Goal: Task Accomplishment & Management: Complete application form

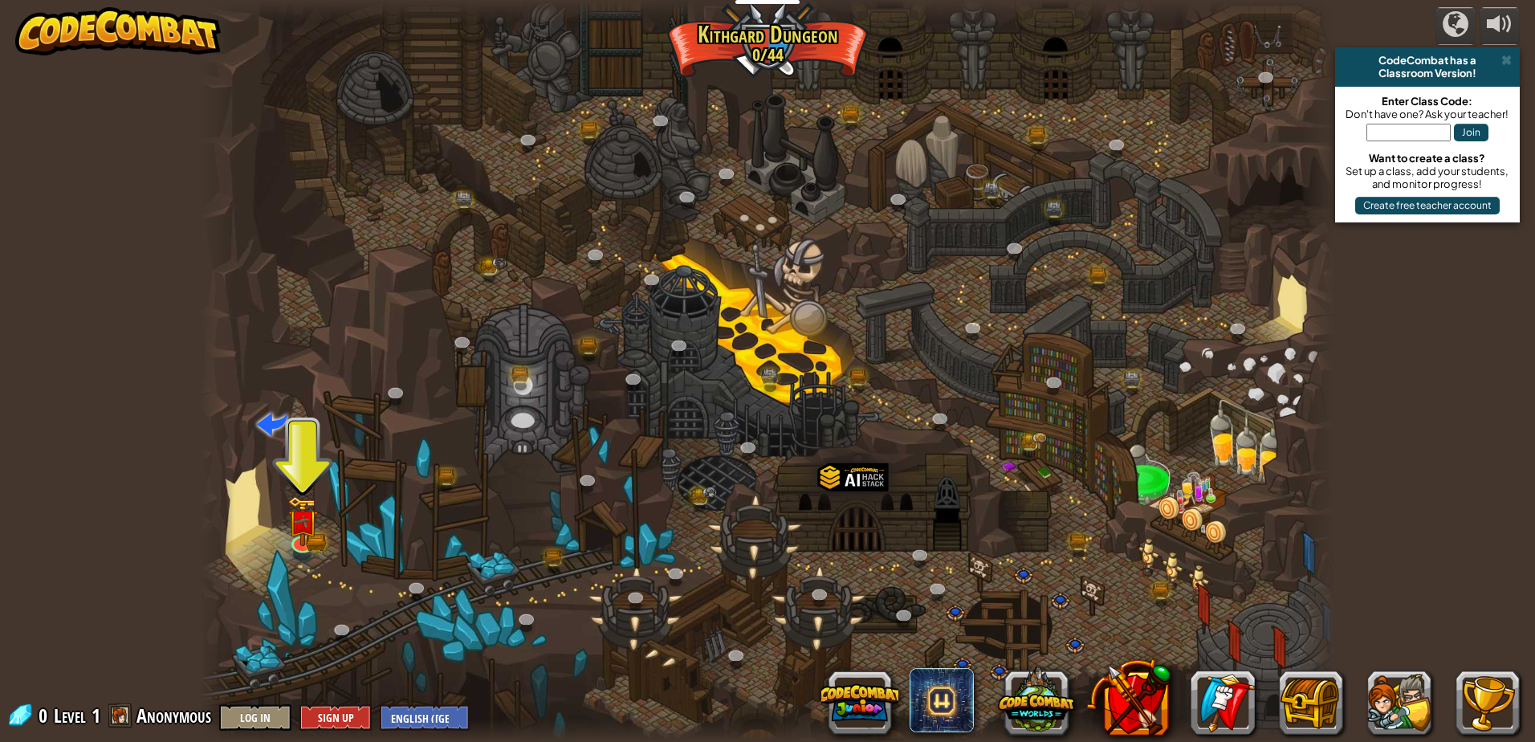
click at [320, 503] on div at bounding box center [767, 371] width 1135 height 742
click at [312, 503] on img at bounding box center [302, 508] width 31 height 67
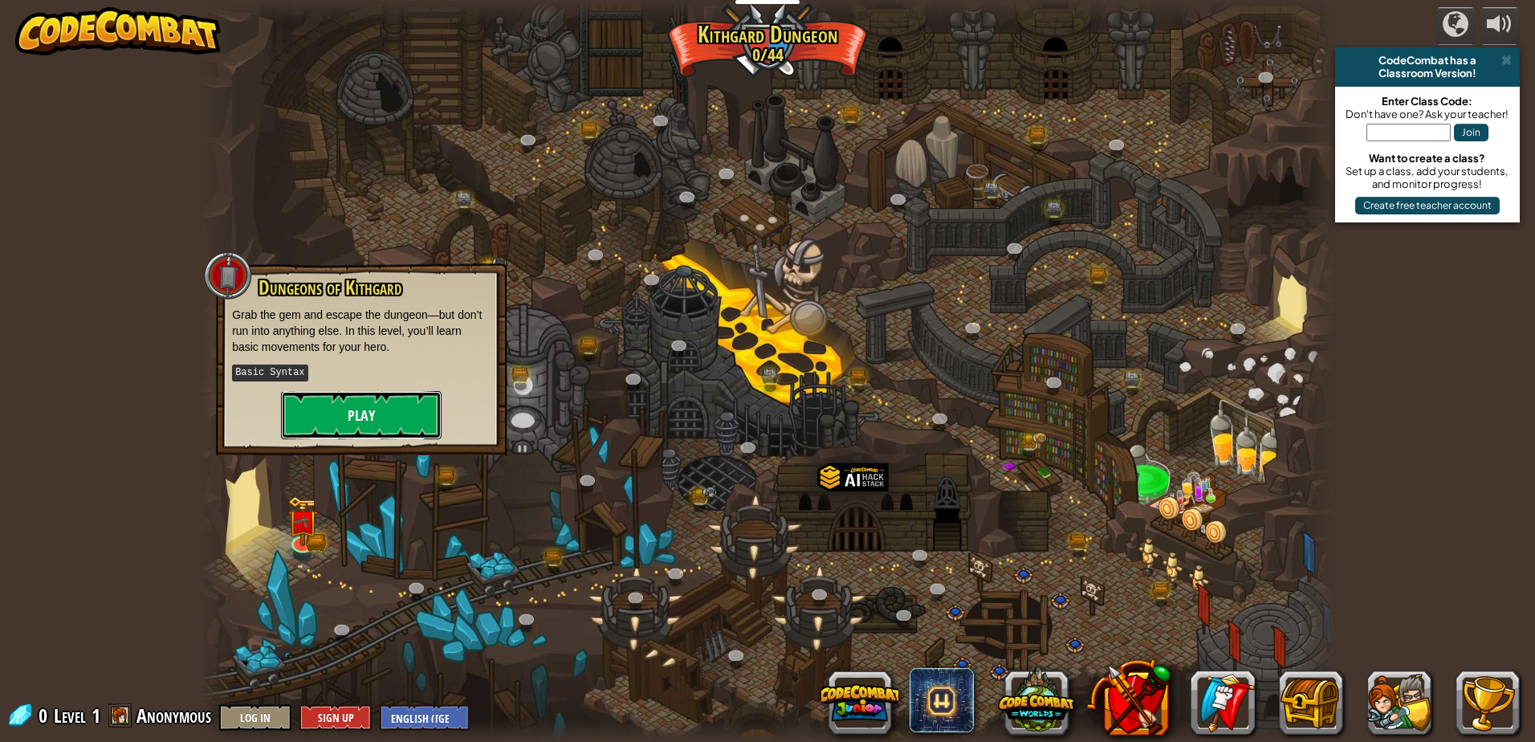
drag, startPoint x: 312, startPoint y: 396, endPoint x: 324, endPoint y: 395, distance: 12.1
click at [324, 395] on button "Play" at bounding box center [361, 415] width 161 height 48
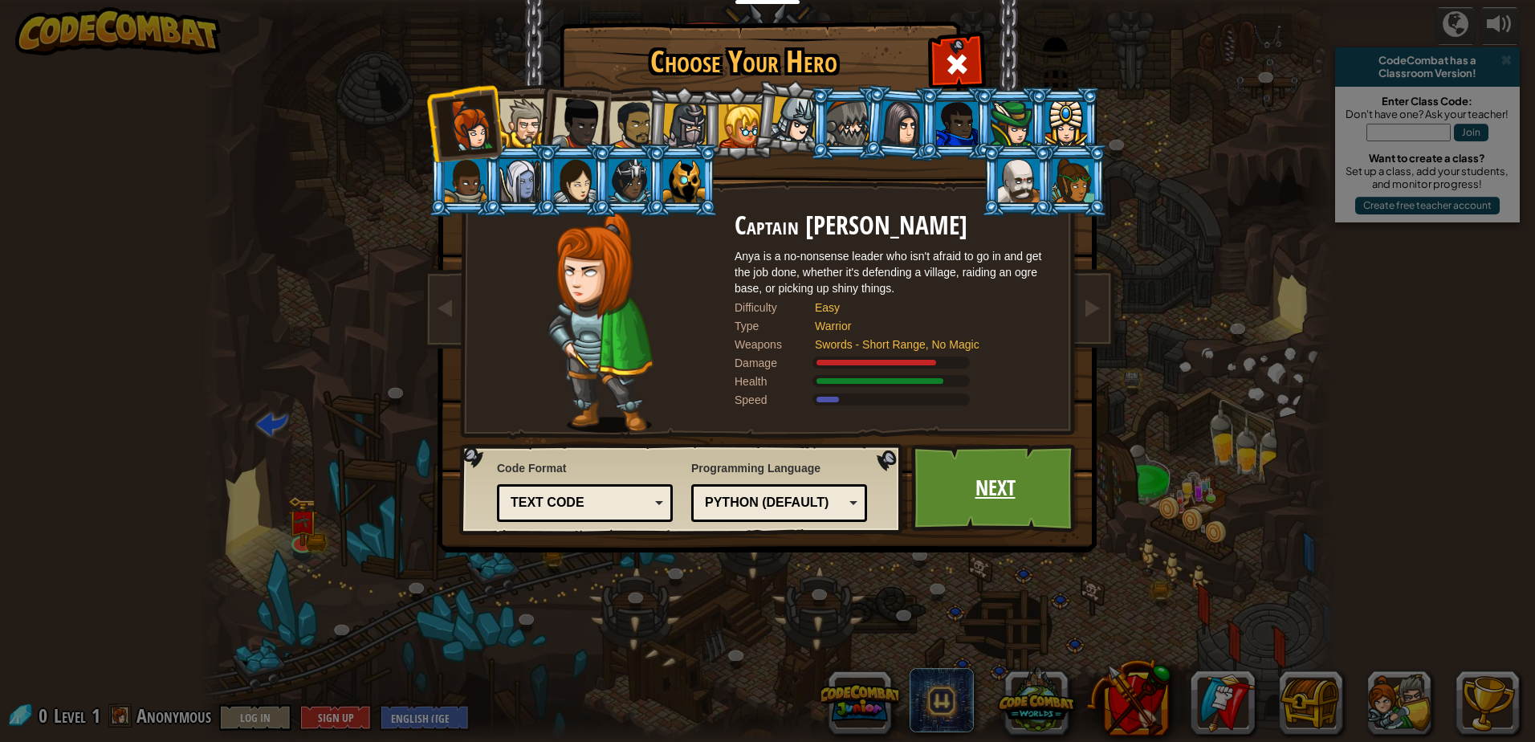
click at [953, 489] on link "Next" at bounding box center [995, 488] width 168 height 88
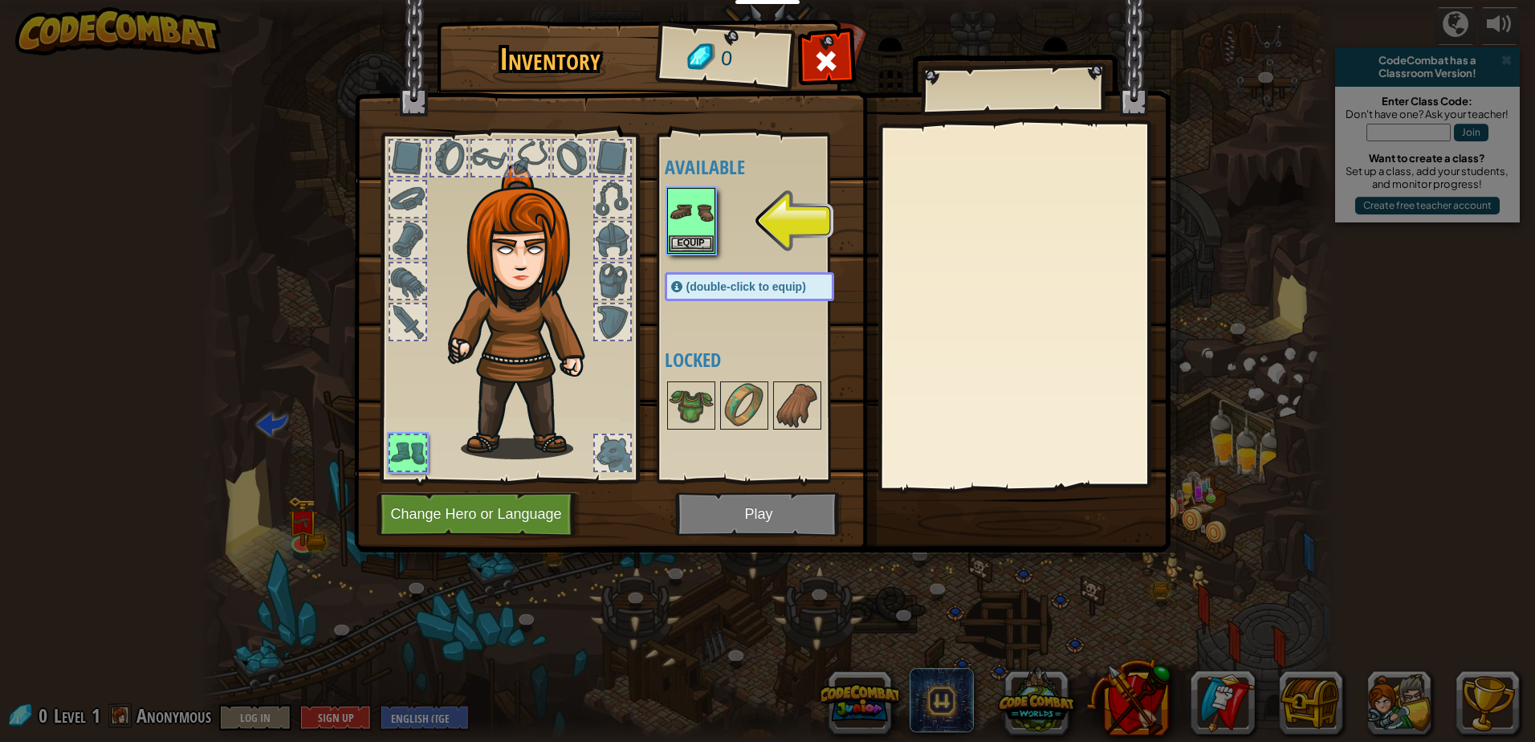
click at [746, 495] on img at bounding box center [762, 260] width 816 height 583
click at [690, 234] on button "Equip" at bounding box center [691, 242] width 45 height 17
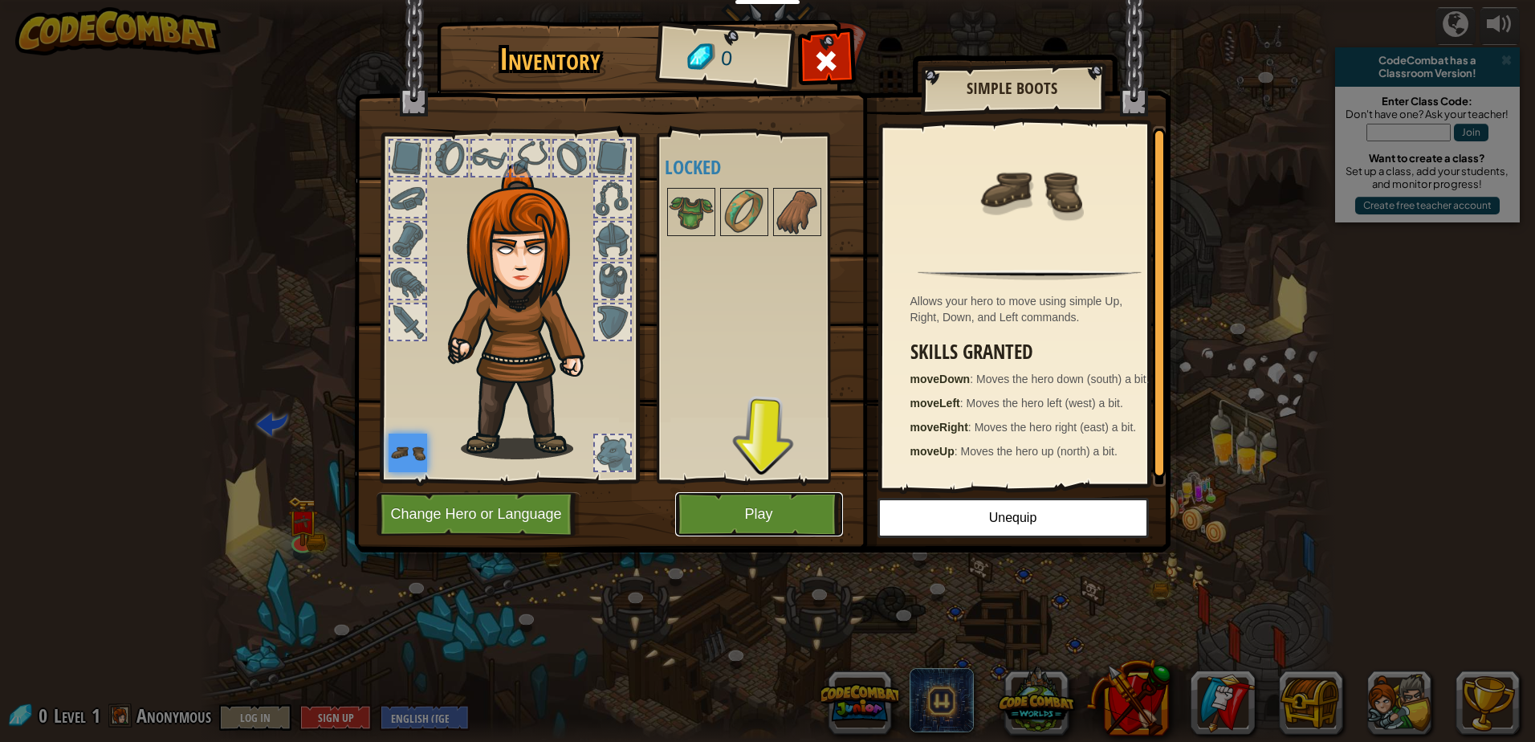
click at [731, 497] on button "Play" at bounding box center [759, 514] width 168 height 44
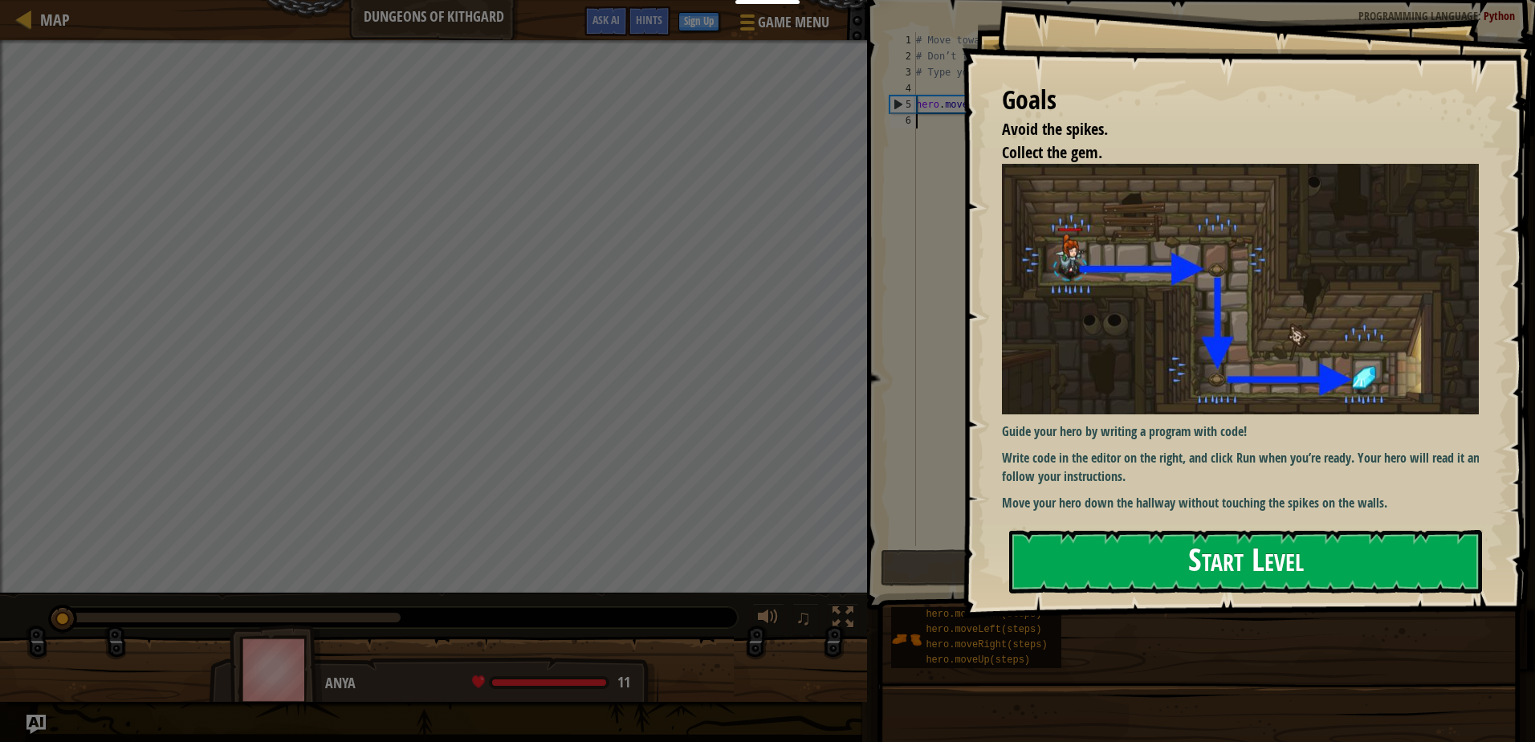
click at [1070, 549] on button "Start Level" at bounding box center [1245, 561] width 473 height 63
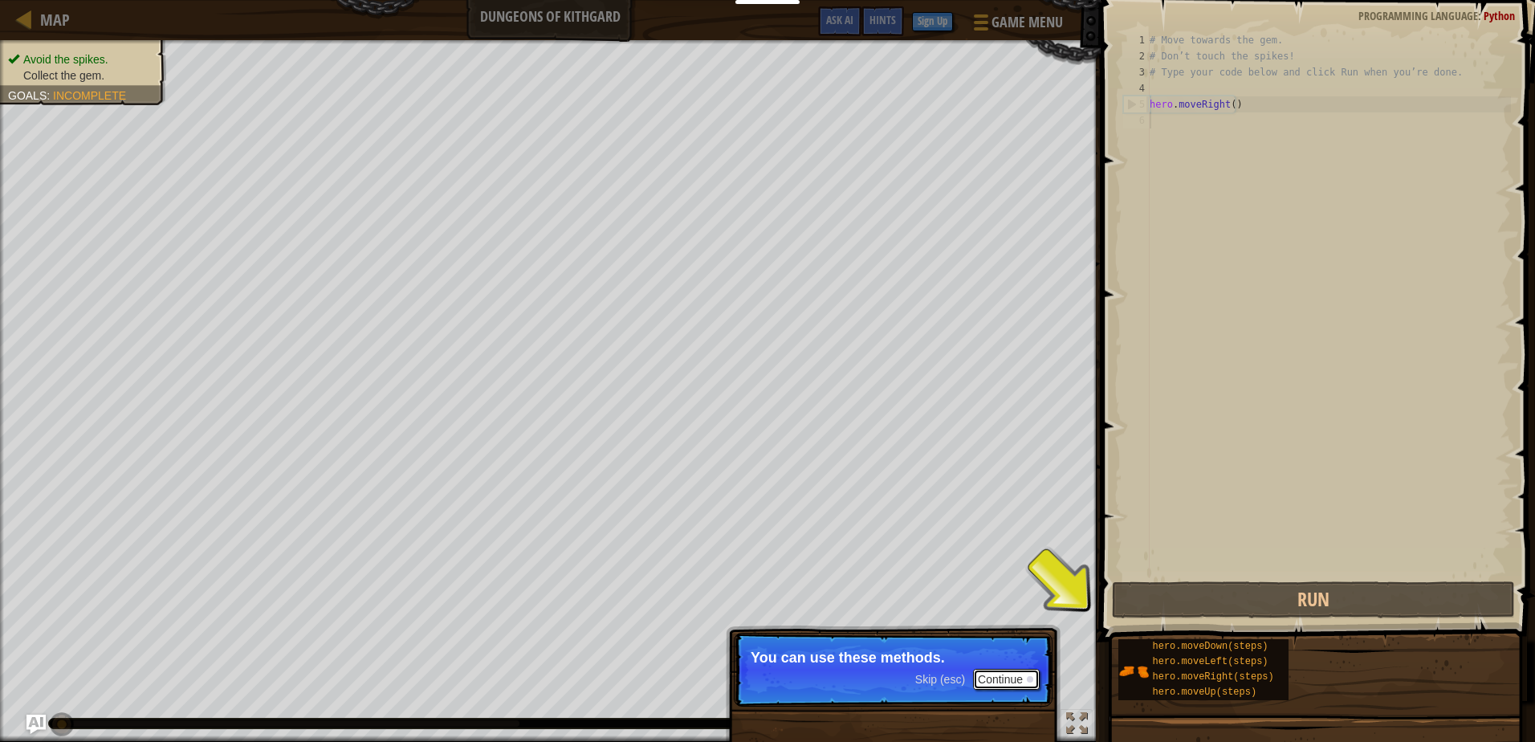
click at [1005, 674] on button "Continue" at bounding box center [1006, 679] width 67 height 21
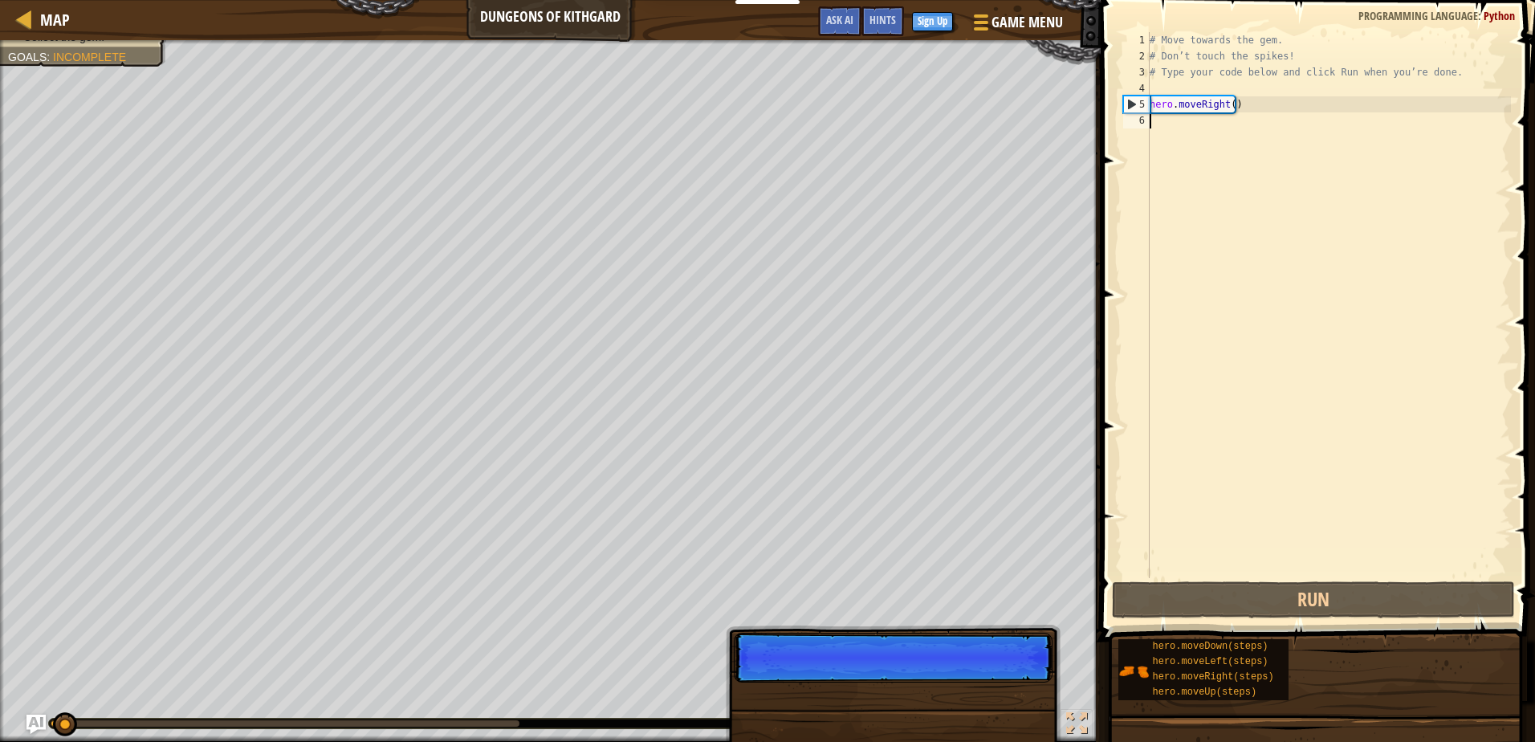
scroll to position [7, 0]
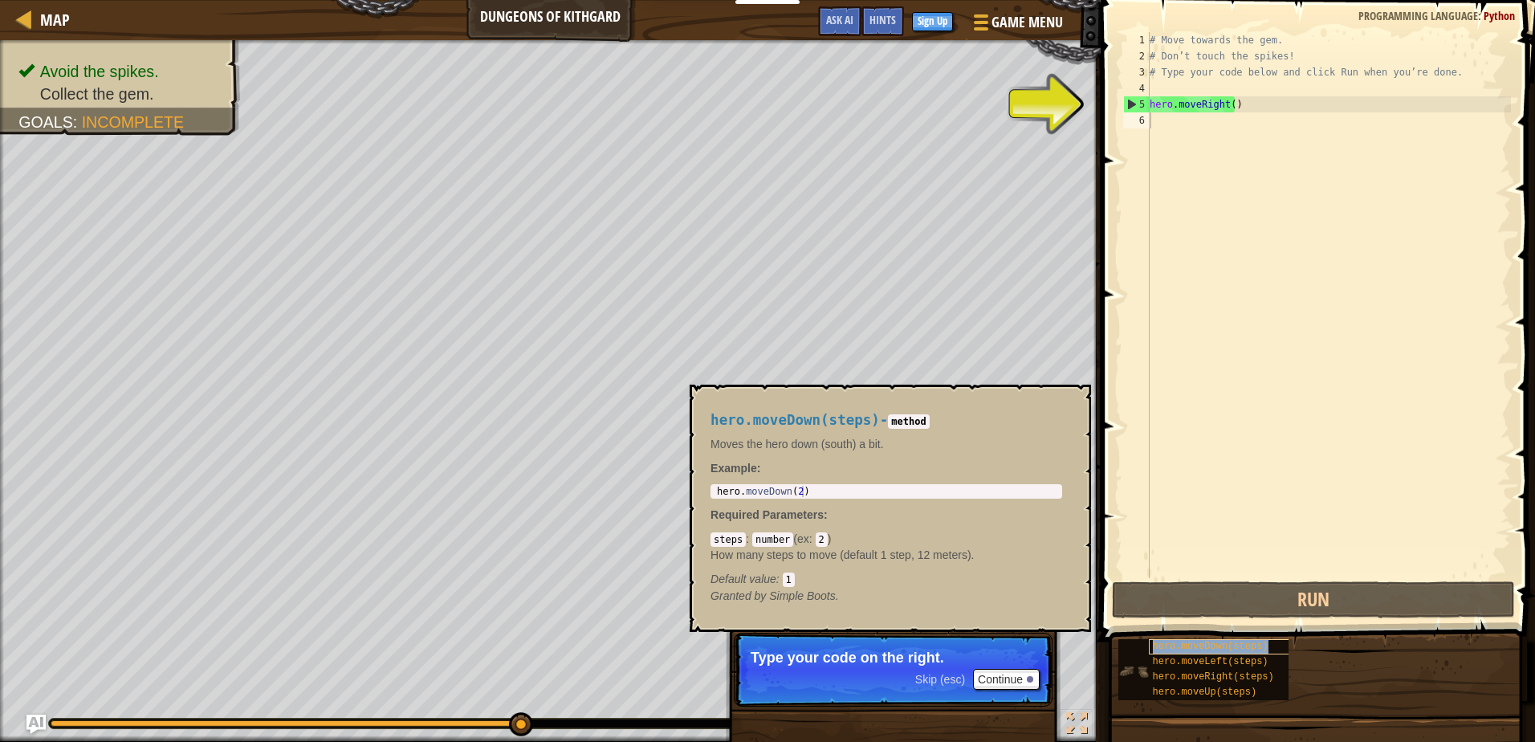
click at [1175, 651] on span "hero.moveDown(steps)" at bounding box center [1211, 646] width 116 height 11
click at [1180, 645] on span "hero.moveDown(steps)" at bounding box center [1211, 646] width 116 height 11
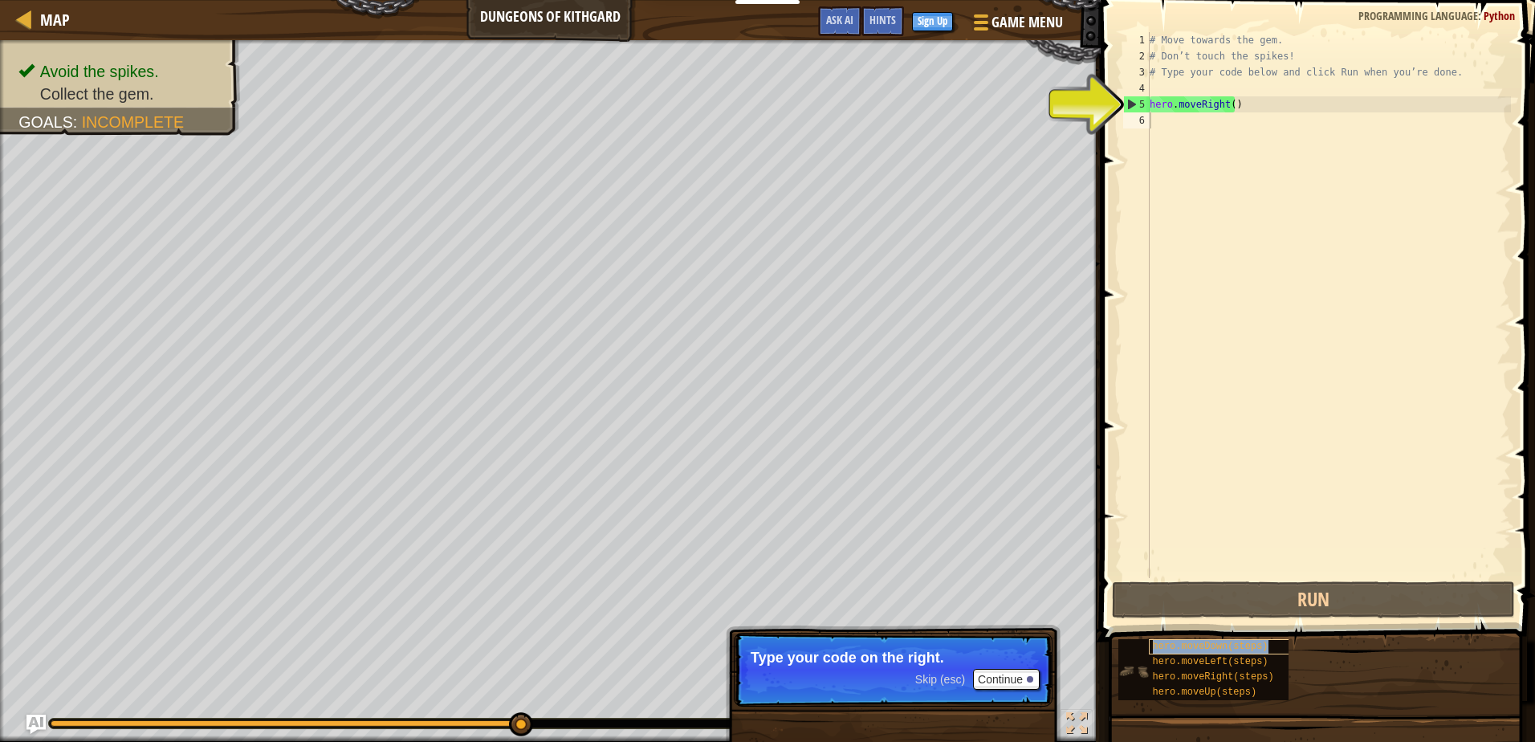
click at [1180, 645] on span "hero.moveDown(steps)" at bounding box center [1211, 646] width 116 height 11
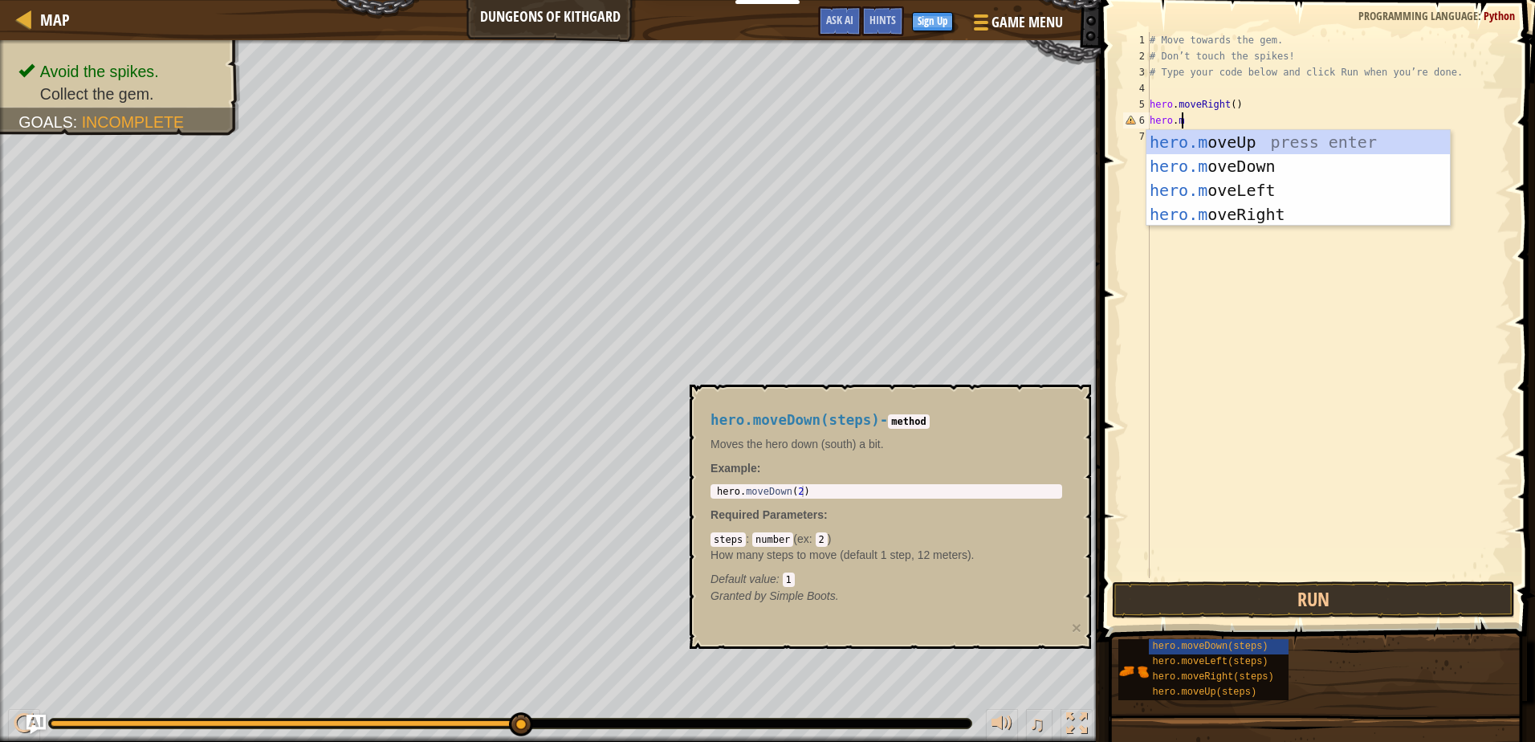
scroll to position [7, 2]
type textarea "hero.moved"
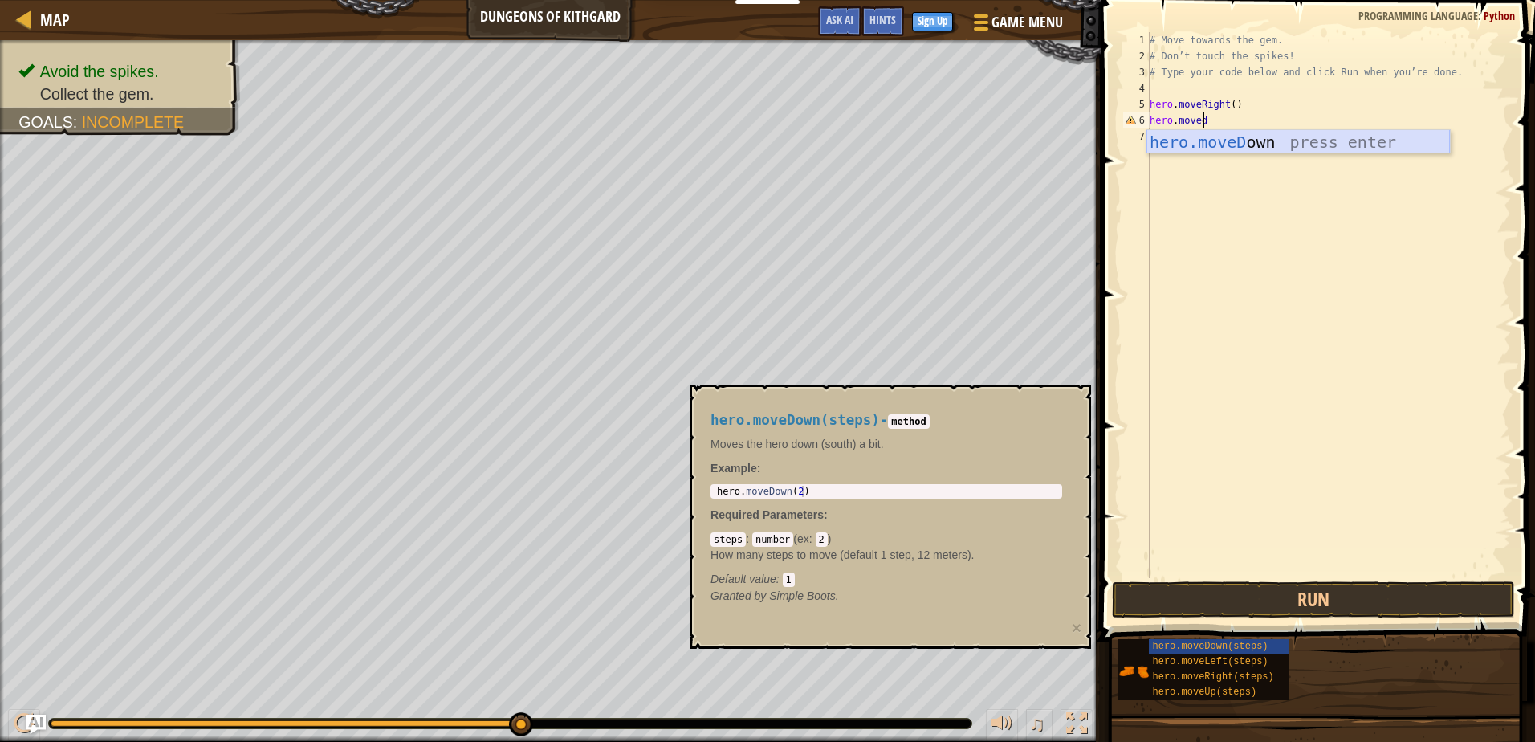
click at [1207, 141] on div "hero.moveD own press enter" at bounding box center [1297, 166] width 303 height 72
type textarea "\"
type textarea "hero.moveDown()"
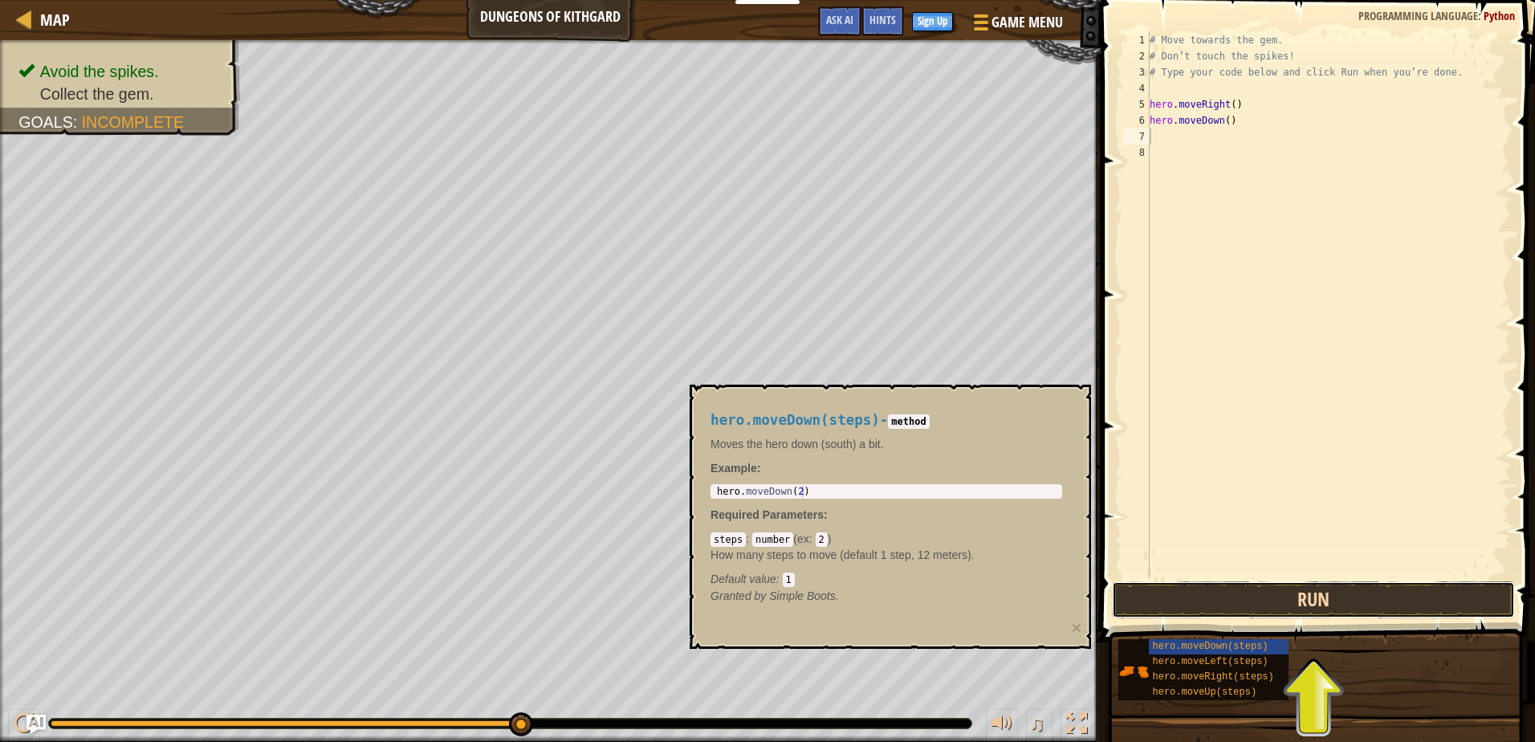
click at [1298, 593] on button "Run" at bounding box center [1313, 599] width 402 height 37
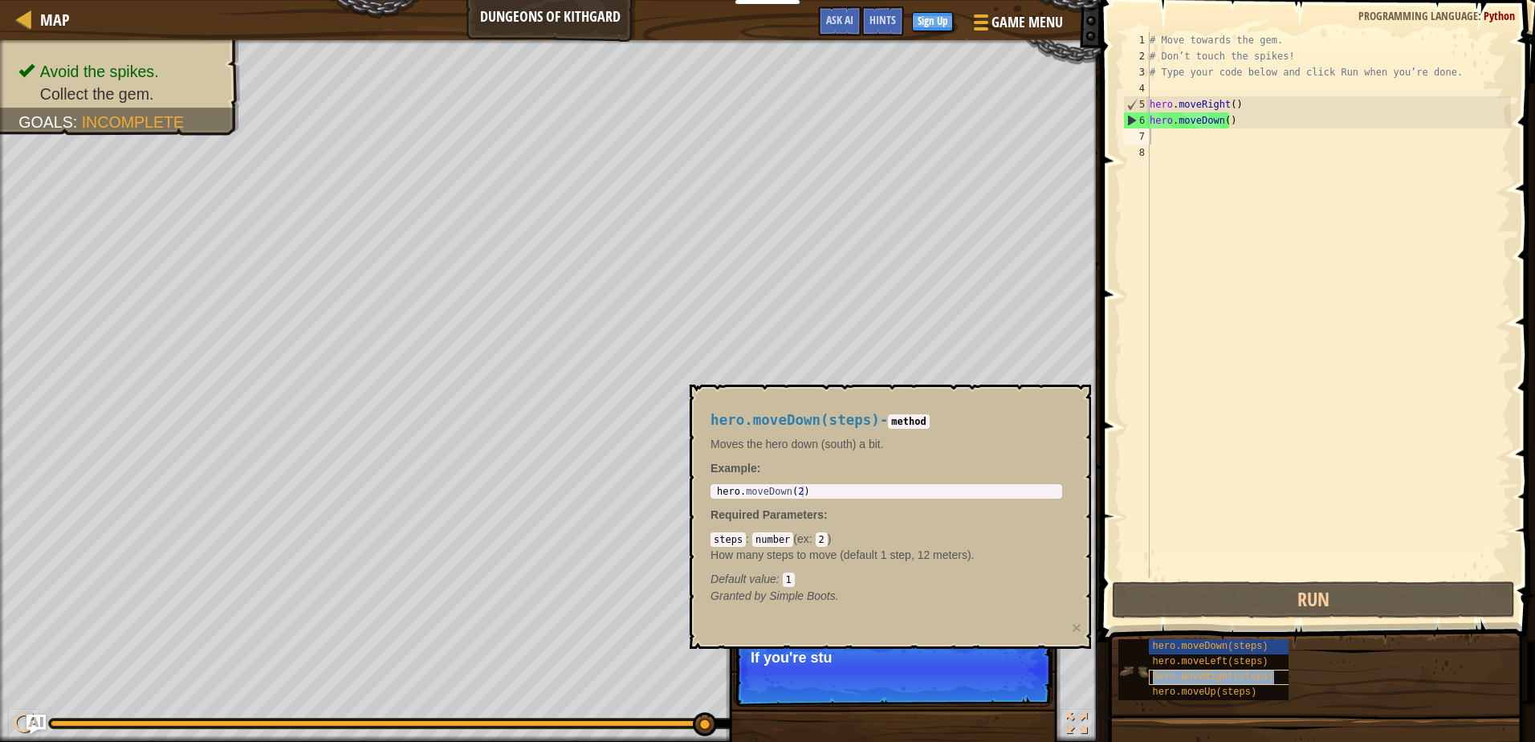
click at [1255, 679] on span "hero.moveRight(steps)" at bounding box center [1213, 676] width 121 height 11
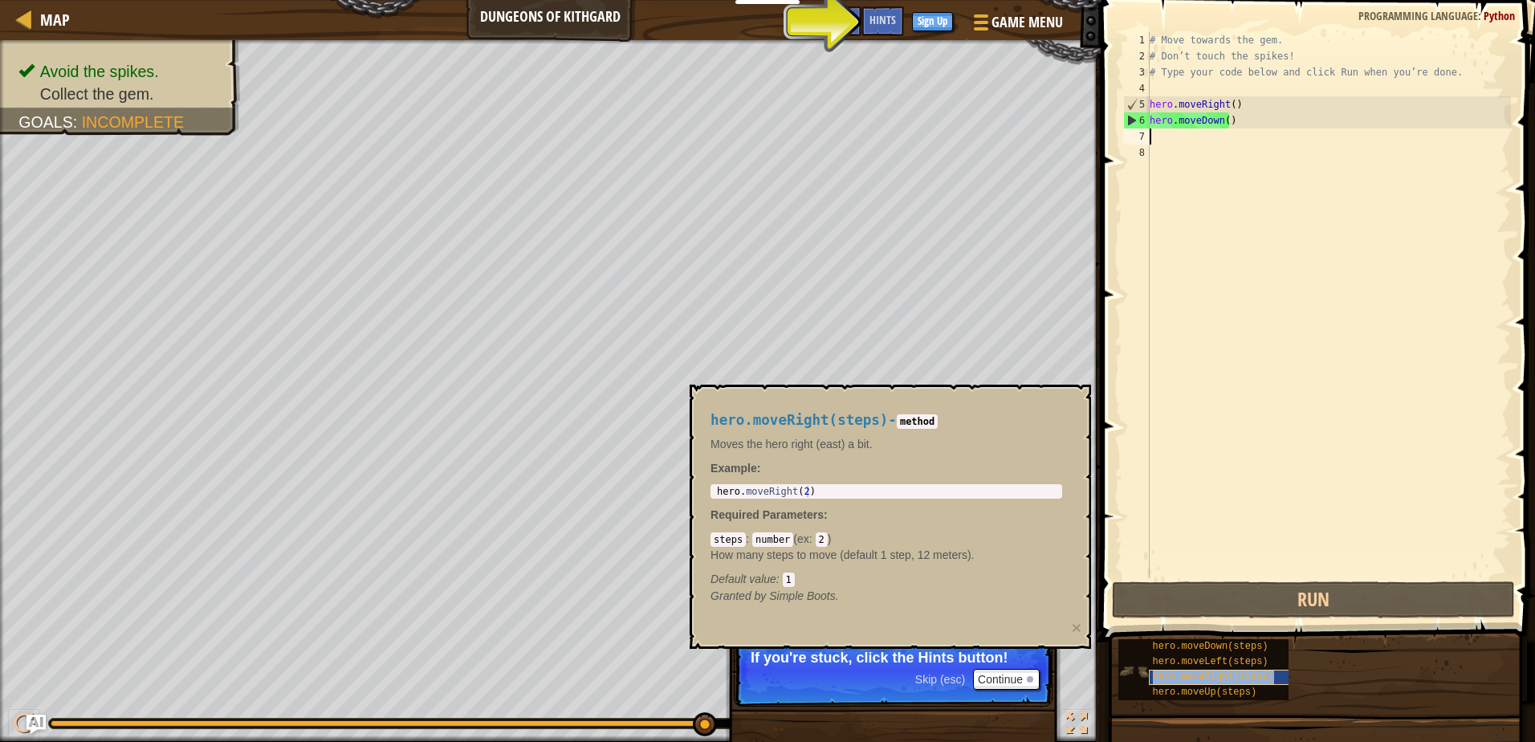
click at [1257, 674] on span "hero.moveRight(steps)" at bounding box center [1213, 676] width 121 height 11
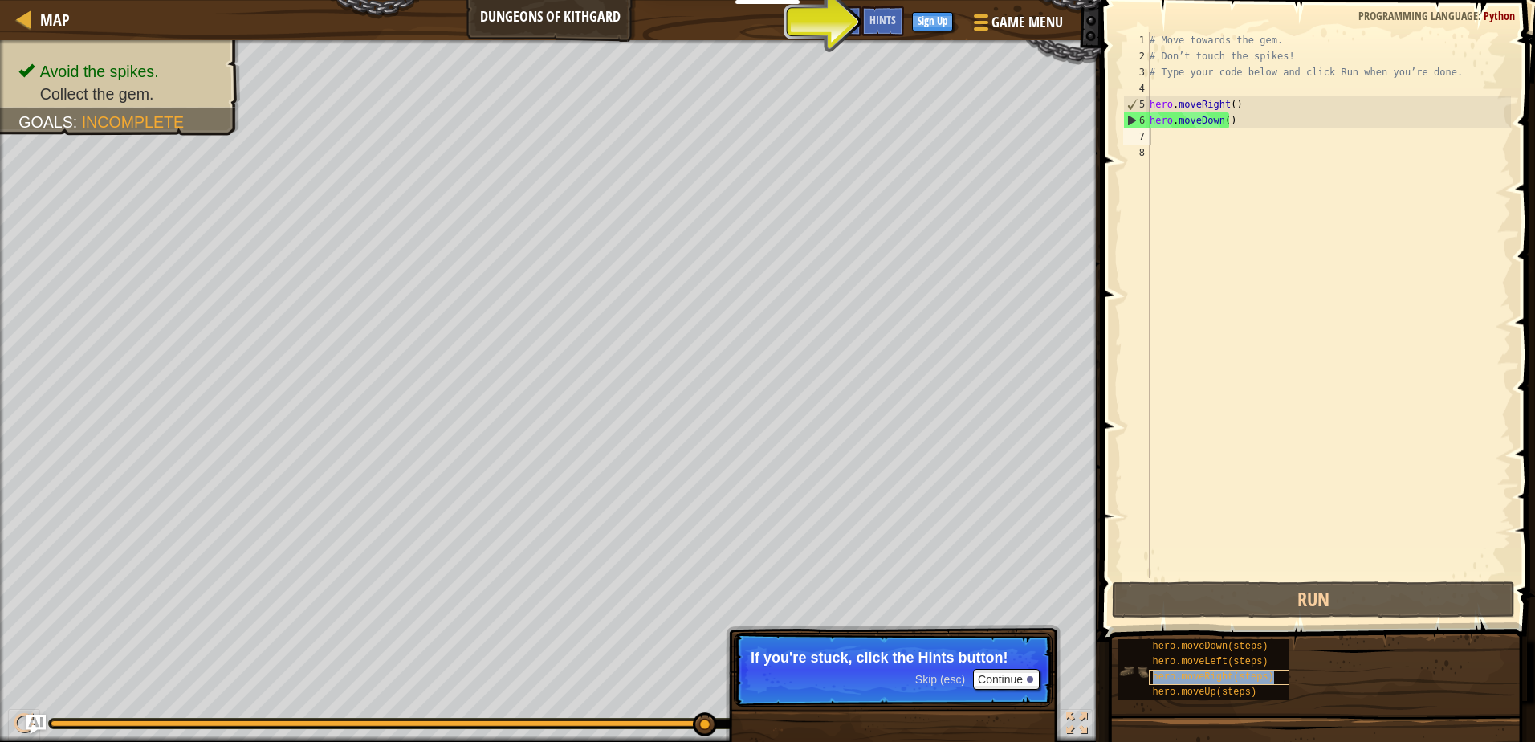
click at [1258, 674] on span "hero.moveRight(steps)" at bounding box center [1213, 676] width 121 height 11
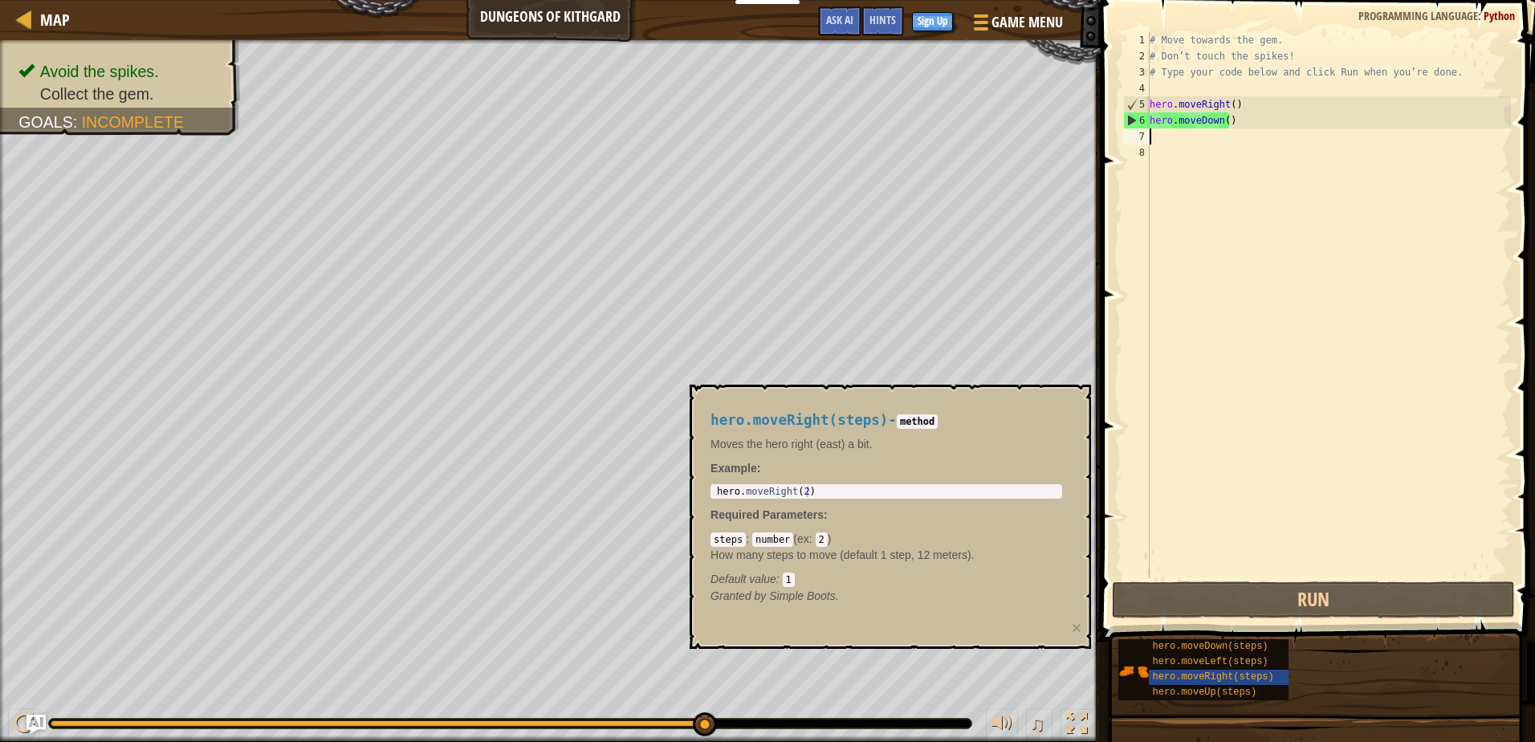
click at [878, 569] on div "steps : number ( ex : 2 ) How many steps to move (default 1 step, 12 meters). D…" at bounding box center [886, 559] width 352 height 56
click at [1177, 148] on div "# Move towards the gem. # Don’t touch the spikes! # Type your code below and cl…" at bounding box center [1328, 321] width 364 height 578
click at [1170, 133] on div "# Move towards the gem. # Don’t touch the spikes! # Type your code below and cl…" at bounding box center [1328, 321] width 364 height 578
type textarea "hero.moveRight(2)"
click at [802, 487] on div "hero . moveRight ( 2 )" at bounding box center [886, 503] width 345 height 34
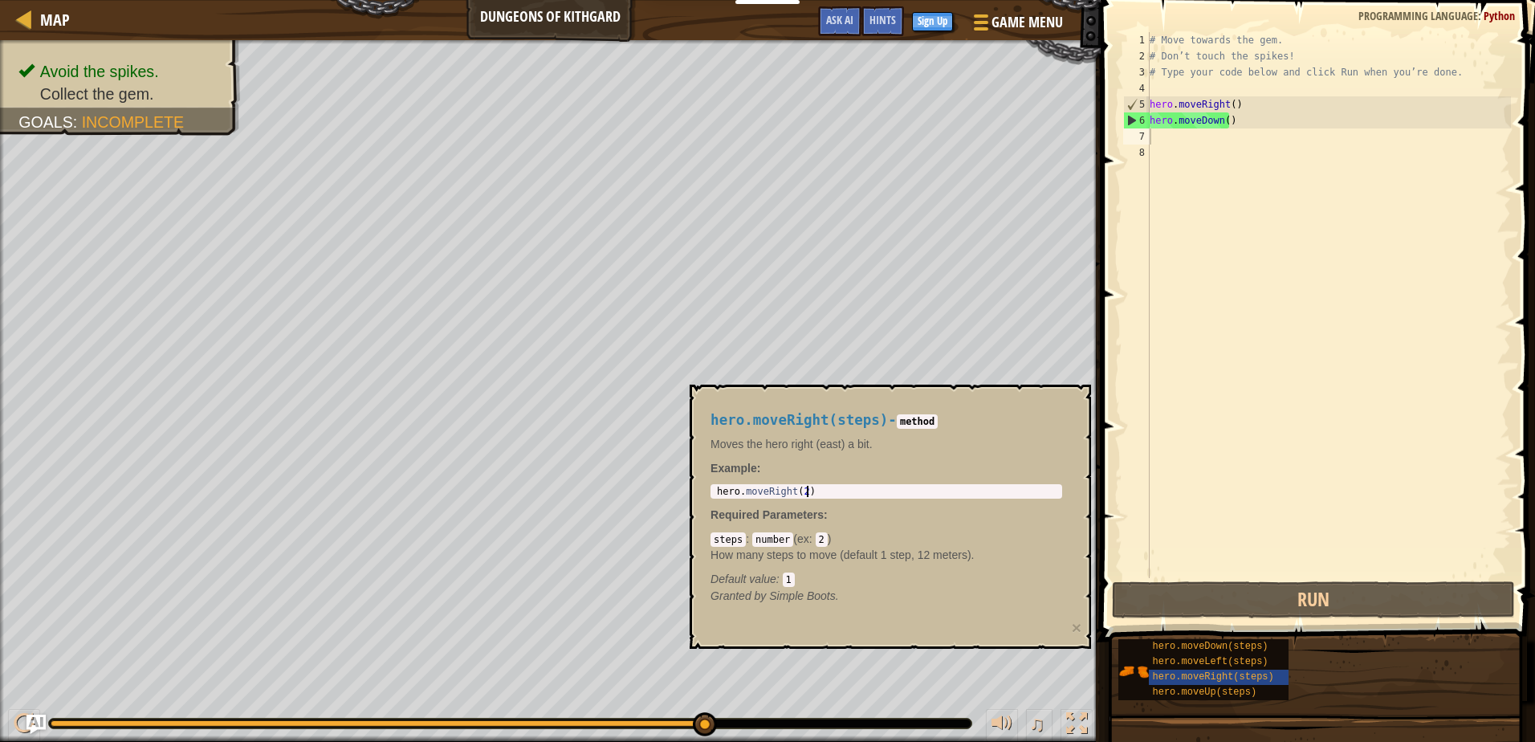
click at [839, 495] on div "hero . moveRight ( 2 )" at bounding box center [886, 503] width 345 height 34
click at [1166, 144] on div "# Move towards the gem. # Don’t touch the spikes! # Type your code below and cl…" at bounding box center [1328, 321] width 364 height 578
type textarea "h"
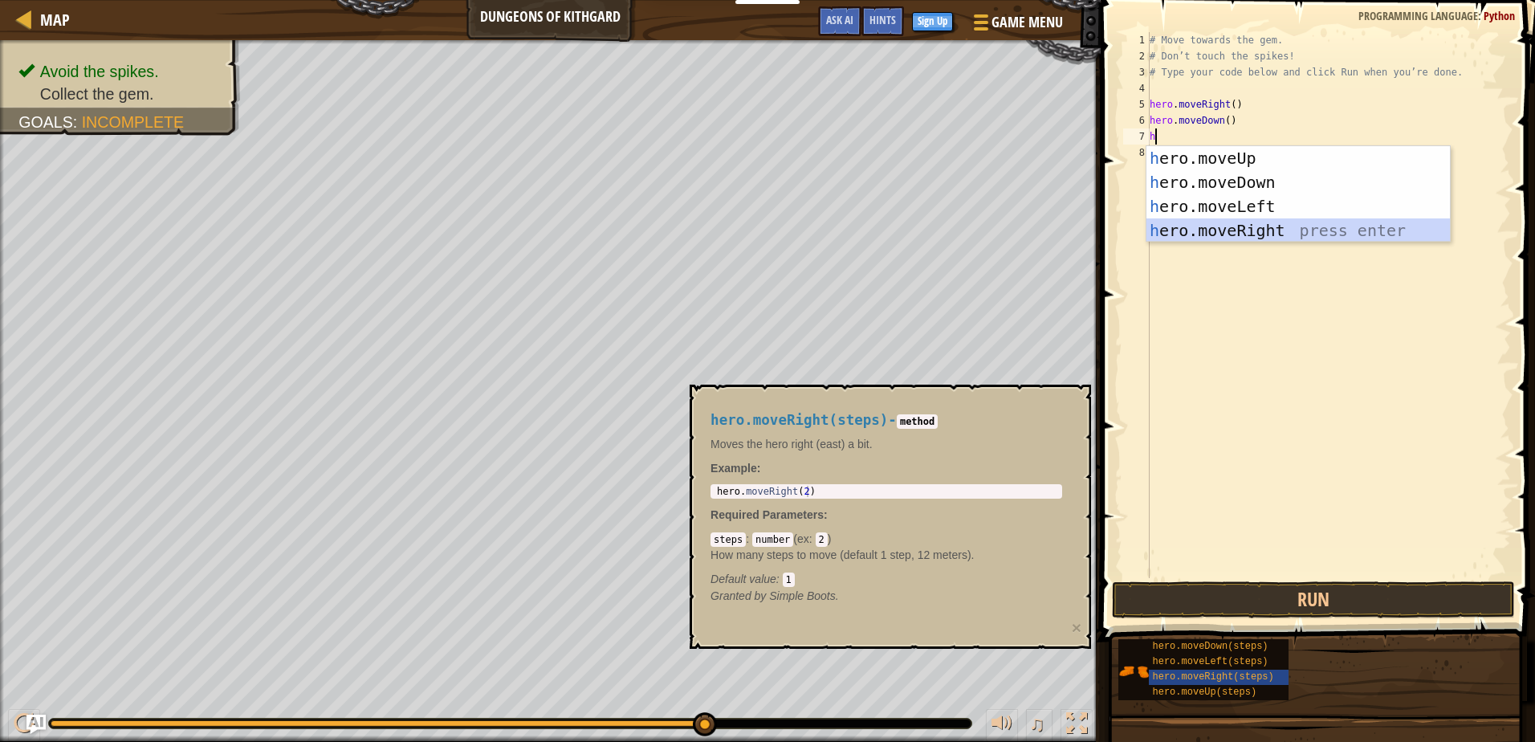
click at [1224, 229] on div "h ero.moveUp press enter h ero.moveDown press enter h ero.moveLeft press enter …" at bounding box center [1297, 218] width 303 height 144
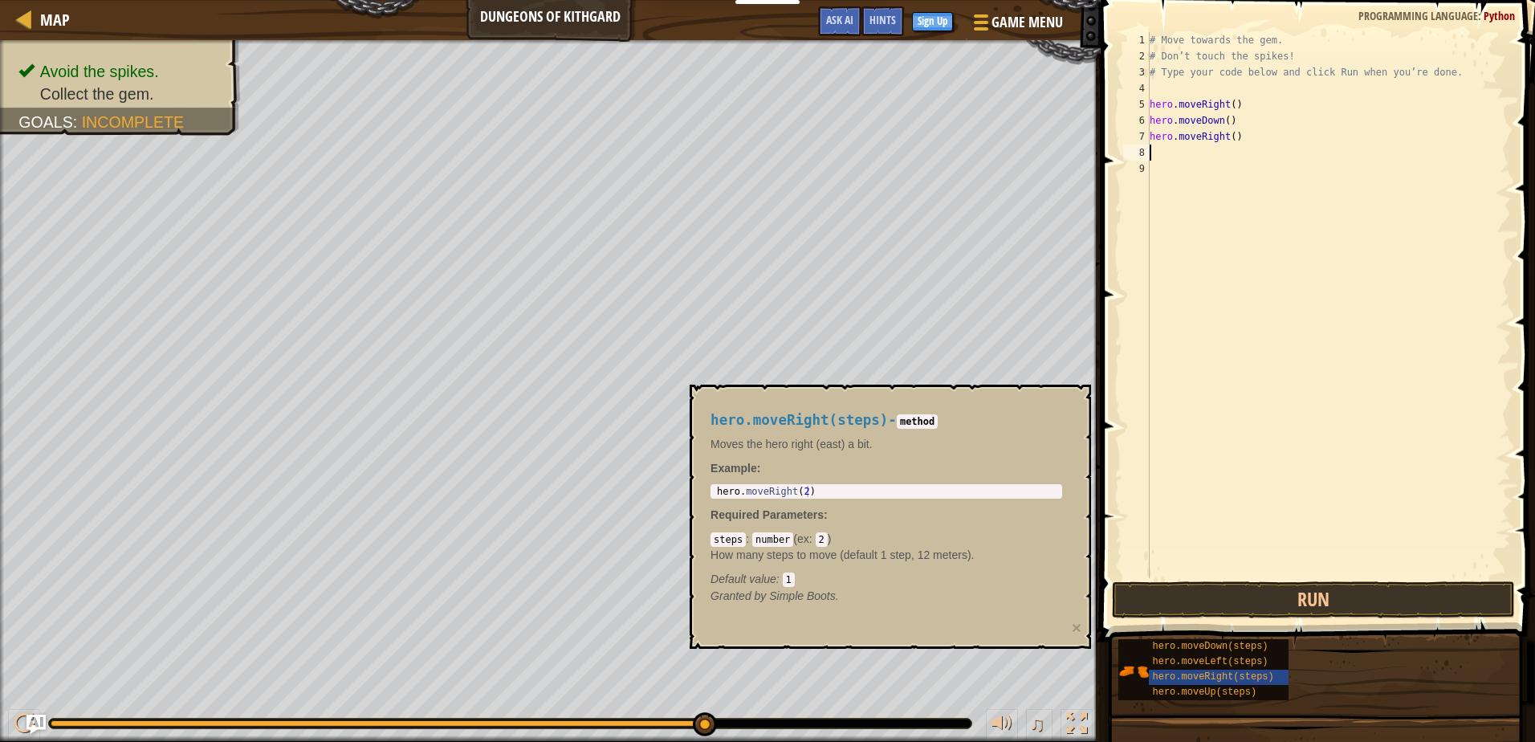
type textarea "h"
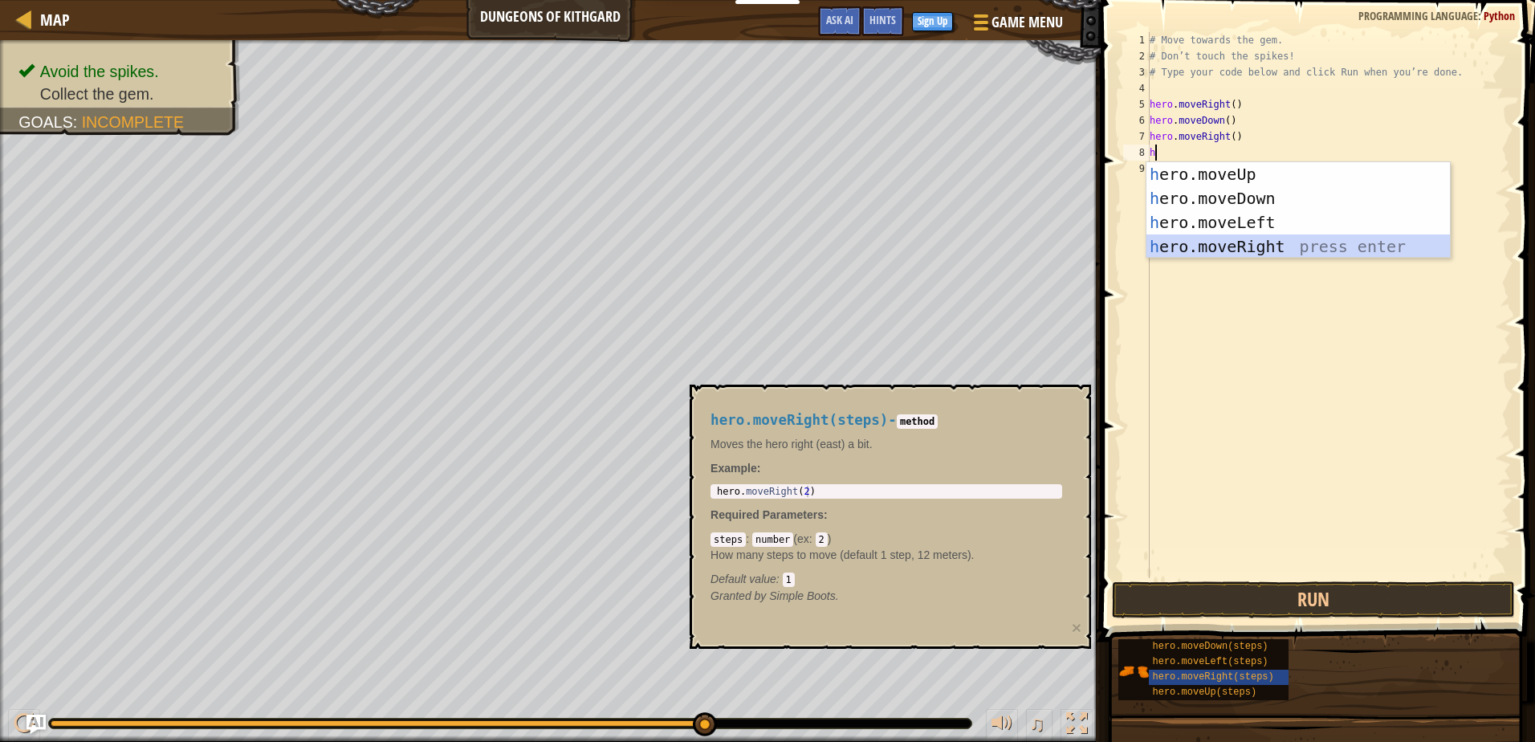
click at [1250, 242] on div "h ero.moveUp press enter h ero.moveDown press enter h ero.moveLeft press enter …" at bounding box center [1297, 234] width 303 height 144
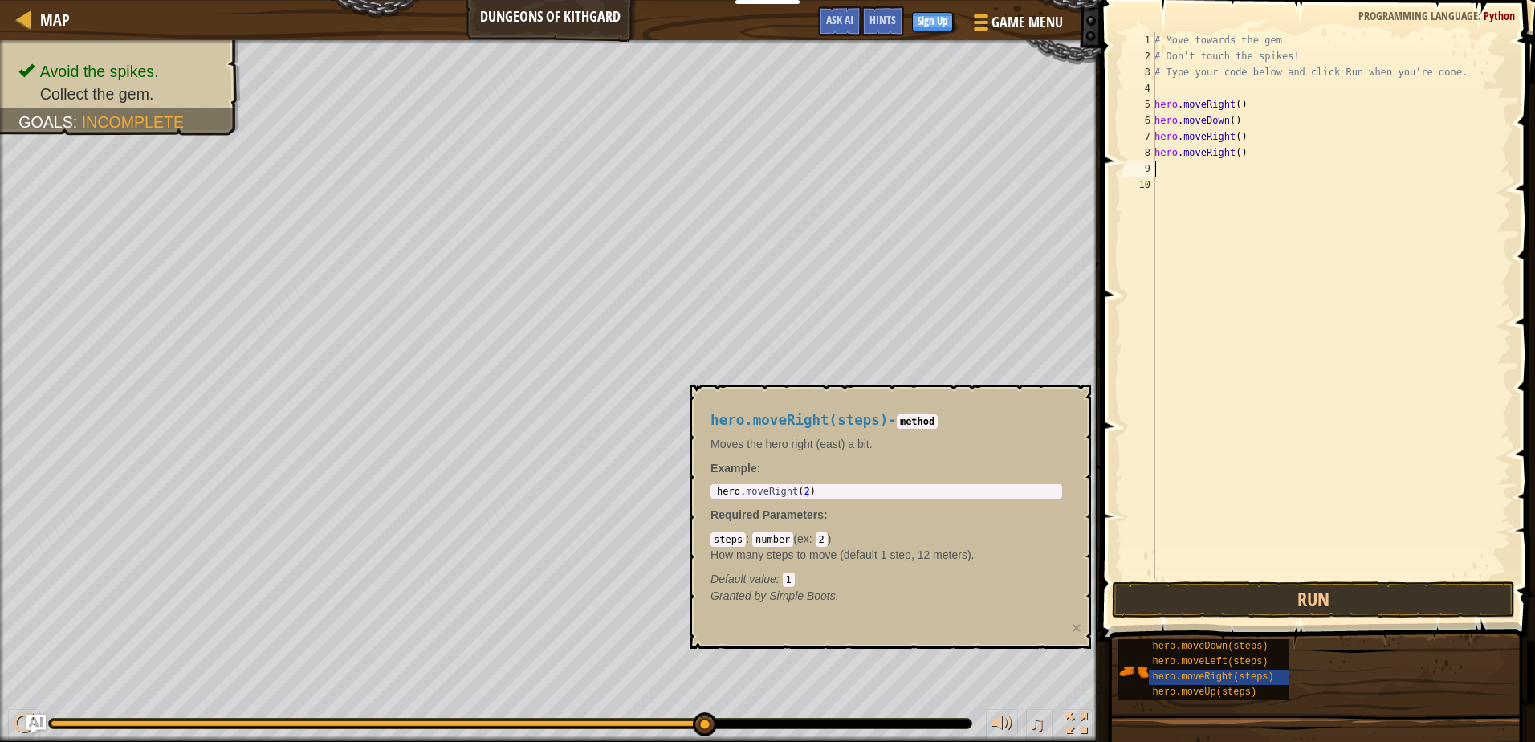
type textarea "h"
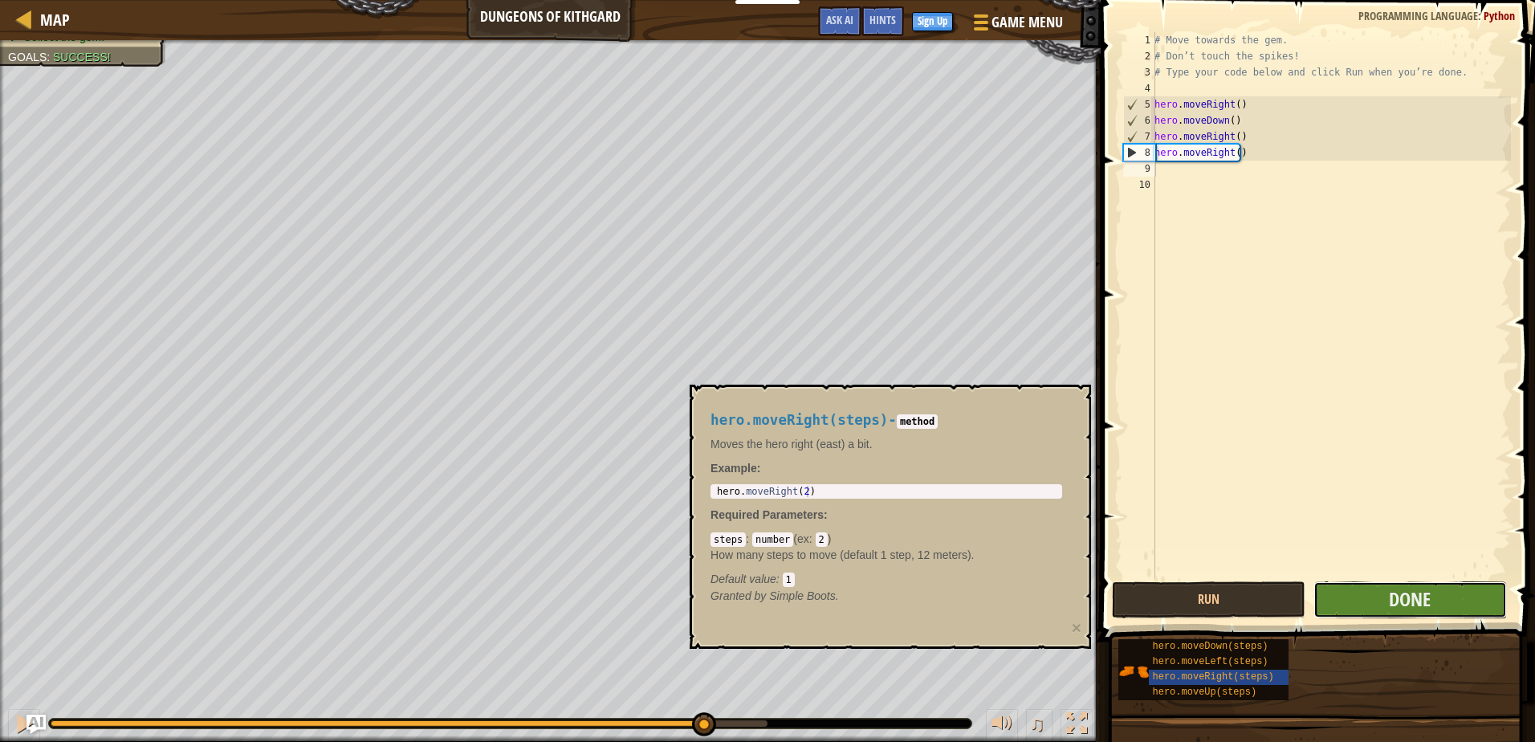
click at [1441, 592] on button "Done" at bounding box center [1409, 599] width 193 height 37
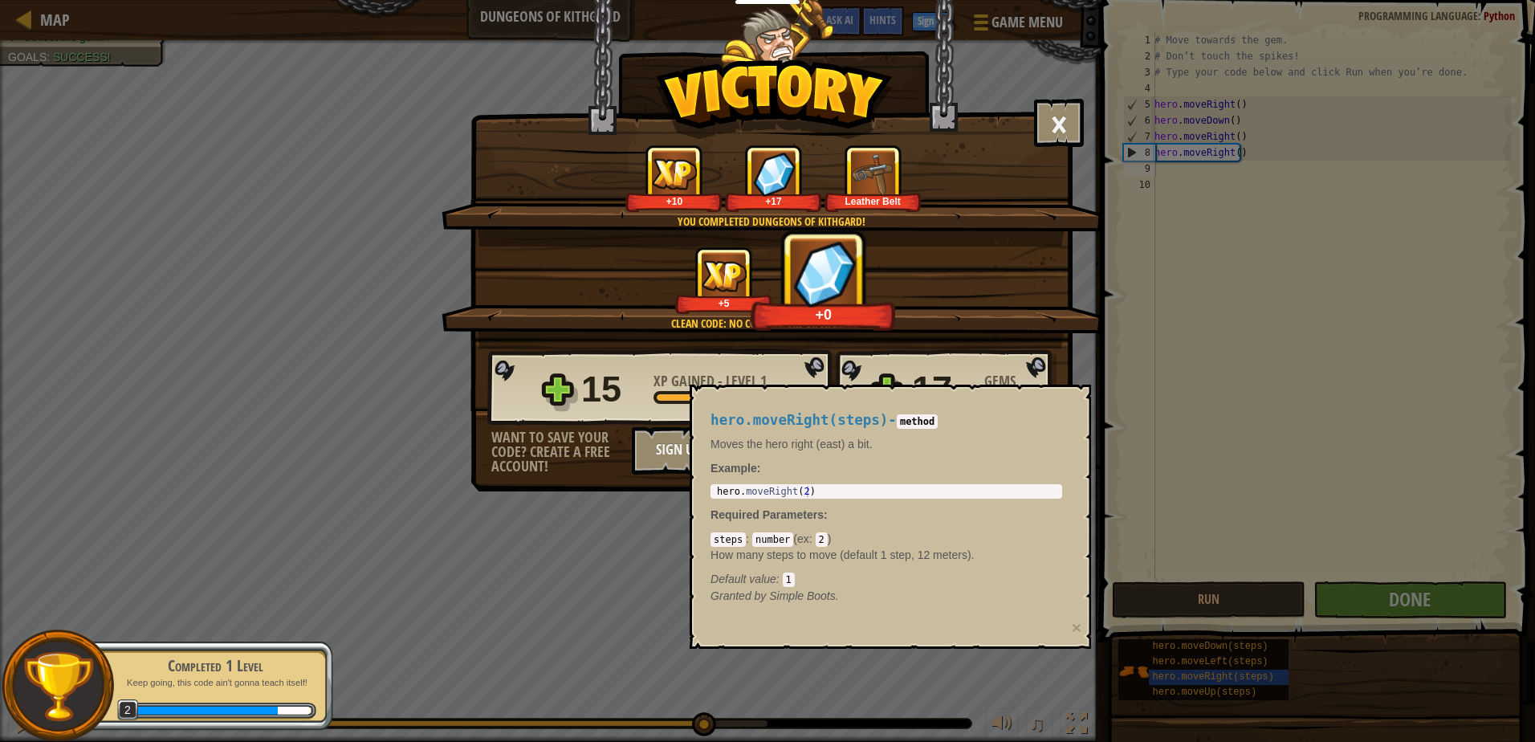
click at [397, 511] on div "× Well done, hero. You’re building the strength to escape [PERSON_NAME]. How fu…" at bounding box center [767, 371] width 1535 height 742
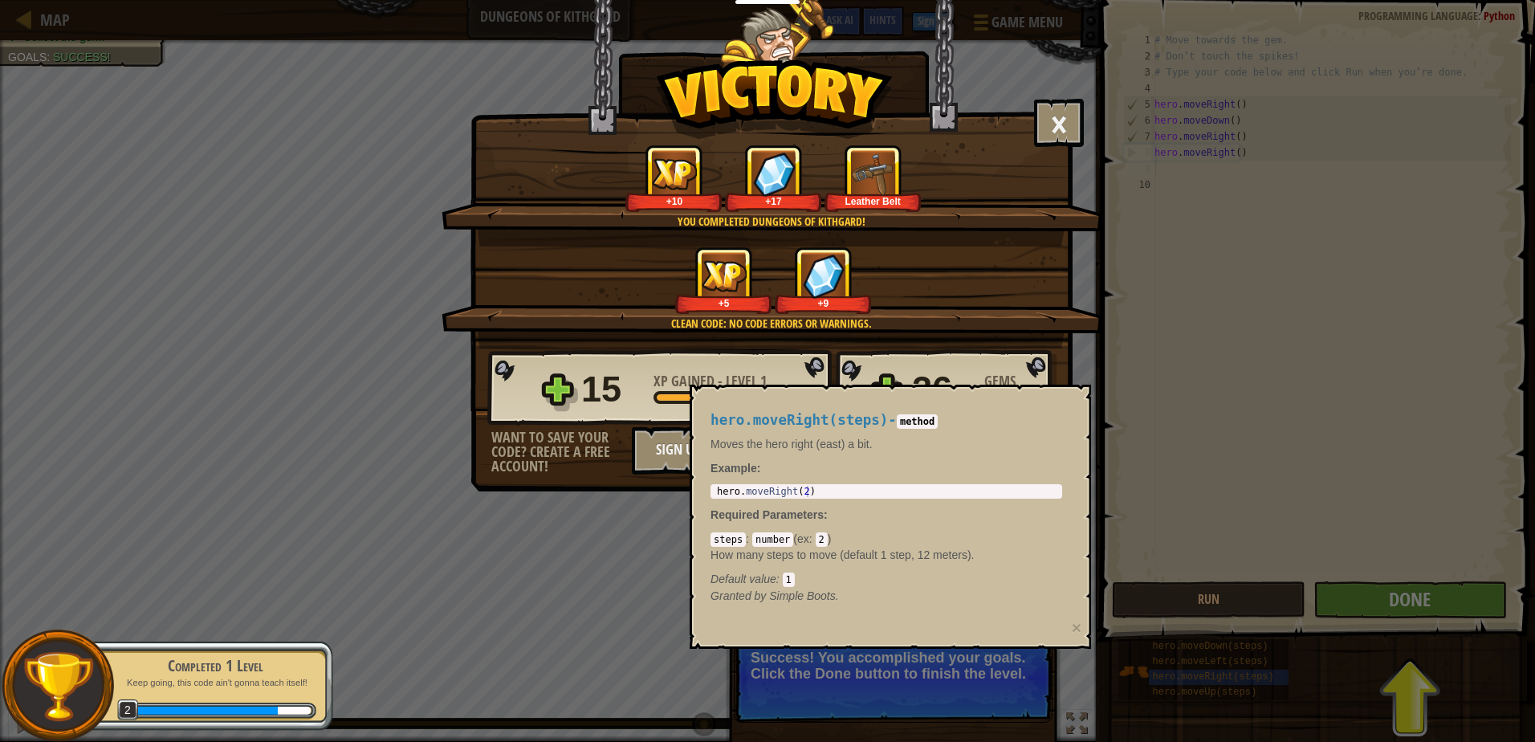
click at [1366, 605] on div "× Well done, hero. You’re building the strength to escape [PERSON_NAME]. How fu…" at bounding box center [767, 371] width 1535 height 742
drag, startPoint x: 96, startPoint y: 601, endPoint x: 229, endPoint y: 681, distance: 155.2
click at [134, 2] on body "Educators Create Free Account School & District Solutions Teacher Toolkit Previ…" at bounding box center [767, 1] width 1535 height 2
click at [234, 682] on p "Keep going, this code ain't gonna teach itself!" at bounding box center [215, 683] width 202 height 12
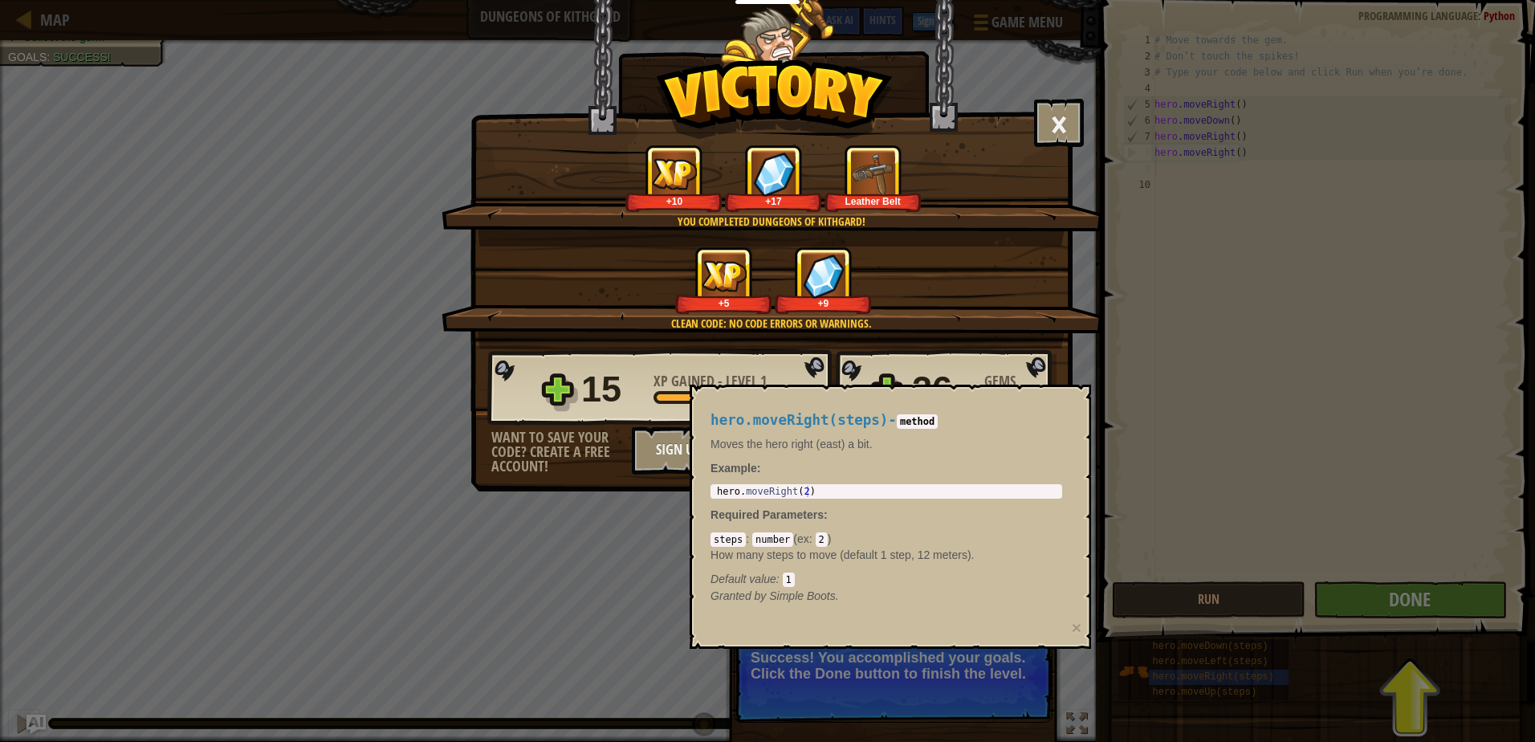
click at [335, 601] on div "× Well done, hero. You’re building the strength to escape [PERSON_NAME]. How fu…" at bounding box center [767, 371] width 1535 height 742
drag, startPoint x: 513, startPoint y: 398, endPoint x: 501, endPoint y: 432, distance: 35.8
click at [500, 433] on div "15 XP Gained - Level 1 26 Gems Gained Want to save your code? Create a free acc…" at bounding box center [771, 411] width 600 height 126
drag, startPoint x: 918, startPoint y: 98, endPoint x: 938, endPoint y: 112, distance: 24.1
click at [919, 105] on div at bounding box center [773, 54] width 303 height 108
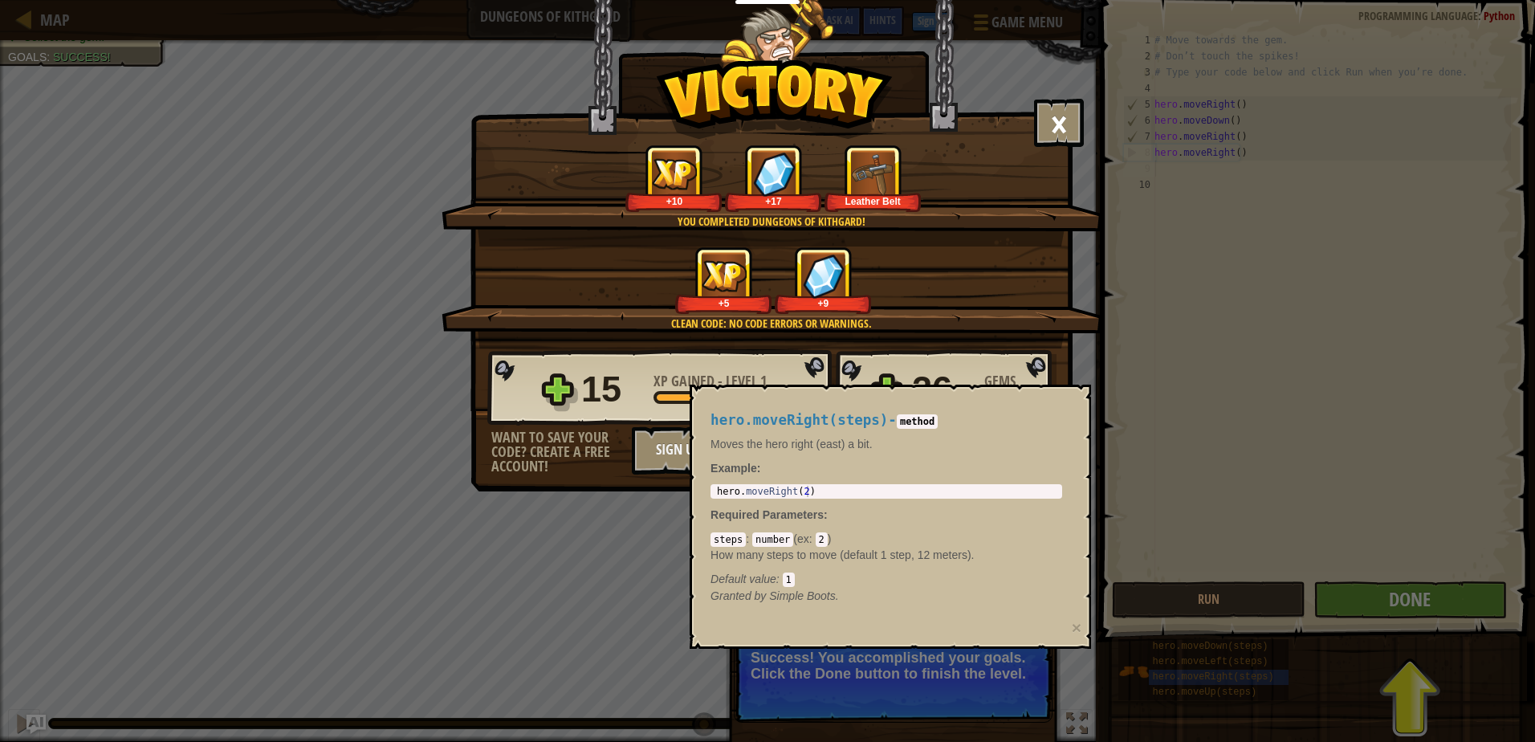
drag, startPoint x: 1081, startPoint y: 97, endPoint x: 1071, endPoint y: 111, distance: 17.2
click at [1078, 101] on div "× Well done, hero. You’re building the strength to escape [PERSON_NAME]. How fu…" at bounding box center [767, 371] width 1535 height 742
click at [1060, 118] on button "×" at bounding box center [1059, 123] width 50 height 48
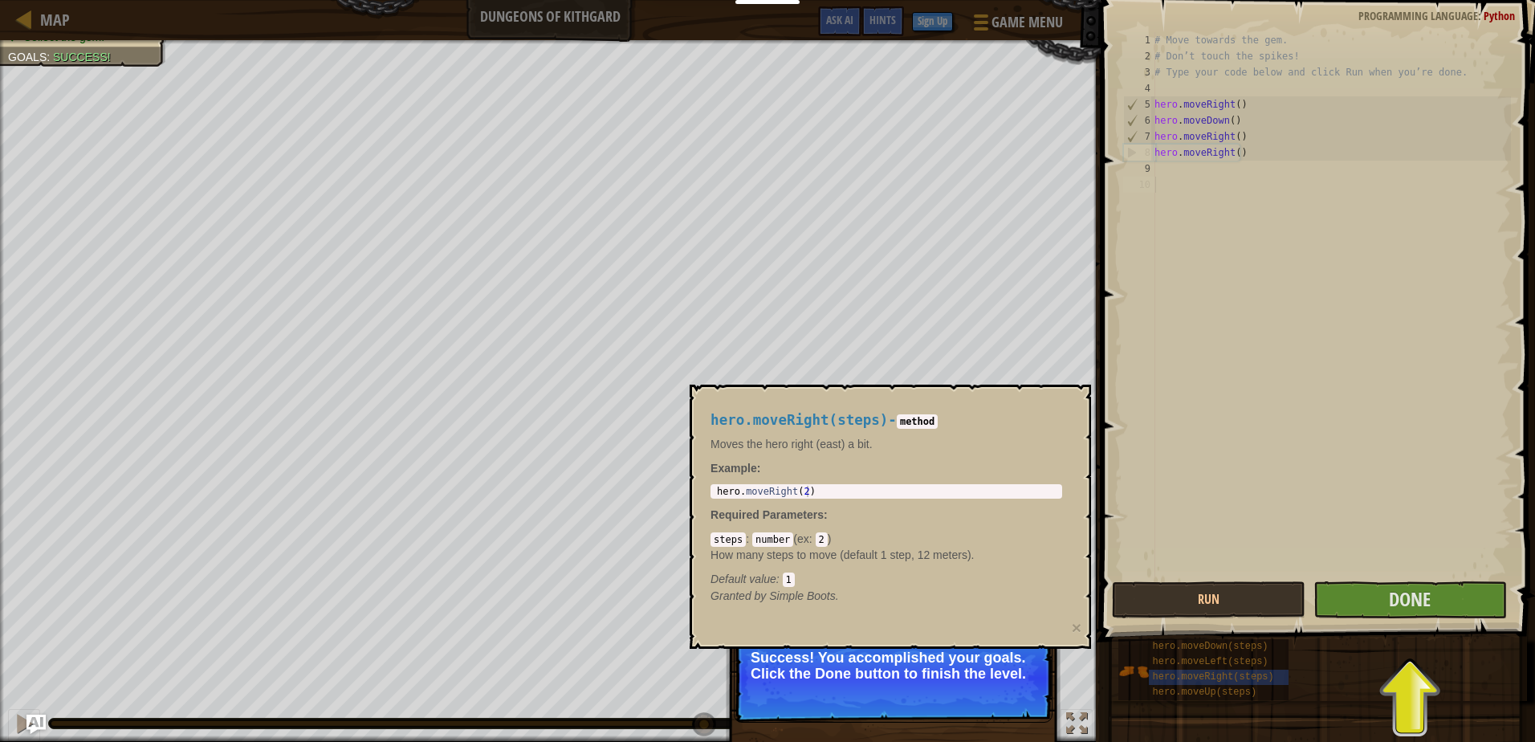
click at [1390, 575] on div "# Move towards the gem. # Don’t touch the spikes! # Type your code below and cl…" at bounding box center [1331, 321] width 360 height 578
click at [1404, 602] on span "Done" at bounding box center [1410, 599] width 42 height 26
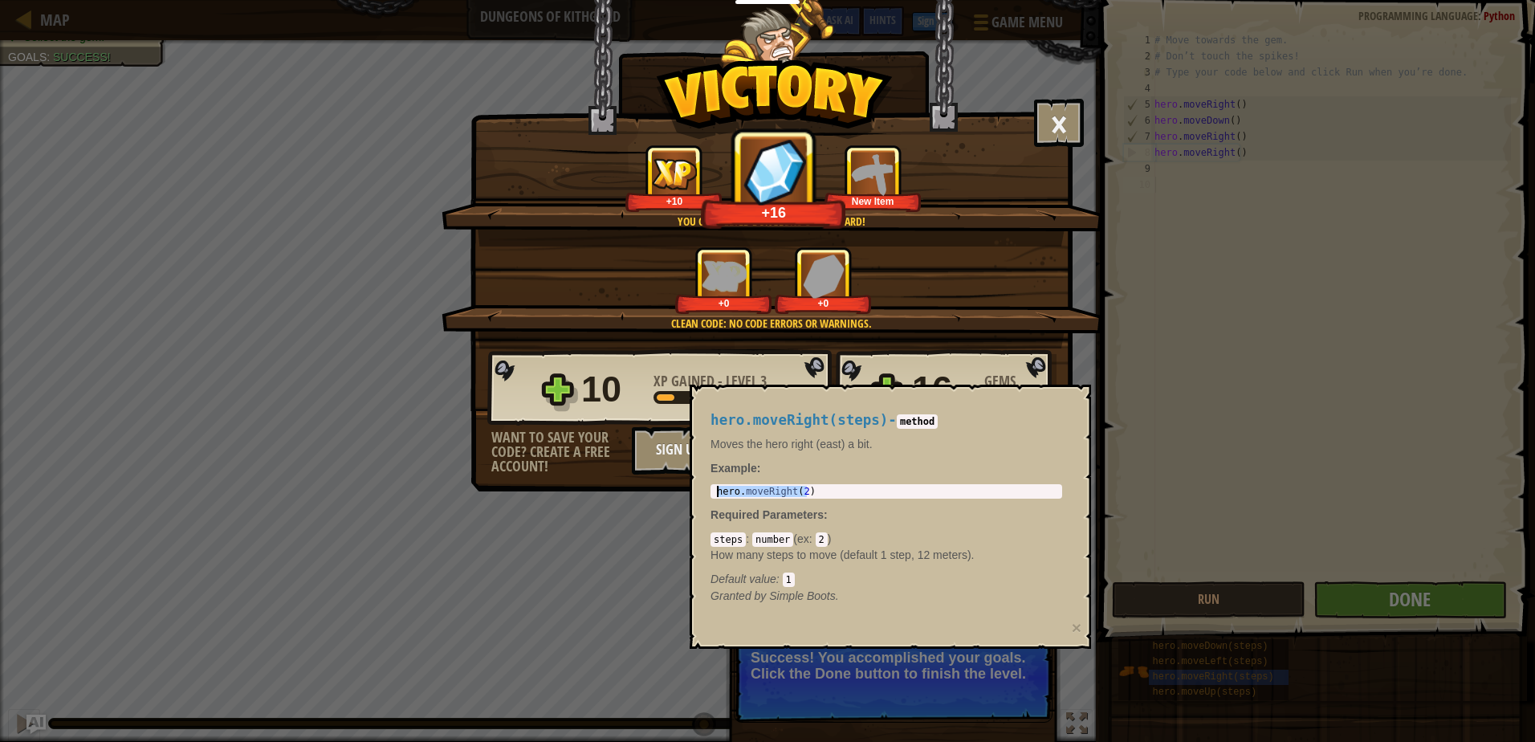
drag, startPoint x: 1005, startPoint y: 492, endPoint x: 812, endPoint y: 446, distance: 198.8
click at [762, 455] on div "hero.moveRight(steps) - method Moves the hero right (east) a bit. Example : her…" at bounding box center [886, 508] width 374 height 222
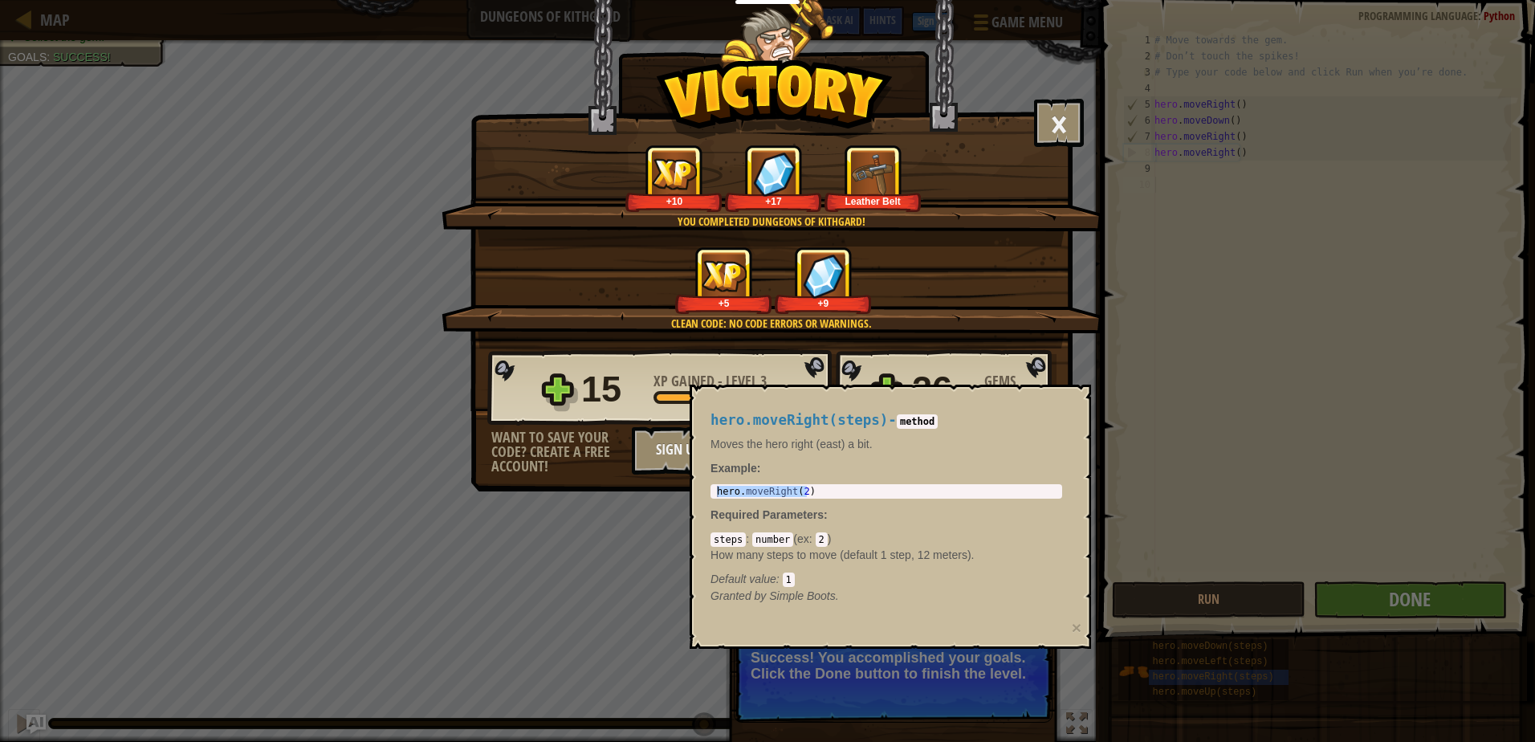
click at [841, 303] on div "+9" at bounding box center [823, 303] width 91 height 12
drag, startPoint x: 1162, startPoint y: 343, endPoint x: 1285, endPoint y: 345, distance: 123.7
click at [1172, 343] on div "× Well done, hero. You’re building the strength to escape [PERSON_NAME]. How fu…" at bounding box center [767, 371] width 1535 height 742
drag, startPoint x: 1451, startPoint y: 507, endPoint x: 796, endPoint y: 185, distance: 729.9
click at [1323, 426] on div "× Well done, hero. You’re building the strength to escape [PERSON_NAME]. How fu…" at bounding box center [767, 371] width 1535 height 742
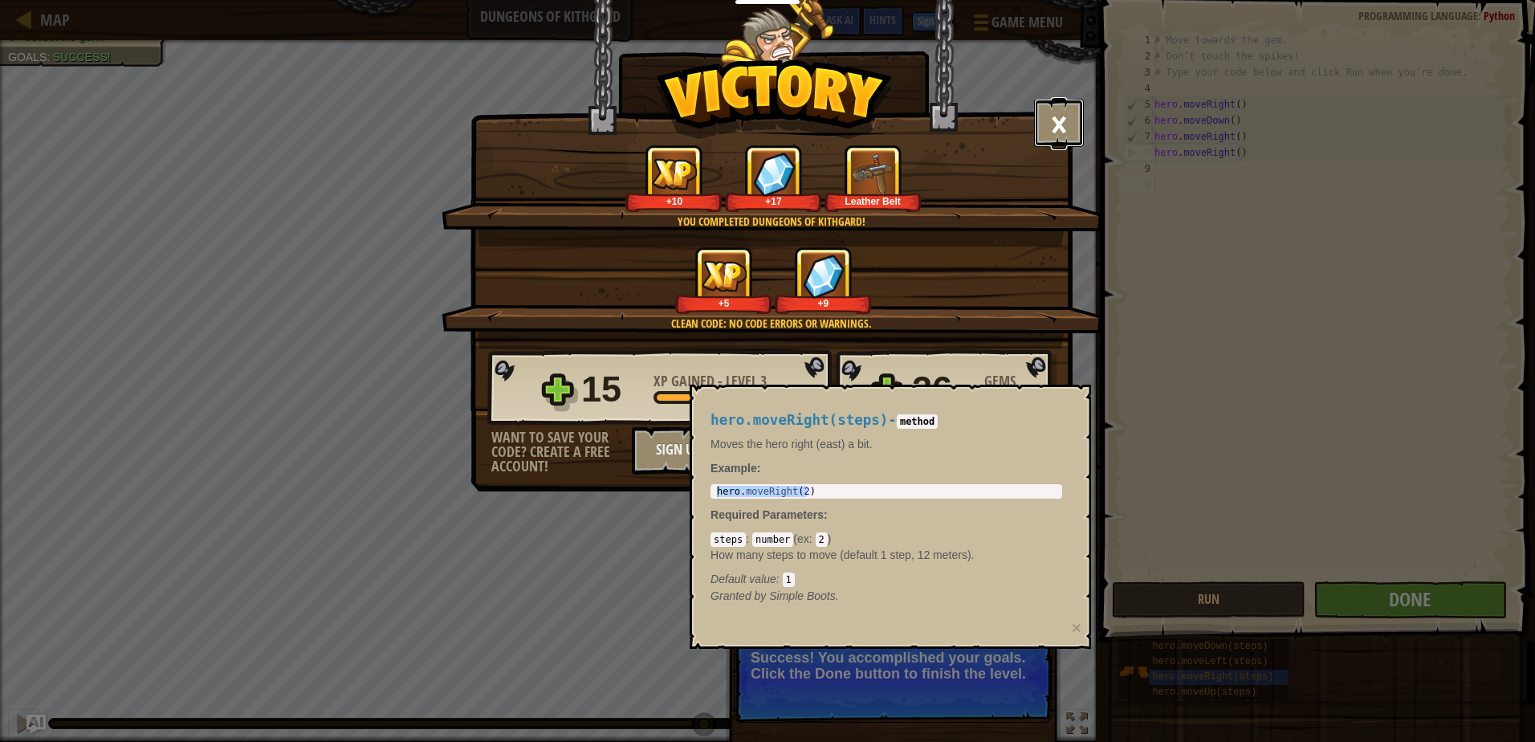
click at [1060, 116] on button "×" at bounding box center [1059, 123] width 50 height 48
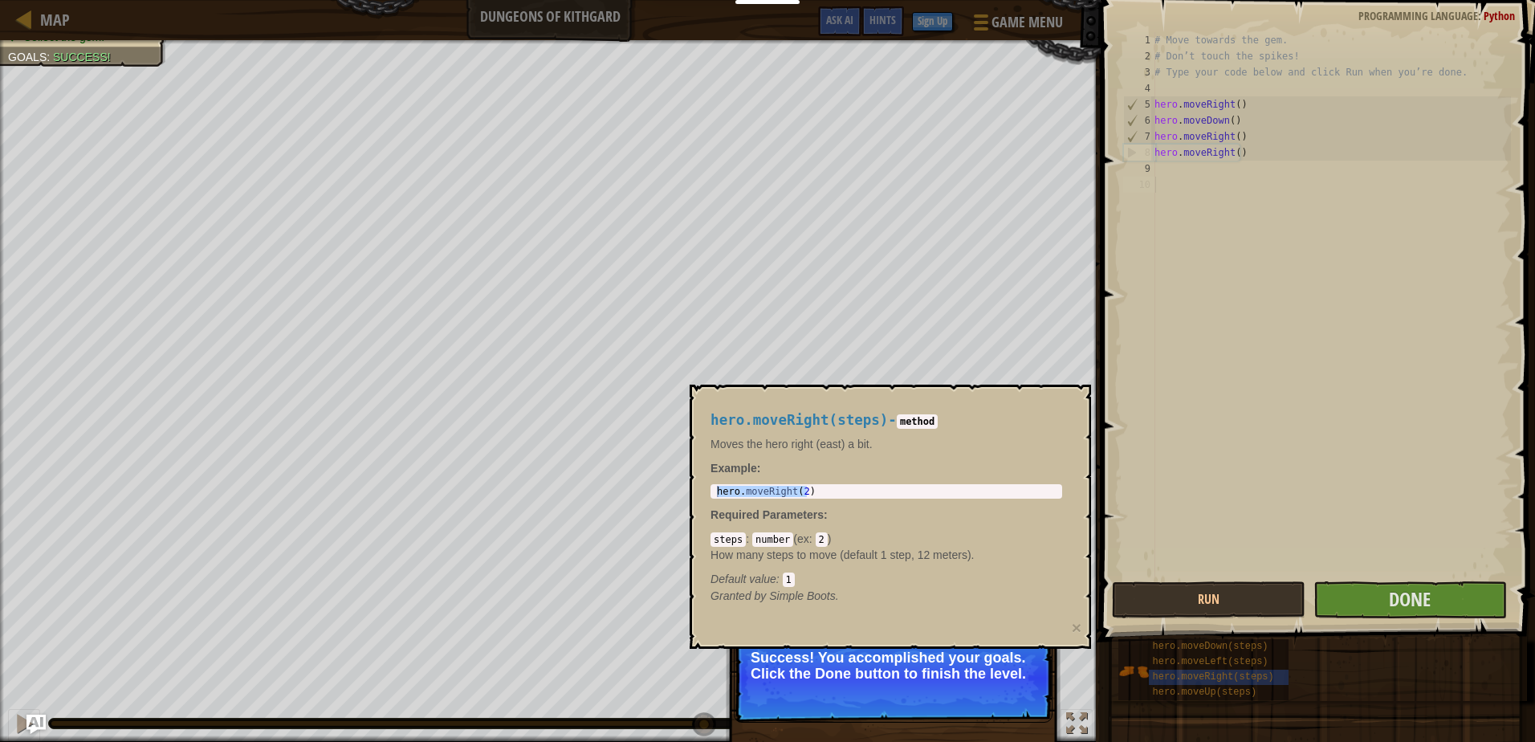
drag, startPoint x: 1132, startPoint y: 185, endPoint x: 1127, endPoint y: 173, distance: 13.0
click at [1128, 177] on div "10" at bounding box center [1139, 185] width 32 height 16
drag, startPoint x: 934, startPoint y: 670, endPoint x: 934, endPoint y: 661, distance: 9.7
click at [934, 661] on p "Success! You accomplished your goals. Click the Done button to finish the level." at bounding box center [893, 665] width 285 height 32
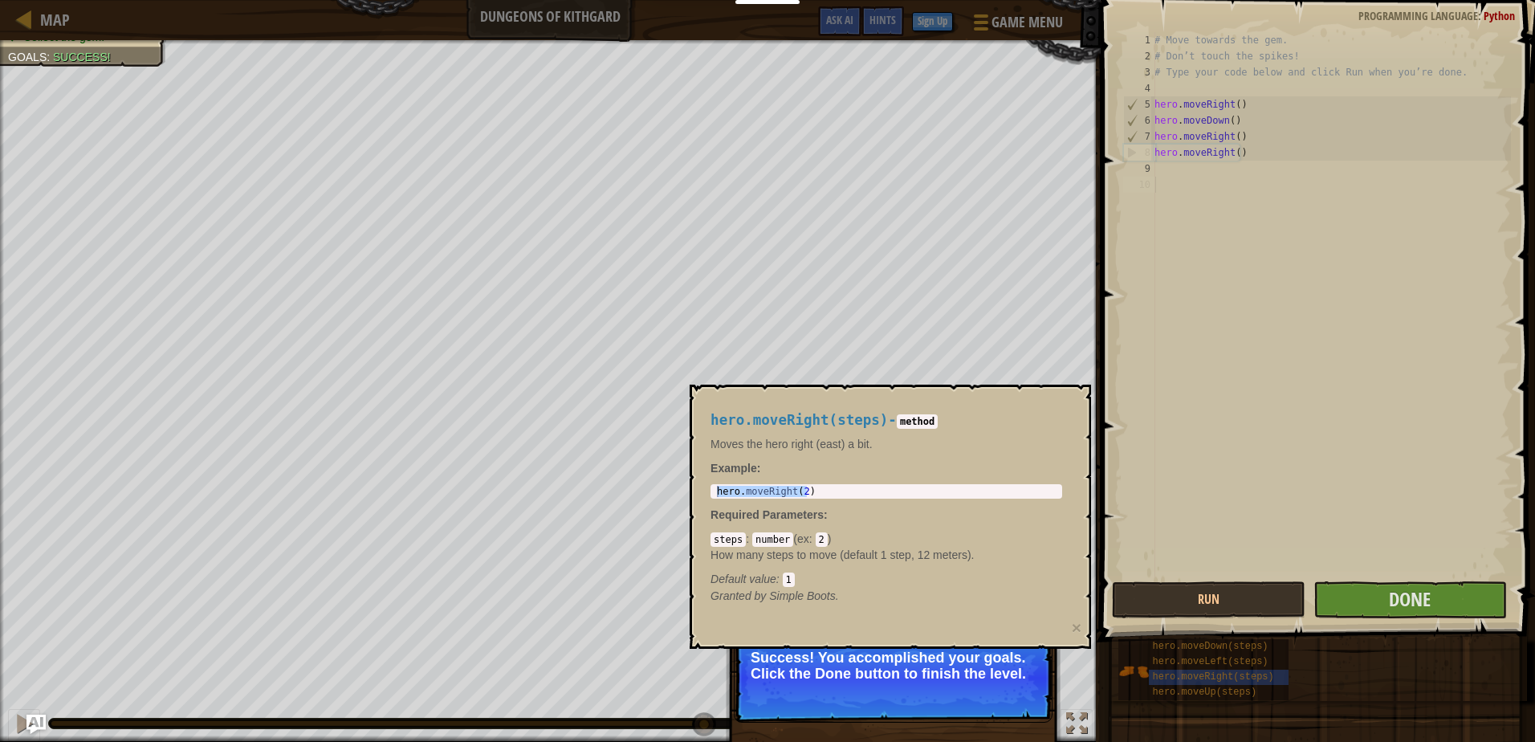
click at [903, 695] on p "Success! You accomplished your goals. Click the Done button to finish the level." at bounding box center [893, 678] width 319 height 90
click at [902, 695] on p "Success! You accomplished your goals. Click the Done button to finish the level." at bounding box center [893, 678] width 319 height 90
click at [891, 690] on p "Success! You accomplished your goals. Click the Done button to finish the level." at bounding box center [893, 678] width 319 height 90
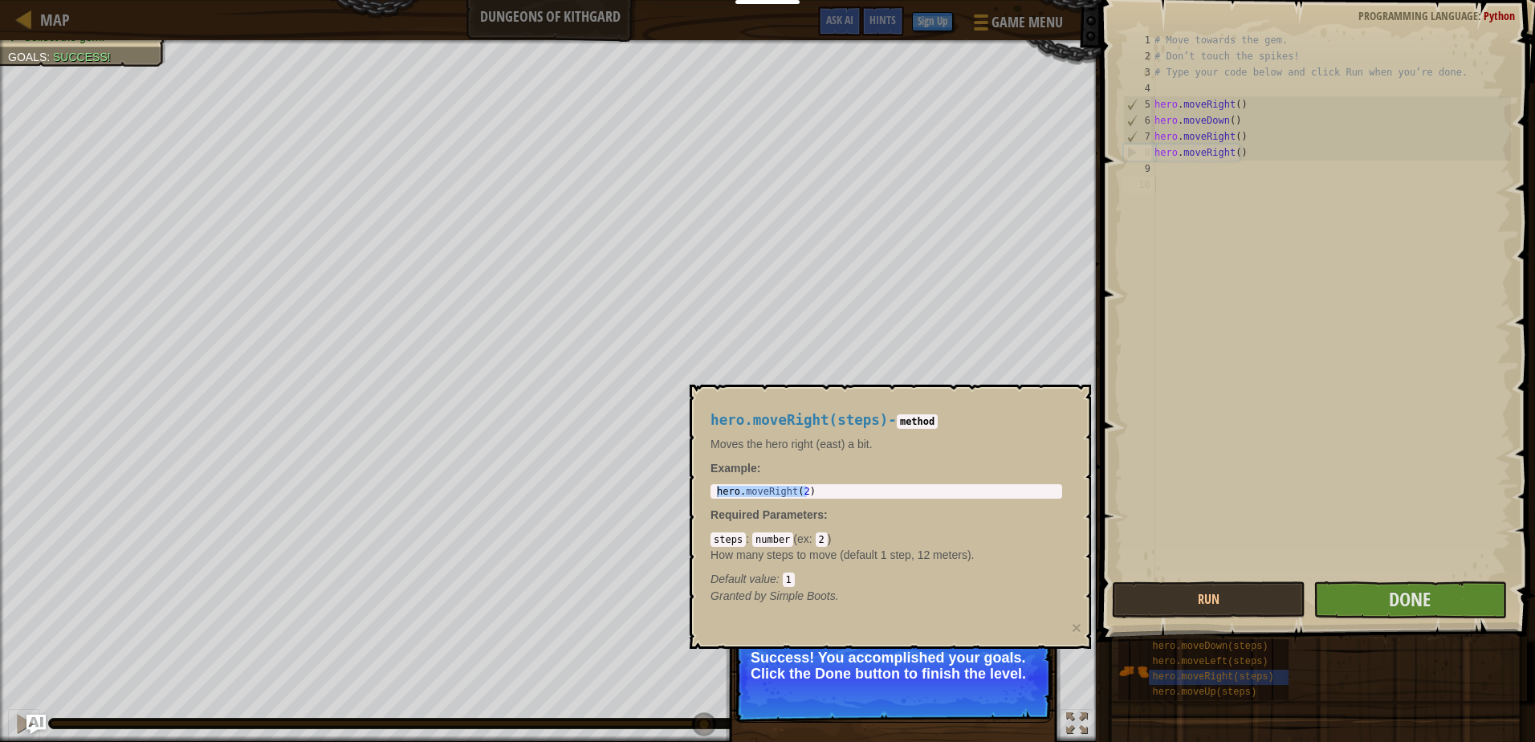
click at [891, 690] on p "Success! You accomplished your goals. Click the Done button to finish the level." at bounding box center [893, 678] width 319 height 90
click at [1414, 599] on span "Done" at bounding box center [1410, 599] width 42 height 26
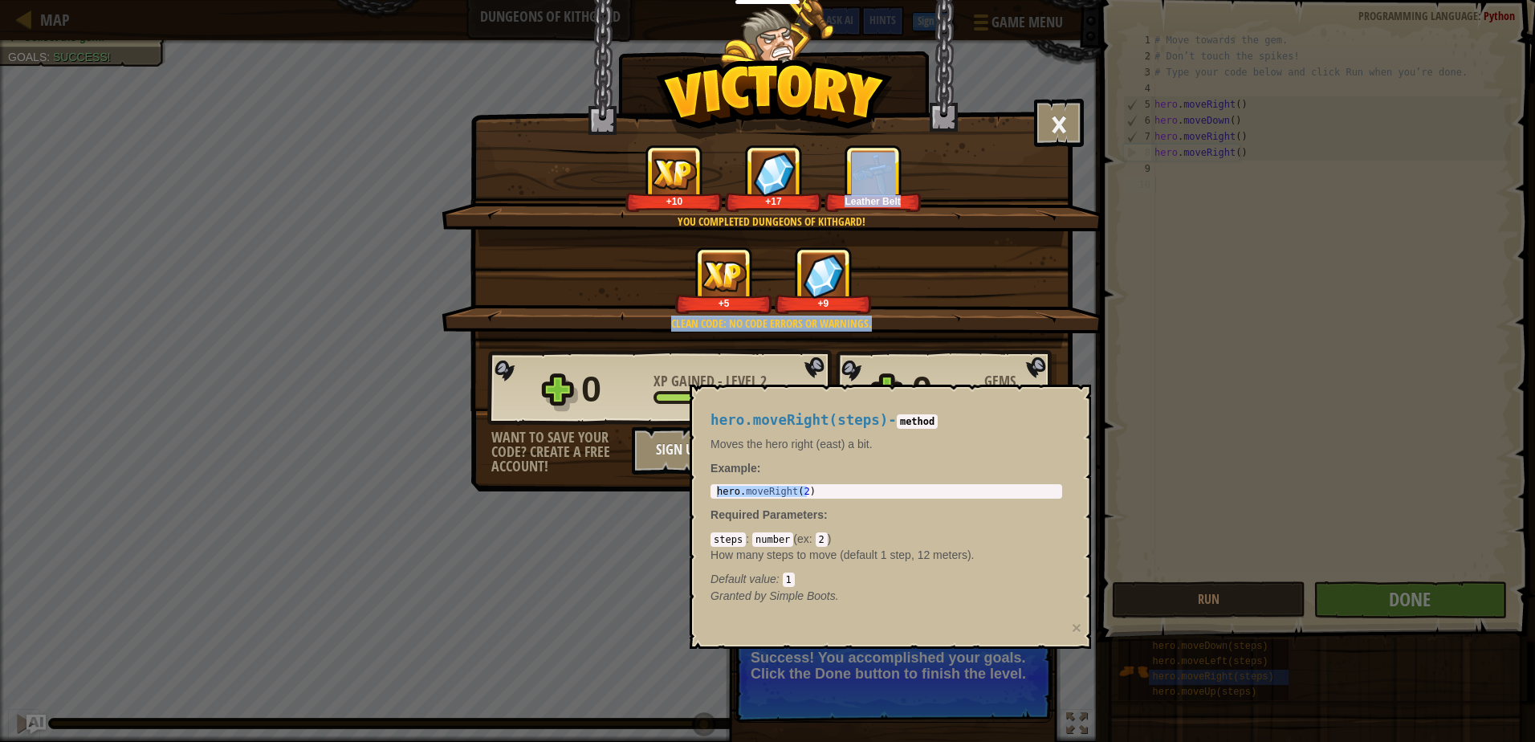
drag, startPoint x: 878, startPoint y: 320, endPoint x: 922, endPoint y: 206, distance: 122.0
click at [917, 207] on div "× Well done, hero. You’re building the strength to escape [PERSON_NAME]. How fu…" at bounding box center [771, 238] width 600 height 220
drag, startPoint x: 987, startPoint y: 431, endPoint x: 960, endPoint y: 428, distance: 26.7
click at [960, 428] on div "hero.moveRight(steps) - method Moves the hero right (east) a bit. Example : her…" at bounding box center [886, 508] width 374 height 222
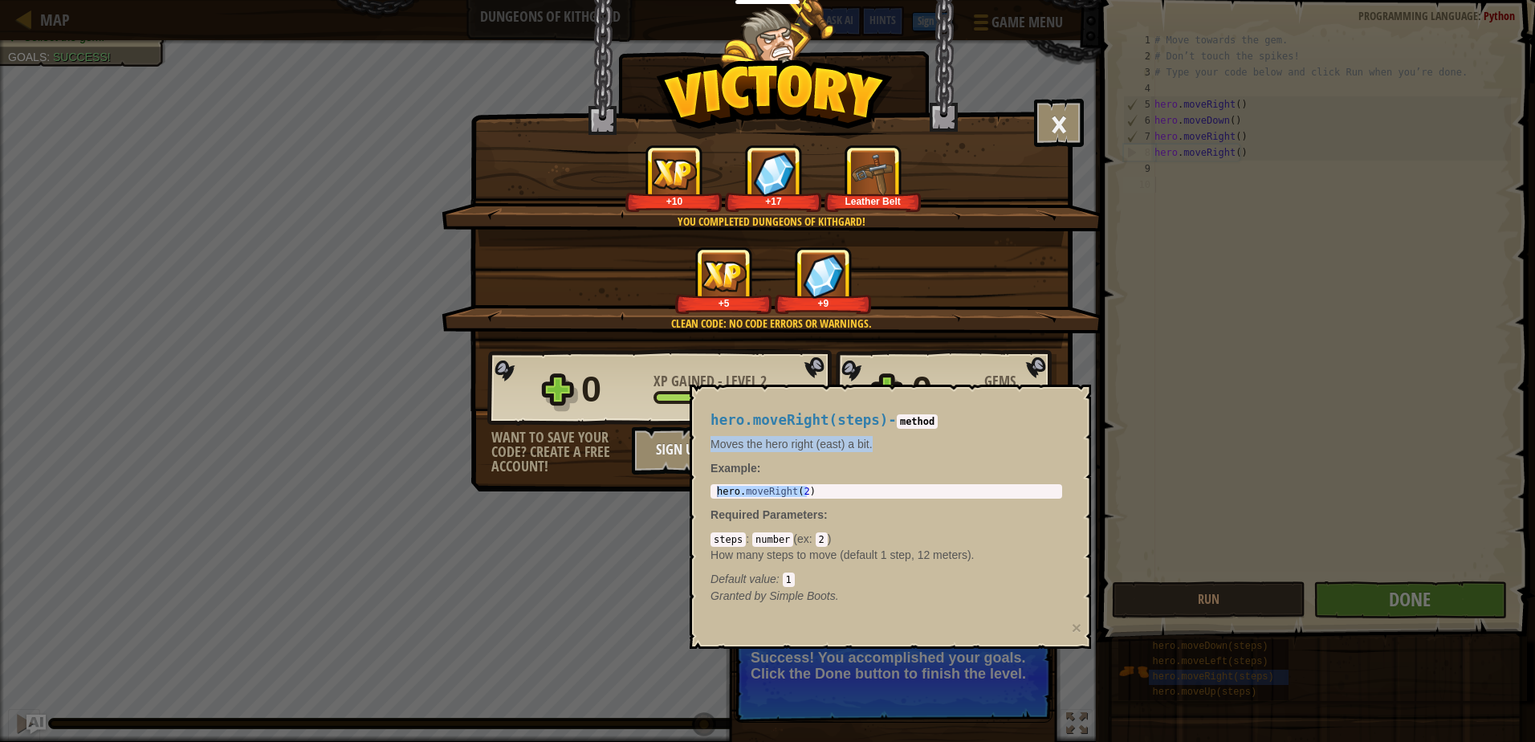
click at [936, 428] on h4 "hero.moveRight(steps) - method" at bounding box center [886, 420] width 352 height 15
drag, startPoint x: 936, startPoint y: 428, endPoint x: 952, endPoint y: 429, distance: 16.1
click at [948, 429] on div "hero.moveRight(steps) - method Moves the hero right (east) a bit. Example : her…" at bounding box center [886, 508] width 374 height 222
click at [969, 424] on h4 "hero.moveRight(steps) - method" at bounding box center [886, 420] width 352 height 15
drag, startPoint x: 984, startPoint y: 394, endPoint x: 1003, endPoint y: 348, distance: 50.4
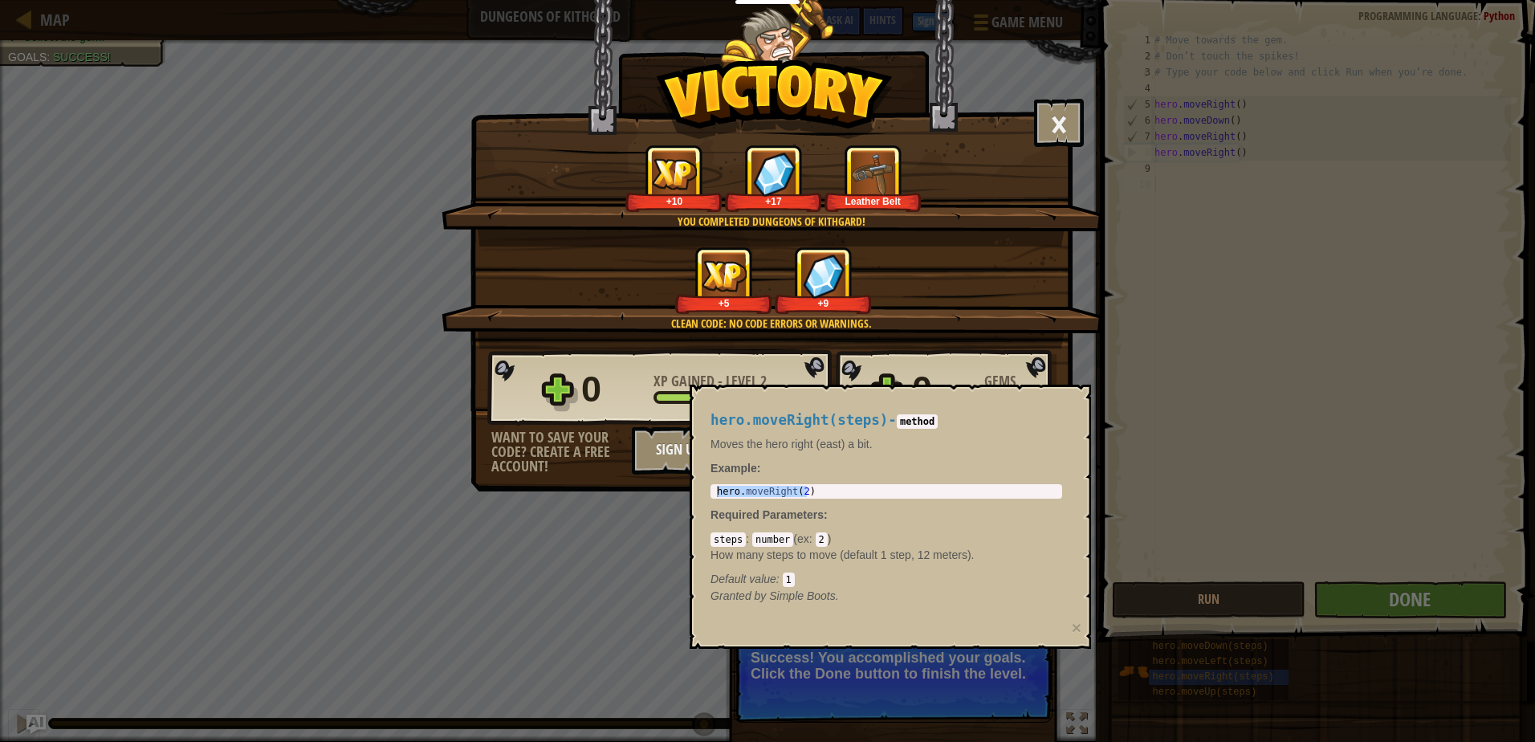
click at [988, 2] on body "Educators Create Free Account School & District Solutions Teacher Toolkit Previ…" at bounding box center [767, 1] width 1535 height 2
click at [1003, 340] on div "Clean code: no code errors or warnings. +5 +9" at bounding box center [772, 297] width 661 height 102
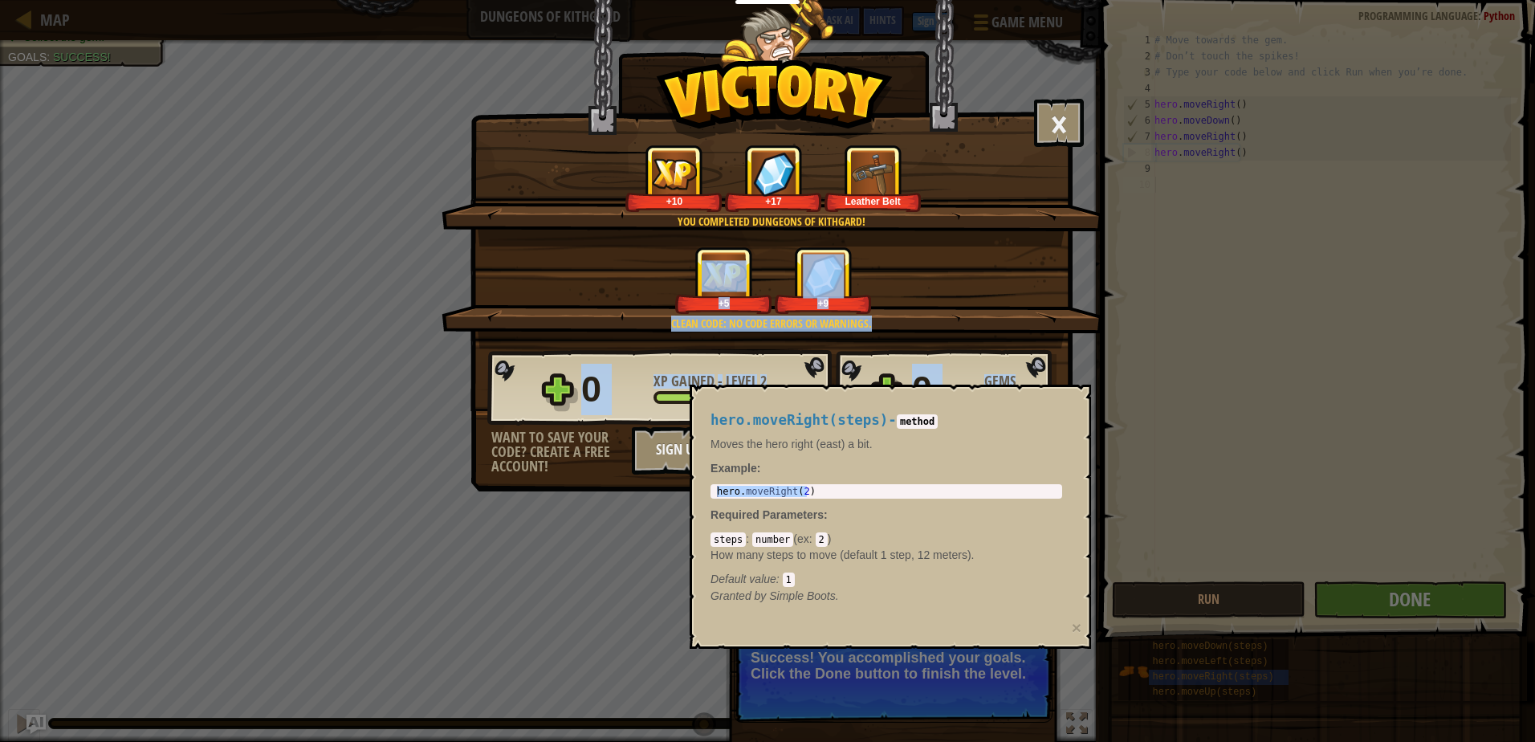
drag, startPoint x: 1054, startPoint y: 375, endPoint x: 1079, endPoint y: 377, distance: 25.0
click at [1056, 376] on div "× Well done, hero. You’re building the strength to escape [PERSON_NAME]. How fu…" at bounding box center [771, 205] width 602 height 412
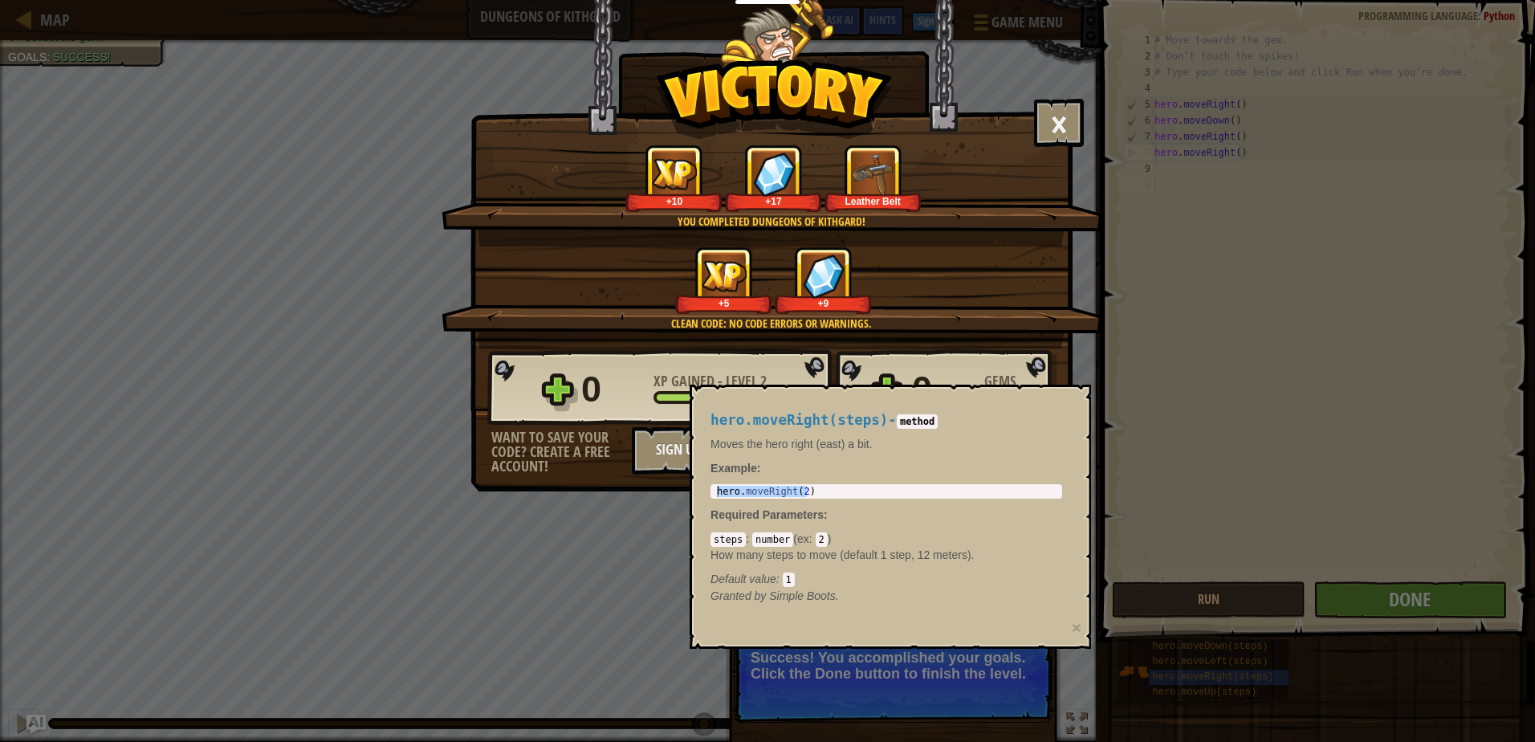
click at [1105, 317] on div "× Well done, hero. You’re building the strength to escape [PERSON_NAME]. How fu…" at bounding box center [767, 371] width 1535 height 742
click at [946, 483] on div "hero.moveRight(steps) - method Moves the hero right (east) a bit. Example : her…" at bounding box center [886, 508] width 374 height 222
click at [972, 495] on div "hero . moveRight ( 2 )" at bounding box center [886, 491] width 345 height 11
click at [1078, 627] on button "×" at bounding box center [1077, 627] width 10 height 17
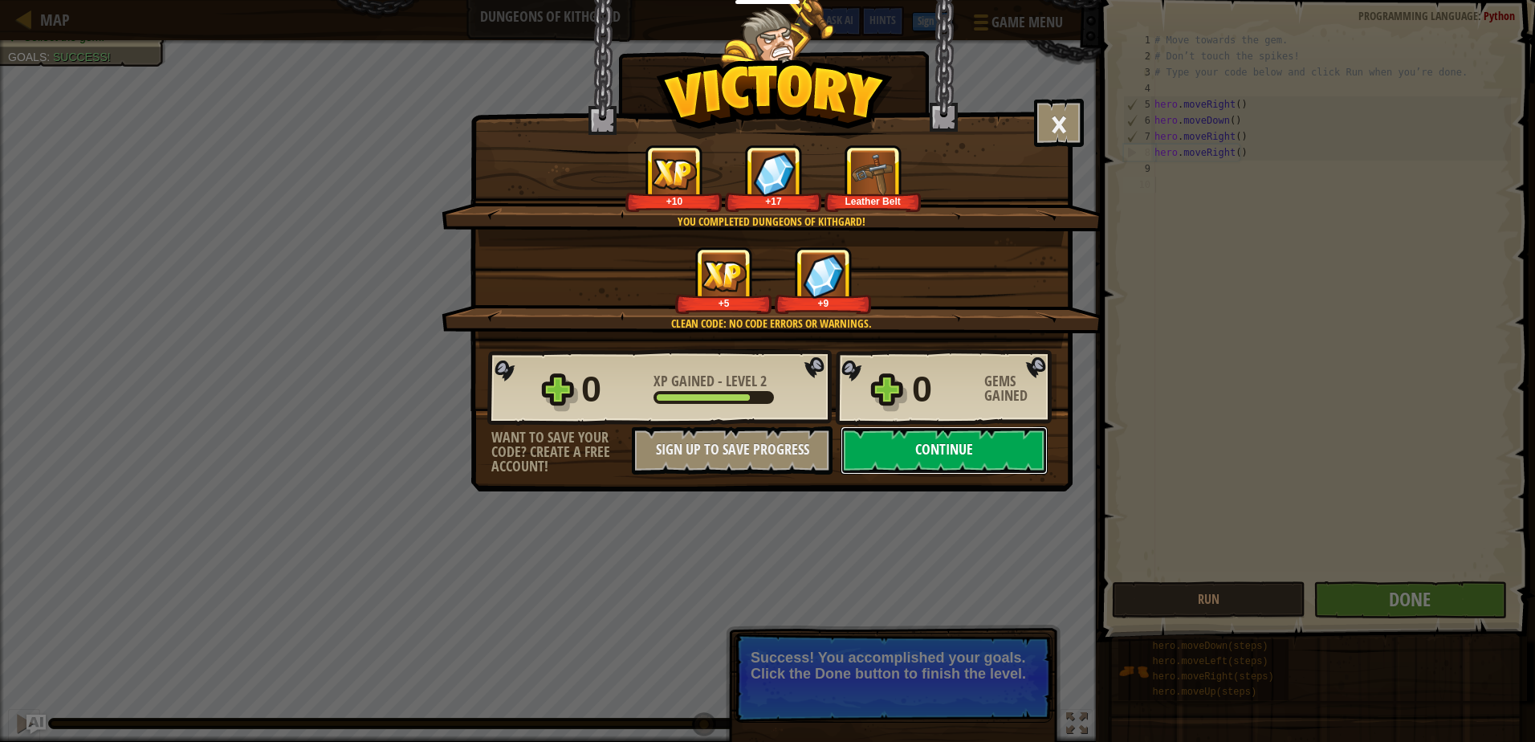
click at [917, 462] on button "Continue" at bounding box center [944, 450] width 207 height 48
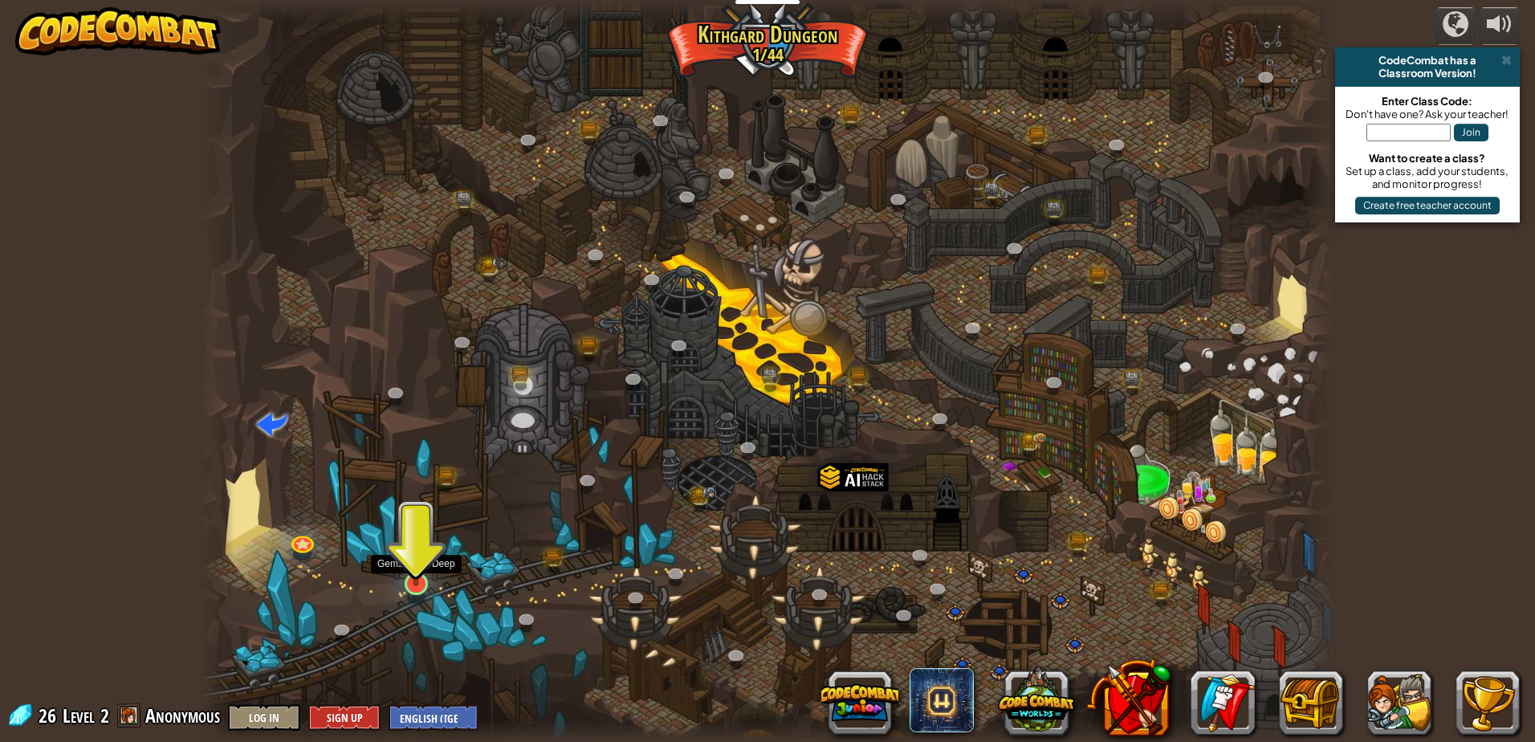
click at [418, 566] on img at bounding box center [416, 551] width 31 height 70
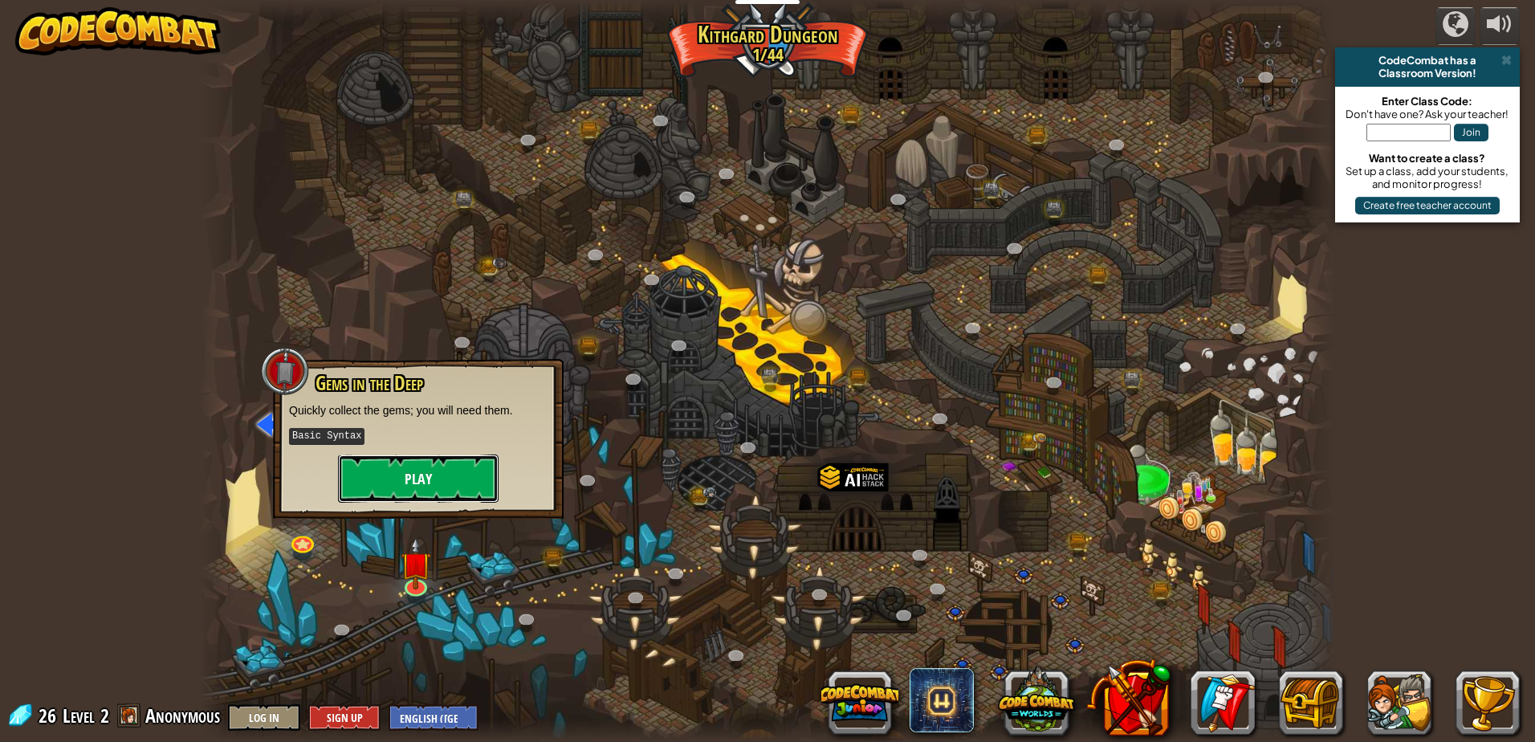
click at [398, 474] on button "Play" at bounding box center [418, 478] width 161 height 48
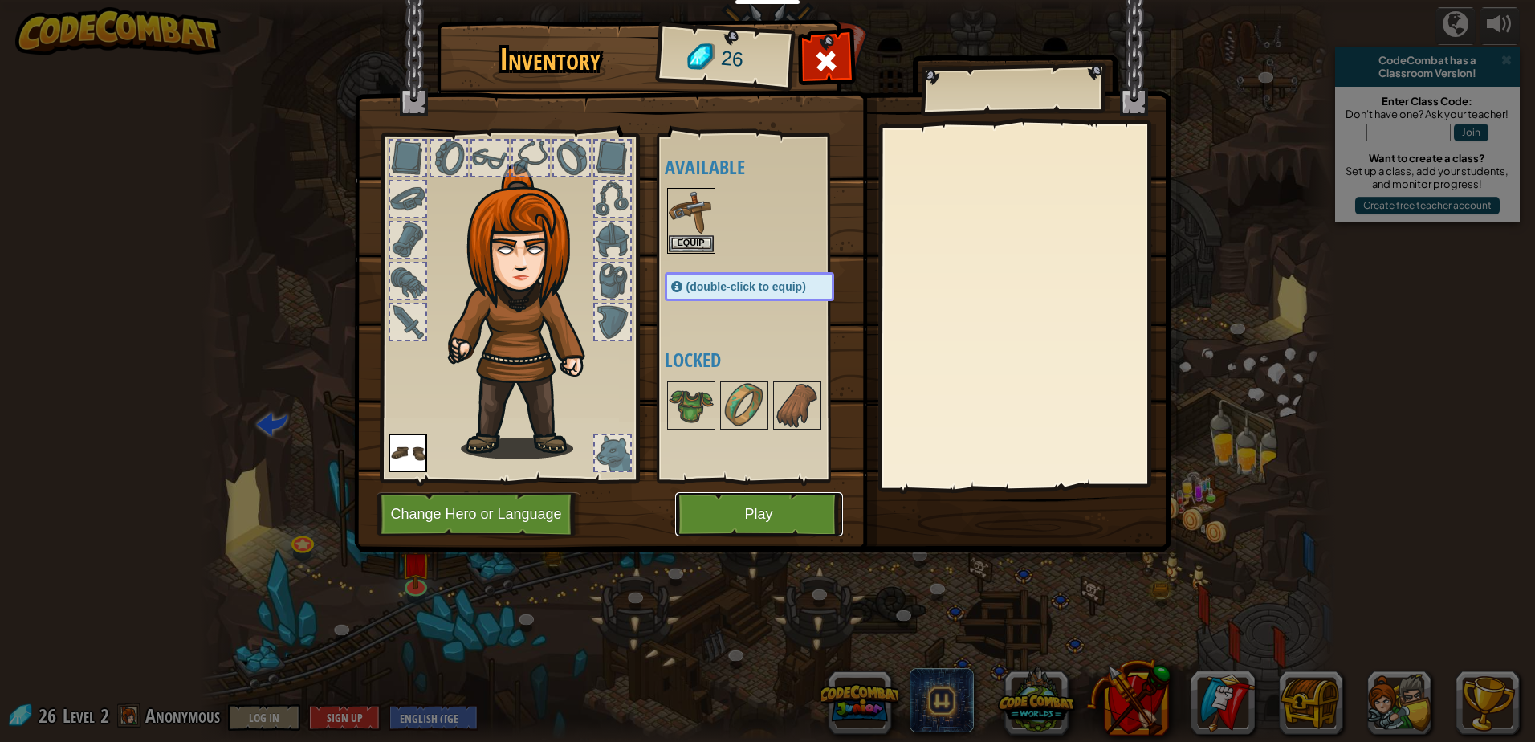
click at [798, 500] on button "Play" at bounding box center [759, 514] width 168 height 44
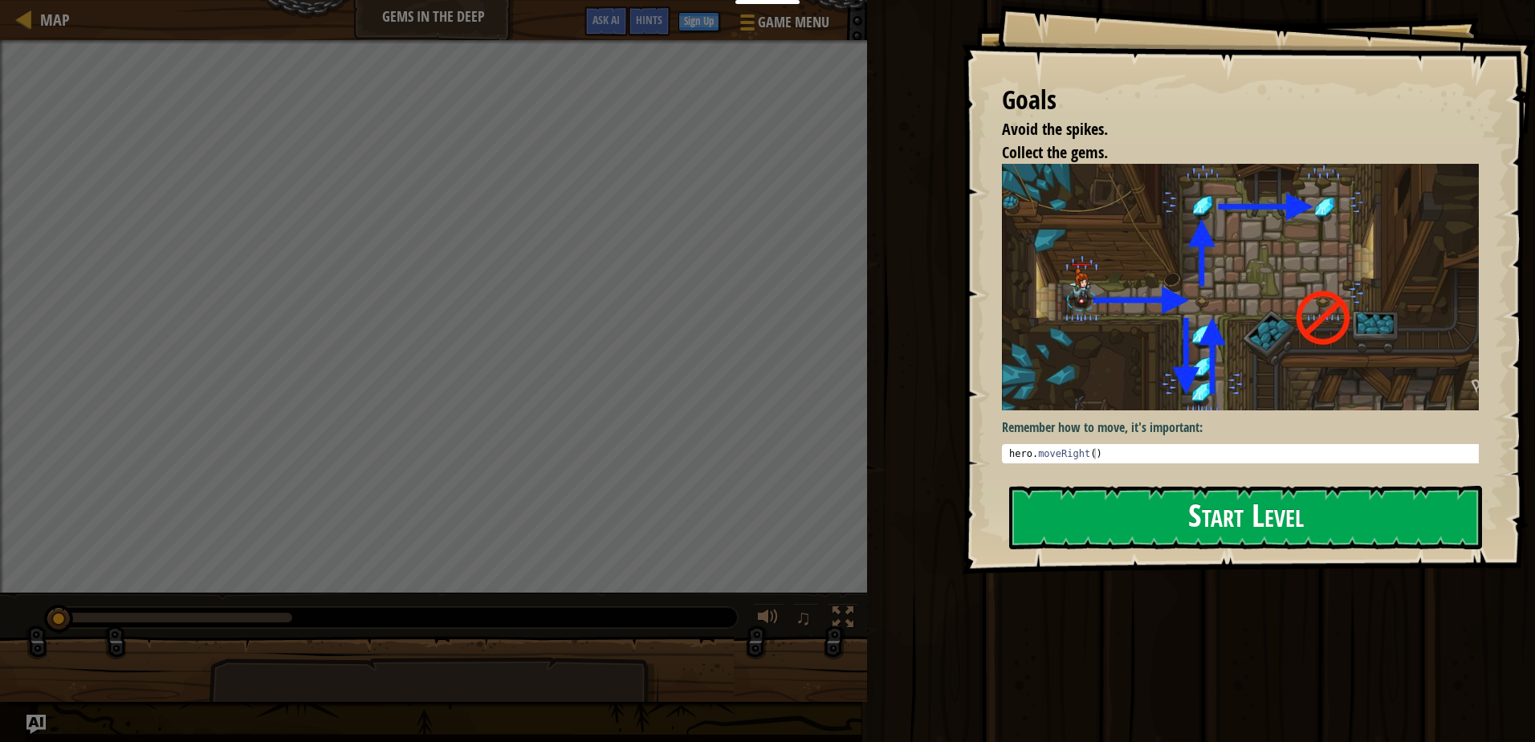
click at [1093, 516] on button "Start Level" at bounding box center [1245, 517] width 473 height 63
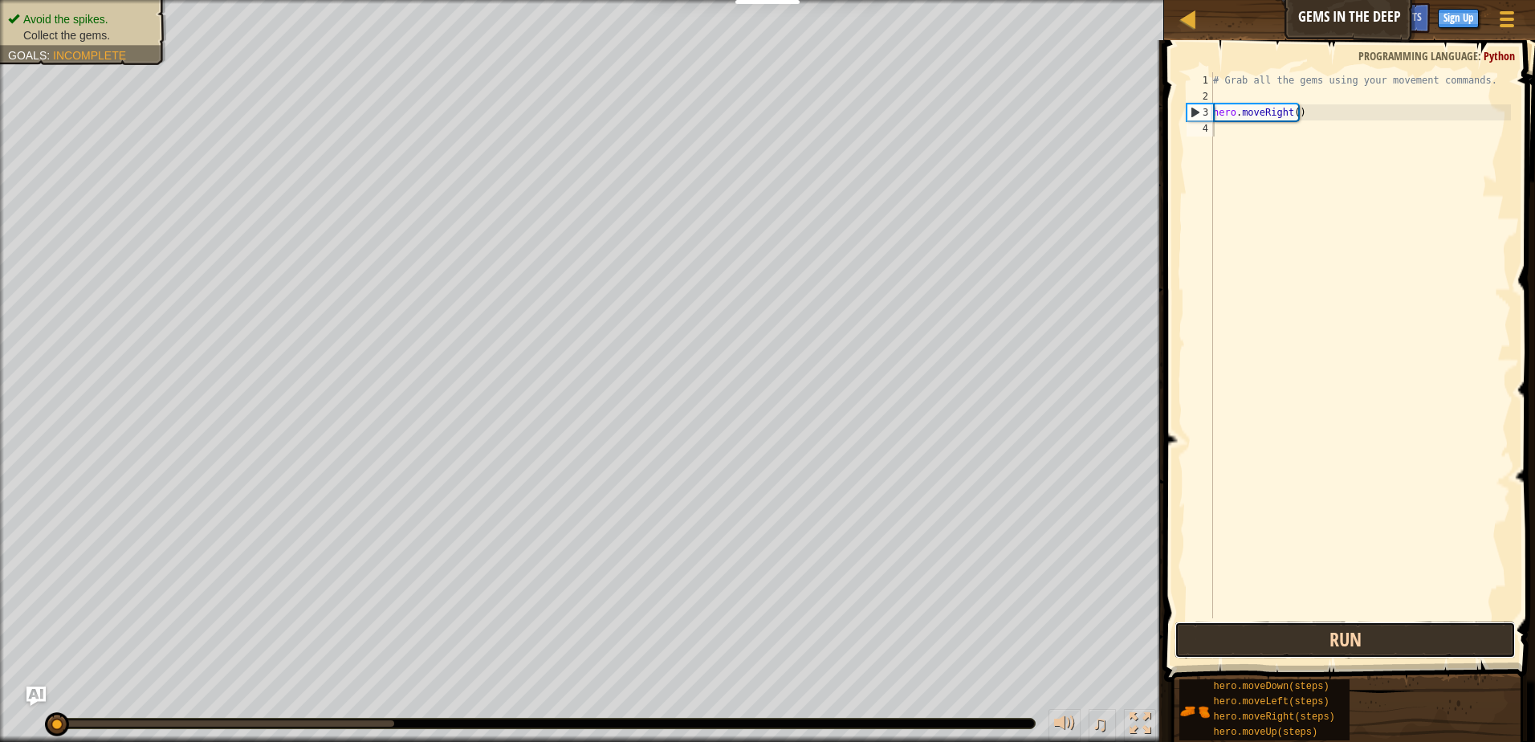
drag, startPoint x: 1347, startPoint y: 640, endPoint x: 1345, endPoint y: 621, distance: 18.5
click at [1346, 625] on button "Run" at bounding box center [1344, 639] width 341 height 37
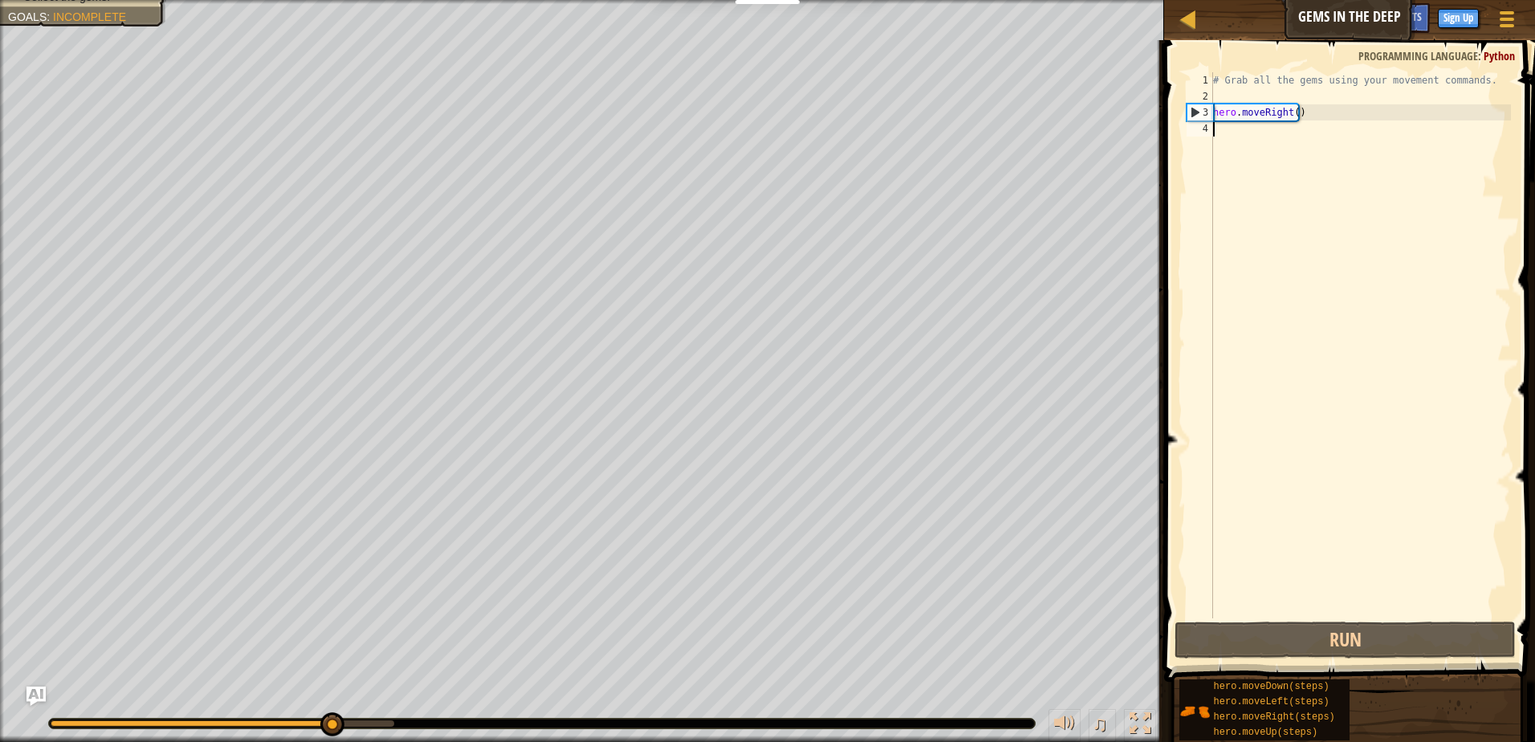
type textarea "h"
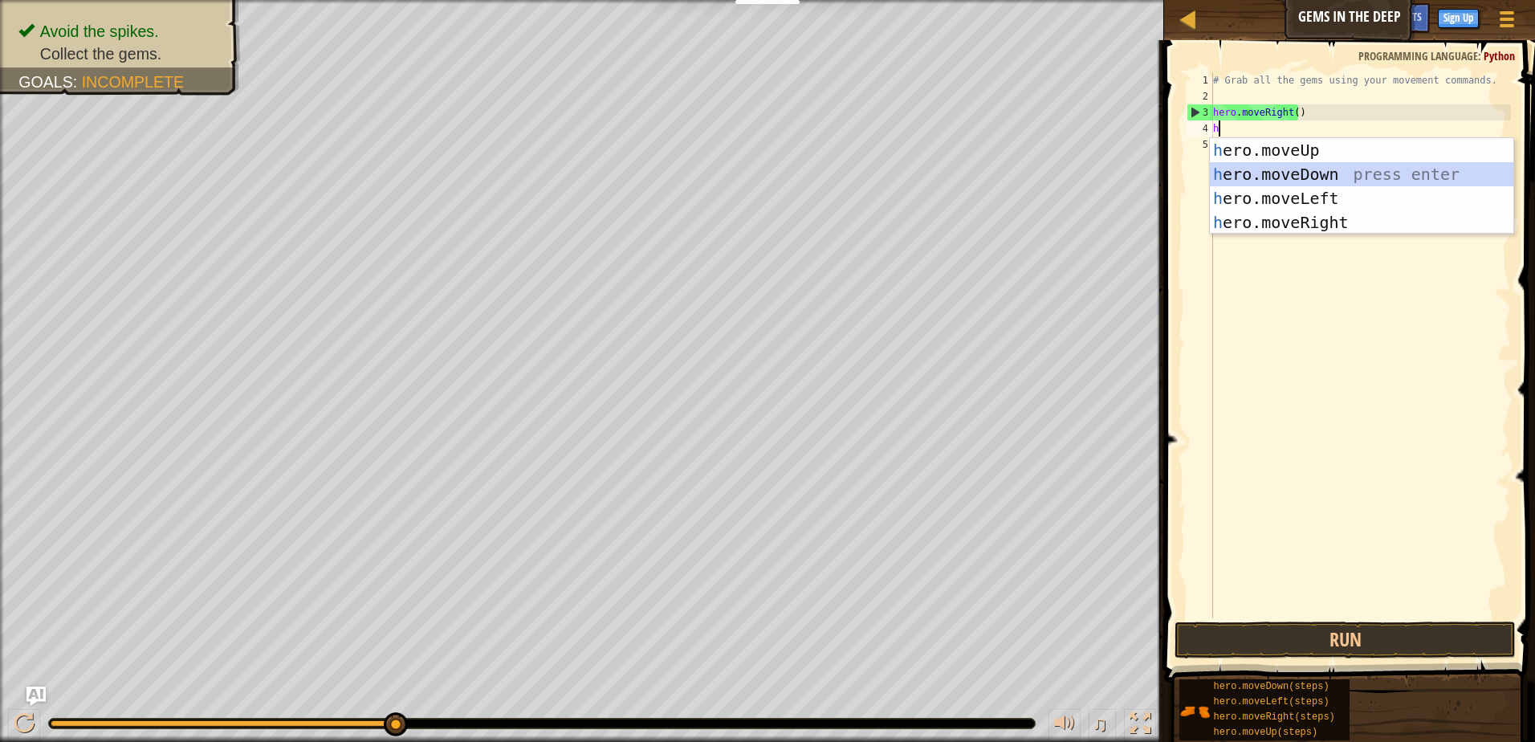
click at [1288, 177] on div "h ero.moveUp press enter h ero.moveDown press enter h ero.moveLeft press enter …" at bounding box center [1361, 210] width 303 height 144
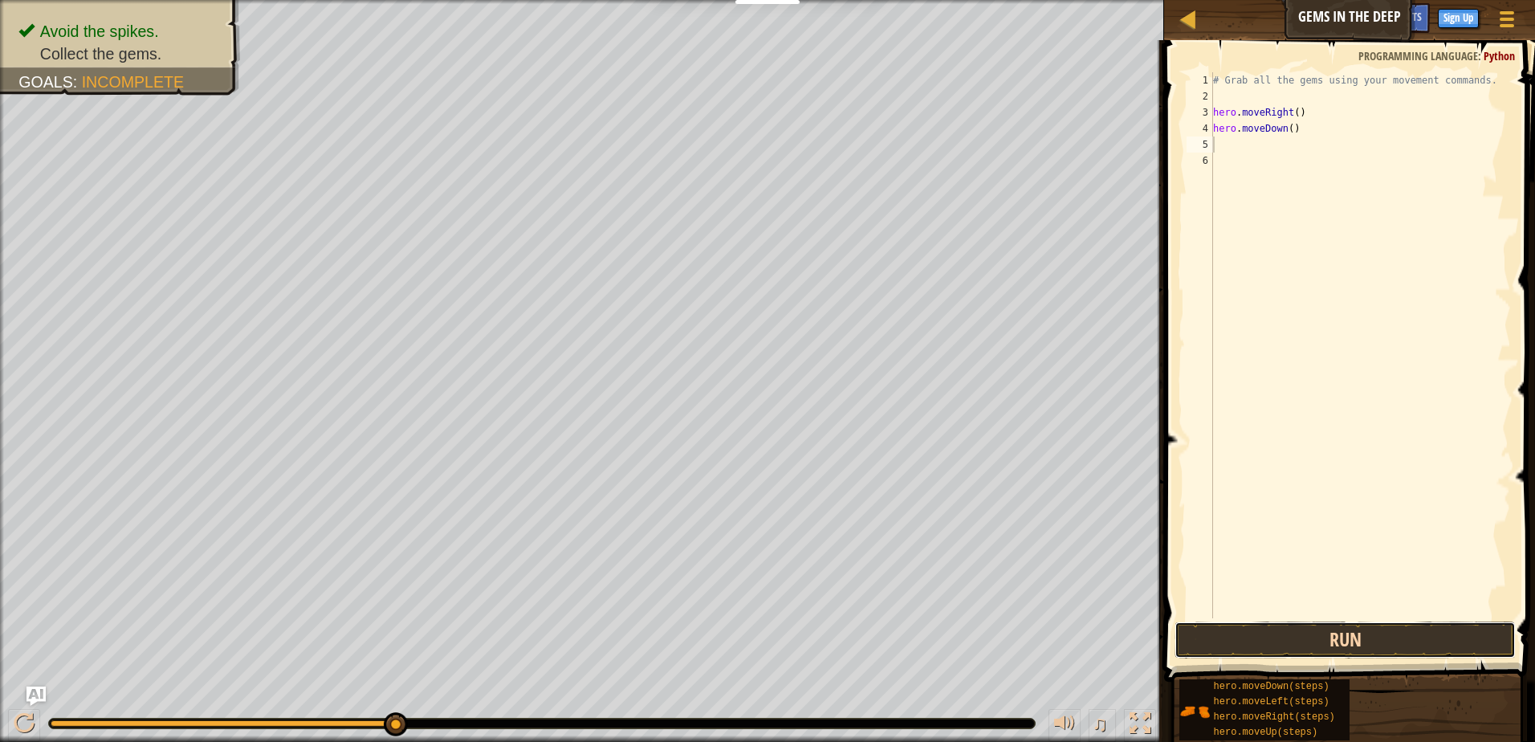
drag, startPoint x: 1477, startPoint y: 637, endPoint x: 1480, endPoint y: 627, distance: 10.9
click at [1479, 629] on button "Run" at bounding box center [1344, 639] width 341 height 37
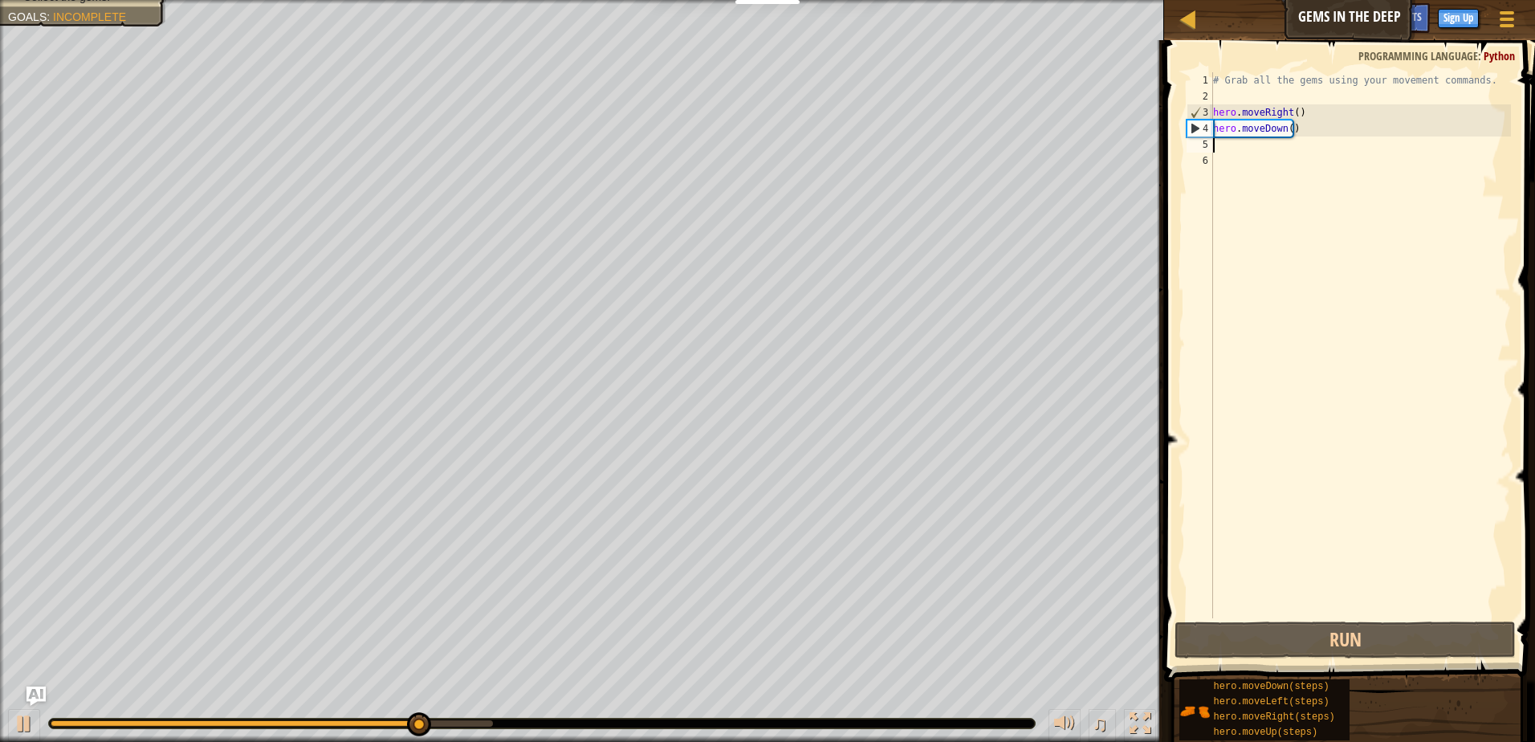
type textarea "h"
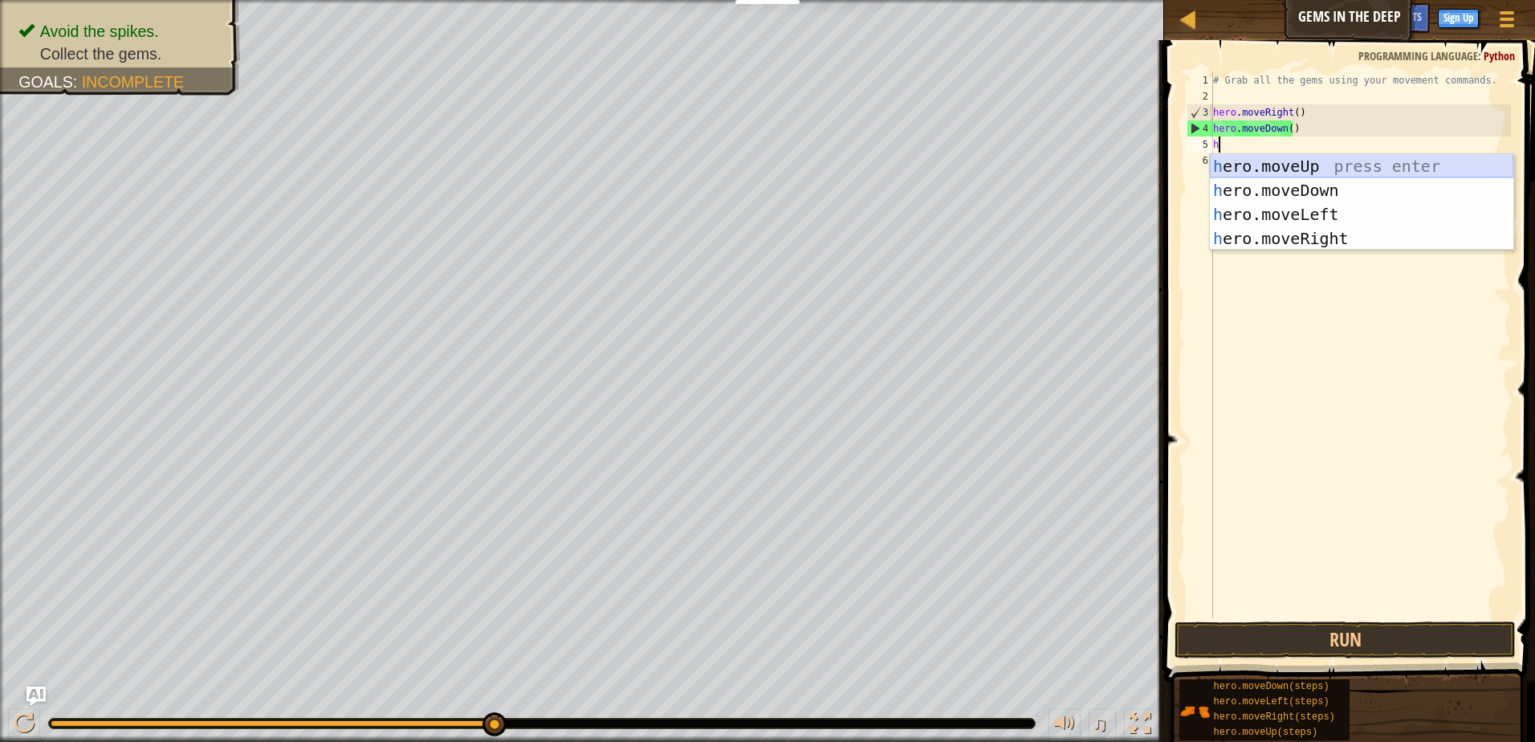
click at [1225, 168] on div "h ero.moveUp press enter h ero.moveDown press enter h ero.moveLeft press enter …" at bounding box center [1361, 226] width 303 height 144
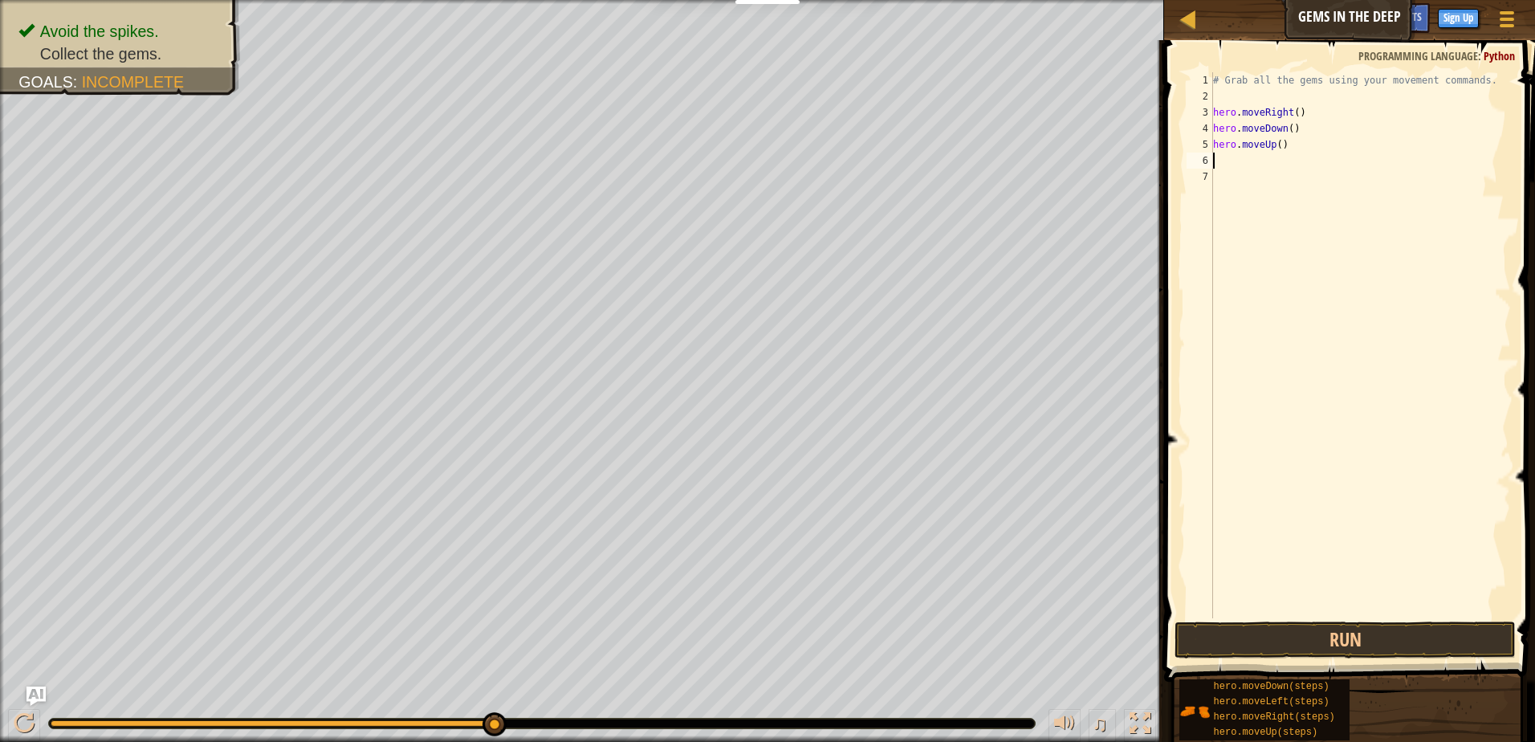
type textarea "h"
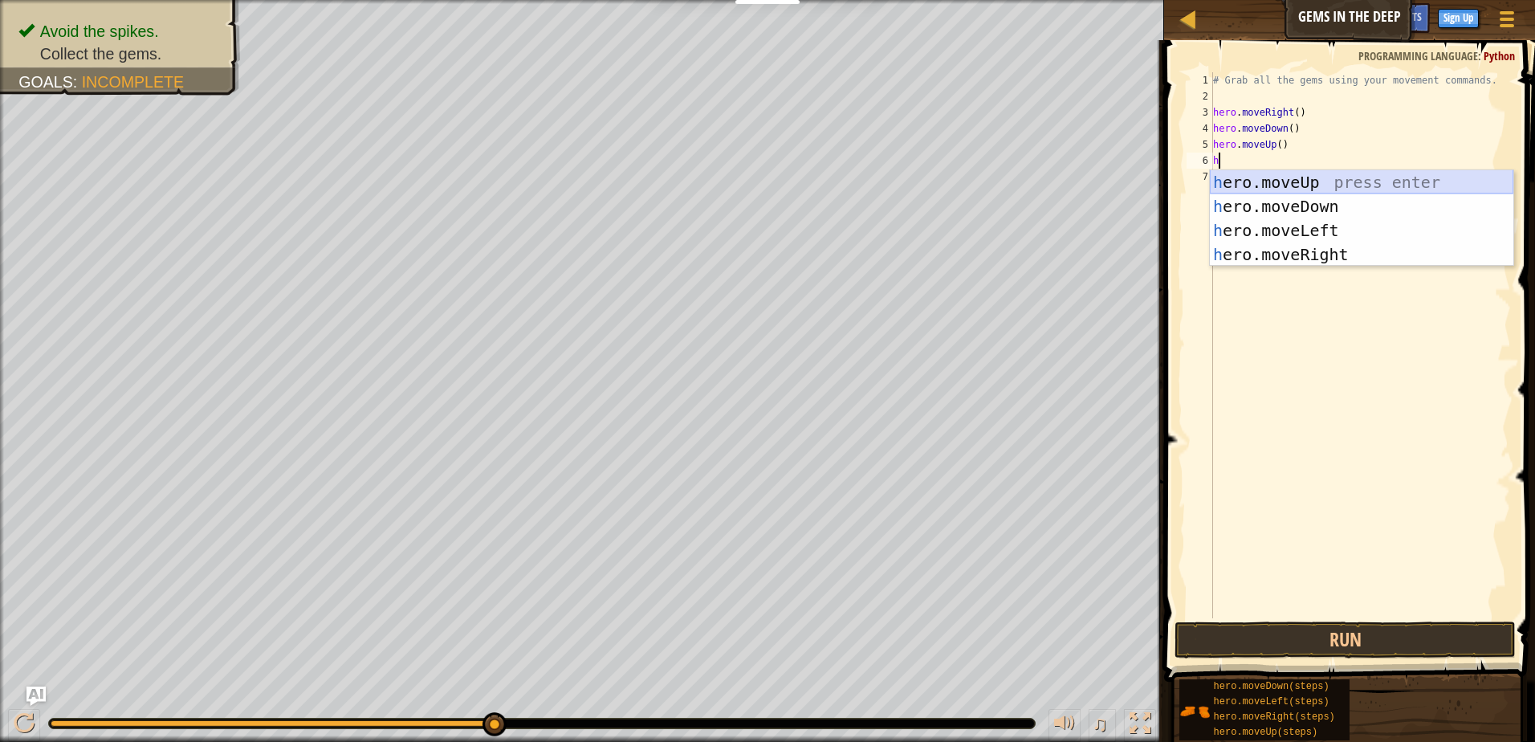
click at [1248, 176] on div "h ero.moveUp press enter h ero.moveDown press enter h ero.moveLeft press enter …" at bounding box center [1361, 242] width 303 height 144
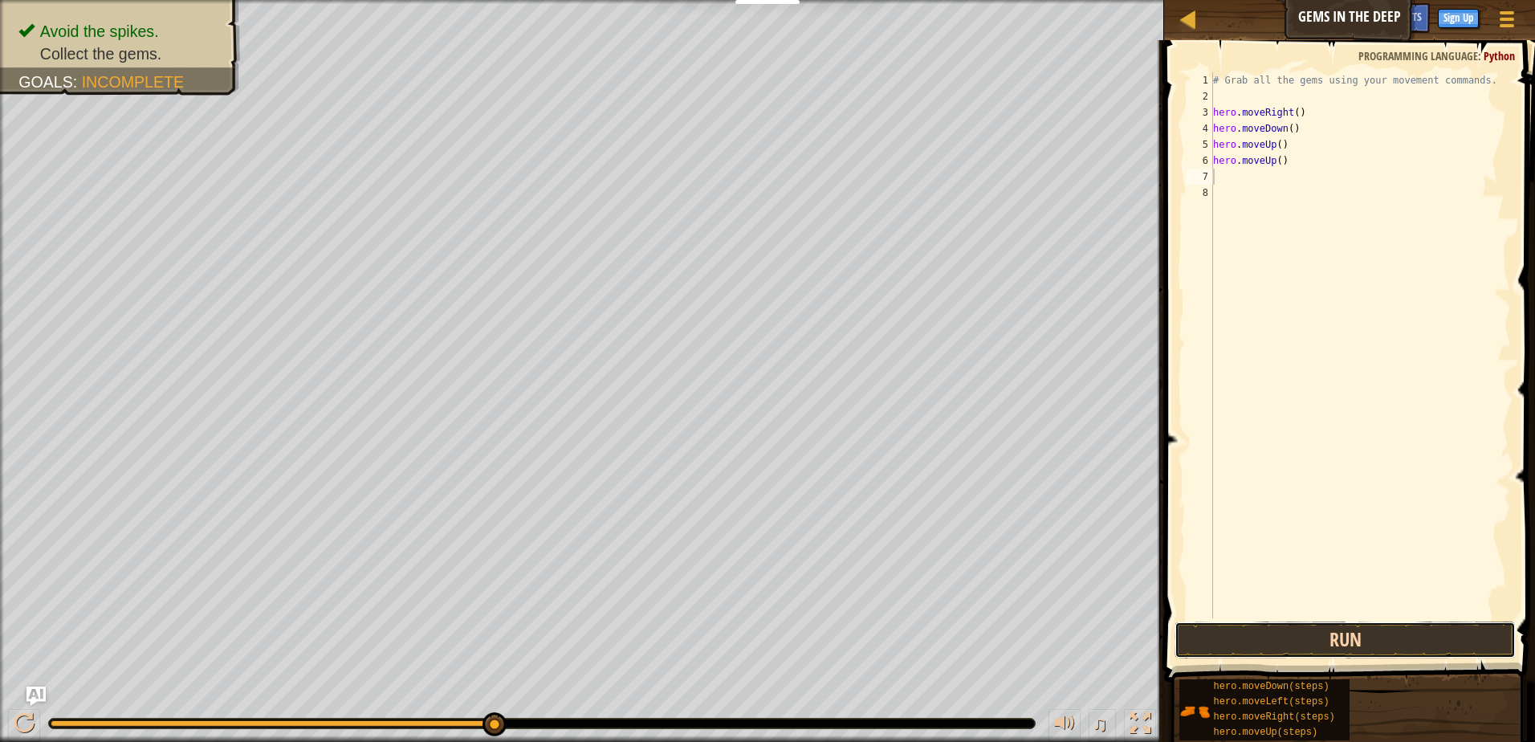
click at [1439, 621] on button "Run" at bounding box center [1344, 639] width 341 height 37
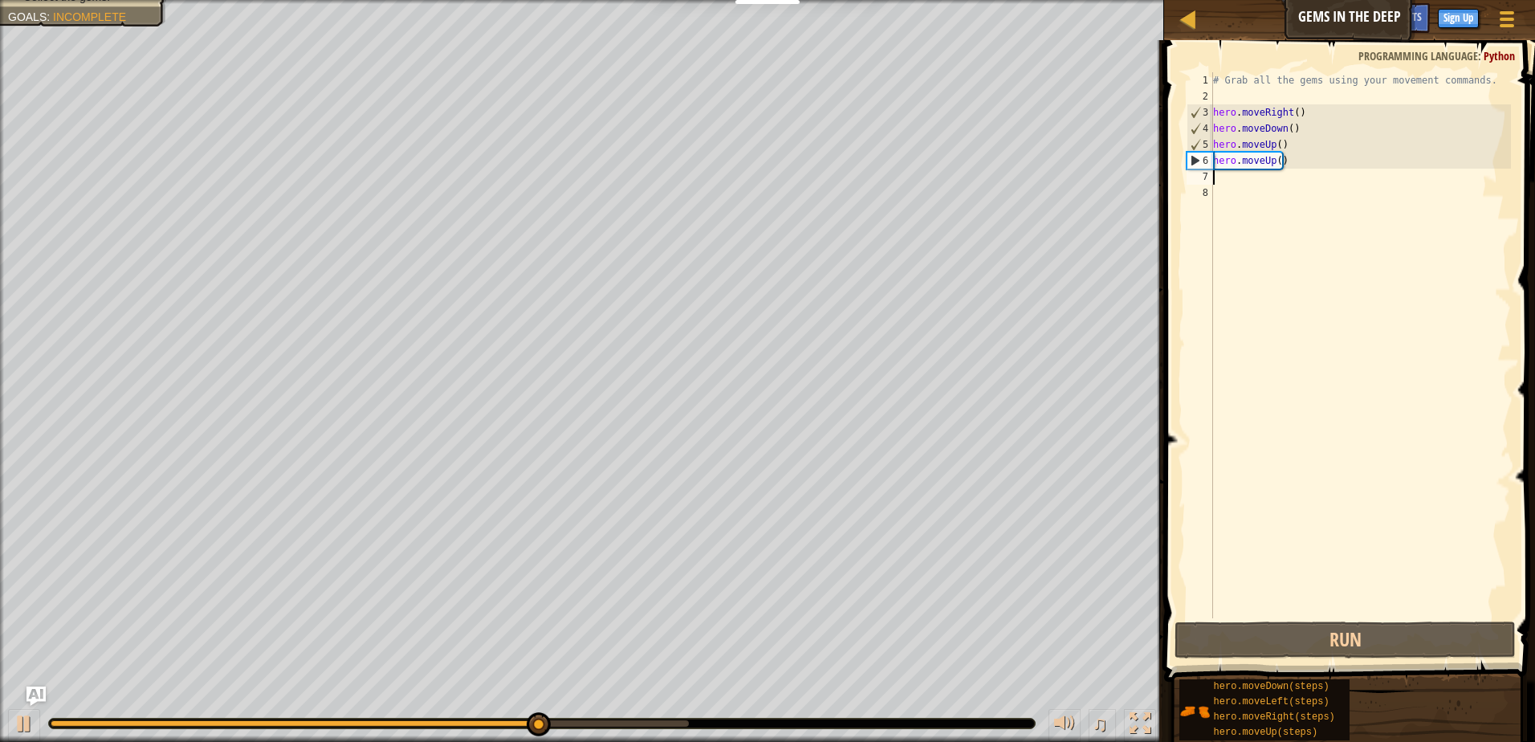
type textarea "h"
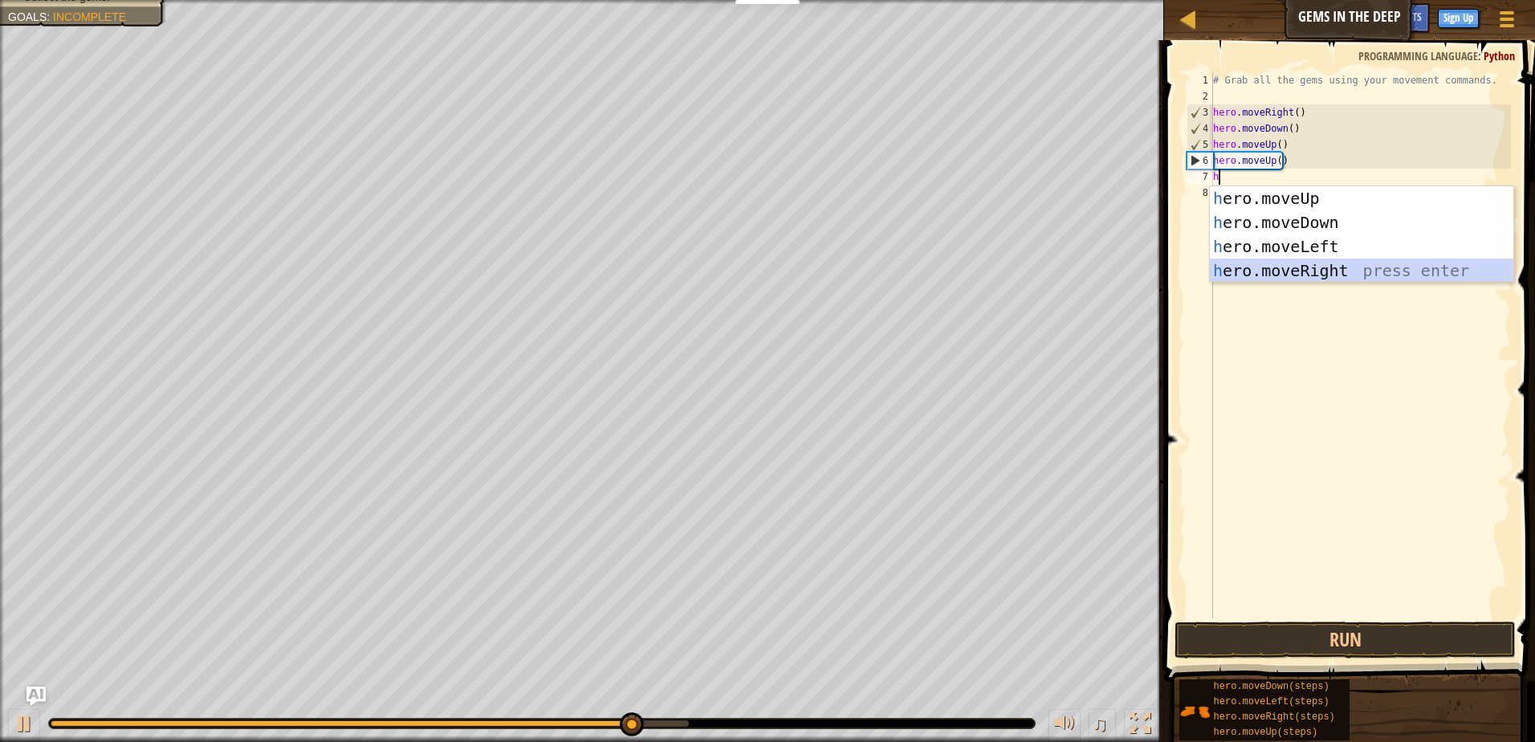
click at [1313, 263] on div "h ero.moveUp press enter h ero.moveDown press enter h ero.moveLeft press enter …" at bounding box center [1361, 258] width 303 height 144
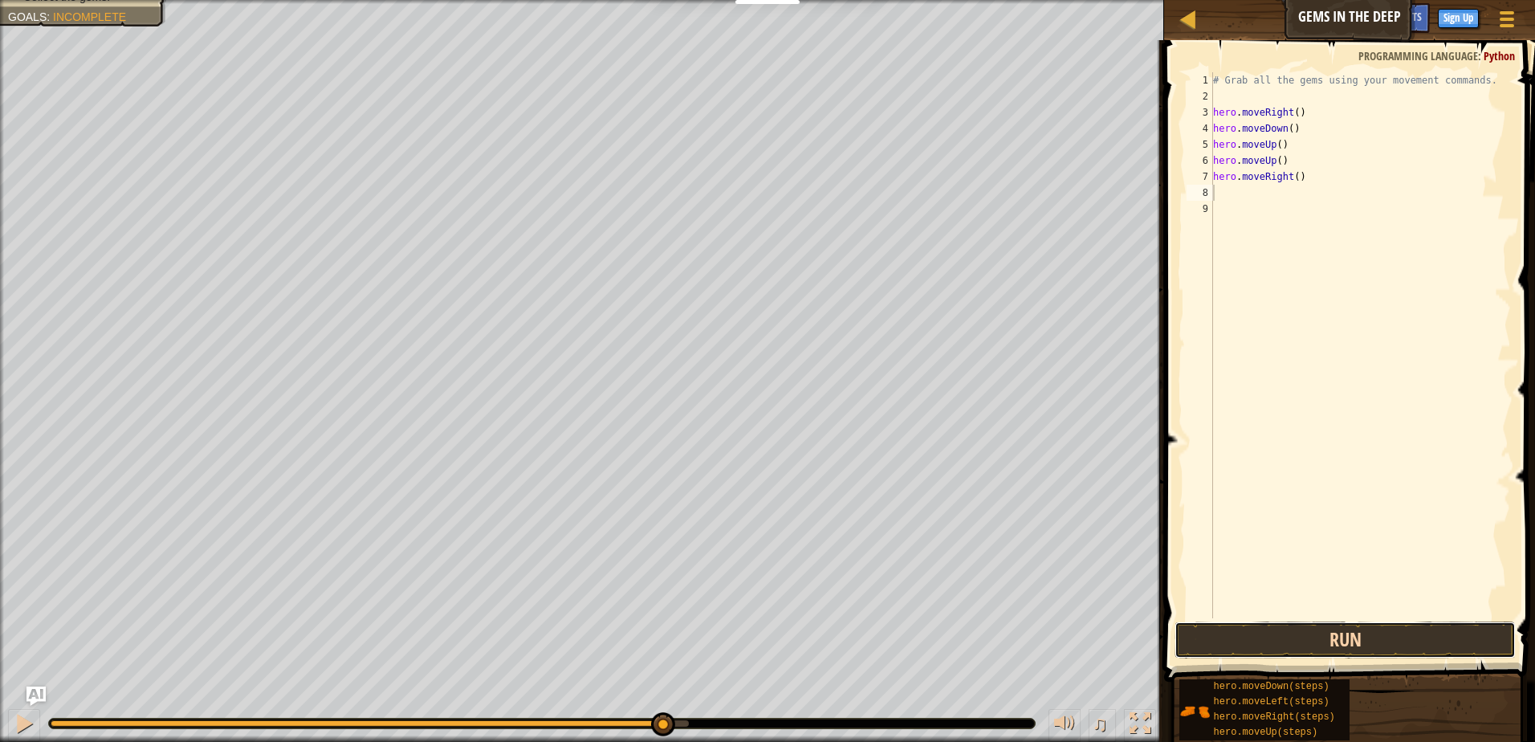
click at [1387, 630] on button "Run" at bounding box center [1344, 639] width 341 height 37
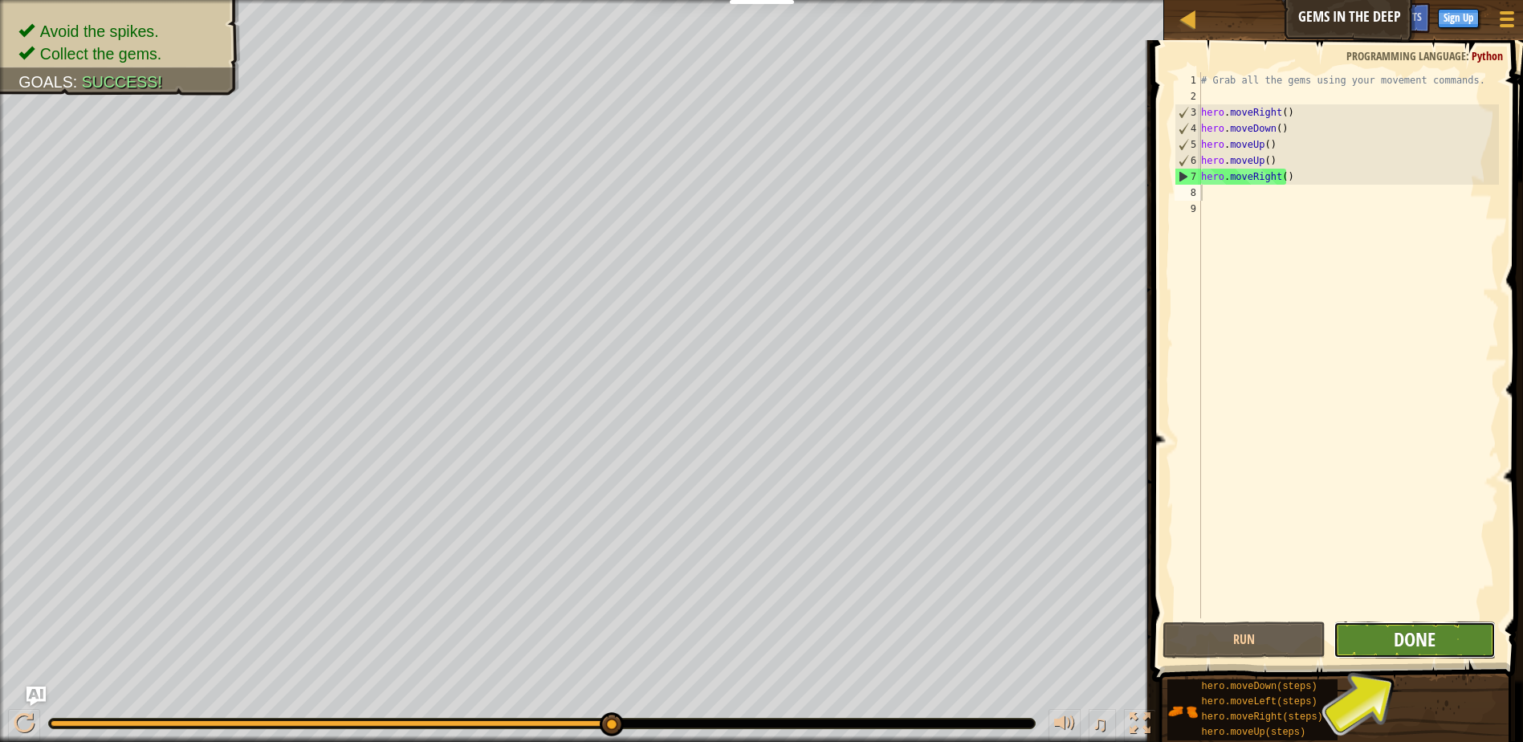
click at [1427, 633] on span "Done" at bounding box center [1415, 639] width 42 height 26
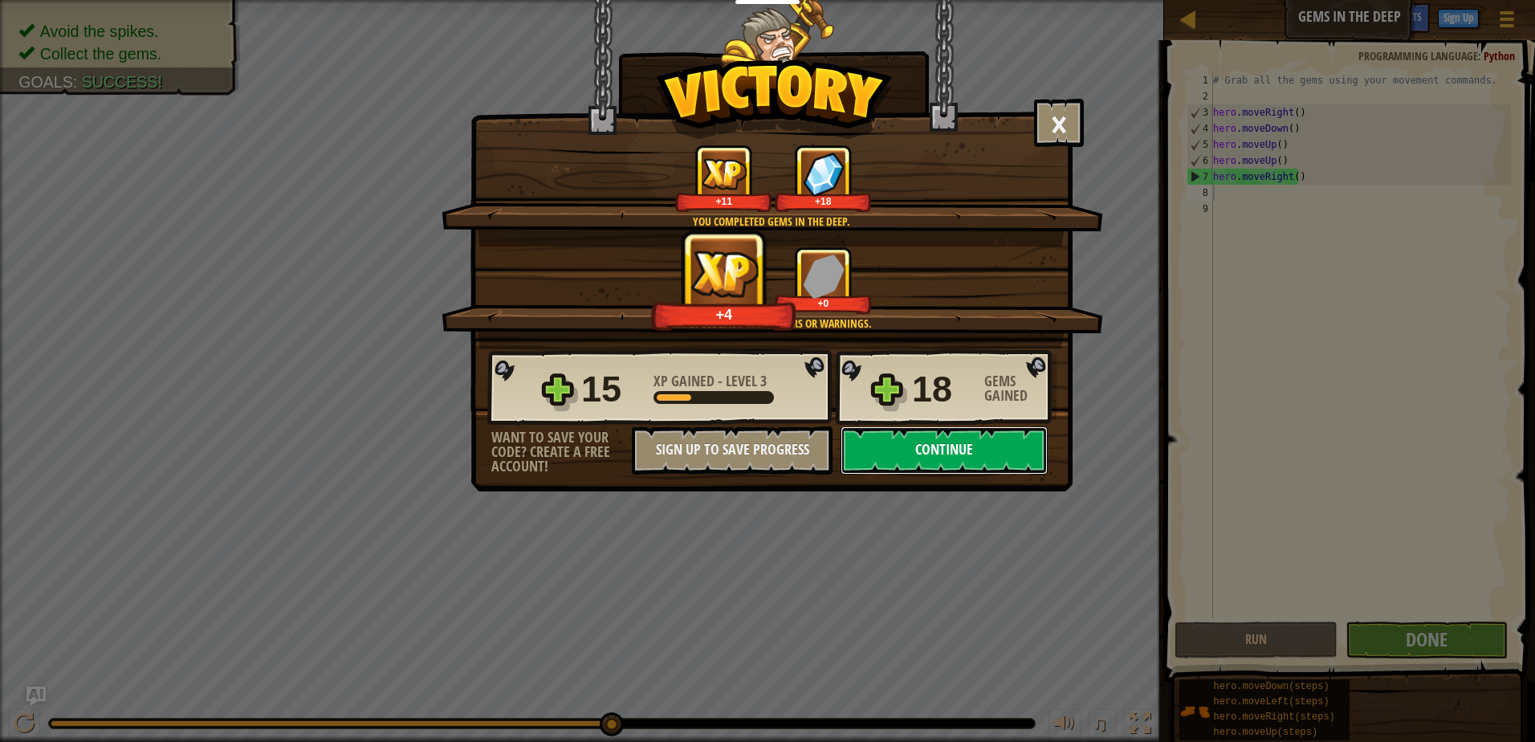
click at [971, 459] on button "Continue" at bounding box center [944, 450] width 207 height 48
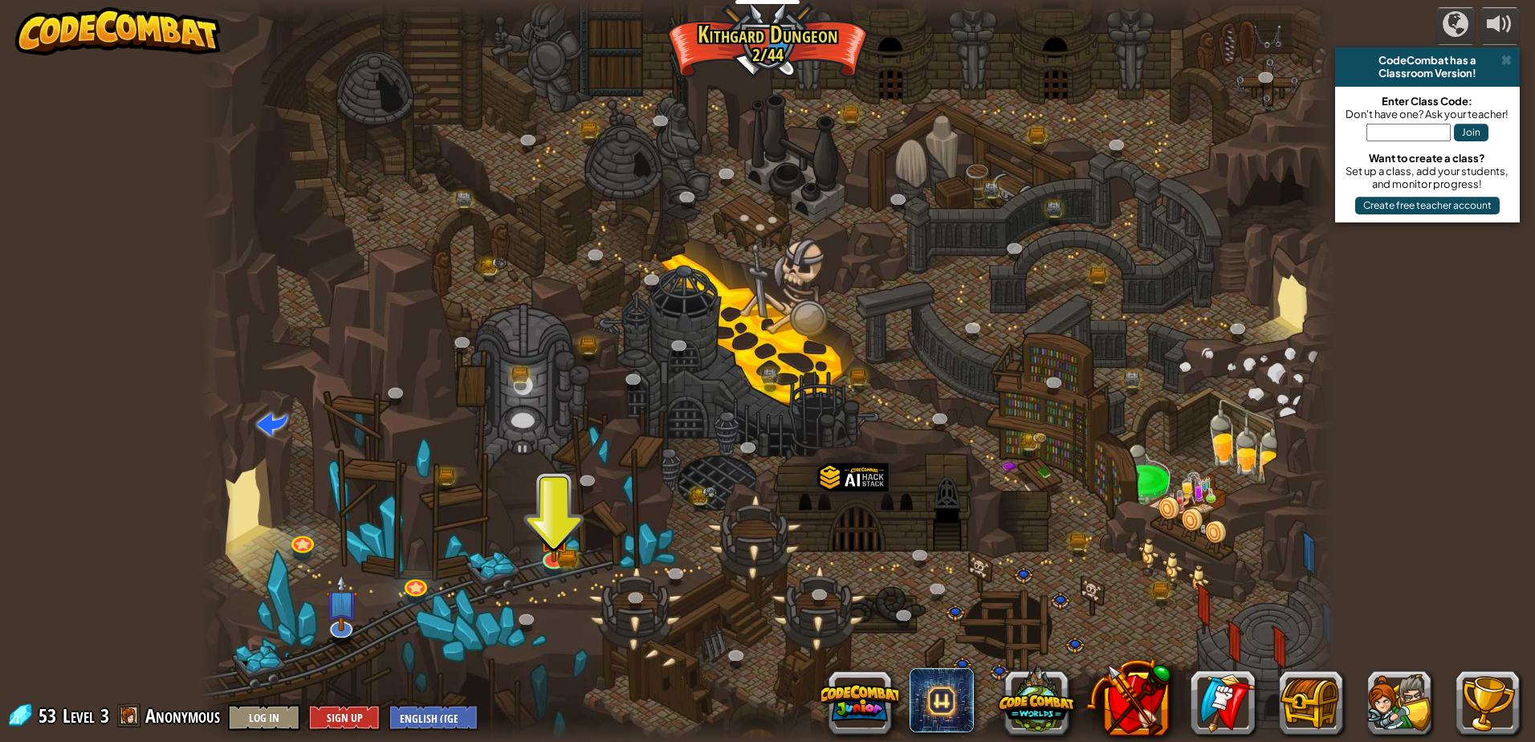
click at [569, 532] on div at bounding box center [767, 371] width 1135 height 742
click at [567, 546] on img at bounding box center [554, 524] width 31 height 67
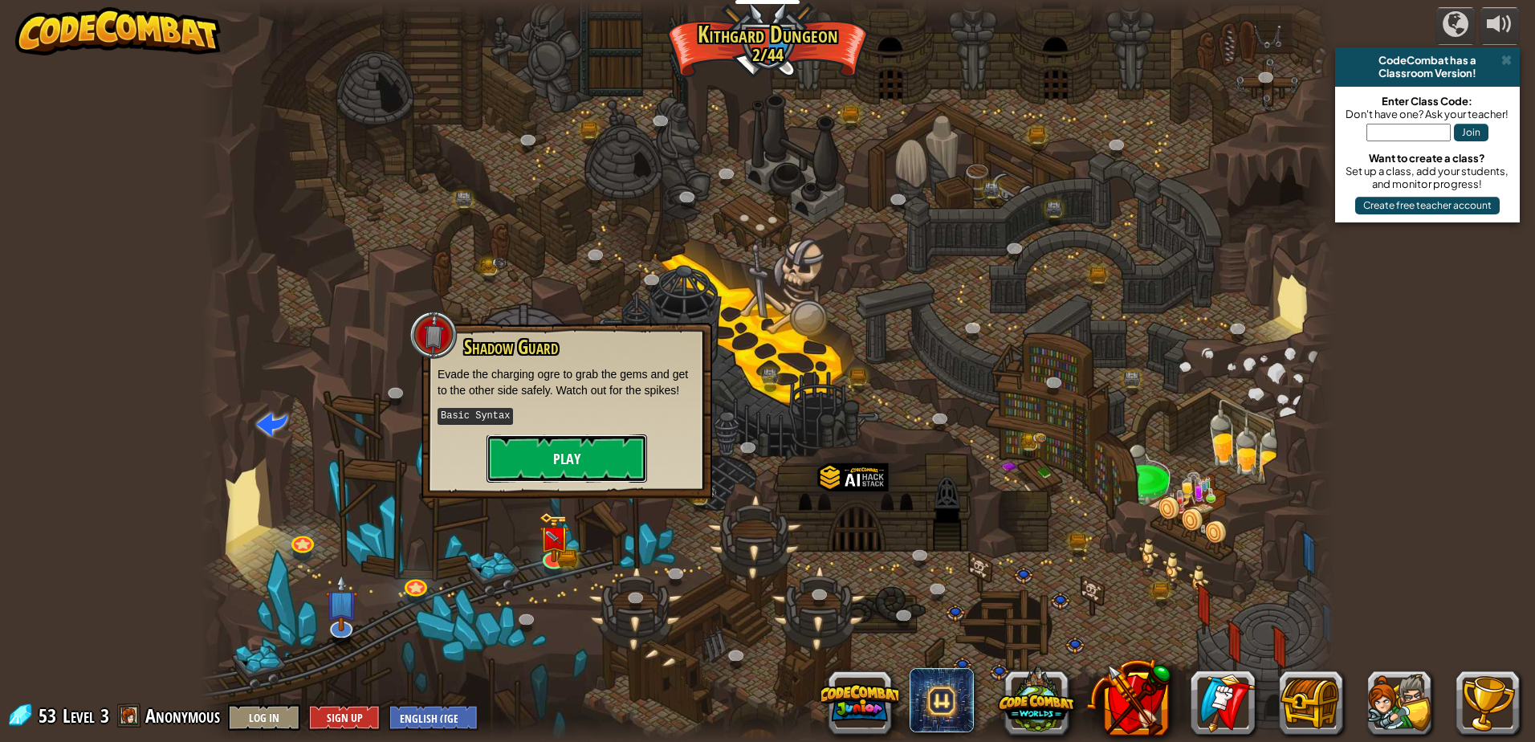
click at [555, 459] on button "Play" at bounding box center [566, 458] width 161 height 48
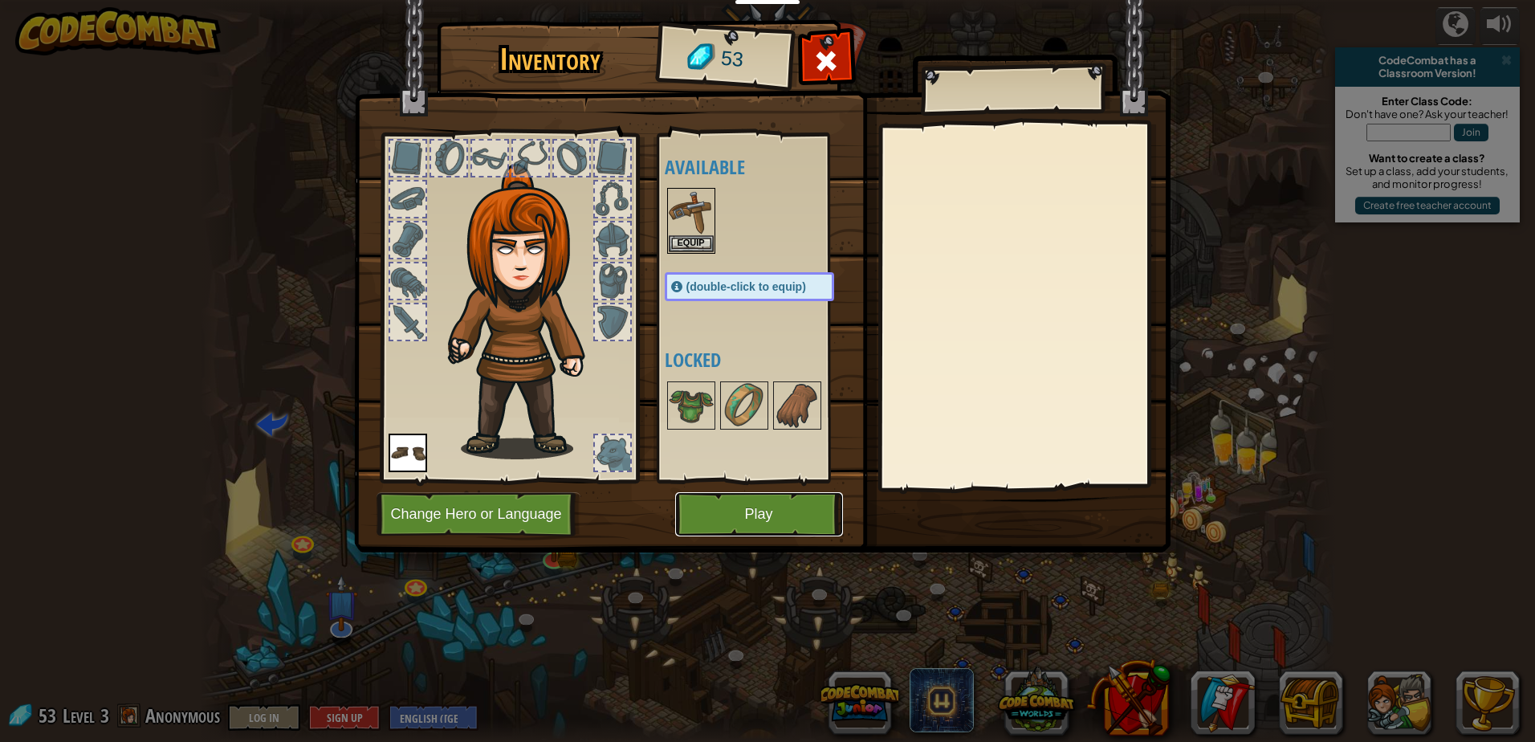
click at [768, 515] on button "Play" at bounding box center [759, 514] width 168 height 44
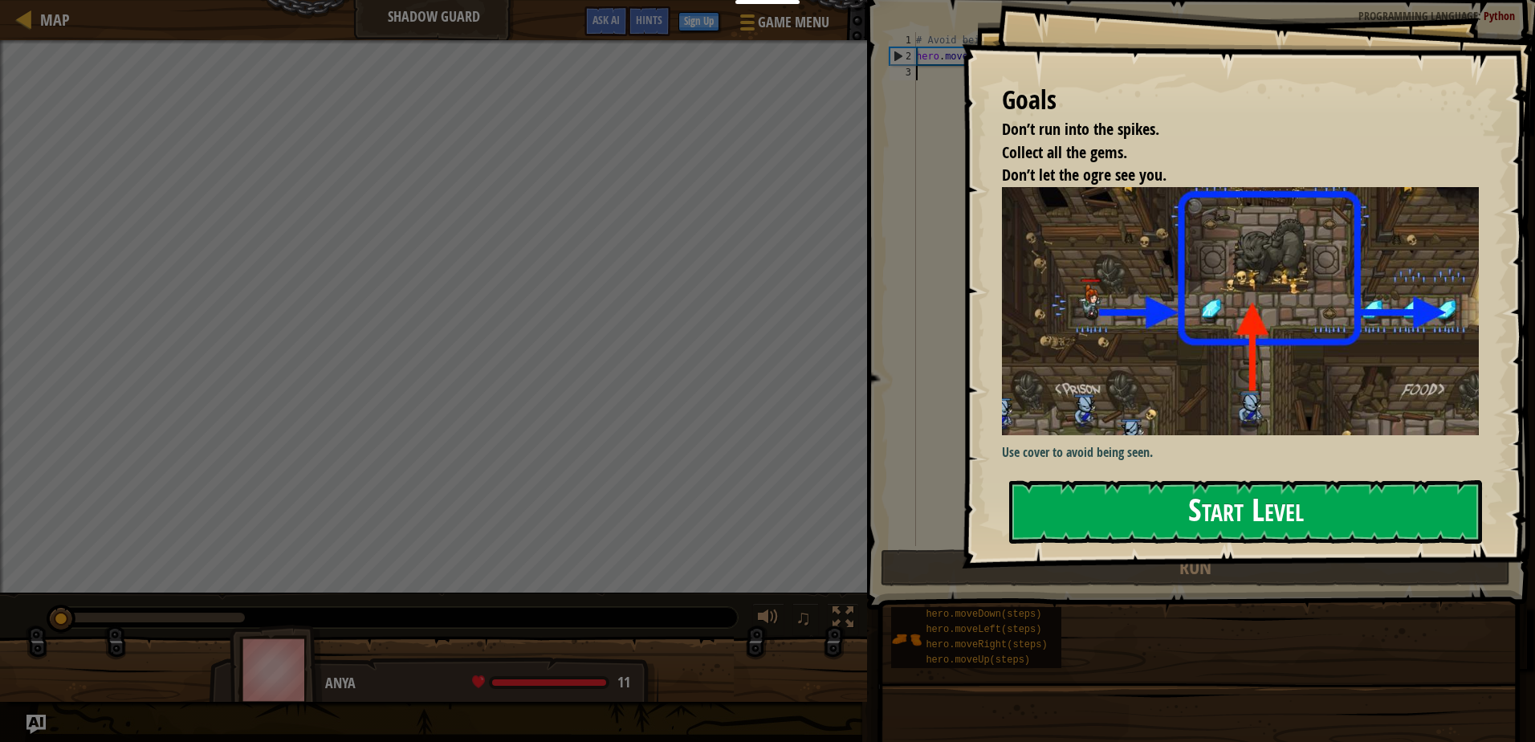
click at [1198, 473] on div "Goals Don’t run into the spikes. Collect all the gems. Don’t let the ogre see y…" at bounding box center [1248, 284] width 573 height 568
click at [1215, 502] on button "Start Level" at bounding box center [1245, 511] width 473 height 63
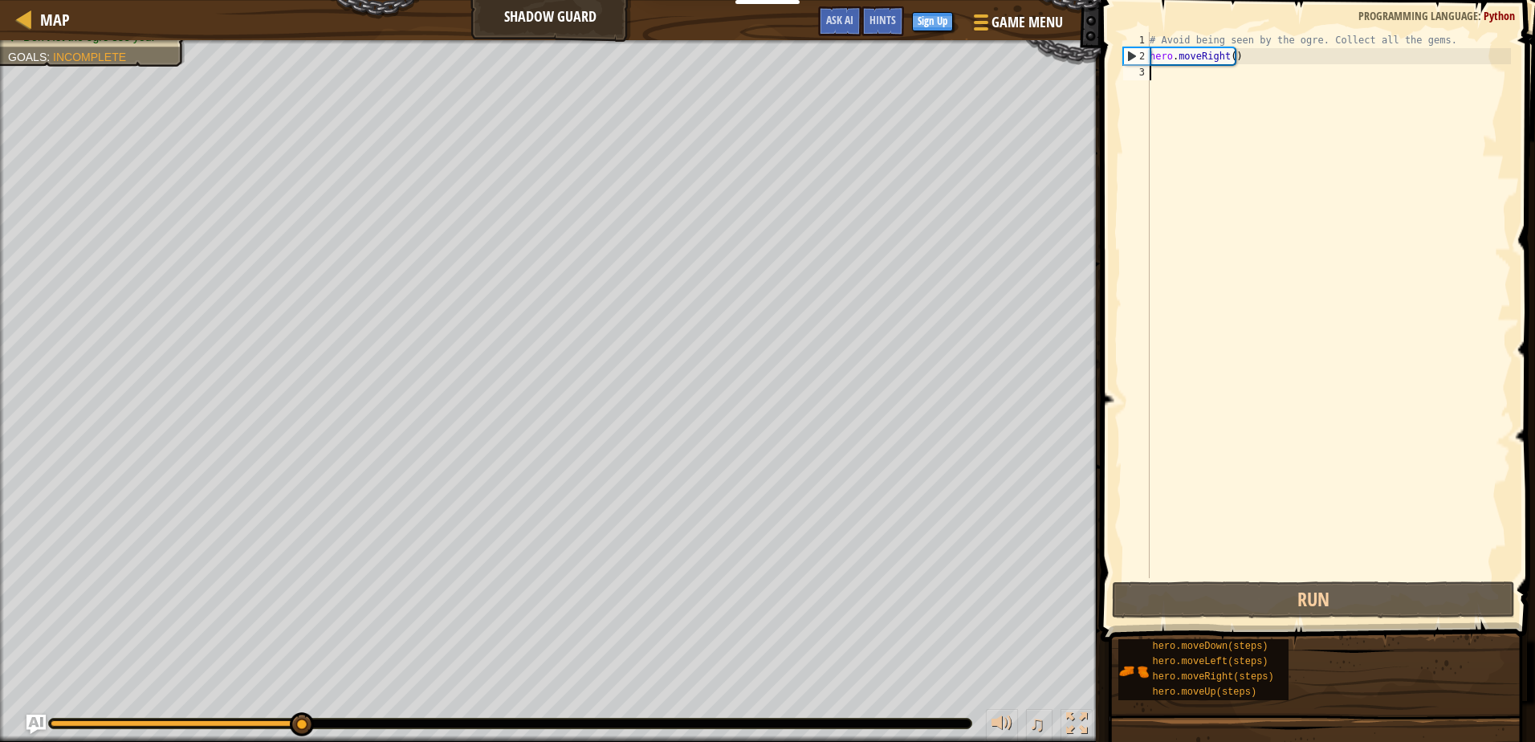
click at [1167, 77] on div "# Avoid being seen by the ogre. Collect all the gems. hero . moveRight ( )" at bounding box center [1328, 321] width 364 height 578
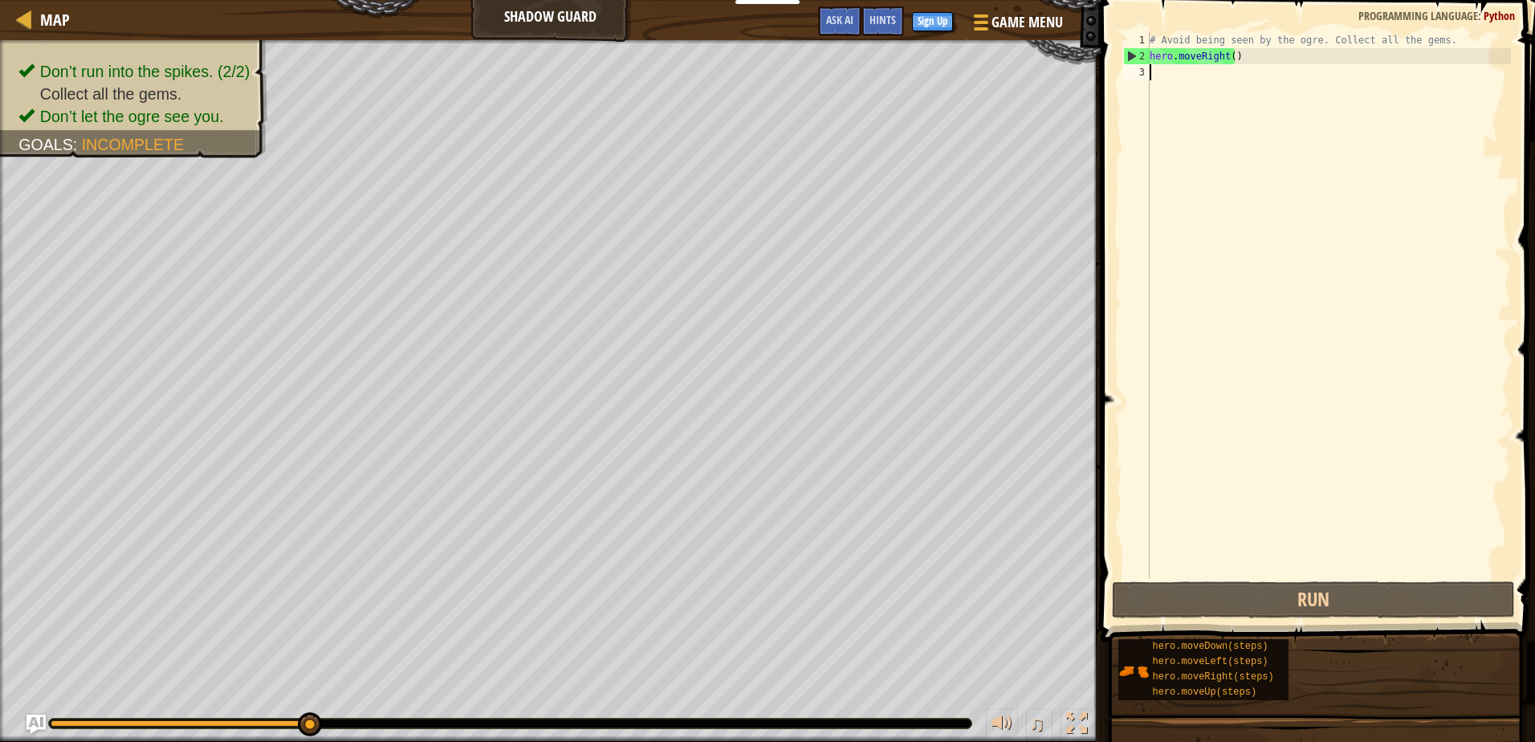
type textarea "h"
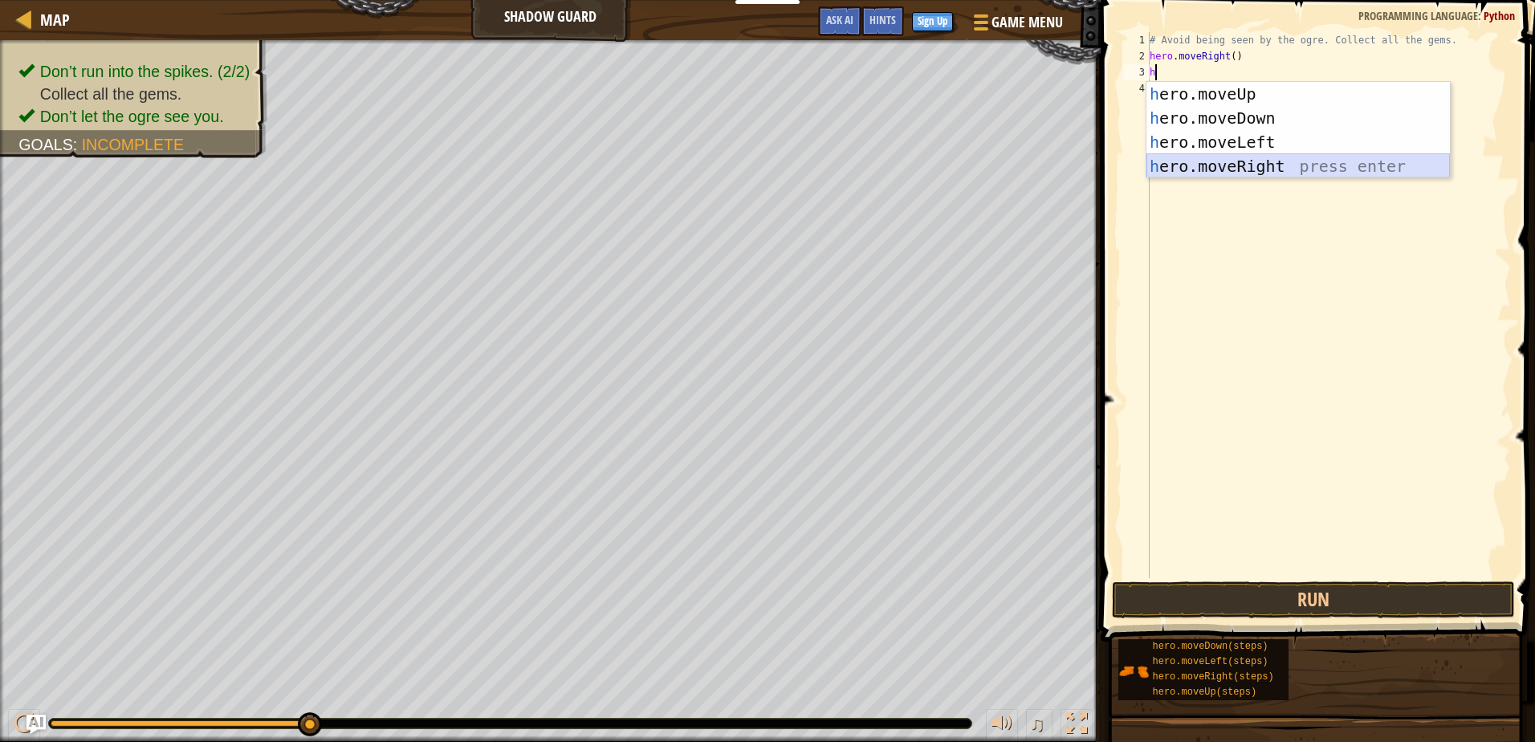
click at [1244, 165] on div "h ero.moveUp press enter h ero.moveDown press enter h ero.moveLeft press enter …" at bounding box center [1297, 154] width 303 height 144
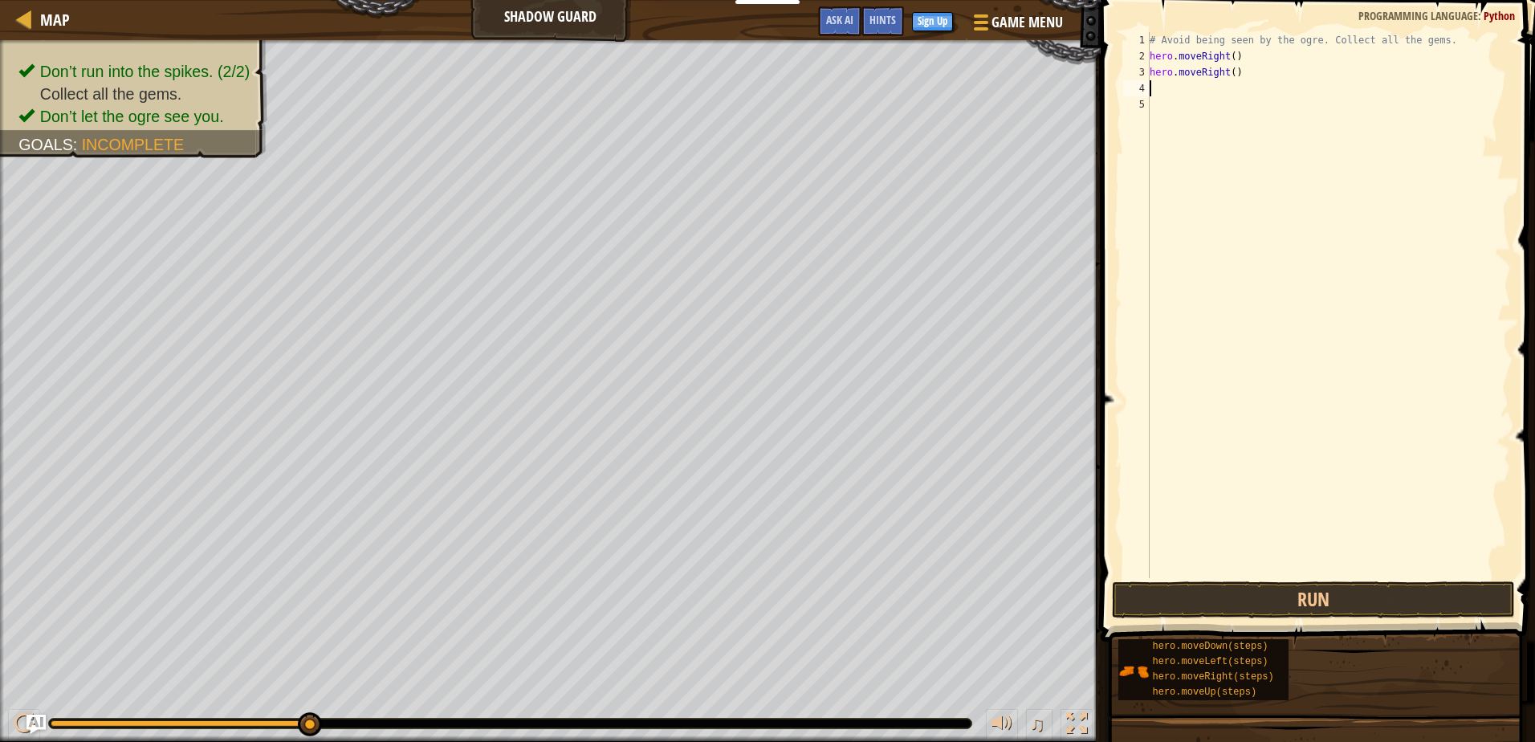
type textarea "h"
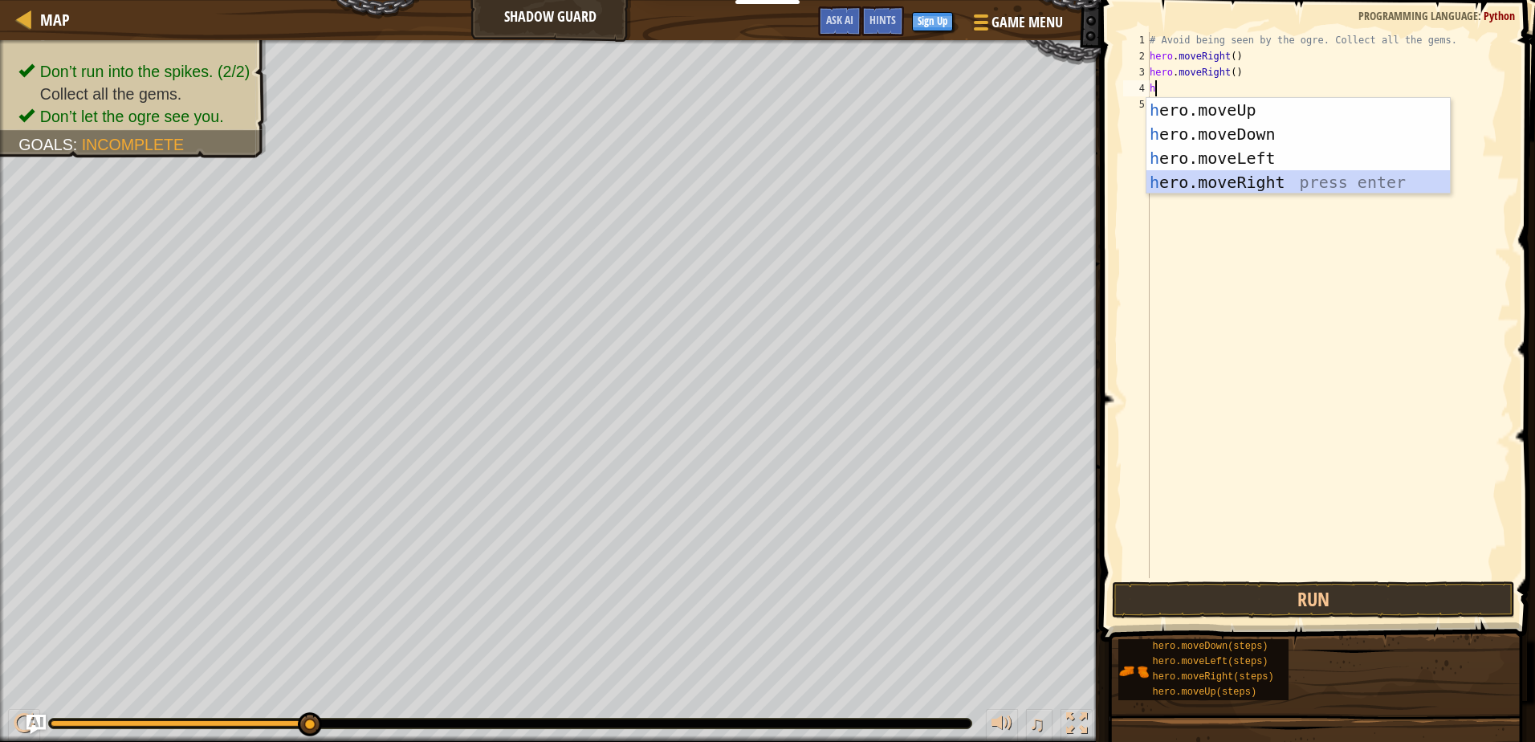
click at [1227, 189] on div "h ero.moveUp press enter h ero.moveDown press enter h ero.moveLeft press enter …" at bounding box center [1297, 170] width 303 height 144
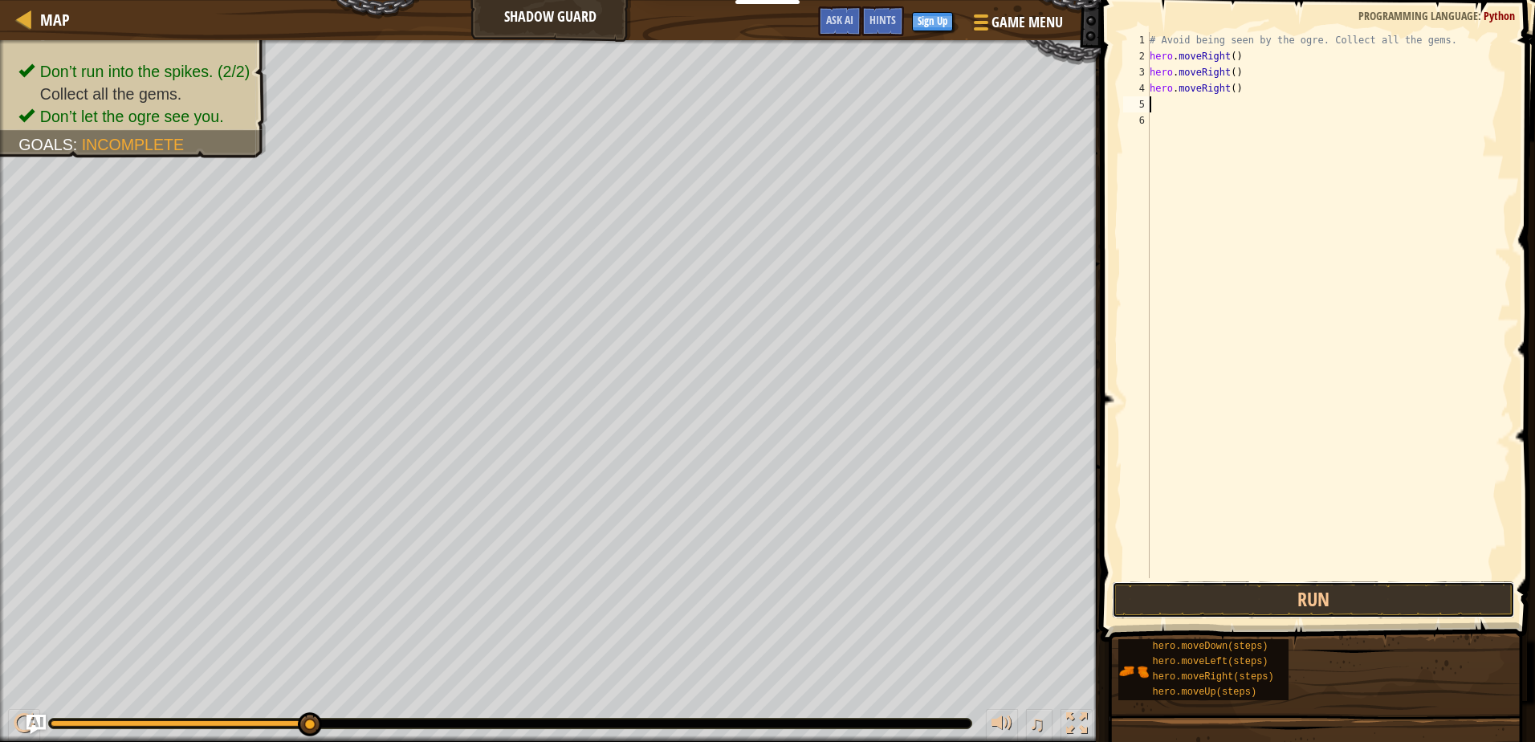
click at [1349, 585] on button "Run" at bounding box center [1313, 599] width 402 height 37
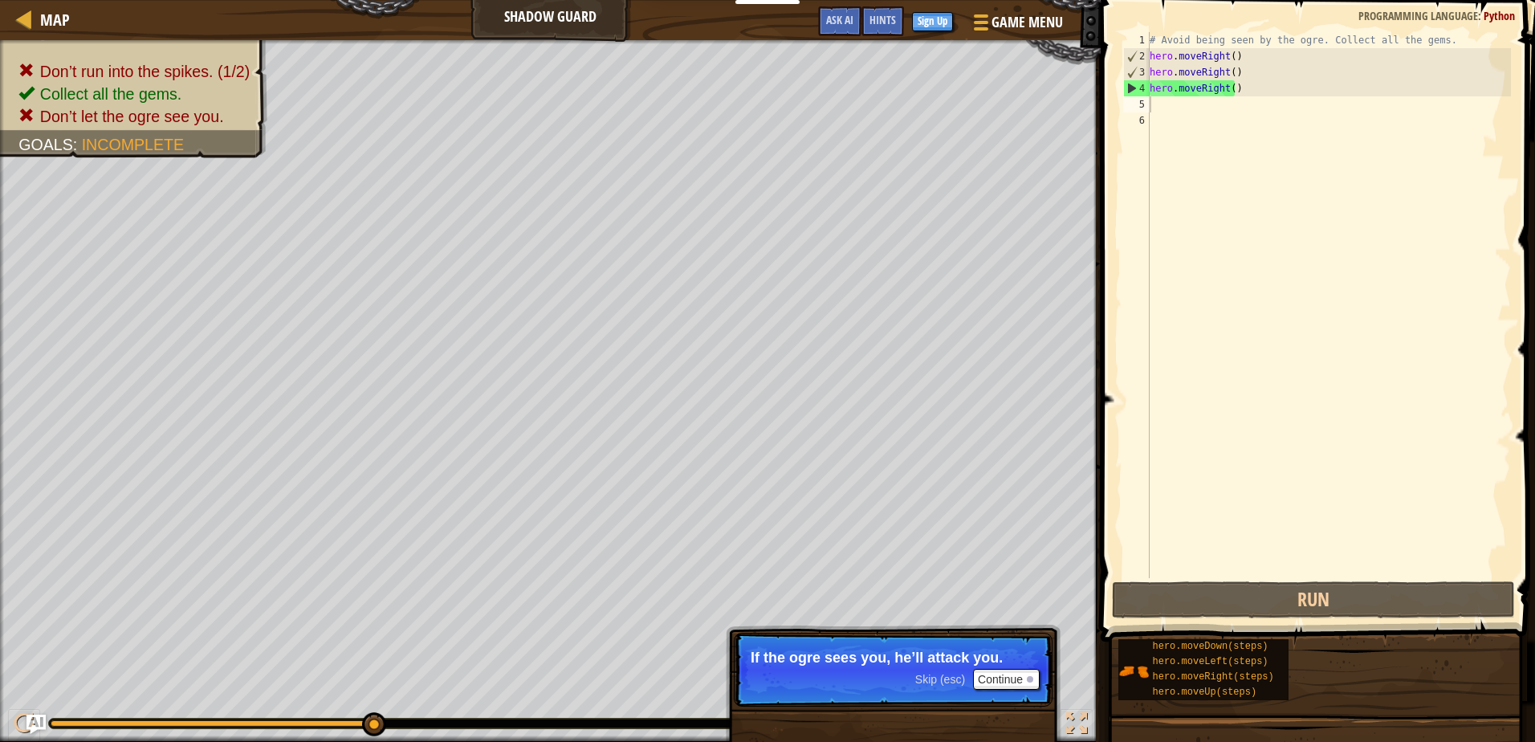
click at [1014, 665] on p "Skip (esc) Continue If the ogre sees you, he’ll attack you." at bounding box center [893, 670] width 319 height 74
click at [1016, 672] on button "Continue" at bounding box center [1006, 679] width 67 height 21
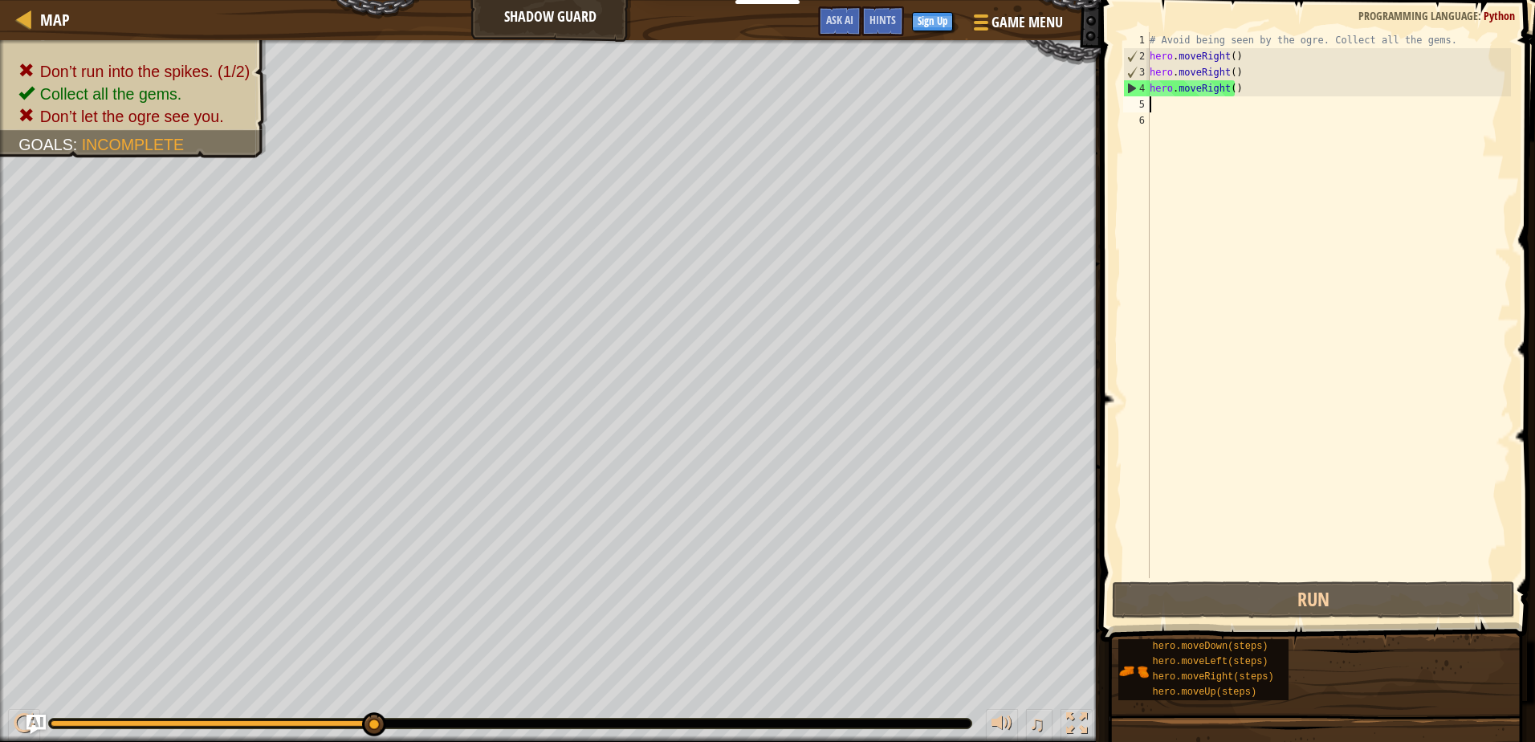
click at [1252, 96] on div "# Avoid being seen by the ogre. Collect all the gems. hero . moveRight ( ) hero…" at bounding box center [1328, 321] width 364 height 578
click at [1245, 94] on div "# Avoid being seen by the ogre. Collect all the gems. hero . moveRight ( ) hero…" at bounding box center [1328, 321] width 364 height 578
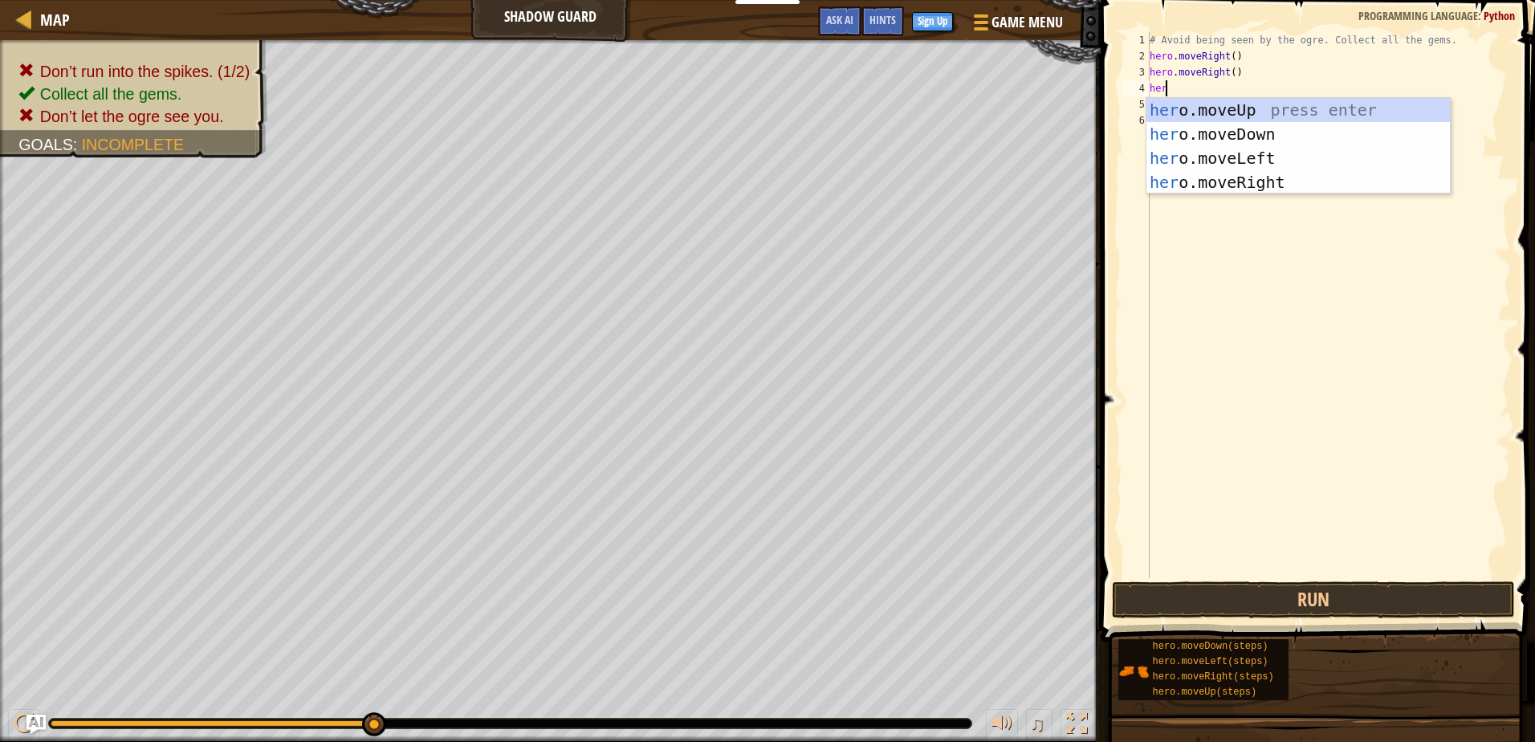
scroll to position [7, 1]
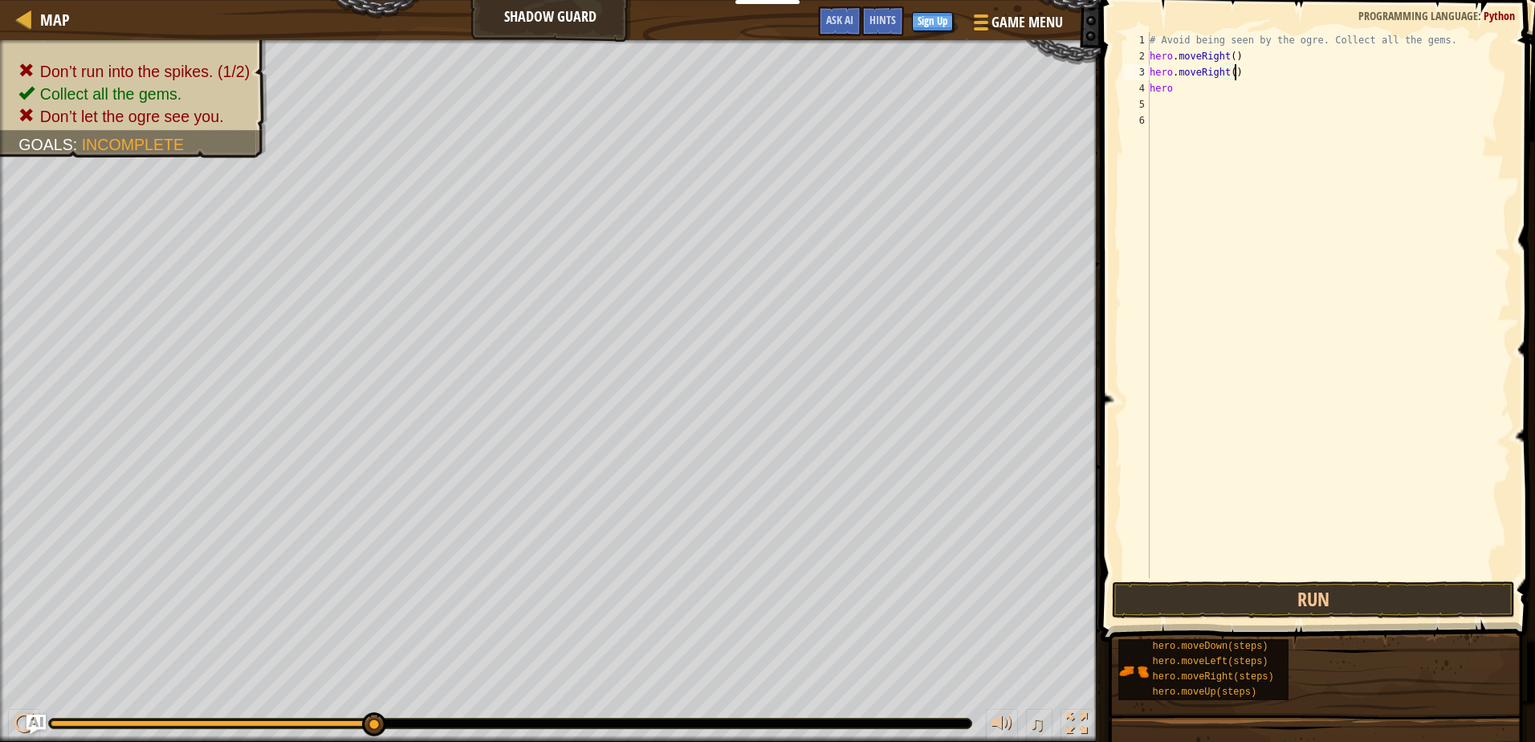
click at [1251, 72] on div "# Avoid being seen by the ogre. Collect all the gems. hero . moveRight ( ) hero…" at bounding box center [1328, 321] width 364 height 578
type textarea "h"
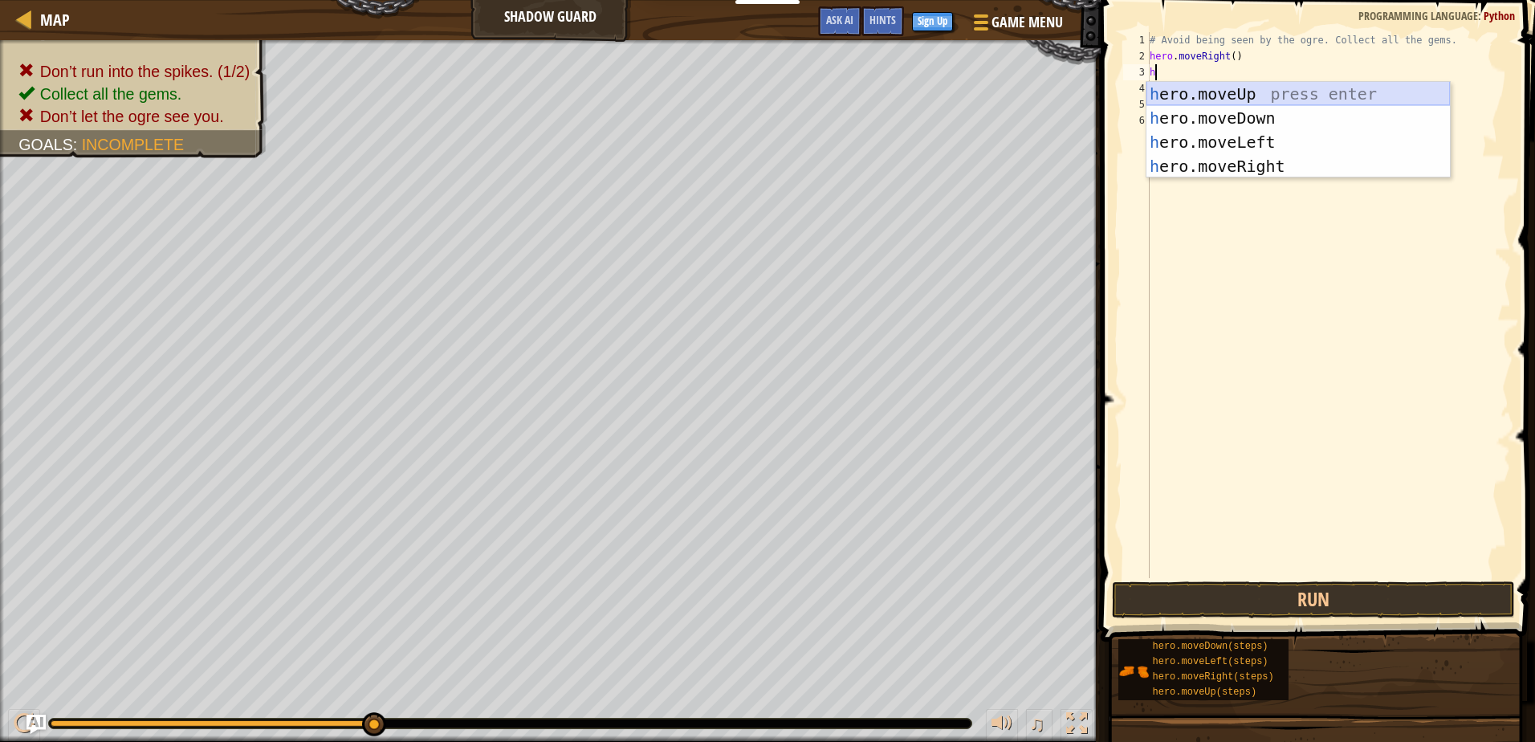
click at [1304, 88] on div "h ero.moveUp press enter h ero.moveDown press enter h ero.moveLeft press enter …" at bounding box center [1297, 154] width 303 height 144
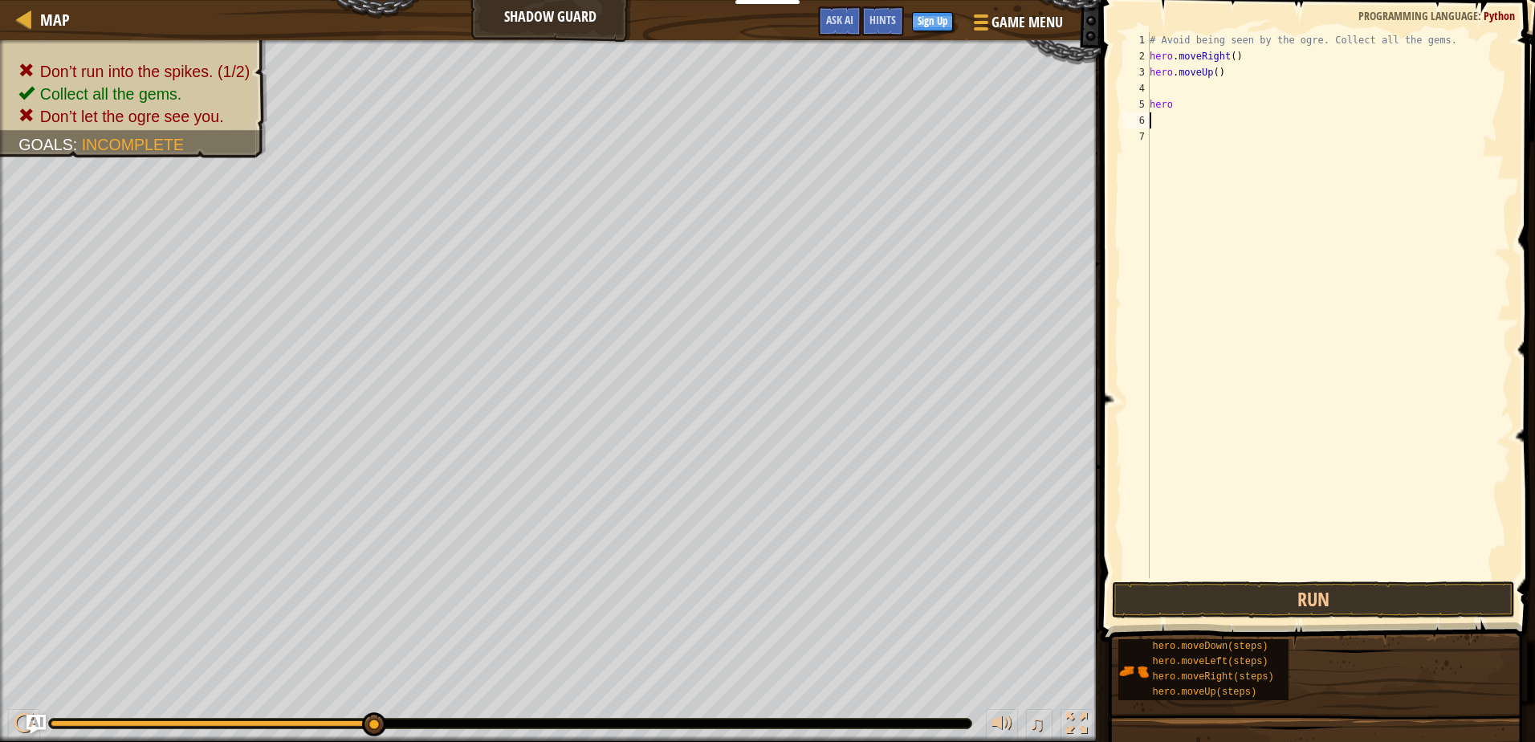
click at [1206, 112] on div "# Avoid being seen by the ogre. Collect all the gems. hero . moveRight ( ) hero…" at bounding box center [1328, 321] width 364 height 578
click at [1196, 106] on div "# Avoid being seen by the ogre. Collect all the gems. hero . moveRight ( ) hero…" at bounding box center [1328, 321] width 364 height 578
type textarea "h"
click at [1400, 596] on button "Run" at bounding box center [1313, 599] width 402 height 37
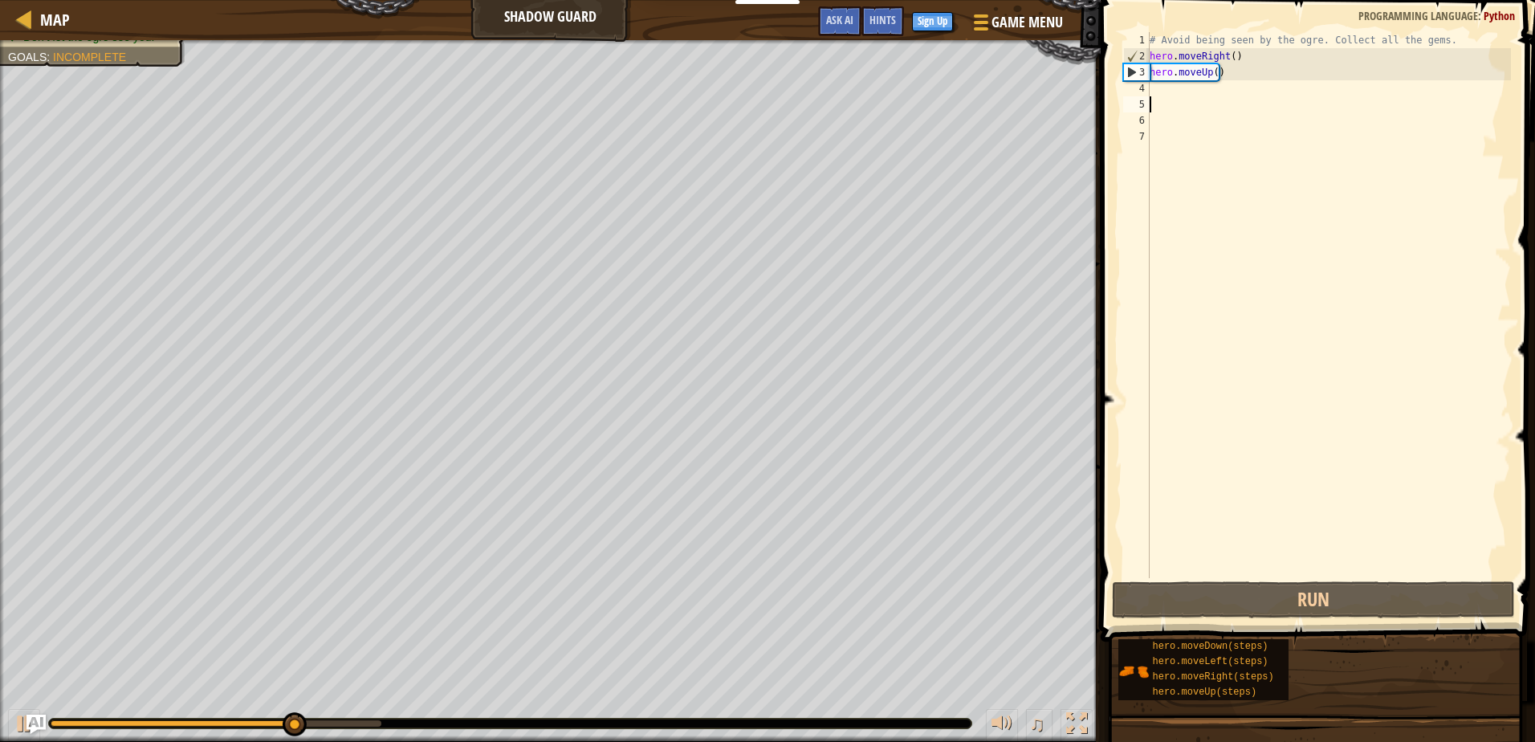
type textarea "h"
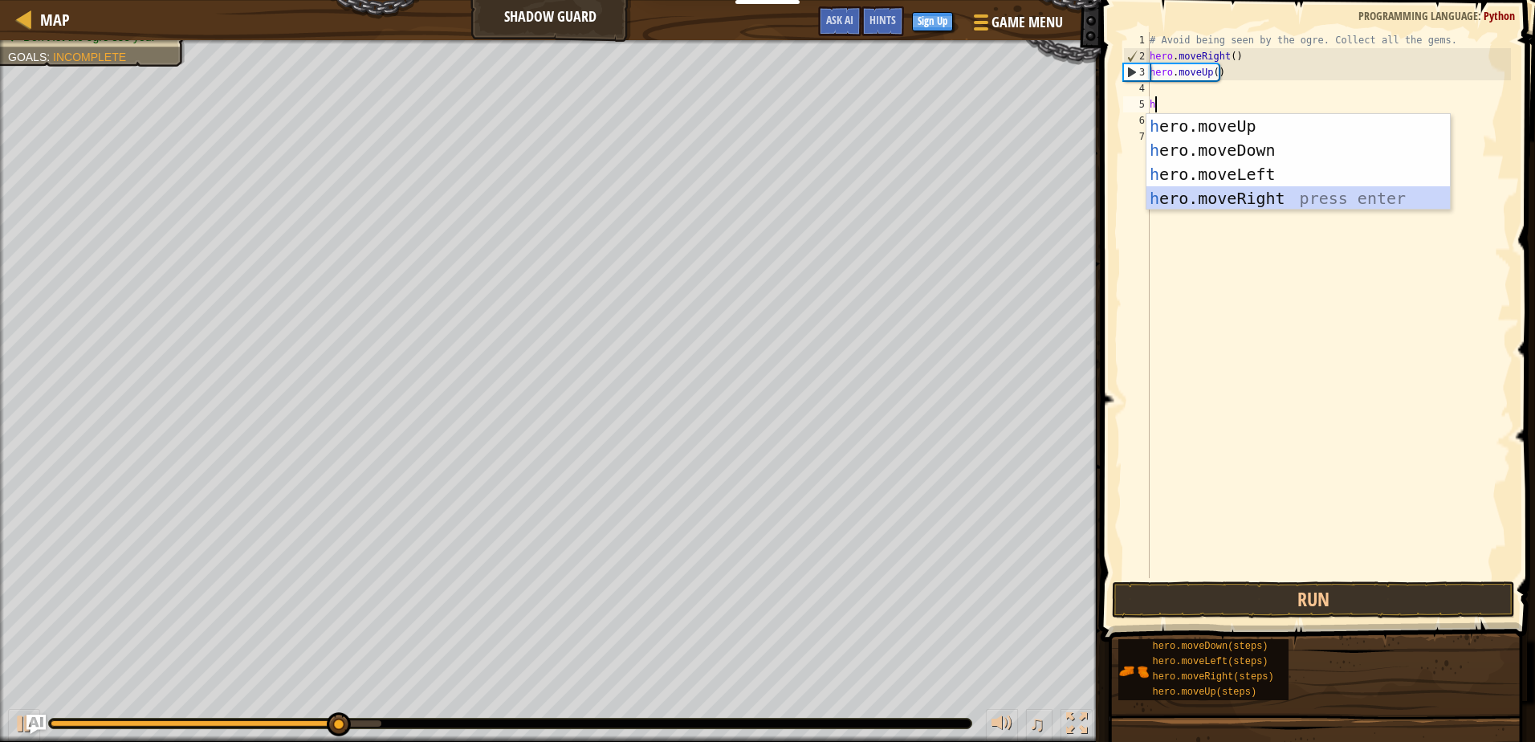
click at [1292, 201] on div "h ero.moveUp press enter h ero.moveDown press enter h ero.moveLeft press enter …" at bounding box center [1297, 186] width 303 height 144
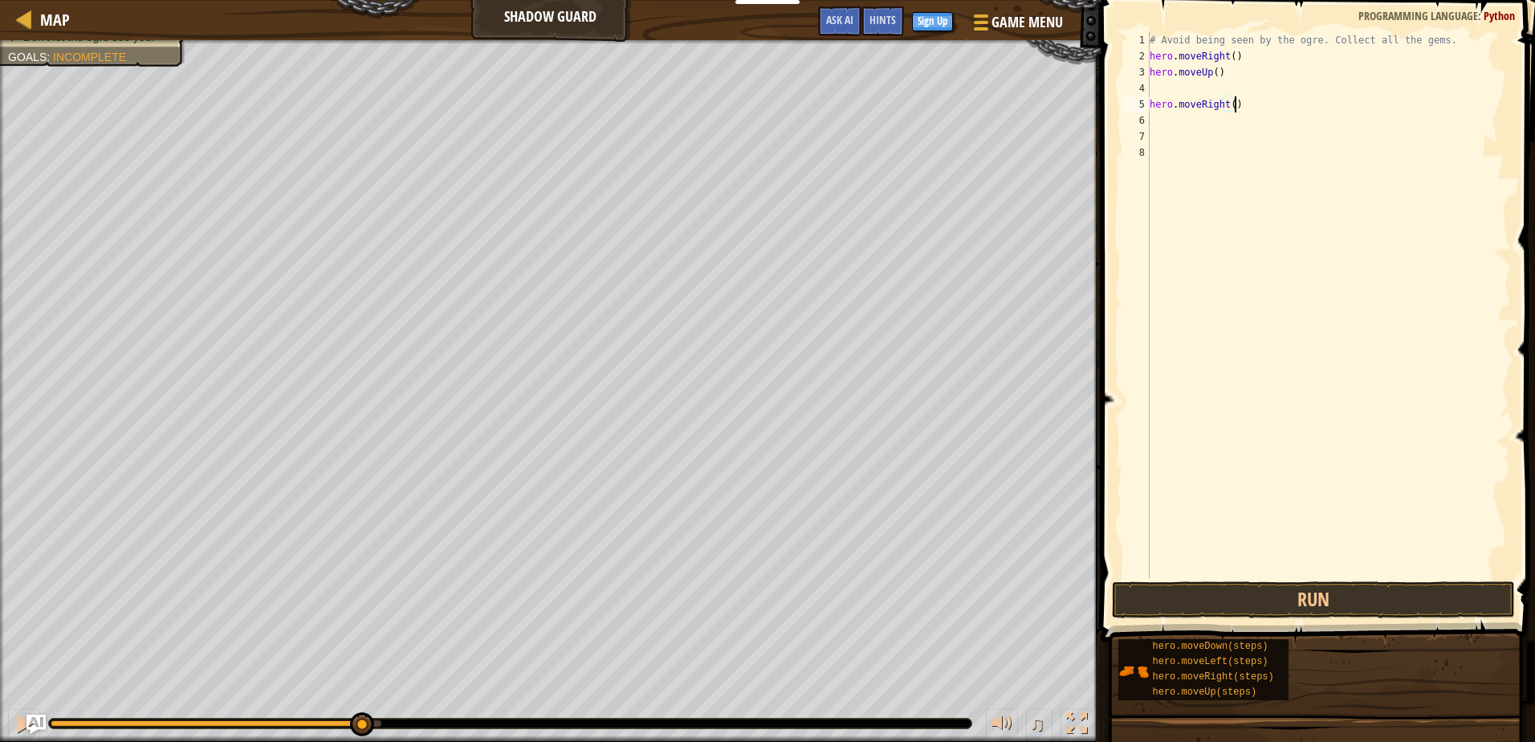
click at [1239, 103] on div "# Avoid being seen by the ogre. Collect all the gems. hero . moveRight ( ) hero…" at bounding box center [1328, 321] width 364 height 578
type textarea "h"
click at [1224, 98] on div "# Avoid being seen by the ogre. Collect all the gems. hero . moveRight ( ) hero…" at bounding box center [1328, 321] width 364 height 578
click at [1204, 85] on div "# Avoid being seen by the ogre. Collect all the gems. hero . moveRight ( ) hero…" at bounding box center [1328, 321] width 364 height 578
type textarea "h"
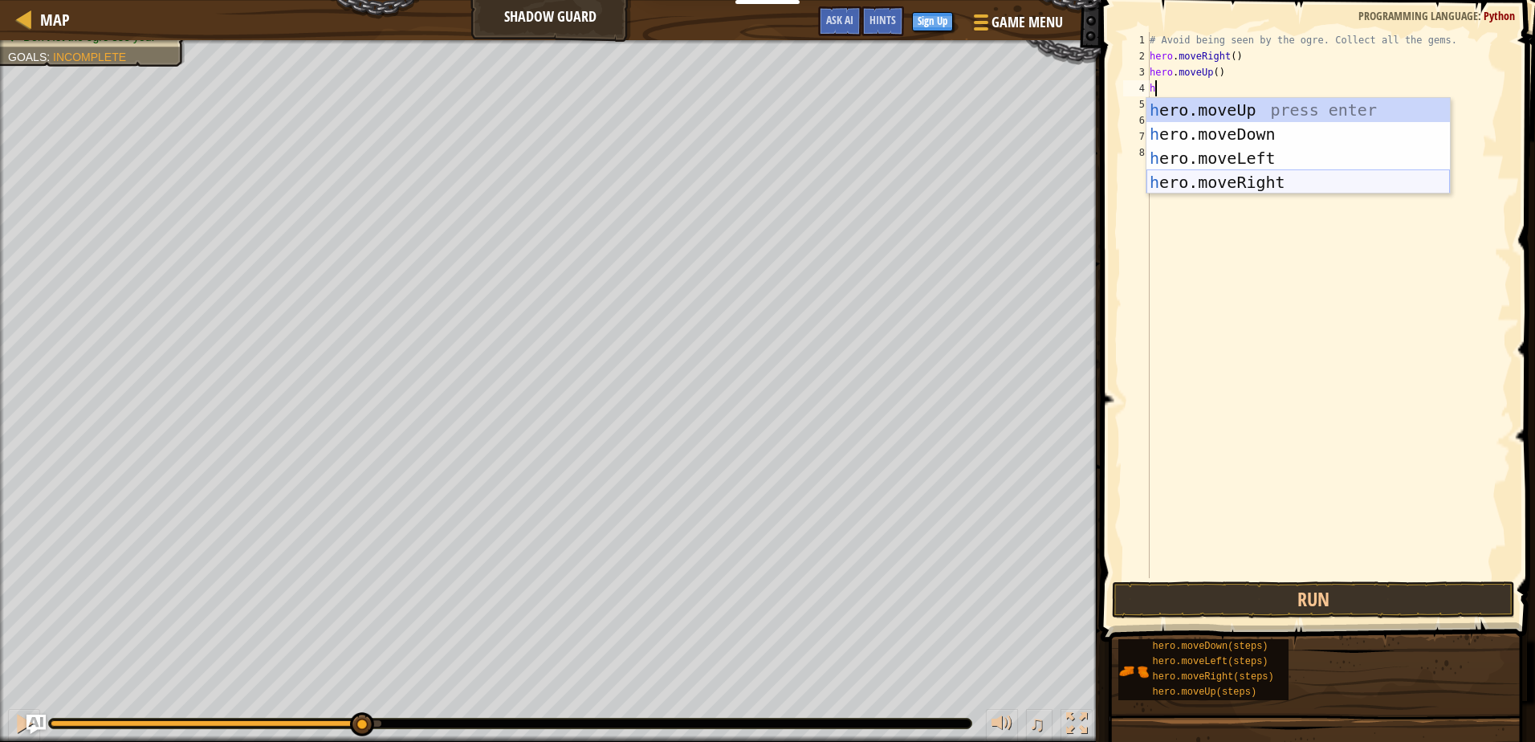
click at [1279, 177] on div "h ero.moveUp press enter h ero.moveDown press enter h ero.moveLeft press enter …" at bounding box center [1297, 170] width 303 height 144
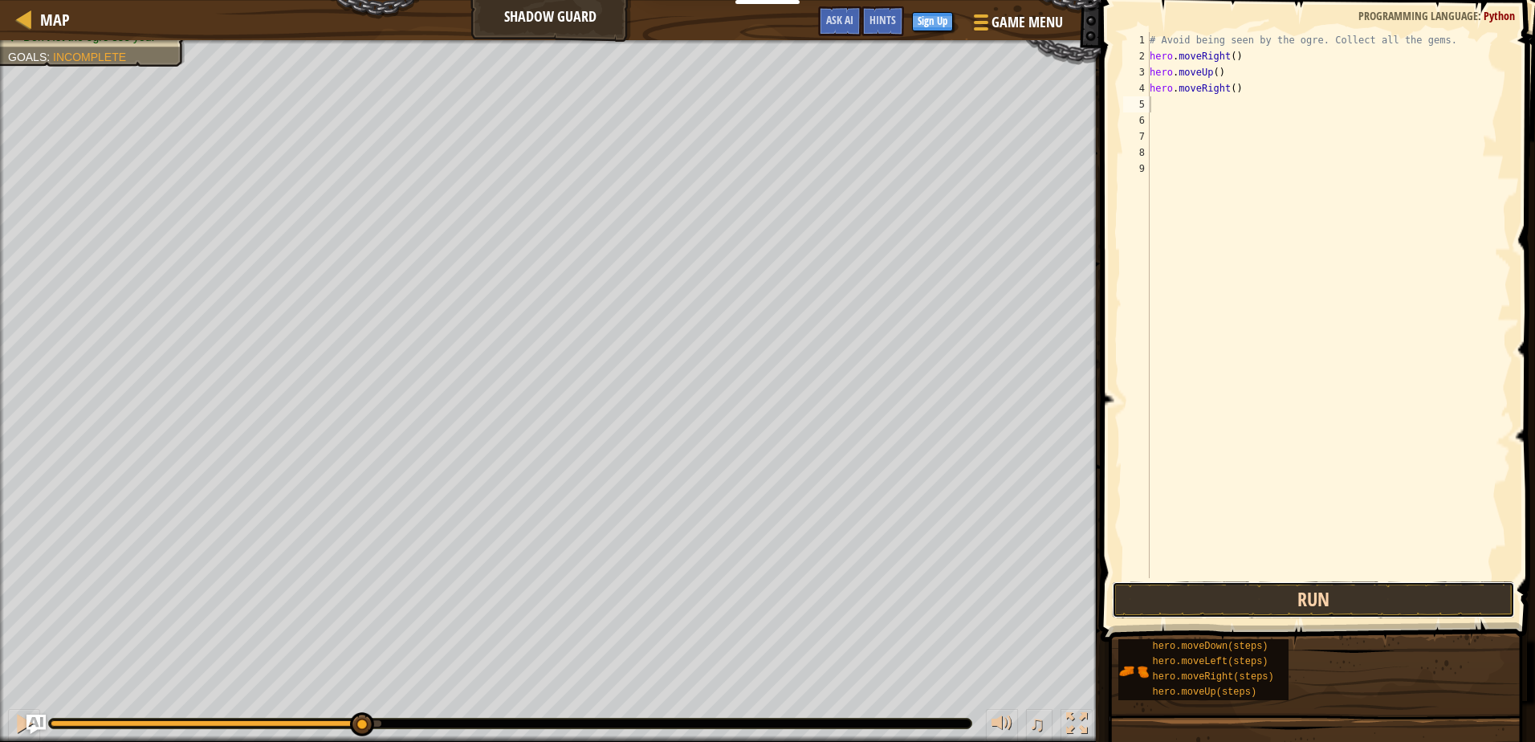
click at [1419, 599] on button "Run" at bounding box center [1313, 599] width 402 height 37
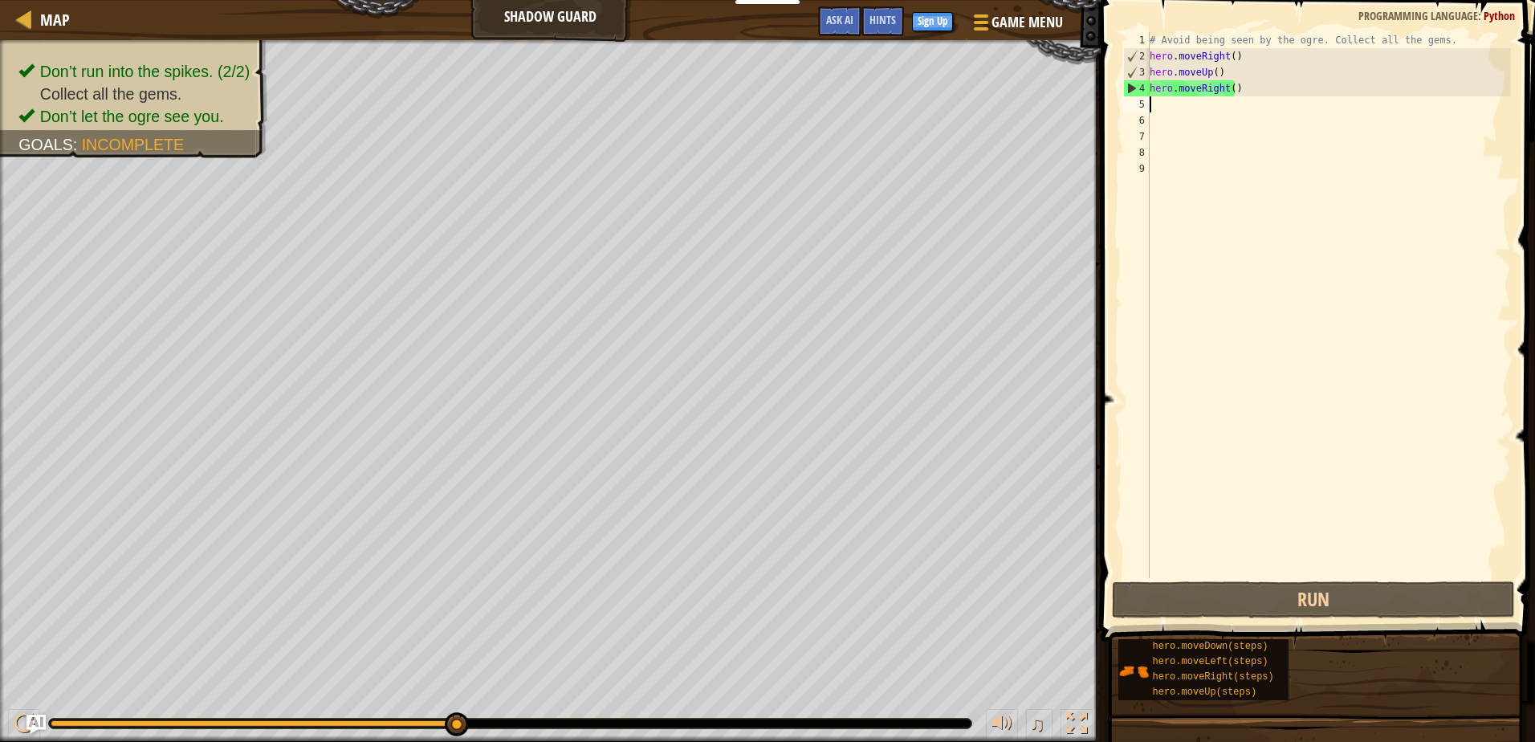
type textarea "h"
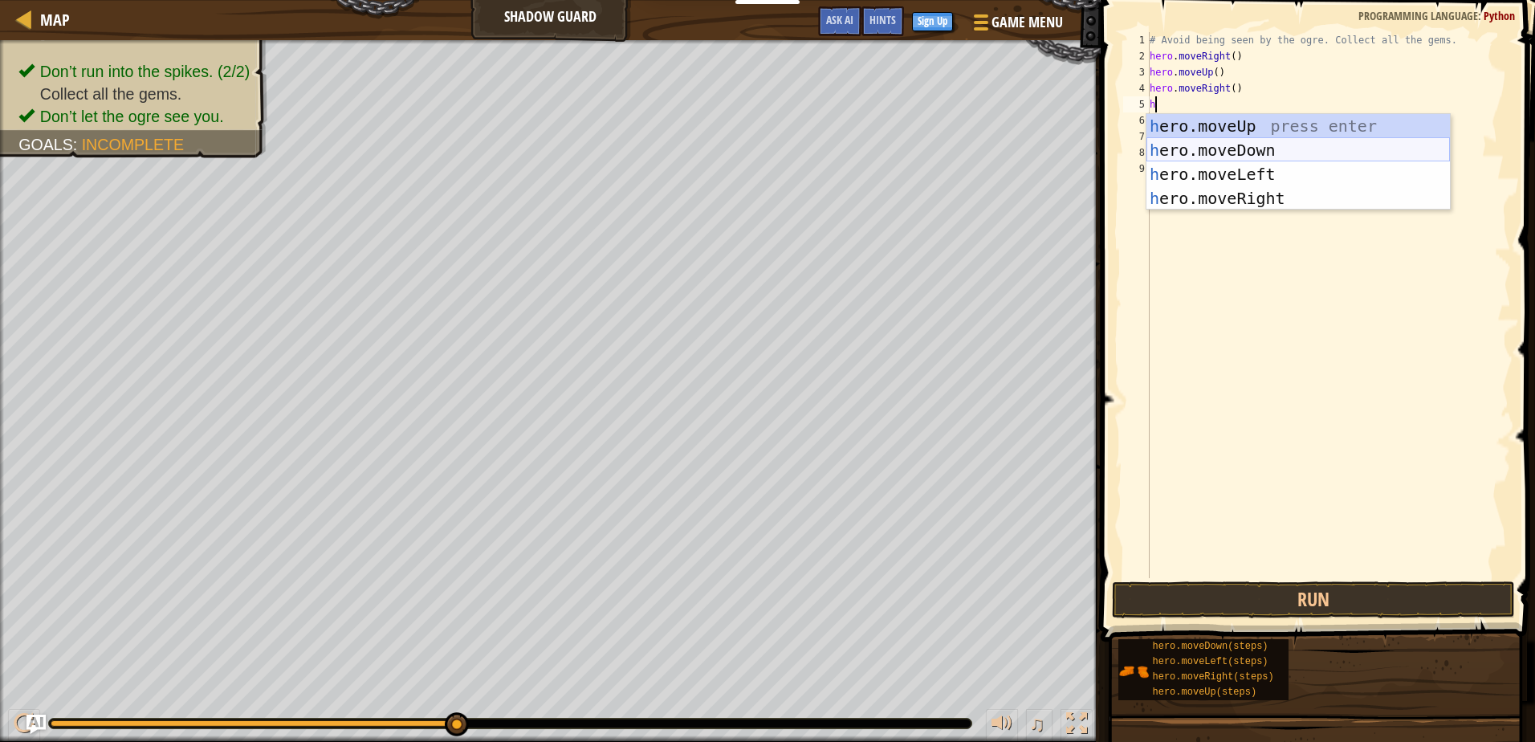
click at [1195, 143] on div "h ero.moveUp press enter h ero.moveDown press enter h ero.moveLeft press enter …" at bounding box center [1297, 186] width 303 height 144
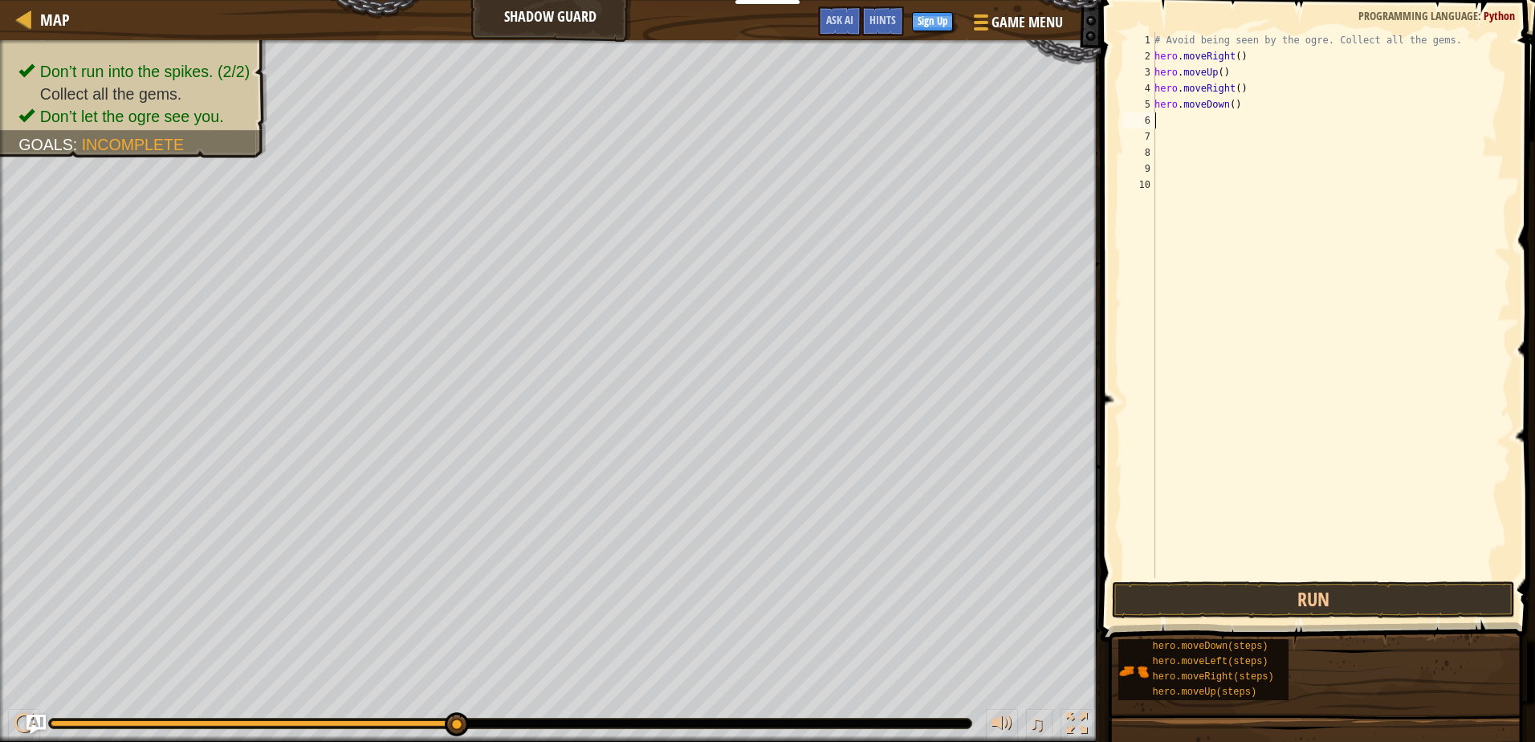
type textarea "j"
type textarea "h"
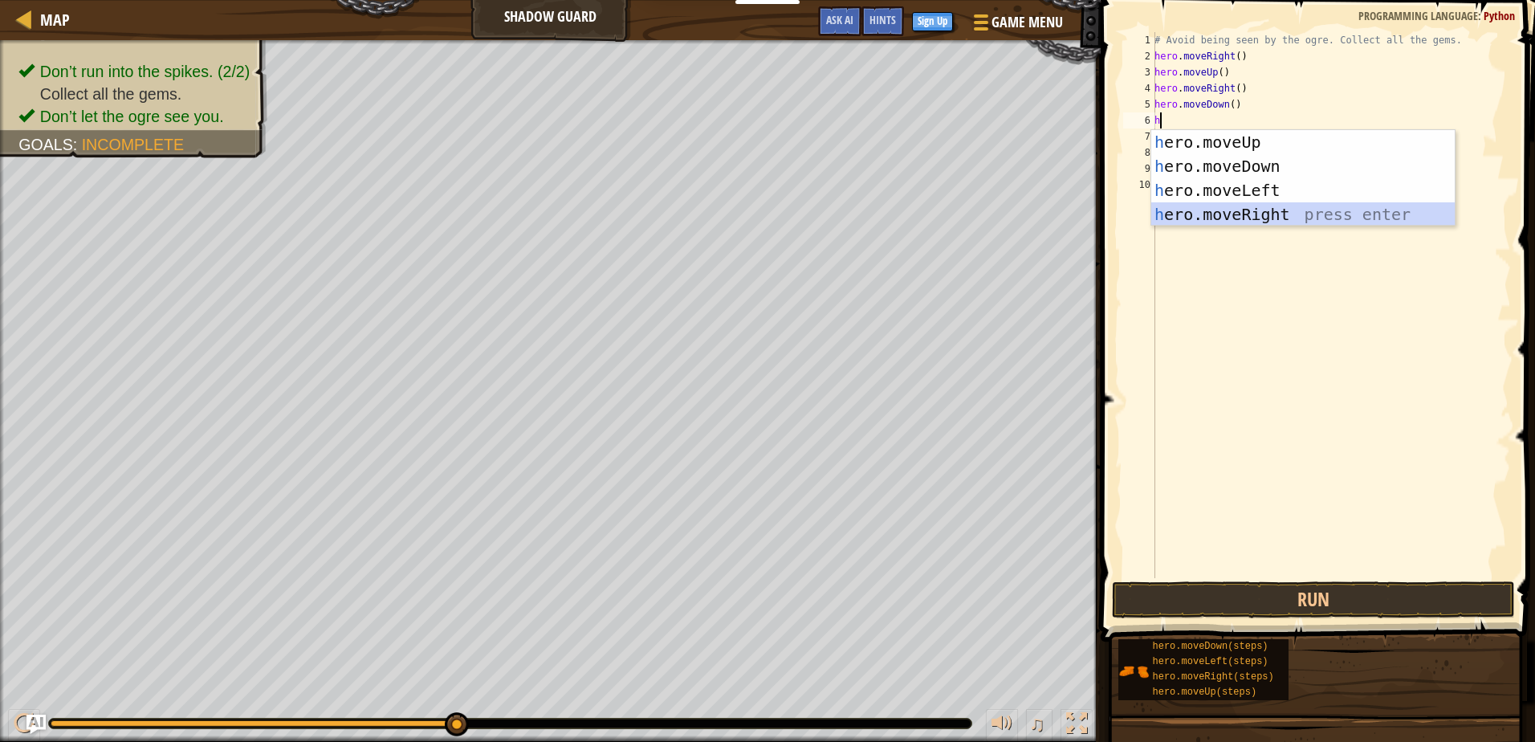
click at [1250, 211] on div "h ero.moveUp press enter h ero.moveDown press enter h ero.moveLeft press enter …" at bounding box center [1302, 202] width 303 height 144
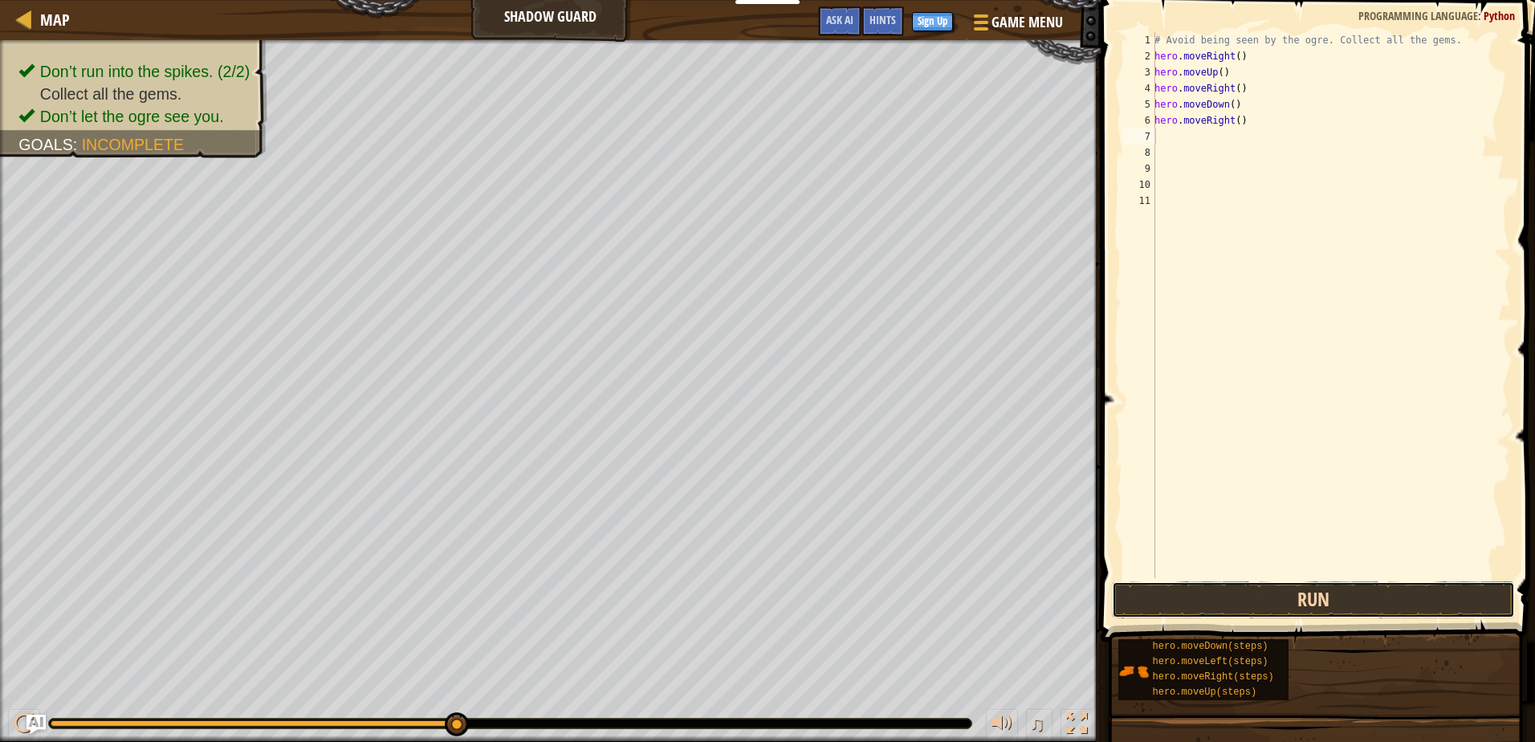
click at [1282, 596] on button "Run" at bounding box center [1313, 599] width 402 height 37
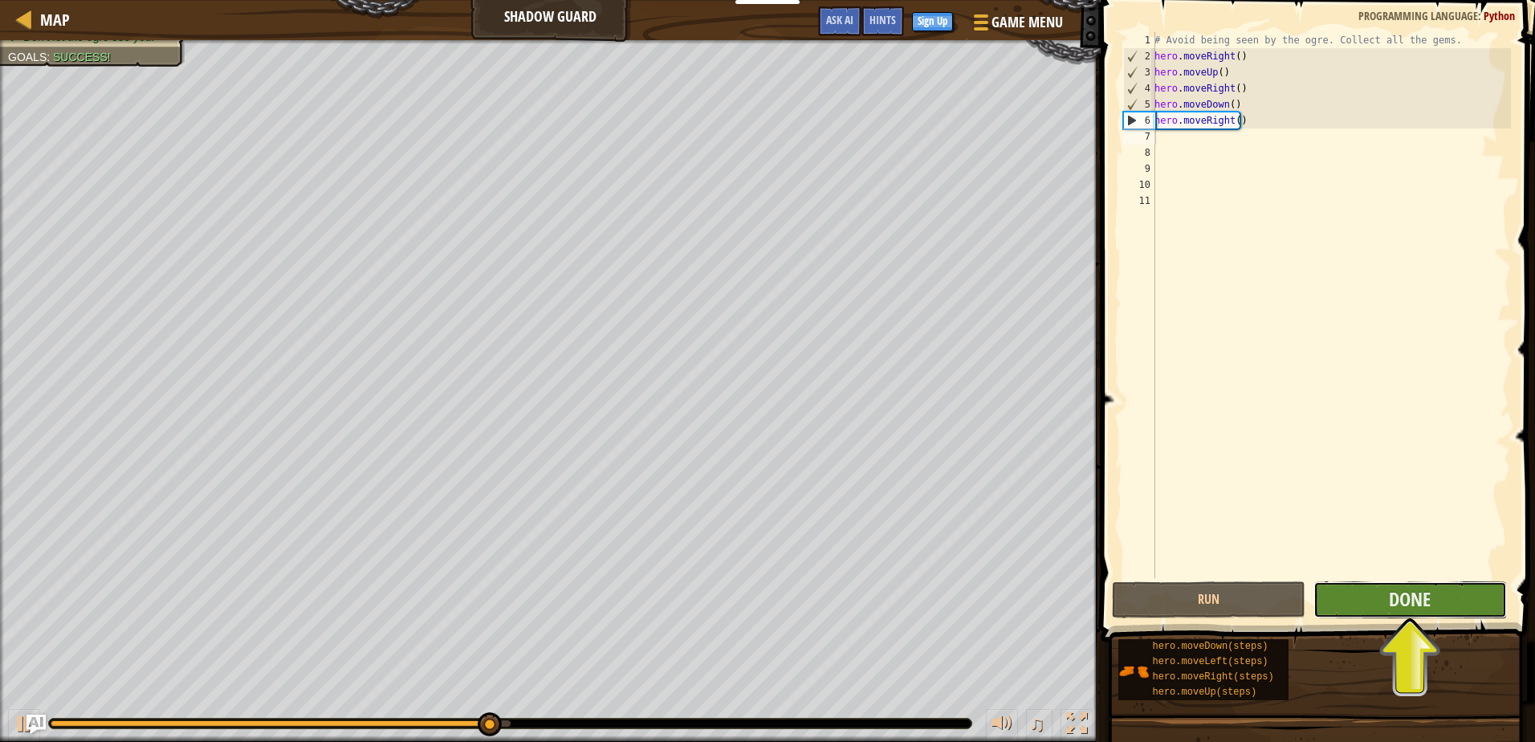
click at [1374, 596] on button "Done" at bounding box center [1409, 599] width 193 height 37
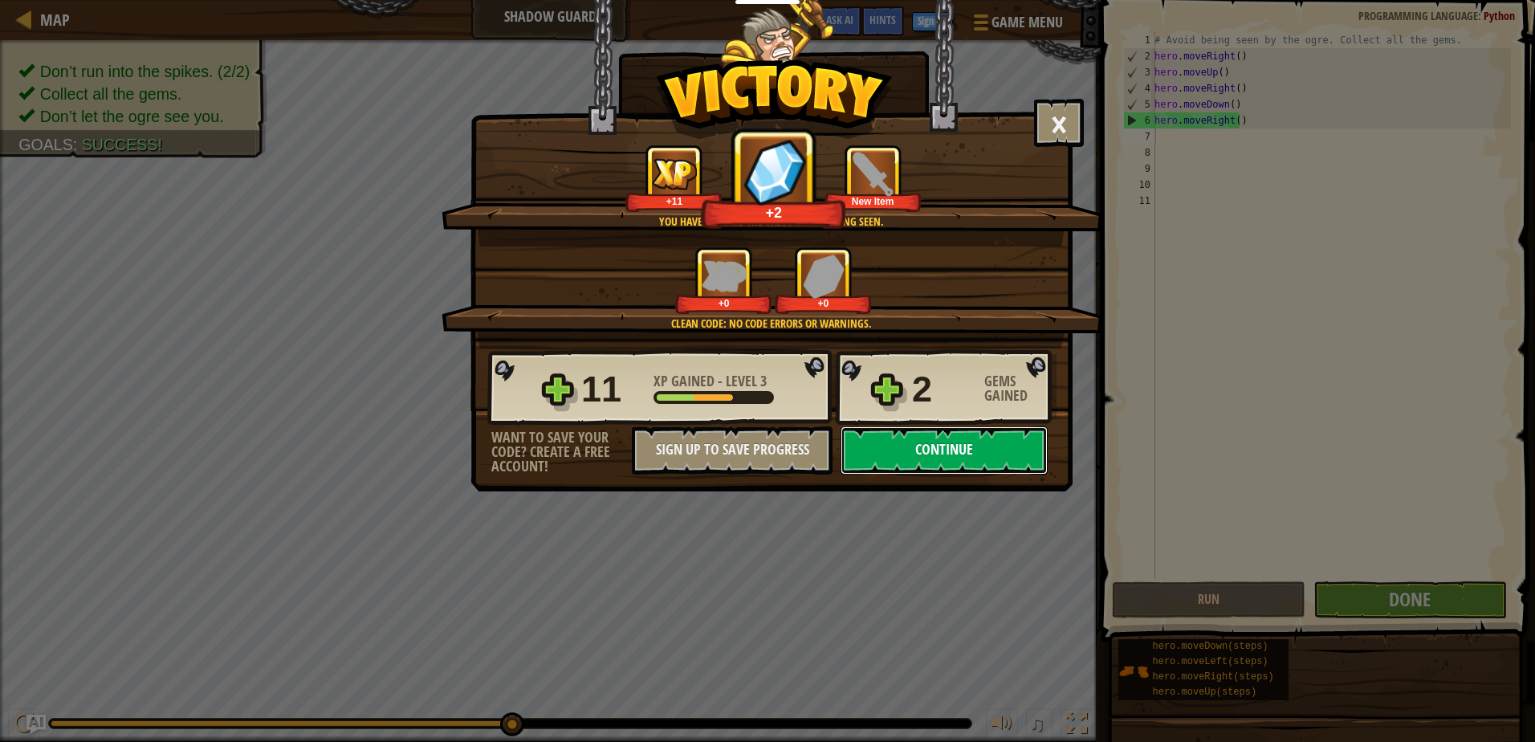
click at [969, 440] on button "Continue" at bounding box center [944, 450] width 207 height 48
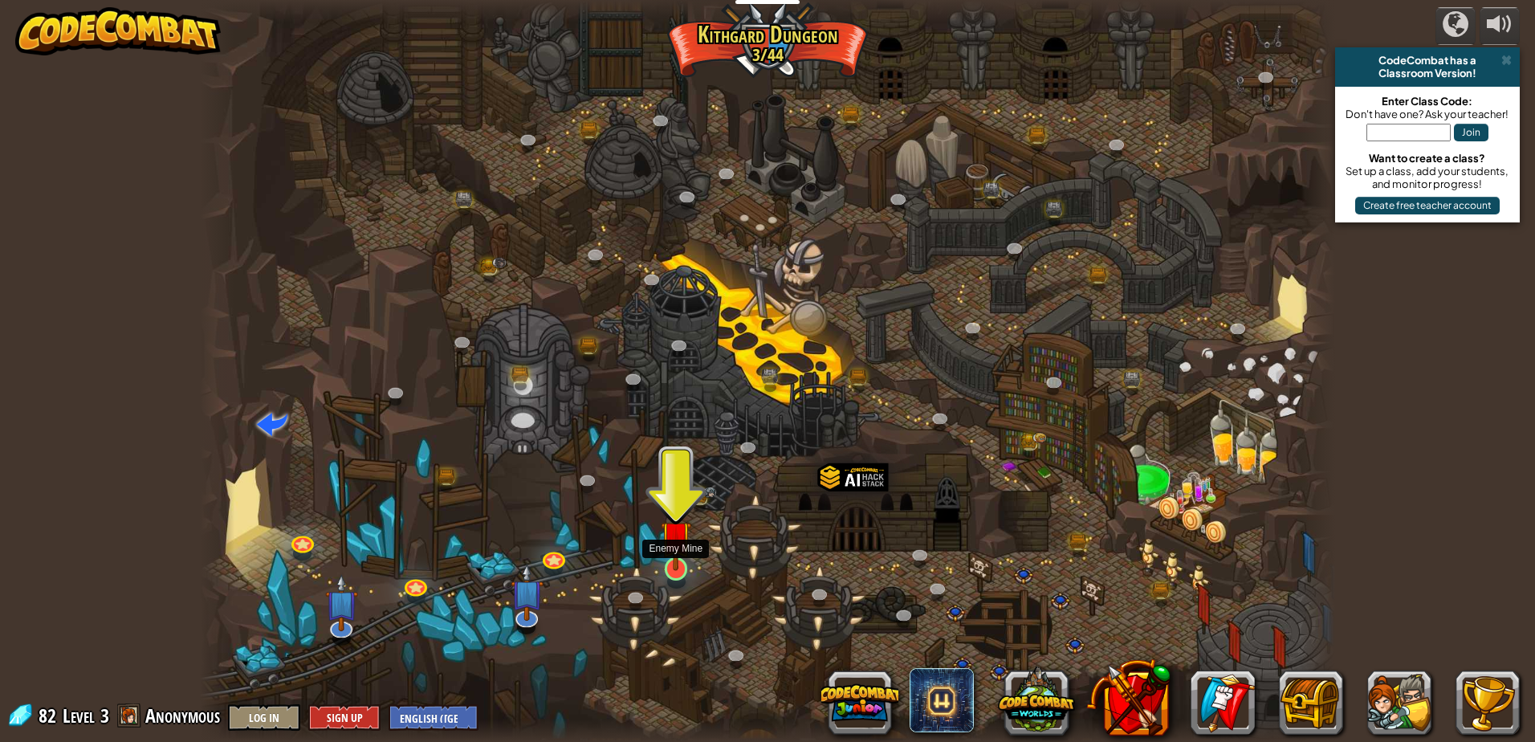
click at [678, 565] on img at bounding box center [676, 536] width 31 height 70
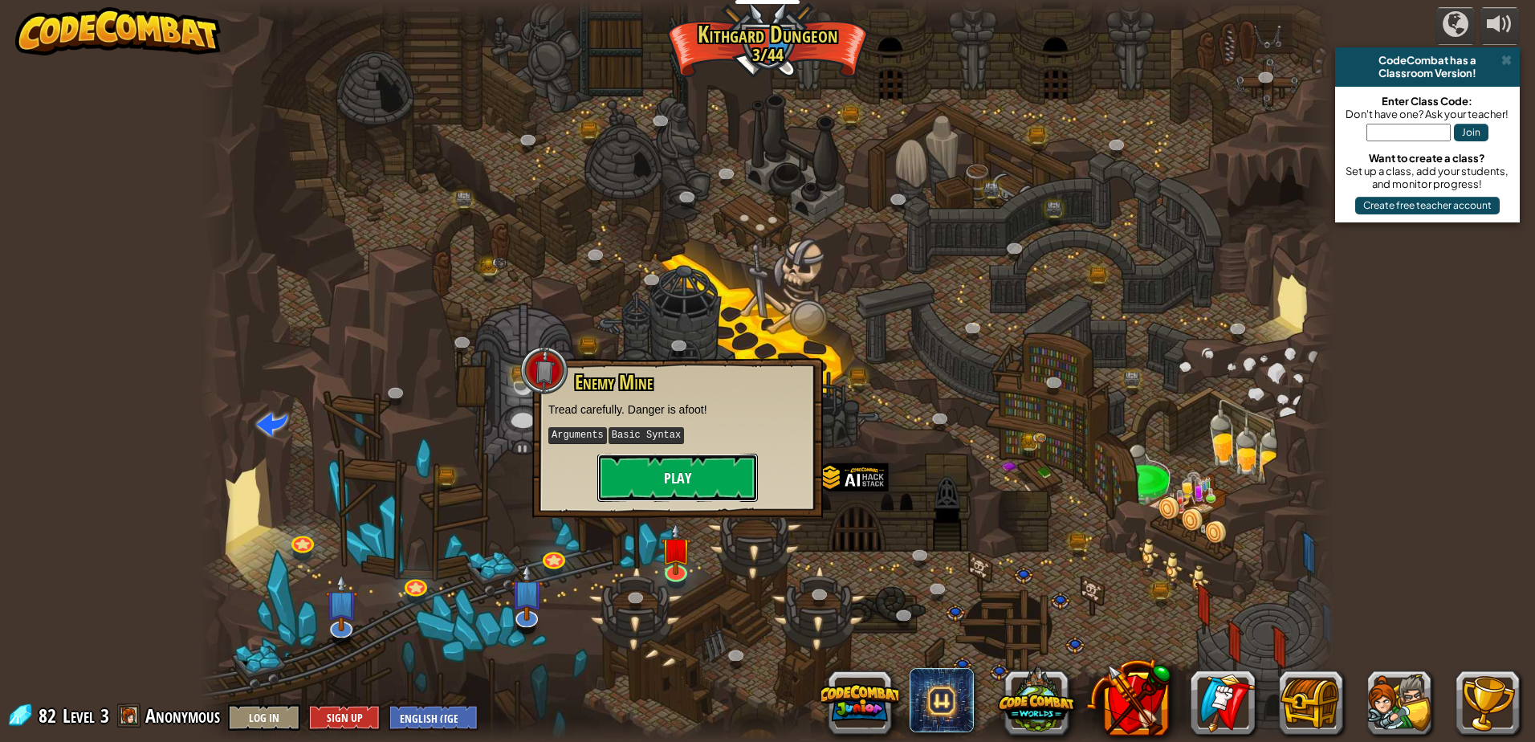
click at [674, 476] on button "Play" at bounding box center [677, 478] width 161 height 48
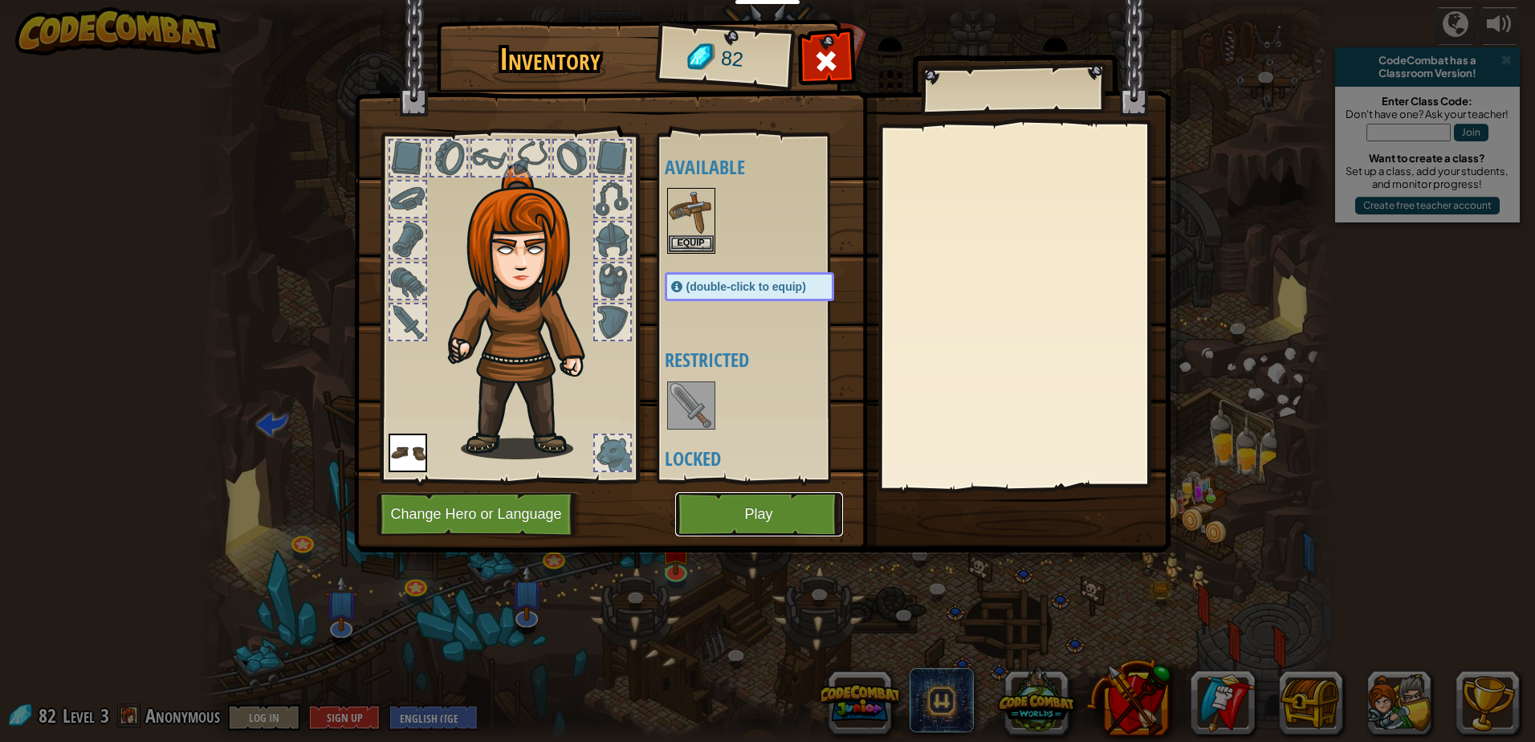
click at [748, 512] on button "Play" at bounding box center [759, 514] width 168 height 44
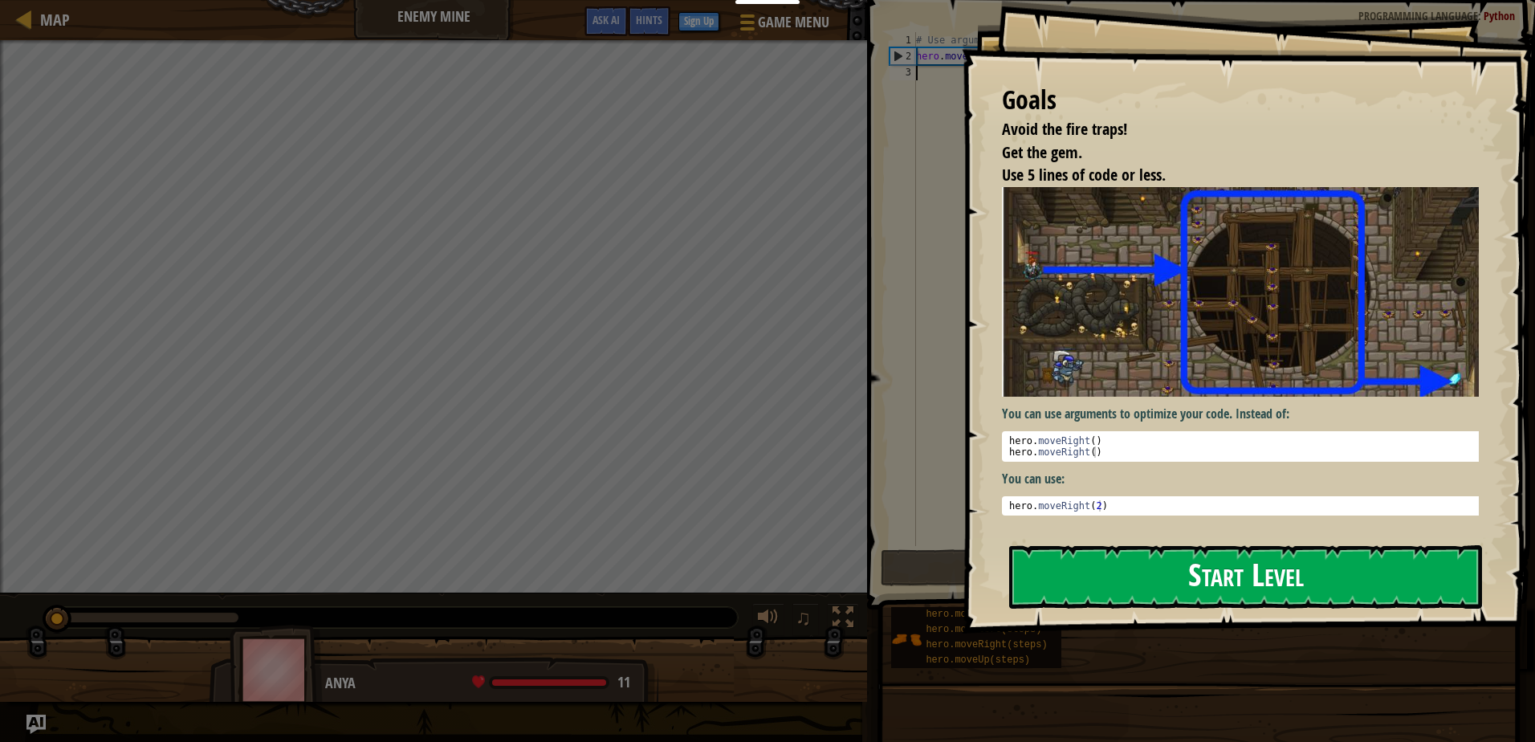
click at [1105, 545] on button "Start Level" at bounding box center [1245, 576] width 473 height 63
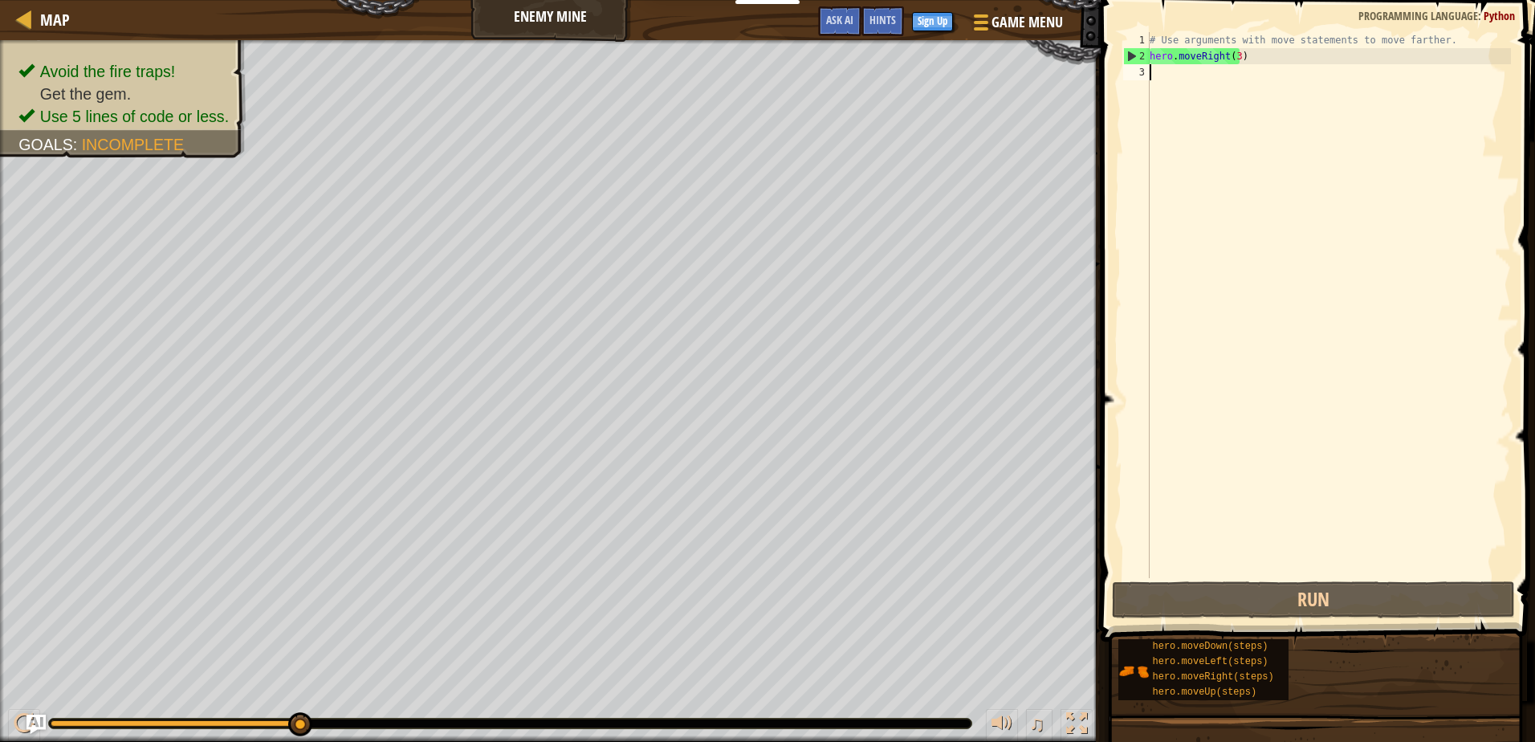
type textarea "h"
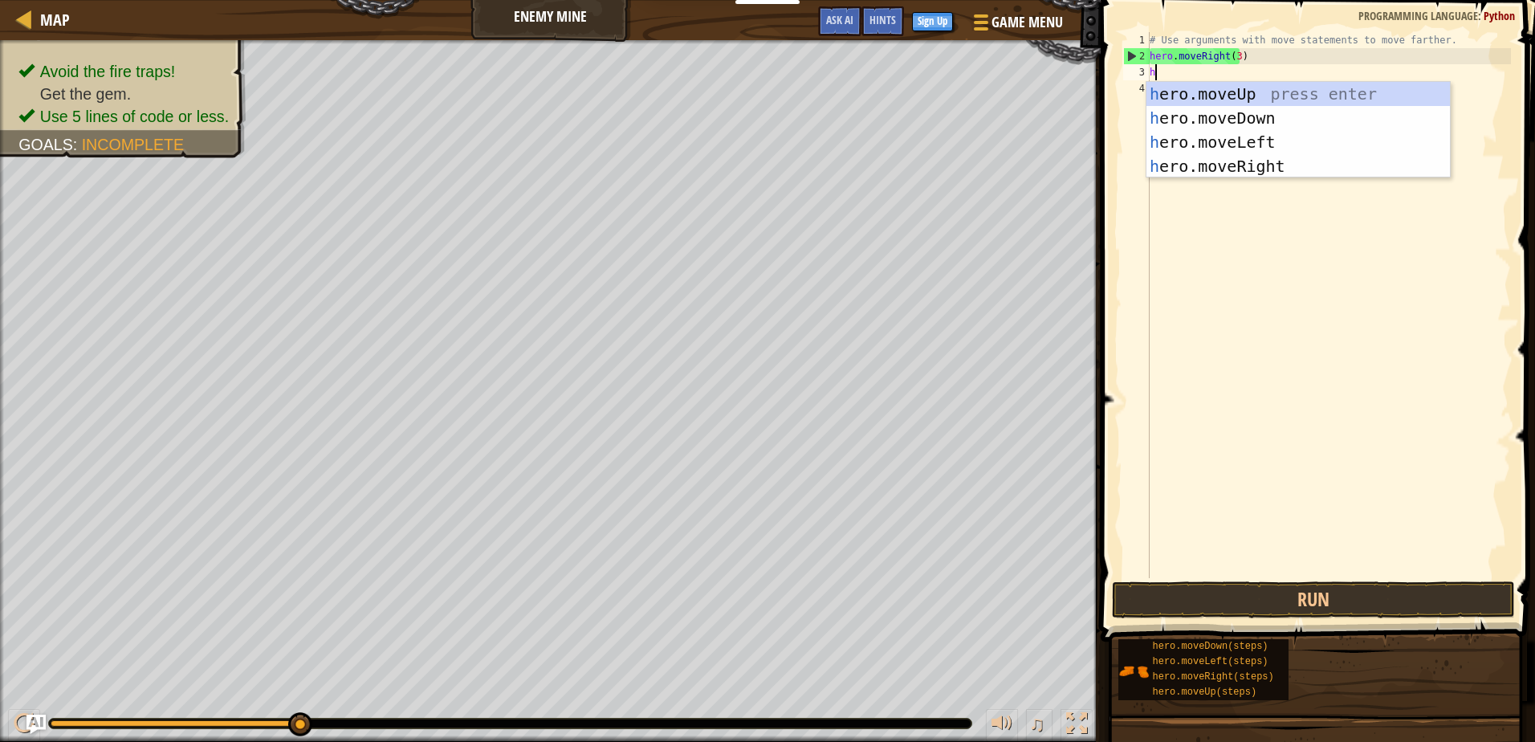
scroll to position [7, 0]
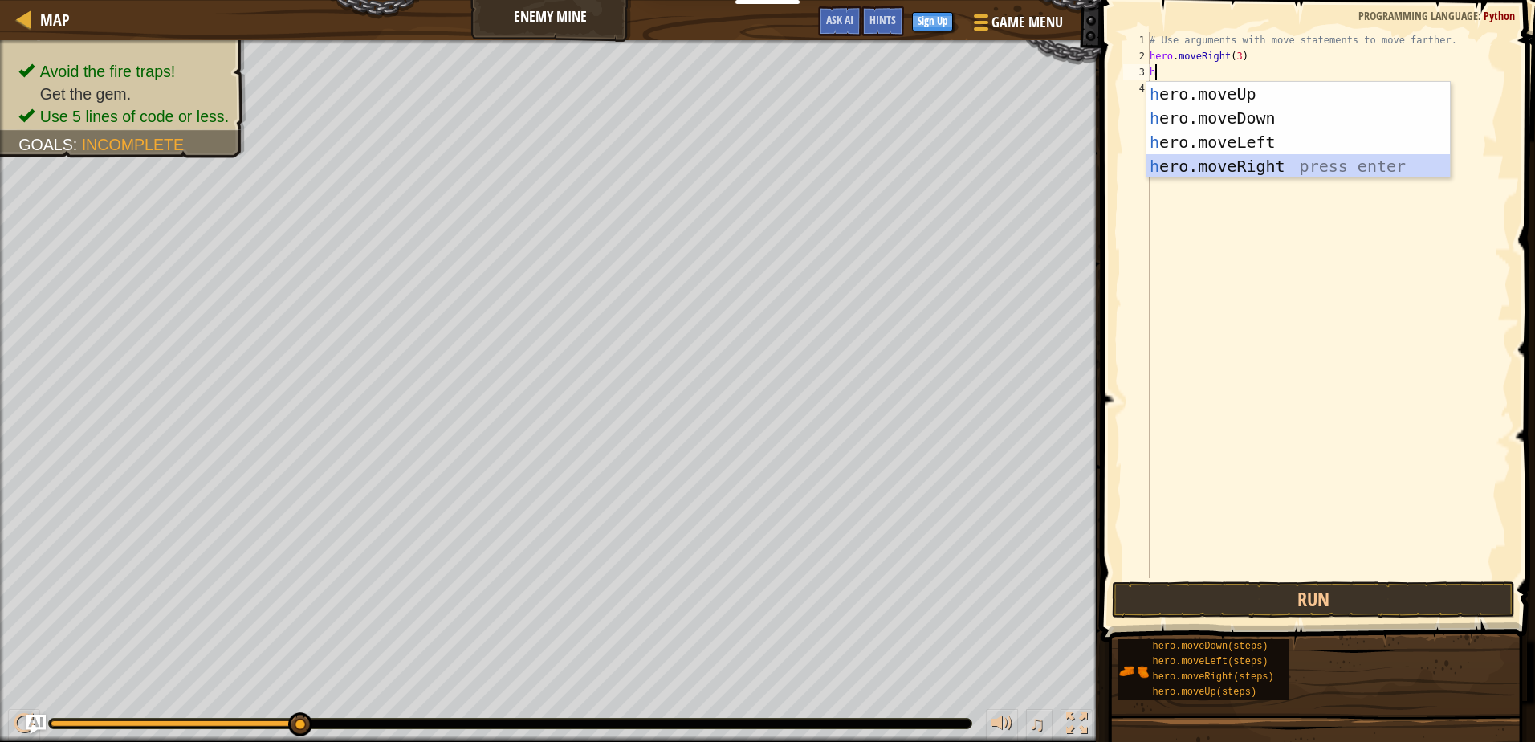
click at [1231, 165] on div "h ero.moveUp press enter h ero.moveDown press enter h ero.moveLeft press enter …" at bounding box center [1297, 154] width 303 height 144
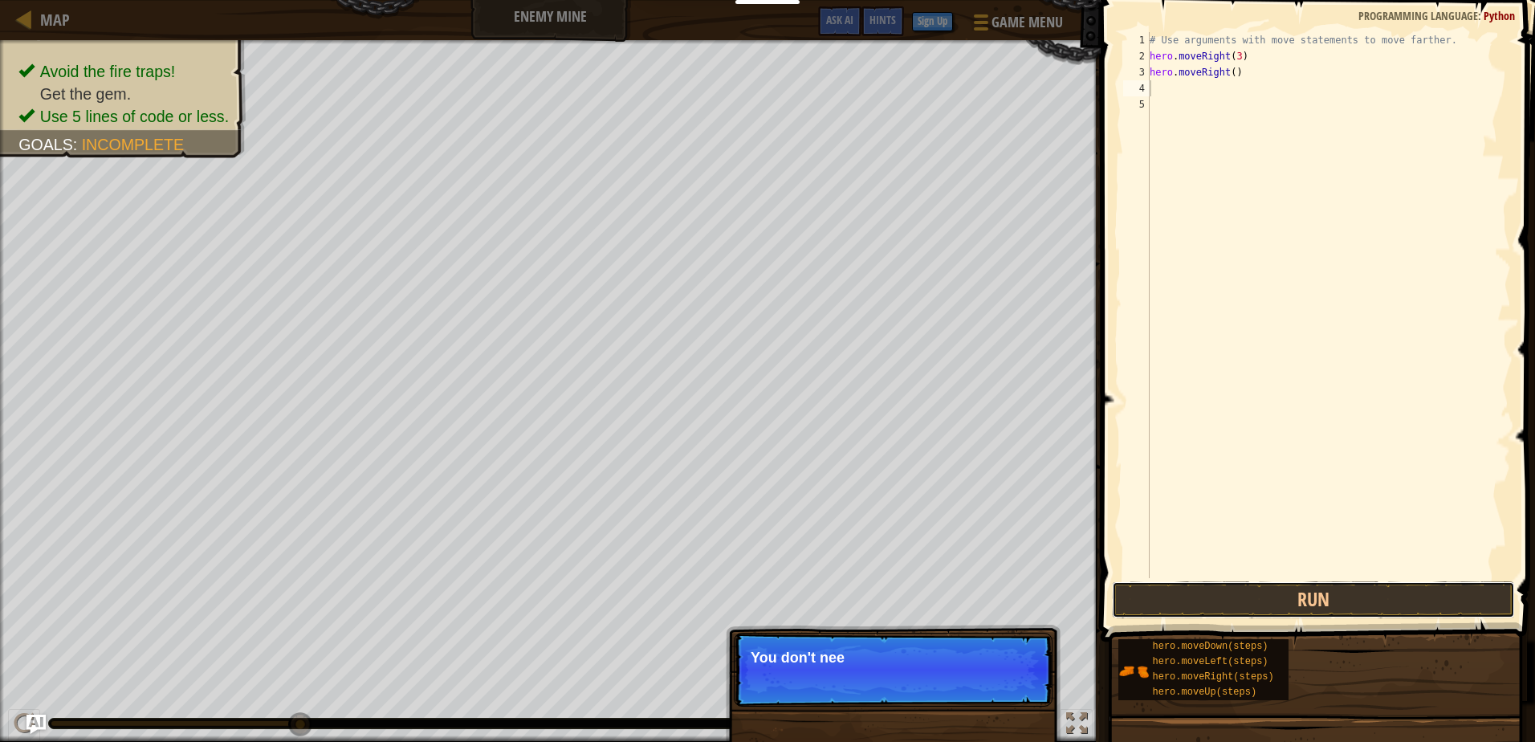
drag, startPoint x: 1318, startPoint y: 588, endPoint x: 1318, endPoint y: 574, distance: 14.4
click at [1318, 574] on div "1 2 3 4 5 # Use arguments with move statements to move farther. hero . moveRigh…" at bounding box center [1315, 352] width 439 height 689
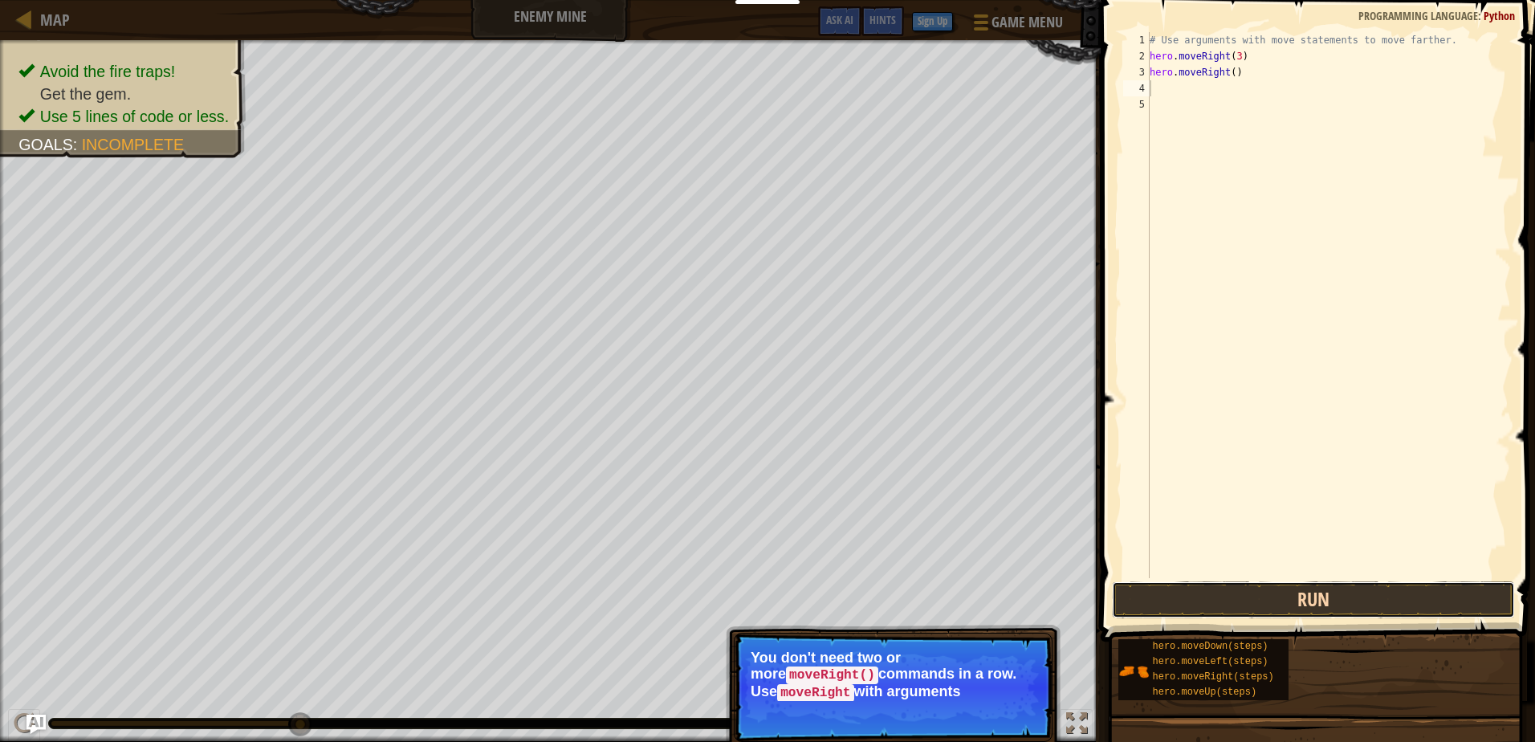
click at [1315, 586] on button "Run" at bounding box center [1313, 599] width 402 height 37
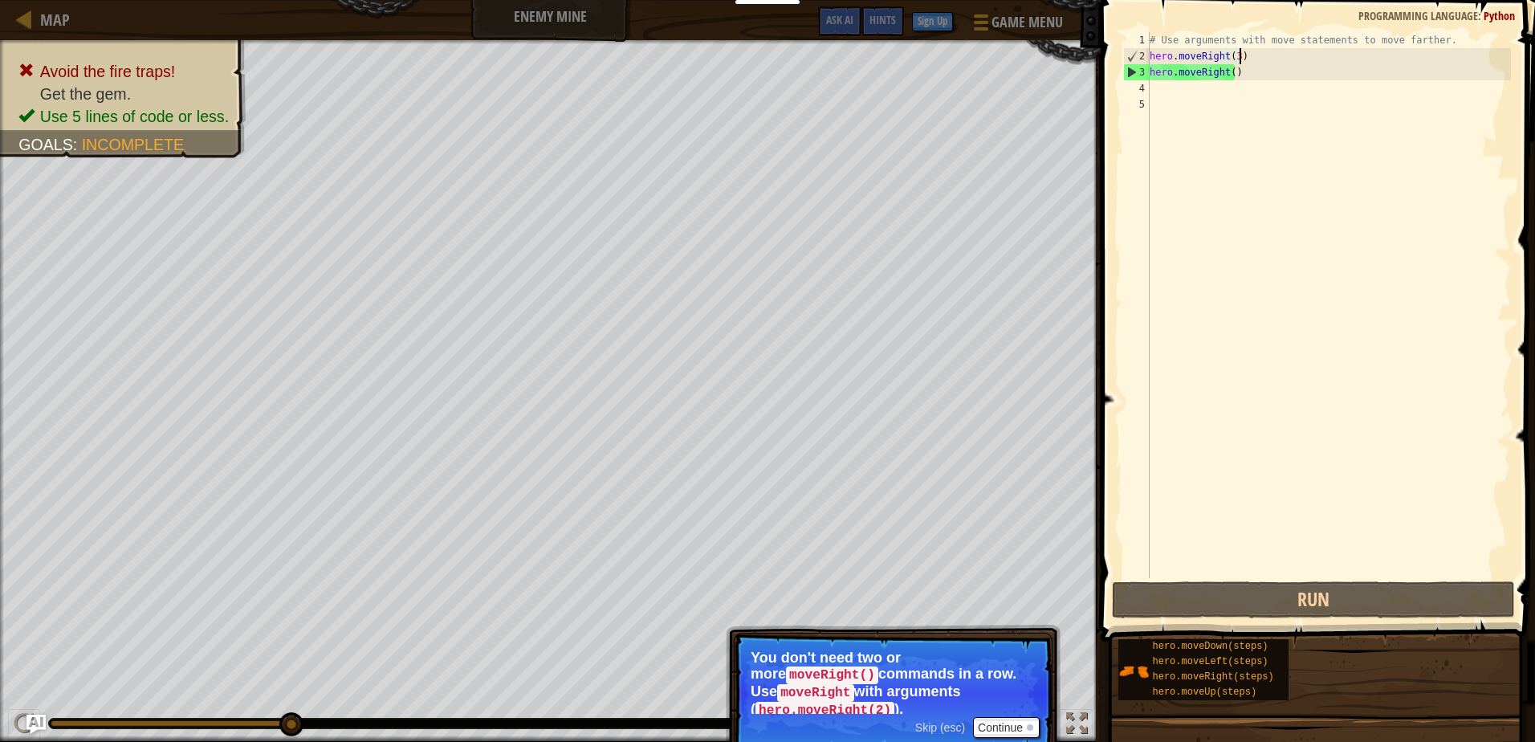
click at [1240, 61] on div "# Use arguments with move statements to move farther. hero . moveRight ( 3 ) he…" at bounding box center [1328, 321] width 364 height 578
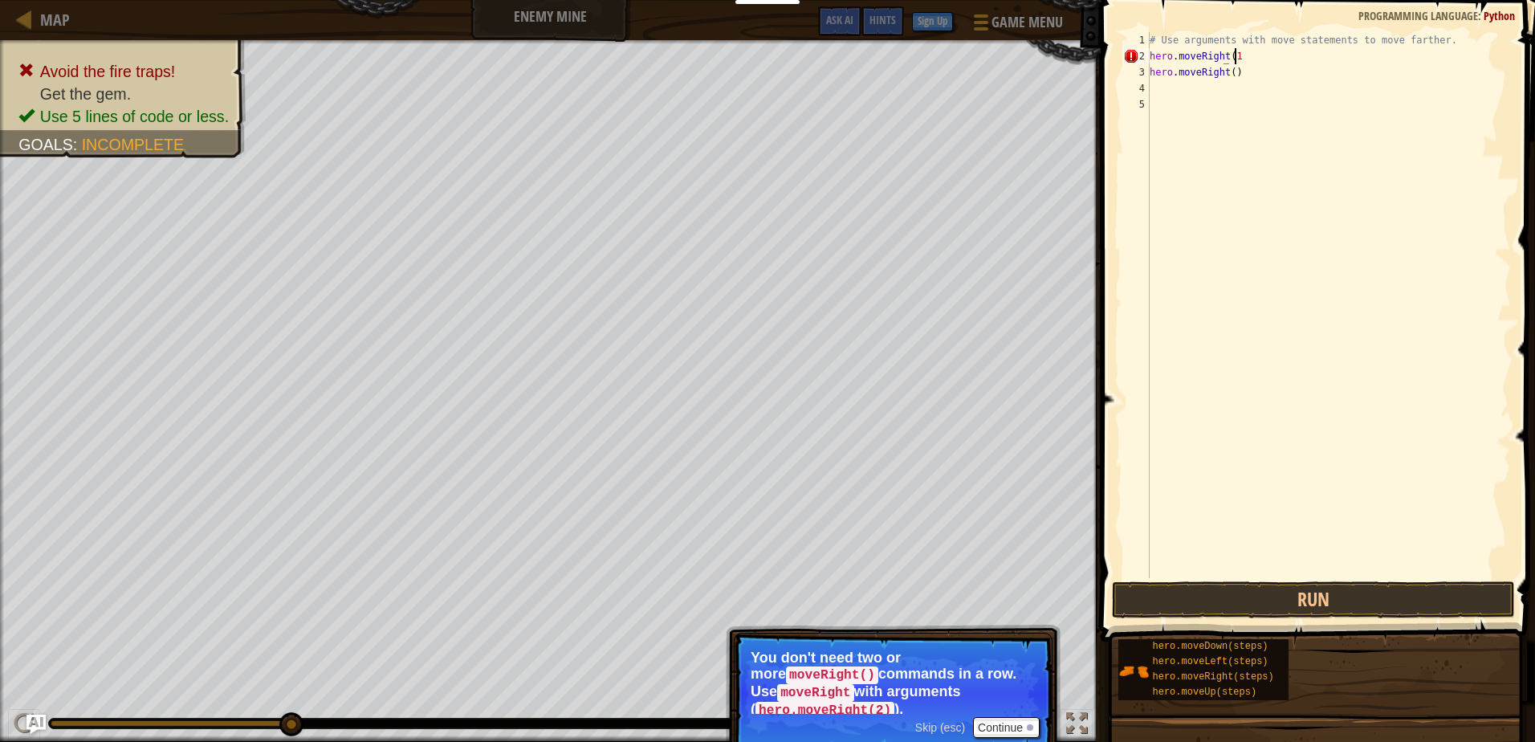
scroll to position [7, 6]
click at [1267, 75] on div "# Use arguments with move statements to move farther. hero . moveRight ( 1 ) he…" at bounding box center [1328, 321] width 364 height 578
type textarea "hero.moveRight(2)"
click at [1401, 597] on button "Run" at bounding box center [1313, 599] width 402 height 37
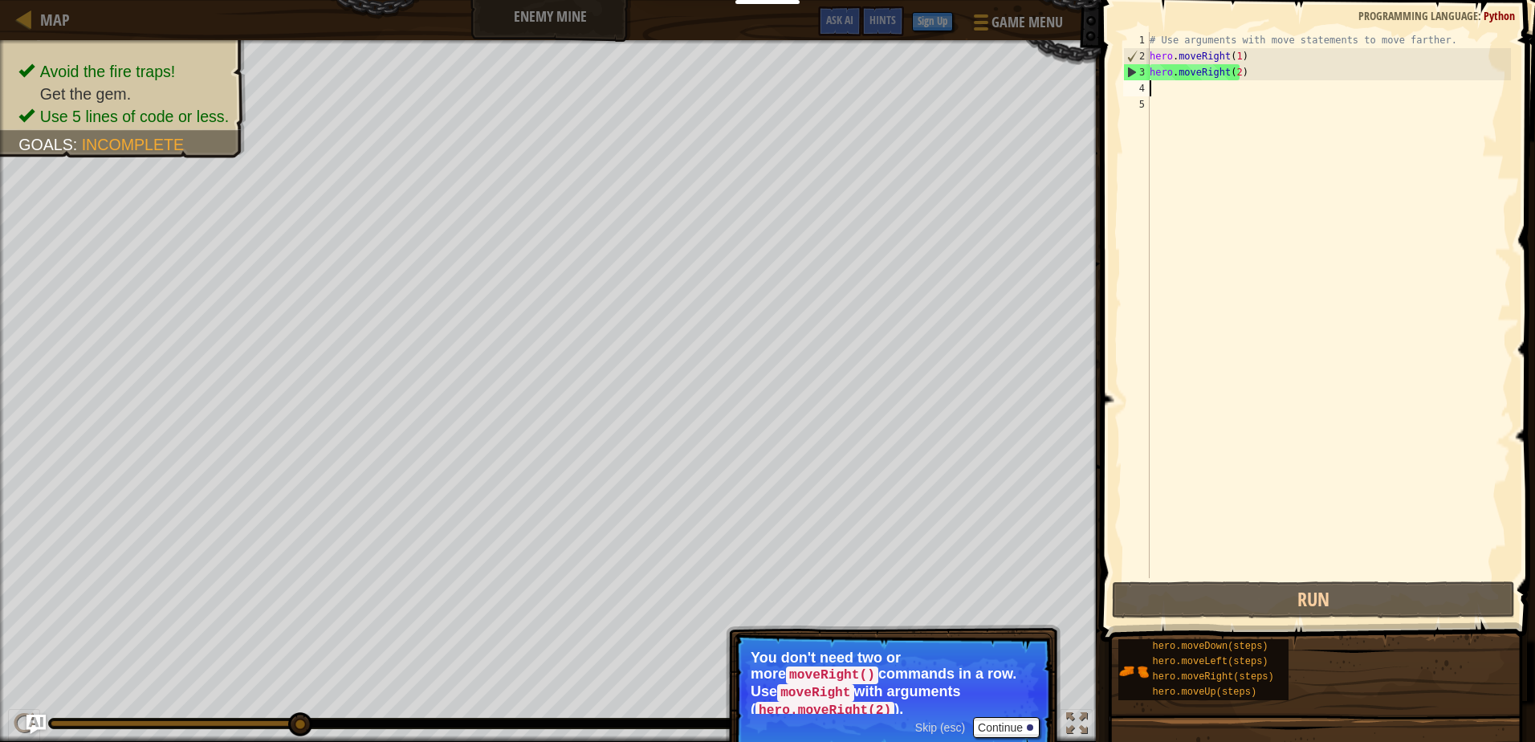
click at [1160, 87] on div "# Use arguments with move statements to move farther. hero . moveRight ( 1 ) he…" at bounding box center [1328, 321] width 364 height 578
type textarea "h"
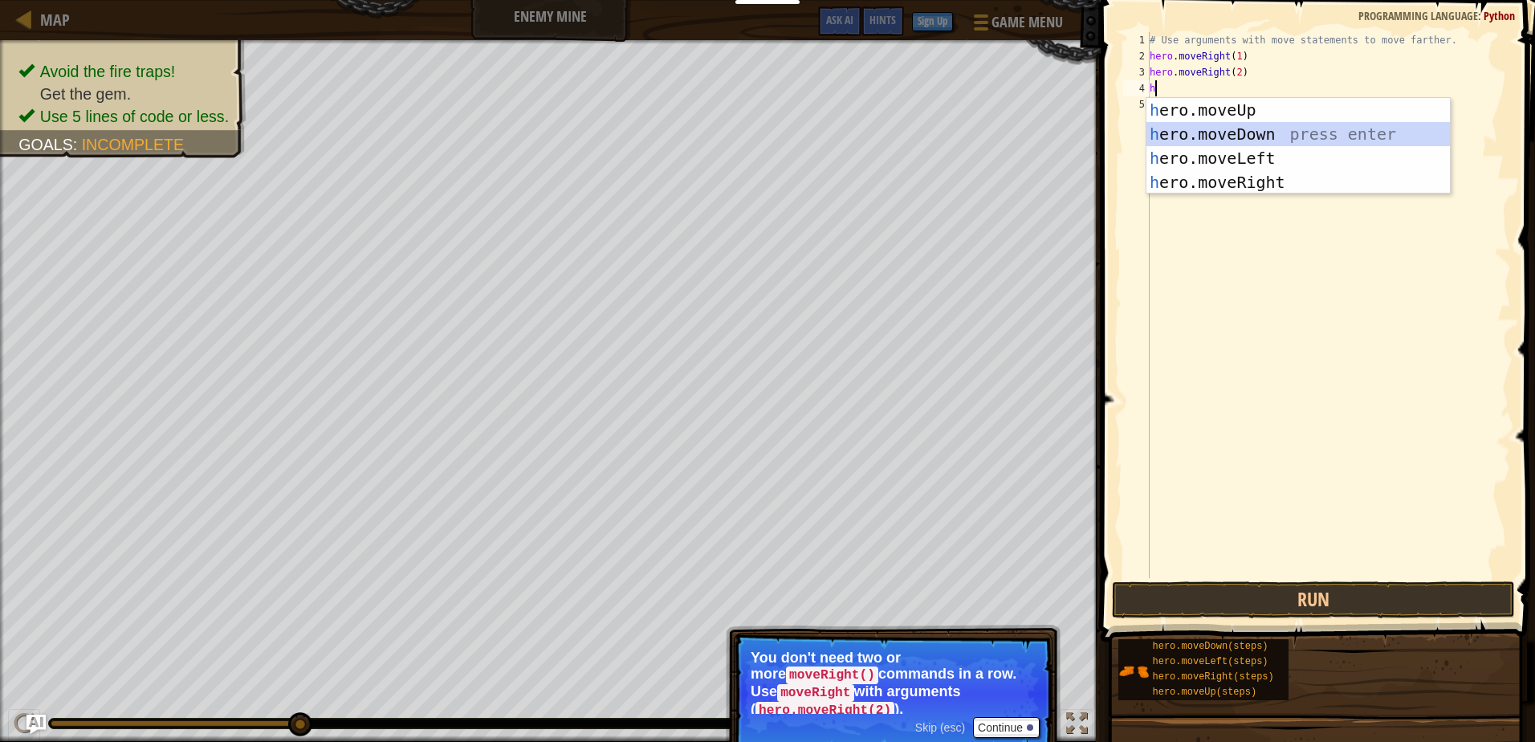
click at [1251, 132] on div "h ero.moveUp press enter h ero.moveDown press enter h ero.moveLeft press enter …" at bounding box center [1297, 170] width 303 height 144
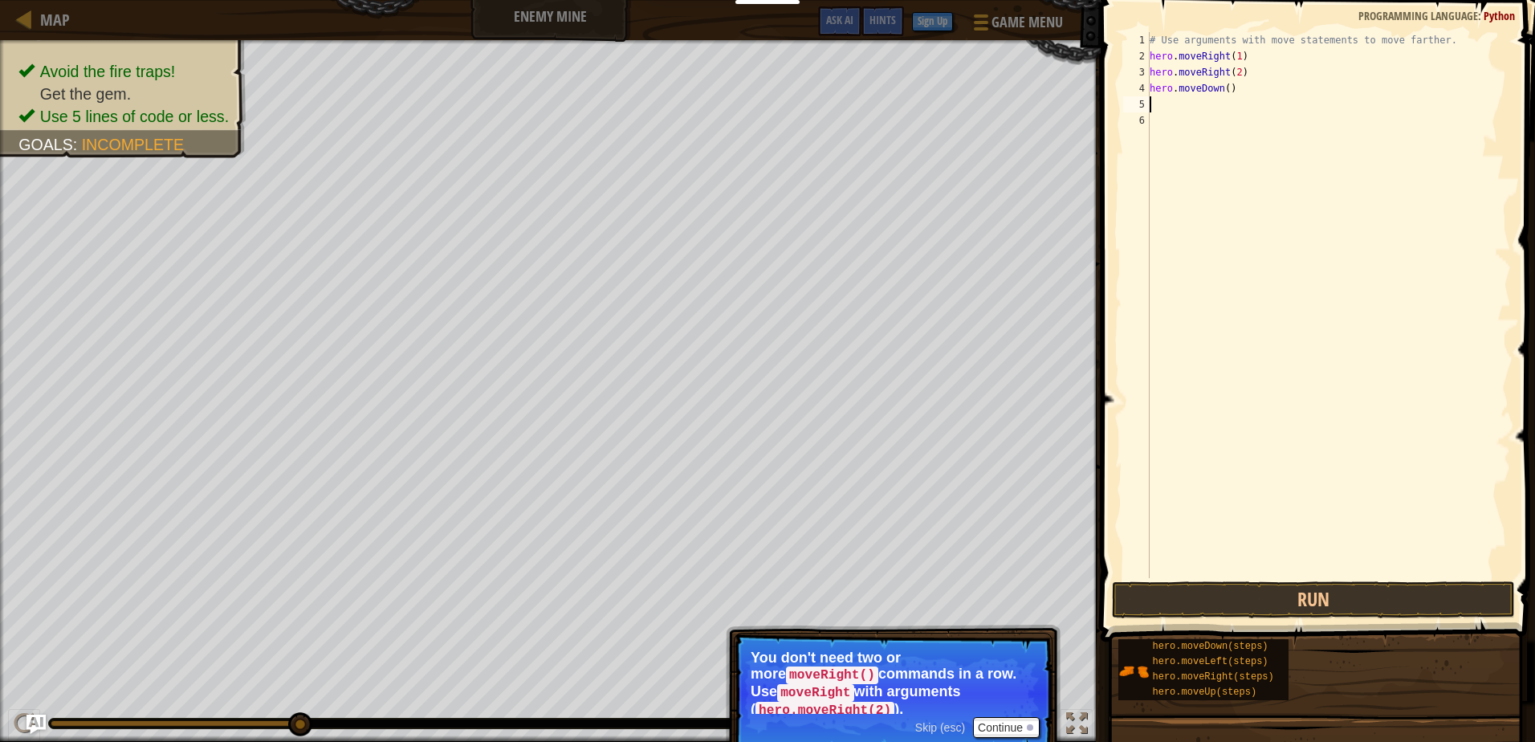
click at [1223, 93] on div "# Use arguments with move statements to move farther. hero . moveRight ( 1 ) he…" at bounding box center [1328, 321] width 364 height 578
click at [1468, 585] on button "Run" at bounding box center [1313, 599] width 402 height 37
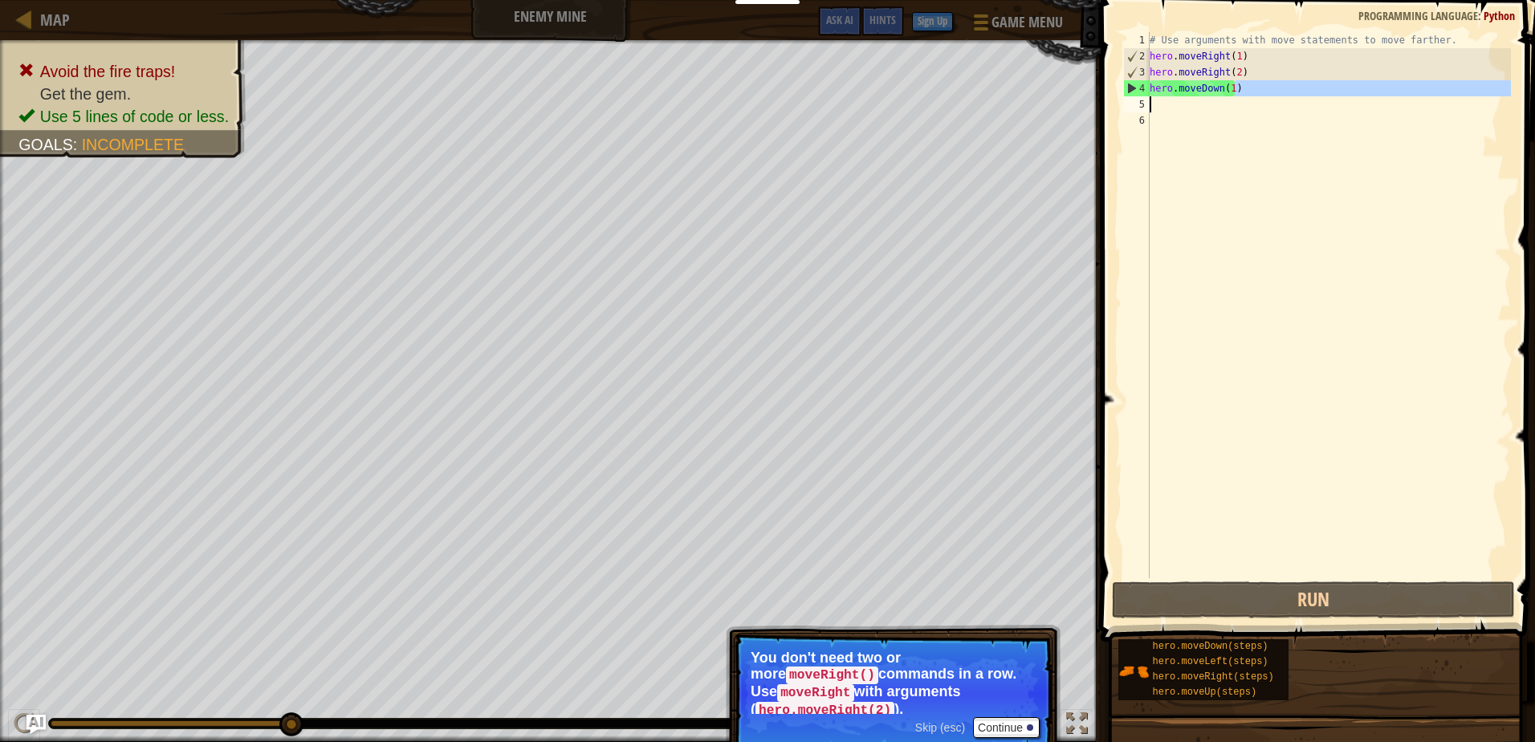
click at [1261, 104] on div "# Use arguments with move statements to move farther. hero . moveRight ( 1 ) he…" at bounding box center [1328, 321] width 364 height 578
click at [1254, 94] on div "# Use arguments with move statements to move farther. hero . moveRight ( 1 ) he…" at bounding box center [1328, 305] width 364 height 546
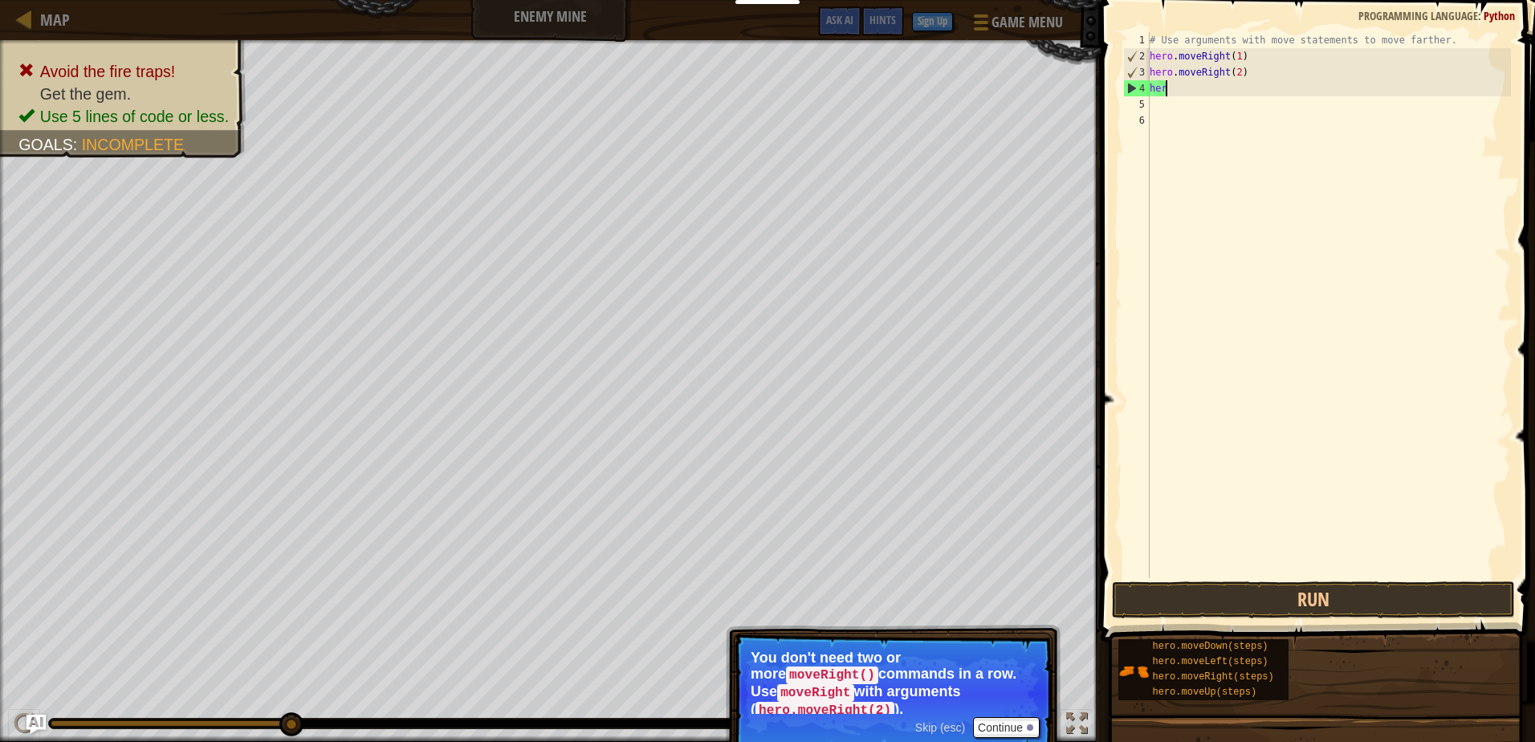
scroll to position [7, 0]
type textarea "h"
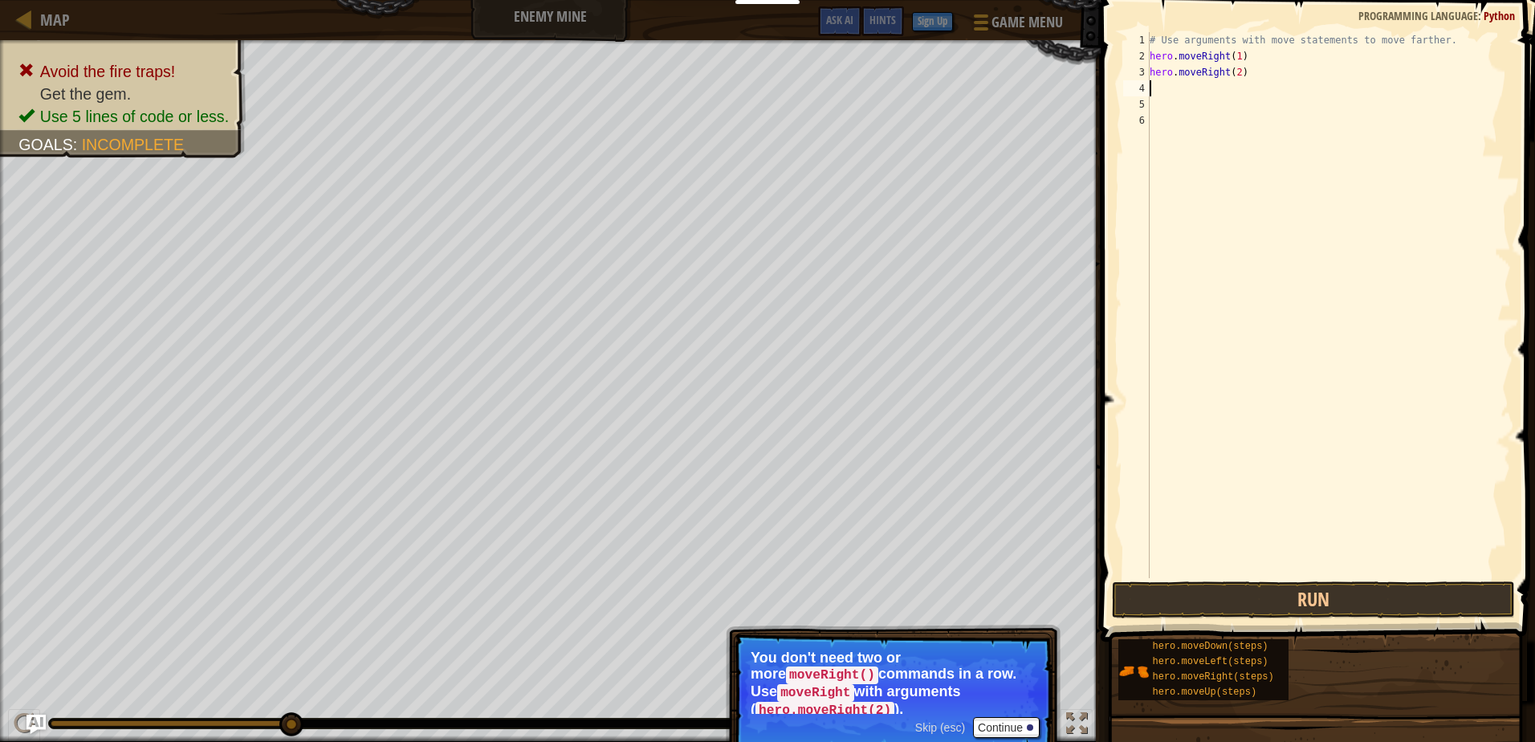
type textarea "h"
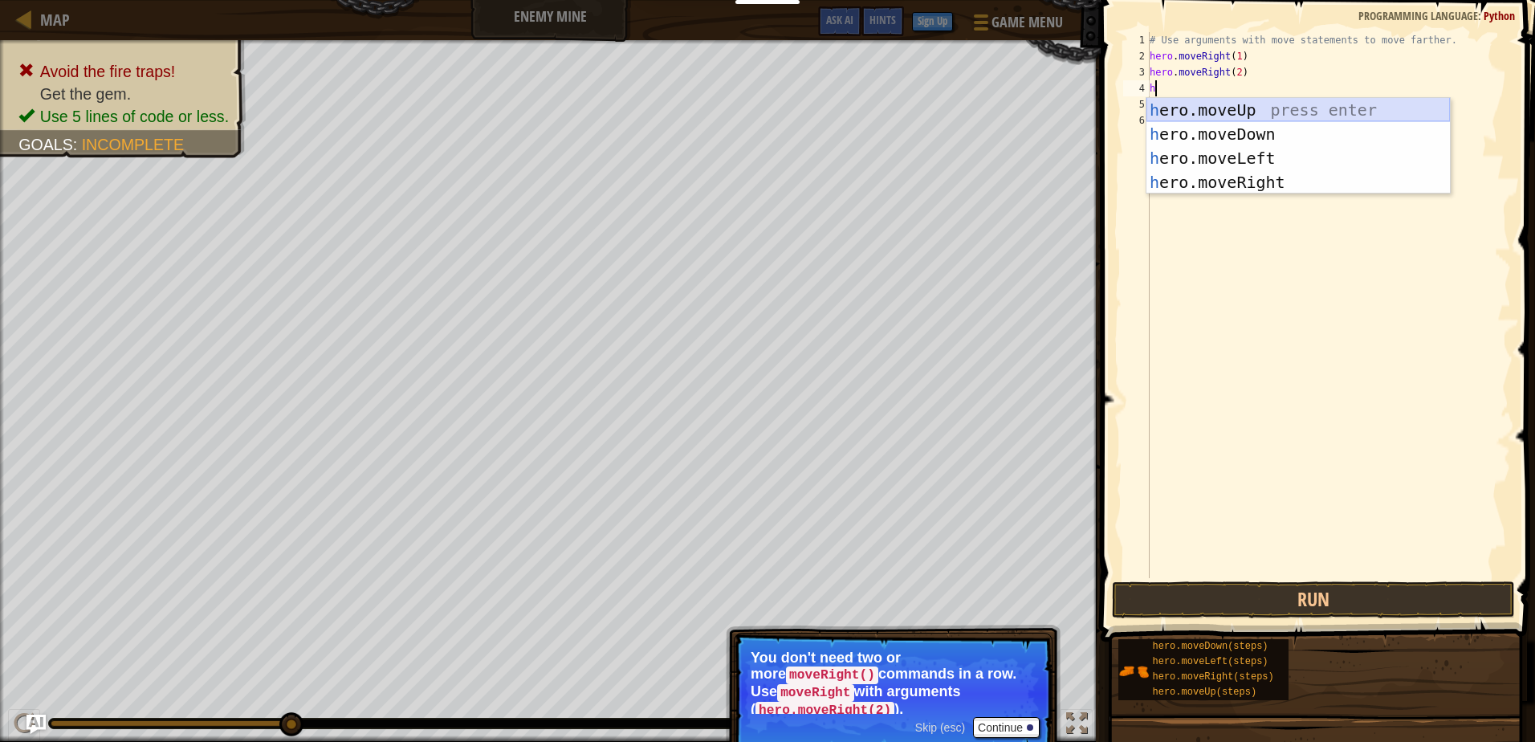
click at [1249, 111] on div "h ero.moveUp press enter h ero.moveDown press enter h ero.moveLeft press enter …" at bounding box center [1297, 170] width 303 height 144
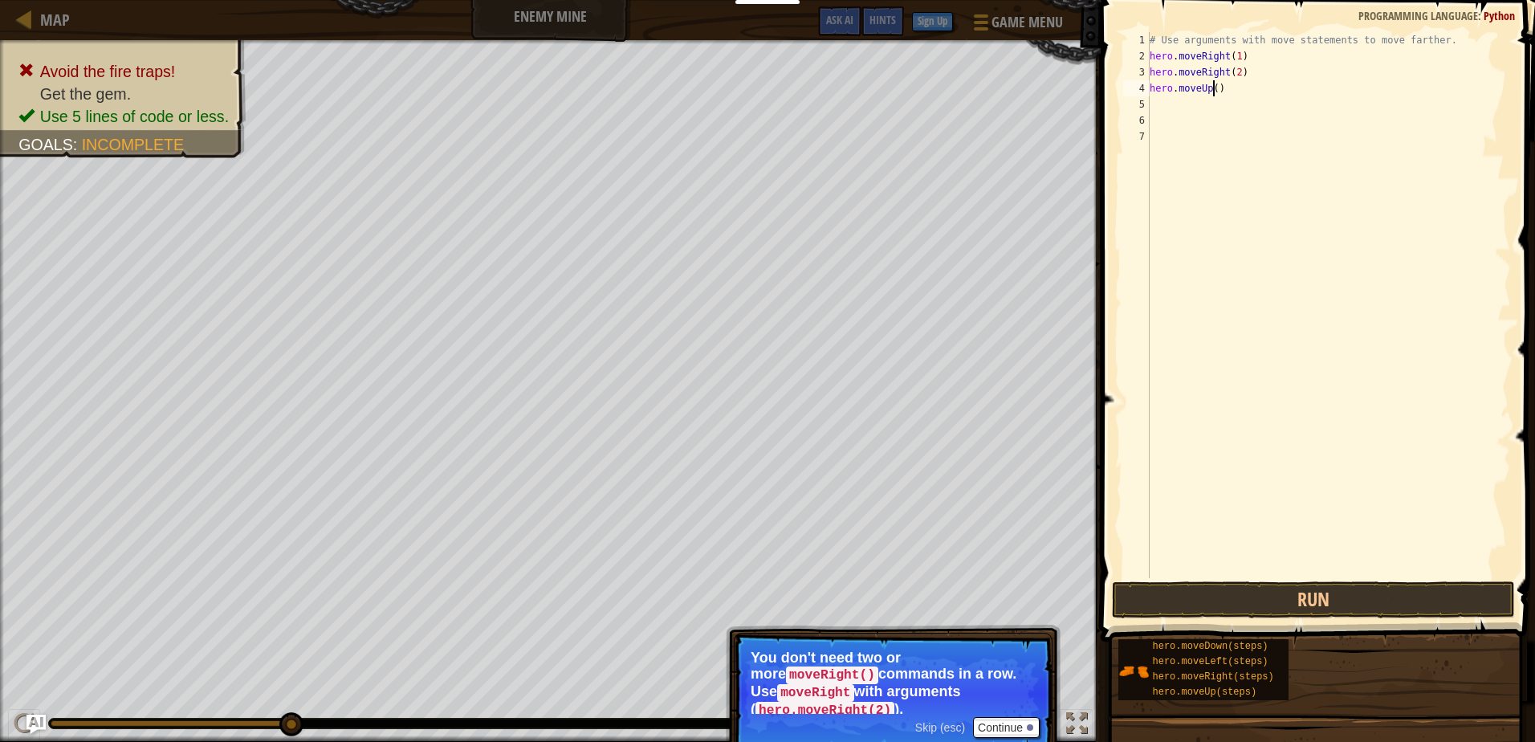
click at [1212, 92] on div "# Use arguments with move statements to move farther. hero . moveRight ( 1 ) he…" at bounding box center [1328, 321] width 364 height 578
type textarea "hero.moveUp(1)"
click at [1164, 105] on div "# Use arguments with move statements to move farther. hero . moveRight ( 1 ) he…" at bounding box center [1328, 321] width 364 height 578
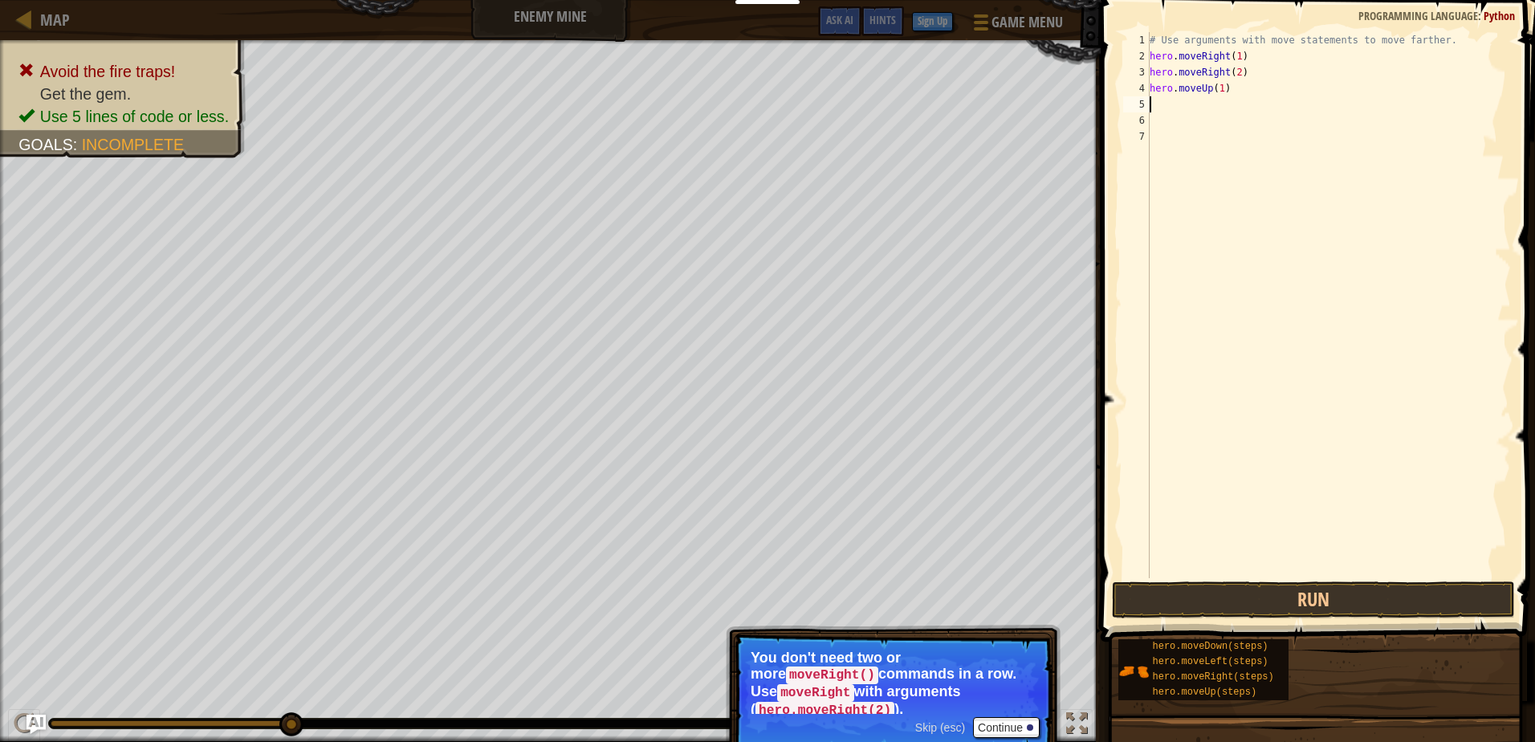
type textarea "h"
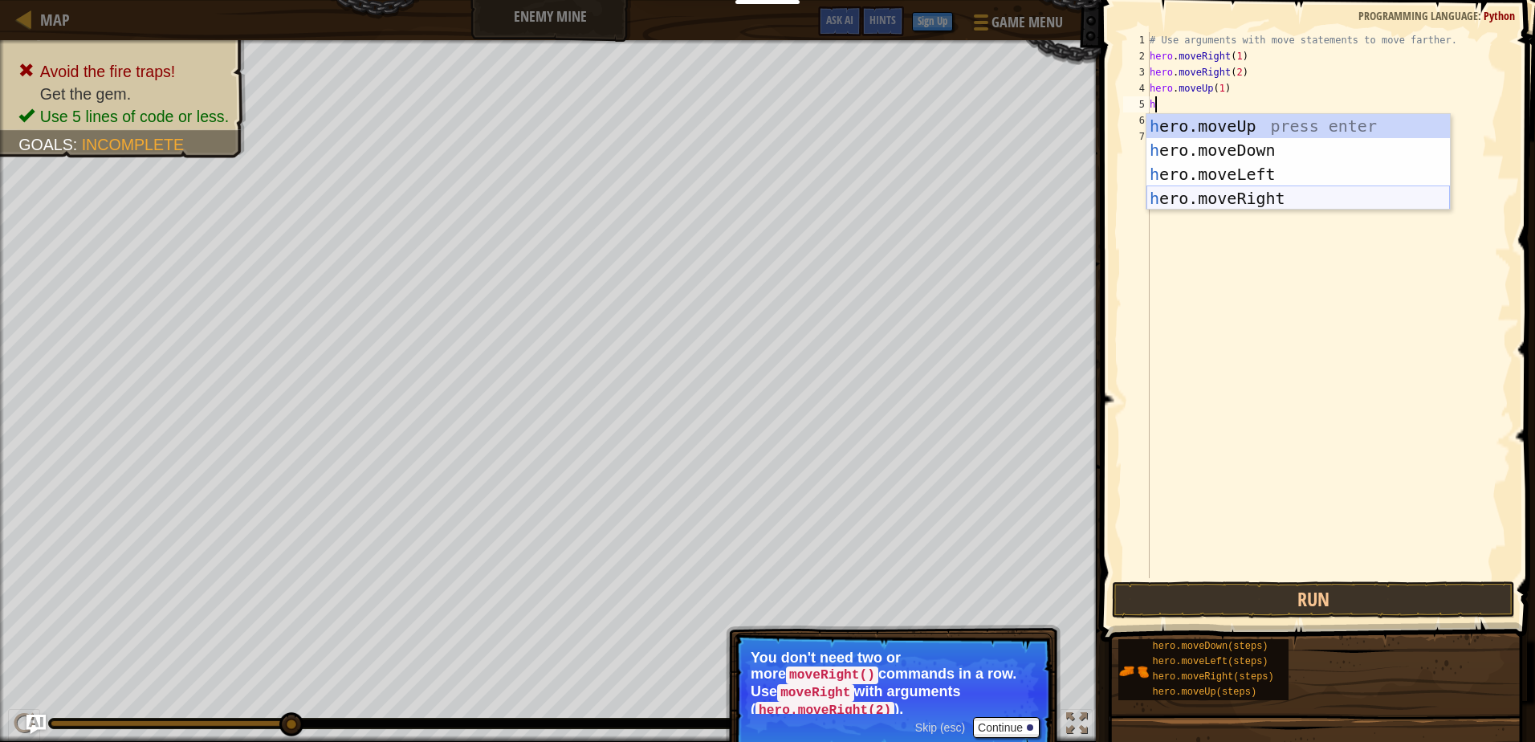
drag, startPoint x: 1248, startPoint y: 199, endPoint x: 1243, endPoint y: 192, distance: 8.3
click at [1245, 195] on div "h ero.moveUp press enter h ero.moveDown press enter h ero.moveLeft press enter …" at bounding box center [1297, 186] width 303 height 144
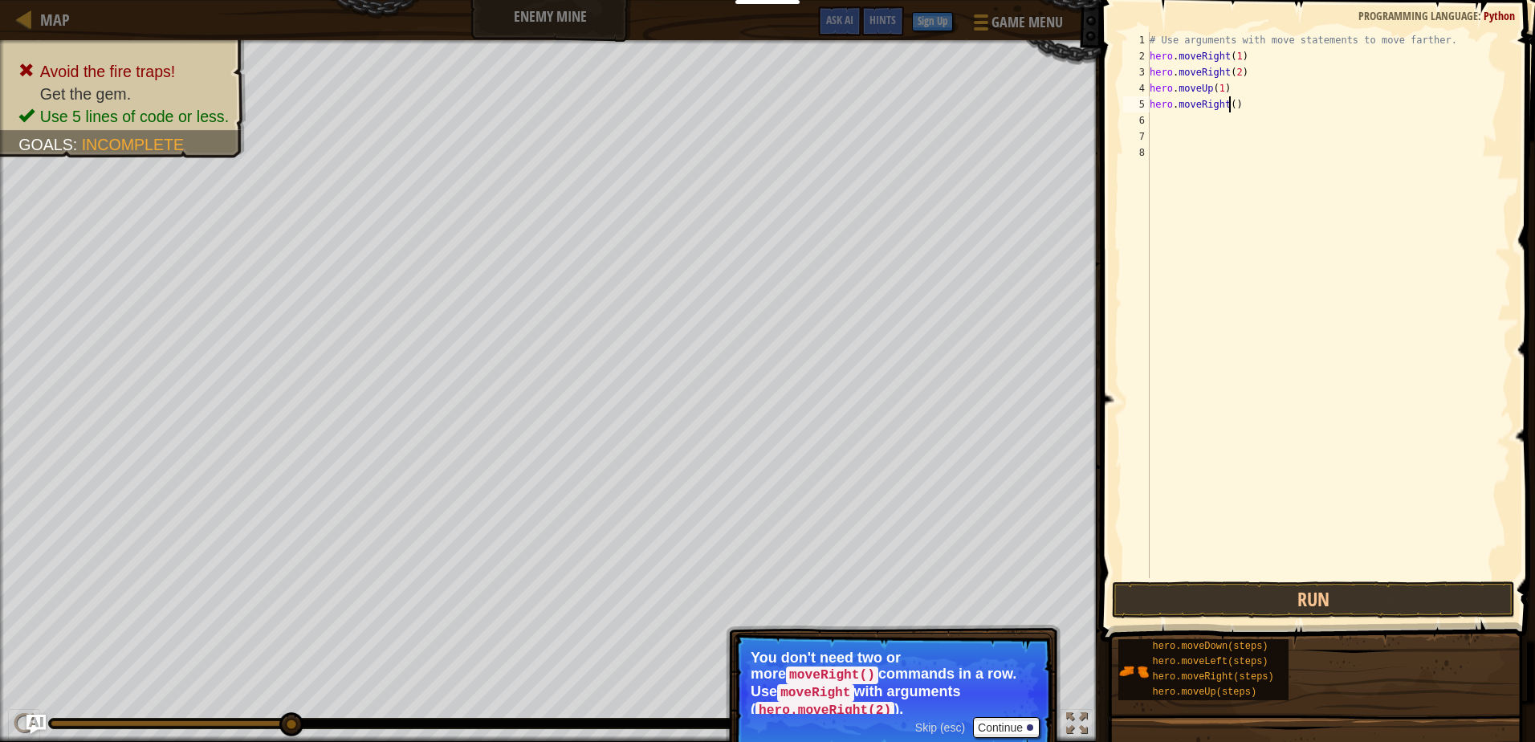
click at [1227, 108] on div "# Use arguments with move statements to move farther. hero . moveRight ( 1 ) he…" at bounding box center [1328, 321] width 364 height 578
click at [1418, 594] on button "Run" at bounding box center [1313, 599] width 402 height 37
type textarea "hero.moveRight(1)"
drag, startPoint x: 1460, startPoint y: 591, endPoint x: 1447, endPoint y: 588, distance: 13.2
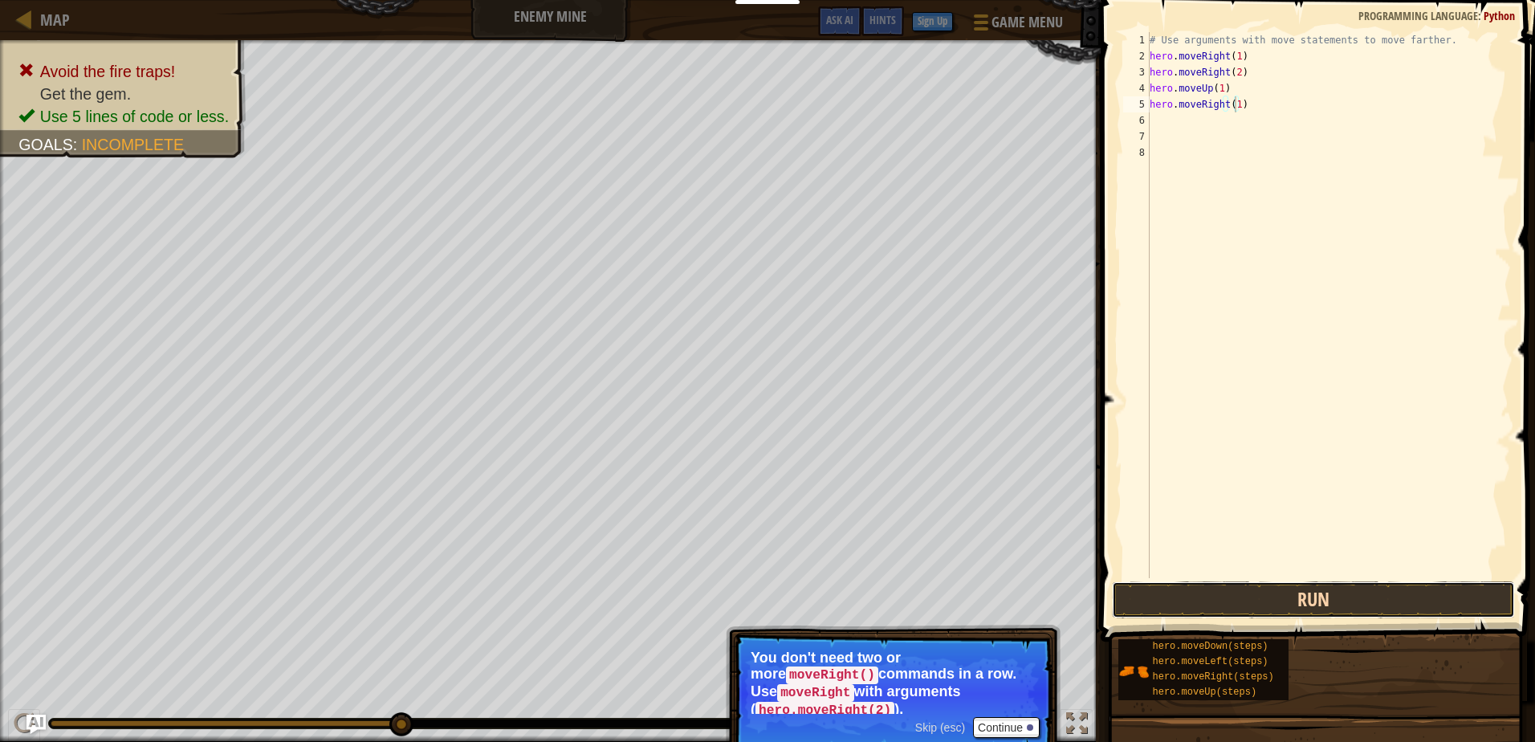
click at [1458, 591] on button "Run" at bounding box center [1313, 599] width 402 height 37
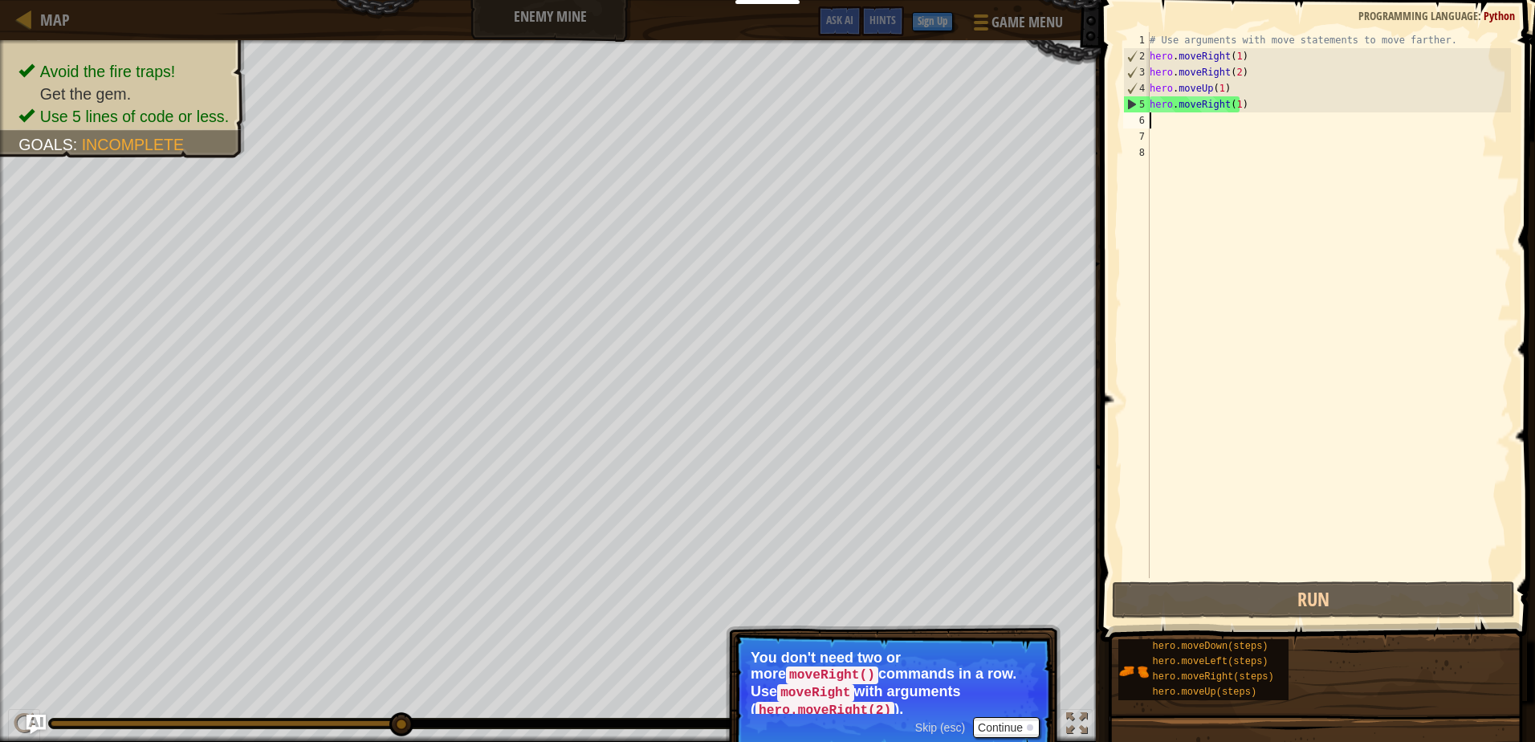
click at [1161, 121] on div "# Use arguments with move statements to move farther. hero . moveRight ( 1 ) he…" at bounding box center [1328, 321] width 364 height 578
type textarea "h"
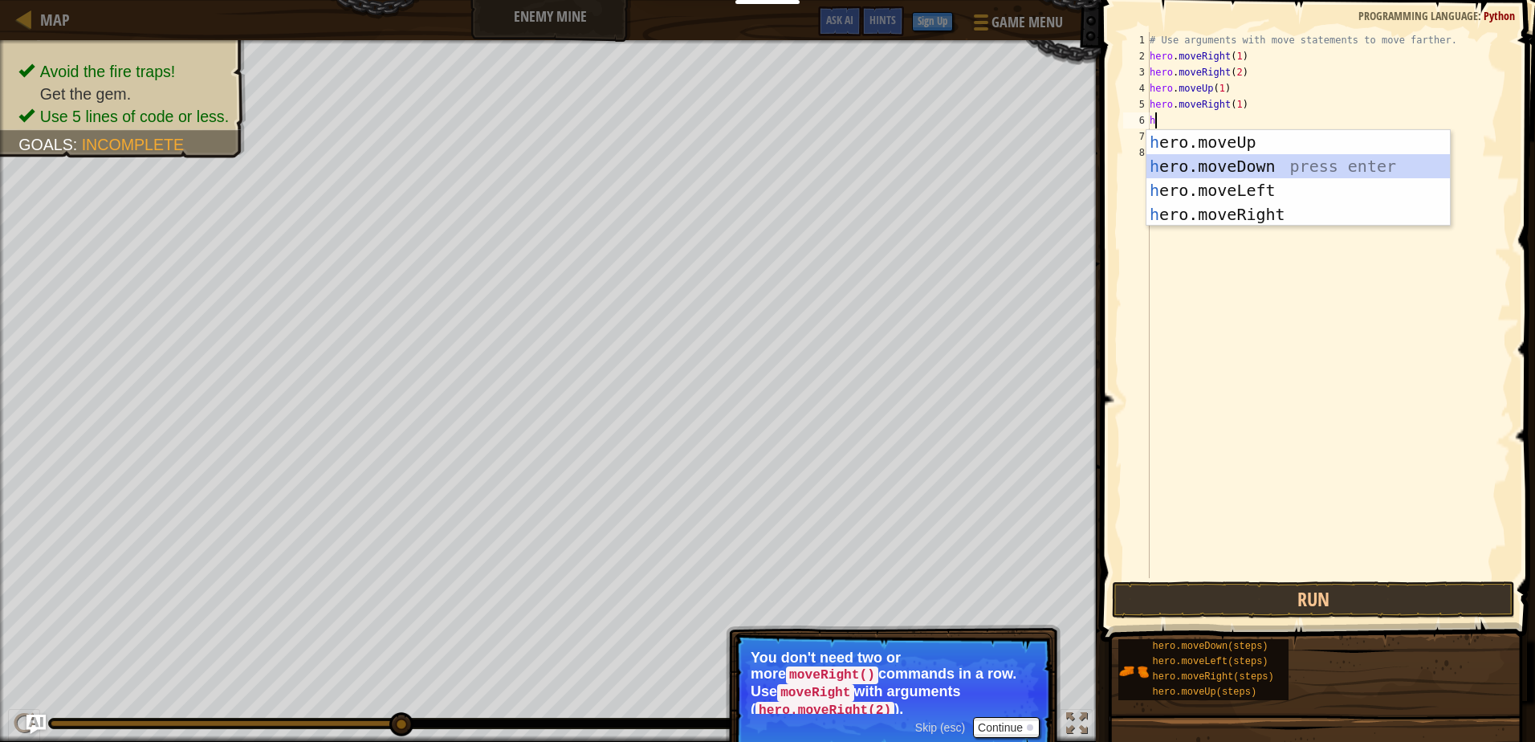
click at [1224, 164] on div "h ero.moveUp press enter h ero.moveDown press enter h ero.moveLeft press enter …" at bounding box center [1297, 202] width 303 height 144
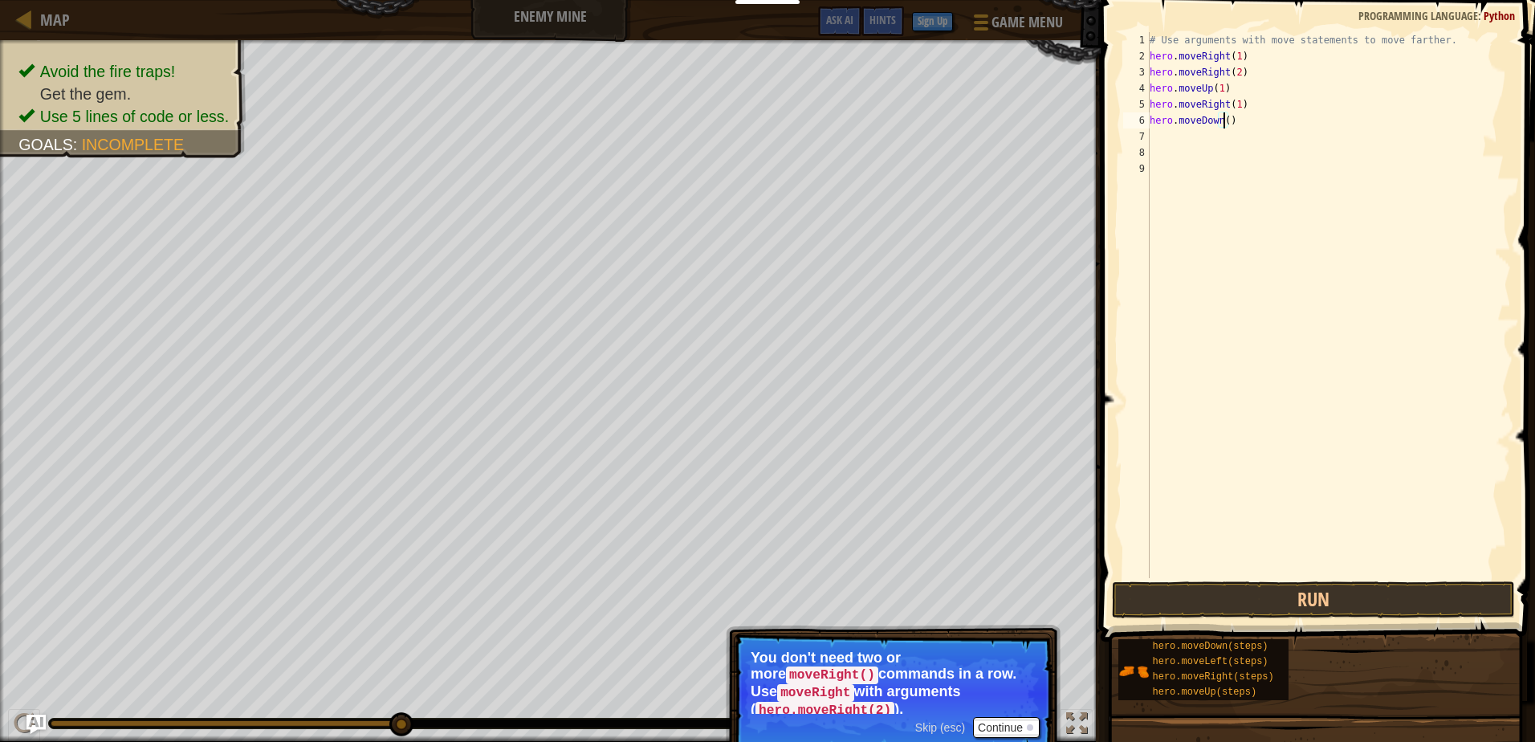
click at [1223, 124] on div "# Use arguments with move statements to move farther. hero . moveRight ( 1 ) he…" at bounding box center [1328, 321] width 364 height 578
type textarea "hero.moveDown(3)"
click at [1399, 592] on button "Run" at bounding box center [1313, 599] width 402 height 37
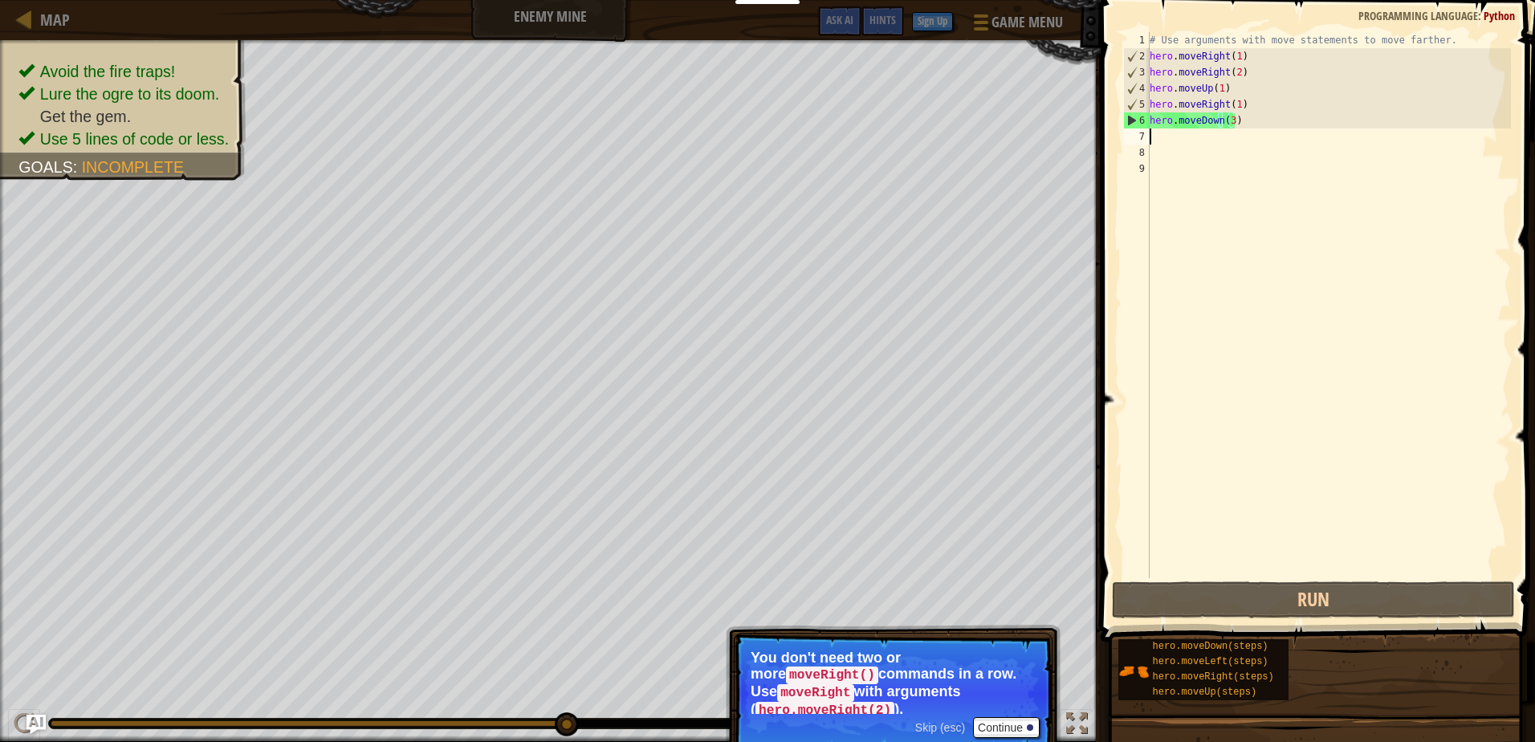
click at [1172, 144] on div "# Use arguments with move statements to move farther. hero . moveRight ( 1 ) he…" at bounding box center [1328, 321] width 364 height 578
type textarea "h"
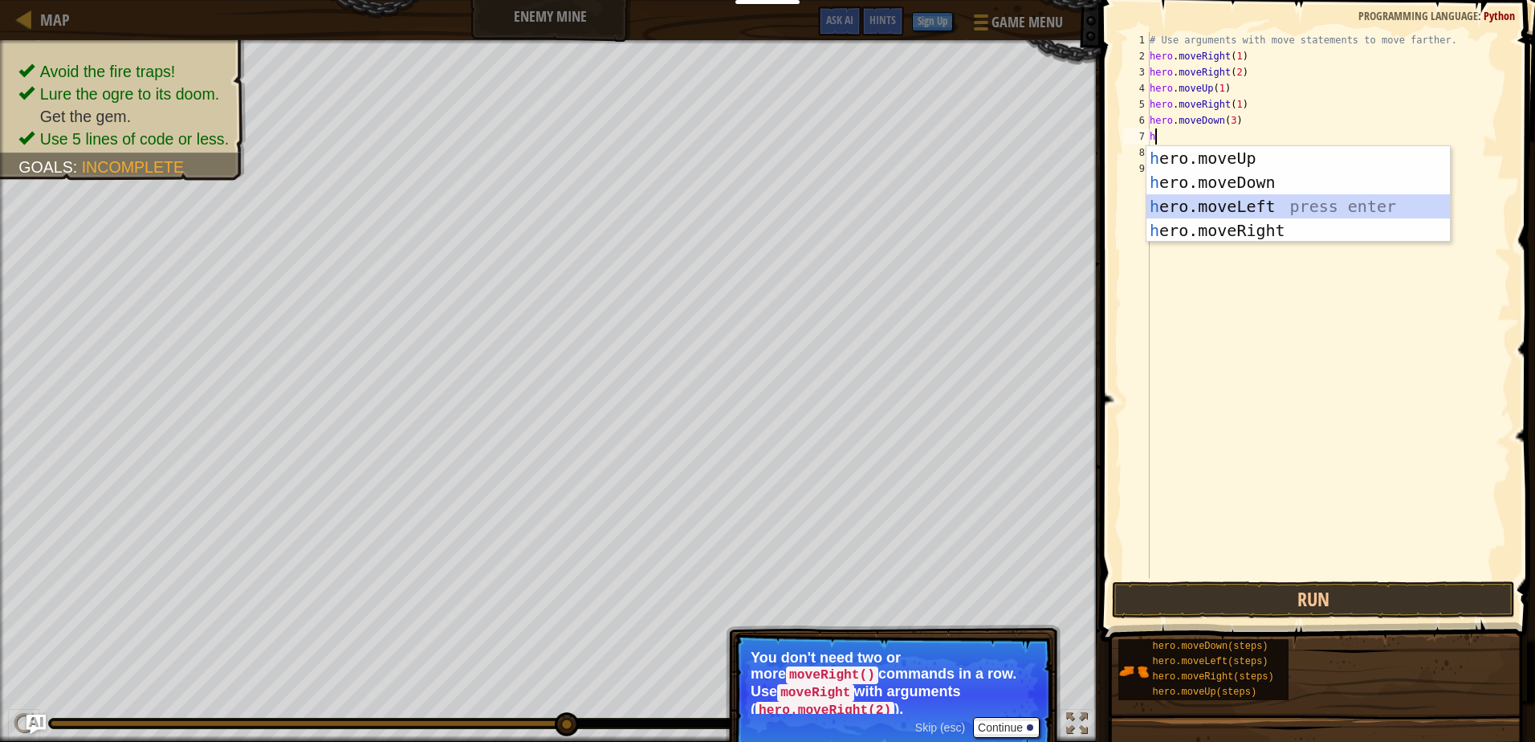
click at [1247, 208] on div "h ero.moveUp press enter h ero.moveDown press enter h ero.moveLeft press enter …" at bounding box center [1297, 218] width 303 height 144
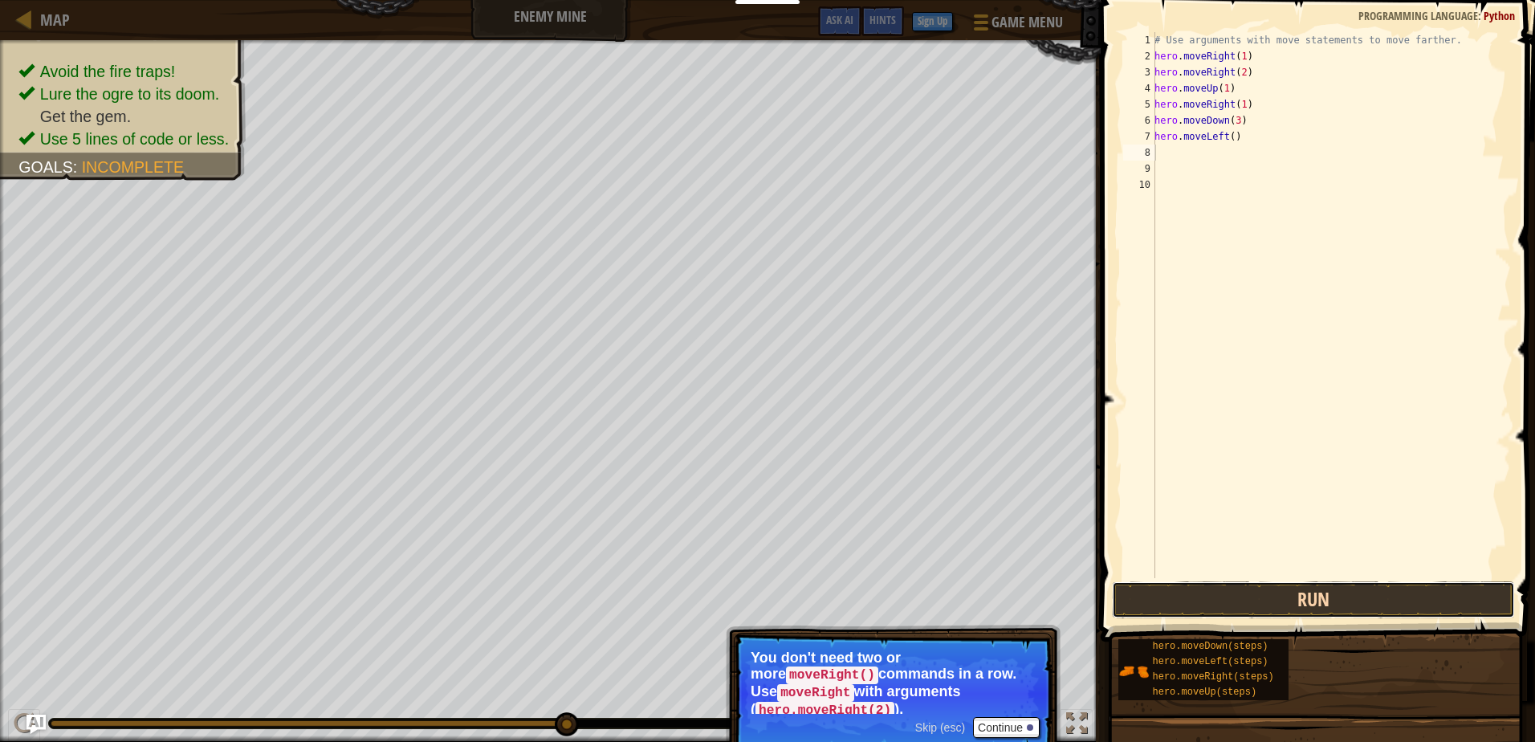
click at [1326, 607] on button "Run" at bounding box center [1313, 599] width 402 height 37
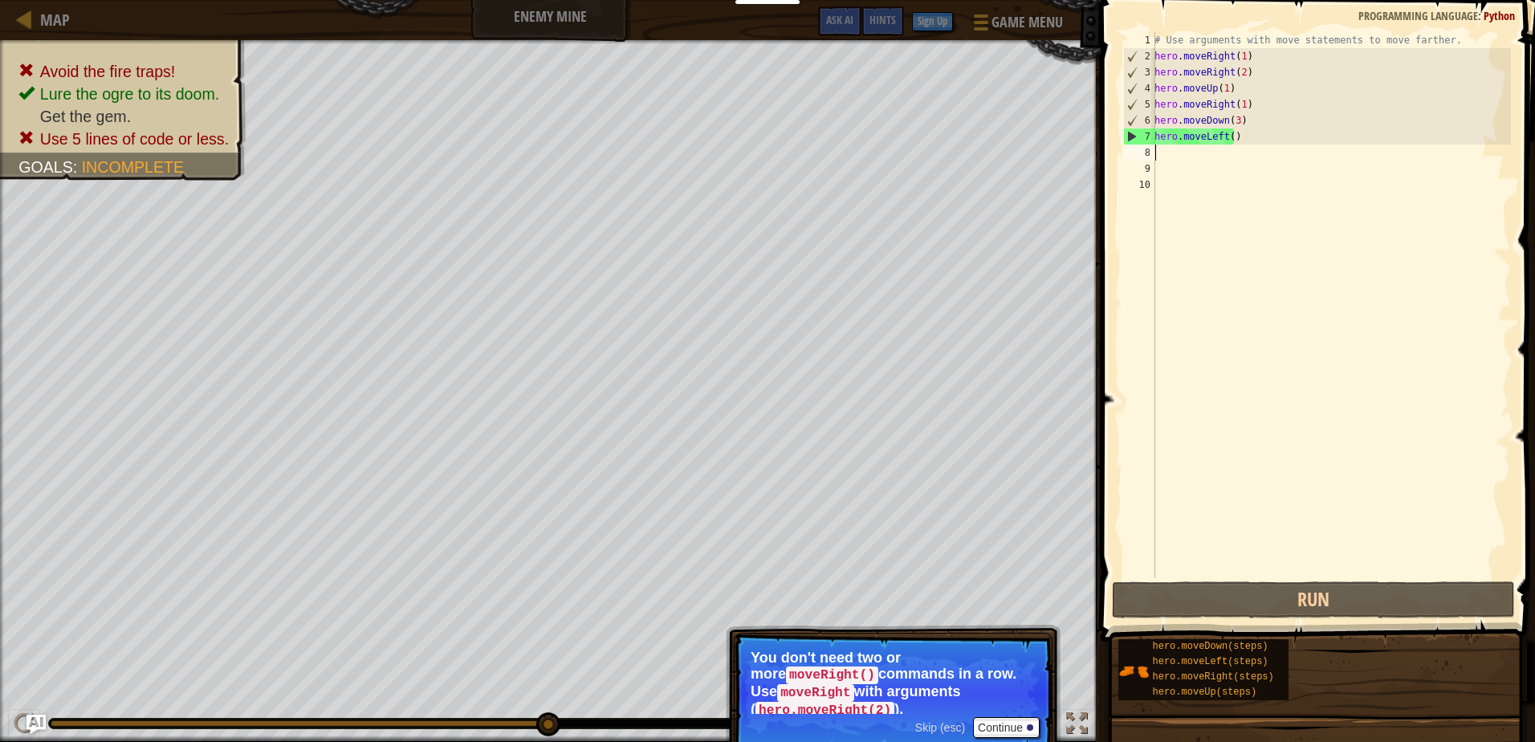
click at [1245, 135] on div "# Use arguments with move statements to move farther. hero . moveRight ( 1 ) he…" at bounding box center [1331, 321] width 360 height 578
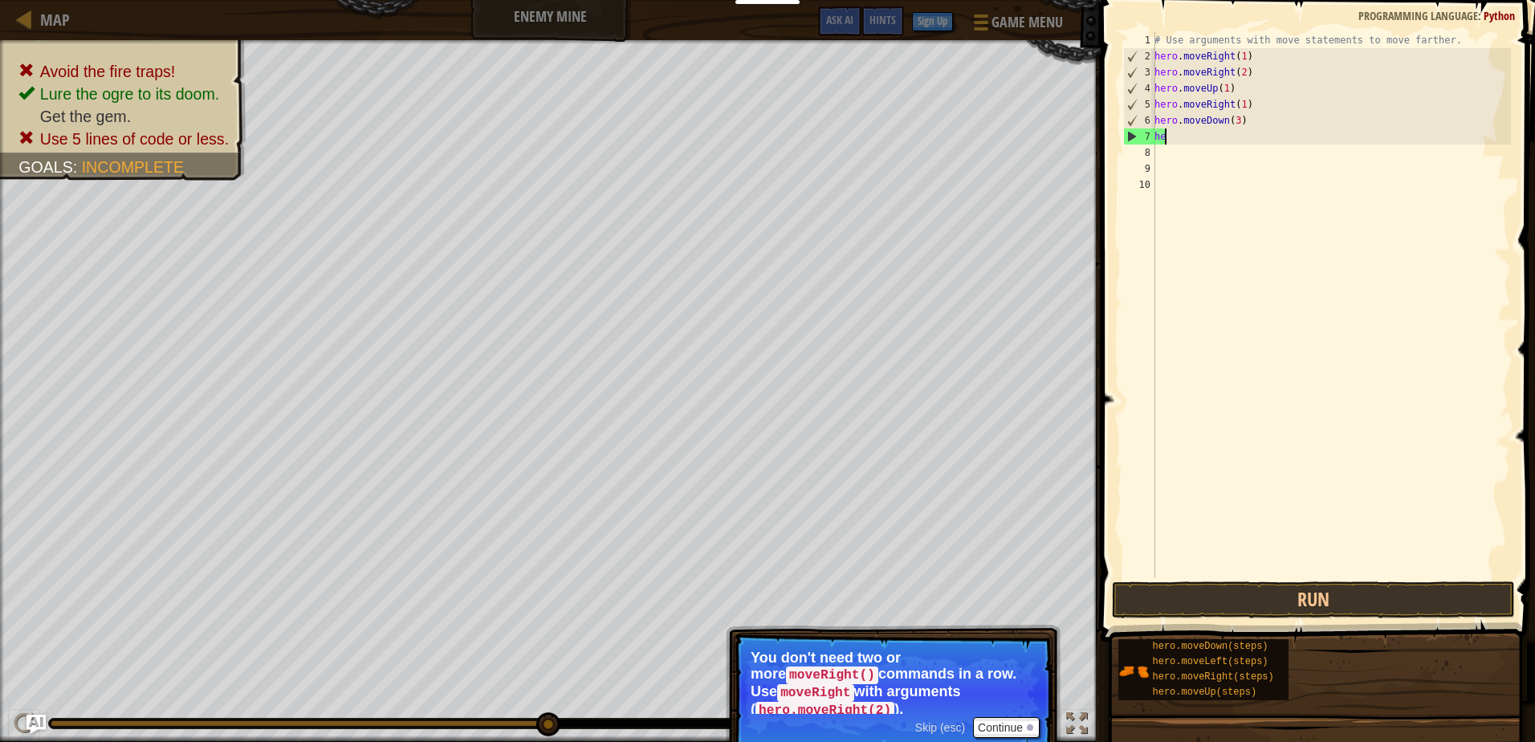
type textarea "h"
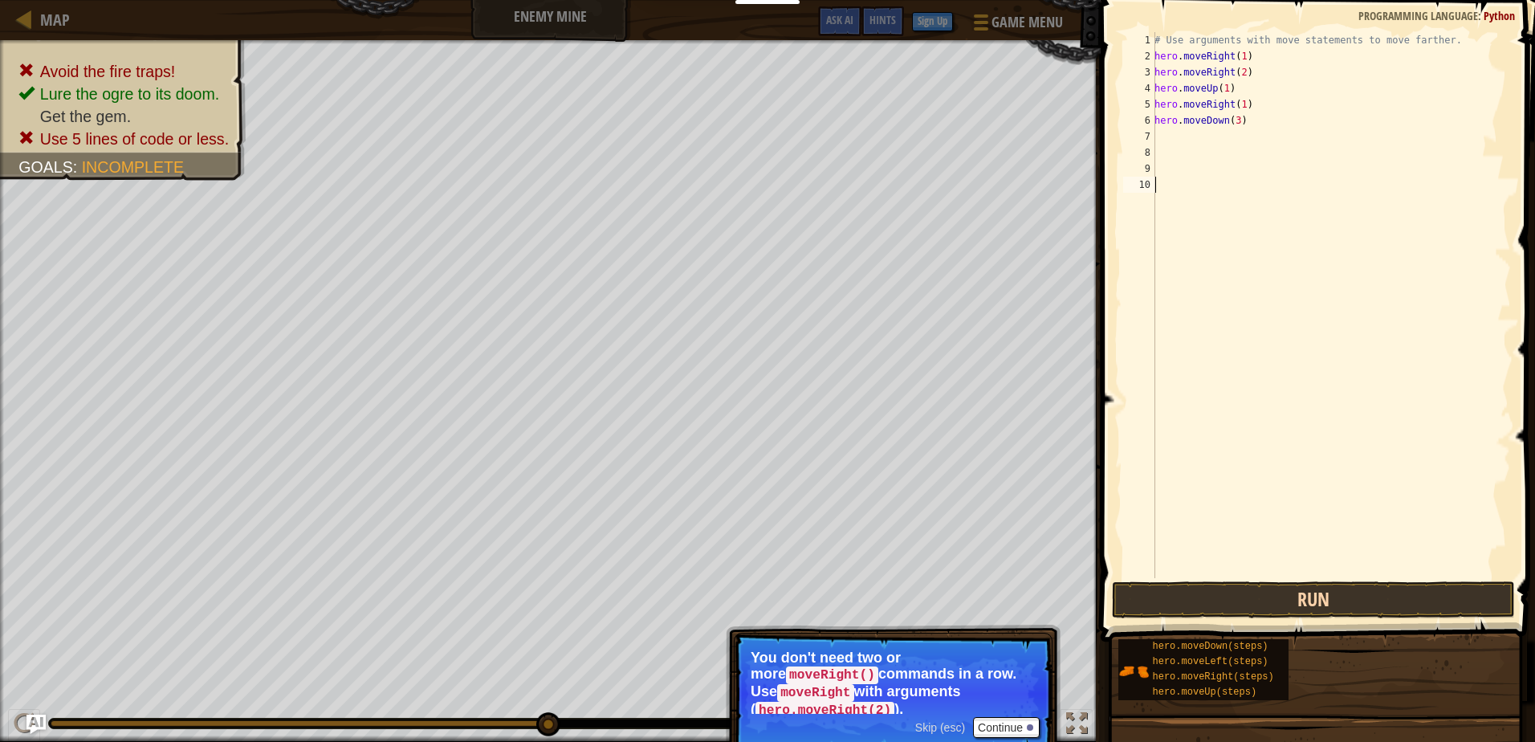
drag, startPoint x: 1312, startPoint y: 462, endPoint x: 1305, endPoint y: 603, distance: 141.5
click at [1308, 584] on div "1 2 3 4 5 6 7 8 9 10 # Use arguments with move statements to move farther. hero…" at bounding box center [1315, 352] width 439 height 689
click at [1302, 611] on button "Run" at bounding box center [1313, 599] width 402 height 37
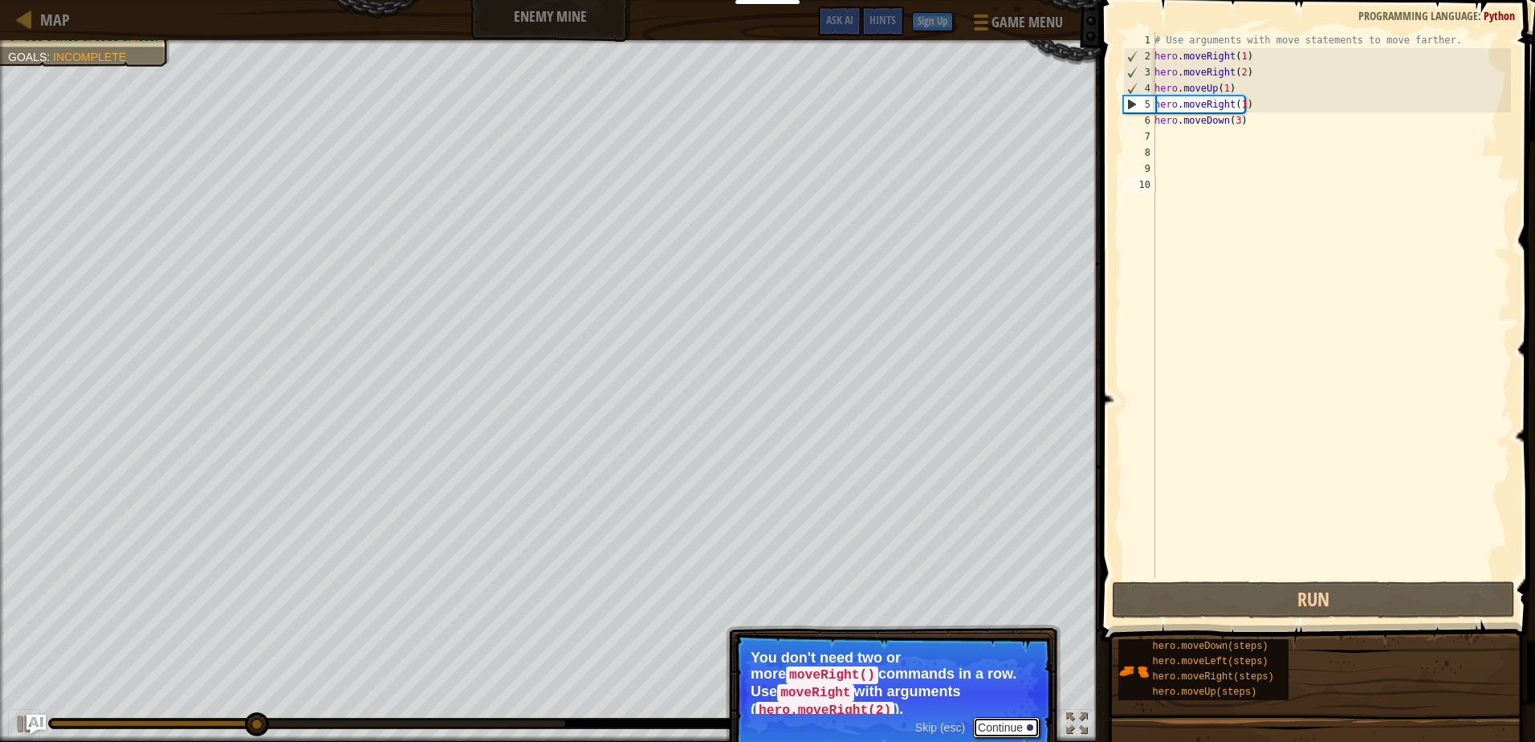
click at [1026, 717] on button "Continue" at bounding box center [1006, 727] width 67 height 21
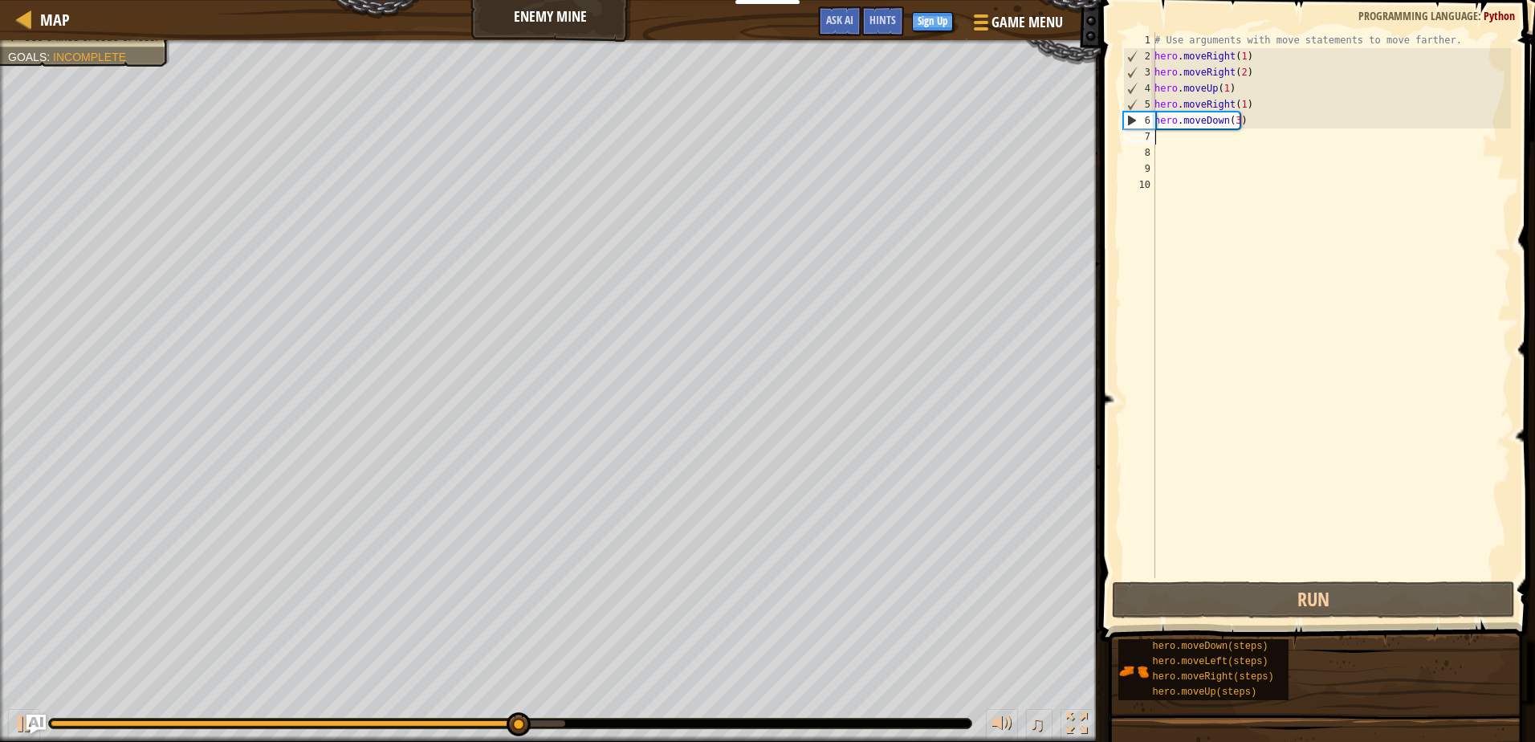
drag, startPoint x: 1195, startPoint y: 129, endPoint x: 1189, endPoint y: 145, distance: 17.3
click at [1194, 132] on div "# Use arguments with move statements to move farther. hero . moveRight ( 1 ) he…" at bounding box center [1331, 321] width 360 height 578
type textarea "h"
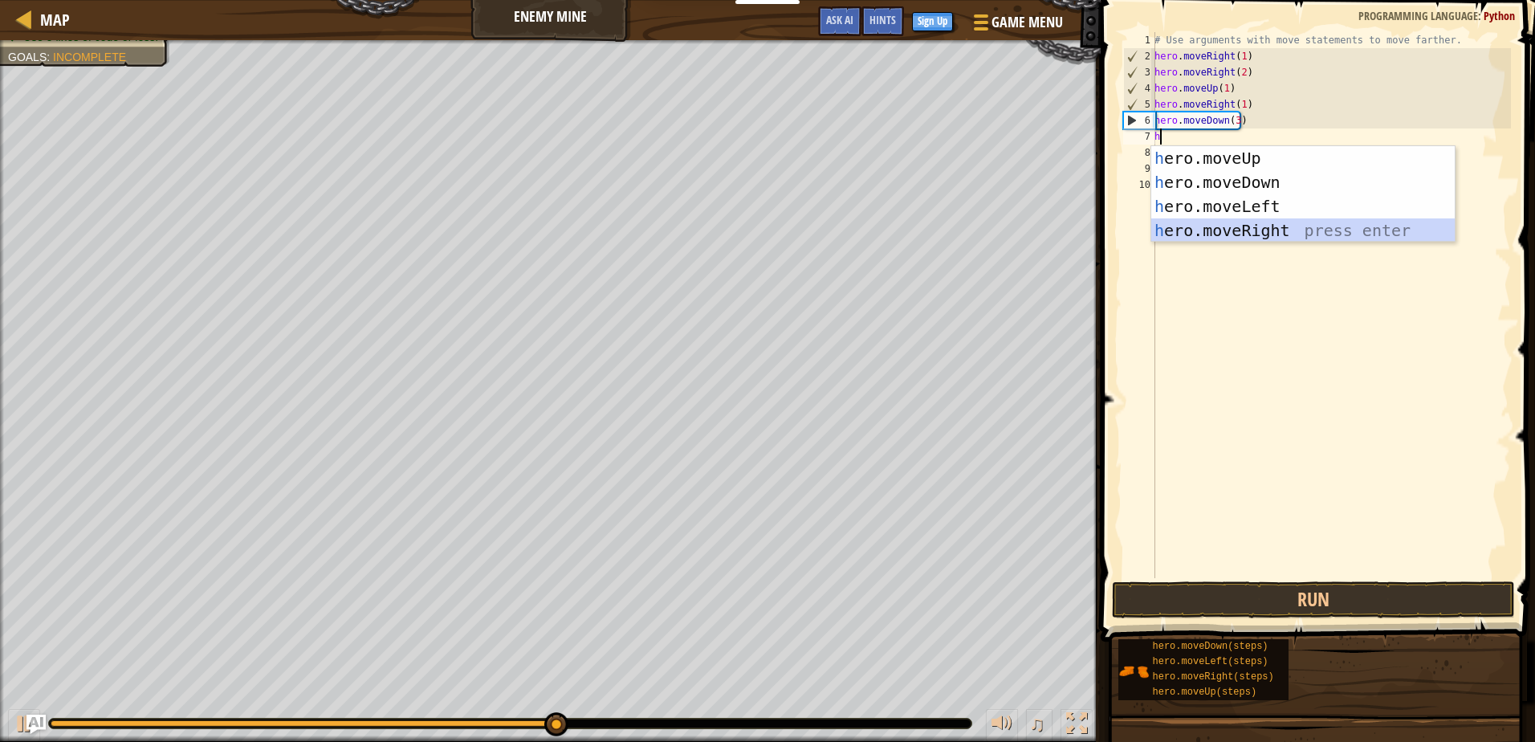
drag, startPoint x: 1166, startPoint y: 243, endPoint x: 1166, endPoint y: 260, distance: 16.9
click at [1166, 0] on body "Educators Create Free Account School & District Solutions Teacher Toolkit Previ…" at bounding box center [767, 0] width 1535 height 0
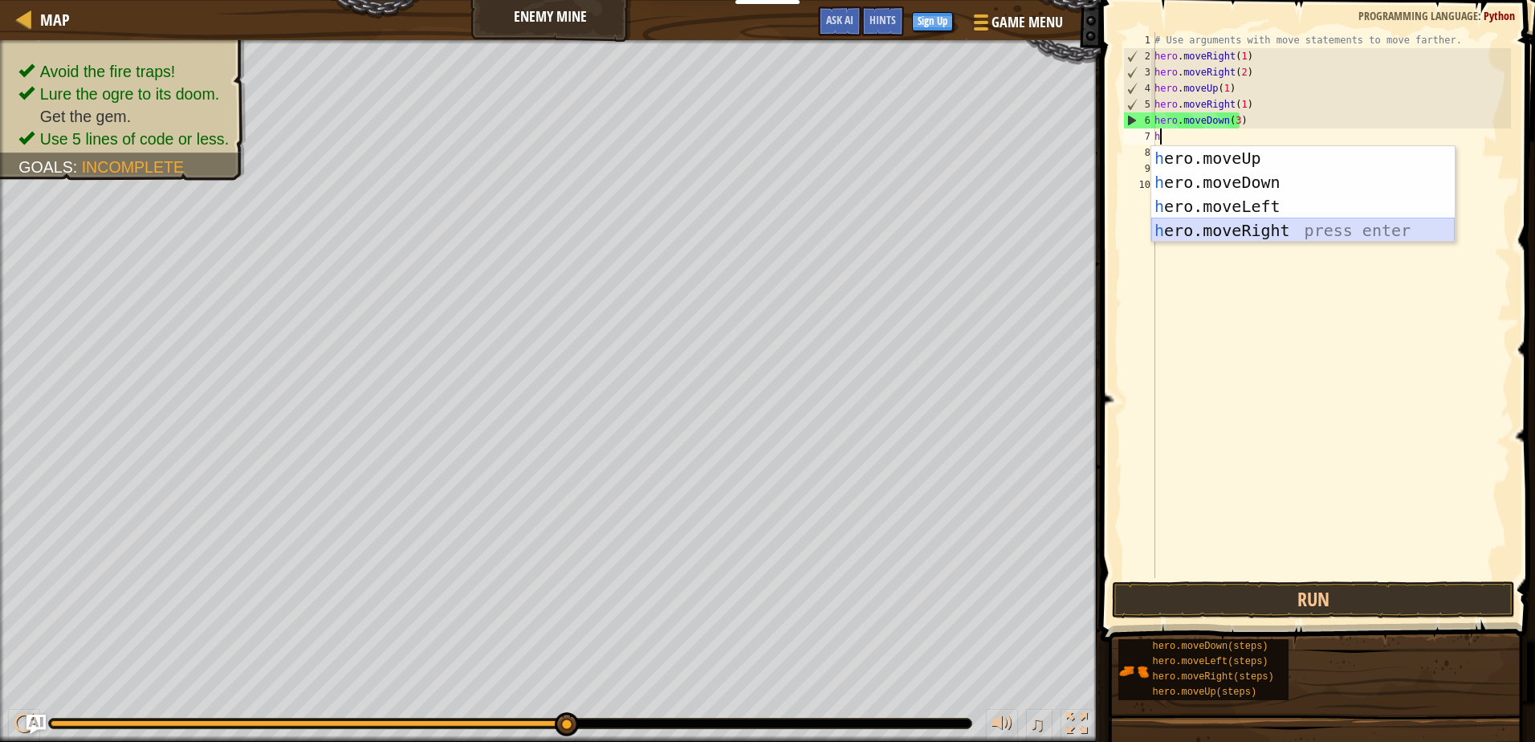
click at [1188, 231] on div "h ero.moveUp press enter h ero.moveDown press enter h ero.moveLeft press enter …" at bounding box center [1302, 218] width 303 height 144
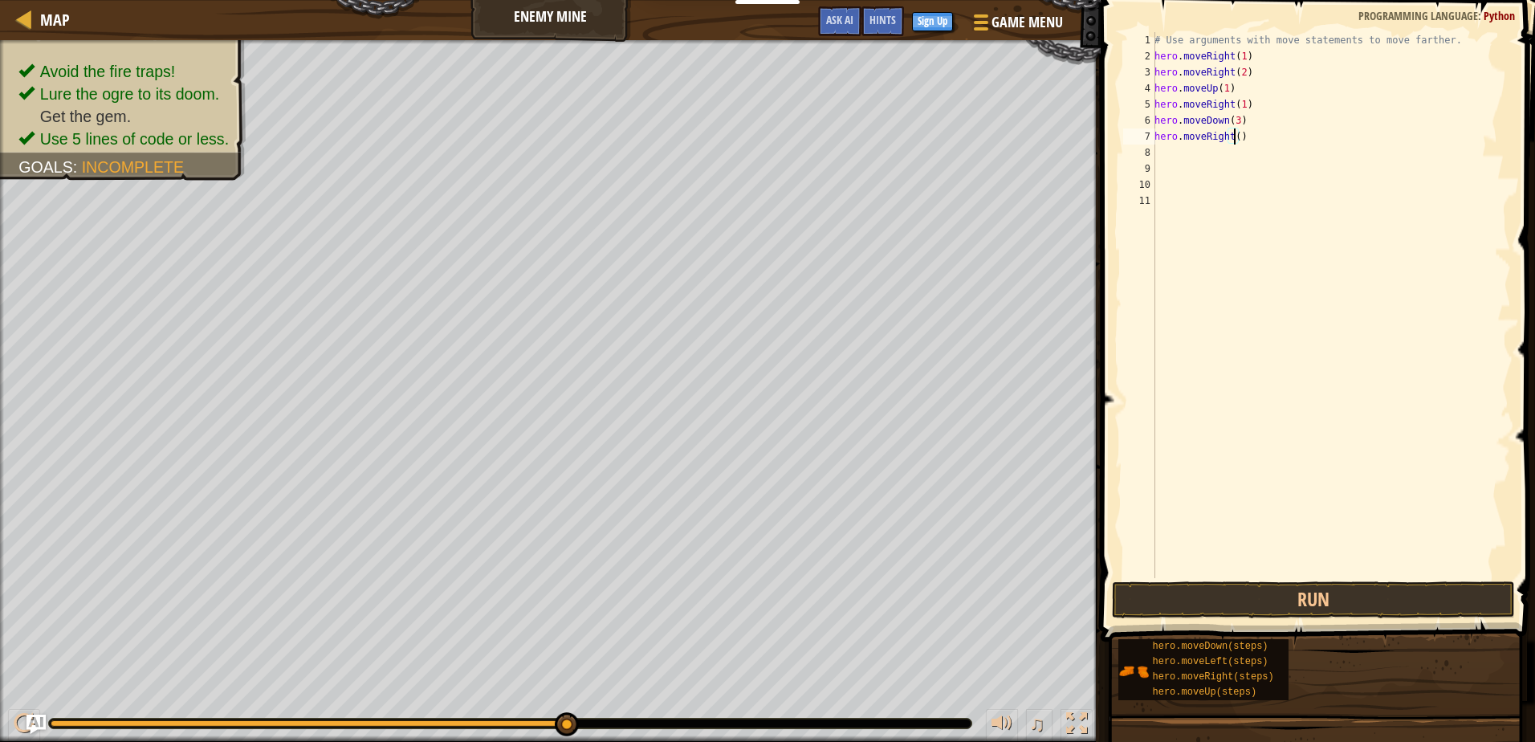
click at [1231, 136] on div "# Use arguments with move statements to move farther. hero . moveRight ( 1 ) he…" at bounding box center [1331, 321] width 360 height 578
type textarea "hero.moveRight(3)"
click at [1439, 596] on button "Run" at bounding box center [1313, 599] width 402 height 37
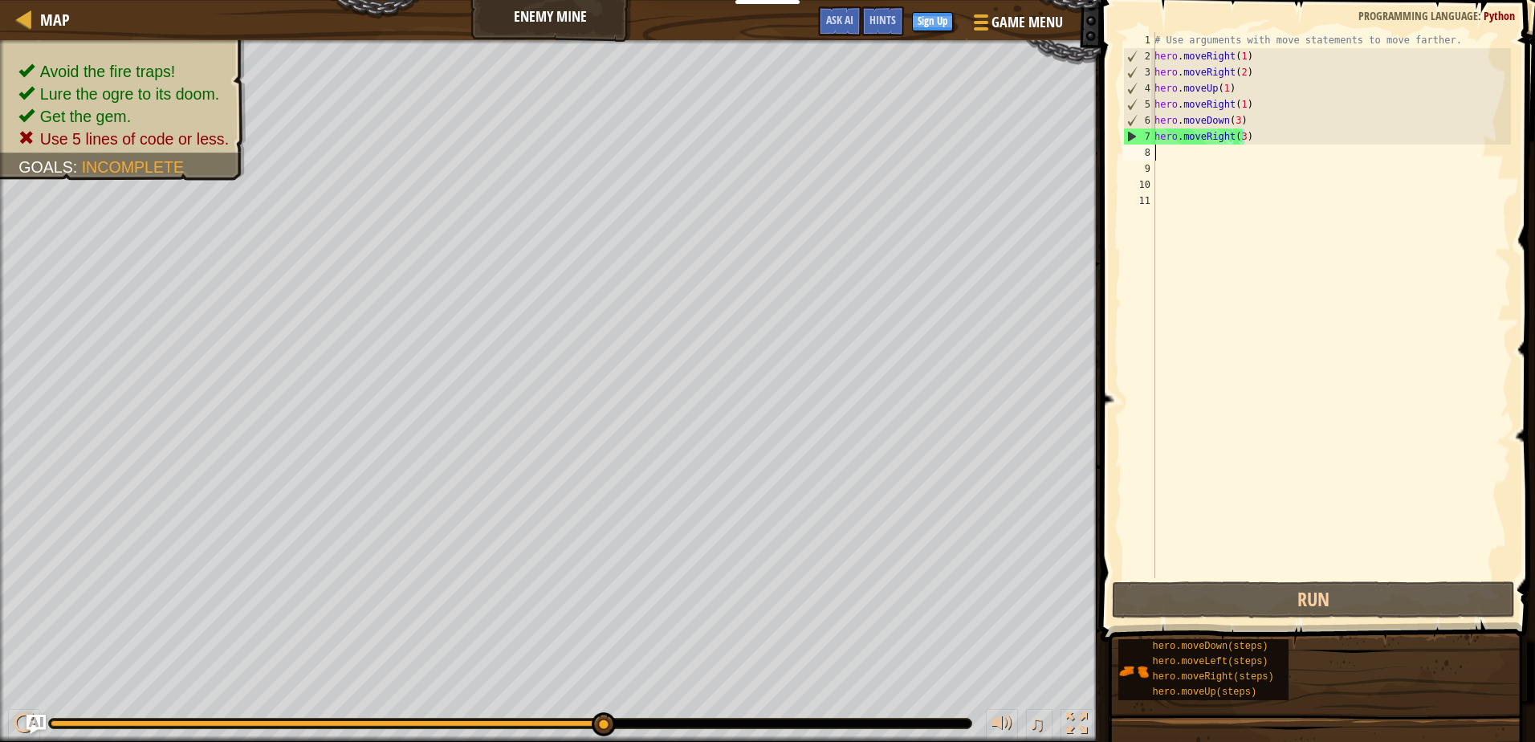
click at [1168, 158] on div "# Use arguments with move statements to move farther. hero . moveRight ( 1 ) he…" at bounding box center [1331, 321] width 360 height 578
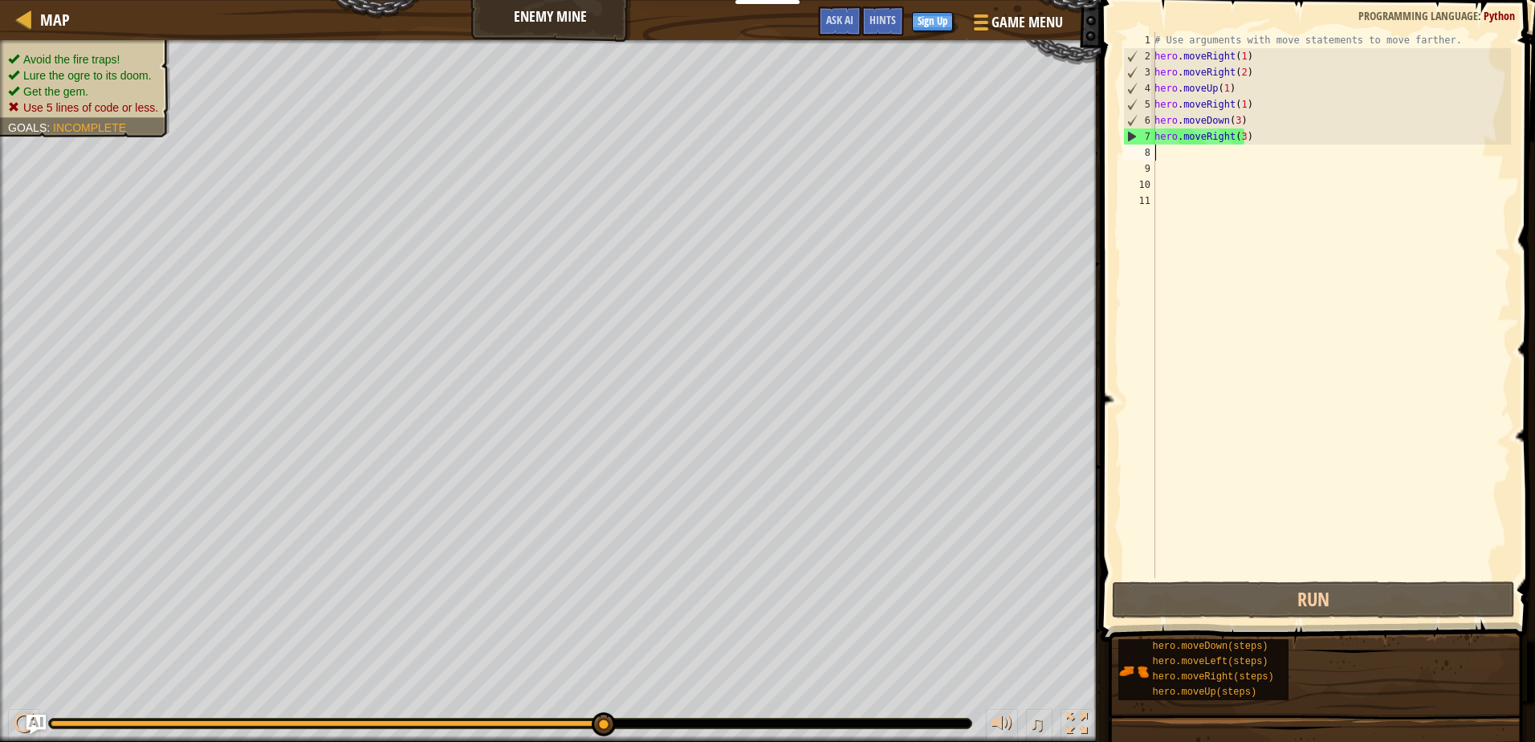
click at [116, 53] on ul "Avoid the fire traps! Lure the ogre to its doom. Get the gem. Use 5 lines of co…" at bounding box center [85, 83] width 154 height 64
drag, startPoint x: 144, startPoint y: 63, endPoint x: 149, endPoint y: 107, distance: 44.4
click at [149, 107] on span "Use 5 lines of code or less." at bounding box center [90, 107] width 135 height 13
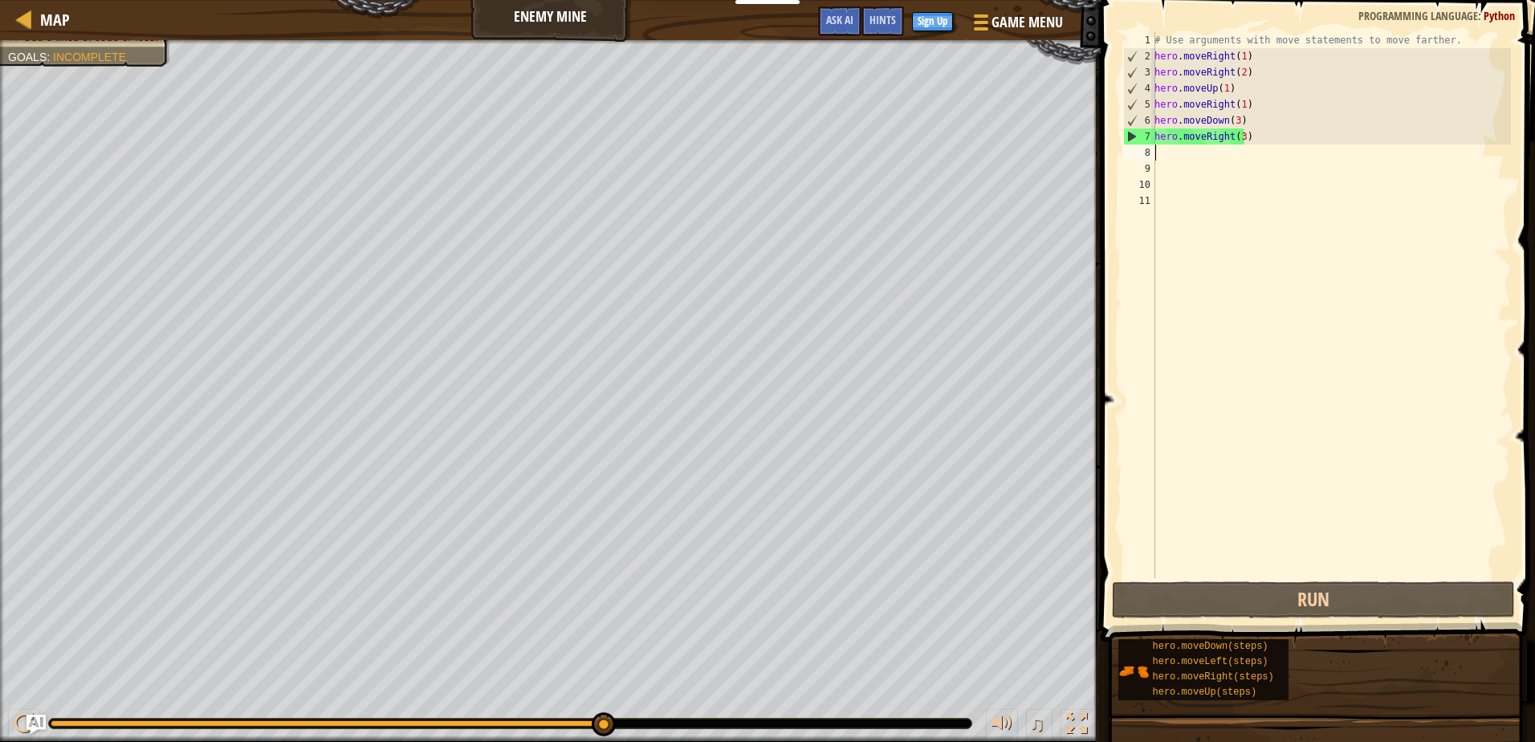
type textarea "h"
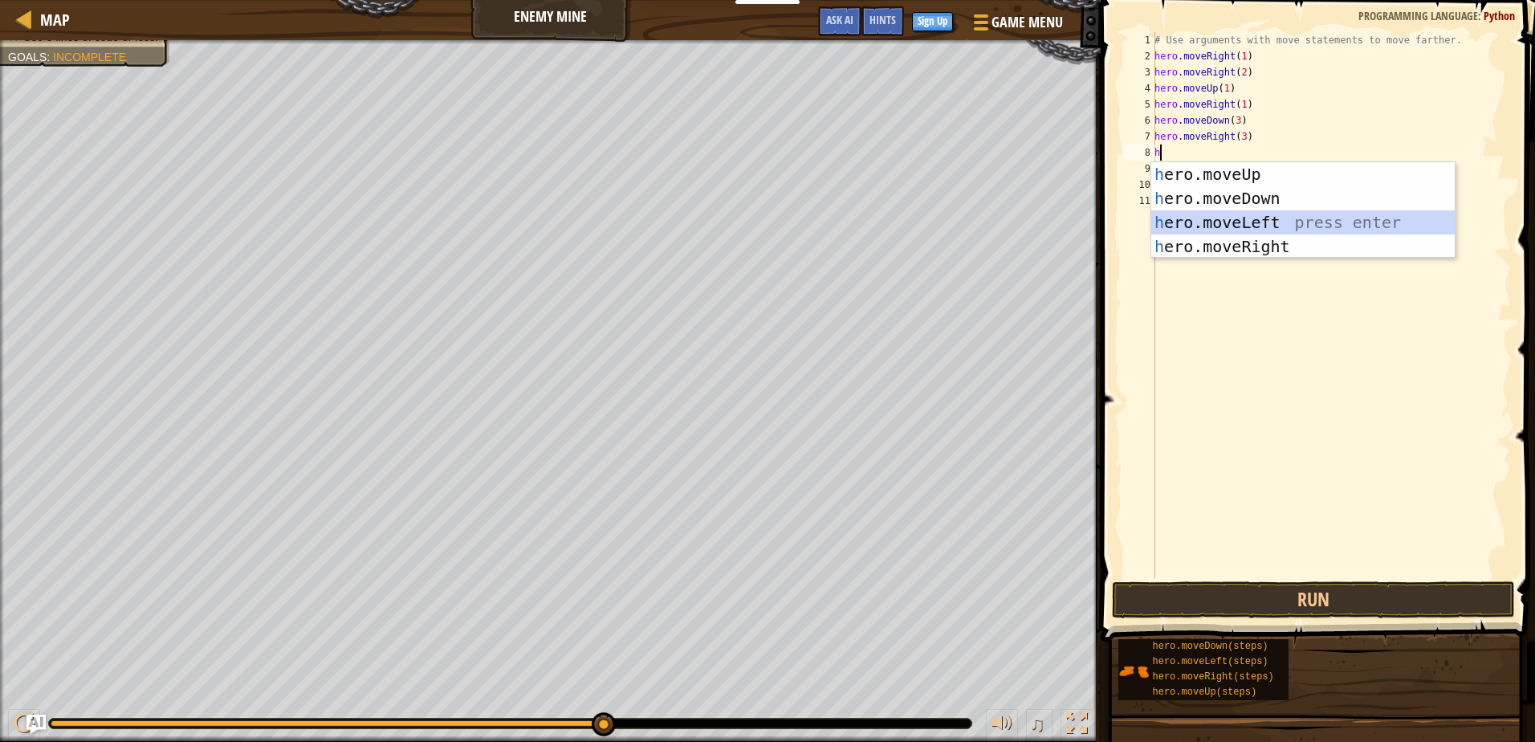
click at [1232, 222] on div "h ero.moveUp press enter h ero.moveDown press enter h ero.moveLeft press enter …" at bounding box center [1302, 234] width 303 height 144
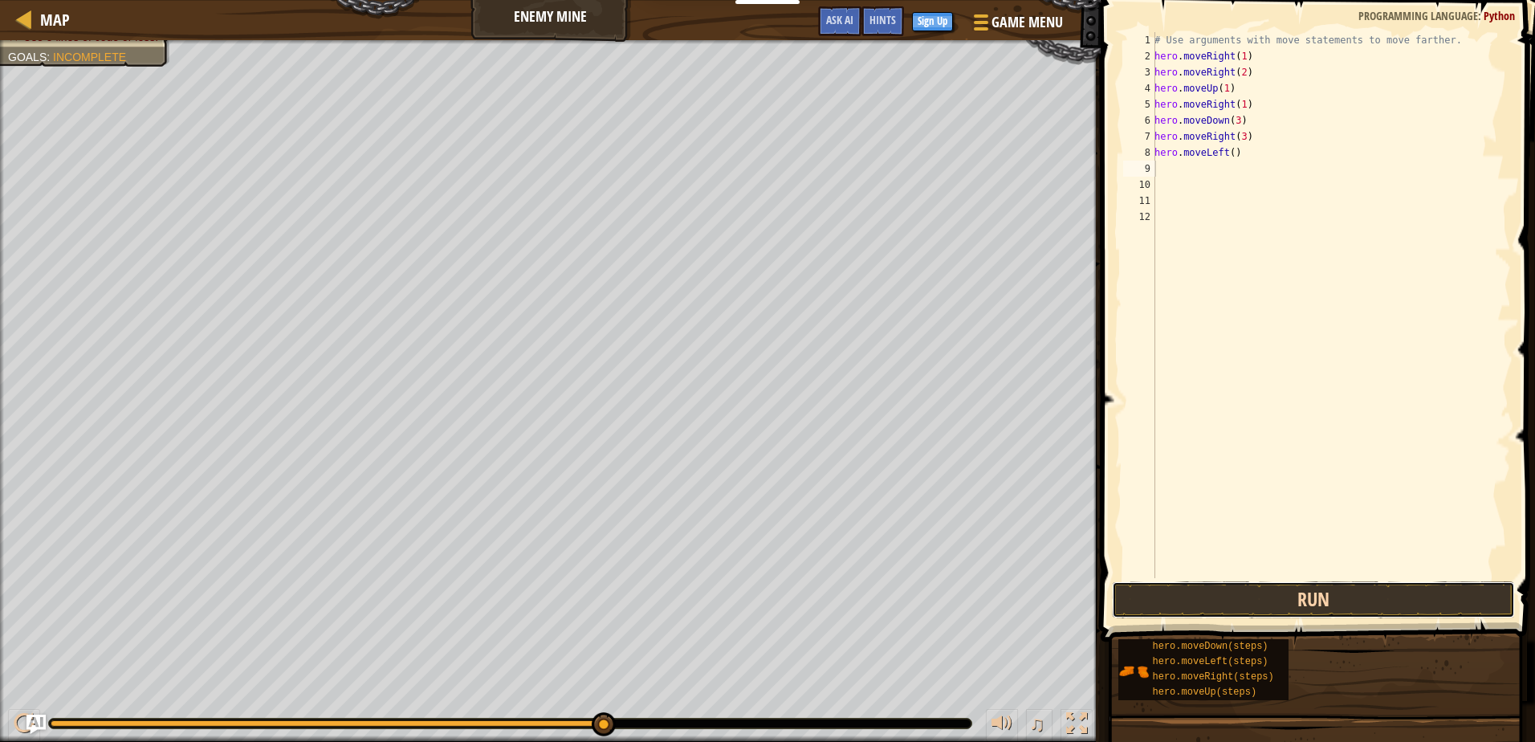
click at [1337, 592] on button "Run" at bounding box center [1313, 599] width 402 height 37
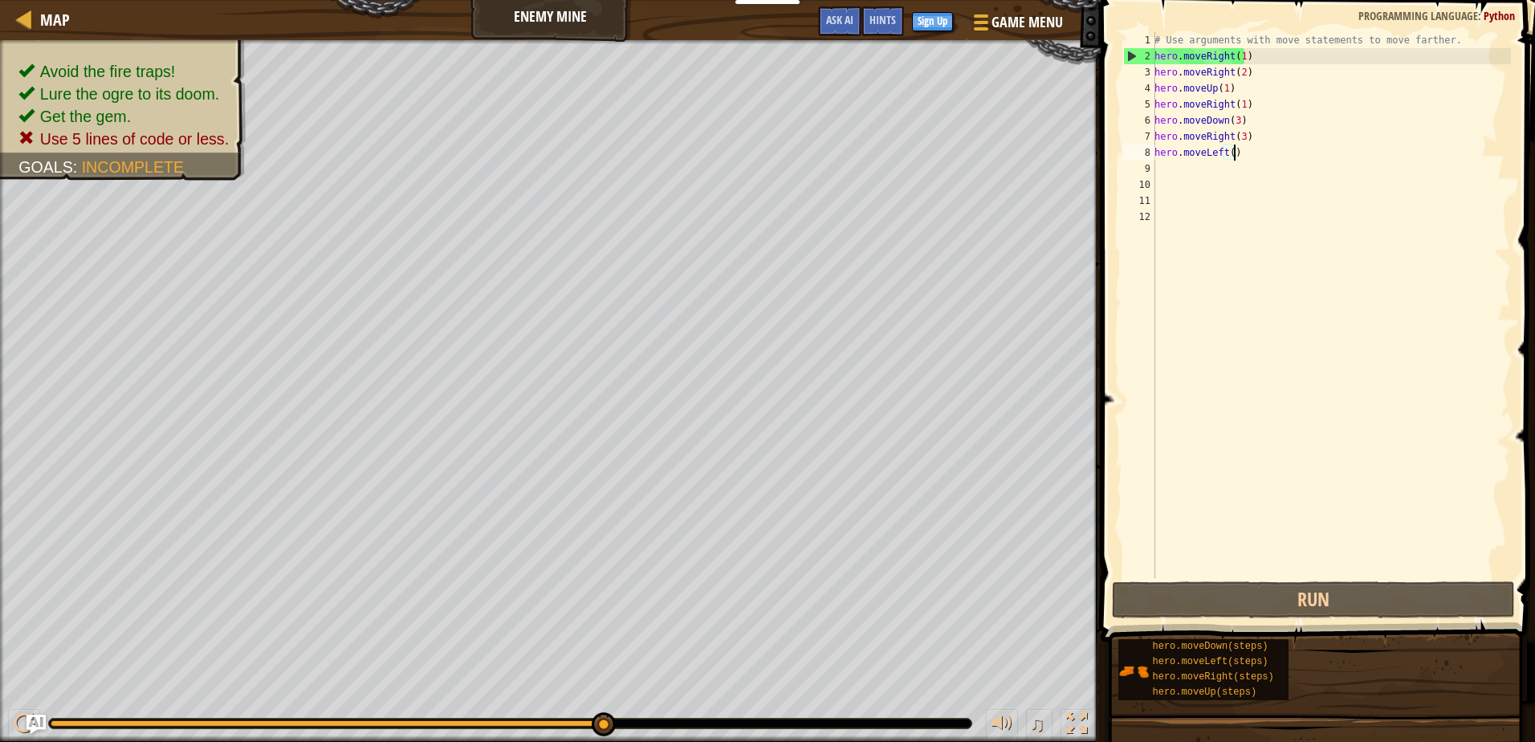
click at [1234, 153] on div "# Use arguments with move statements to move farther. hero . moveRight ( 1 ) he…" at bounding box center [1331, 321] width 360 height 578
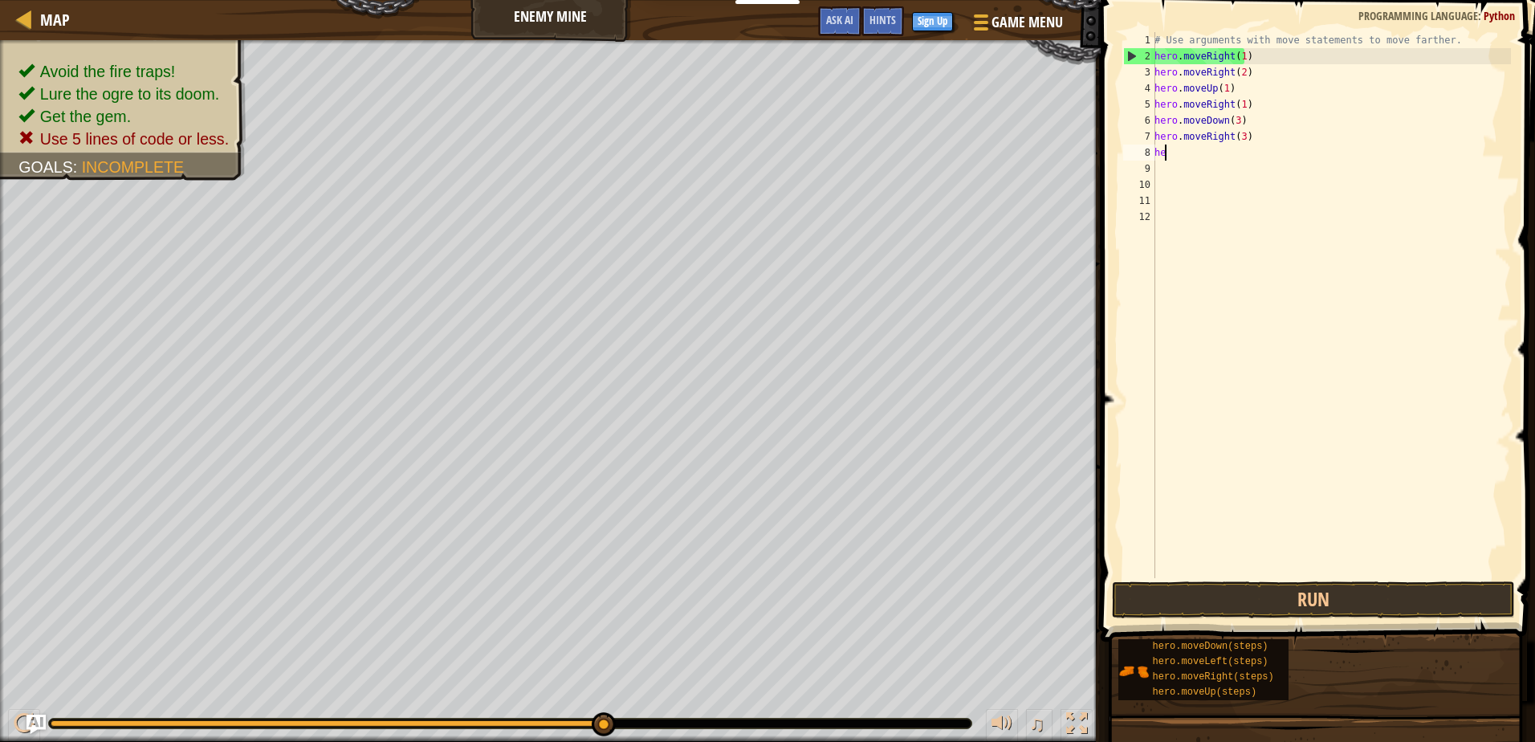
type textarea "h"
click at [1390, 606] on button "Run" at bounding box center [1313, 599] width 402 height 37
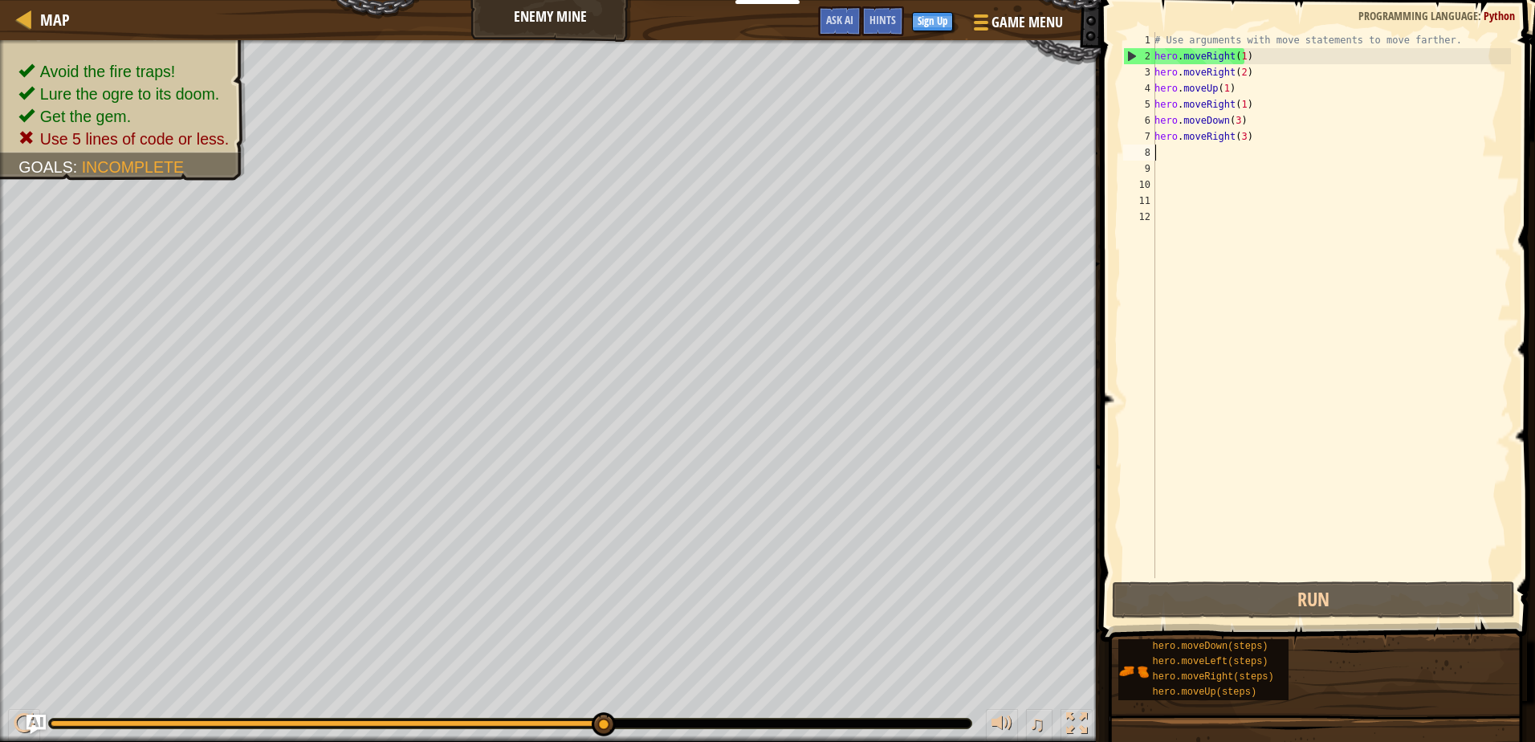
type textarea "h"
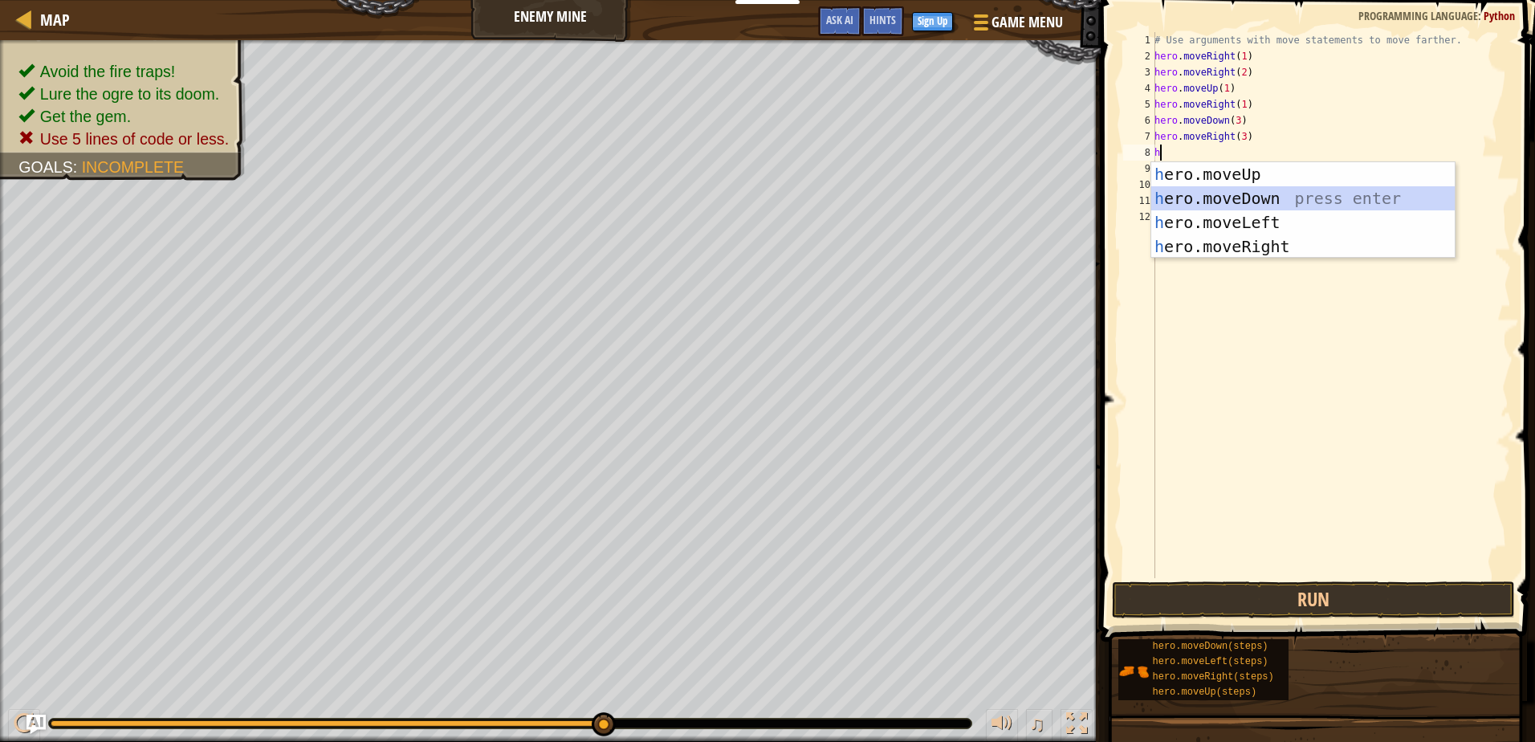
click at [1239, 202] on div "h ero.moveUp press enter h ero.moveDown press enter h ero.moveLeft press enter …" at bounding box center [1302, 234] width 303 height 144
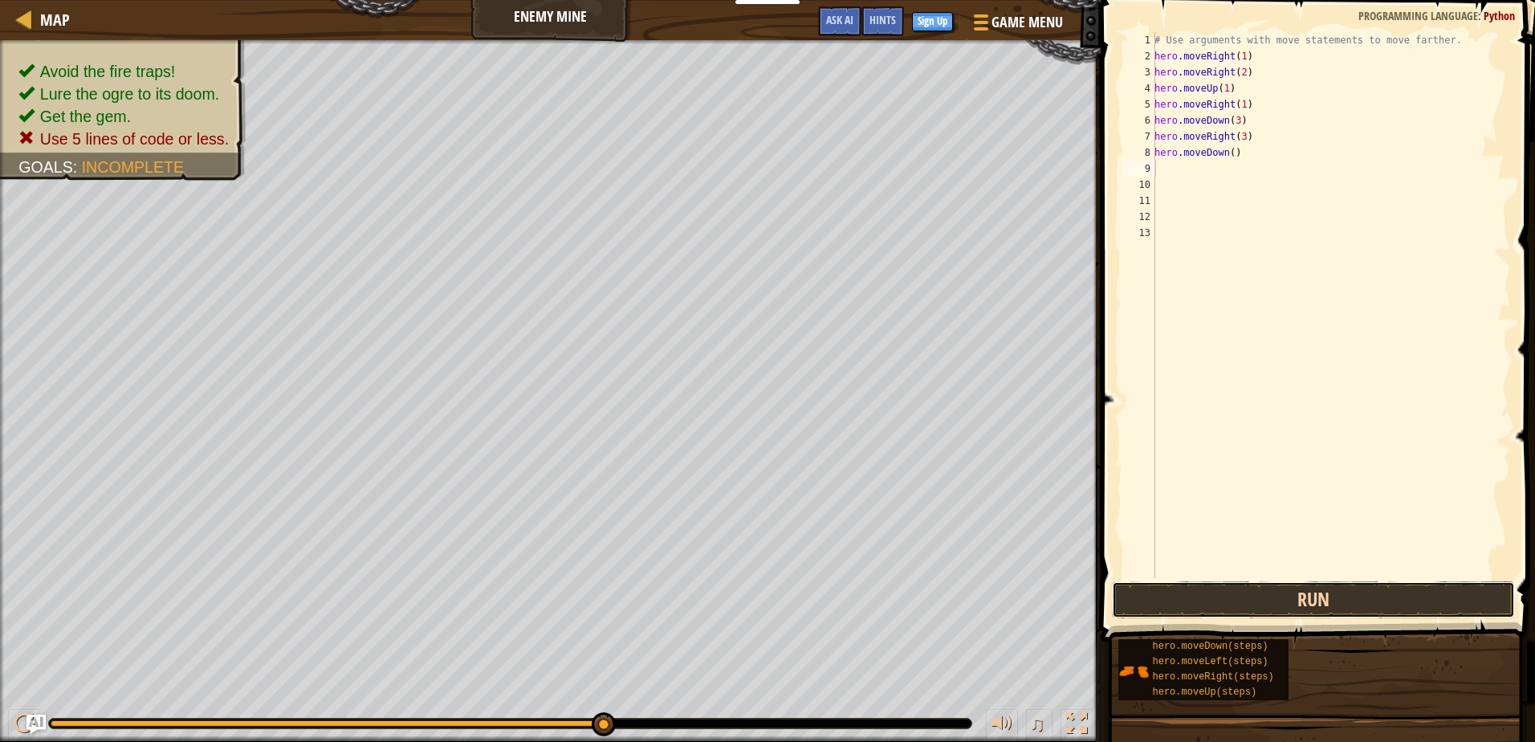
click at [1419, 591] on button "Run" at bounding box center [1313, 599] width 402 height 37
click at [1329, 606] on button "Run" at bounding box center [1313, 599] width 402 height 37
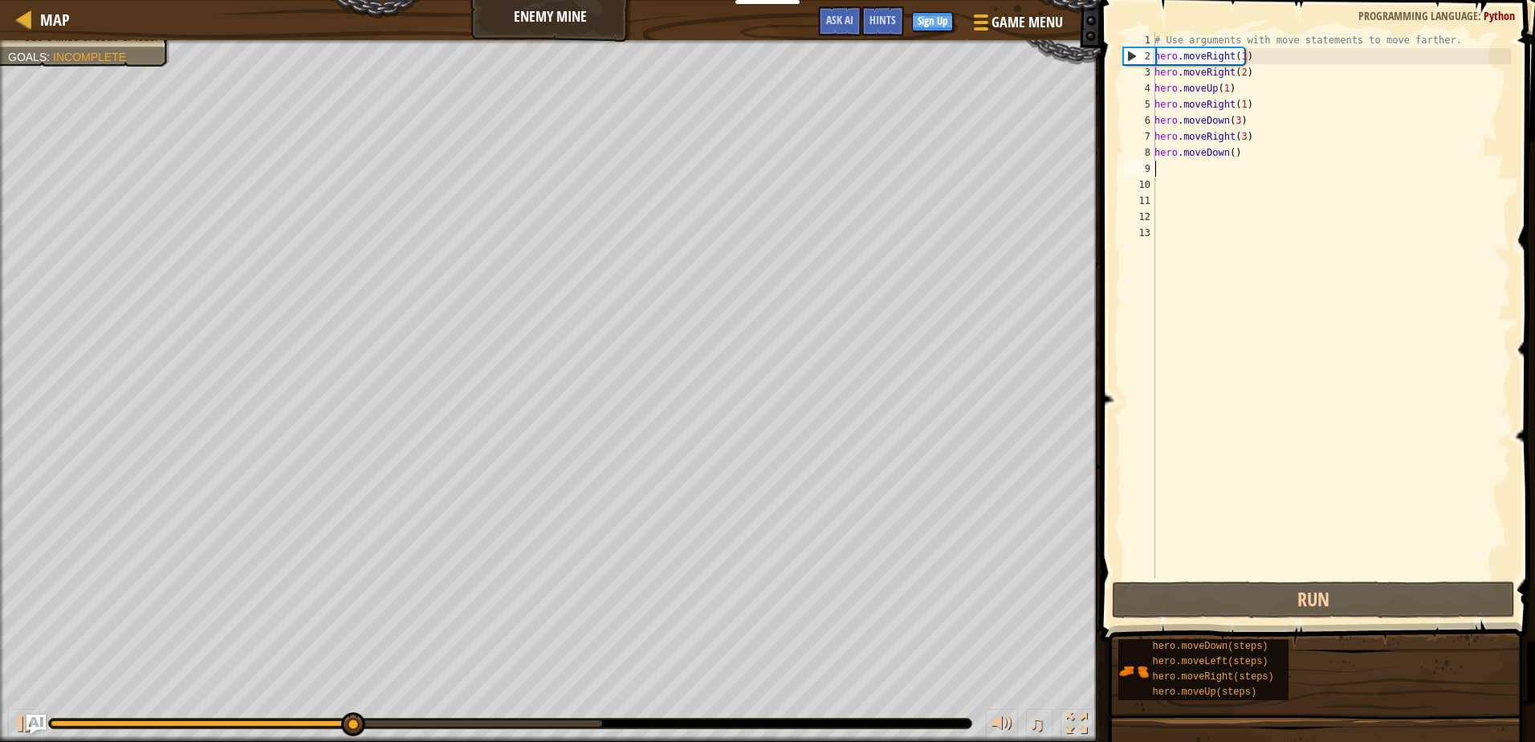
click at [1239, 161] on div "# Use arguments with move statements to move farther. hero . moveRight ( 1 ) he…" at bounding box center [1331, 321] width 360 height 578
click at [1239, 157] on div "# Use arguments with move statements to move farther. hero . moveRight ( 1 ) he…" at bounding box center [1331, 321] width 360 height 578
click at [121, 46] on div "Avoid the fire traps! Lure the ogre to its doom. Get the gem. Use 5 lines of co…" at bounding box center [550, 391] width 1101 height 702
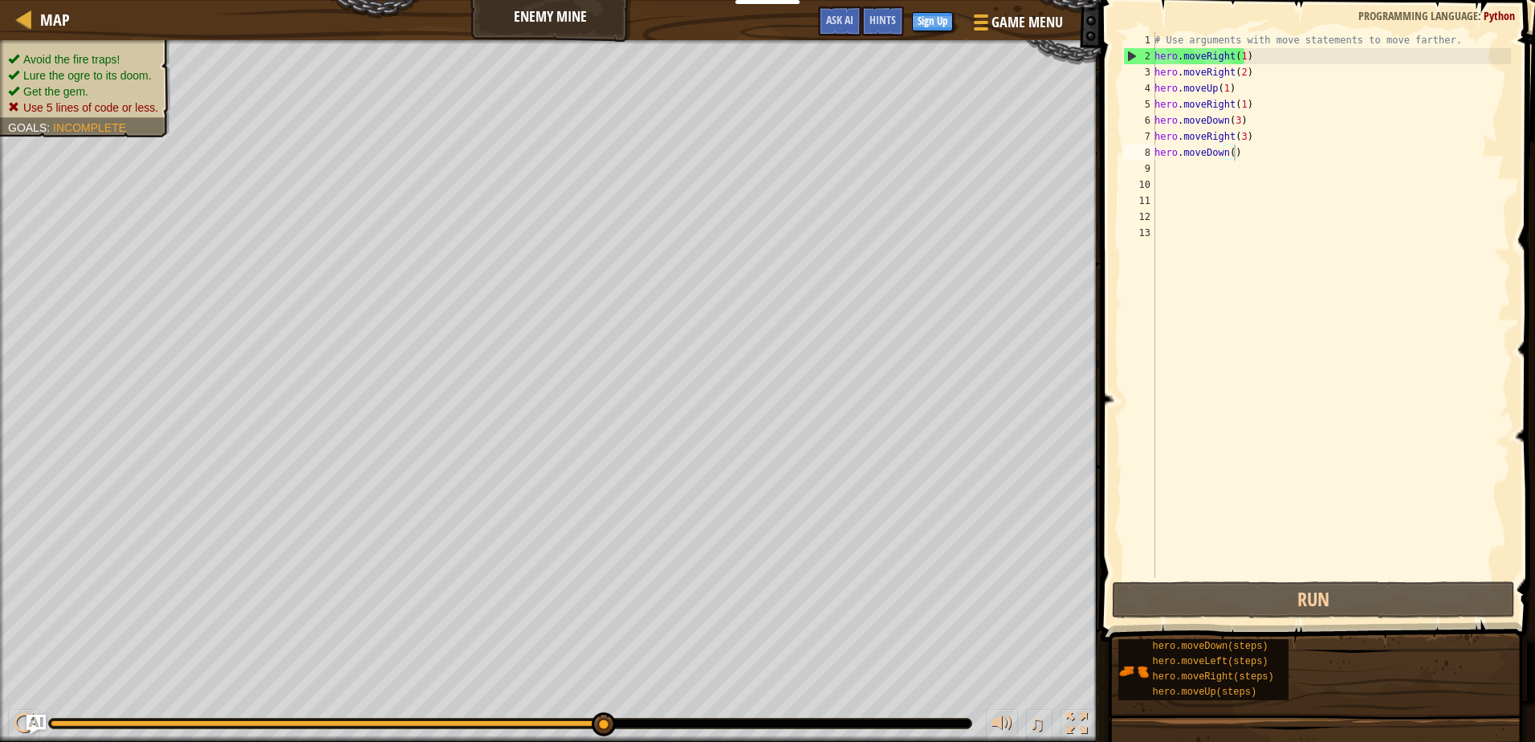
click at [165, 47] on div "Avoid the fire traps! Lure the ogre to its doom. Get the gem. Use 5 lines of co…" at bounding box center [76, 84] width 189 height 108
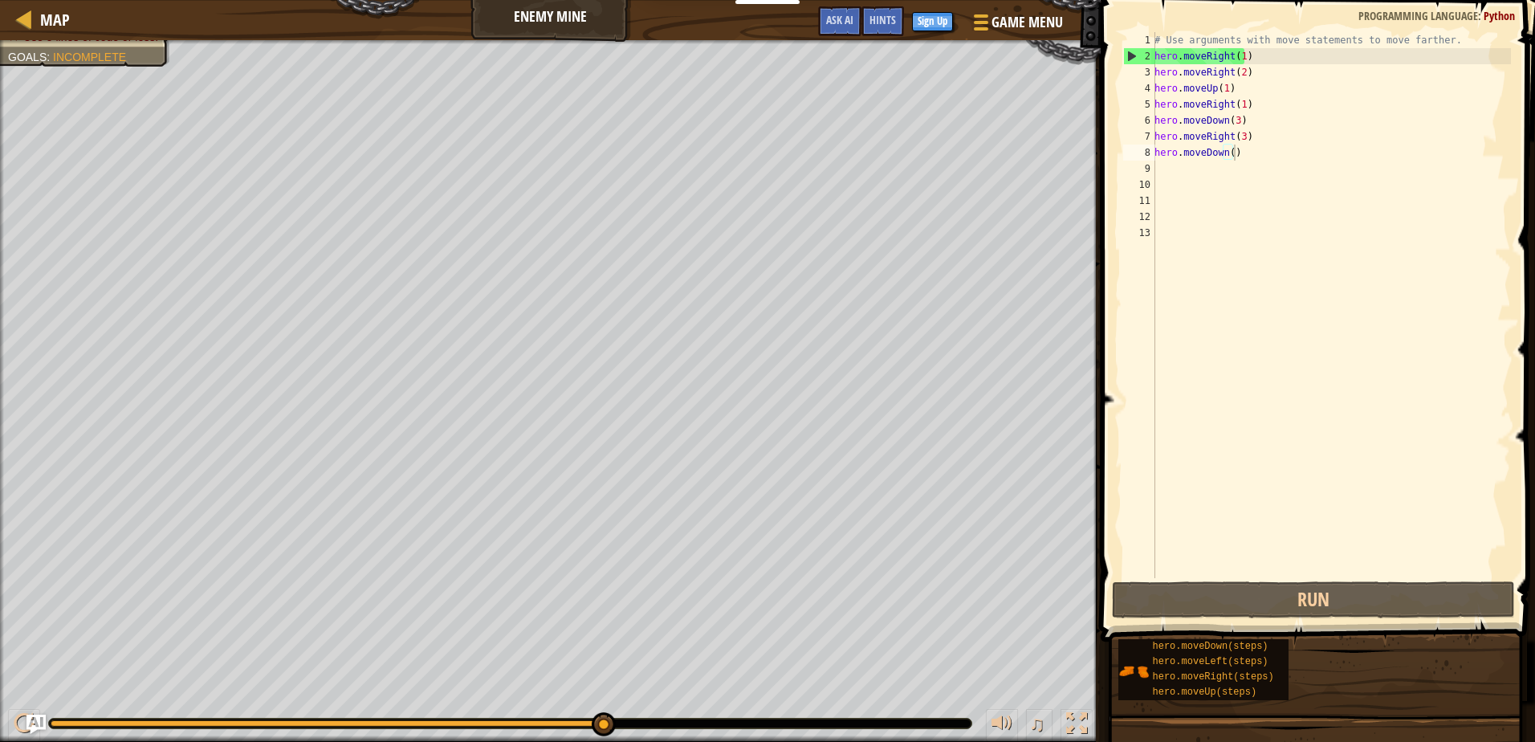
drag, startPoint x: 602, startPoint y: 731, endPoint x: 625, endPoint y: 698, distance: 40.3
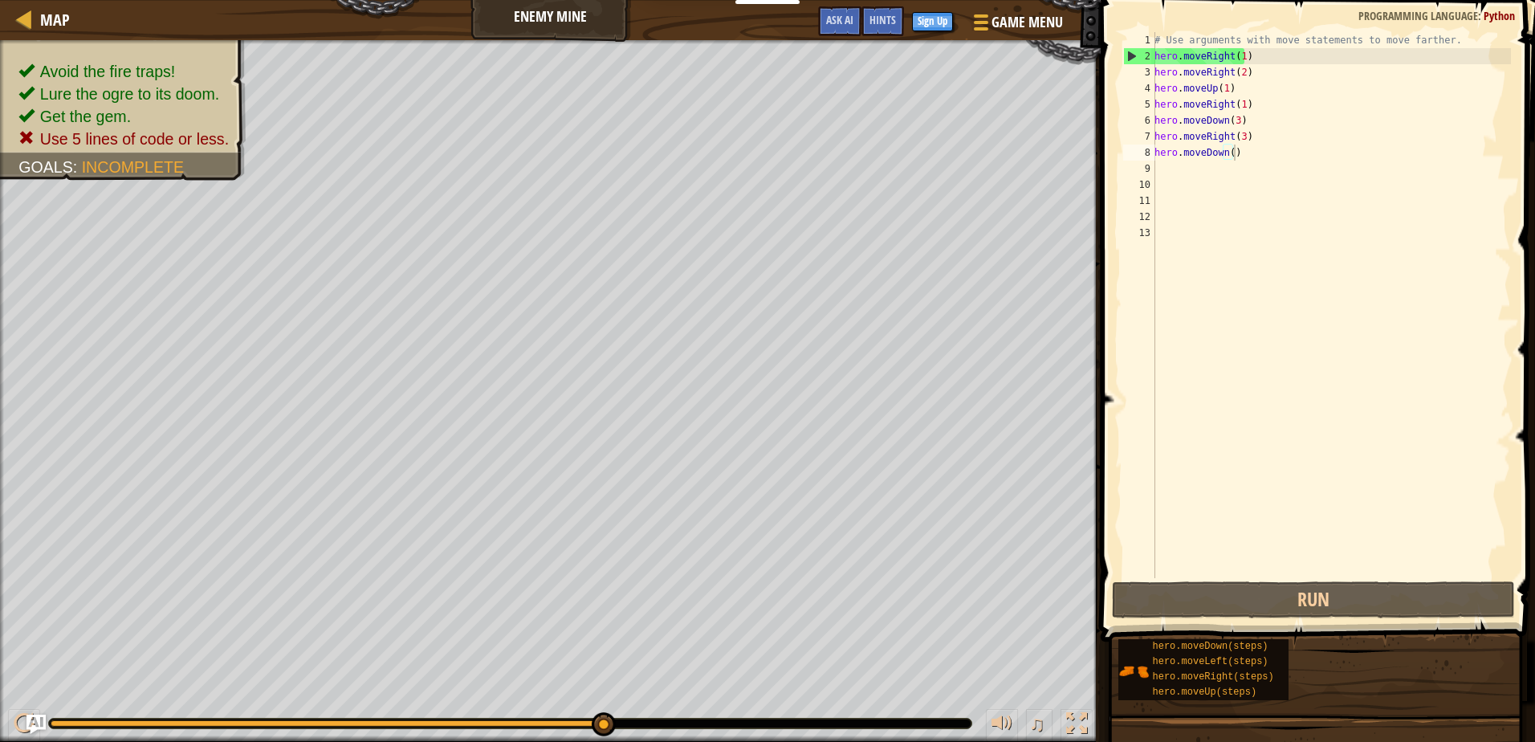
drag, startPoint x: 601, startPoint y: 718, endPoint x: 734, endPoint y: 727, distance: 132.8
click at [727, 731] on div "♫" at bounding box center [550, 719] width 1101 height 48
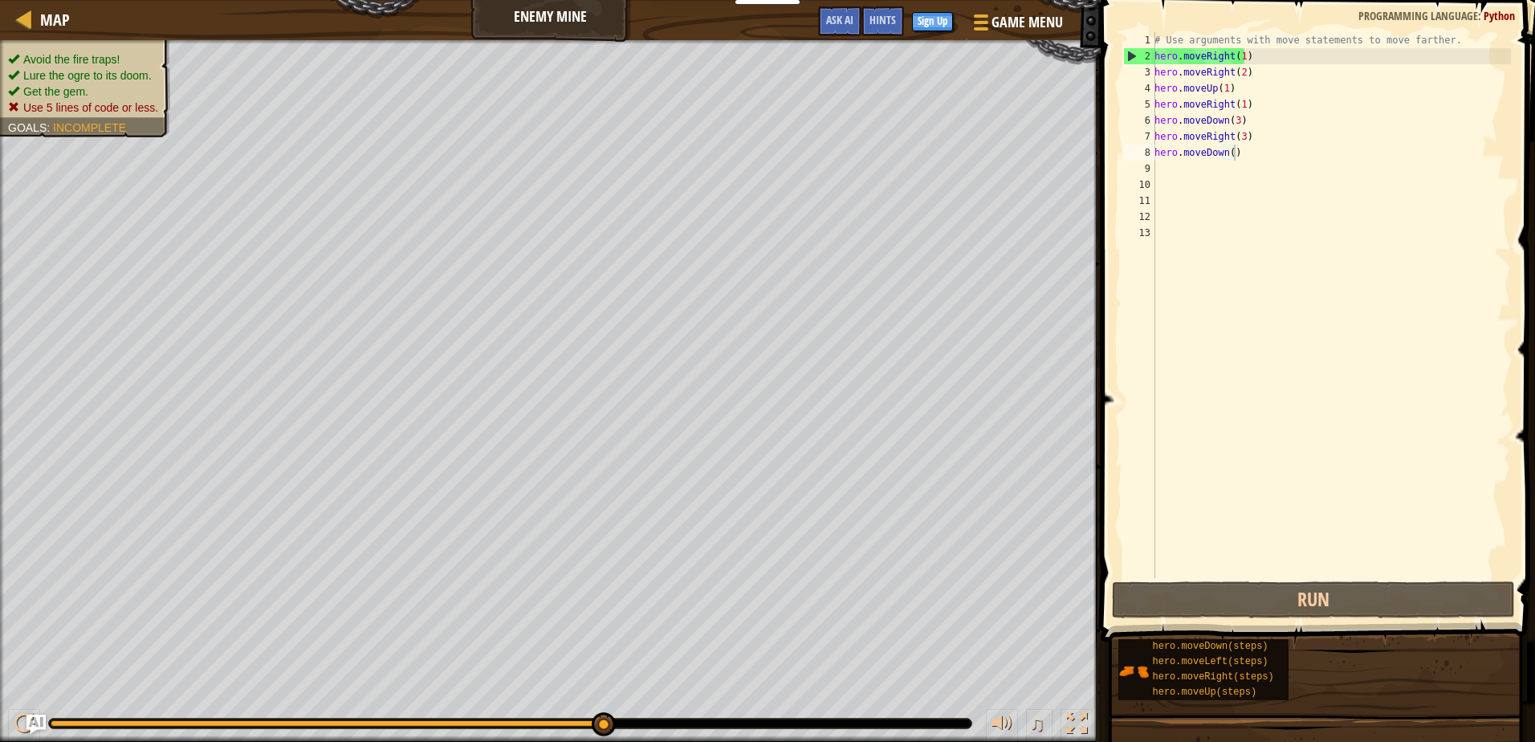
click at [154, 53] on div "Avoid the fire traps! Lure the ogre to its doom. Get the gem. Use 5 lines of co…" at bounding box center [76, 84] width 189 height 108
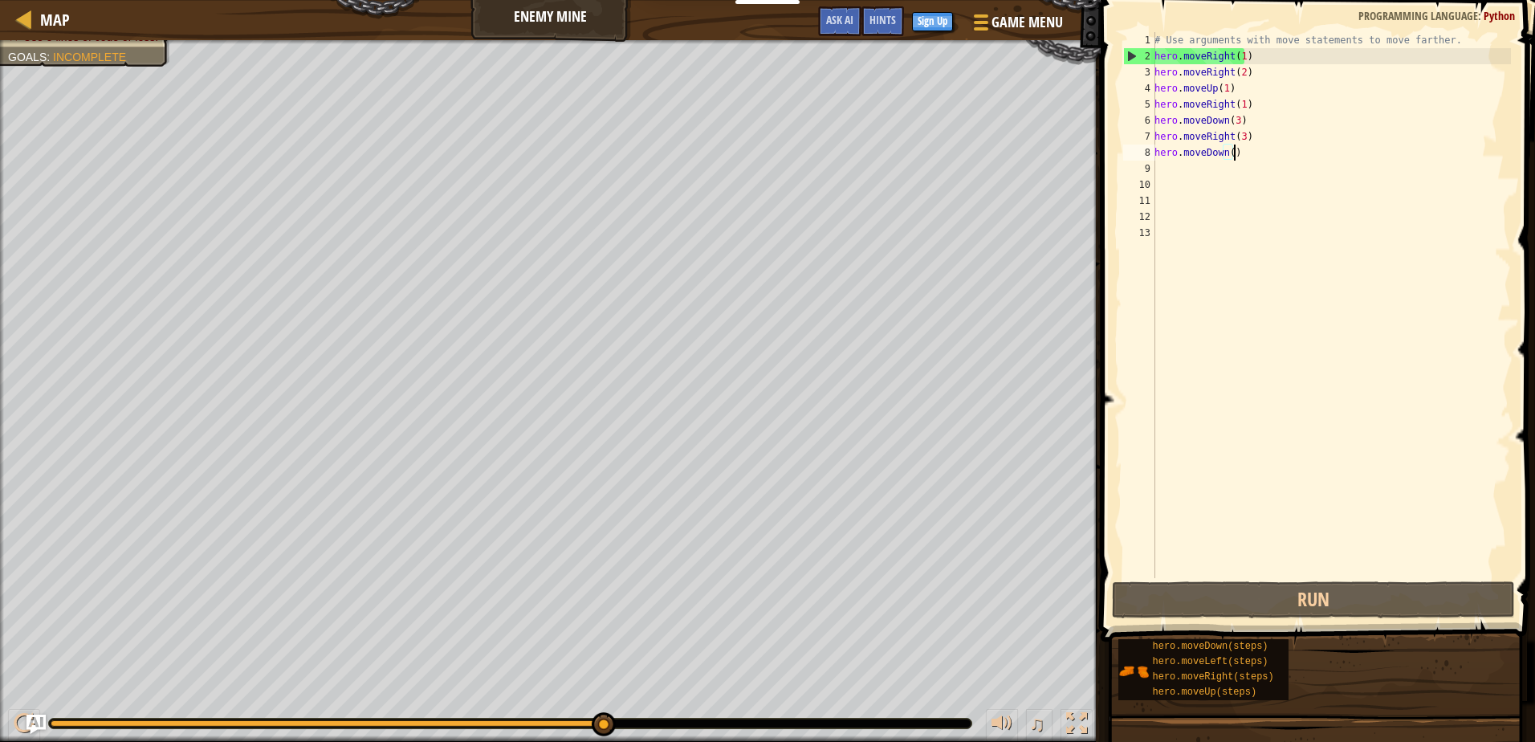
click at [1244, 152] on div "# Use arguments with move statements to move farther. hero . moveRight ( 1 ) he…" at bounding box center [1331, 321] width 360 height 578
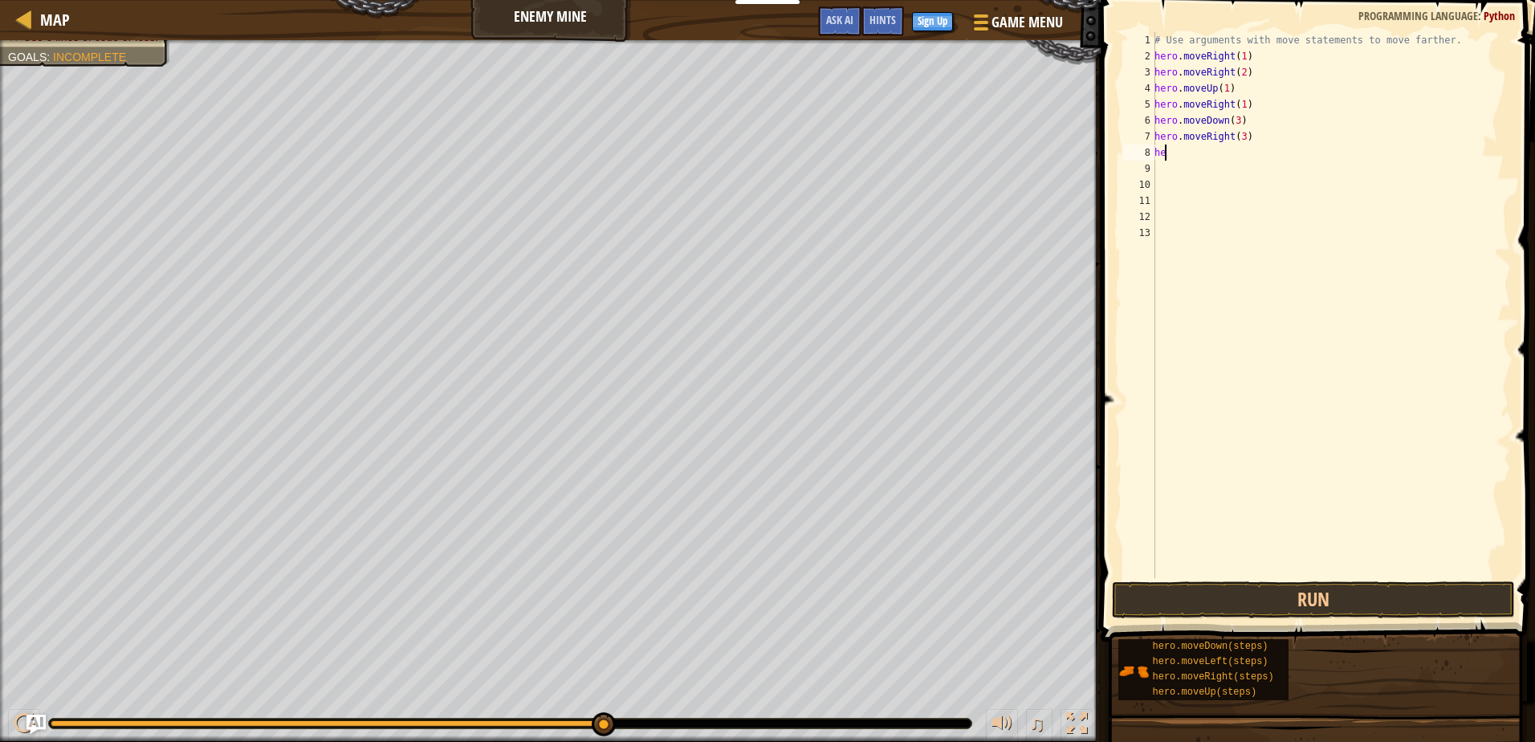
type textarea "h"
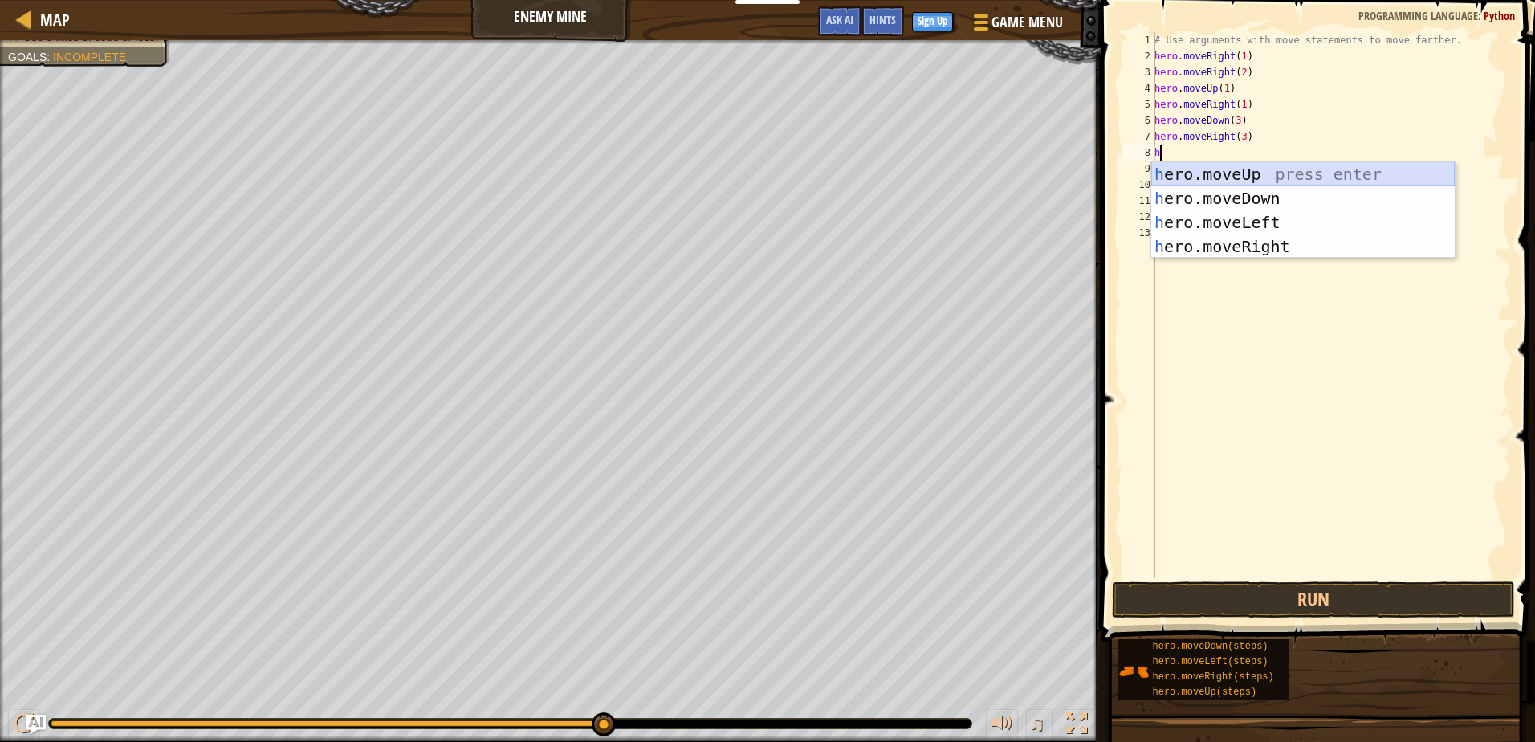
drag, startPoint x: 1254, startPoint y: 169, endPoint x: 1268, endPoint y: 226, distance: 58.6
click at [1254, 169] on div "h ero.moveUp press enter h ero.moveDown press enter h ero.moveLeft press enter …" at bounding box center [1302, 234] width 303 height 144
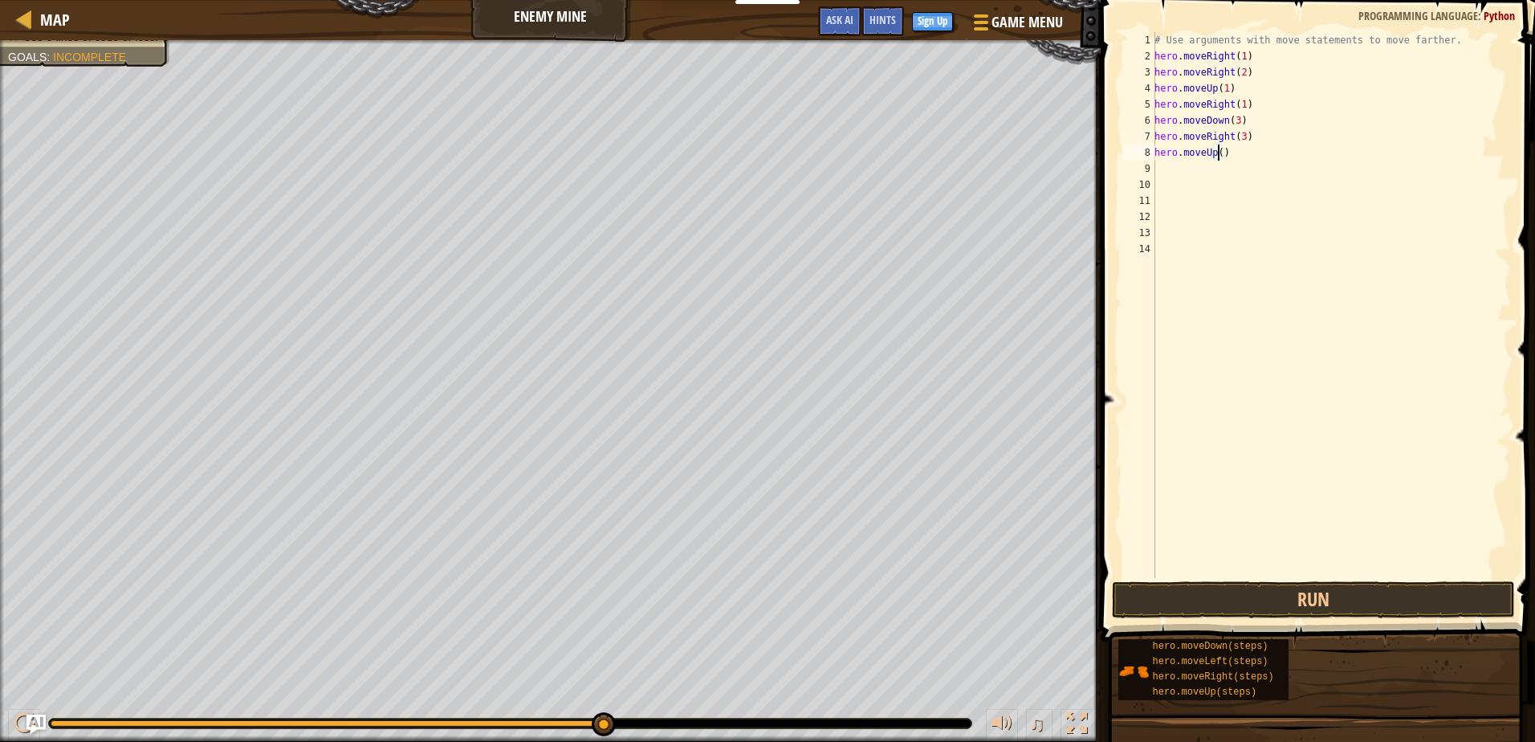
click at [1219, 158] on div "# Use arguments with move statements to move farther. hero . moveRight ( 1 ) he…" at bounding box center [1331, 321] width 360 height 578
type textarea "hero.moveUp(2)"
click at [1370, 589] on button "Run" at bounding box center [1313, 599] width 402 height 37
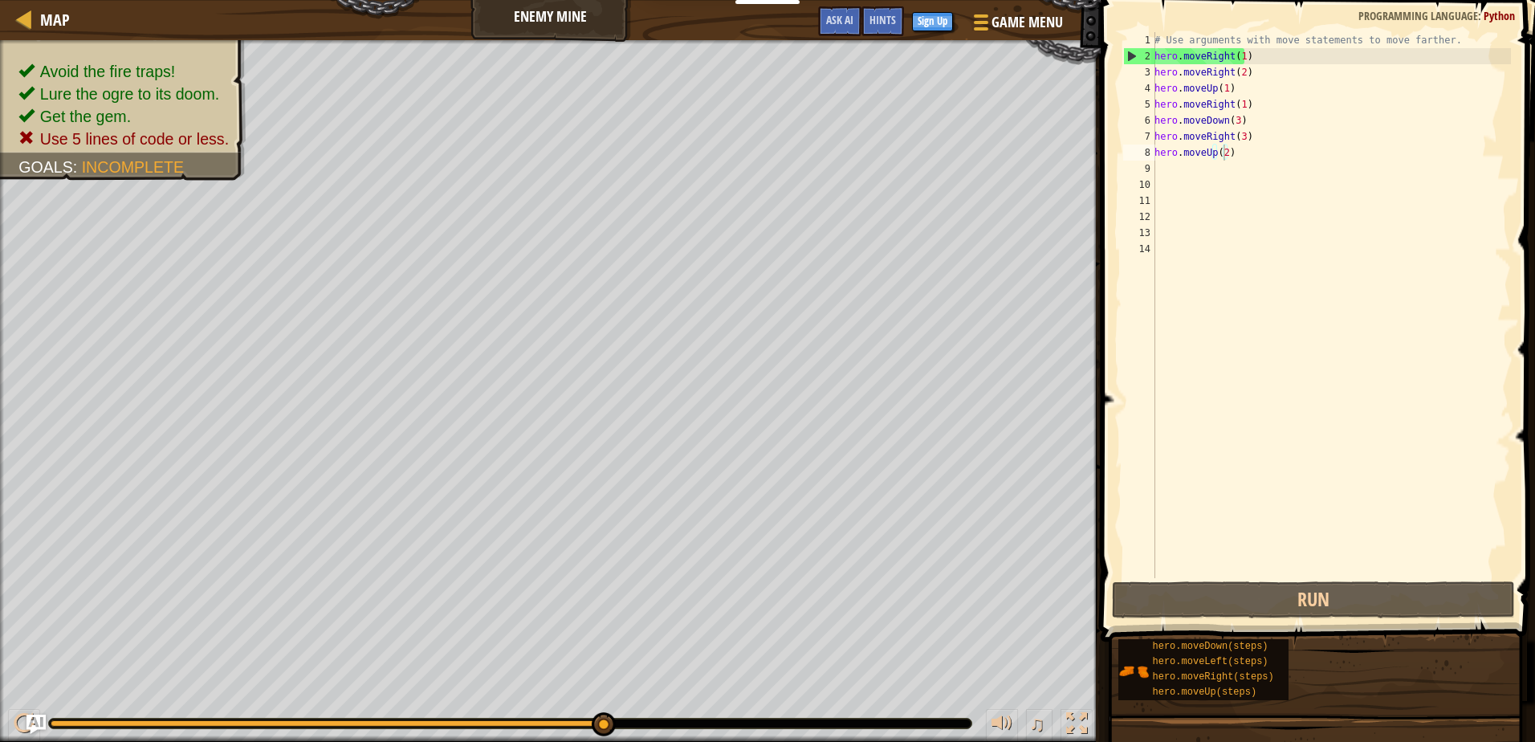
click at [528, 32] on div "Map Enemy Mine Game Menu Done Sign Up Hints Ask AI" at bounding box center [550, 20] width 1101 height 40
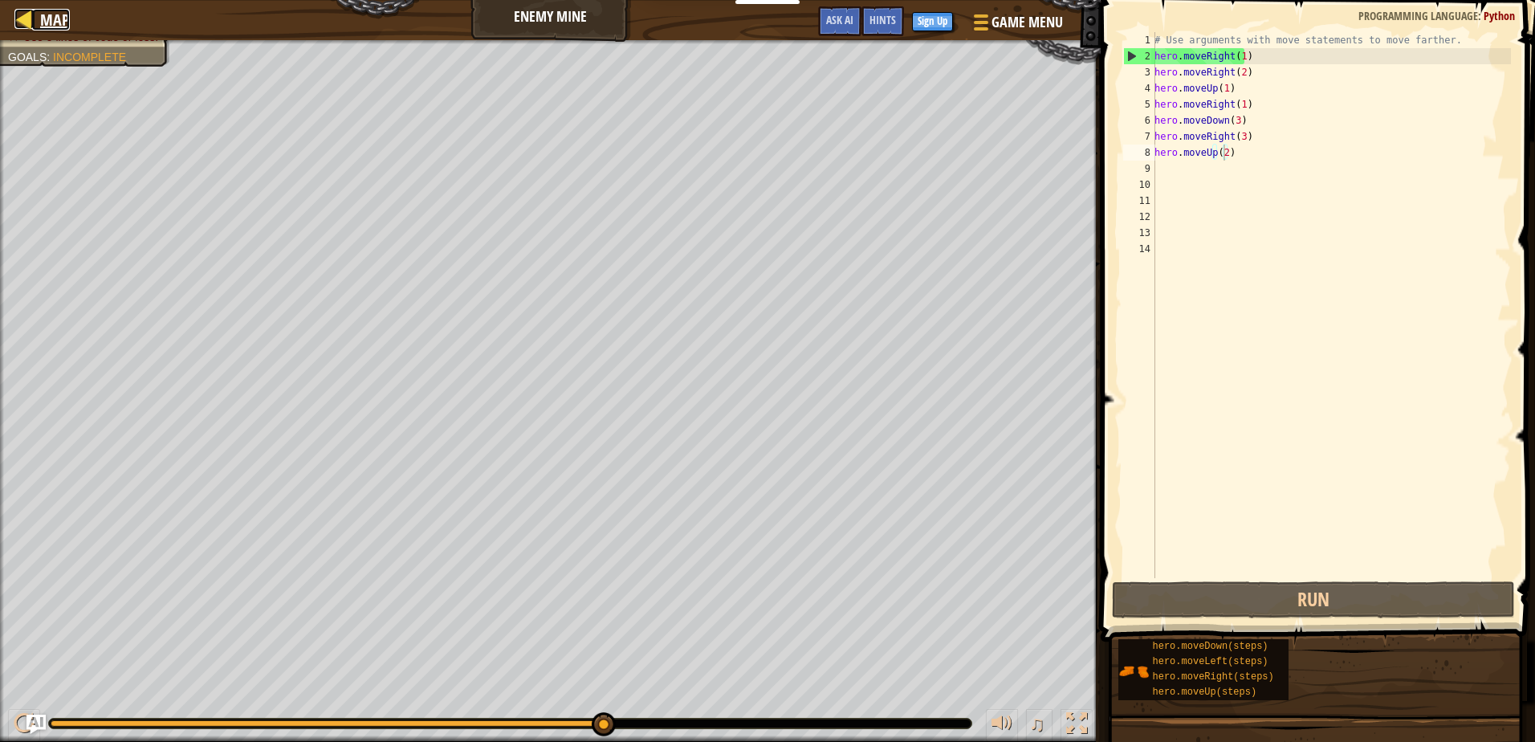
click at [26, 22] on div at bounding box center [24, 19] width 20 height 20
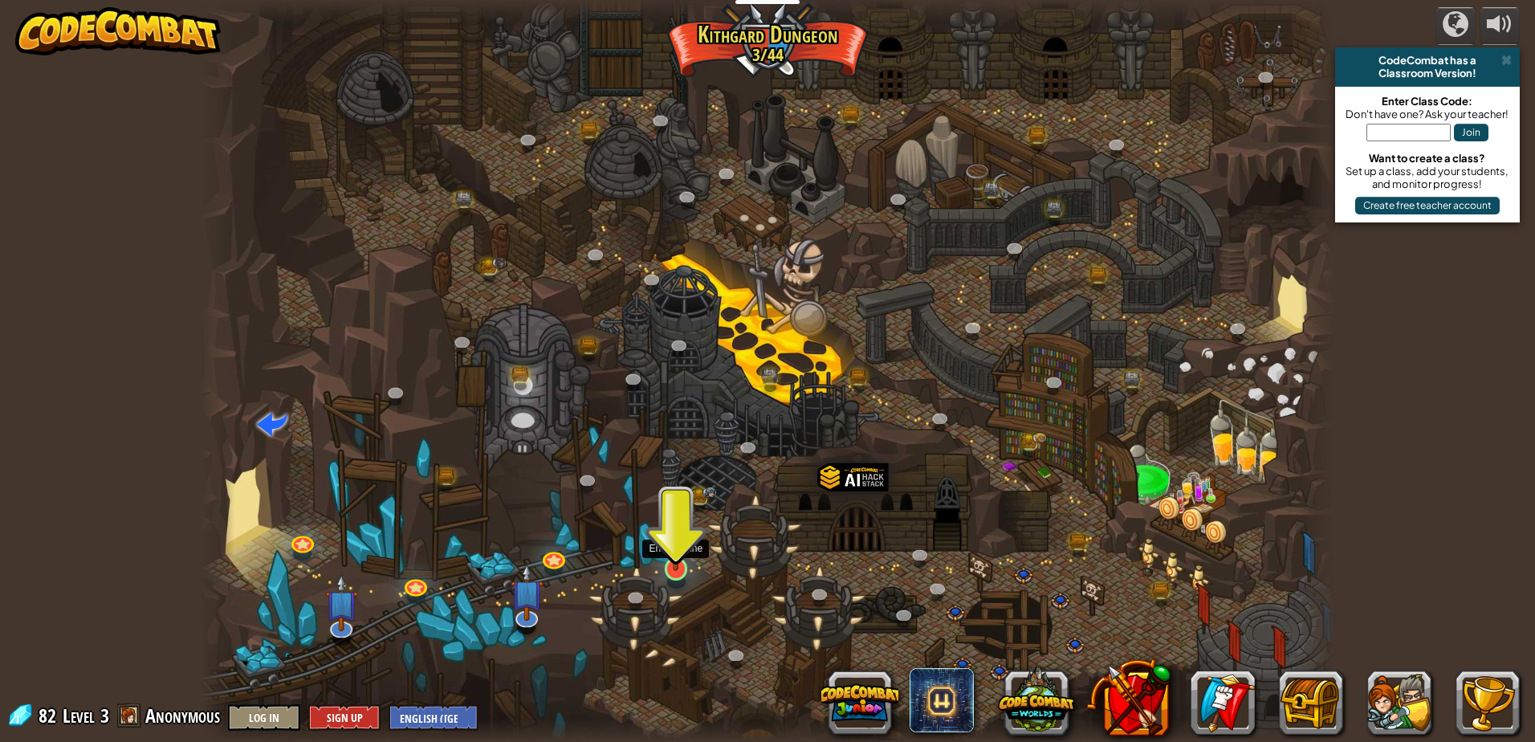
click at [685, 534] on img at bounding box center [676, 536] width 31 height 70
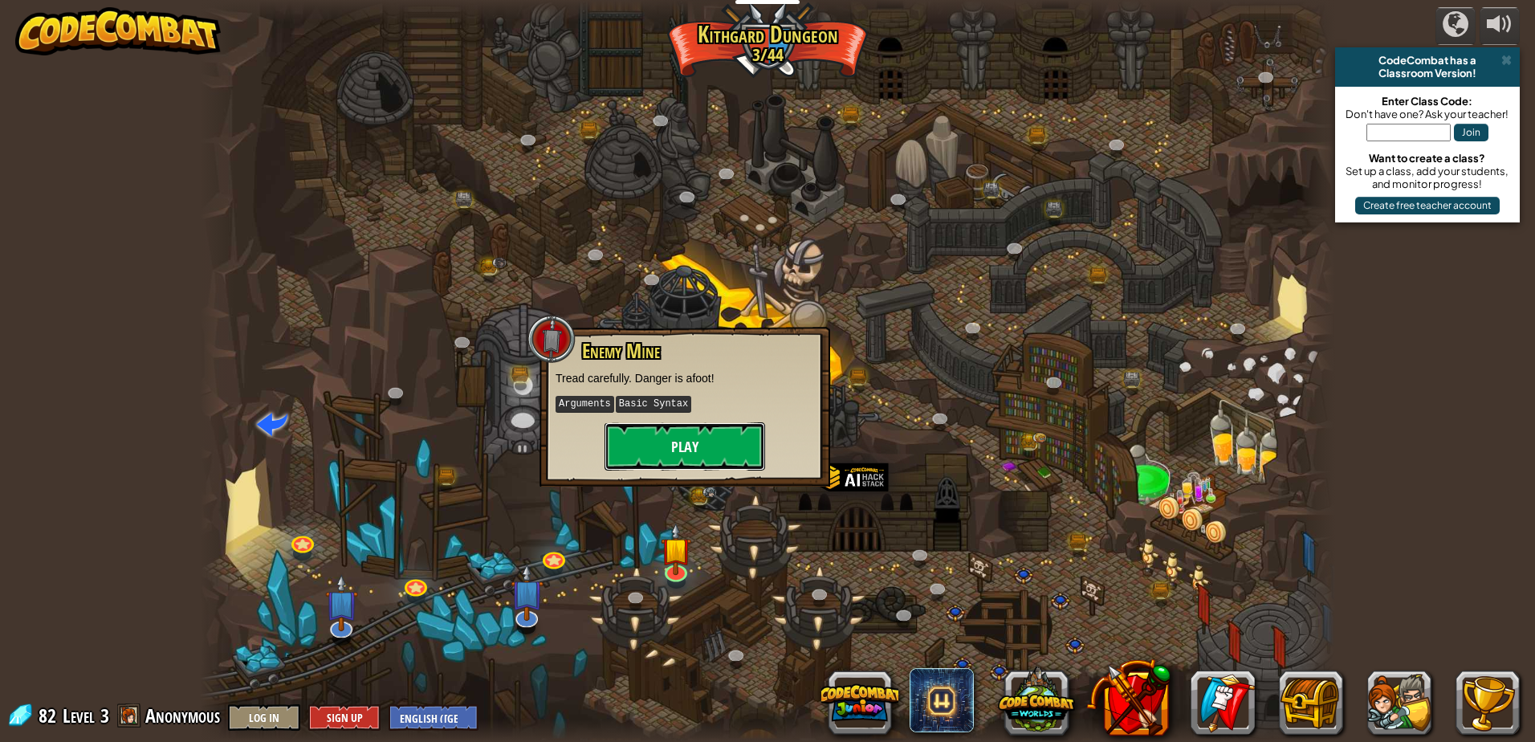
click at [673, 449] on button "Play" at bounding box center [684, 446] width 161 height 48
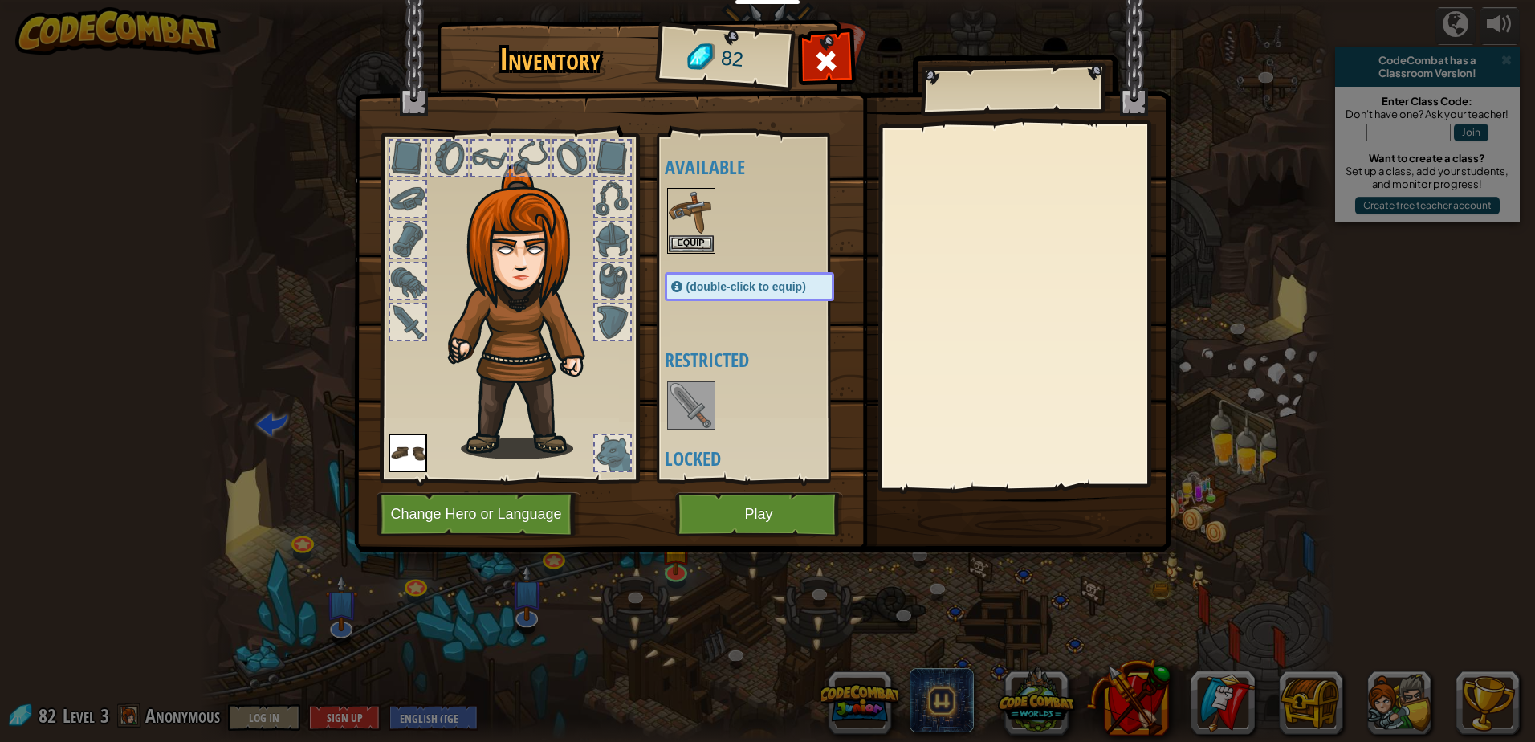
click at [788, 464] on div "Inventory 82 Available Equip Equip (double-click to equip) Restricted Locked Eq…" at bounding box center [768, 289] width 816 height 530
click at [785, 510] on button "Play" at bounding box center [759, 514] width 168 height 44
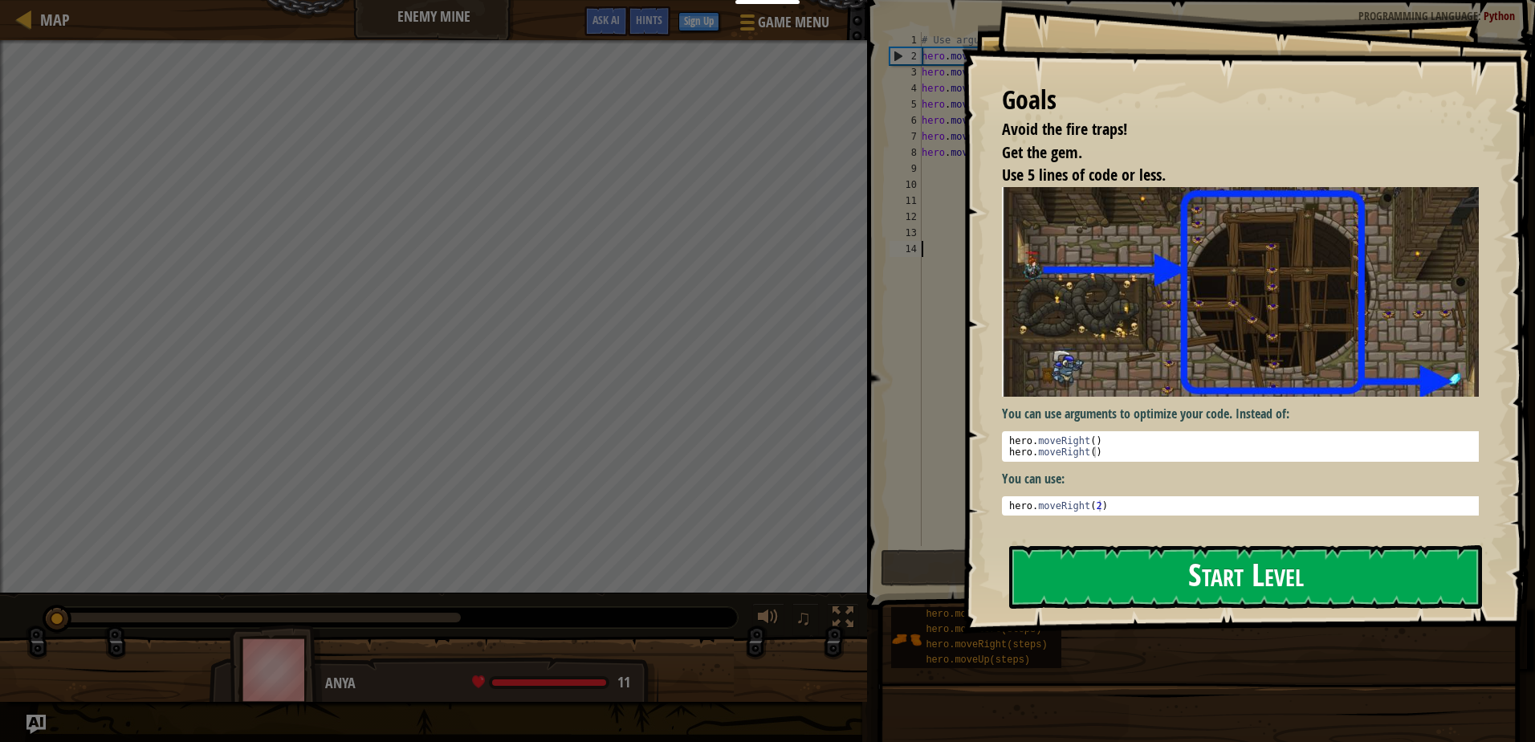
drag, startPoint x: 1130, startPoint y: 571, endPoint x: 1101, endPoint y: 579, distance: 30.0
click at [1105, 578] on button "Start Level" at bounding box center [1245, 576] width 473 height 63
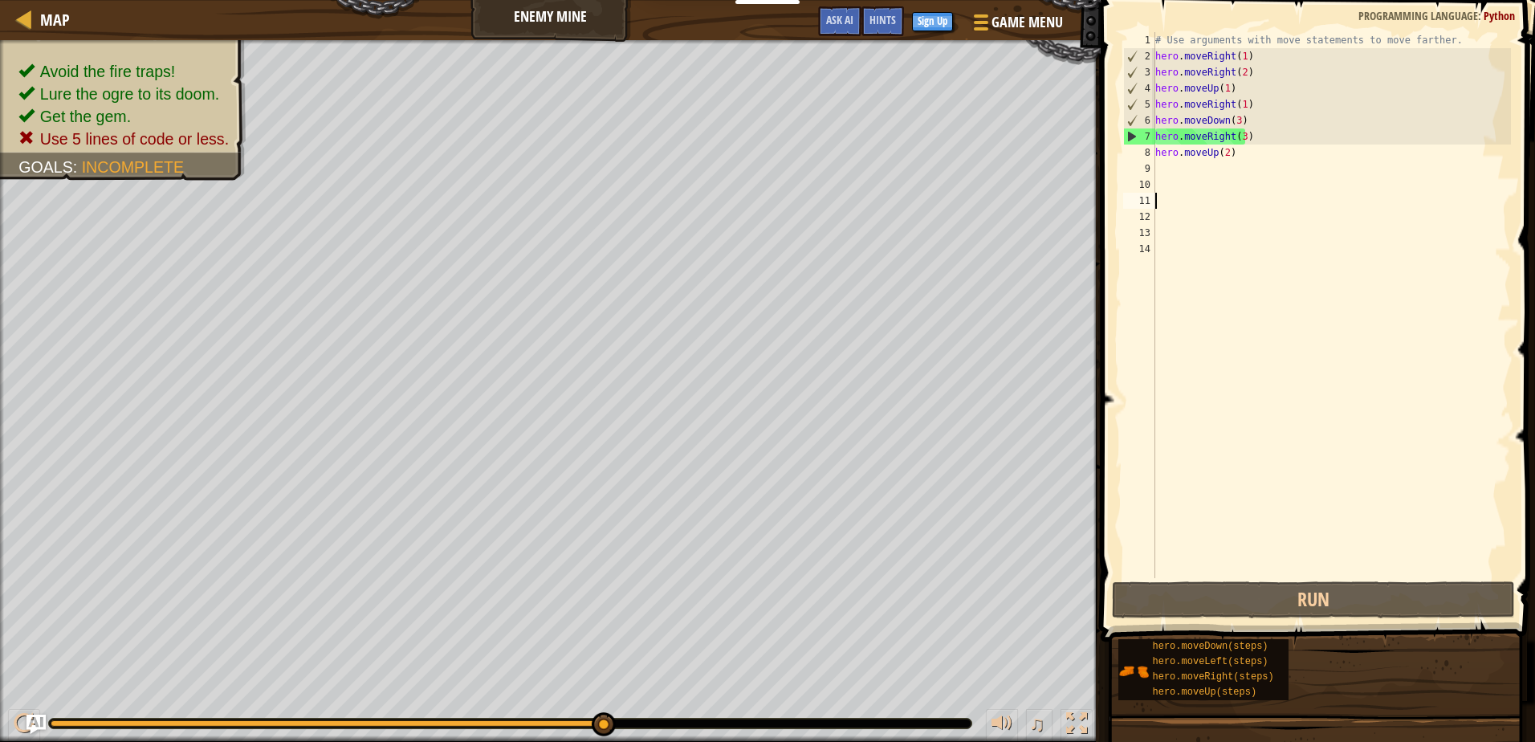
click at [1175, 193] on div "# Use arguments with move statements to move farther. hero . moveRight ( 1 ) he…" at bounding box center [1331, 321] width 359 height 578
click at [1173, 185] on div "# Use arguments with move statements to move farther. hero . moveRight ( 1 ) he…" at bounding box center [1331, 321] width 359 height 578
click at [1160, 169] on div "# Use arguments with move statements to move farther. hero . moveRight ( 1 ) he…" at bounding box center [1331, 321] width 359 height 578
click at [1237, 153] on div "# Use arguments with move statements to move farther. hero . moveRight ( 1 ) he…" at bounding box center [1331, 321] width 359 height 578
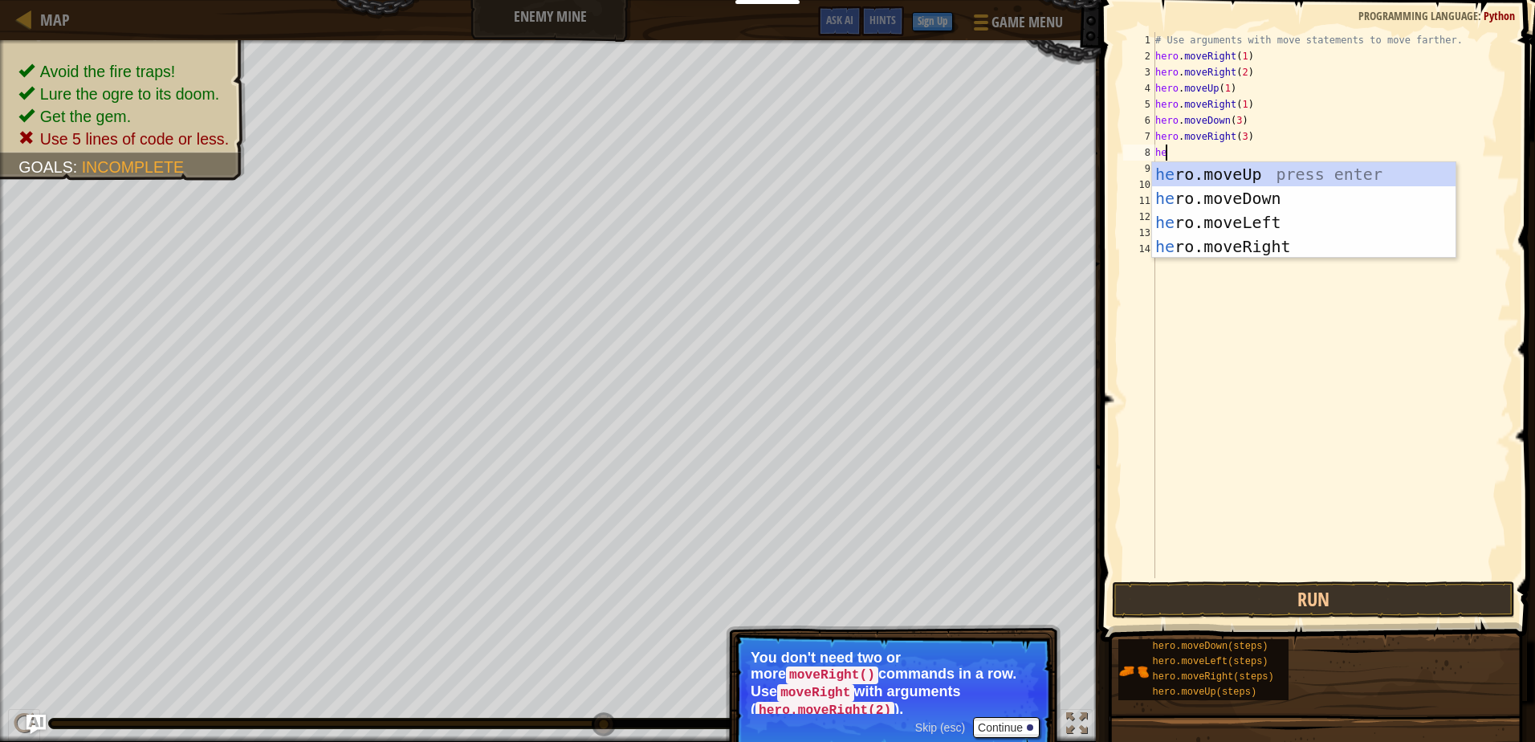
scroll to position [7, 0]
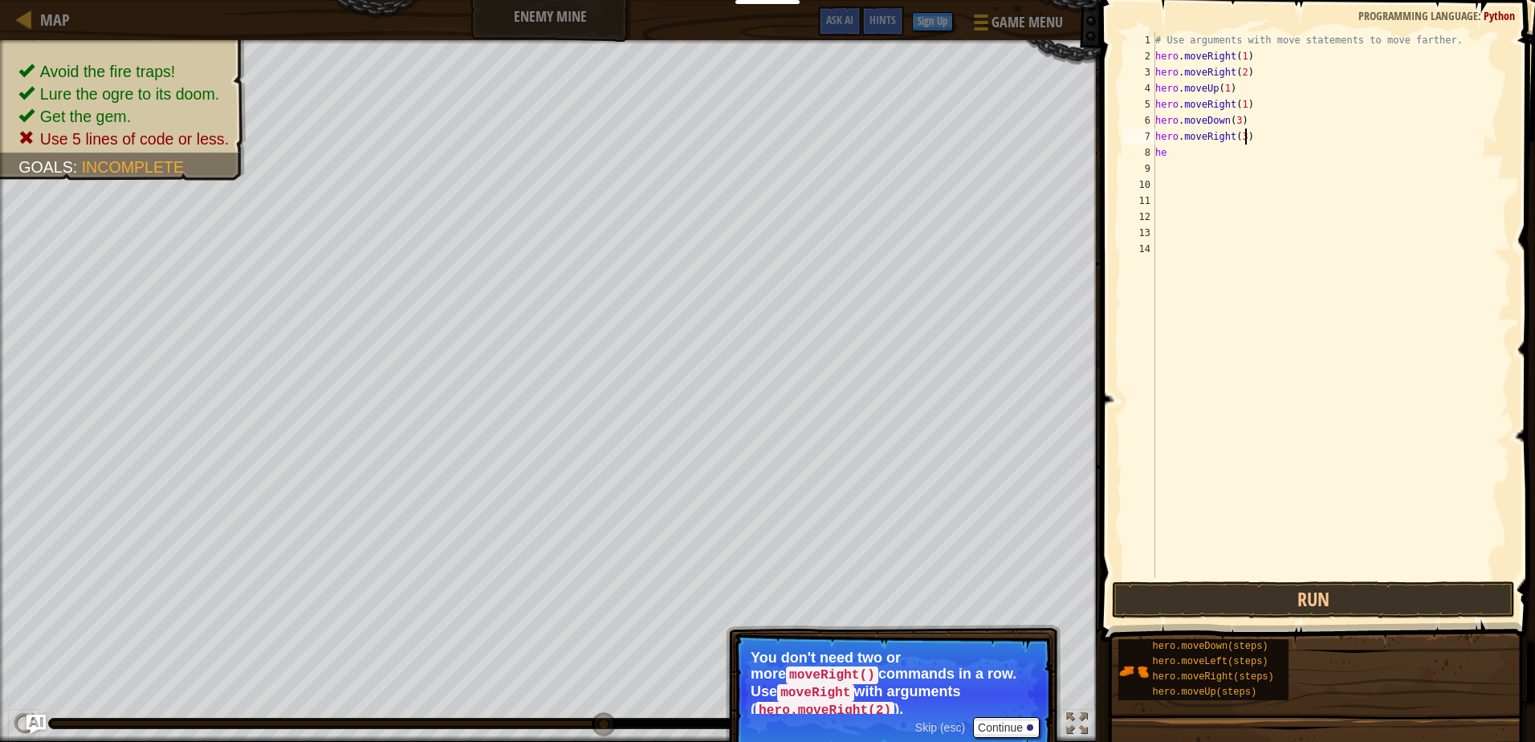
drag, startPoint x: 1253, startPoint y: 135, endPoint x: 1247, endPoint y: 143, distance: 10.3
click at [1247, 143] on div "# Use arguments with move statements to move farther. hero . moveRight ( 1 ) he…" at bounding box center [1331, 321] width 359 height 578
type textarea "h"
click at [1227, 160] on div "# Use arguments with move statements to move farther. hero . moveRight ( 1 ) he…" at bounding box center [1331, 321] width 359 height 578
type textarea "h"
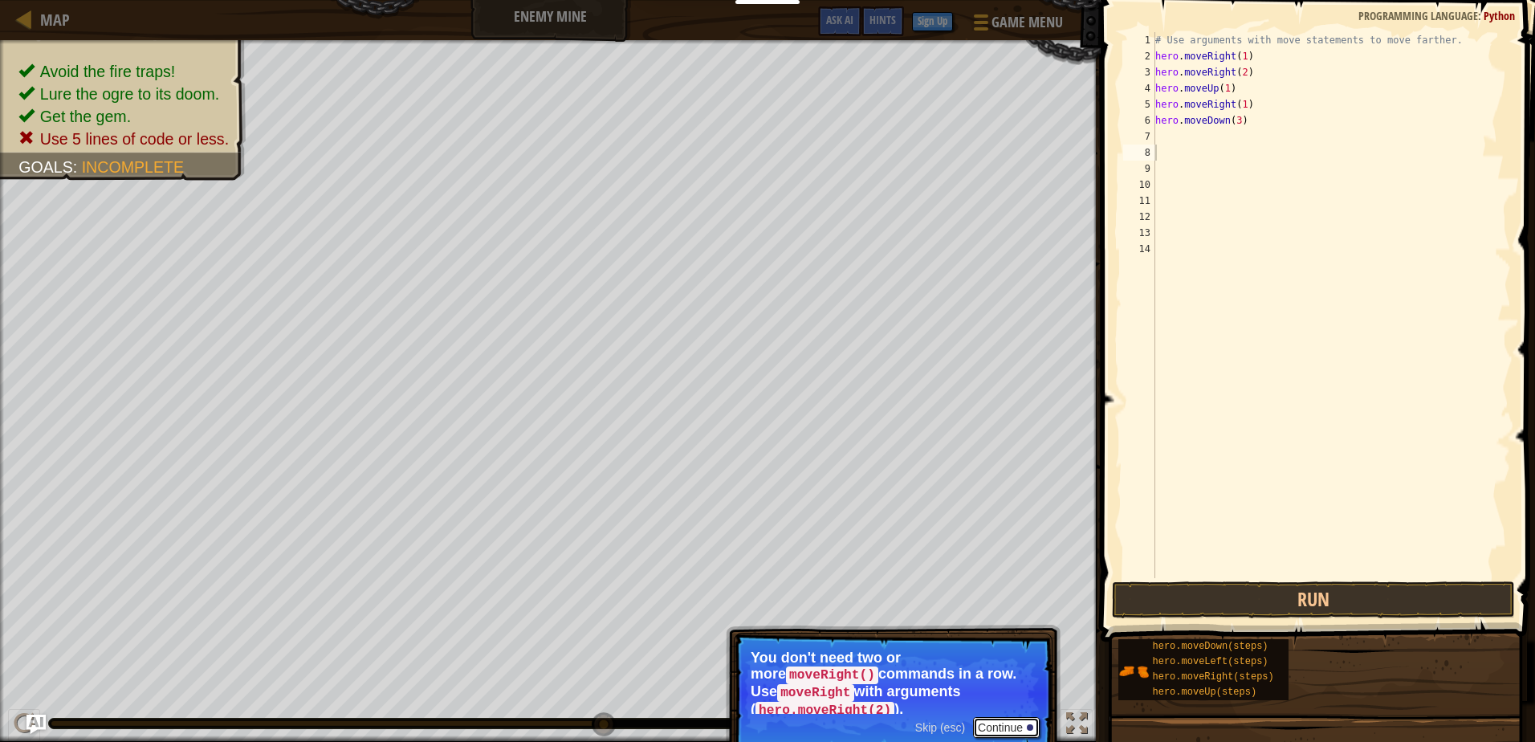
click at [998, 717] on button "Continue" at bounding box center [1006, 727] width 67 height 21
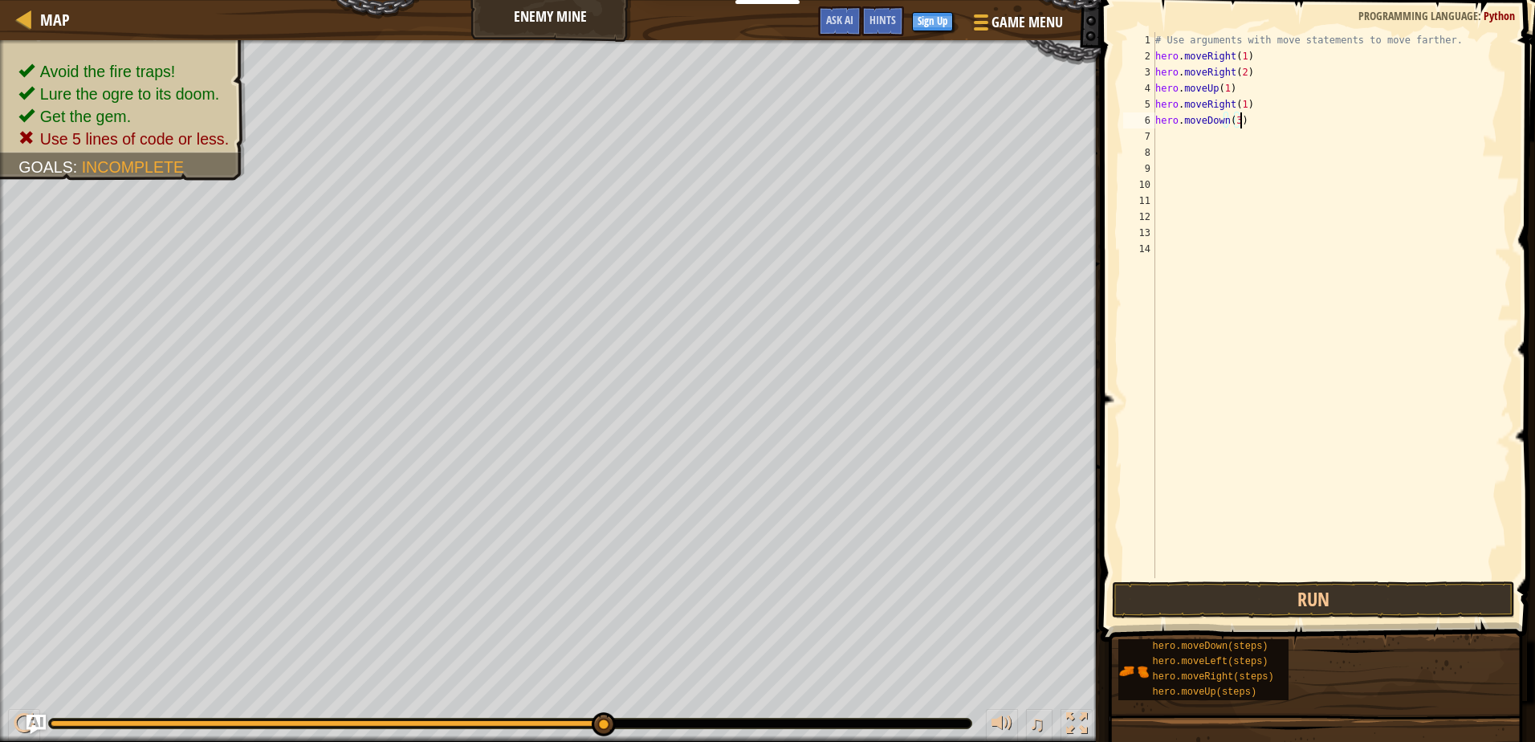
click at [1259, 125] on div "# Use arguments with move statements to move farther. hero . moveRight ( 1 ) he…" at bounding box center [1331, 321] width 359 height 578
type textarea "h"
click at [1272, 92] on div "# Use arguments with move statements to move farther. hero . moveRight ( 1 ) he…" at bounding box center [1331, 321] width 359 height 578
type textarea "h"
click at [1252, 53] on div "# Use arguments with move statements to move farther. hero . moveRight ( 1 ) he…" at bounding box center [1331, 321] width 359 height 578
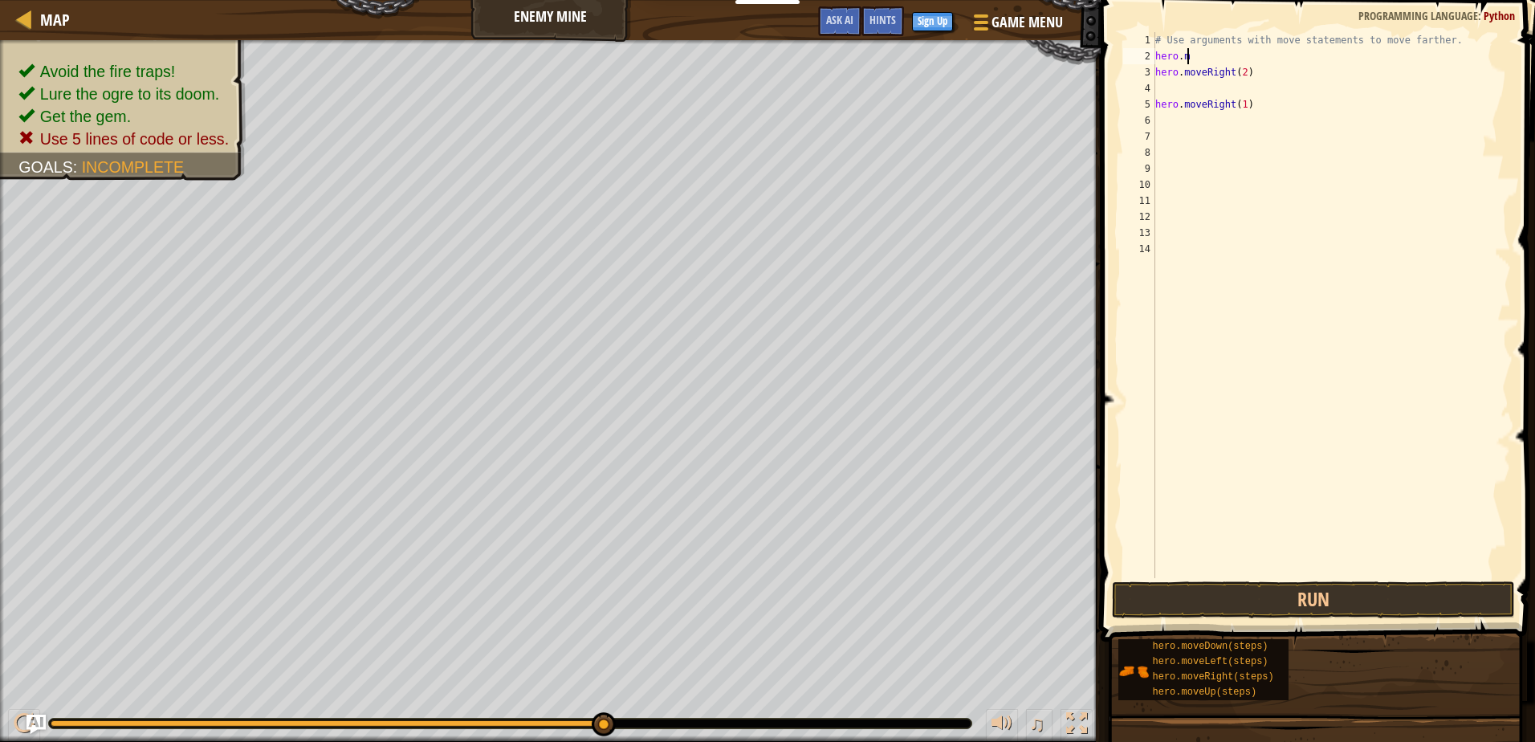
type textarea "h"
click at [1268, 71] on div "# Use arguments with move statements to move farther. hero . moveRight ( 2 ) he…" at bounding box center [1331, 321] width 359 height 578
type textarea "h"
click at [1275, 96] on div "# Use arguments with move statements to move farther. hero . moveRight ( 1 )" at bounding box center [1331, 321] width 359 height 578
click at [1276, 96] on div "# Use arguments with move statements to move farther. hero . moveRight ( 1 )" at bounding box center [1331, 321] width 359 height 578
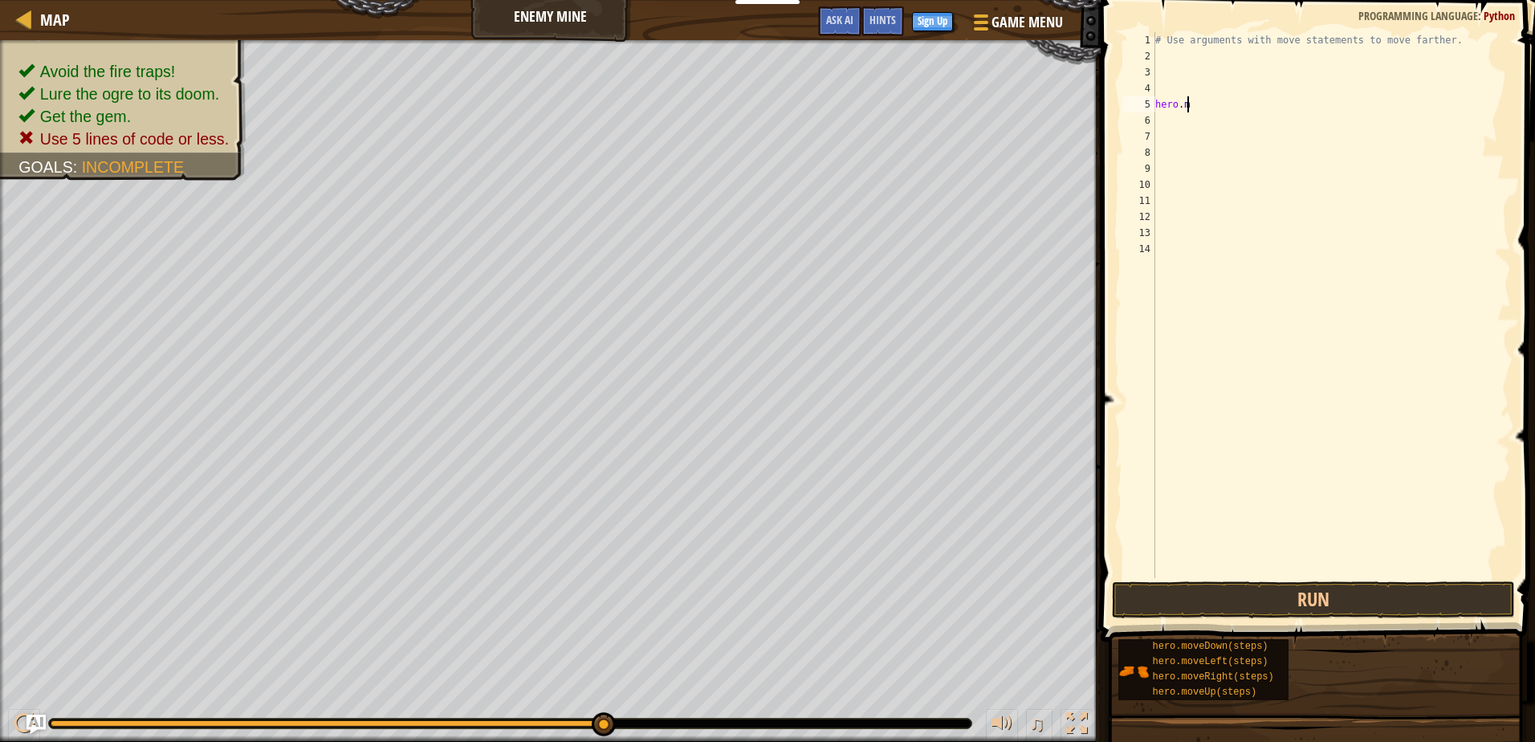
type textarea "h"
click at [1453, 596] on button "Run" at bounding box center [1313, 599] width 402 height 37
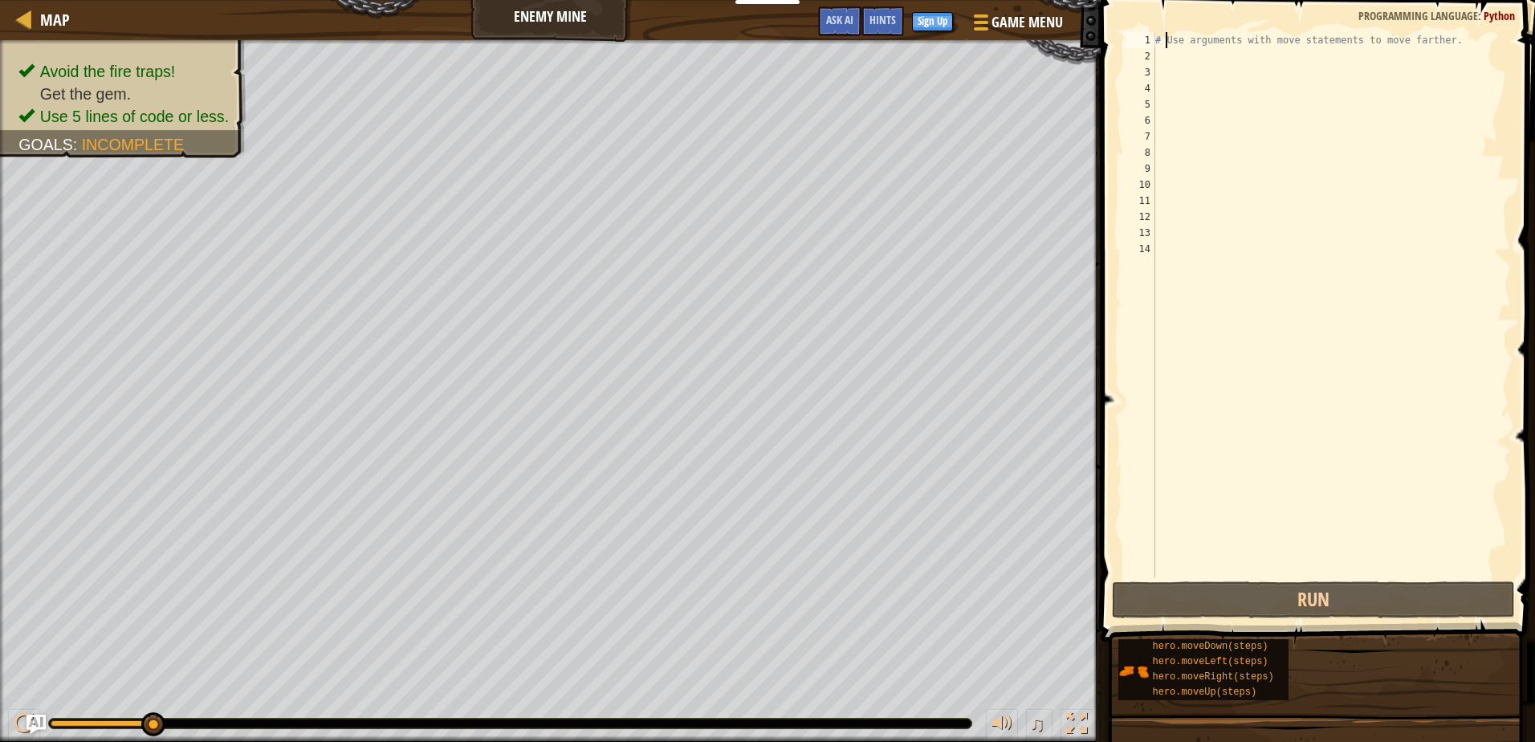
drag, startPoint x: 1166, startPoint y: 43, endPoint x: 1171, endPoint y: 55, distance: 13.3
click at [1171, 55] on div "# Use arguments with move statements to move farther." at bounding box center [1331, 321] width 359 height 578
type textarea "# Use arguments with move statements to move farther."
click at [1171, 55] on div "# Use arguments with move statements to move farther." at bounding box center [1331, 305] width 359 height 546
type textarea "h"
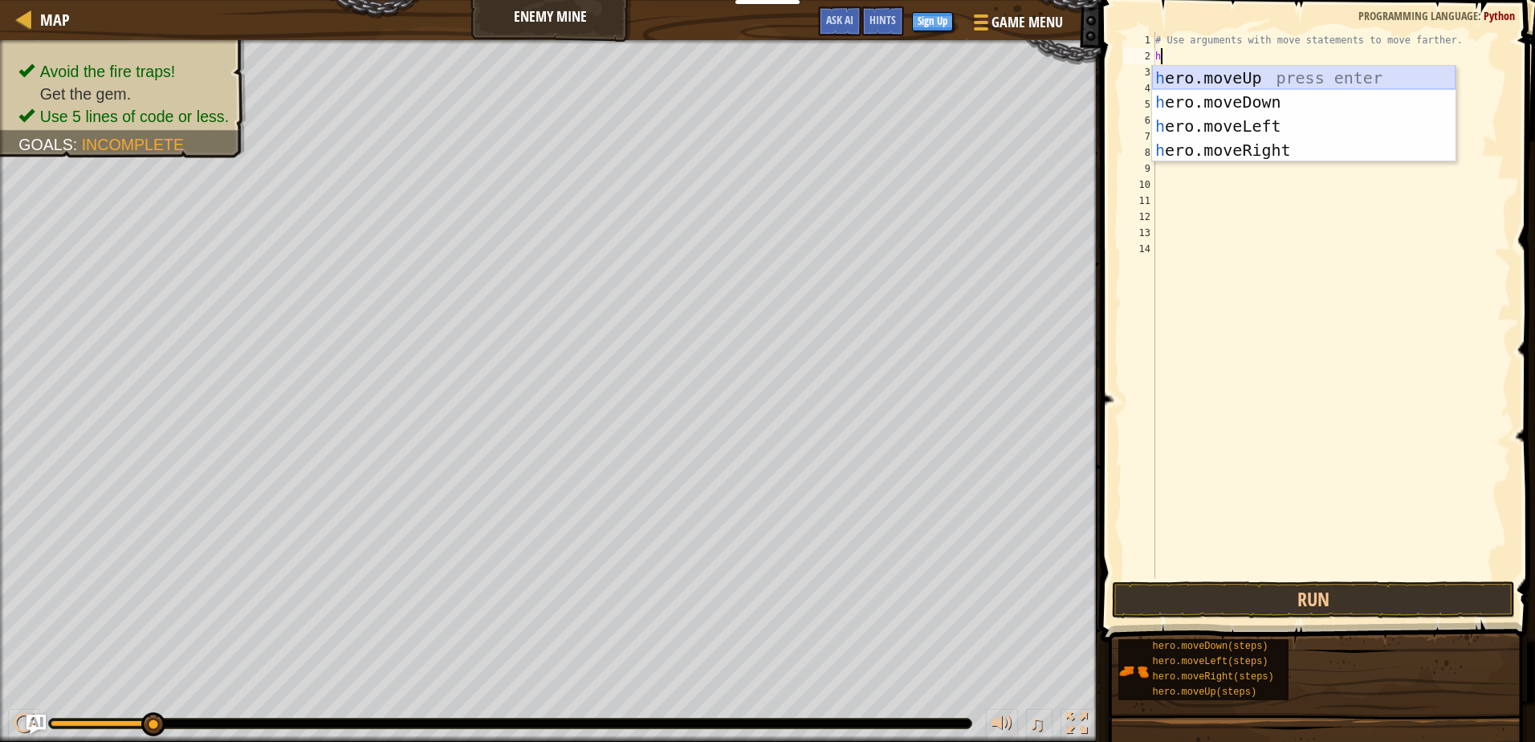
click at [1266, 73] on div "h ero.moveUp press enter h ero.moveDown press enter h ero.moveLeft press enter …" at bounding box center [1303, 138] width 303 height 144
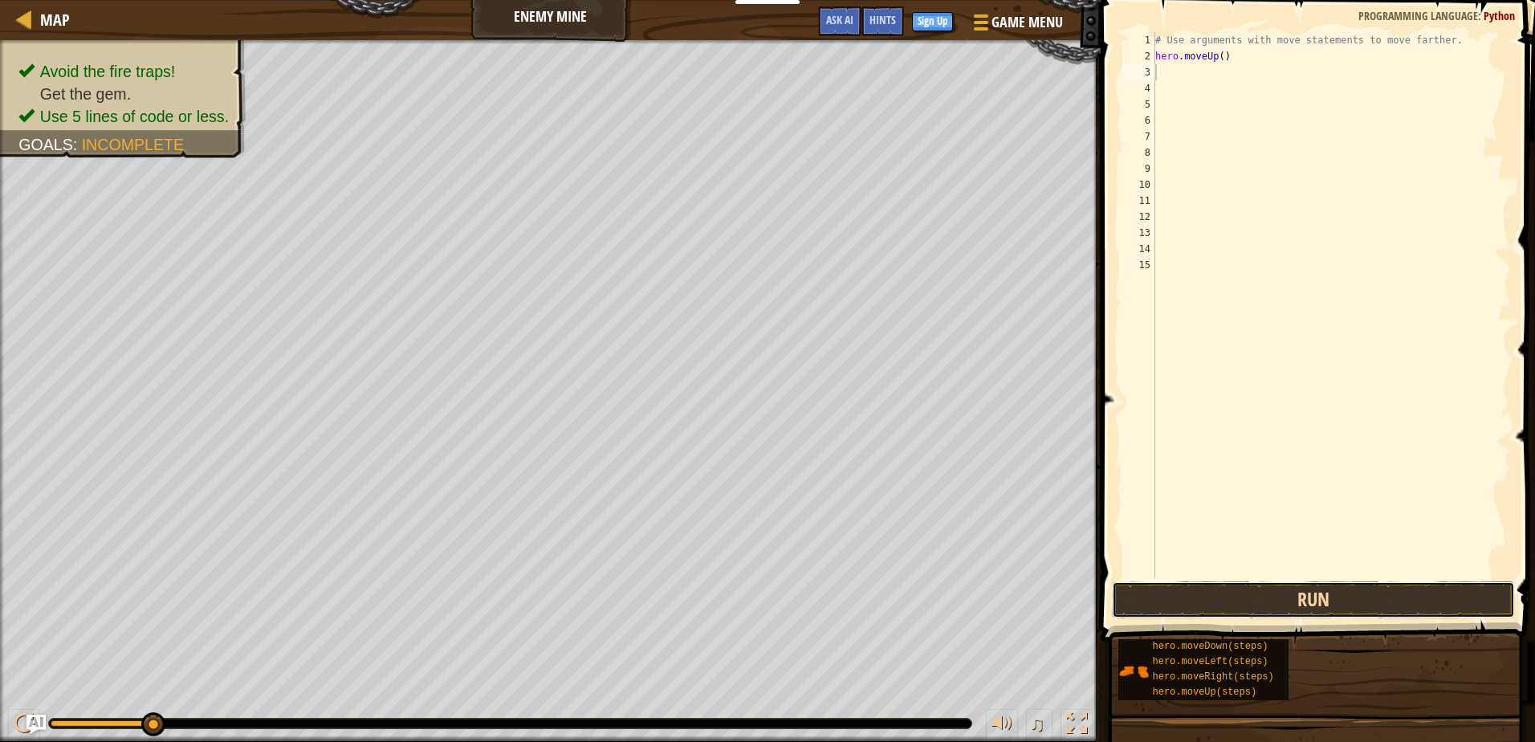
click at [1338, 609] on button "Run" at bounding box center [1313, 599] width 402 height 37
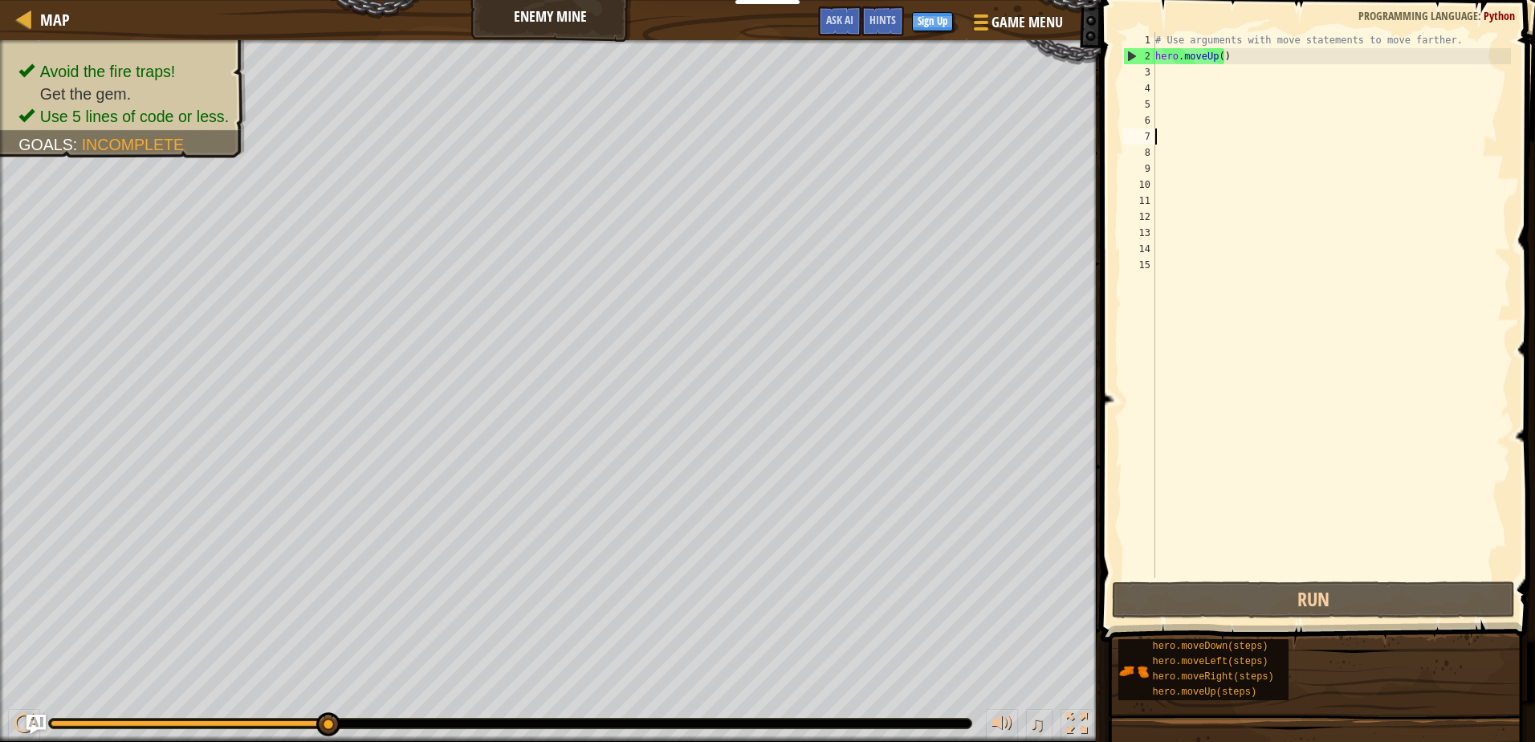
drag, startPoint x: 1143, startPoint y: 132, endPoint x: 1126, endPoint y: 122, distance: 19.4
click at [1158, 68] on div "# Use arguments with move statements to move farther. hero . moveUp ( )" at bounding box center [1331, 321] width 359 height 578
type textarea "h"
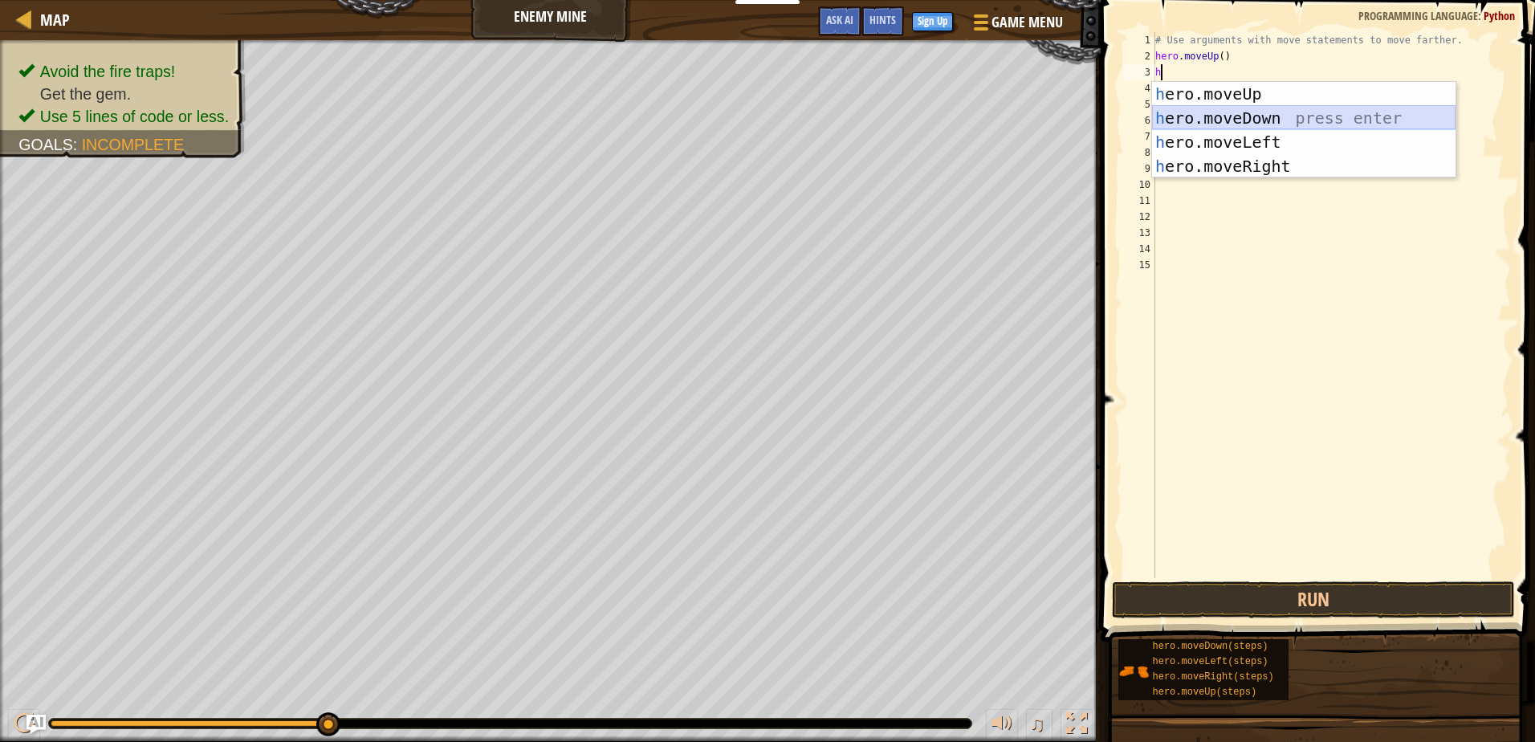
click at [1239, 123] on div "h ero.moveUp press enter h ero.moveDown press enter h ero.moveLeft press enter …" at bounding box center [1303, 154] width 303 height 144
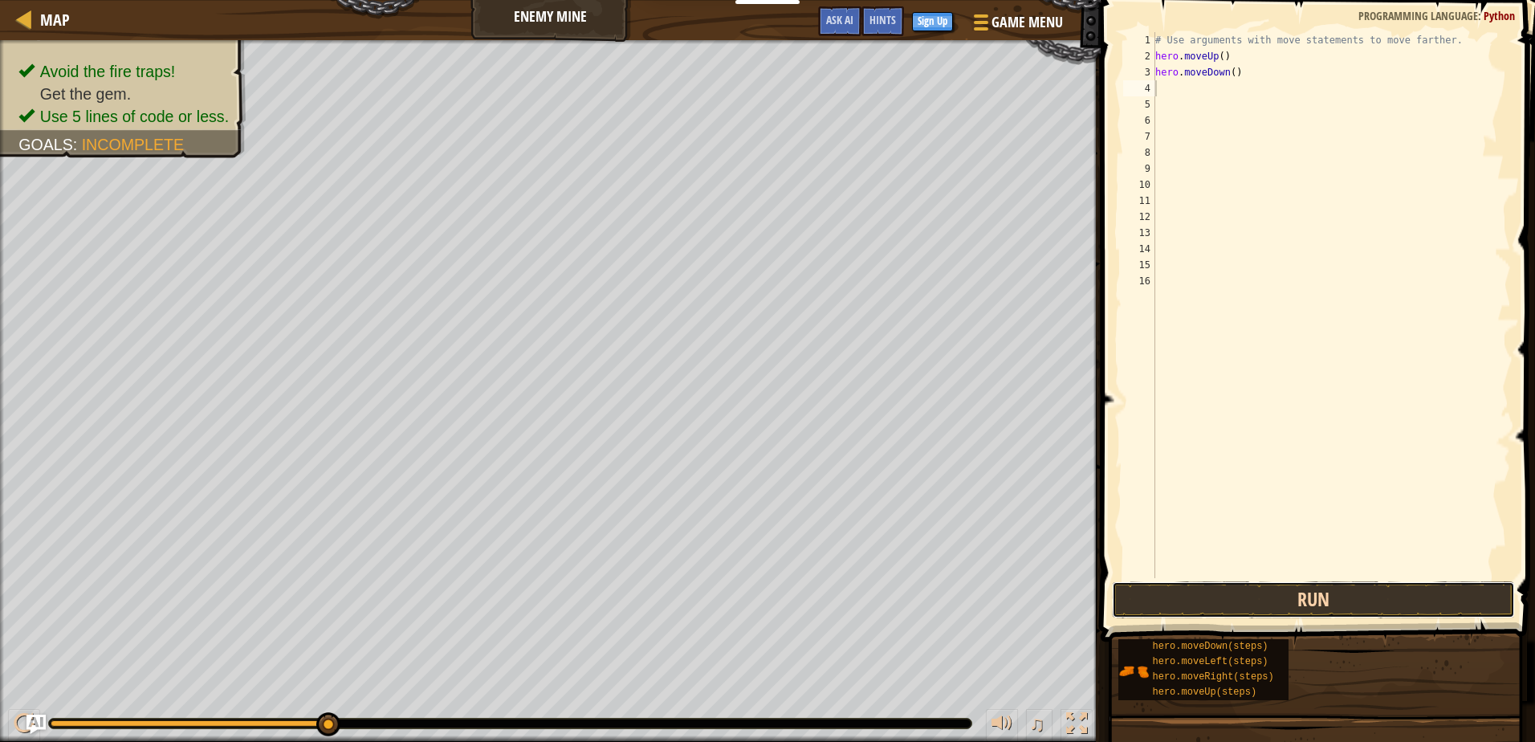
click at [1264, 590] on button "Run" at bounding box center [1313, 599] width 402 height 37
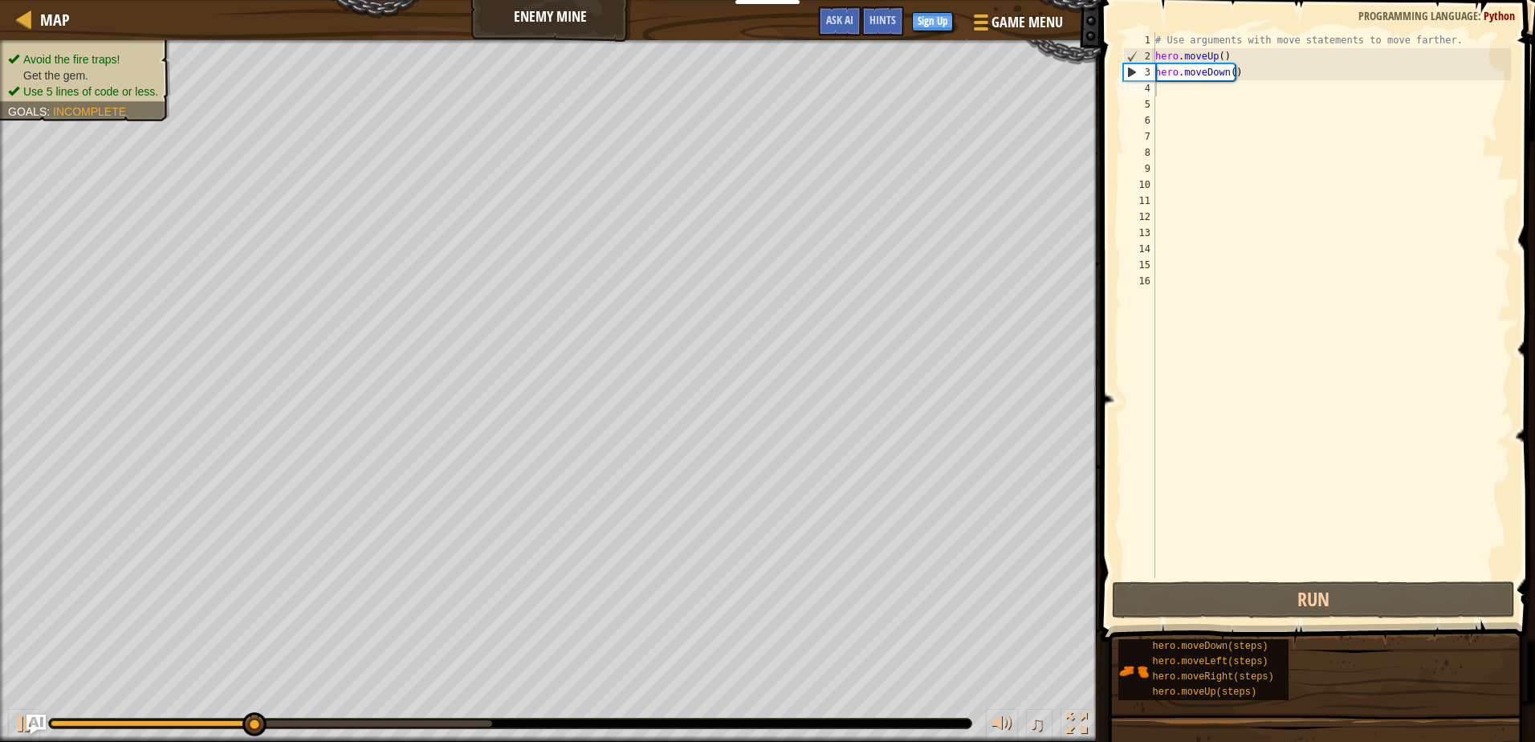
click at [84, 59] on div "Avoid the fire traps! Get the gem. Use 5 lines of code or less. Goals : Incompl…" at bounding box center [85, 75] width 154 height 48
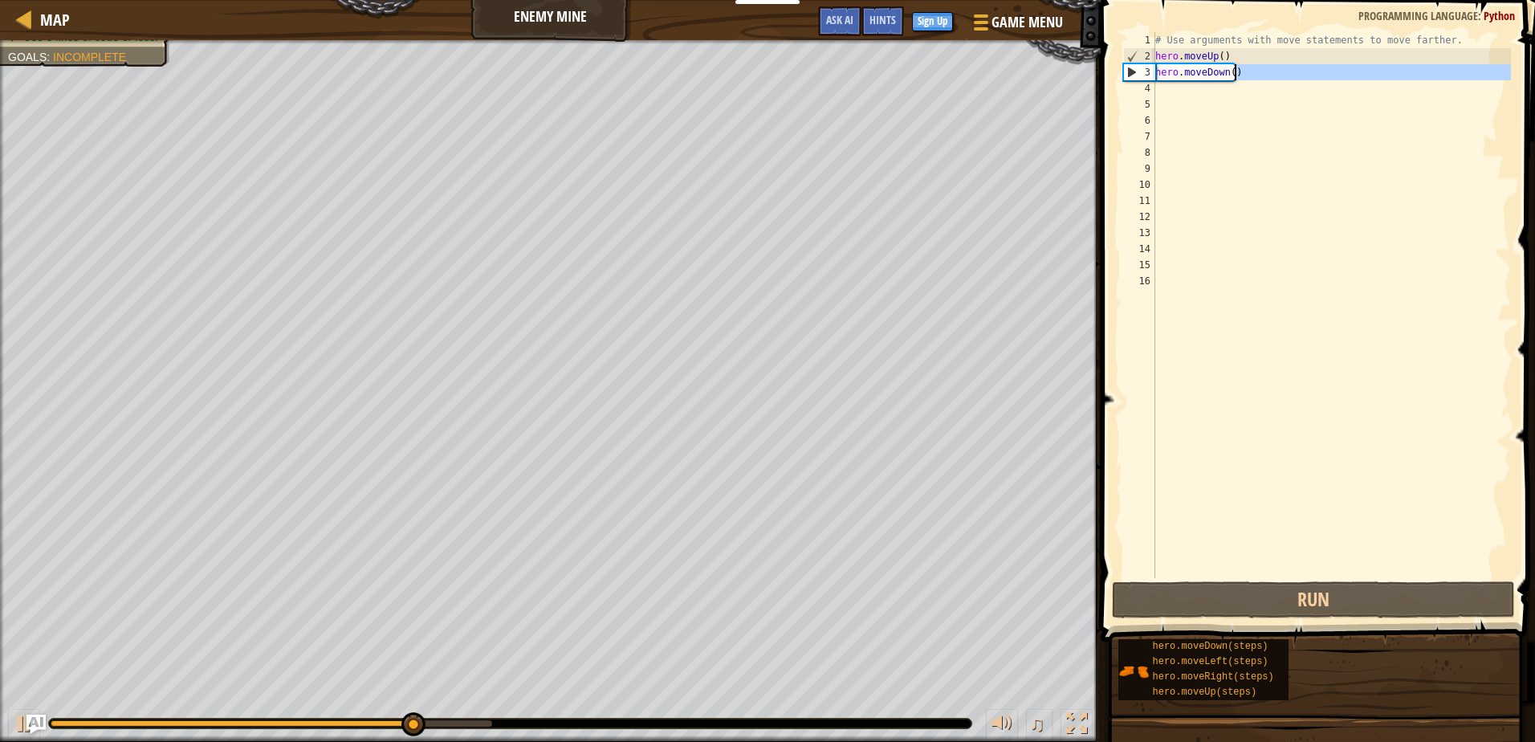
click at [1255, 76] on div "# Use arguments with move statements to move farther. hero . moveUp ( ) hero . …" at bounding box center [1331, 321] width 359 height 578
type textarea "hero.moveDown()"
click at [1200, 99] on div "# Use arguments with move statements to move farther. hero . moveUp ( ) hero . …" at bounding box center [1331, 321] width 359 height 578
click at [1178, 92] on div "# Use arguments with move statements to move farther. hero . moveUp ( ) hero . …" at bounding box center [1331, 321] width 359 height 578
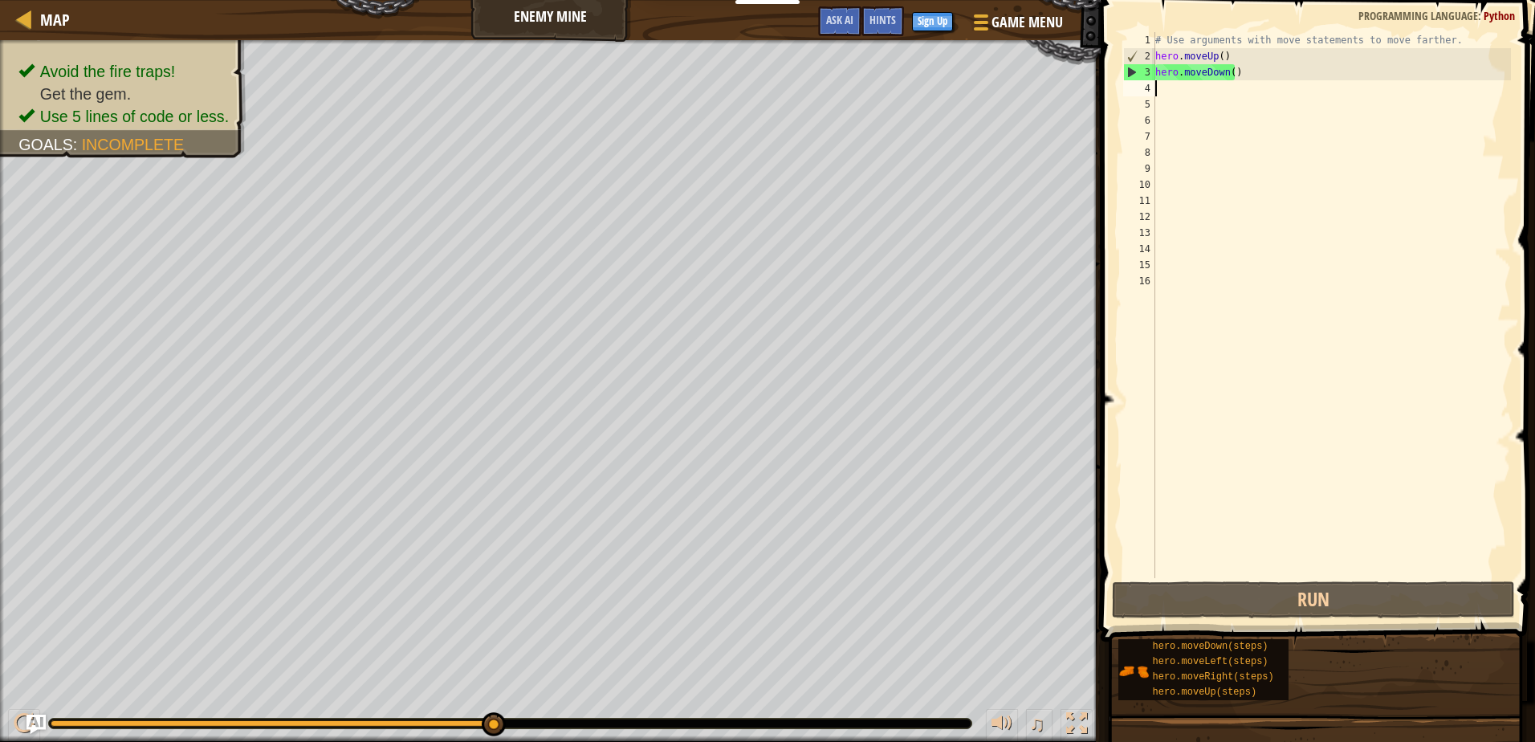
type textarea "y"
type textarea "h"
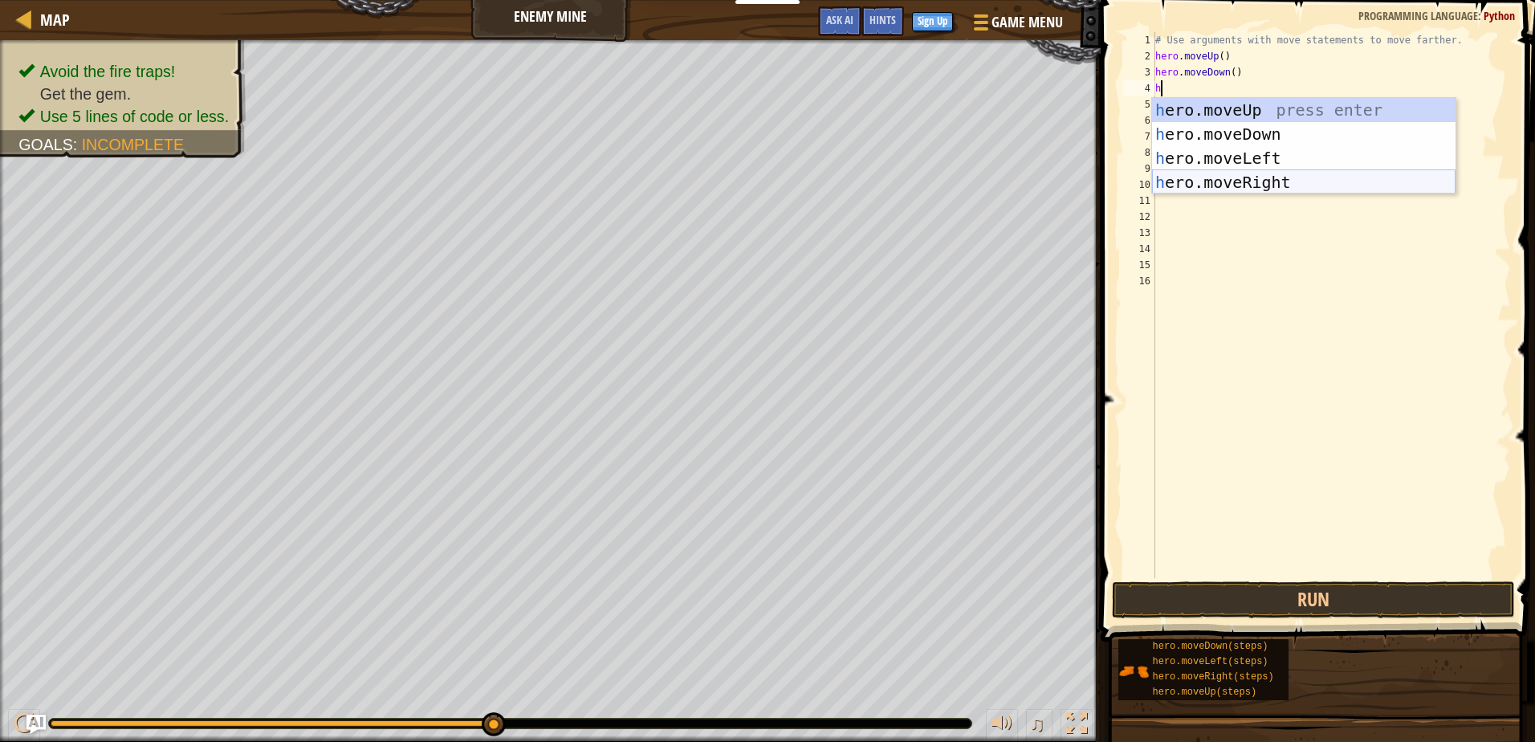
click at [1284, 186] on div "h ero.moveUp press enter h ero.moveDown press enter h ero.moveLeft press enter …" at bounding box center [1303, 170] width 303 height 144
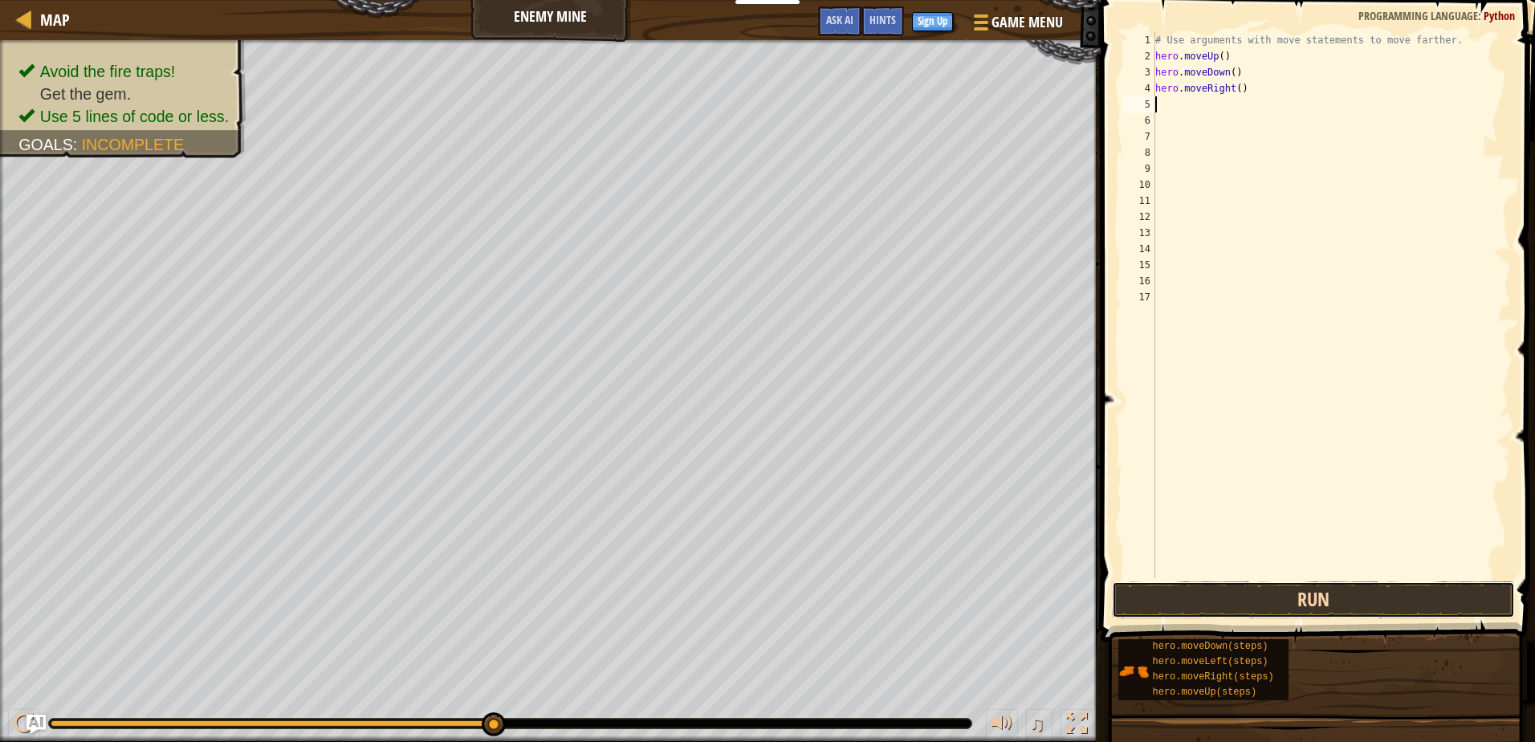
click at [1357, 598] on button "Run" at bounding box center [1313, 599] width 402 height 37
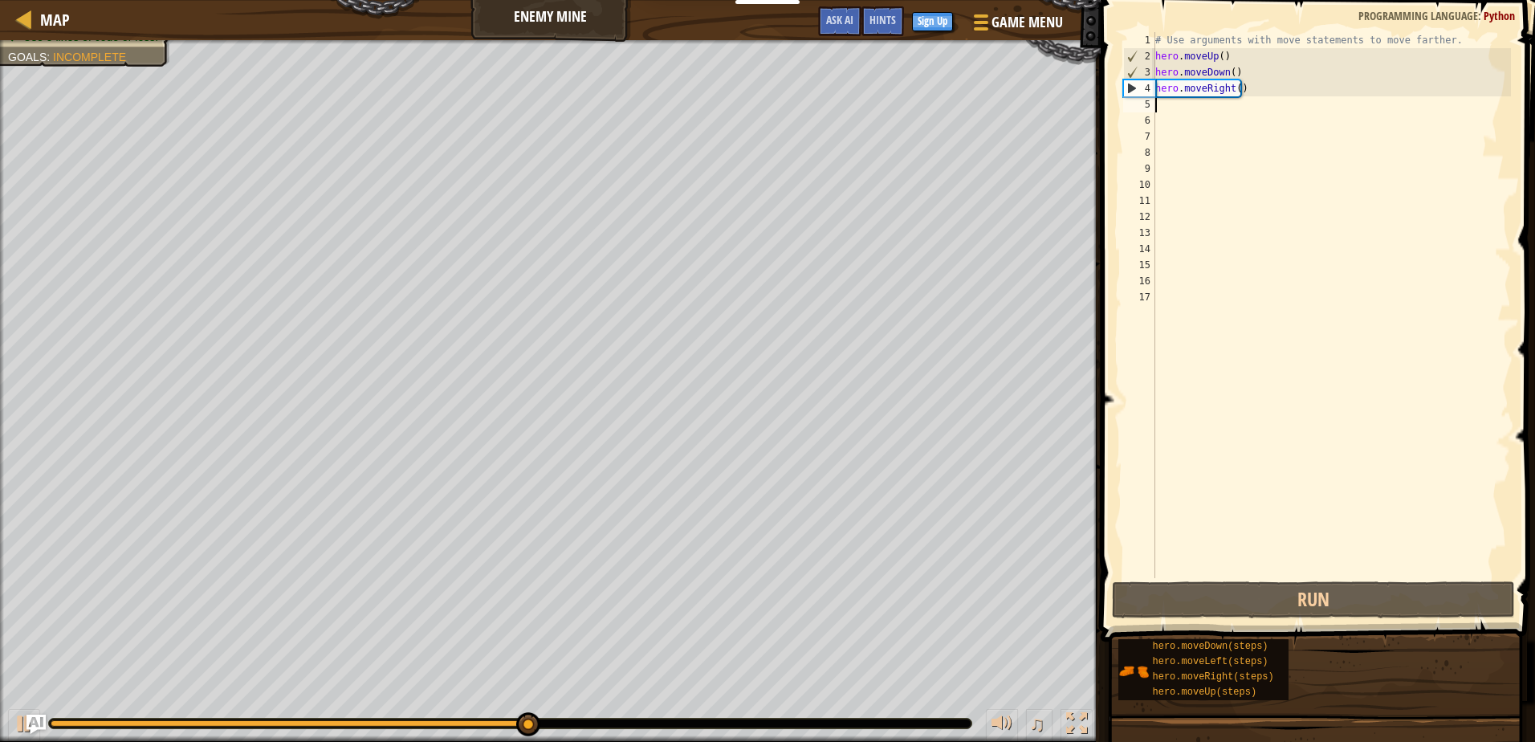
type textarea "h"
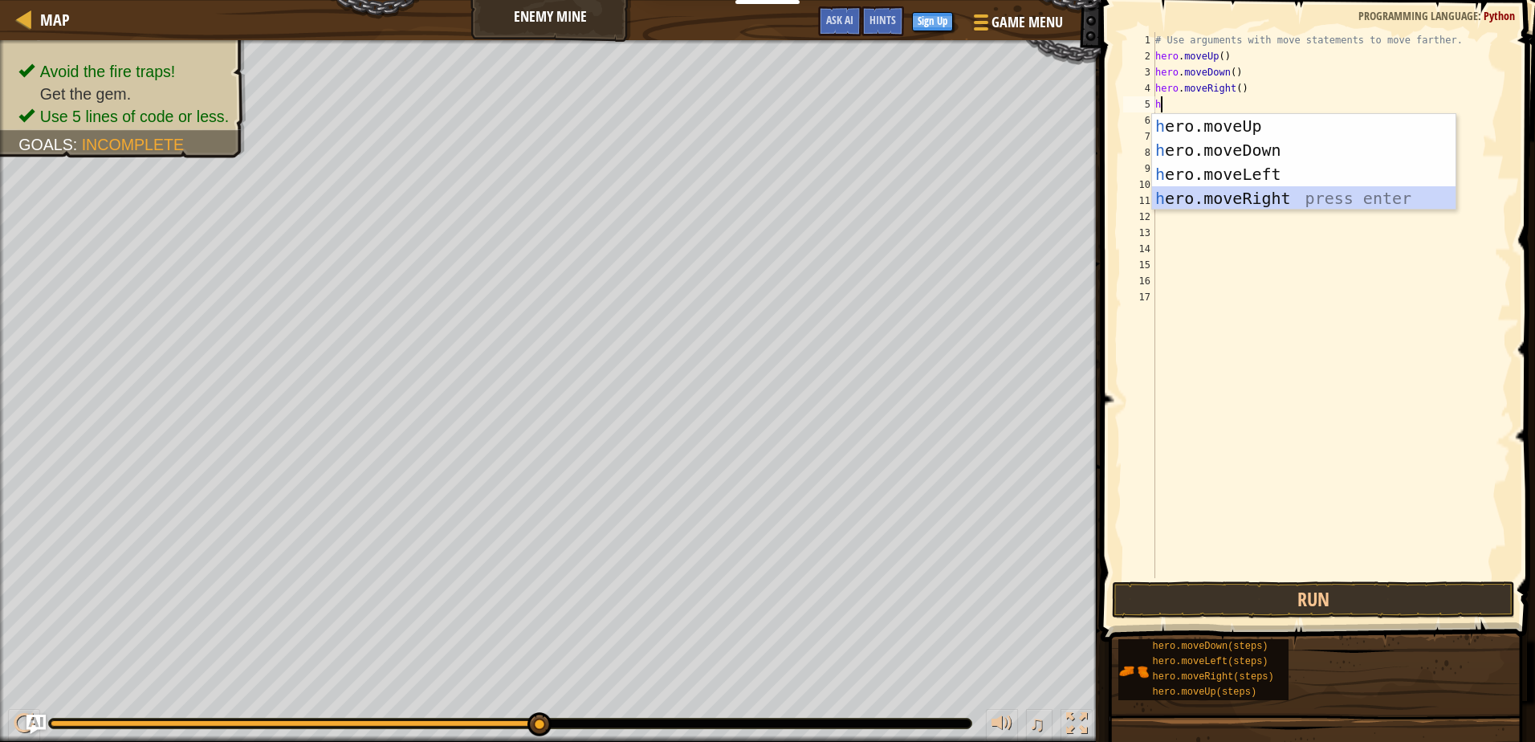
drag, startPoint x: 1237, startPoint y: 197, endPoint x: 1273, endPoint y: 226, distance: 46.8
click at [1241, 202] on div "h ero.moveUp press enter h ero.moveDown press enter h ero.moveLeft press enter …" at bounding box center [1303, 186] width 303 height 144
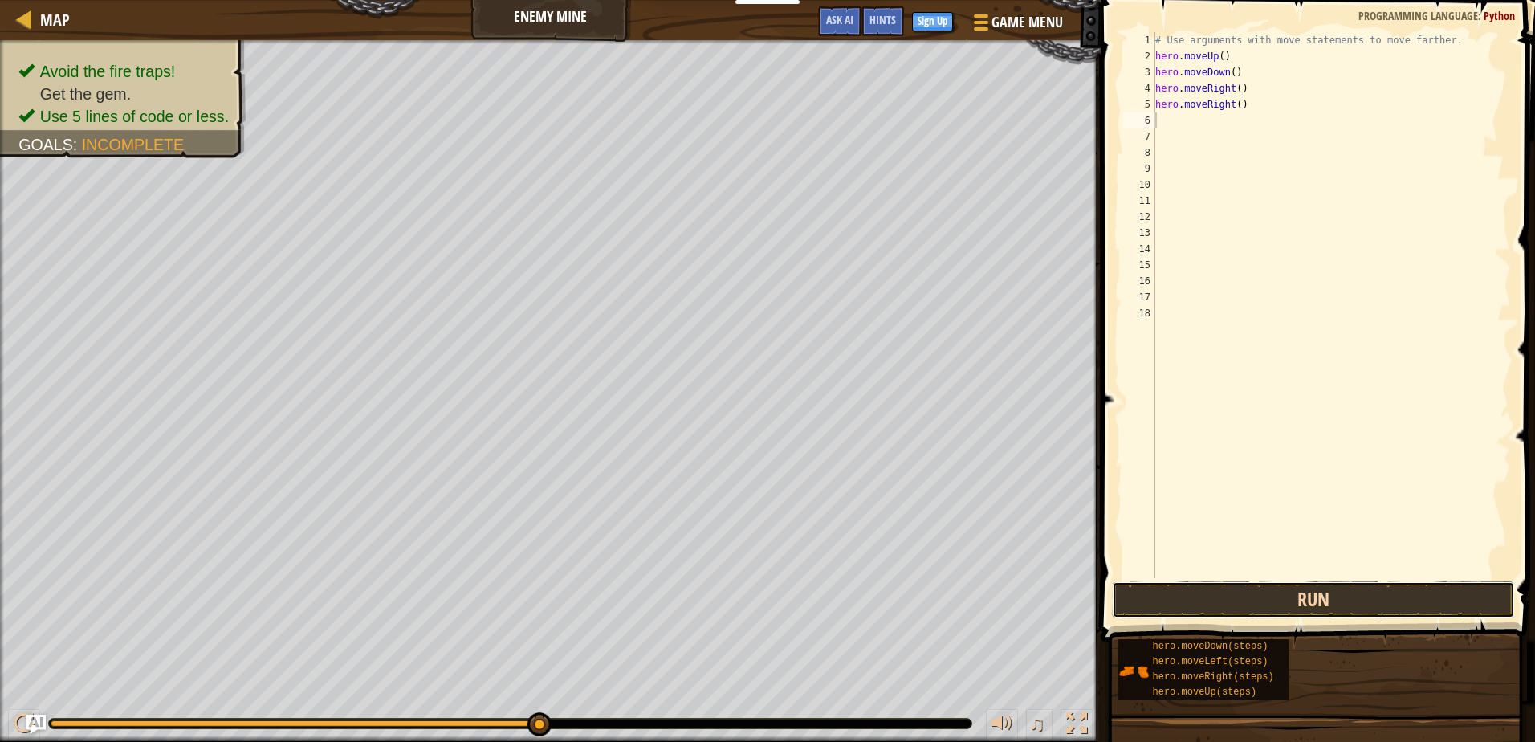
click at [1434, 599] on button "Run" at bounding box center [1313, 599] width 402 height 37
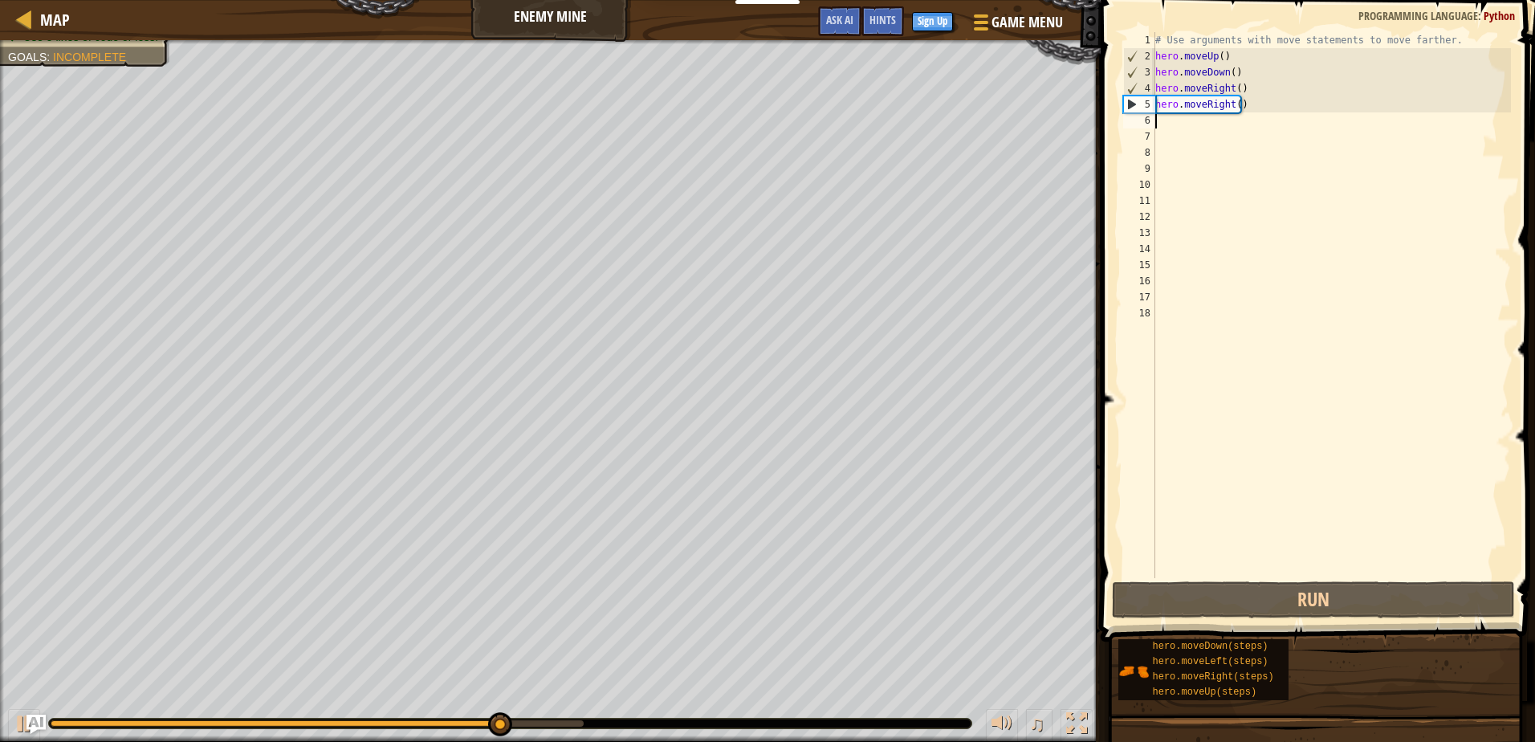
type textarea "h"
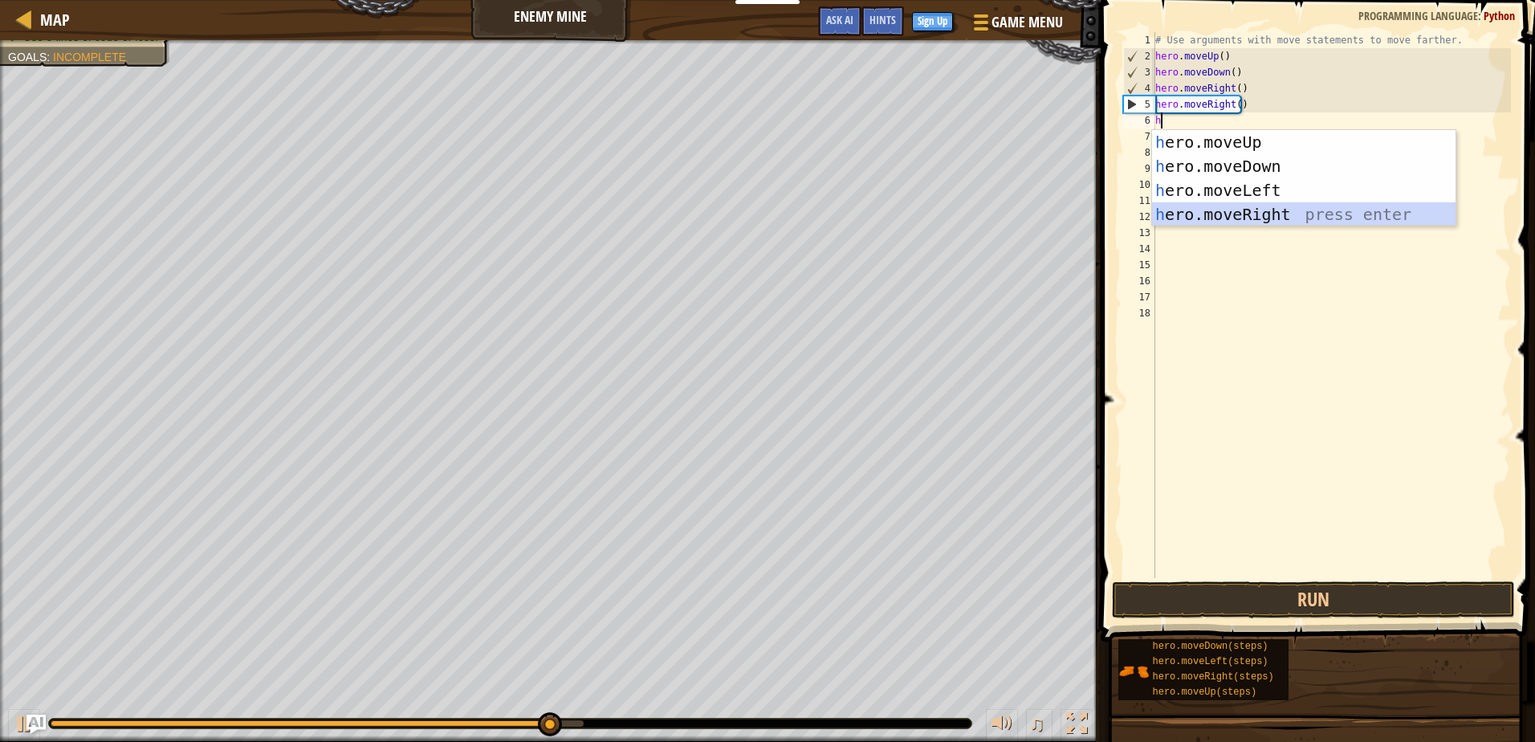
click at [1194, 209] on div "h ero.moveUp press enter h ero.moveDown press enter h ero.moveLeft press enter …" at bounding box center [1303, 202] width 303 height 144
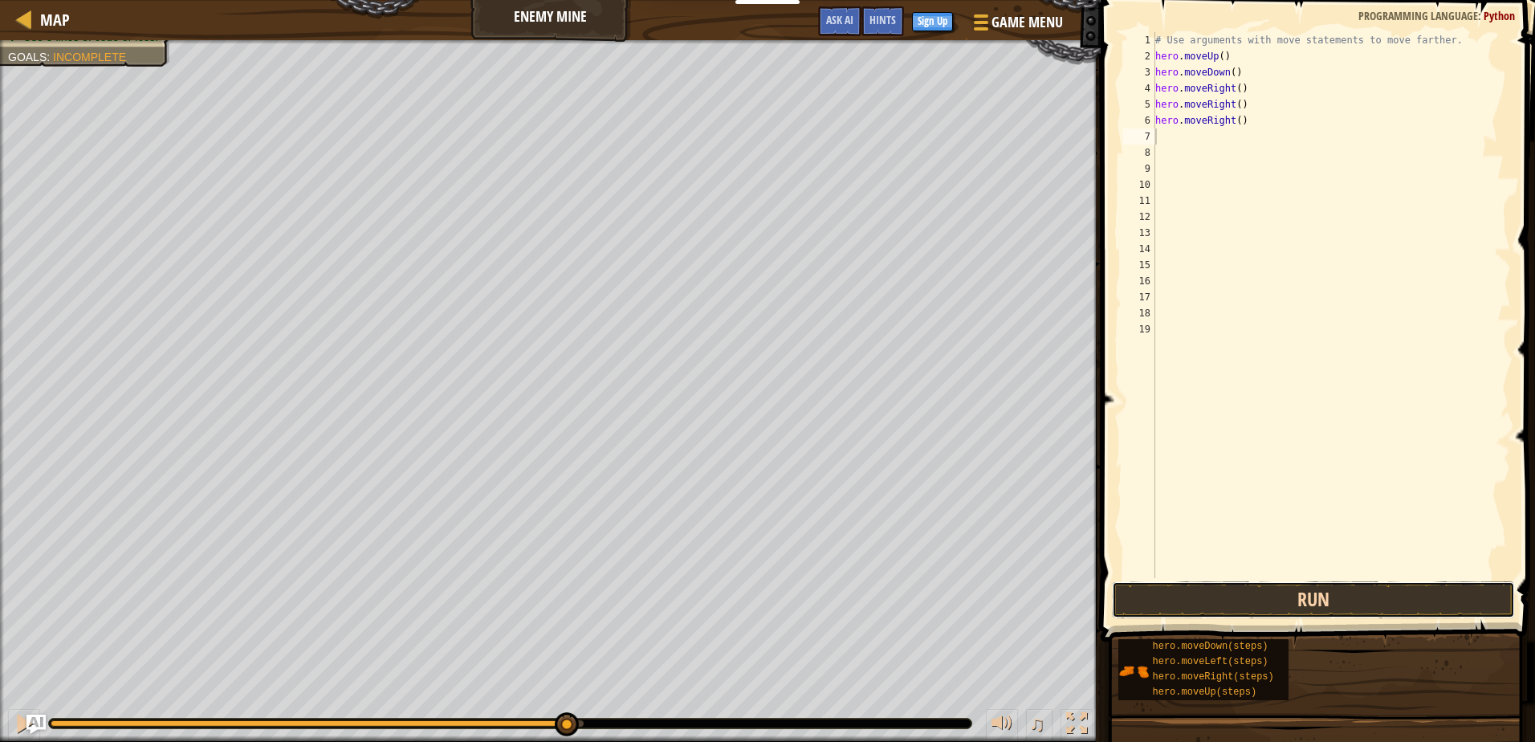
click at [1407, 598] on button "Run" at bounding box center [1313, 599] width 402 height 37
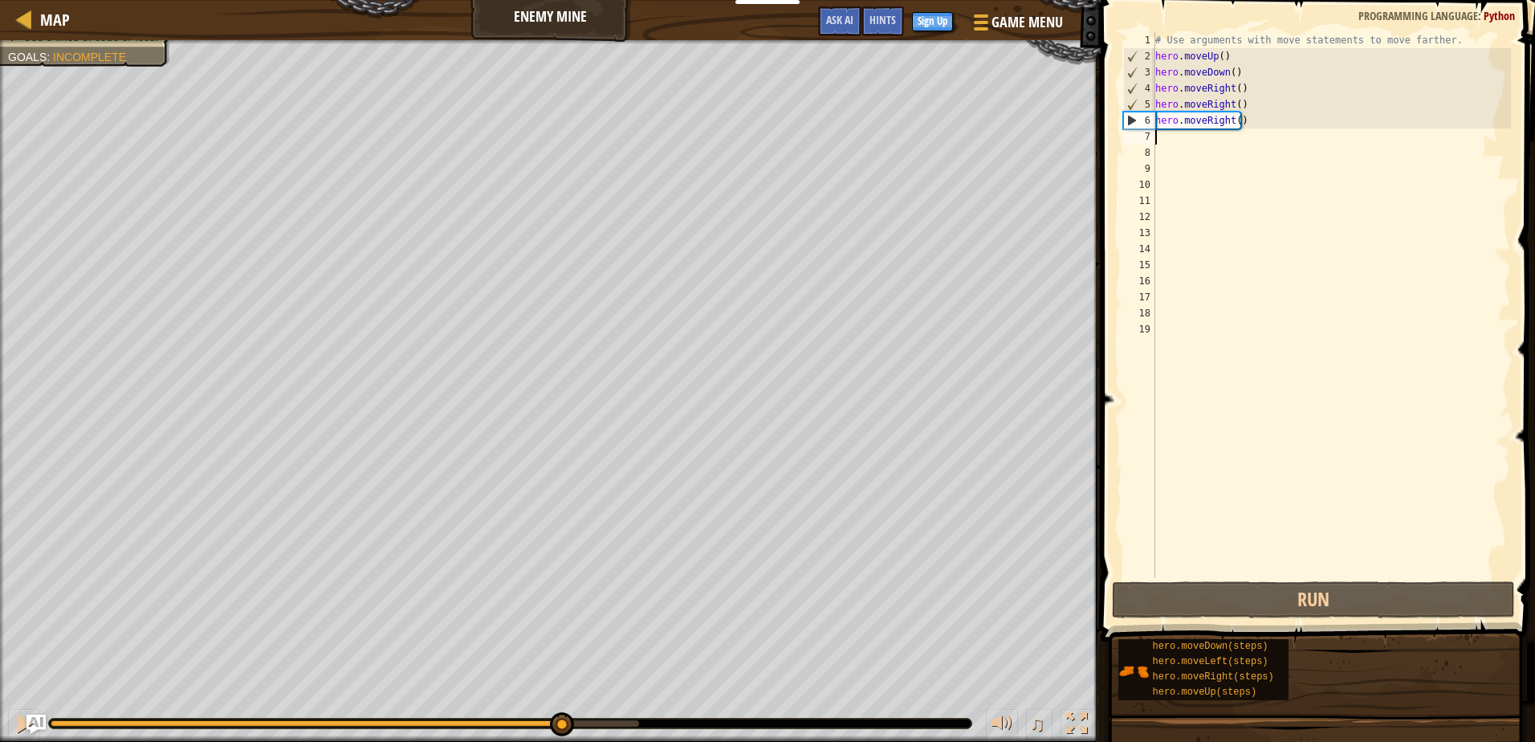
click at [561, 661] on div "Avoid the fire traps! Get the gem. Use 5 lines of code or less. Goals : Incompl…" at bounding box center [767, 391] width 1535 height 702
type textarea "h"
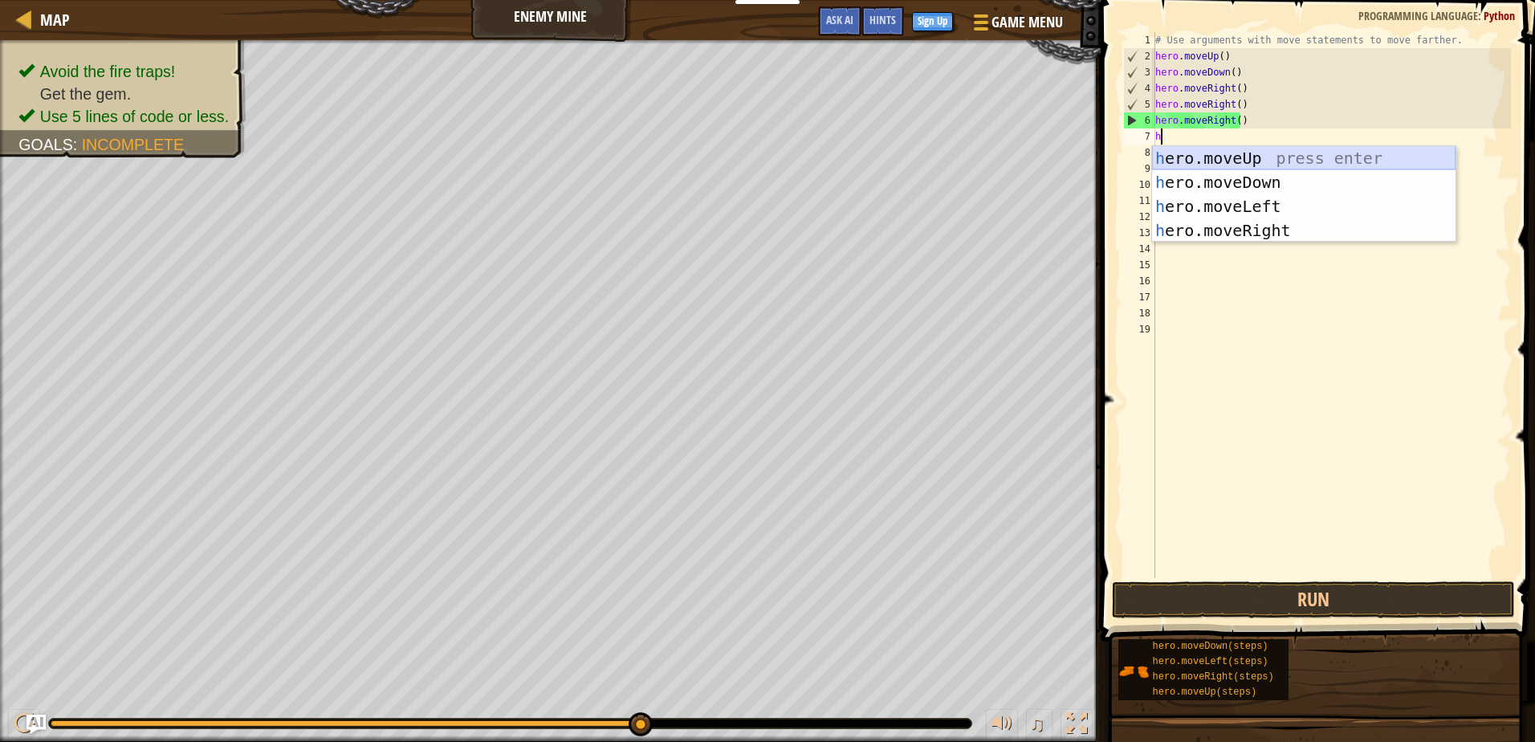
click at [1215, 163] on div "h ero.moveUp press enter h ero.moveDown press enter h ero.moveLeft press enter …" at bounding box center [1303, 218] width 303 height 144
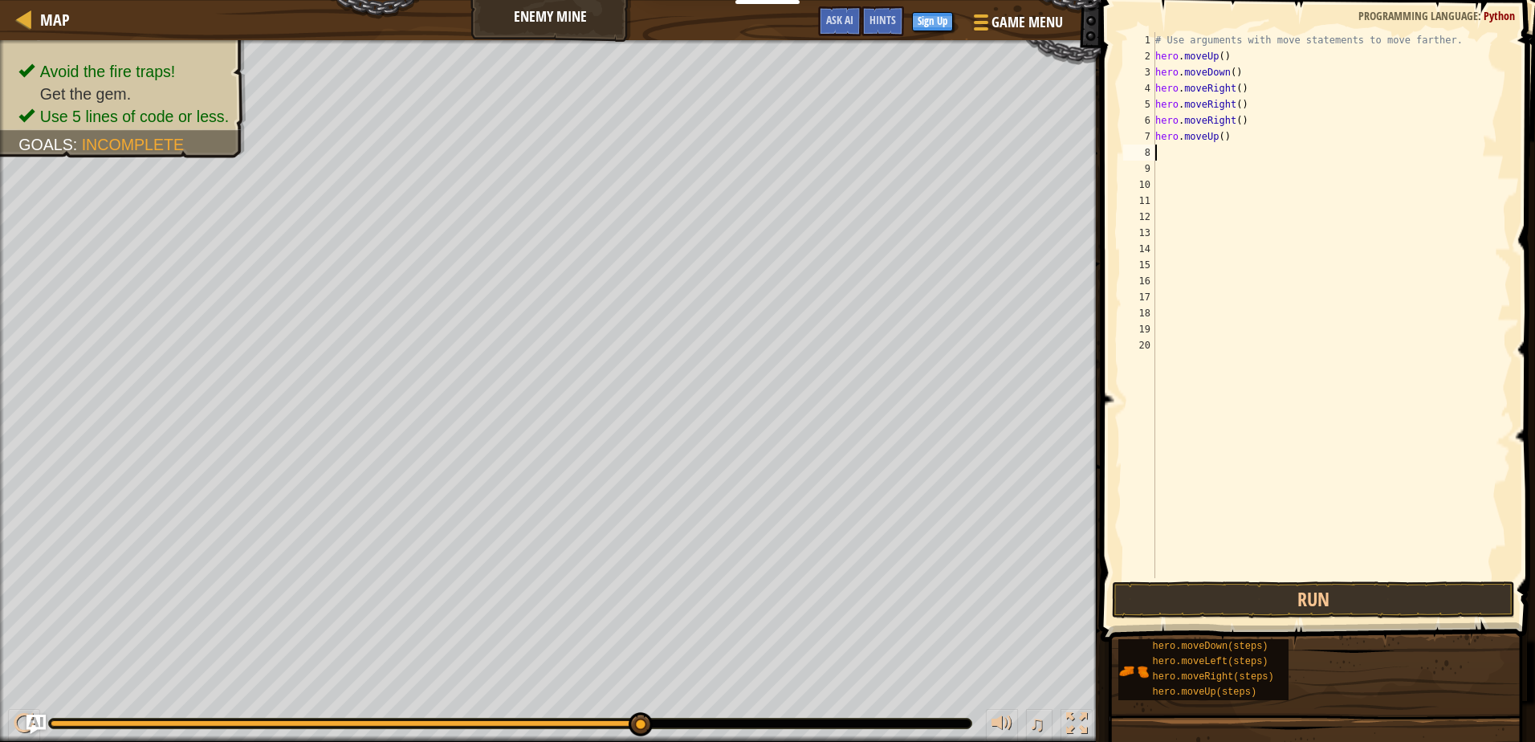
type textarea "h"
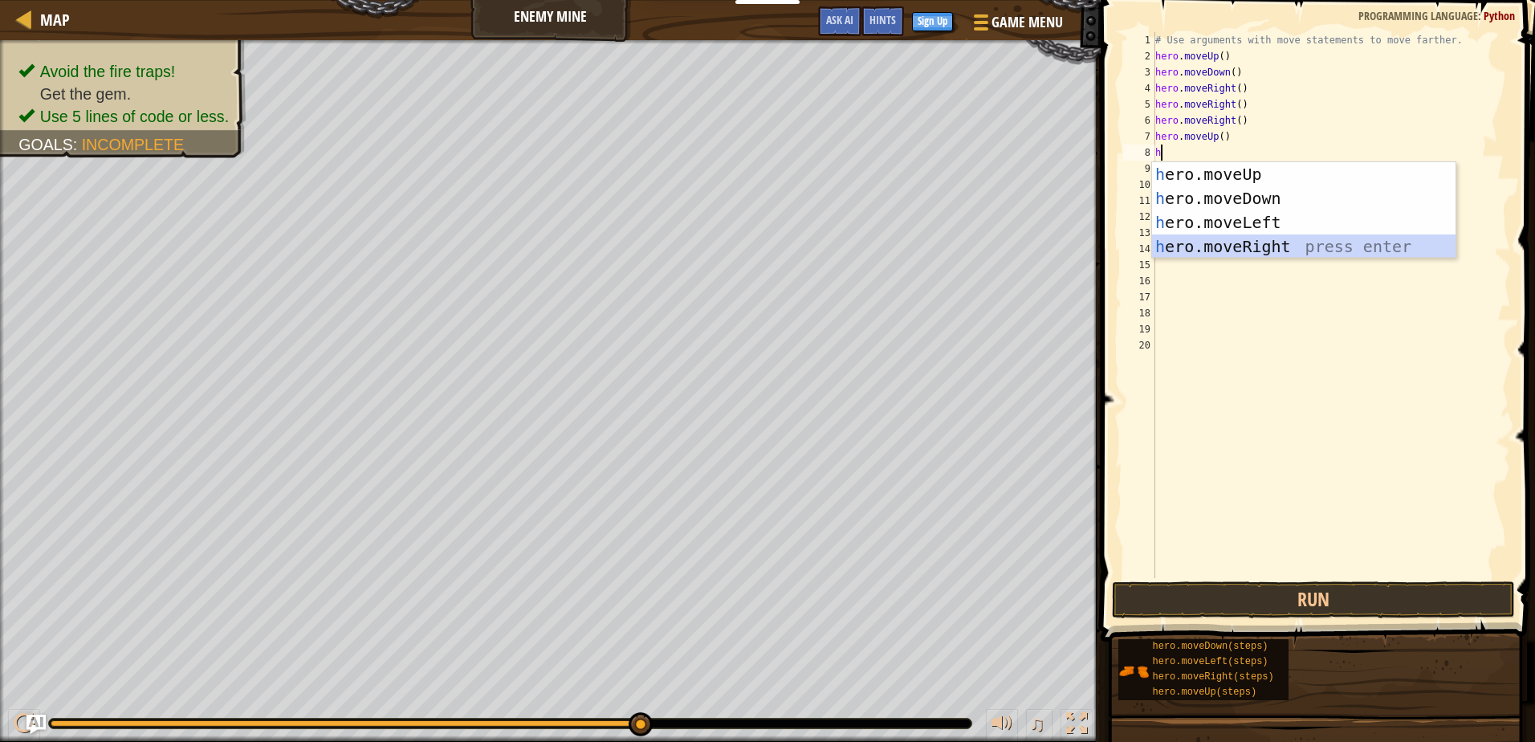
click at [1213, 238] on div "h ero.moveUp press enter h ero.moveDown press enter h ero.moveLeft press enter …" at bounding box center [1303, 234] width 303 height 144
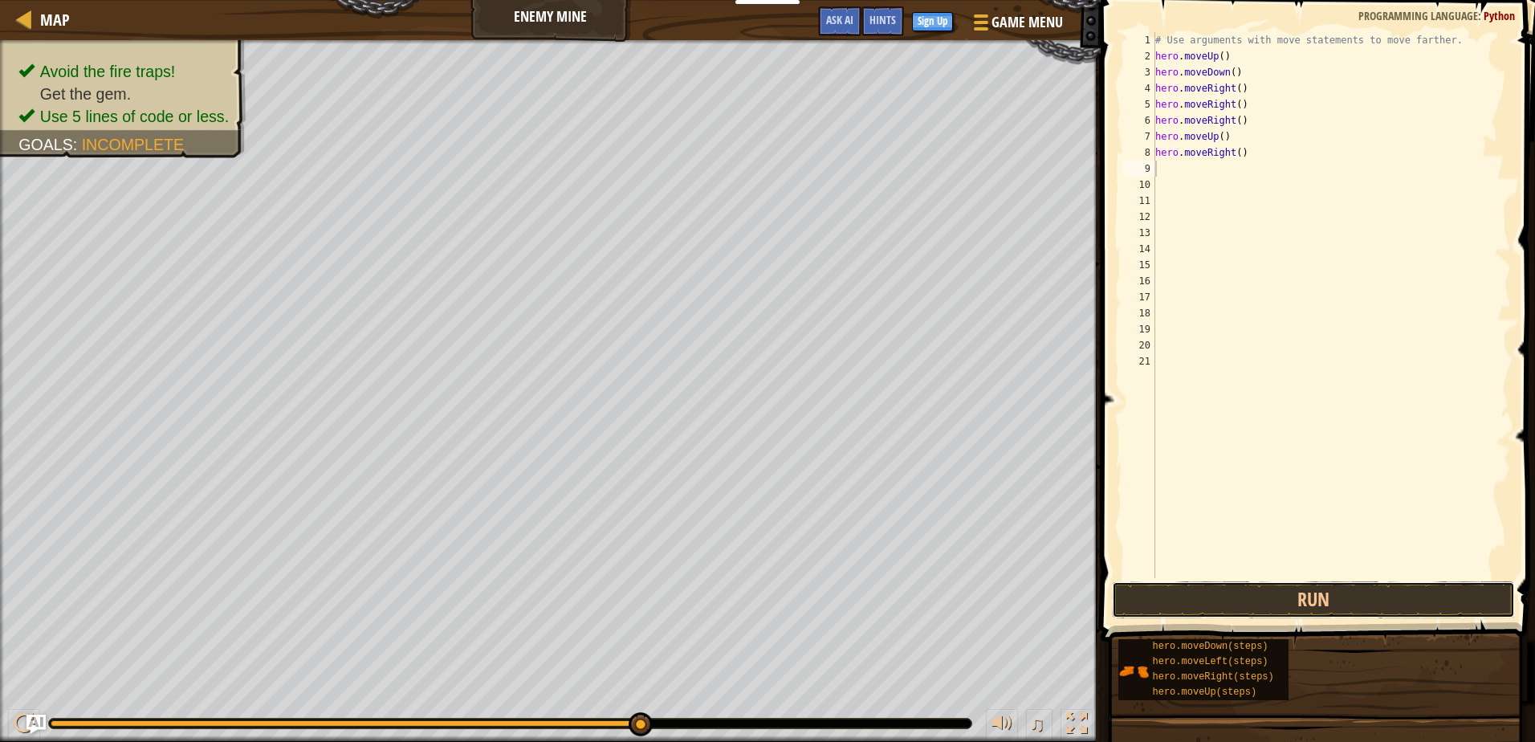
drag, startPoint x: 1305, startPoint y: 598, endPoint x: 1171, endPoint y: 741, distance: 195.9
click at [1300, 613] on button "Run" at bounding box center [1313, 599] width 402 height 37
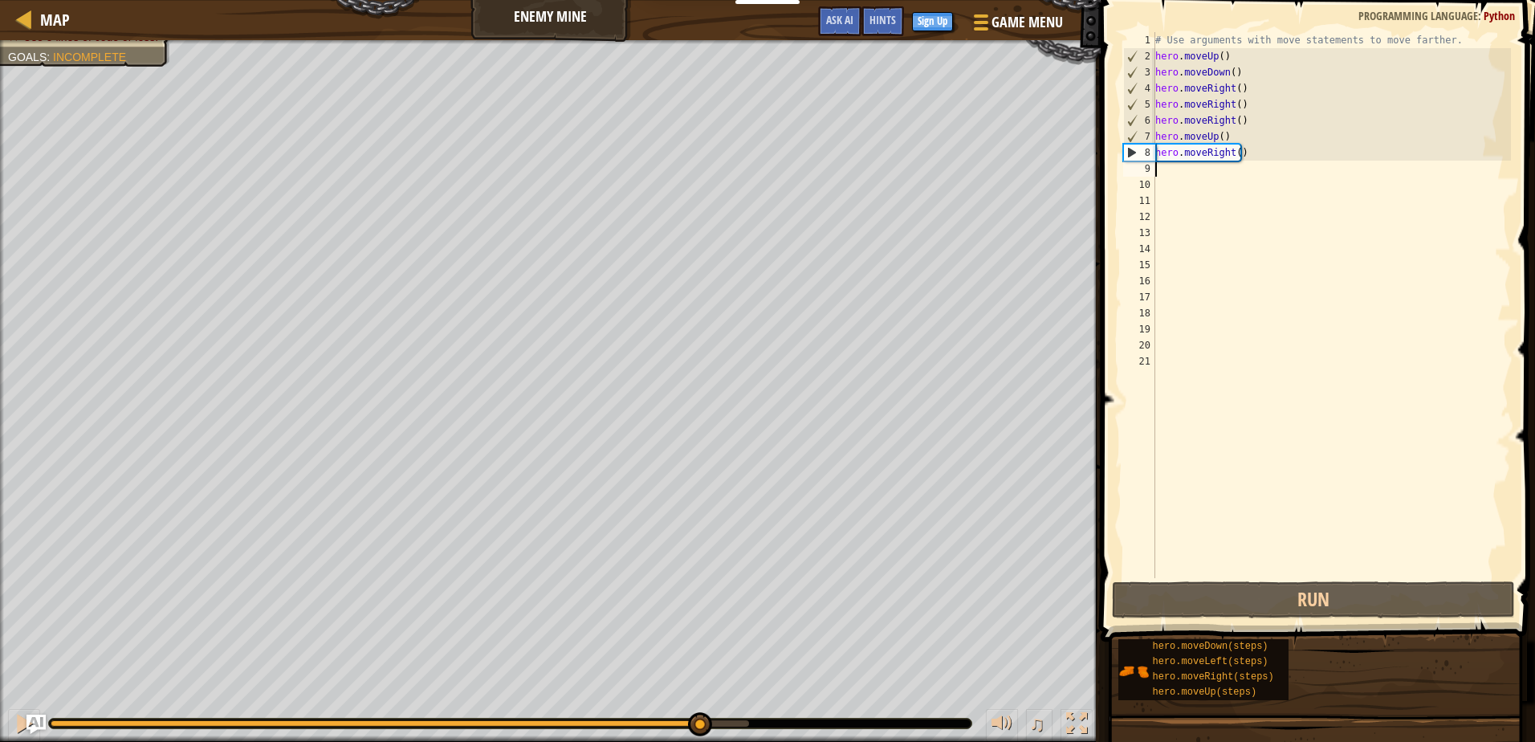
click at [701, 473] on div "Avoid the fire traps! Get the gem. Use 5 lines of code or less. Goals : Incompl…" at bounding box center [767, 391] width 1535 height 702
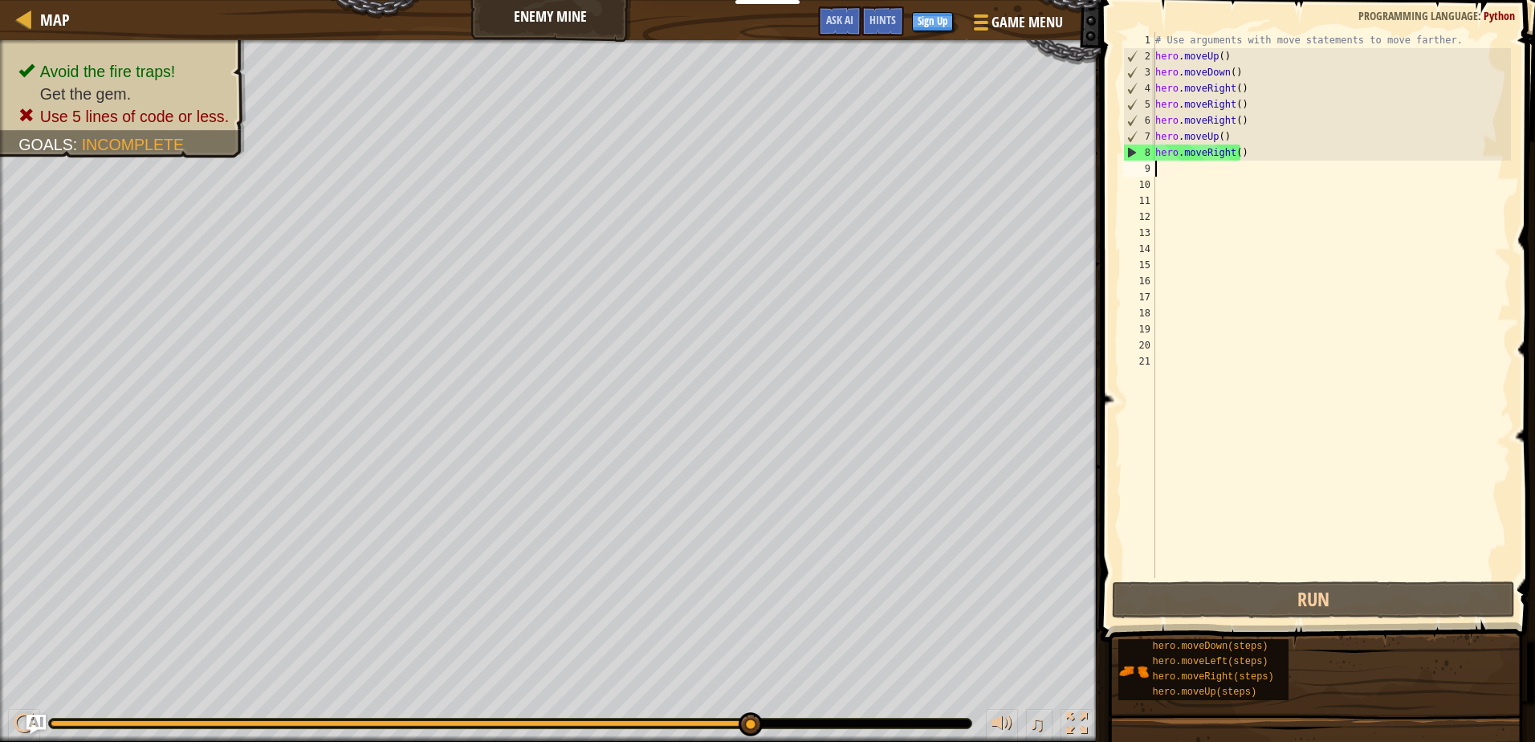
type textarea "h"
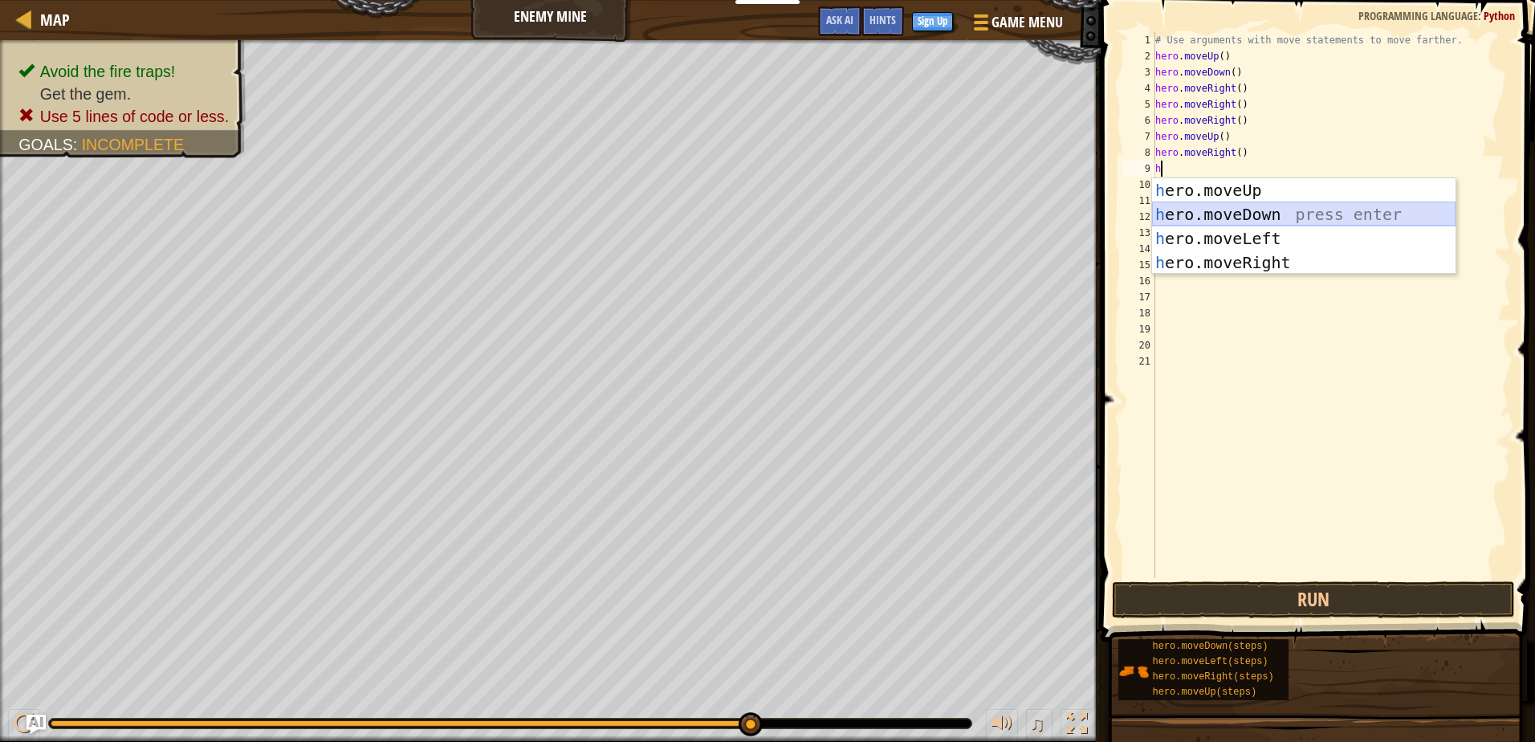
drag, startPoint x: 1251, startPoint y: 229, endPoint x: 1220, endPoint y: 212, distance: 34.9
drag, startPoint x: 1220, startPoint y: 212, endPoint x: 1199, endPoint y: 216, distance: 22.0
click at [1199, 216] on div "h ero.moveUp press enter h ero.moveDown press enter h ero.moveLeft press enter …" at bounding box center [1303, 250] width 303 height 144
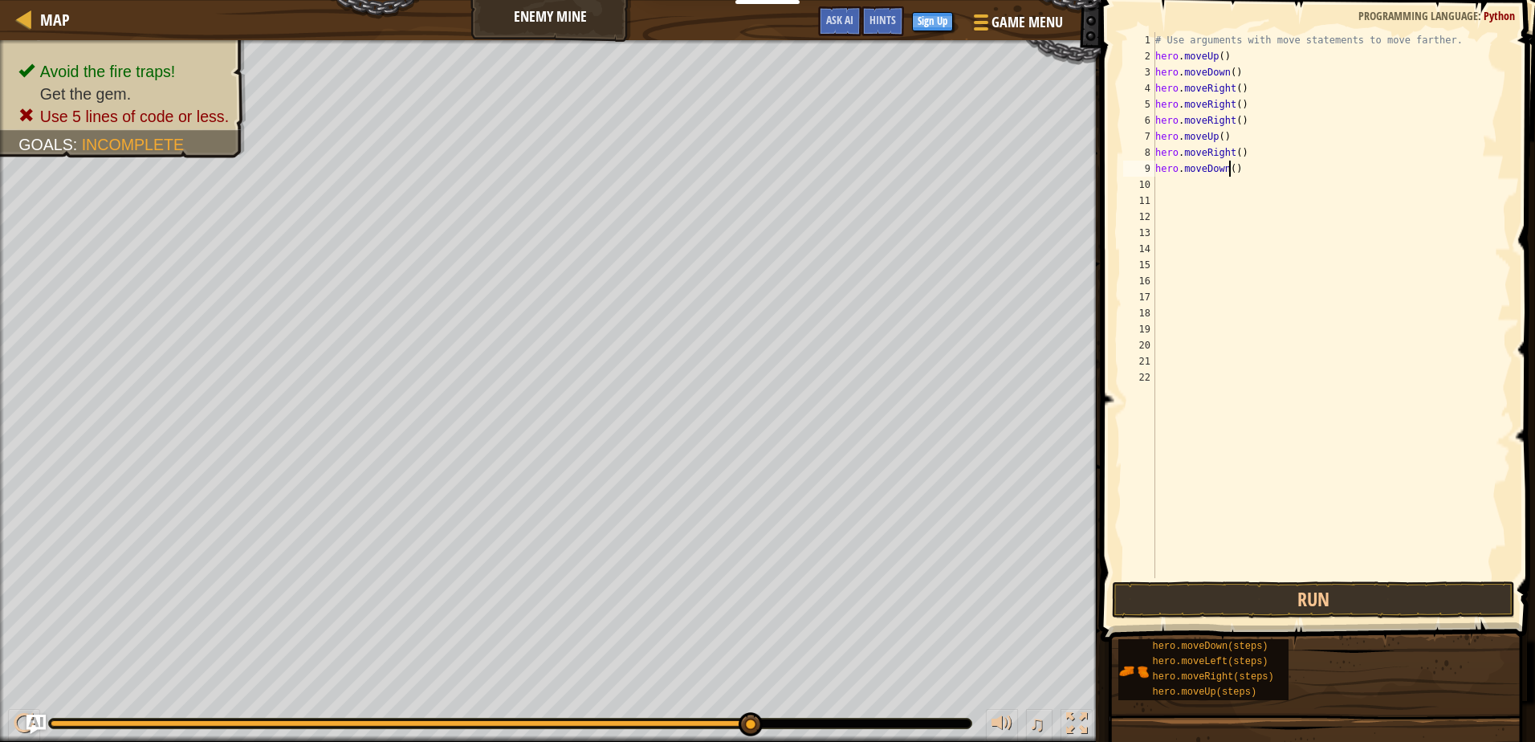
click at [1231, 171] on div "# Use arguments with move statements to move farther. hero . moveUp ( ) hero . …" at bounding box center [1331, 321] width 359 height 578
type textarea "hero.moveDown(3)"
click at [1263, 599] on button "Run" at bounding box center [1313, 599] width 402 height 37
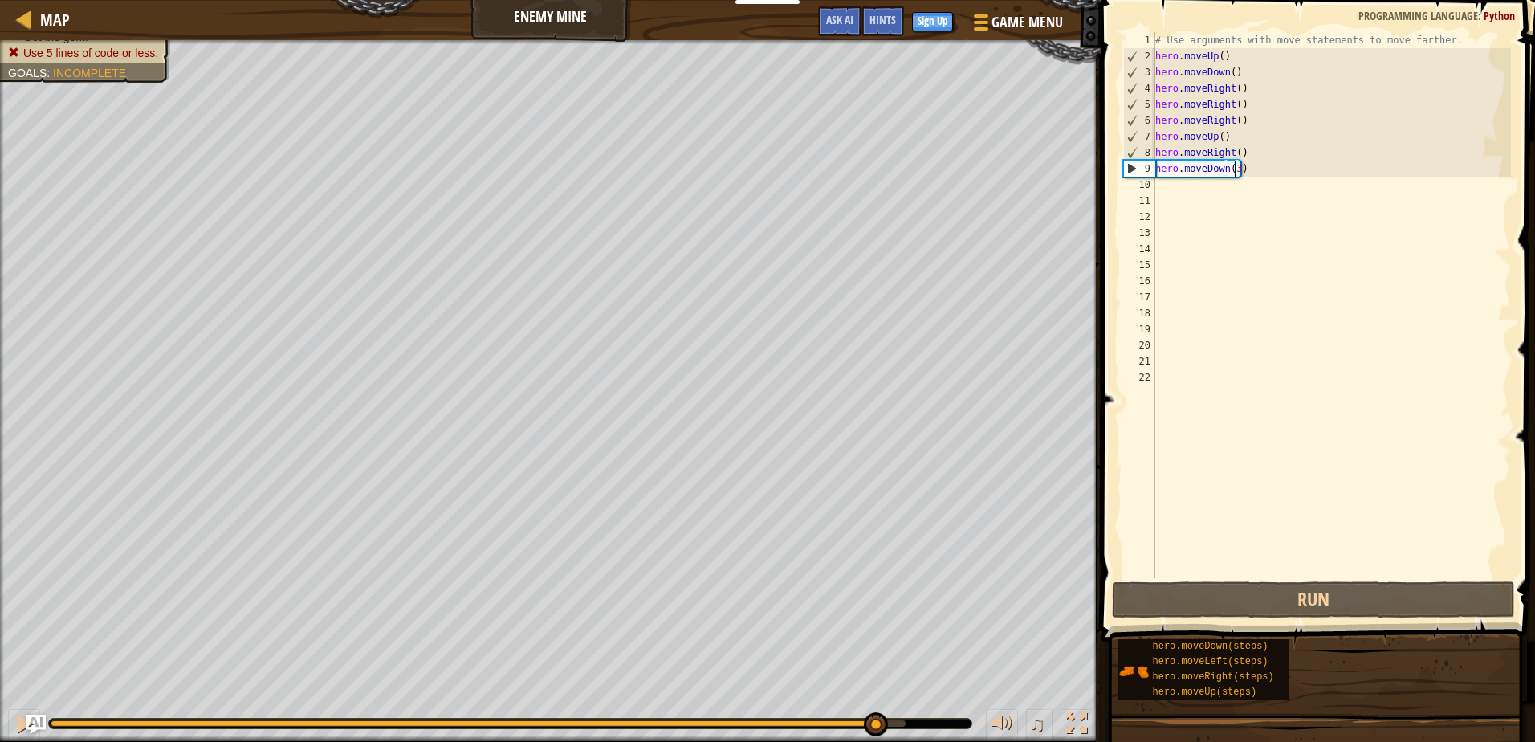
click at [875, 581] on div "Avoid the fire traps! Lure the ogre to its doom. Get the gem. Use 5 lines of co…" at bounding box center [767, 391] width 1535 height 702
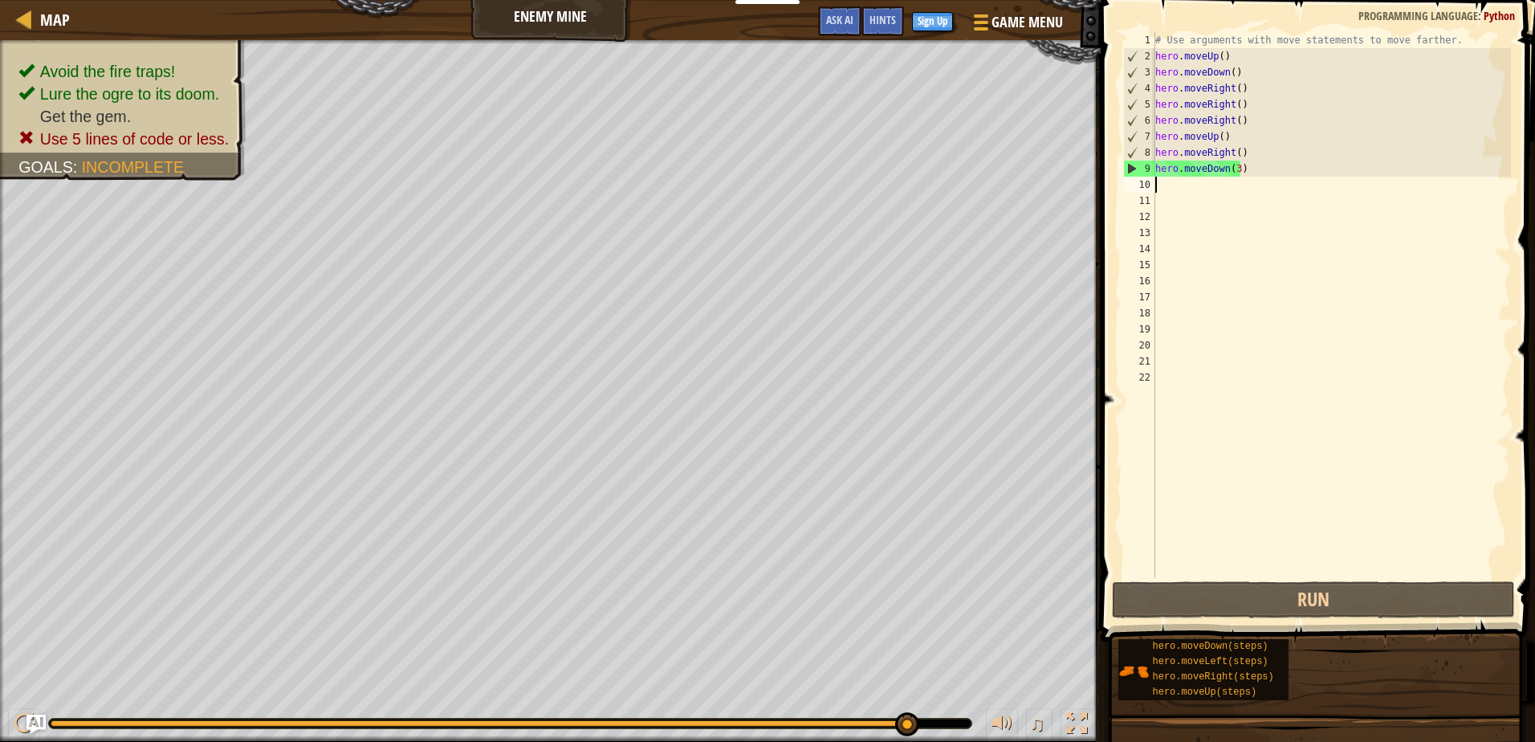
click at [1182, 190] on div "# Use arguments with move statements to move farther. hero . moveUp ( ) hero . …" at bounding box center [1331, 321] width 359 height 578
type textarea "h"
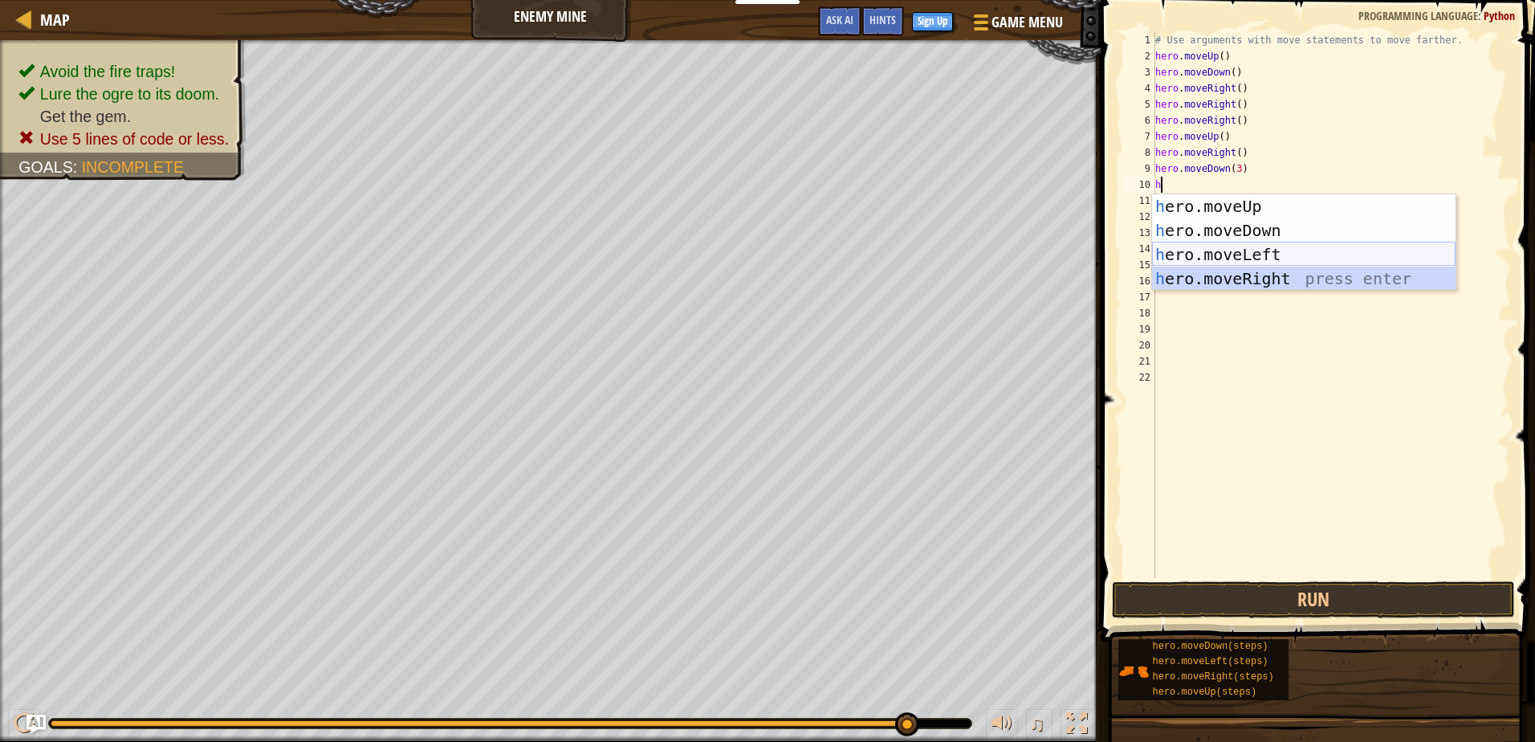
drag, startPoint x: 1231, startPoint y: 269, endPoint x: 1248, endPoint y: 264, distance: 17.5
click at [1247, 264] on div "h ero.moveUp press enter h ero.moveDown press enter h ero.moveLeft press enter …" at bounding box center [1303, 266] width 303 height 144
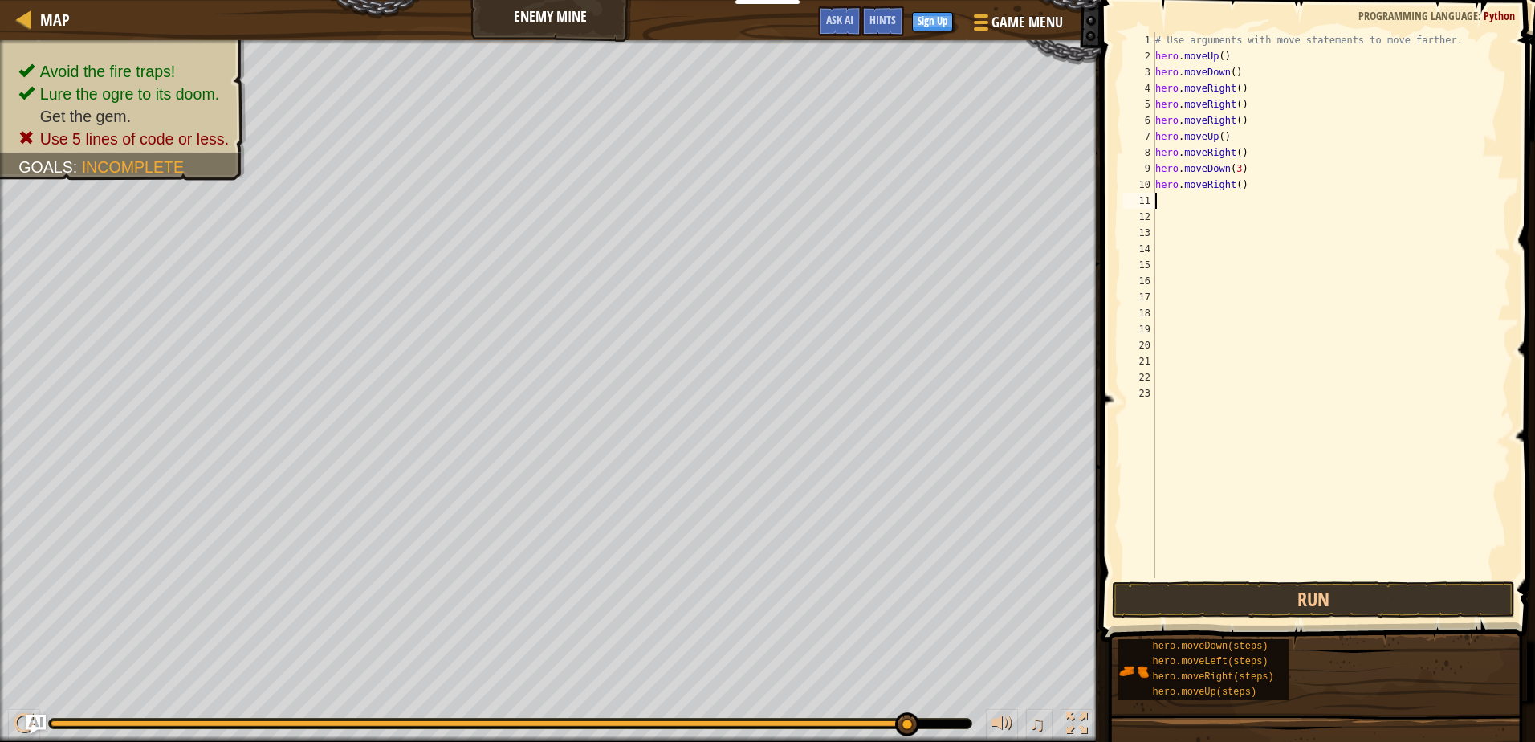
type textarea "h"
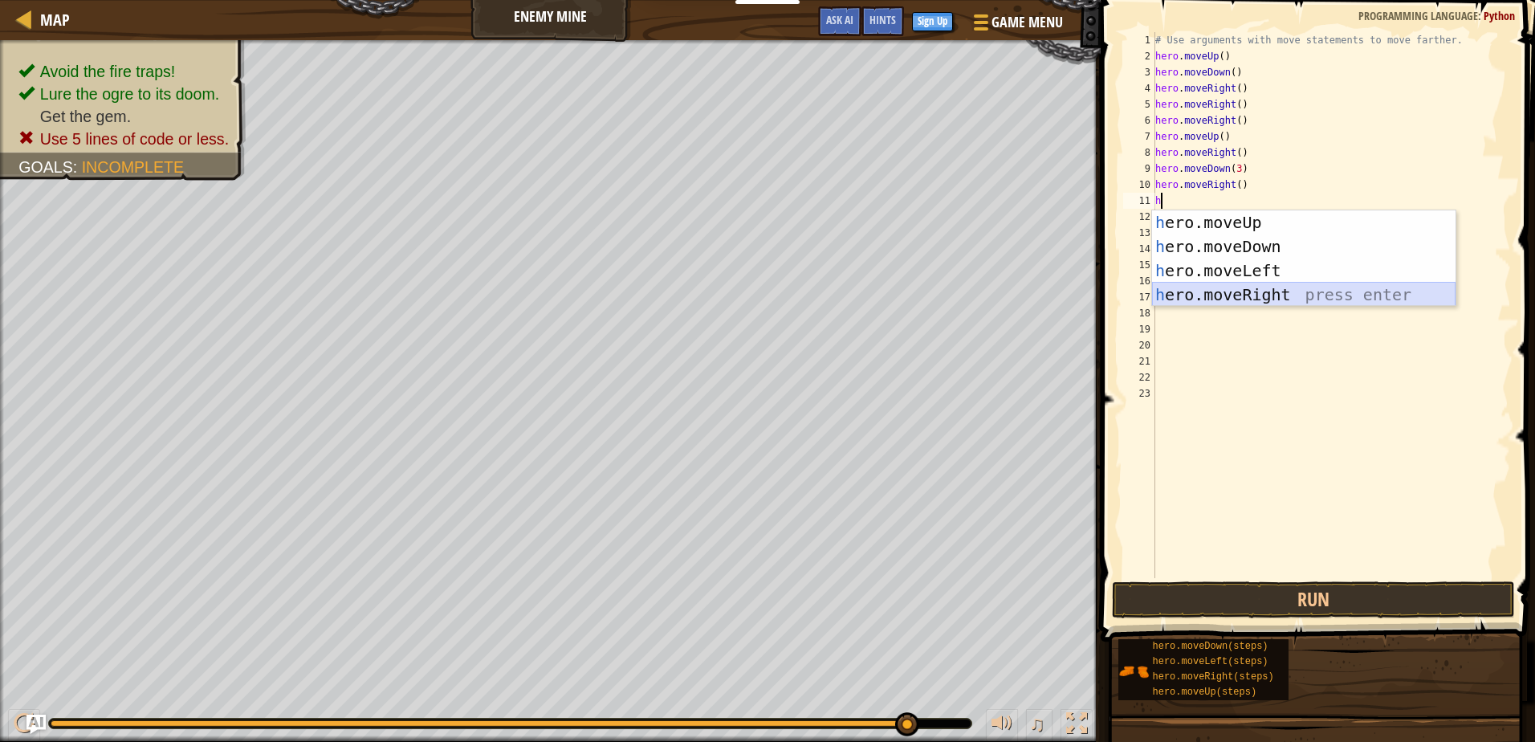
drag, startPoint x: 1182, startPoint y: 287, endPoint x: 1195, endPoint y: 296, distance: 16.7
click at [1195, 295] on div "h ero.moveUp press enter h ero.moveDown press enter h ero.moveLeft press enter …" at bounding box center [1303, 282] width 303 height 144
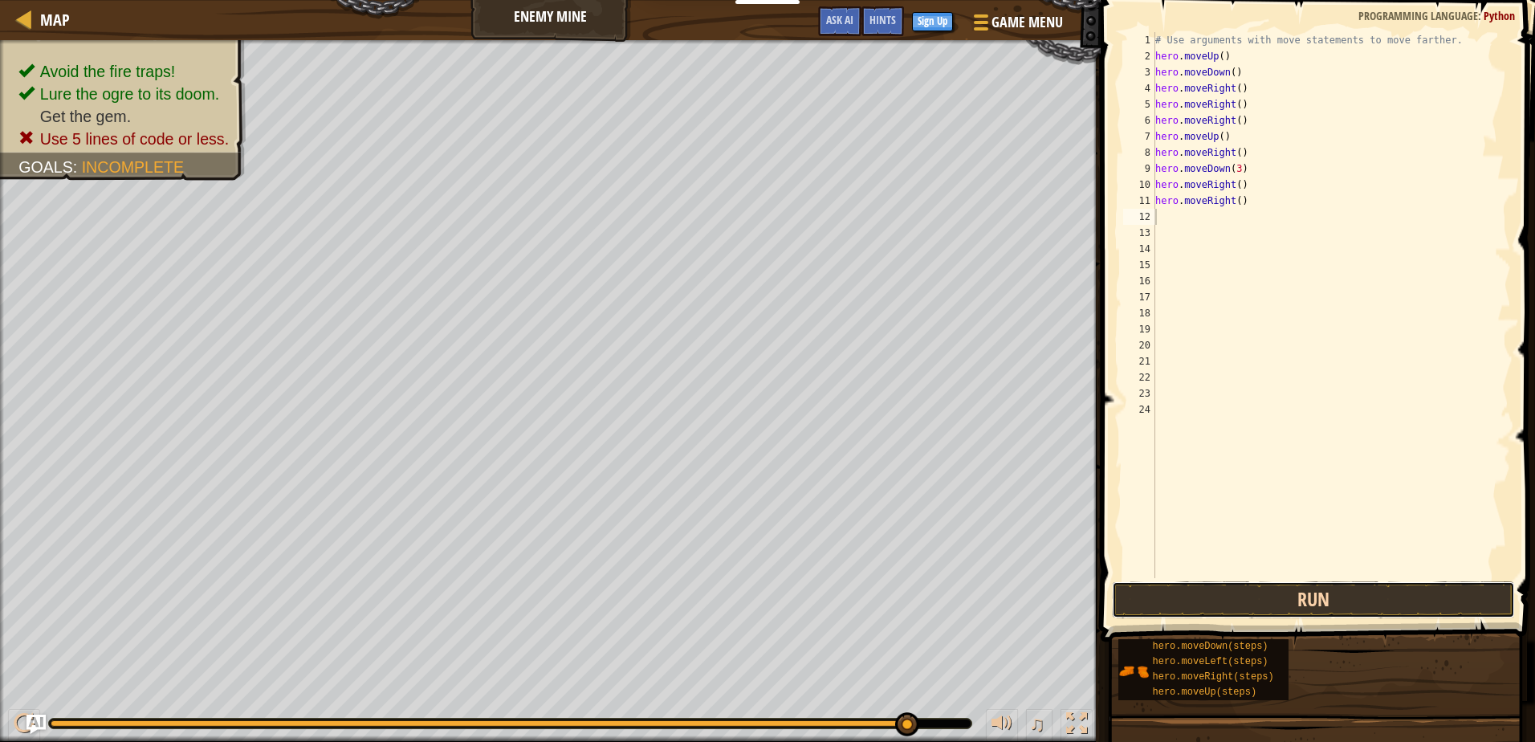
click at [1357, 584] on button "Run" at bounding box center [1313, 599] width 402 height 37
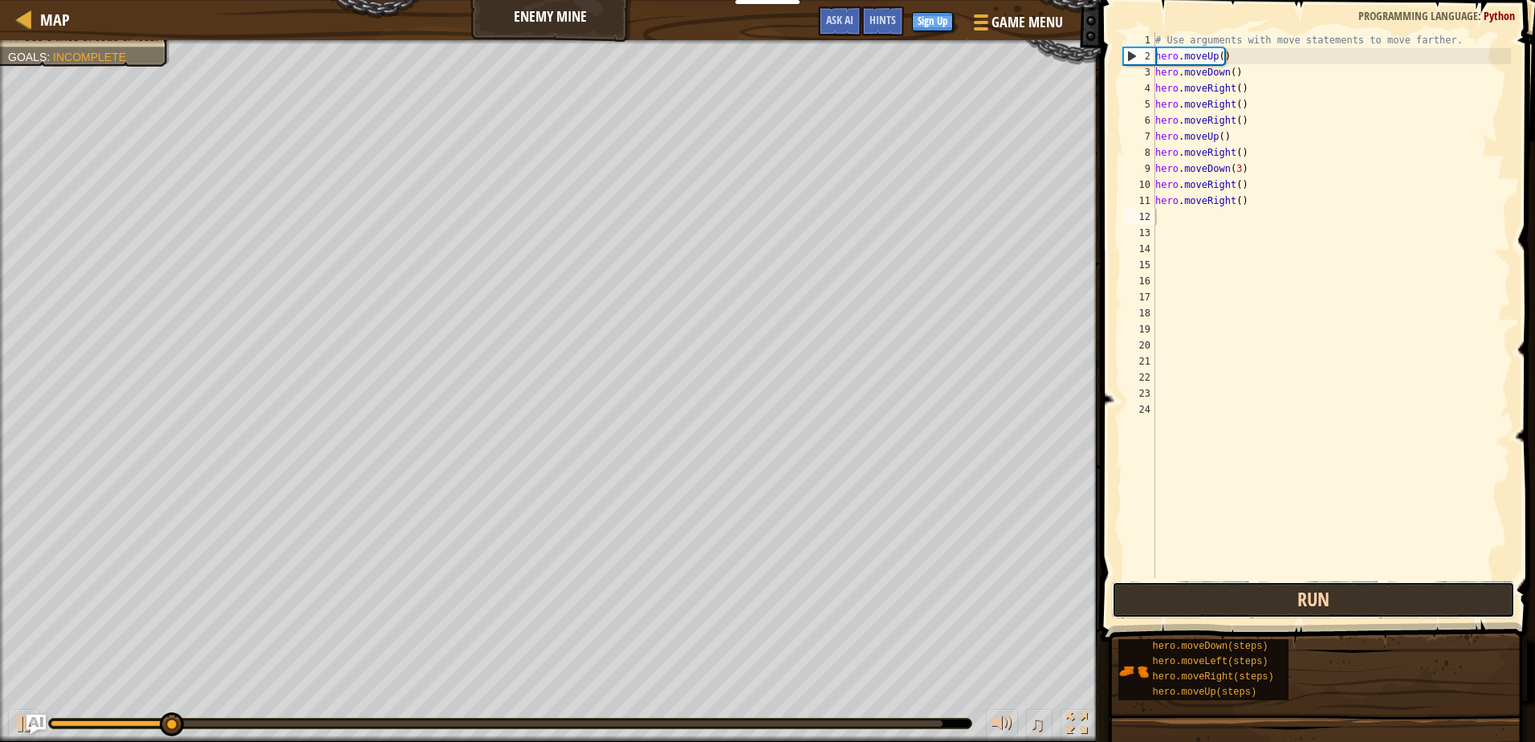
drag, startPoint x: 1330, startPoint y: 598, endPoint x: 1322, endPoint y: 594, distance: 9.0
click at [1322, 595] on button "Run" at bounding box center [1313, 599] width 402 height 37
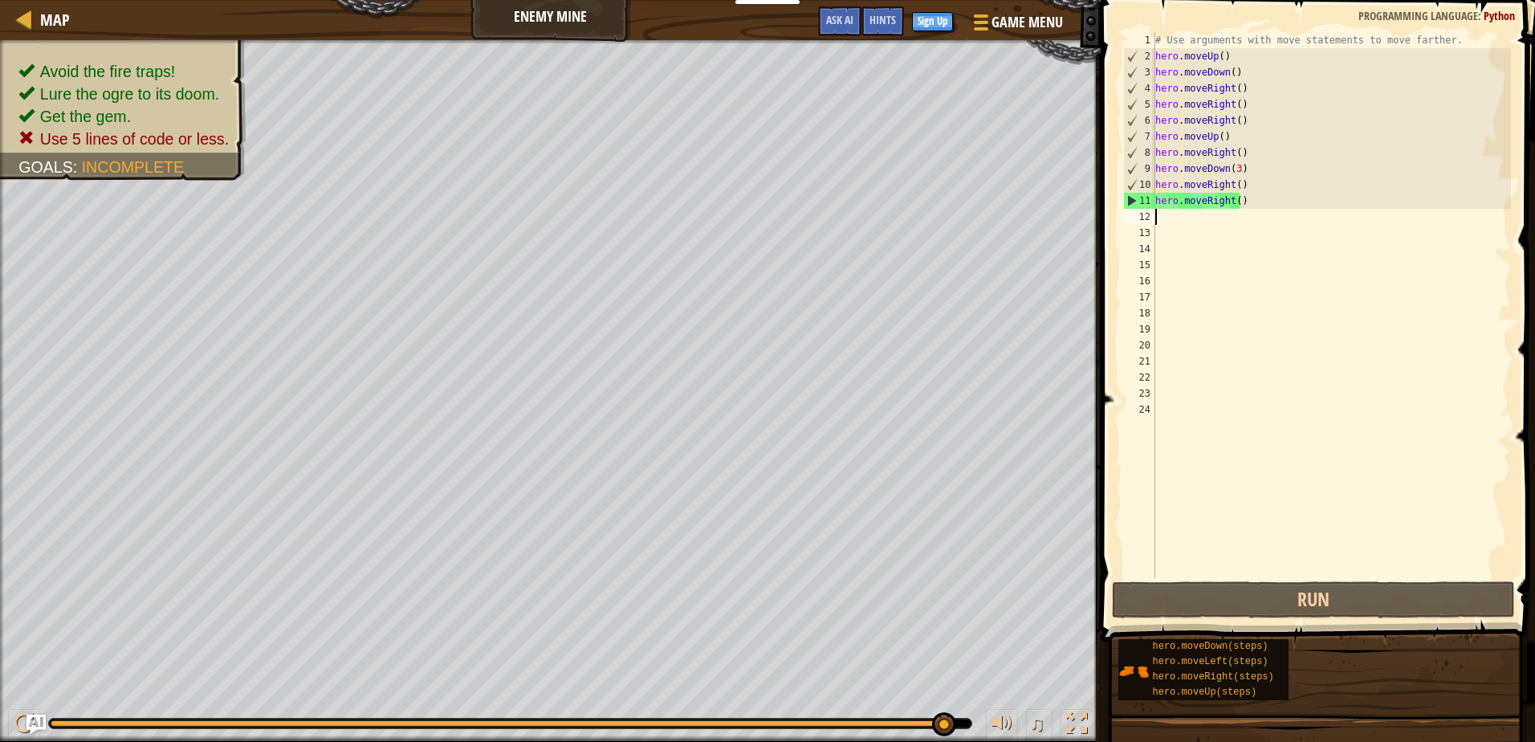
click at [980, 625] on div "Avoid the fire traps! Lure the ogre to its doom. Get the gem. Use 5 lines of co…" at bounding box center [767, 391] width 1535 height 702
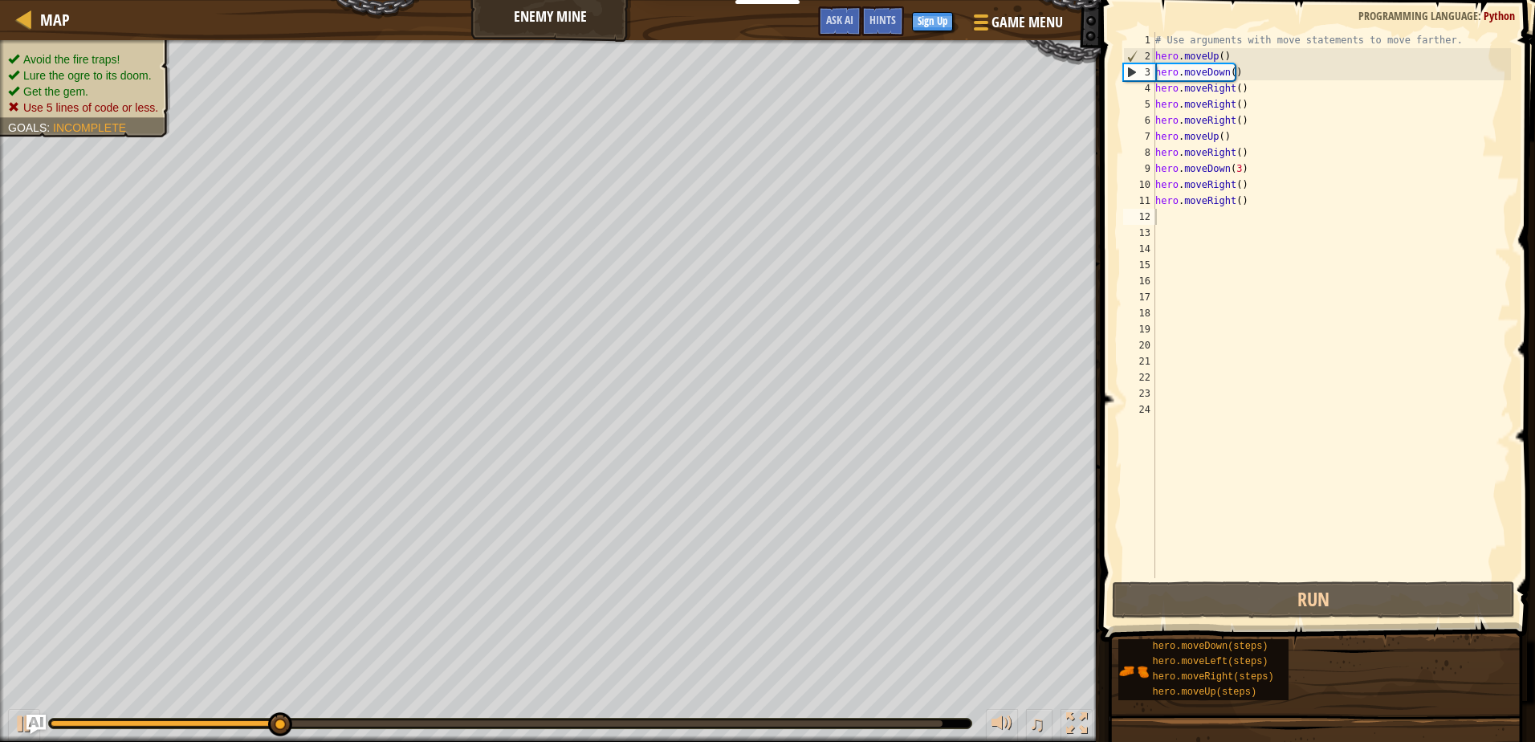
click at [144, 50] on div "Avoid the fire traps! Lure the ogre to its doom. Get the gem. Use 5 lines of co…" at bounding box center [76, 84] width 189 height 108
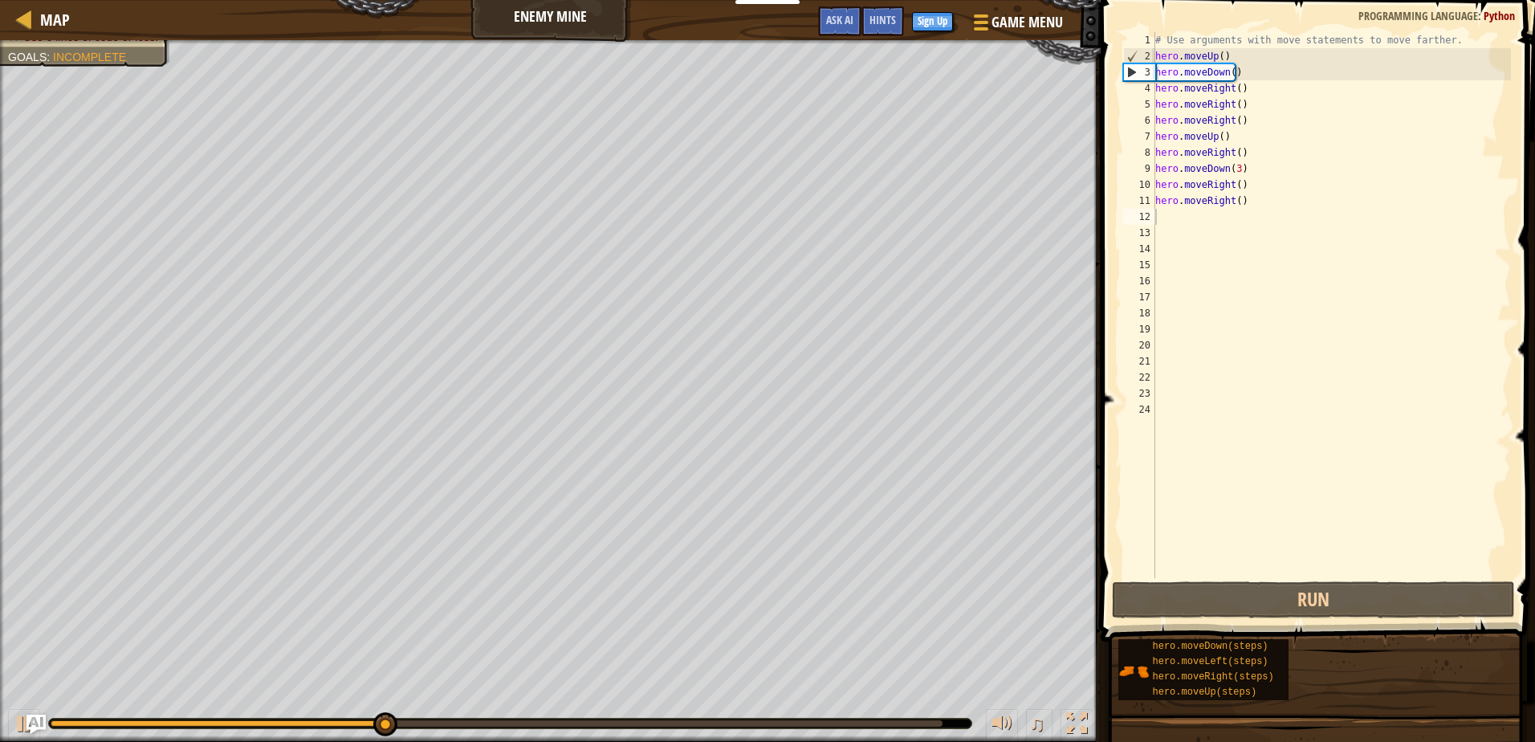
click at [1227, 54] on div "# Use arguments with move statements to move farther. hero . moveUp ( ) hero . …" at bounding box center [1331, 321] width 359 height 578
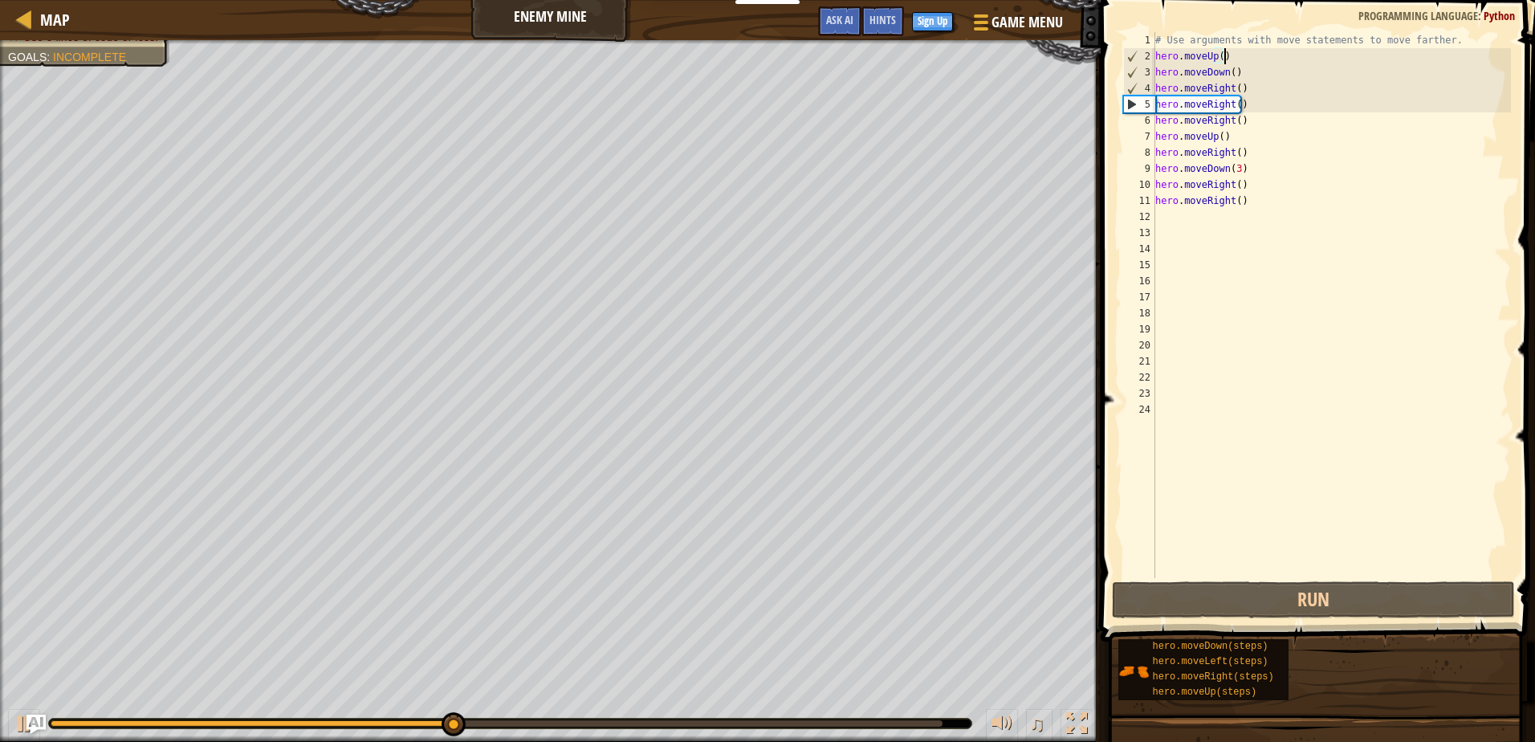
click at [1227, 56] on div "# Use arguments with move statements to move farther. hero . moveUp ( ) hero . …" at bounding box center [1331, 321] width 359 height 578
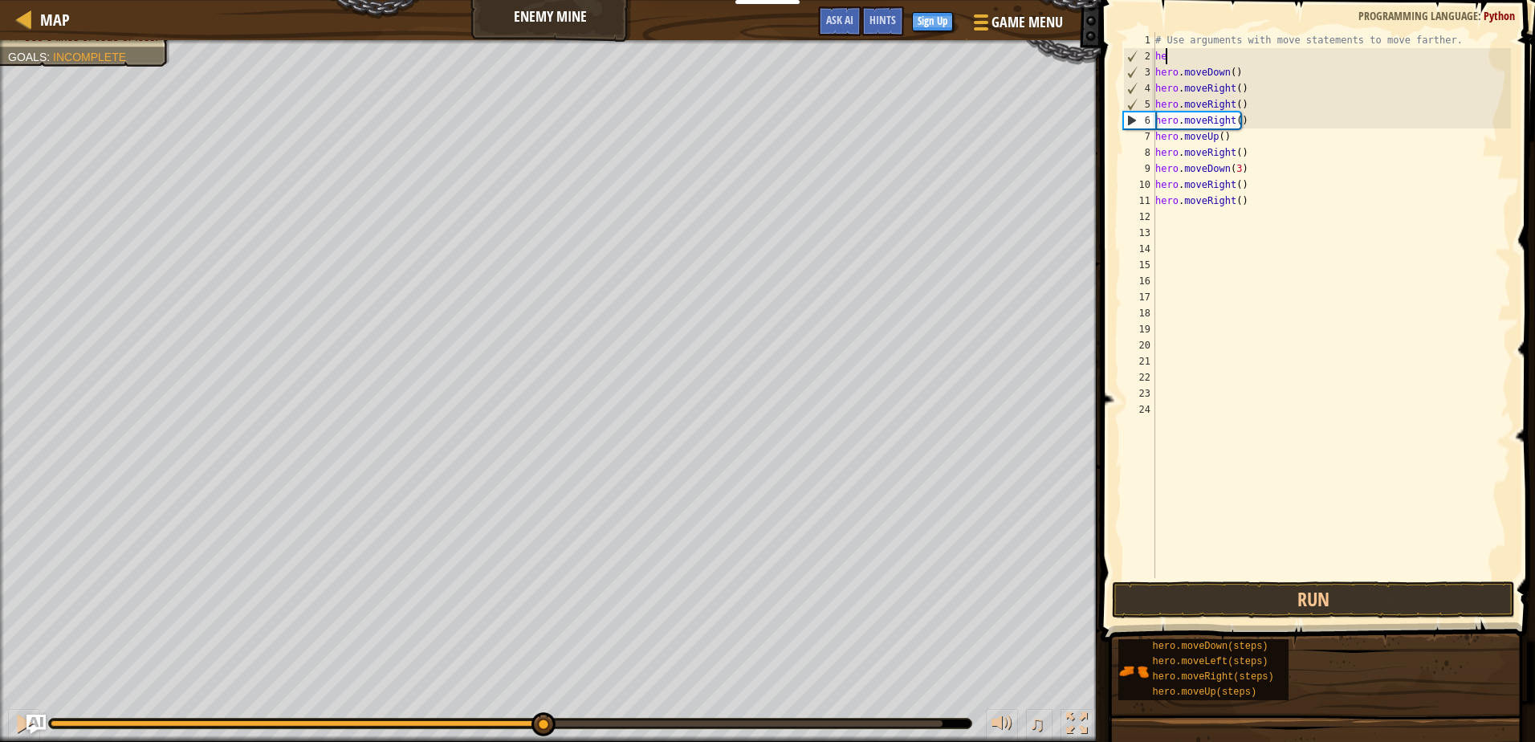
type textarea "h"
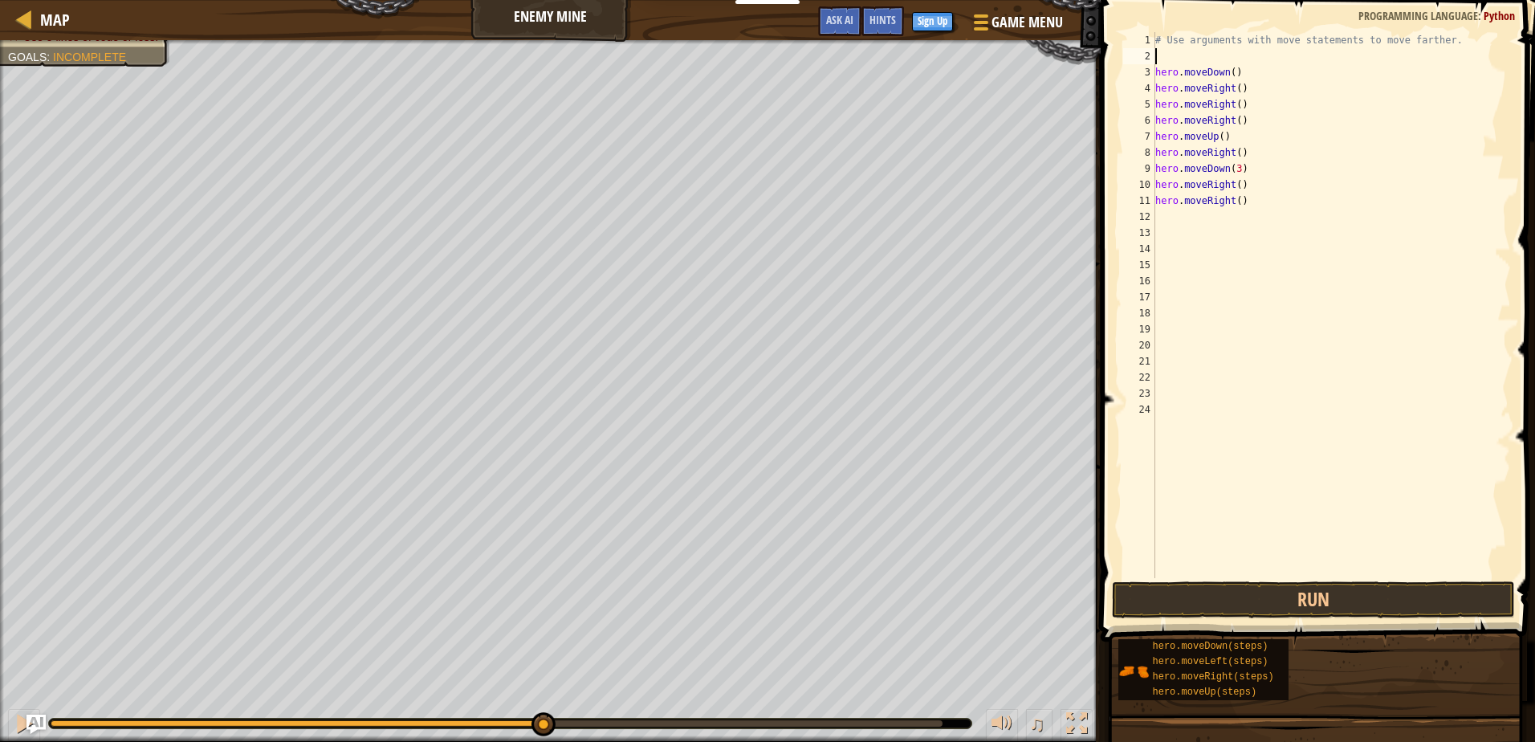
type textarea "h"
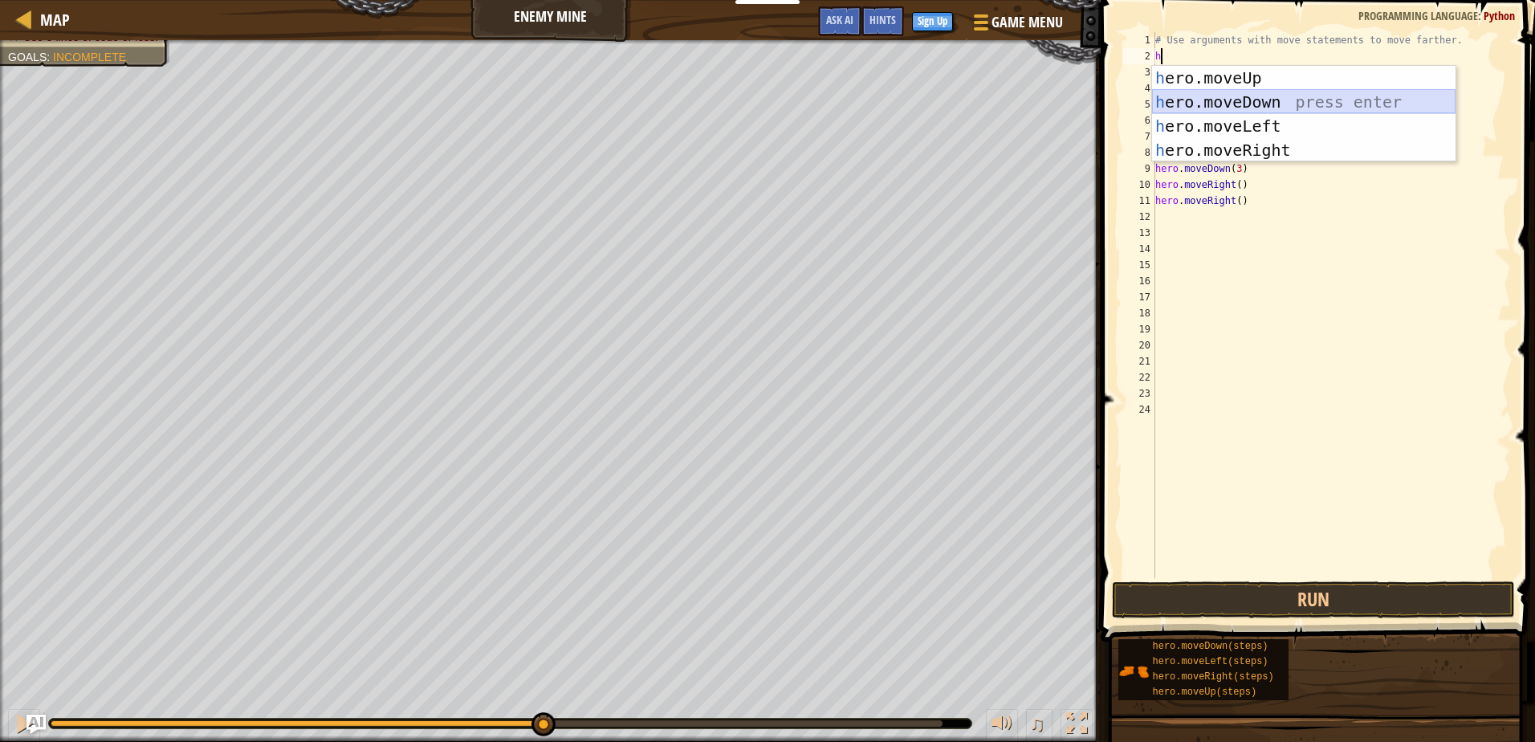
drag, startPoint x: 1283, startPoint y: 93, endPoint x: 1299, endPoint y: 119, distance: 30.3
click at [1292, 98] on div "h ero.moveUp press enter h ero.moveDown press enter h ero.moveLeft press enter …" at bounding box center [1303, 138] width 303 height 144
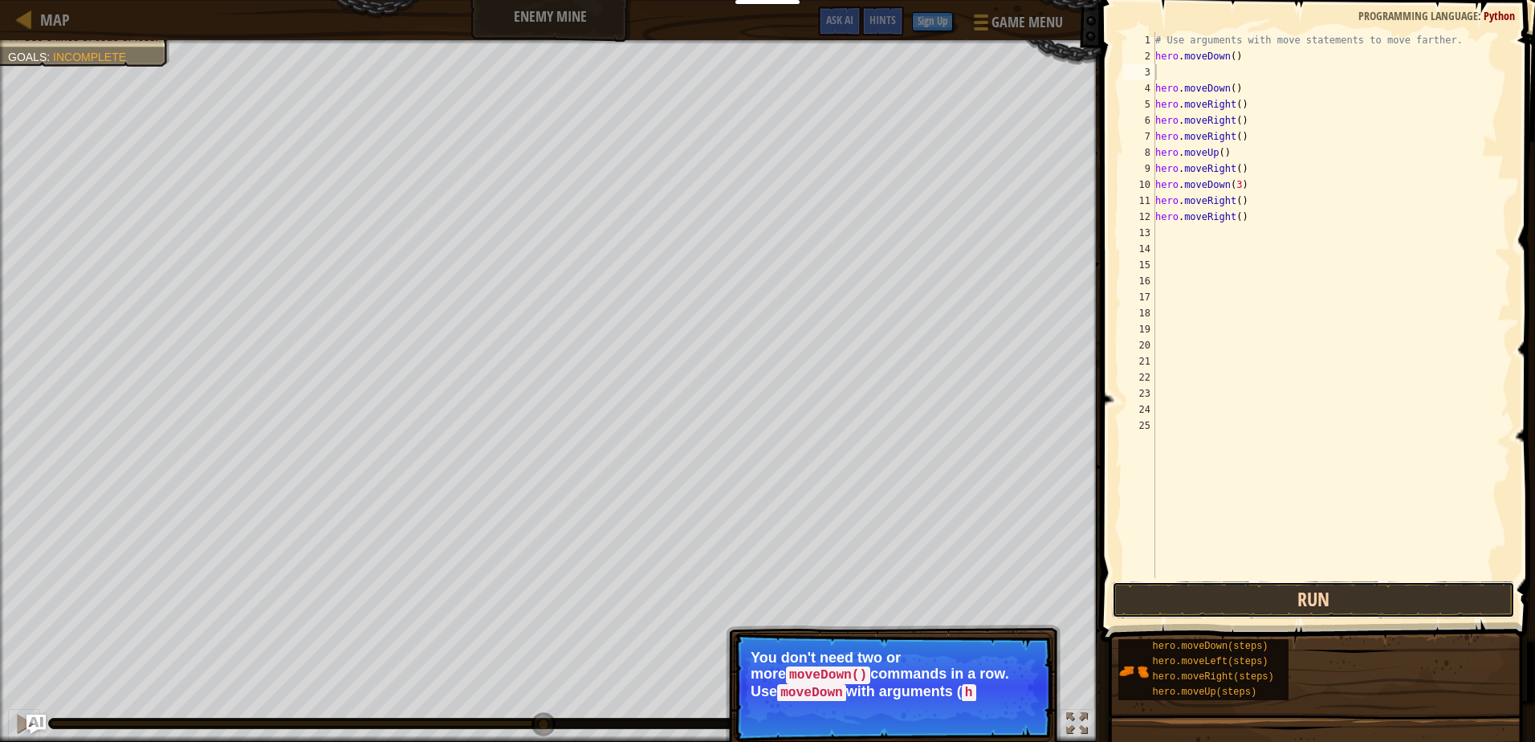
click at [1166, 588] on button "Run" at bounding box center [1313, 599] width 402 height 37
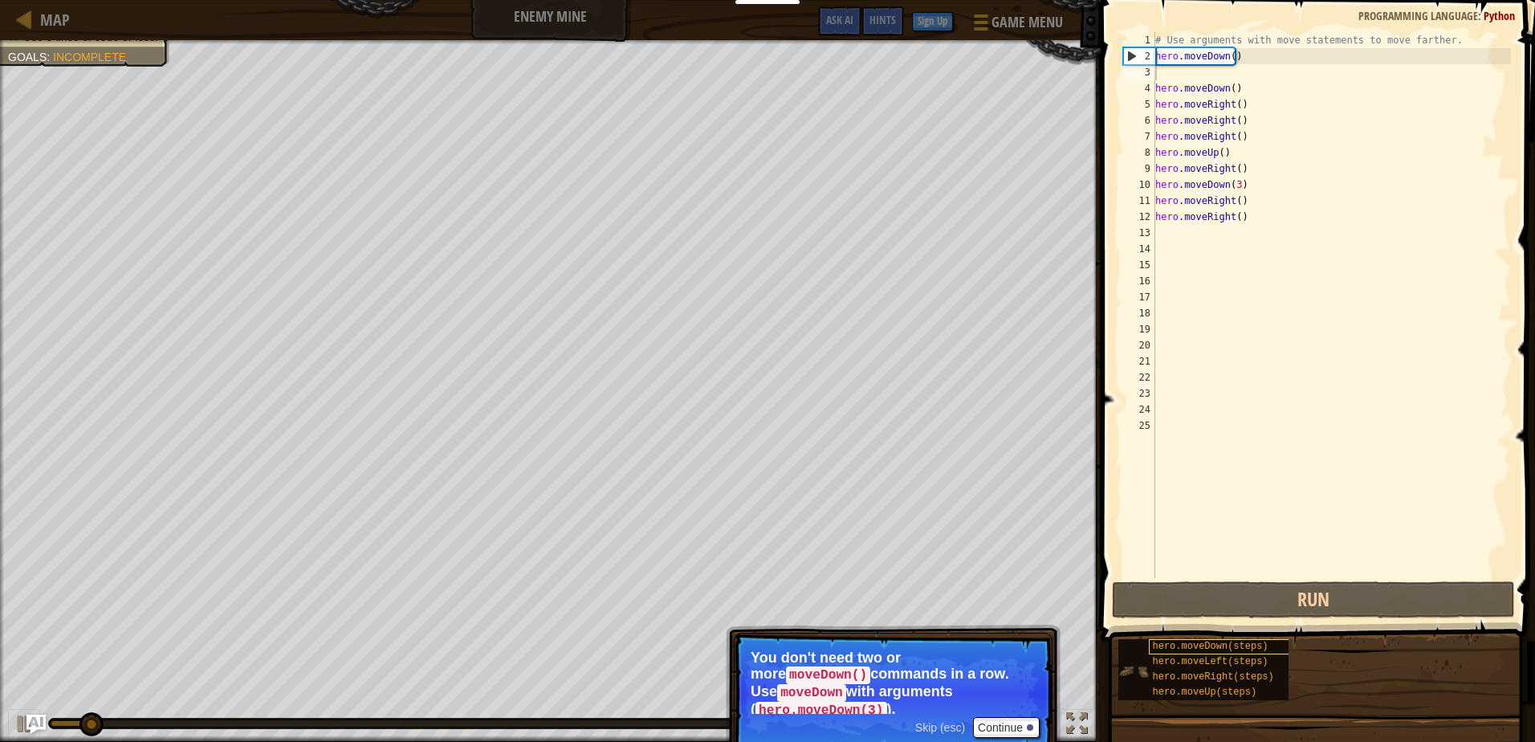
drag, startPoint x: 1138, startPoint y: 632, endPoint x: 1150, endPoint y: 640, distance: 13.8
click at [1150, 640] on div "hero.moveDown(steps) hero.moveLeft(steps) hero.moveRight(steps) hero.moveUp(ste…" at bounding box center [1320, 669] width 406 height 63
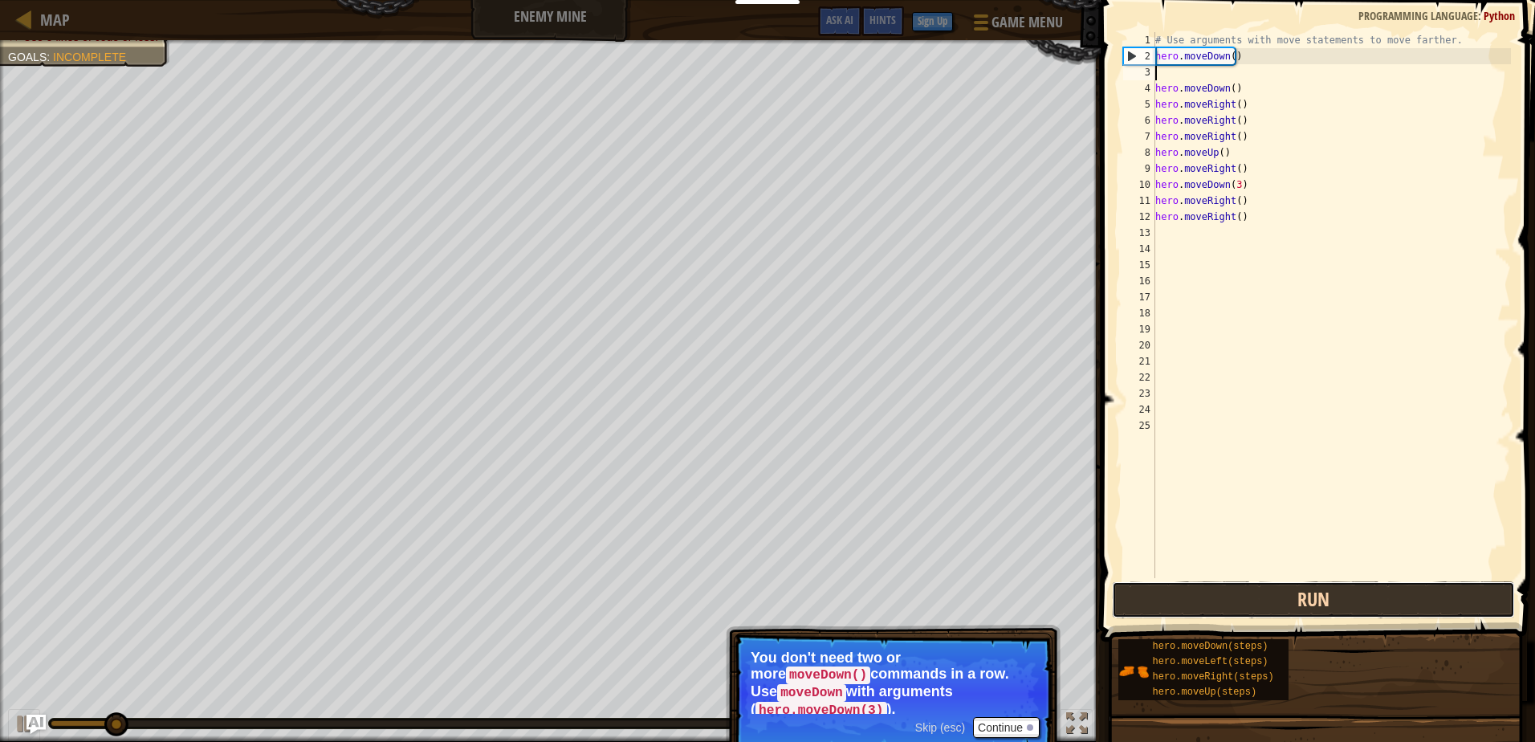
click at [1141, 594] on button "Run" at bounding box center [1313, 599] width 402 height 37
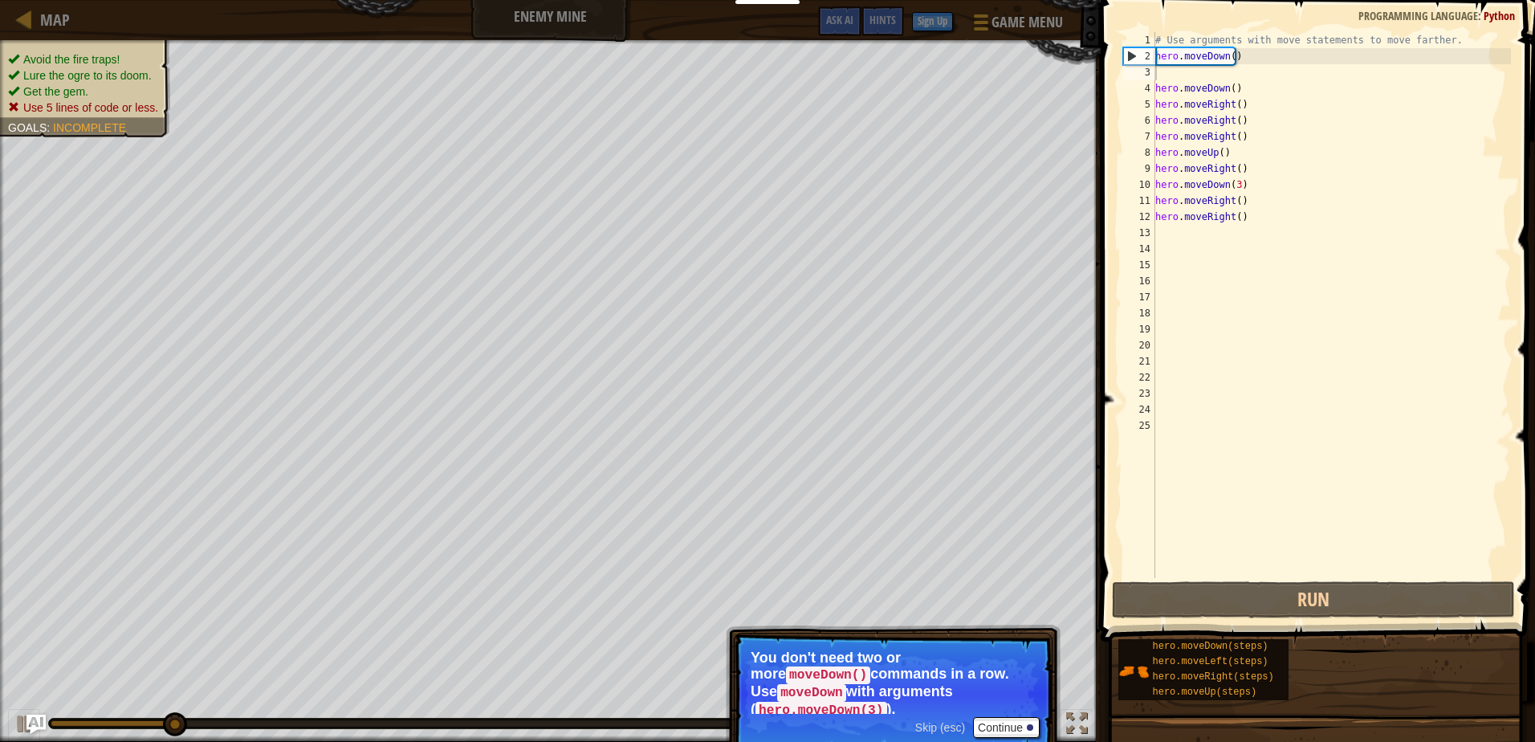
click at [100, 66] on div "Avoid the fire traps! Lure the ogre to its doom. Get the gem. Use 5 lines of co…" at bounding box center [85, 83] width 154 height 64
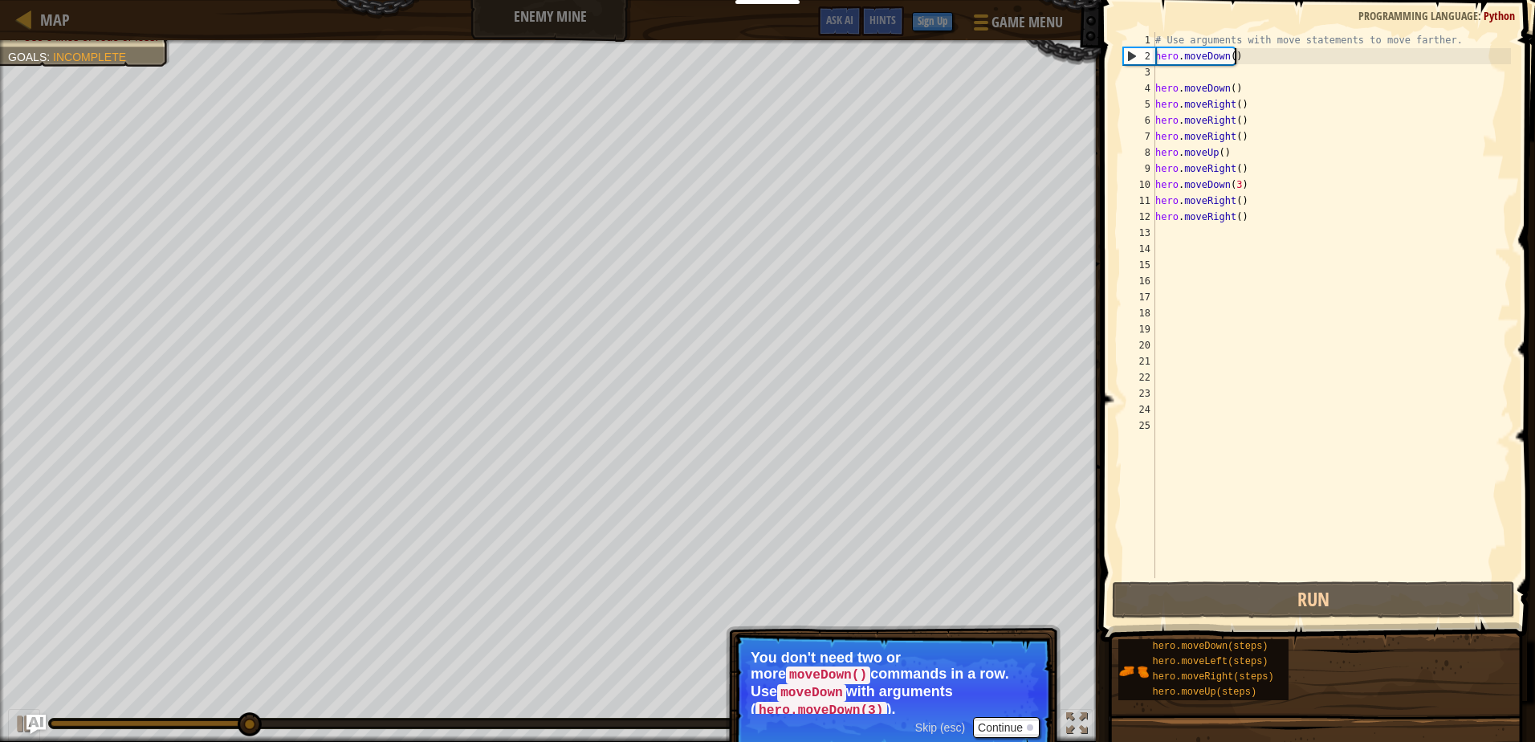
click at [1235, 55] on div "# Use arguments with move statements to move farther. hero . moveDown ( ) hero …" at bounding box center [1331, 321] width 359 height 578
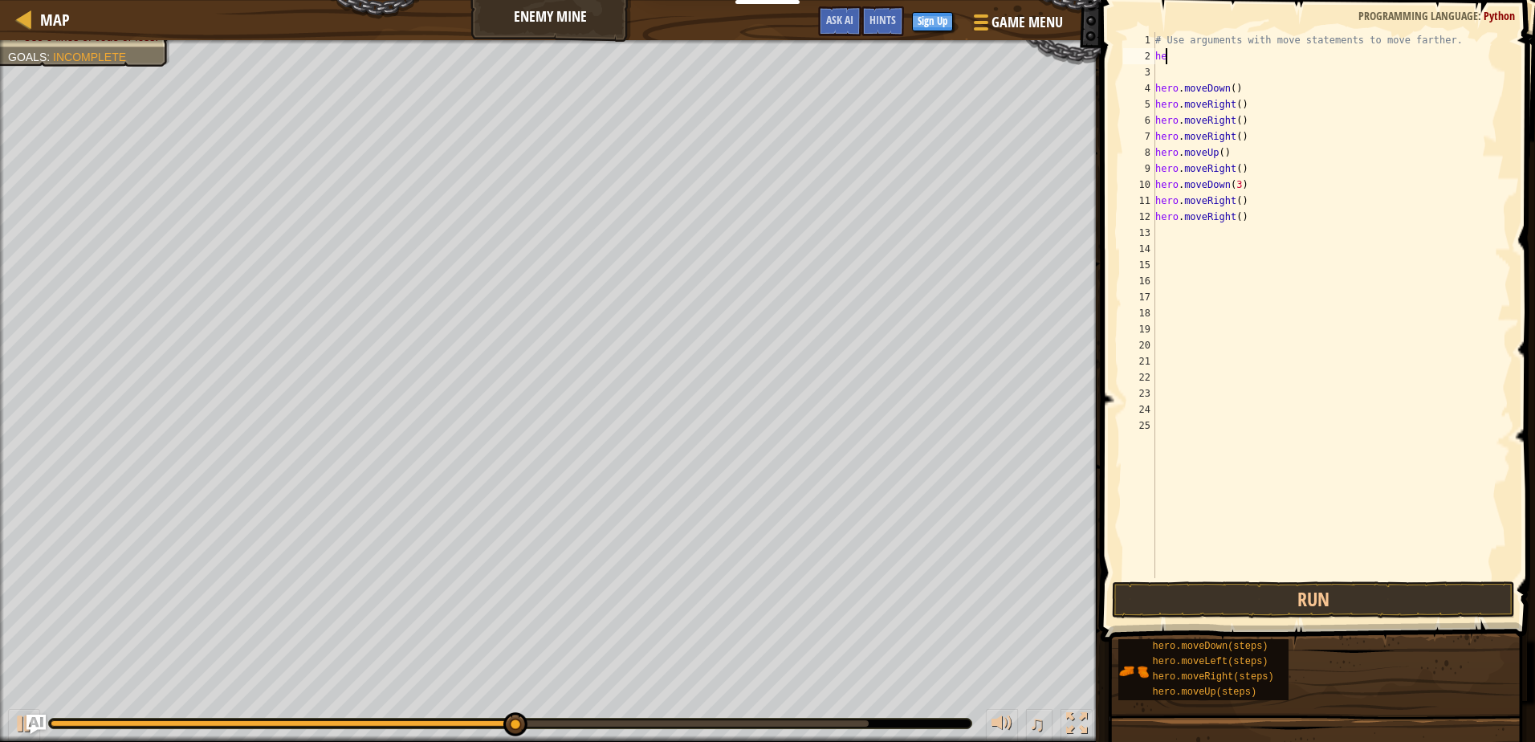
type textarea "h"
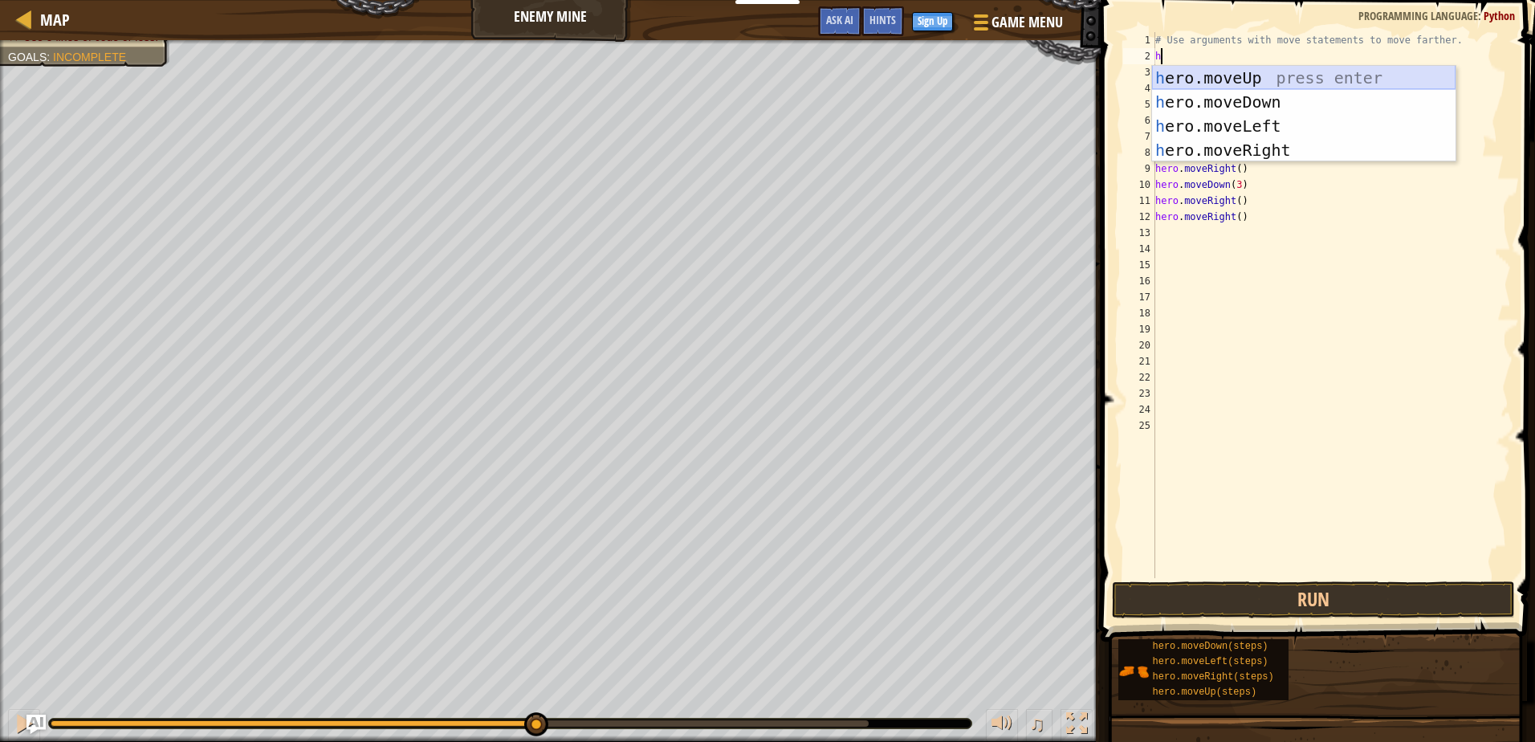
click at [1168, 79] on div "h ero.moveUp press enter h ero.moveDown press enter h ero.moveLeft press enter …" at bounding box center [1303, 138] width 303 height 144
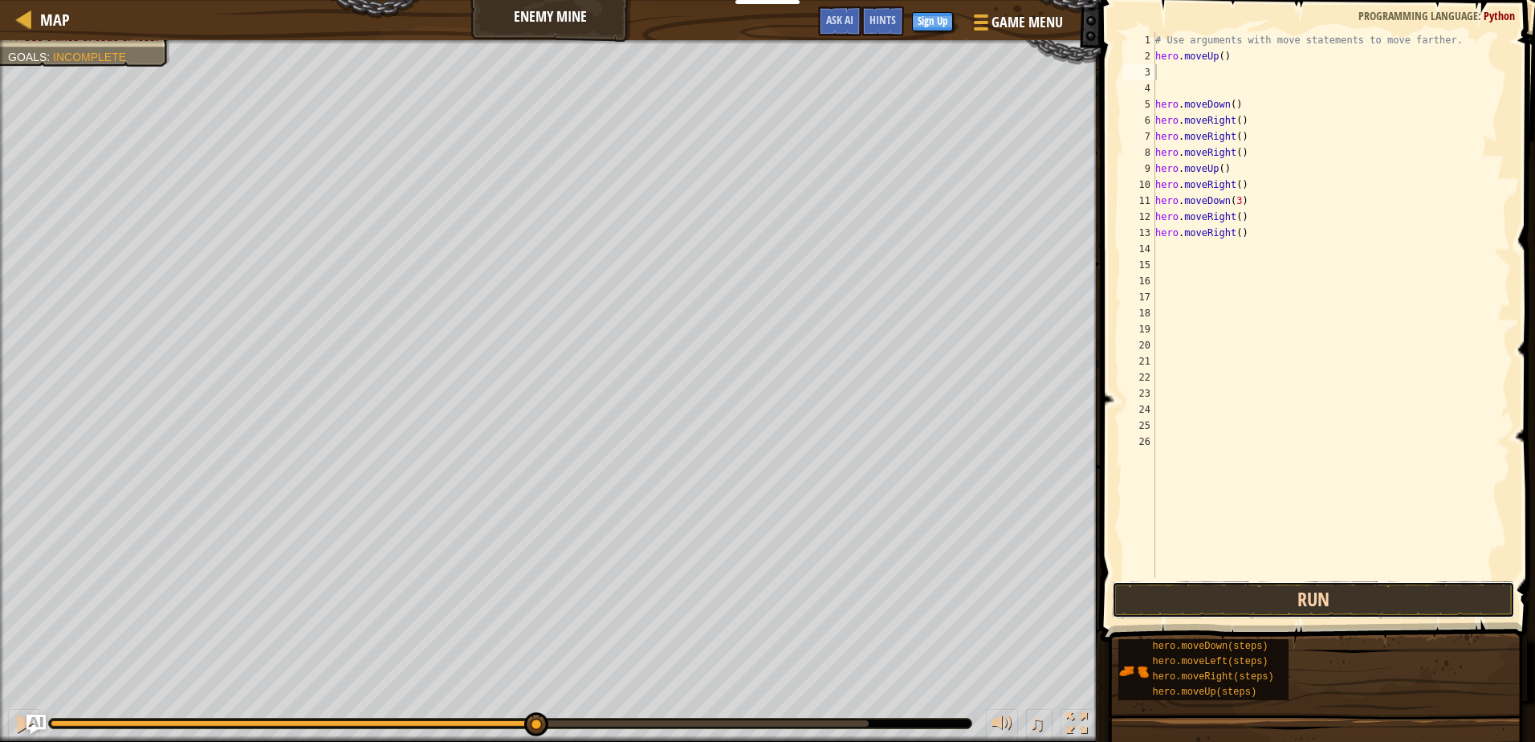
drag, startPoint x: 1315, startPoint y: 600, endPoint x: 1305, endPoint y: 600, distance: 9.7
click at [1315, 600] on button "Run" at bounding box center [1313, 599] width 402 height 37
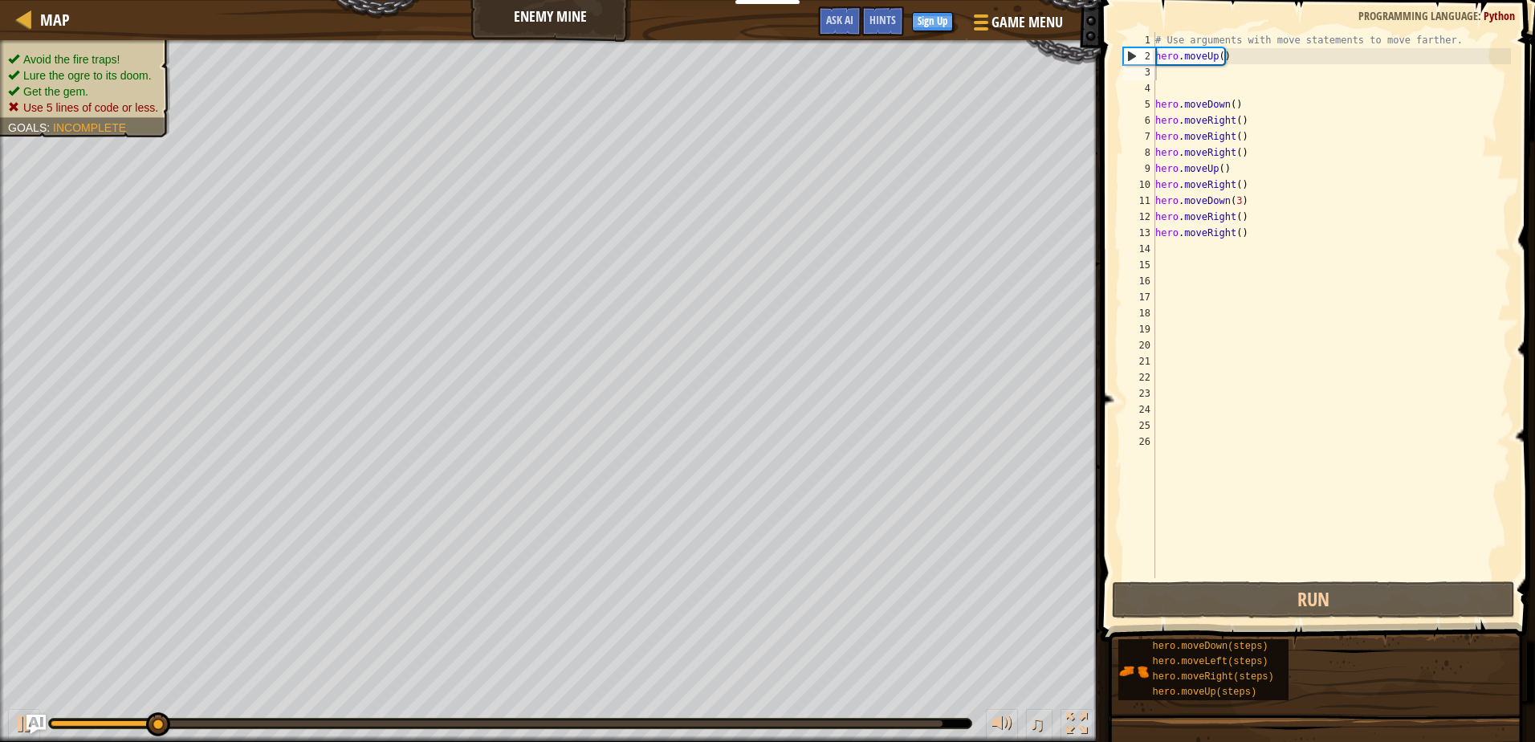
click at [90, 54] on ul "Avoid the fire traps! Lure the ogre to its doom. Get the gem. Use 5 lines of co…" at bounding box center [85, 83] width 154 height 64
click at [87, 51] on ul "Avoid the fire traps! Lure the ogre to its doom. Get the gem. Use 5 lines of co…" at bounding box center [85, 83] width 154 height 64
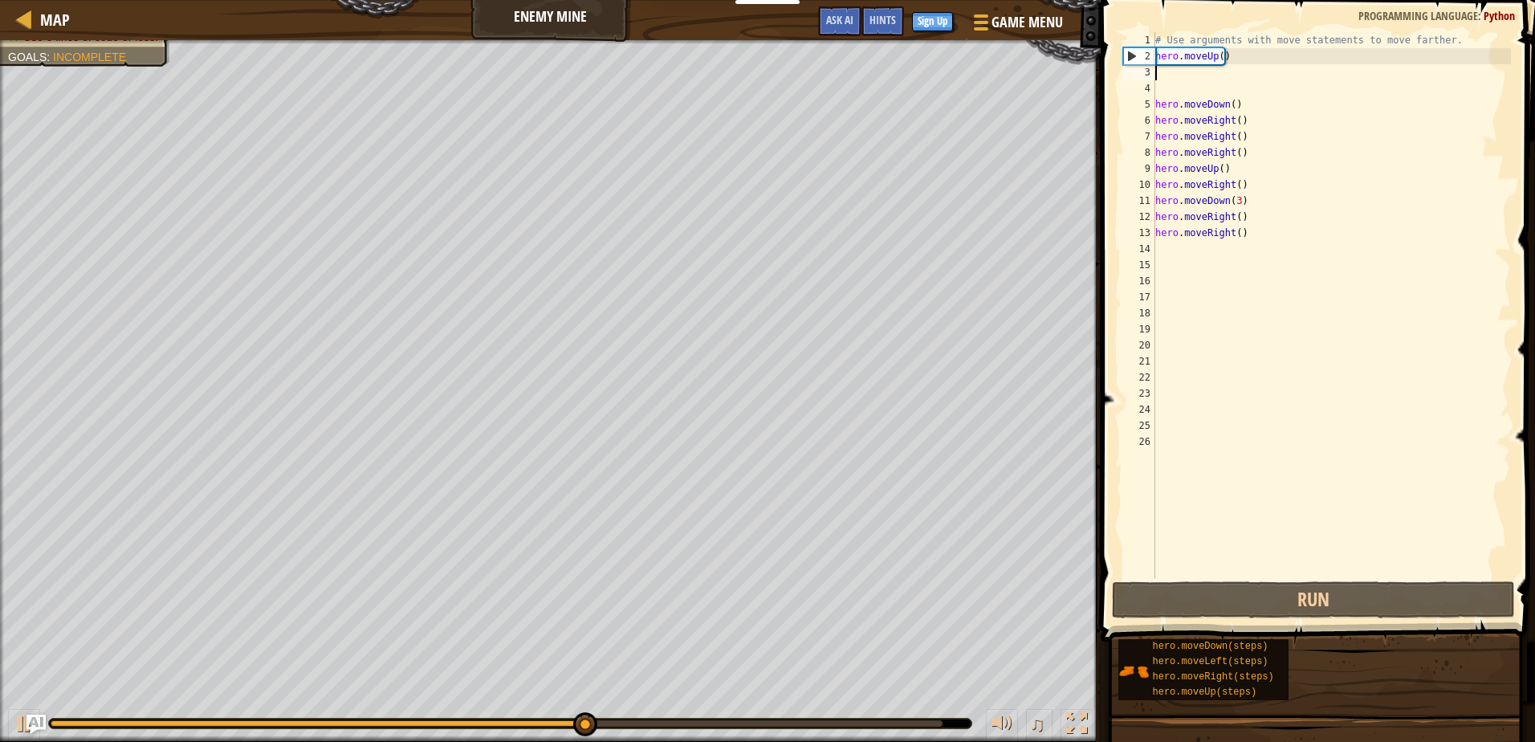
click at [1181, 75] on div "# Use arguments with move statements to move farther. hero . moveUp ( ) hero . …" at bounding box center [1331, 321] width 359 height 578
type textarea "h"
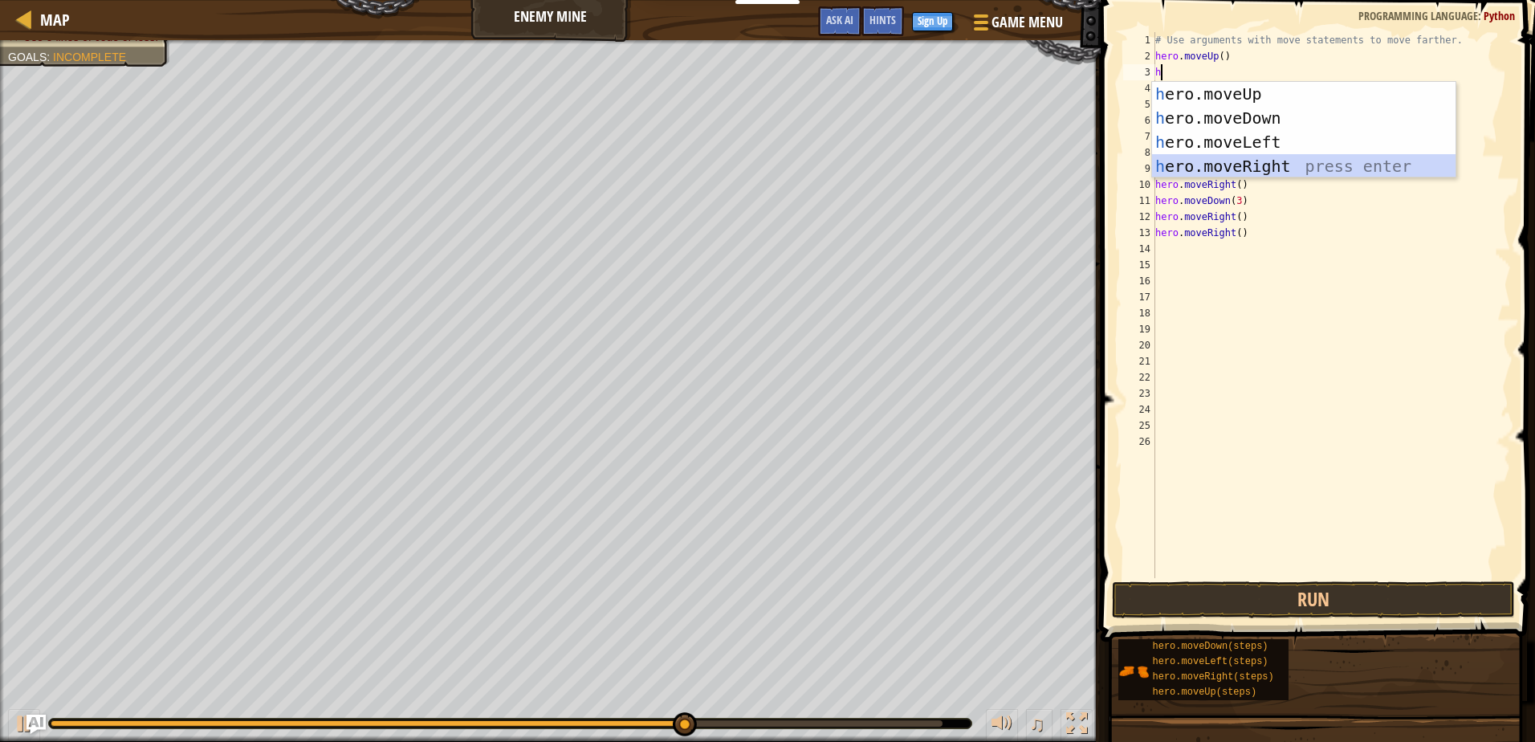
click at [1237, 165] on div "h ero.moveUp press enter h ero.moveDown press enter h ero.moveLeft press enter …" at bounding box center [1303, 154] width 303 height 144
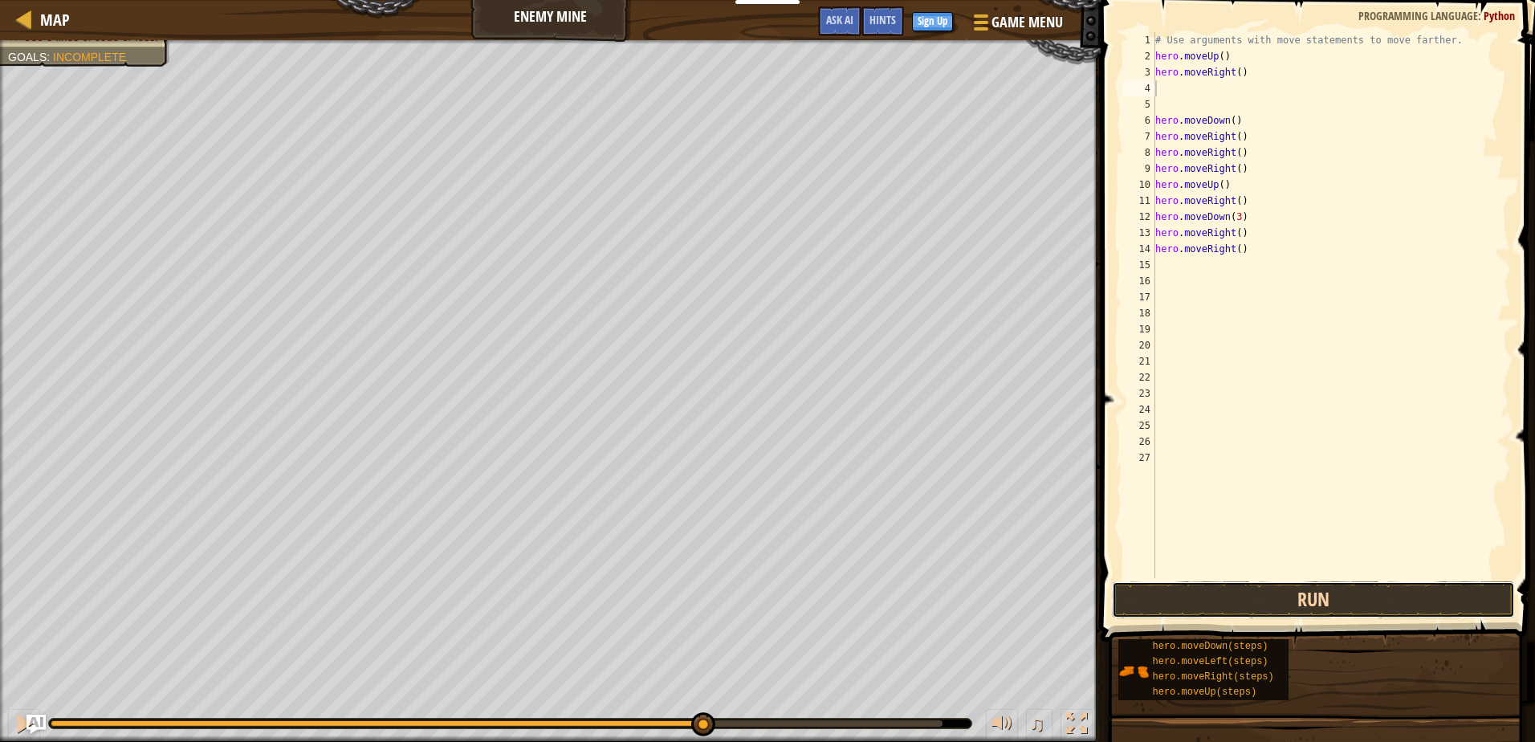
drag, startPoint x: 1317, startPoint y: 595, endPoint x: 1309, endPoint y: 582, distance: 15.1
click at [1317, 593] on button "Run" at bounding box center [1313, 599] width 402 height 37
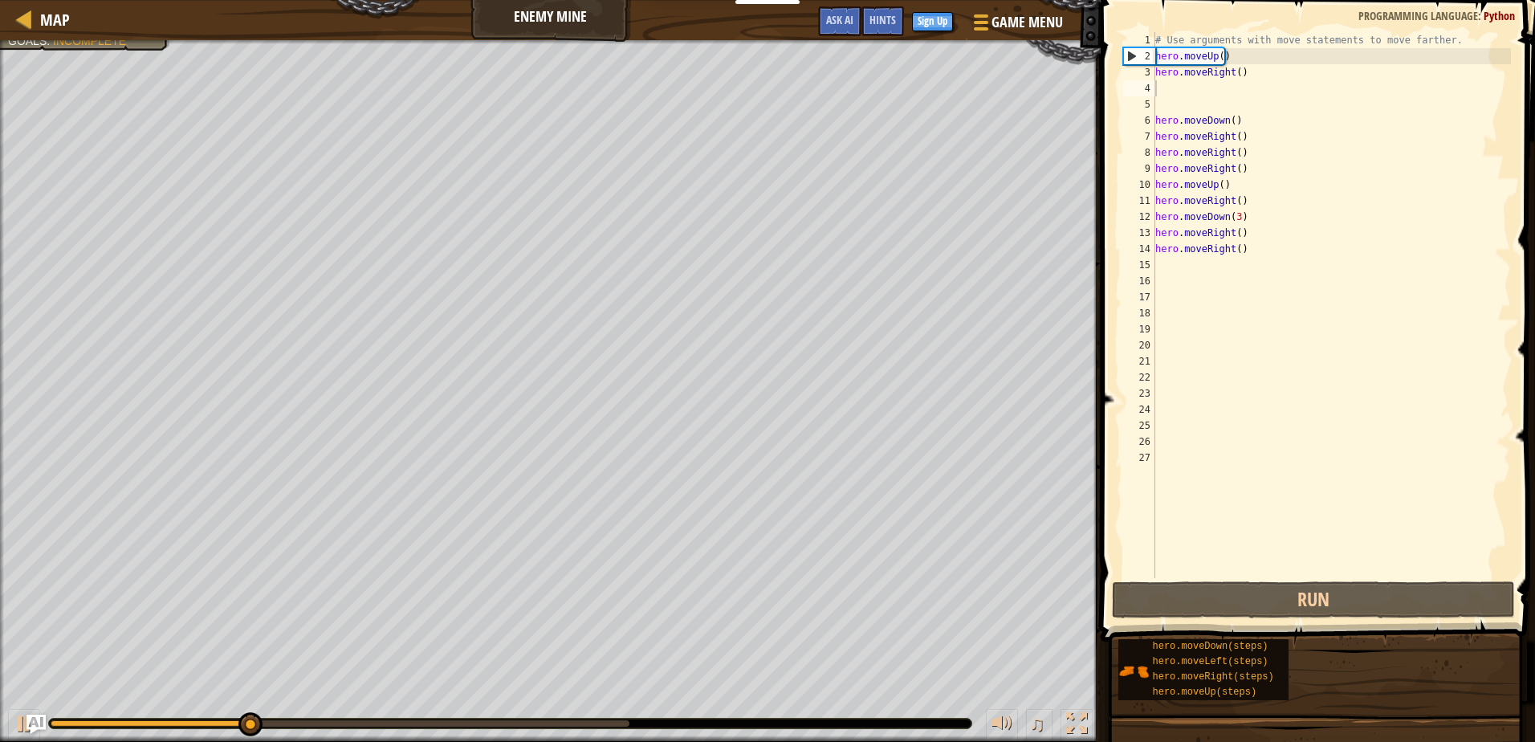
drag, startPoint x: 143, startPoint y: 33, endPoint x: 156, endPoint y: 47, distance: 19.3
click at [144, 35] on div "Map Enemy Mine Game Menu Done Sign Up Hints Ask AI" at bounding box center [550, 20] width 1101 height 40
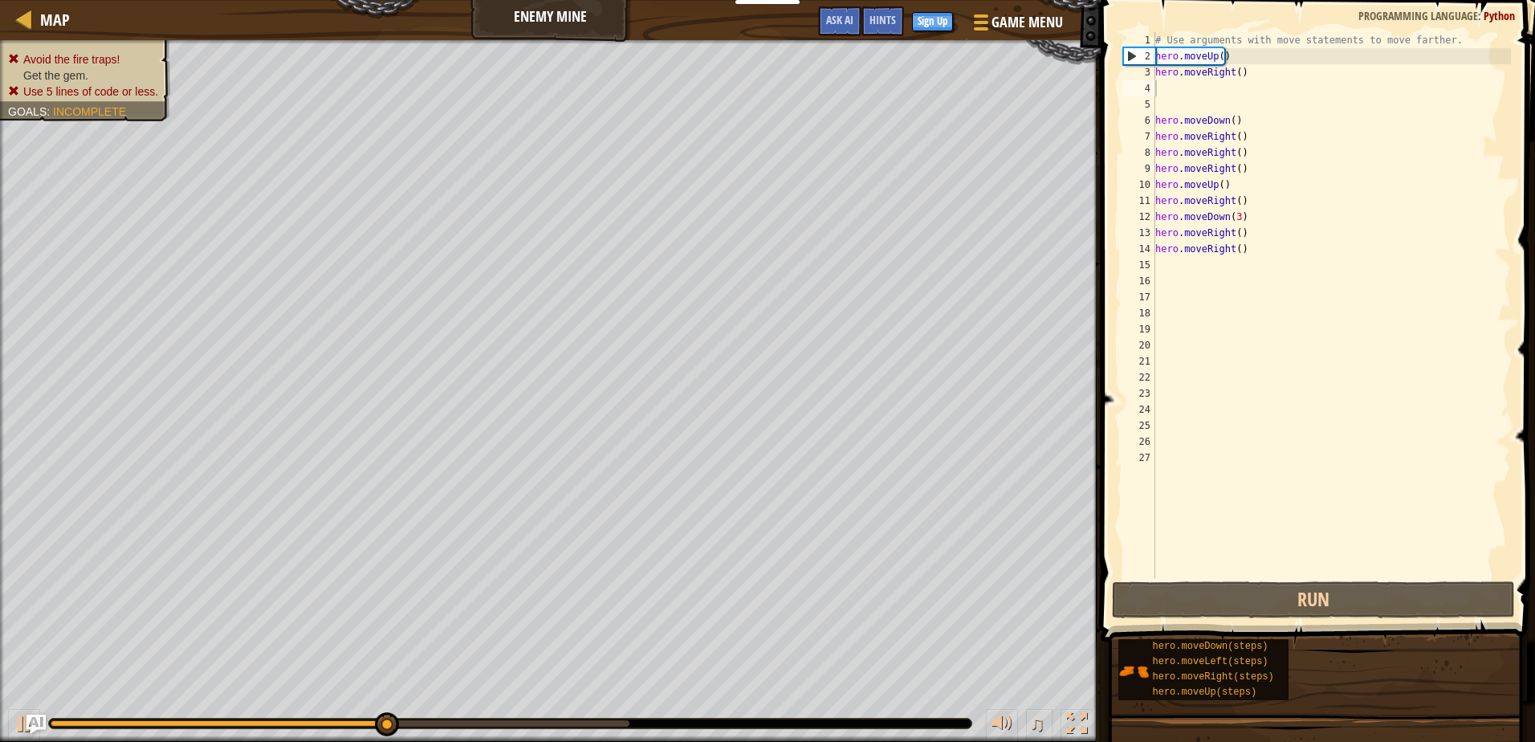
click at [145, 67] on div "Avoid the fire traps! Get the gem. Use 5 lines of code or less. Goals : Incompl…" at bounding box center [76, 76] width 189 height 92
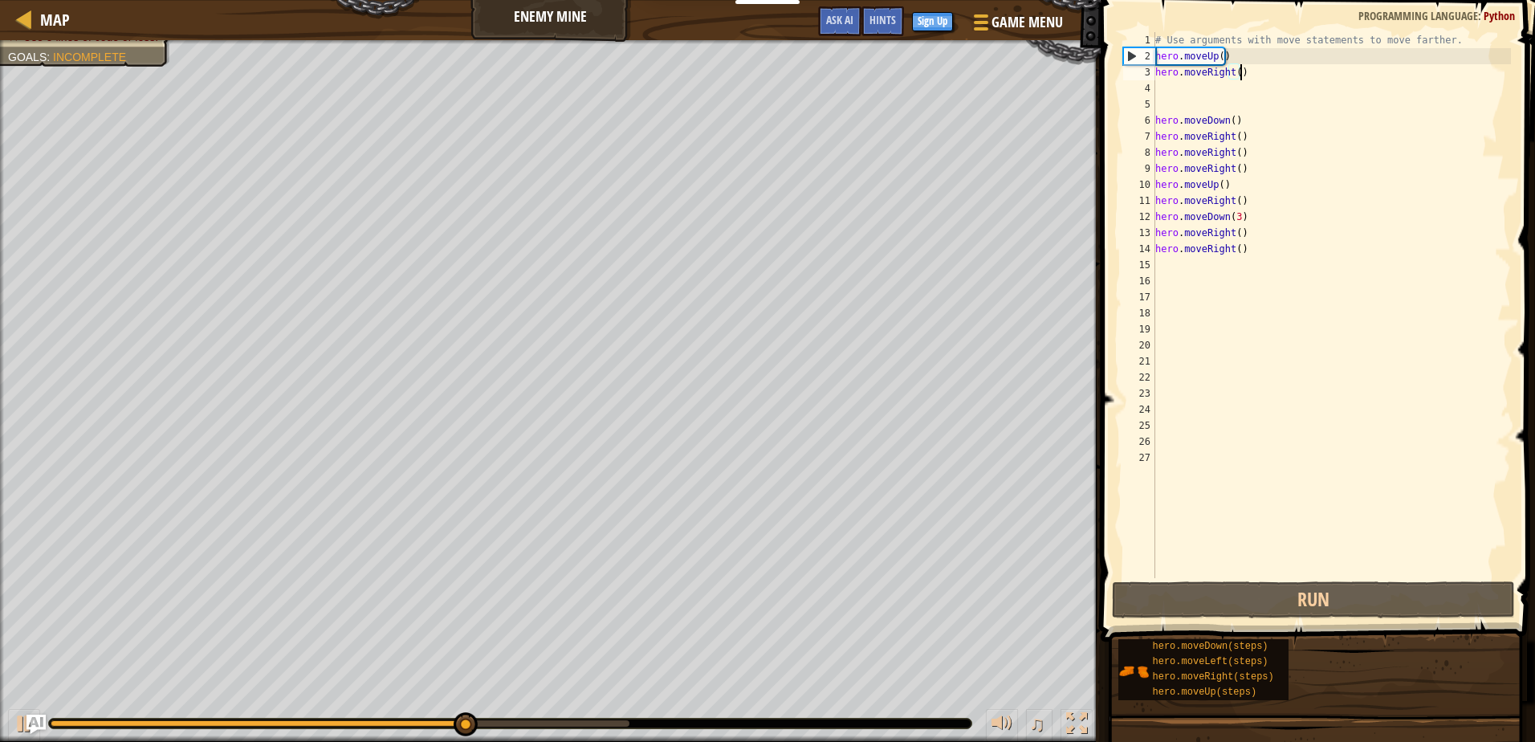
click at [1258, 77] on div "# Use arguments with move statements to move farther. hero . moveUp ( ) hero . …" at bounding box center [1331, 321] width 359 height 578
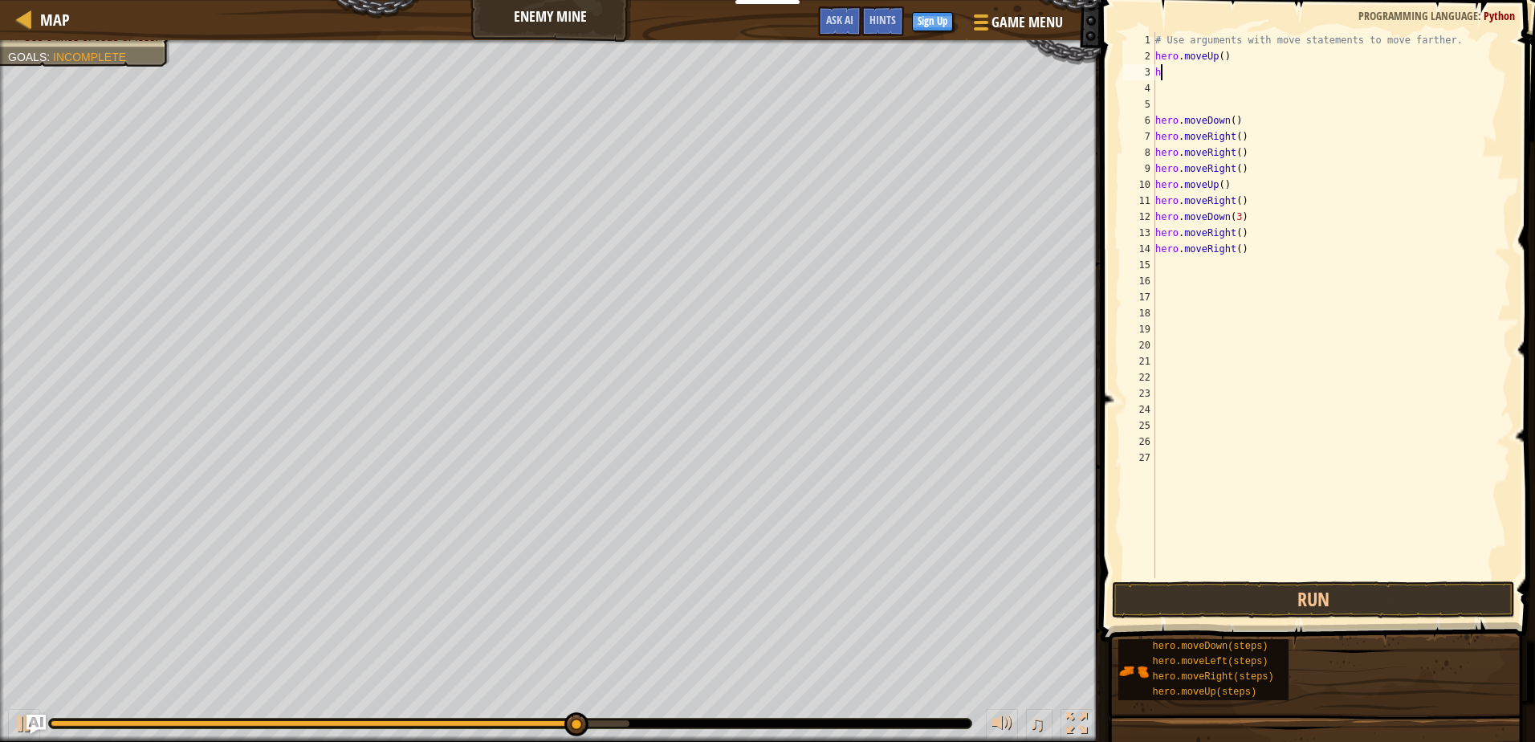
click at [1243, 55] on div "# Use arguments with move statements to move farther. hero . moveUp ( ) h hero …" at bounding box center [1331, 321] width 359 height 578
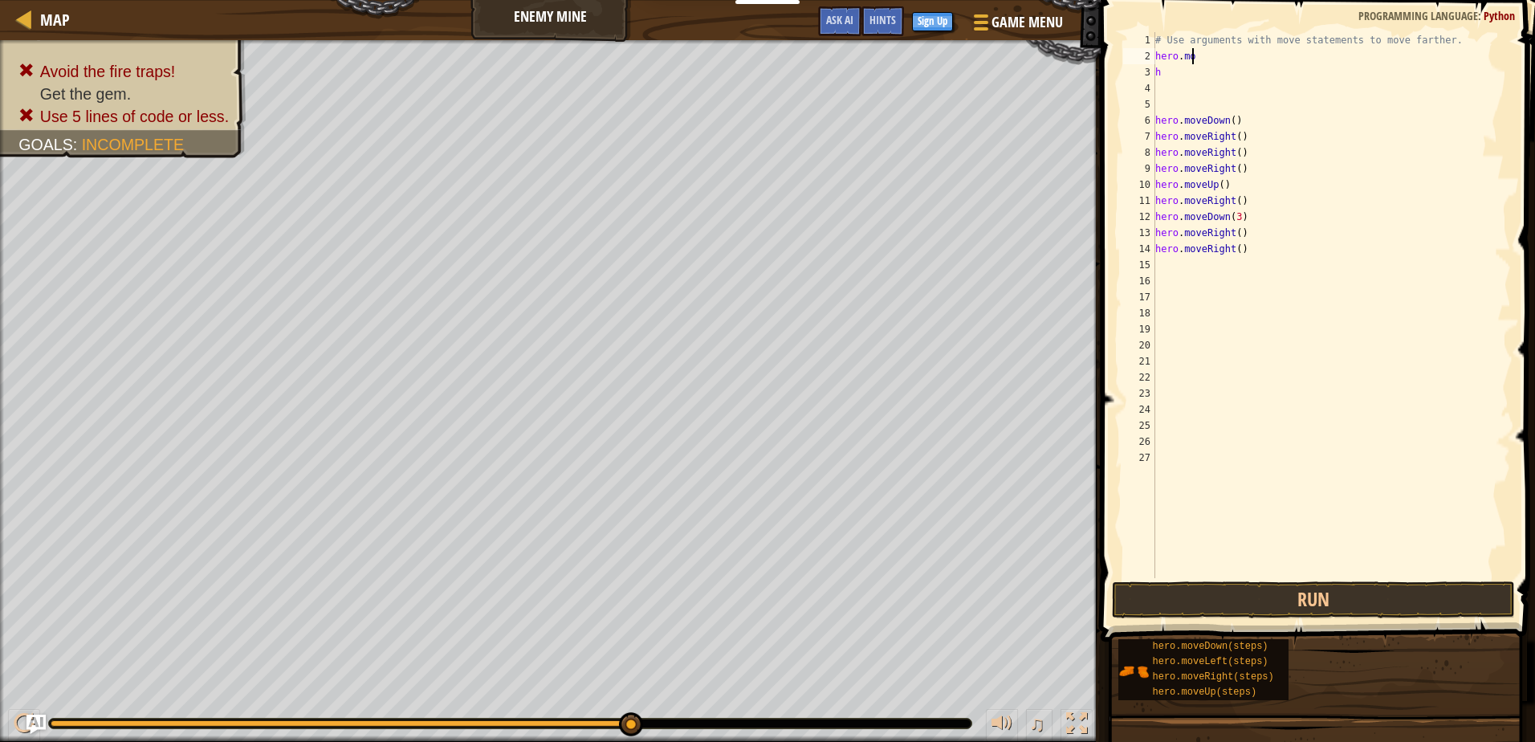
type textarea "h"
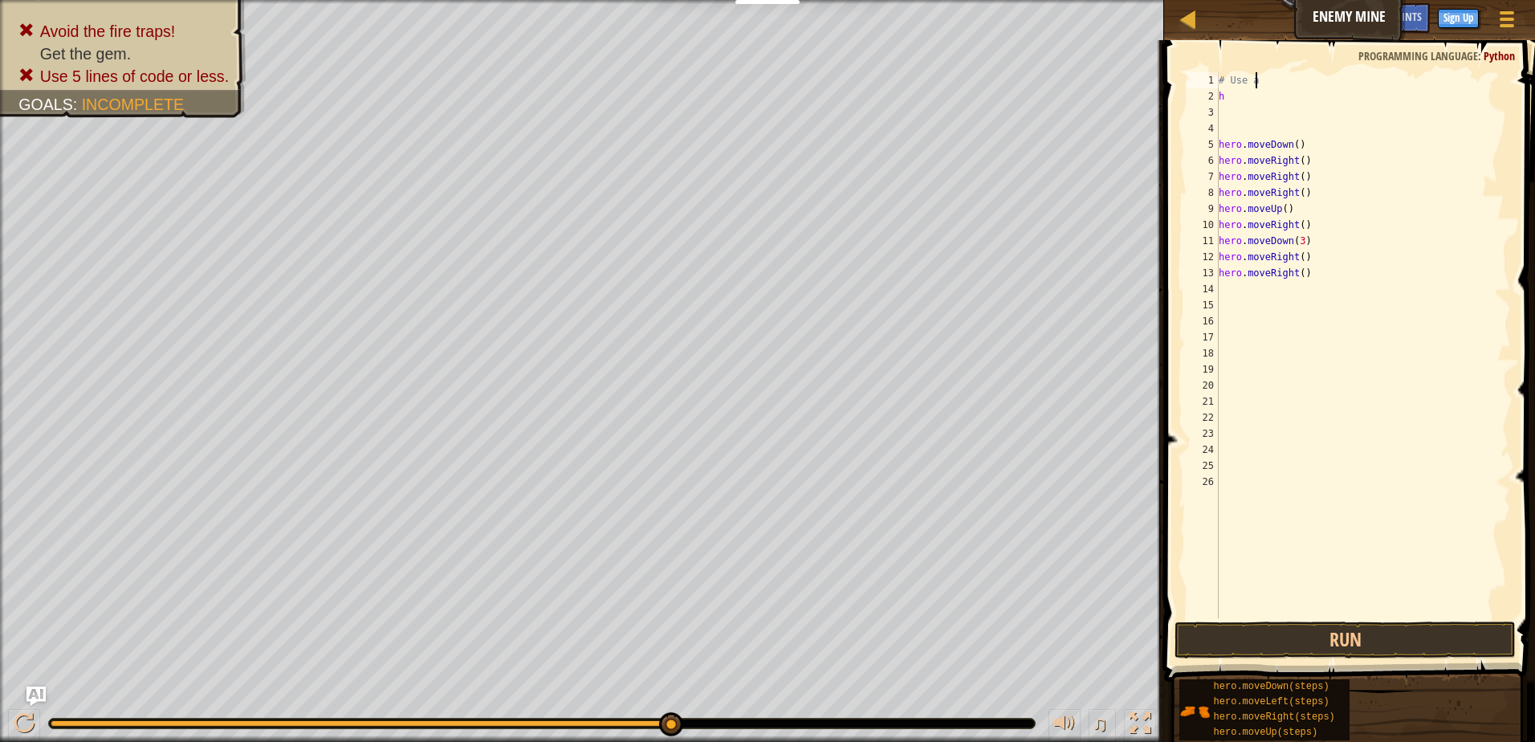
type textarea "#"
drag, startPoint x: 1269, startPoint y: 84, endPoint x: 1268, endPoint y: 94, distance: 9.7
click at [1270, 87] on div "h hero . moveDown ( ) hero . moveRight ( ) hero . moveRight ( ) hero . moveRigh…" at bounding box center [1362, 361] width 295 height 578
drag, startPoint x: 1274, startPoint y: 126, endPoint x: 1277, endPoint y: 115, distance: 11.7
click at [1277, 115] on div "h hero . moveDown ( ) hero . moveRight ( ) hero . moveRight ( ) hero . moveRigh…" at bounding box center [1362, 361] width 295 height 578
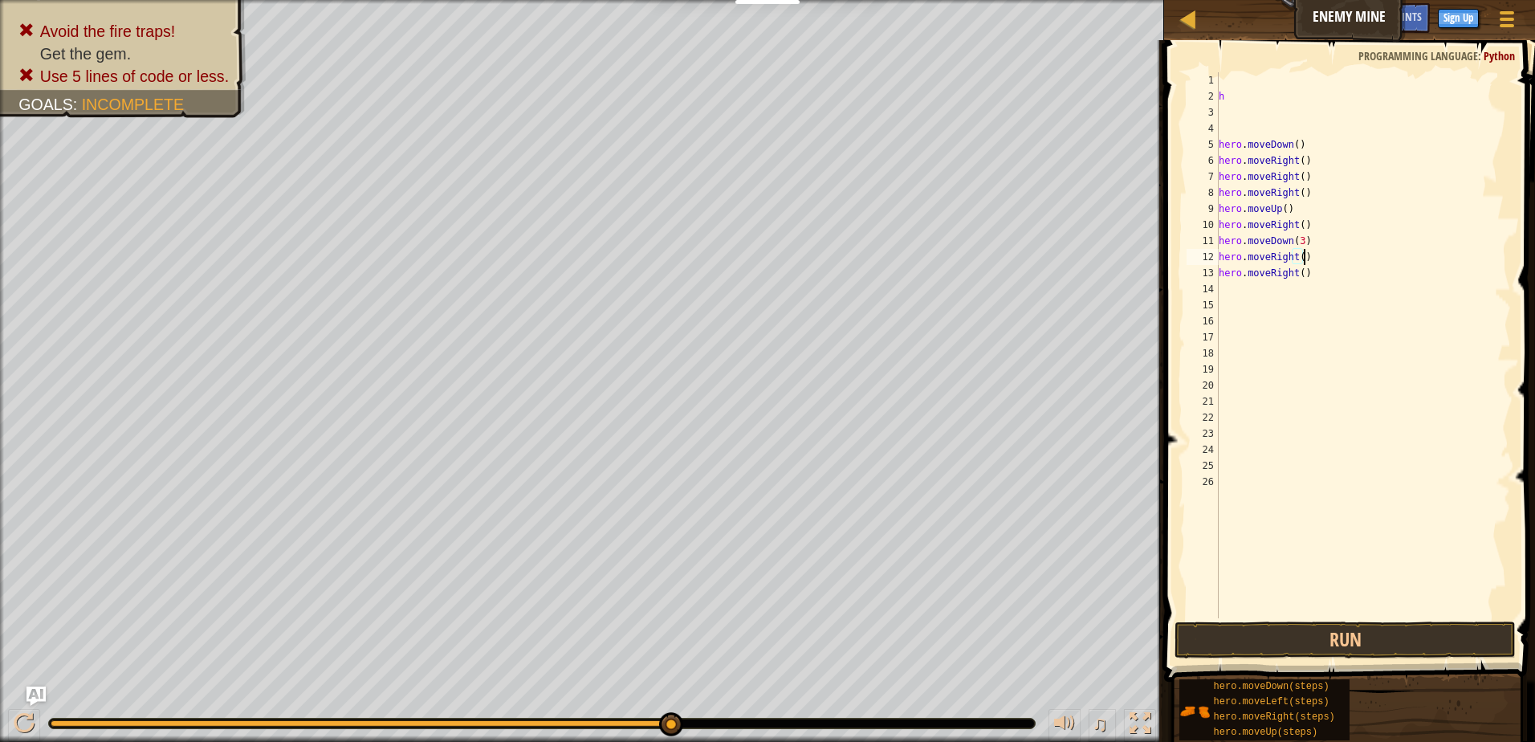
click at [1345, 259] on div "h hero . moveDown ( ) hero . moveRight ( ) hero . moveRight ( ) hero . moveRigh…" at bounding box center [1362, 361] width 295 height 578
click at [1337, 278] on div "h hero . moveDown ( ) hero . moveRight ( ) hero . moveRight ( ) hero . moveRigh…" at bounding box center [1362, 361] width 295 height 578
type textarea "h"
type textarea "[DOMAIN_NAME]"
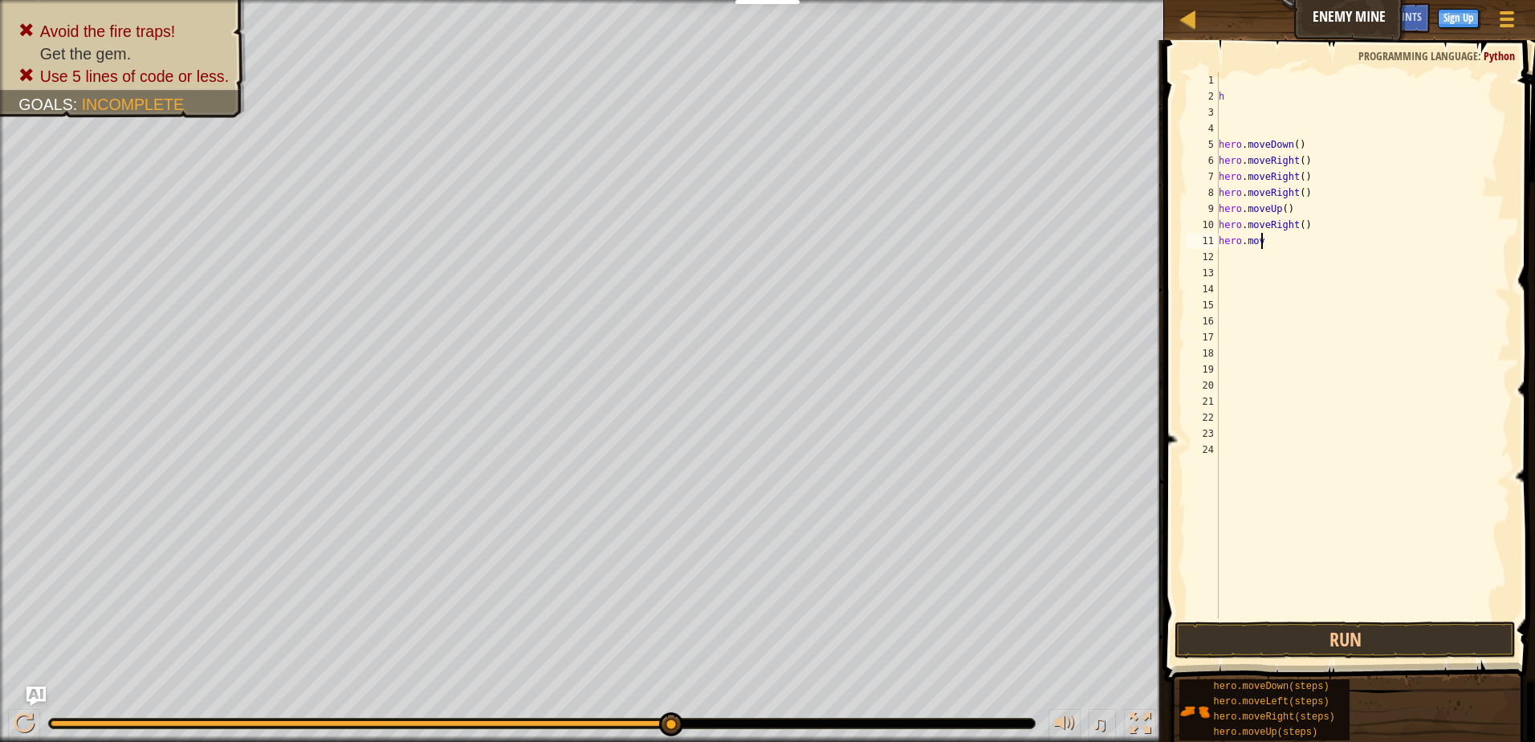
click at [1292, 252] on div "h hero . moveDown ( ) hero . moveRight ( ) hero . moveRight ( ) hero . moveRigh…" at bounding box center [1362, 361] width 295 height 578
type textarea "h"
drag, startPoint x: 1309, startPoint y: 228, endPoint x: 1260, endPoint y: 275, distance: 67.6
click at [1260, 275] on div "h hero . moveDown ( ) hero . moveRight ( ) hero . moveRight ( ) hero . moveRigh…" at bounding box center [1362, 361] width 295 height 578
type textarea "hero.move"
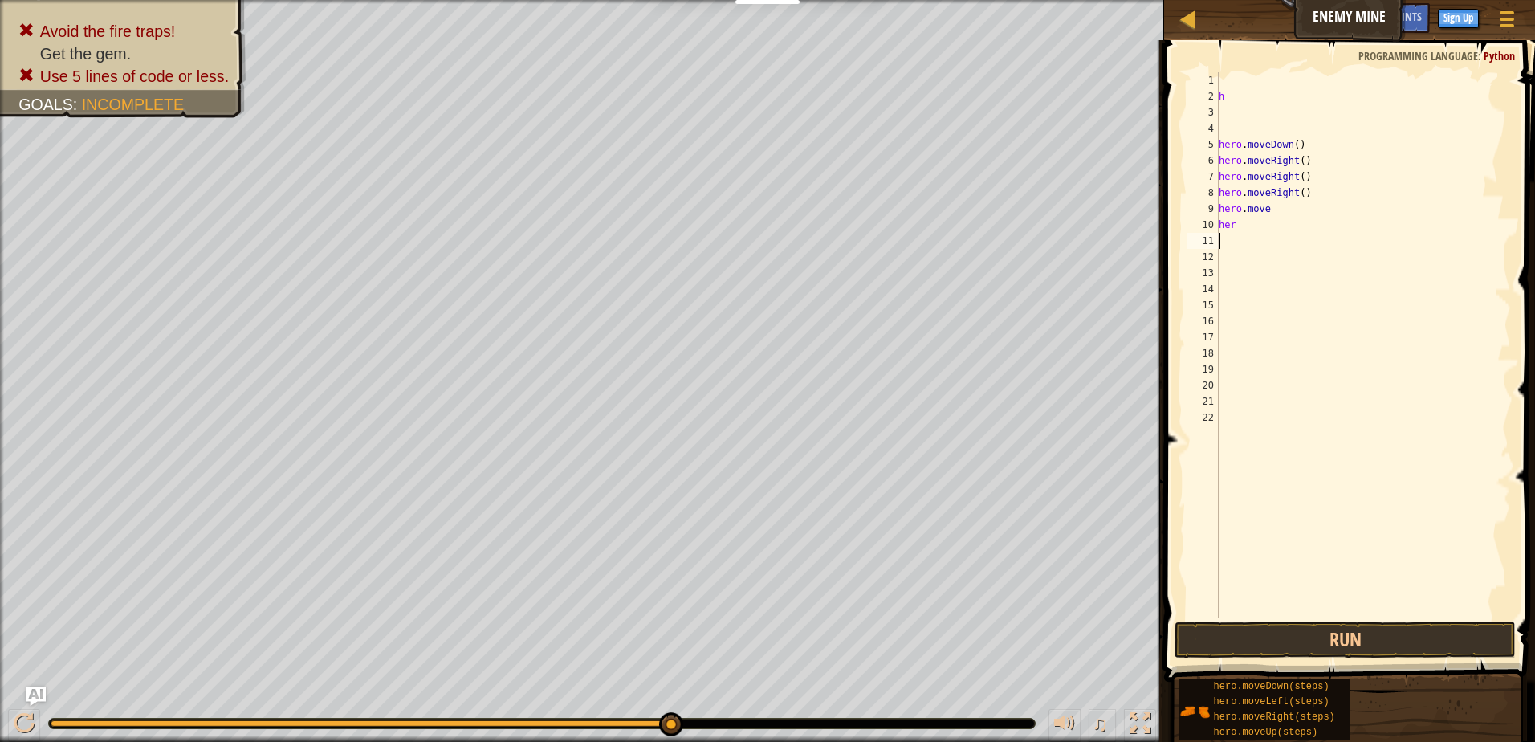
click at [1256, 246] on div "h hero . moveDown ( ) hero . moveRight ( ) hero . moveRight ( ) hero . moveRigh…" at bounding box center [1362, 361] width 295 height 578
type textarea "h"
click at [1252, 219] on div "h hero . moveDown ( ) hero . moveRight ( ) hero . moveRight ( ) hero . moveRigh…" at bounding box center [1362, 361] width 295 height 578
click at [1262, 197] on div "h hero . moveDown ( ) hero . moveRight ( ) hero . moveRight ( ) hereRight ( ) h…" at bounding box center [1362, 361] width 295 height 578
type textarea "e"
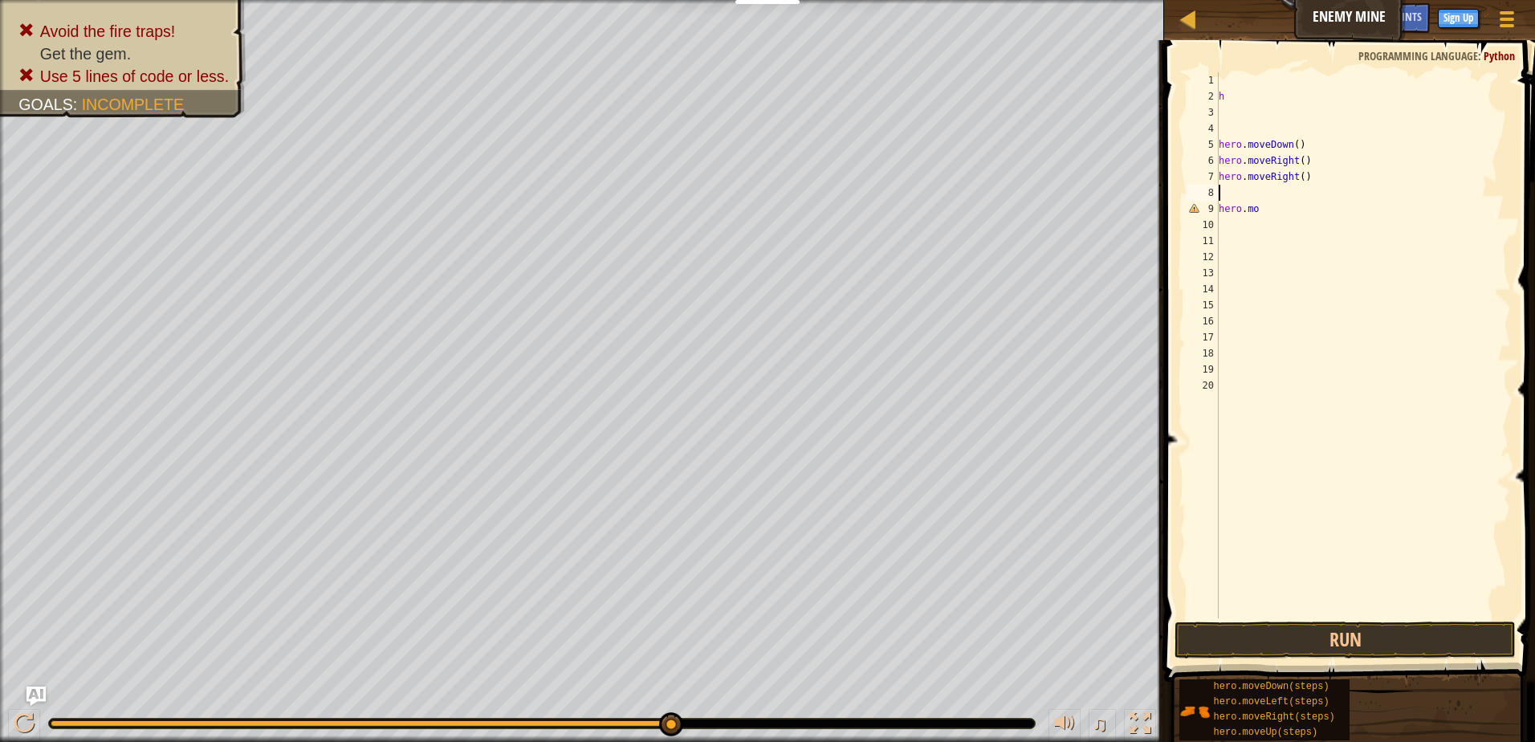
drag, startPoint x: 1273, startPoint y: 185, endPoint x: 1272, endPoint y: 196, distance: 10.6
click at [1272, 192] on div "h hero . moveDown ( ) hero . moveRight ( ) hero . moveRight ( ) hero . mo" at bounding box center [1362, 361] width 295 height 578
click at [1272, 218] on div "h hero . moveDown ( ) hero . moveRight ( ) hero . moveRight ( ) hero . mo" at bounding box center [1362, 361] width 295 height 578
type textarea "h"
drag, startPoint x: 1288, startPoint y: 177, endPoint x: 1292, endPoint y: 169, distance: 8.3
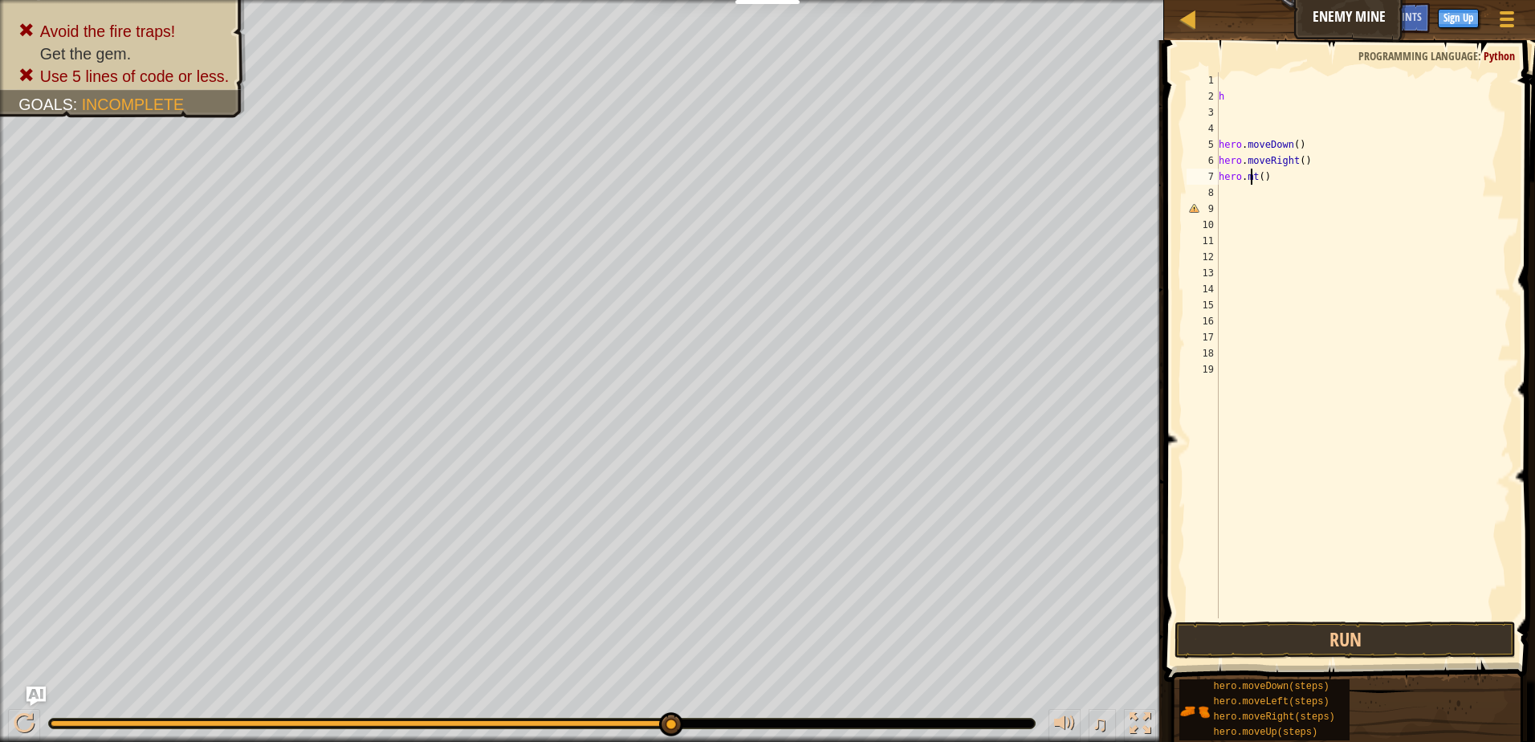
click at [1292, 169] on div "h hero . moveDown ( ) hero . moveRight ( ) hero . mt ( )" at bounding box center [1362, 361] width 295 height 578
type textarea "t"
click at [1291, 169] on div "h hero . moveDown ( ) hero . moveRight ( )" at bounding box center [1362, 361] width 295 height 578
click at [1300, 149] on div "h hero . moveD hero . moveRight ( )" at bounding box center [1362, 361] width 295 height 578
type textarea "h"
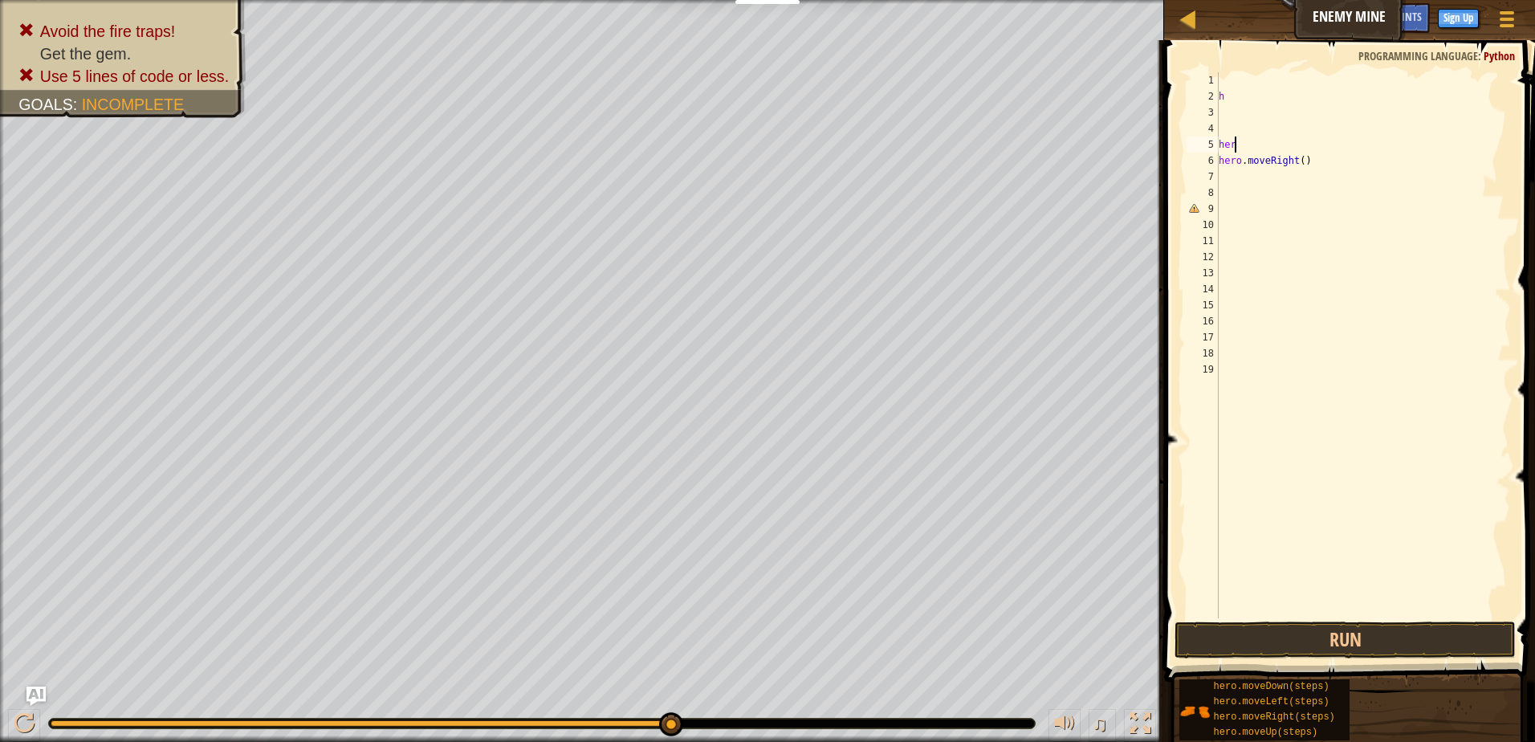
click at [1295, 160] on div "h her hero . moveRight ( )" at bounding box center [1362, 361] width 295 height 578
drag, startPoint x: 1295, startPoint y: 161, endPoint x: 1302, endPoint y: 169, distance: 11.4
click at [1297, 167] on div "h hero . moveRight ( )" at bounding box center [1362, 361] width 295 height 578
type textarea "he()"
drag, startPoint x: 1302, startPoint y: 170, endPoint x: 1302, endPoint y: 181, distance: 11.2
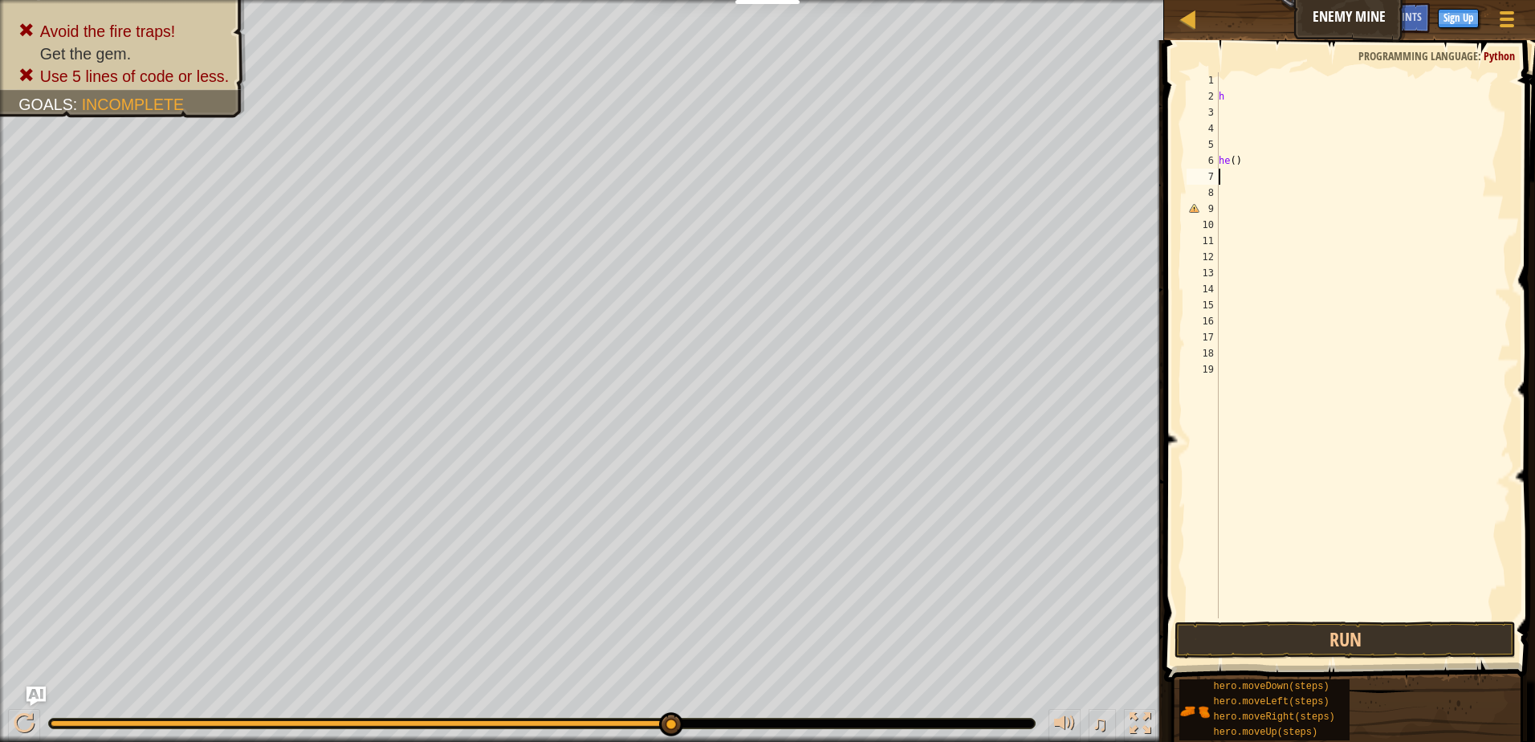
click at [1302, 181] on div "h he ( )" at bounding box center [1362, 361] width 295 height 578
drag, startPoint x: 1274, startPoint y: 156, endPoint x: 1265, endPoint y: 170, distance: 16.9
click at [1265, 170] on div "h he ( )" at bounding box center [1362, 361] width 295 height 578
type textarea "h"
drag, startPoint x: 1265, startPoint y: 171, endPoint x: 1260, endPoint y: 132, distance: 38.9
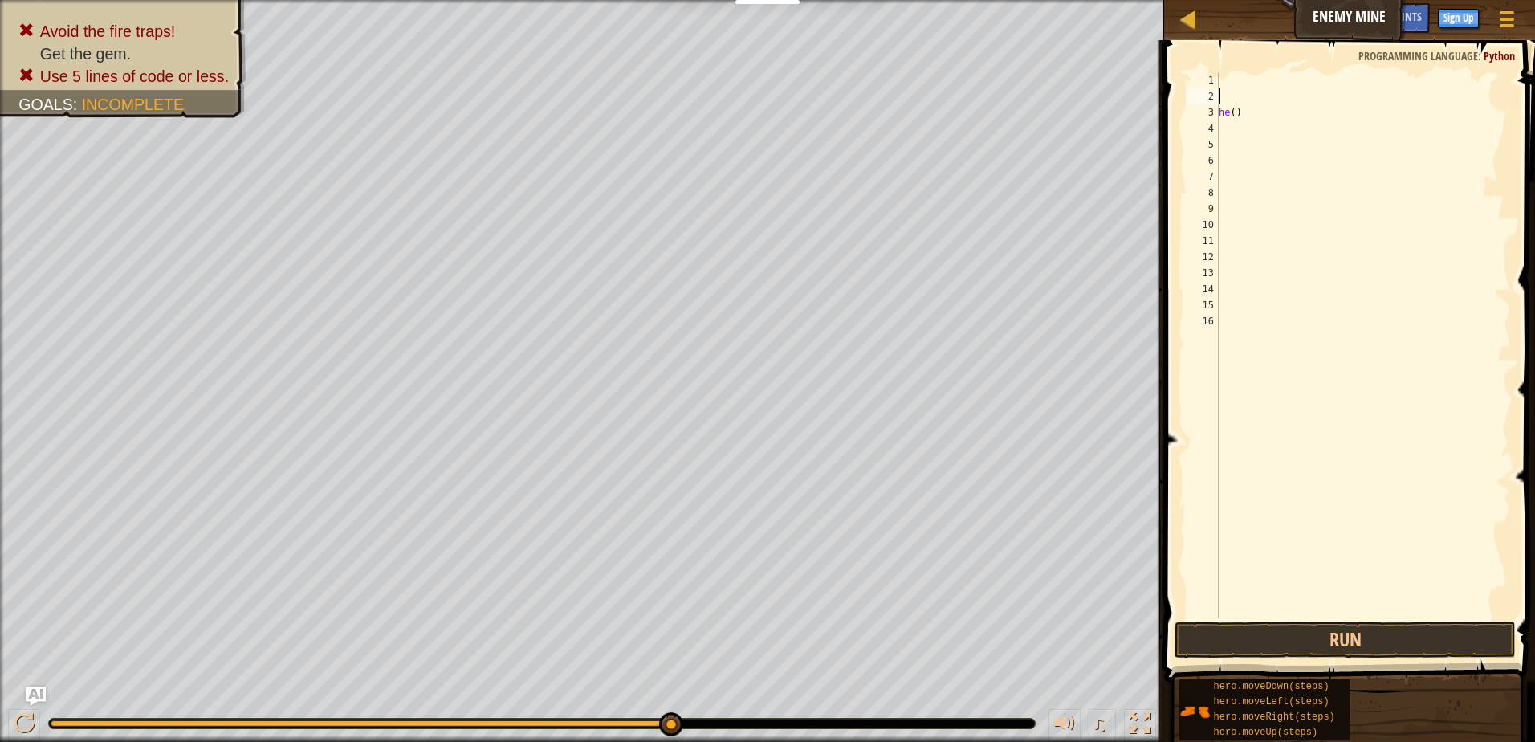
click at [1263, 144] on div "he ( )" at bounding box center [1362, 361] width 295 height 578
drag, startPoint x: 1251, startPoint y: 126, endPoint x: 1248, endPoint y: 117, distance: 9.4
click at [1248, 120] on div "he ( )" at bounding box center [1362, 361] width 295 height 578
type textarea "h"
click at [1247, 117] on div at bounding box center [1362, 361] width 295 height 578
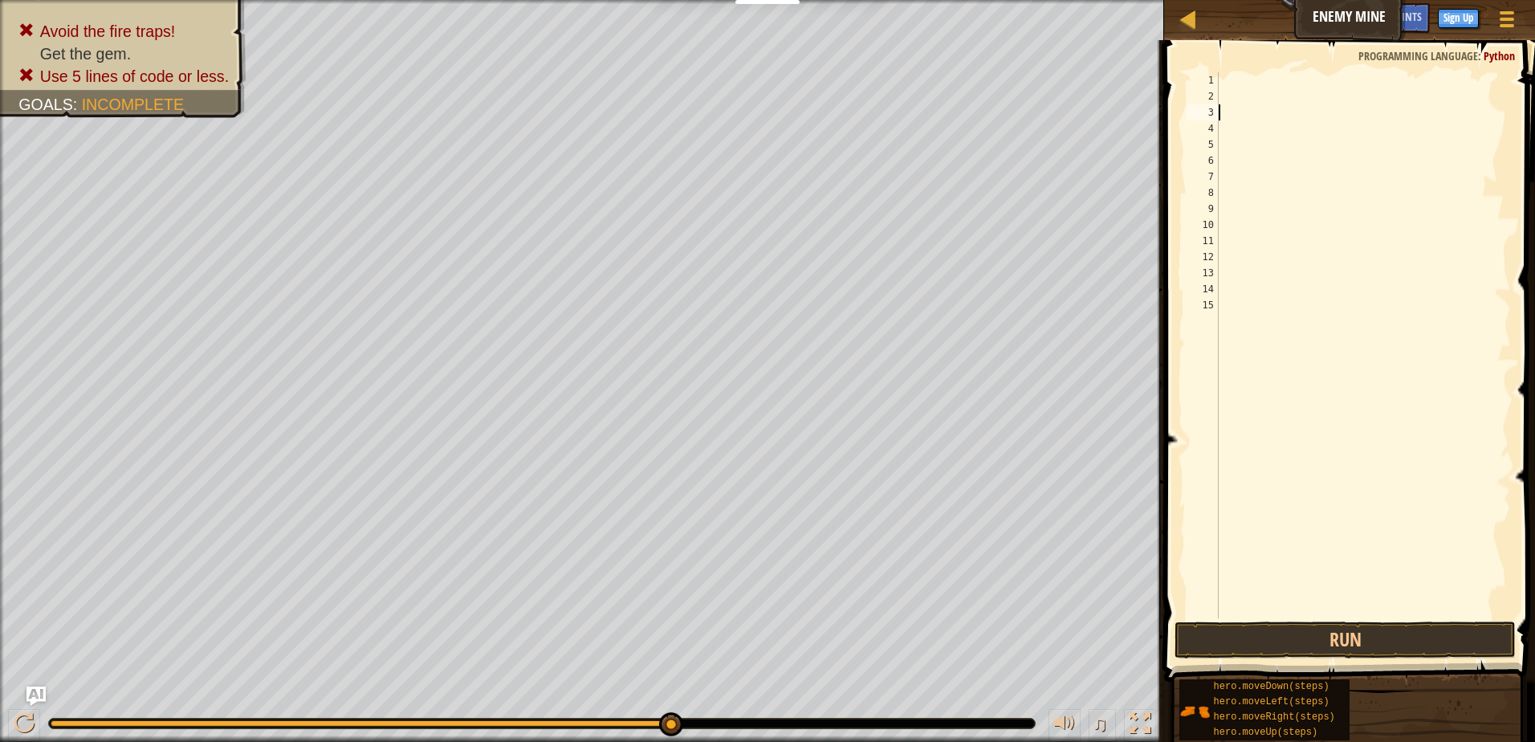
click at [1247, 117] on div at bounding box center [1362, 361] width 295 height 578
click at [1240, 103] on div at bounding box center [1362, 361] width 295 height 578
click at [1233, 104] on div at bounding box center [1362, 361] width 295 height 578
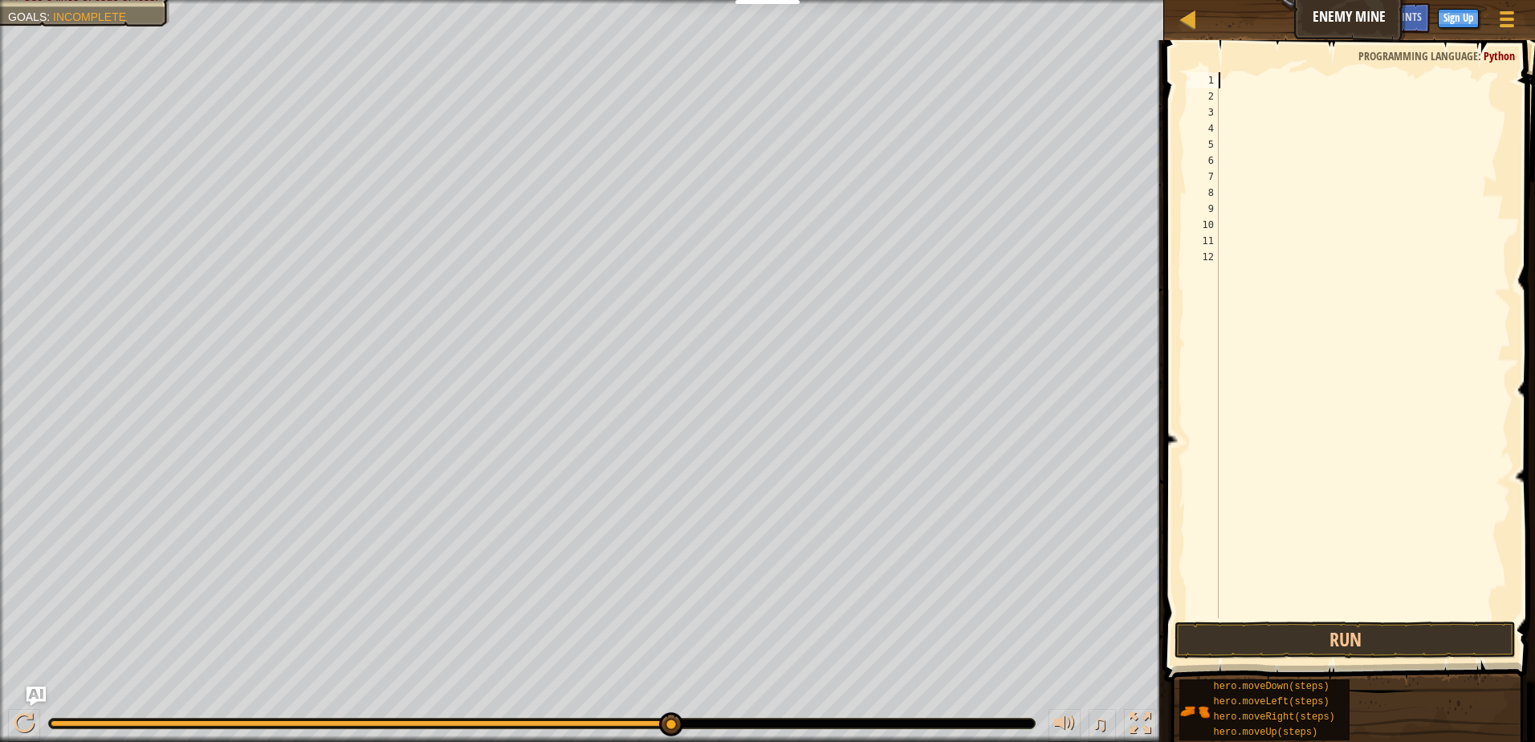
type textarea "h"
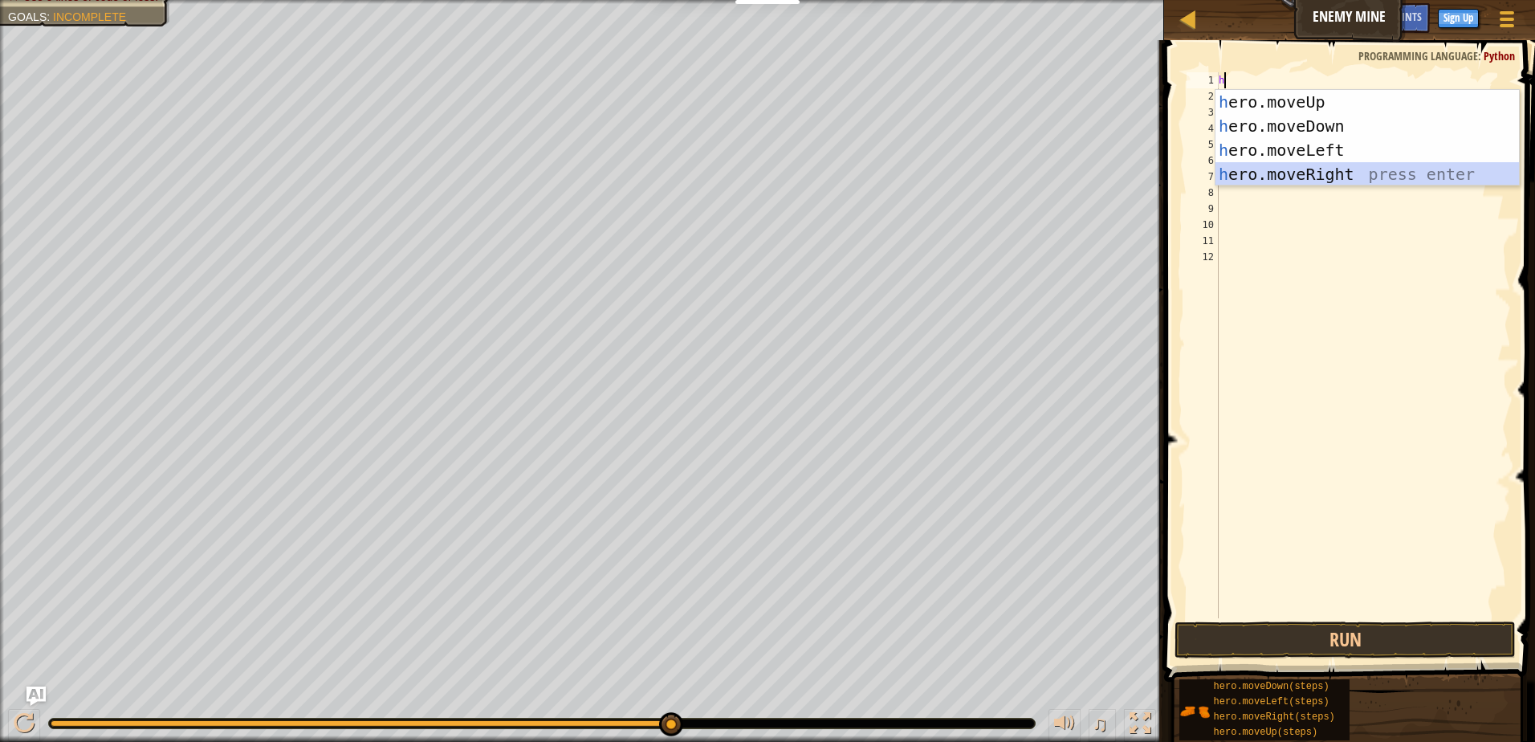
click at [1277, 166] on div "h ero.moveUp press enter h ero.moveDown press enter h ero.moveLeft press enter …" at bounding box center [1366, 162] width 303 height 144
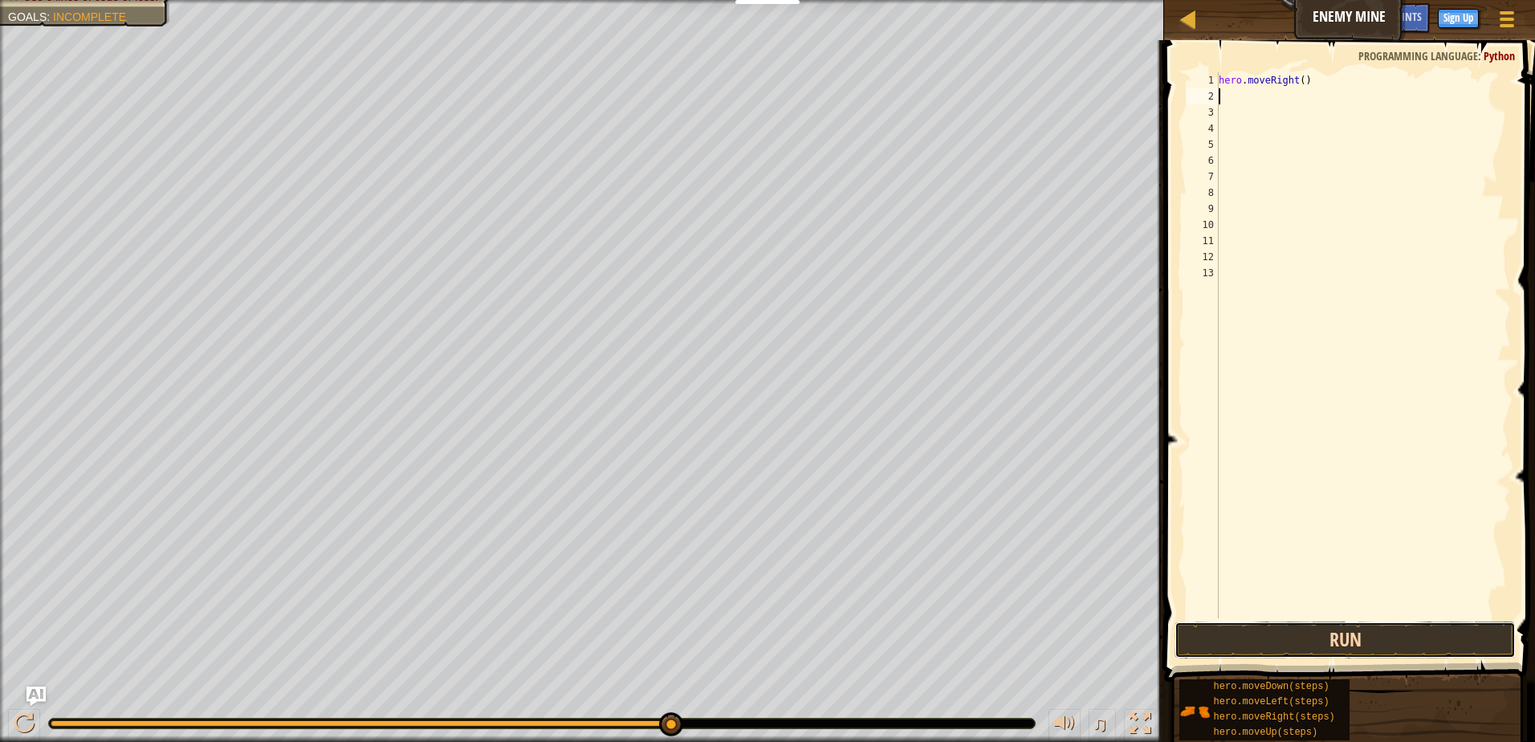
click at [1394, 653] on button "Run" at bounding box center [1344, 639] width 341 height 37
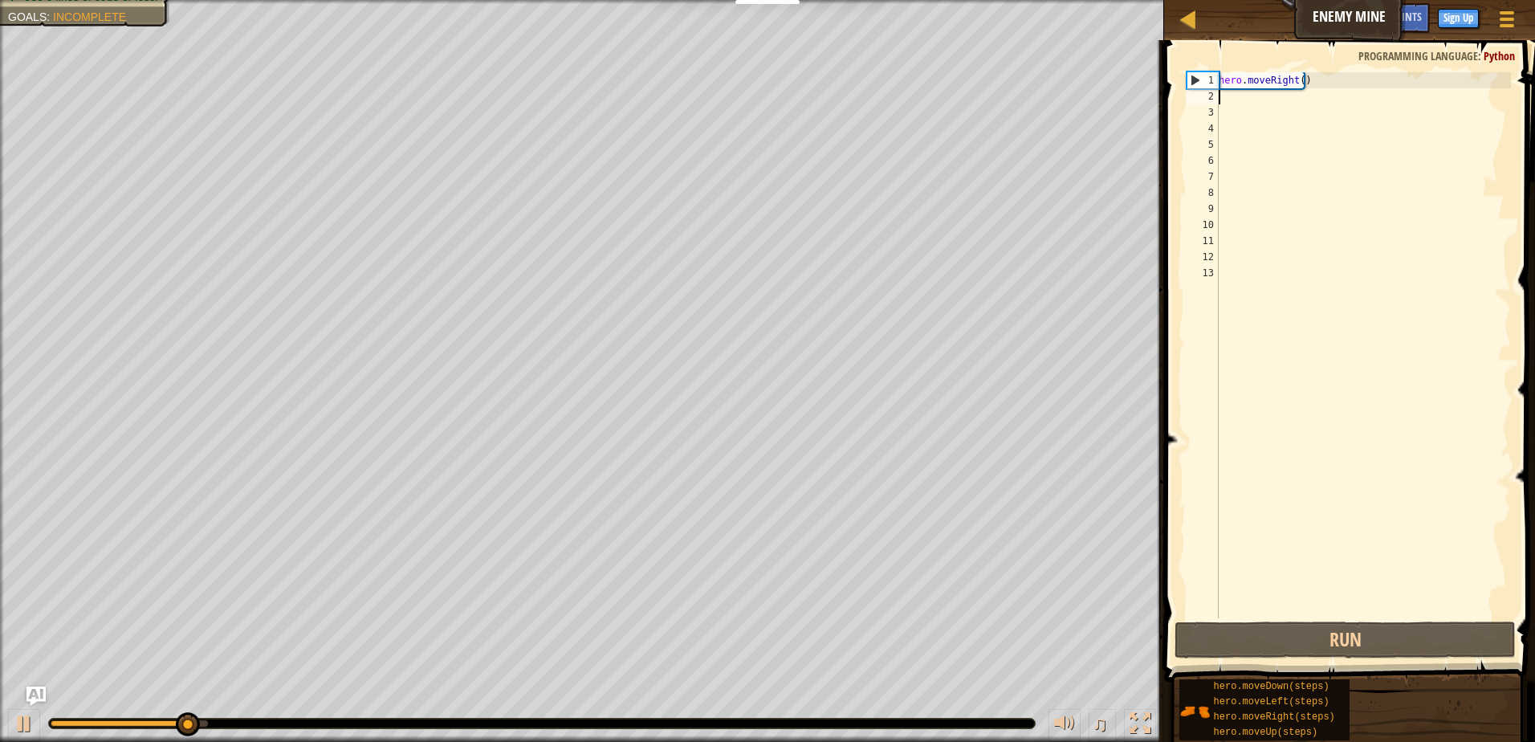
type textarea "h"
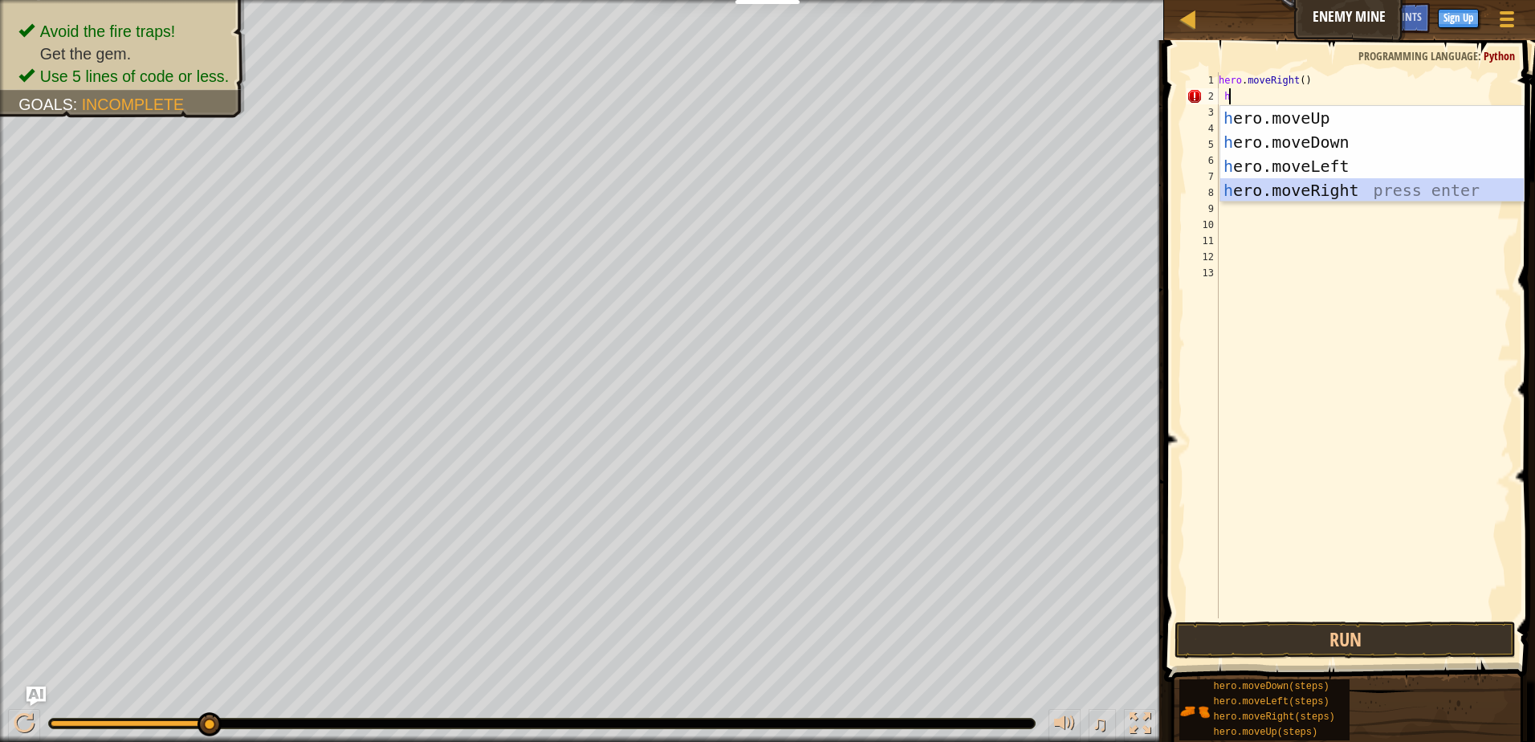
click at [1256, 189] on div "h ero.moveUp press enter h ero.moveDown press enter h ero.moveLeft press enter …" at bounding box center [1371, 178] width 303 height 144
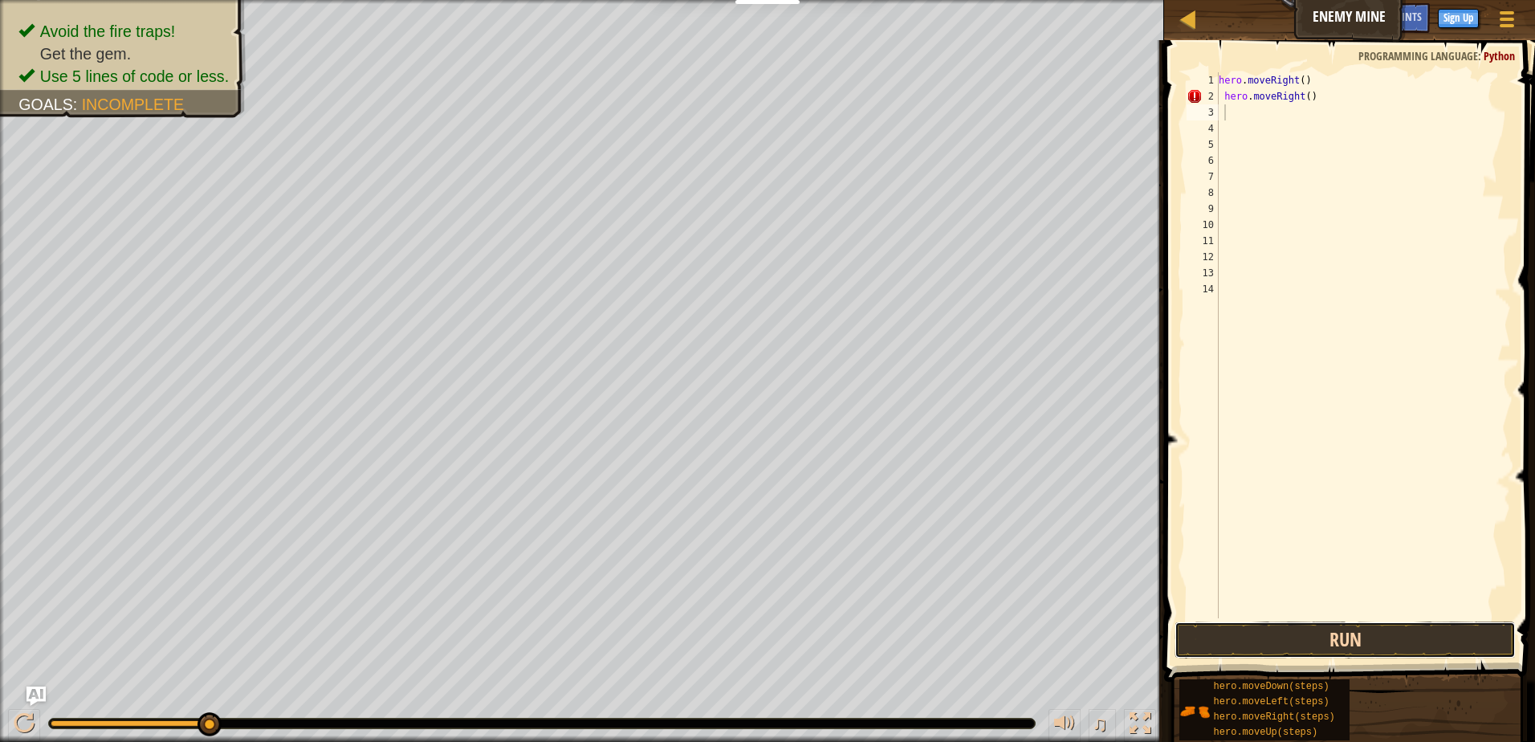
click at [1353, 641] on button "Run" at bounding box center [1344, 639] width 341 height 37
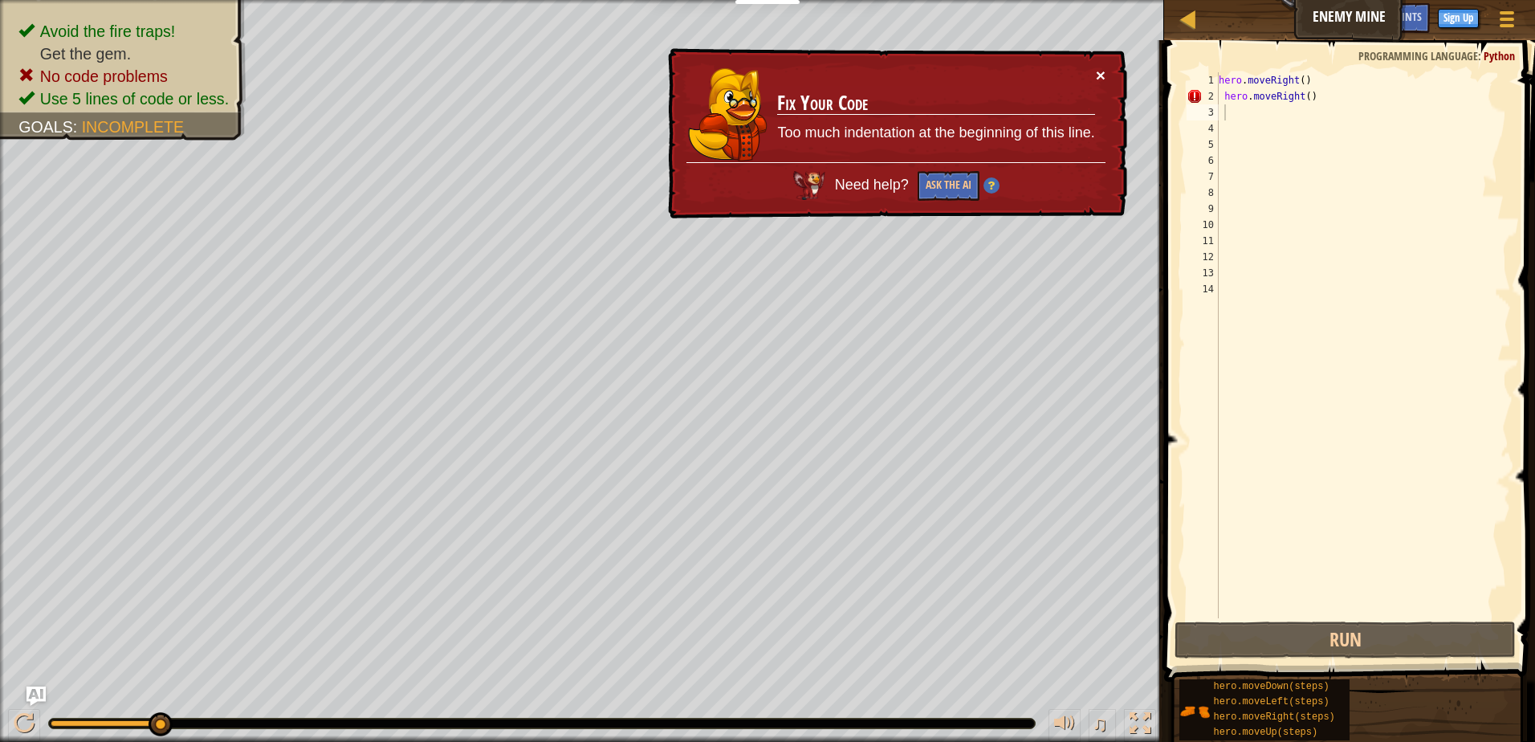
click at [1098, 70] on button "×" at bounding box center [1101, 75] width 10 height 17
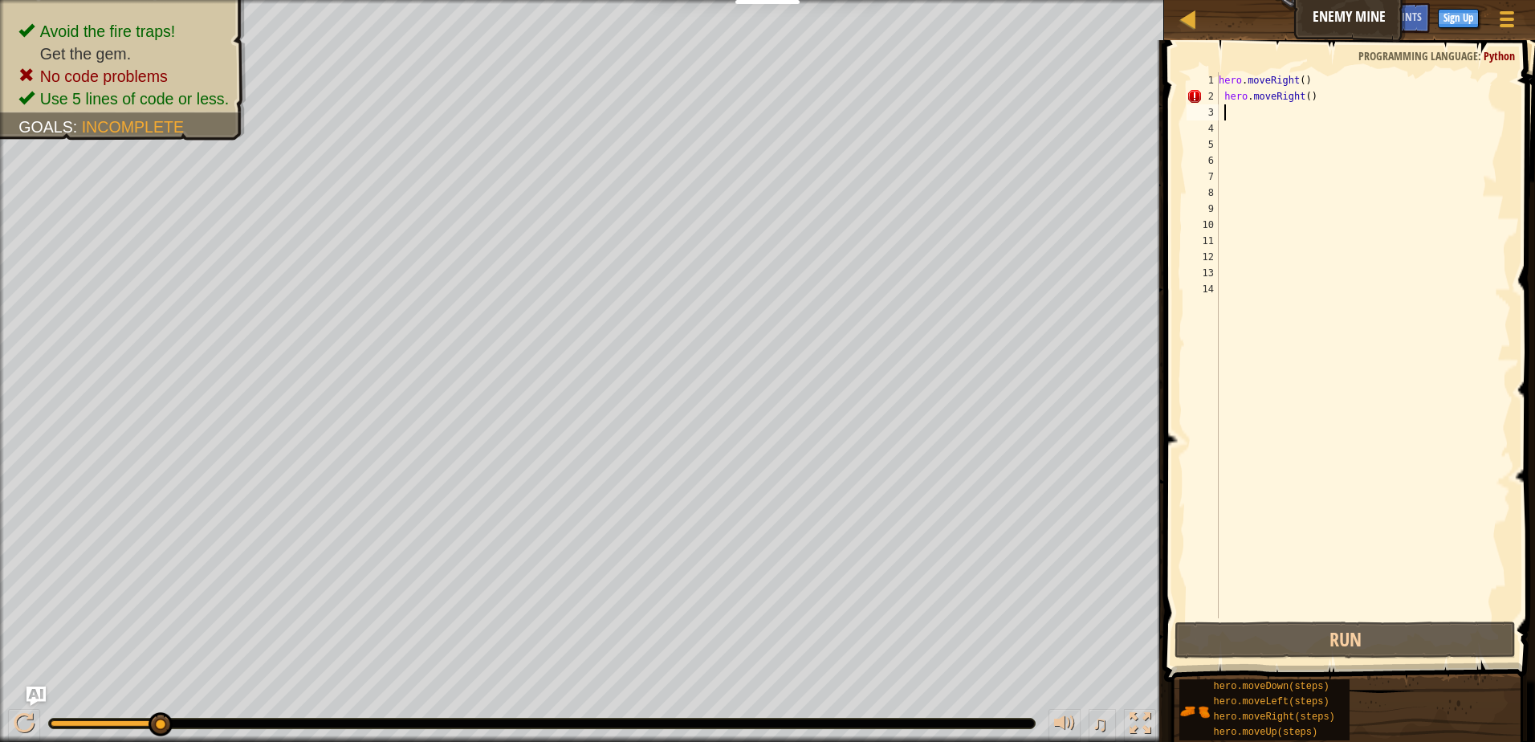
click at [1321, 102] on div "hero . moveRight ( ) hero . moveRight ( )" at bounding box center [1362, 361] width 295 height 578
click at [1302, 102] on div "hero . moveRight ( ) hero . moveRight ( )" at bounding box center [1362, 361] width 295 height 578
click at [1316, 623] on button "Run" at bounding box center [1344, 639] width 341 height 37
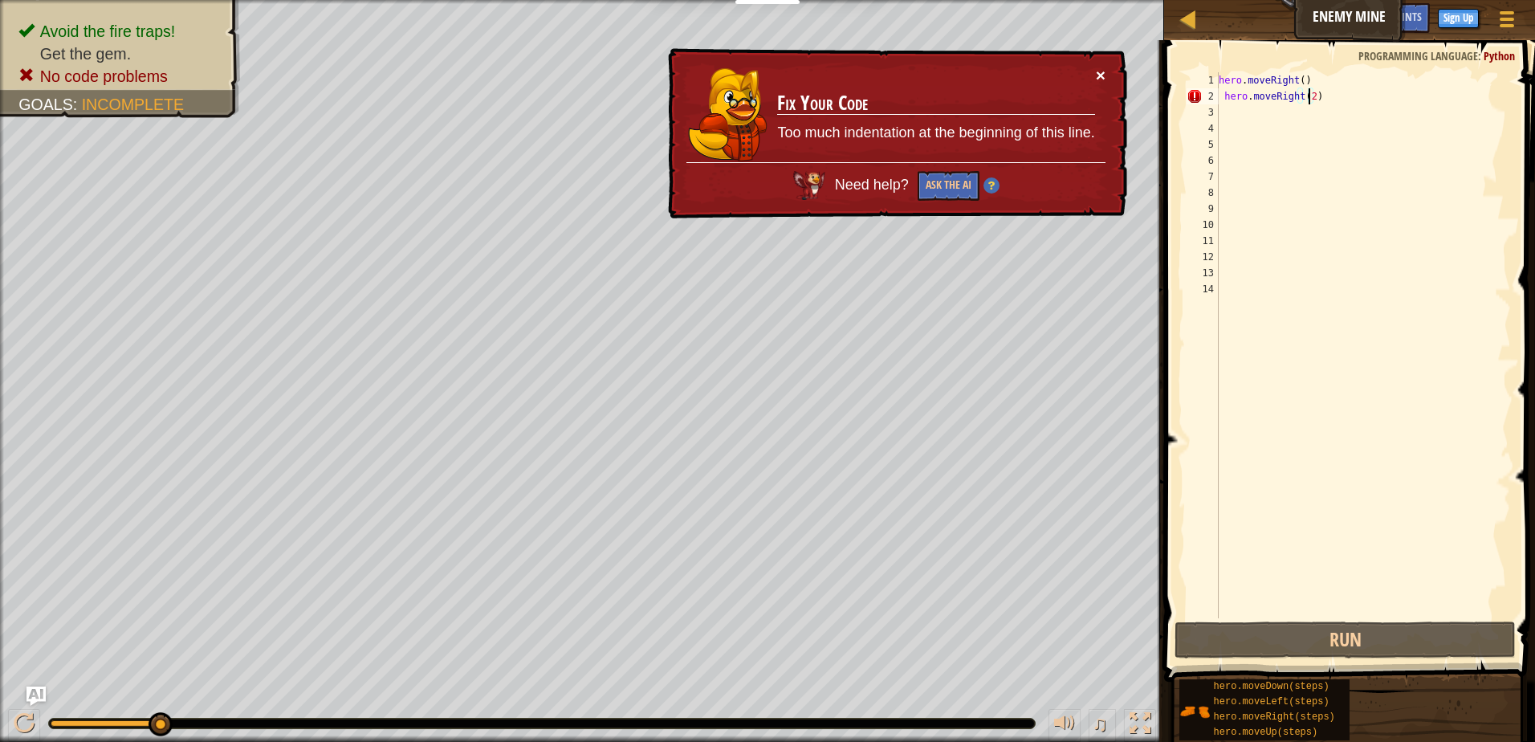
click at [1101, 67] on button "×" at bounding box center [1101, 75] width 10 height 17
click at [1321, 101] on div "hero . moveRight ( ) hero . moveRight ( 2 )" at bounding box center [1362, 361] width 295 height 578
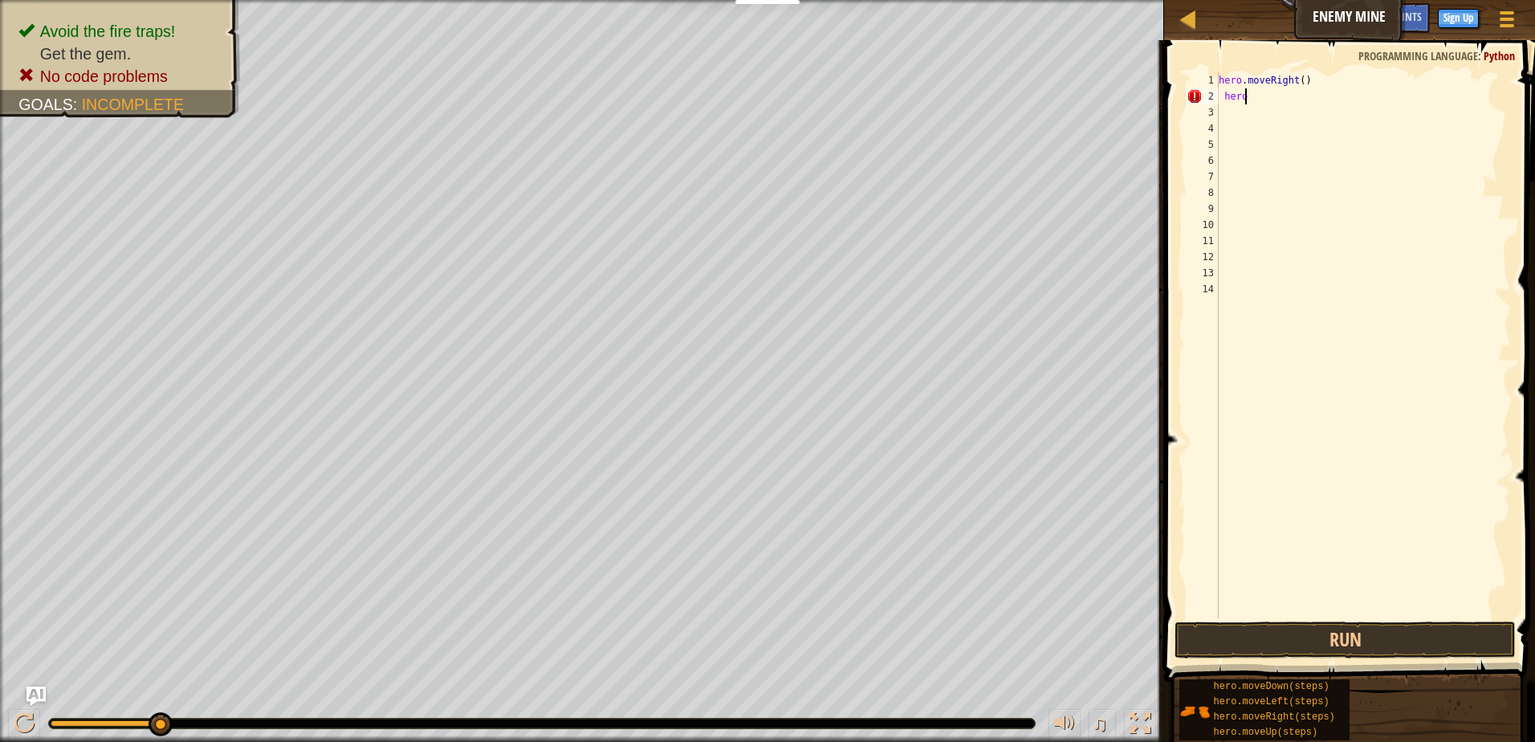
scroll to position [7, 1]
type textarea "h"
click at [1300, 87] on div "hero . moveRight ( )" at bounding box center [1362, 361] width 295 height 578
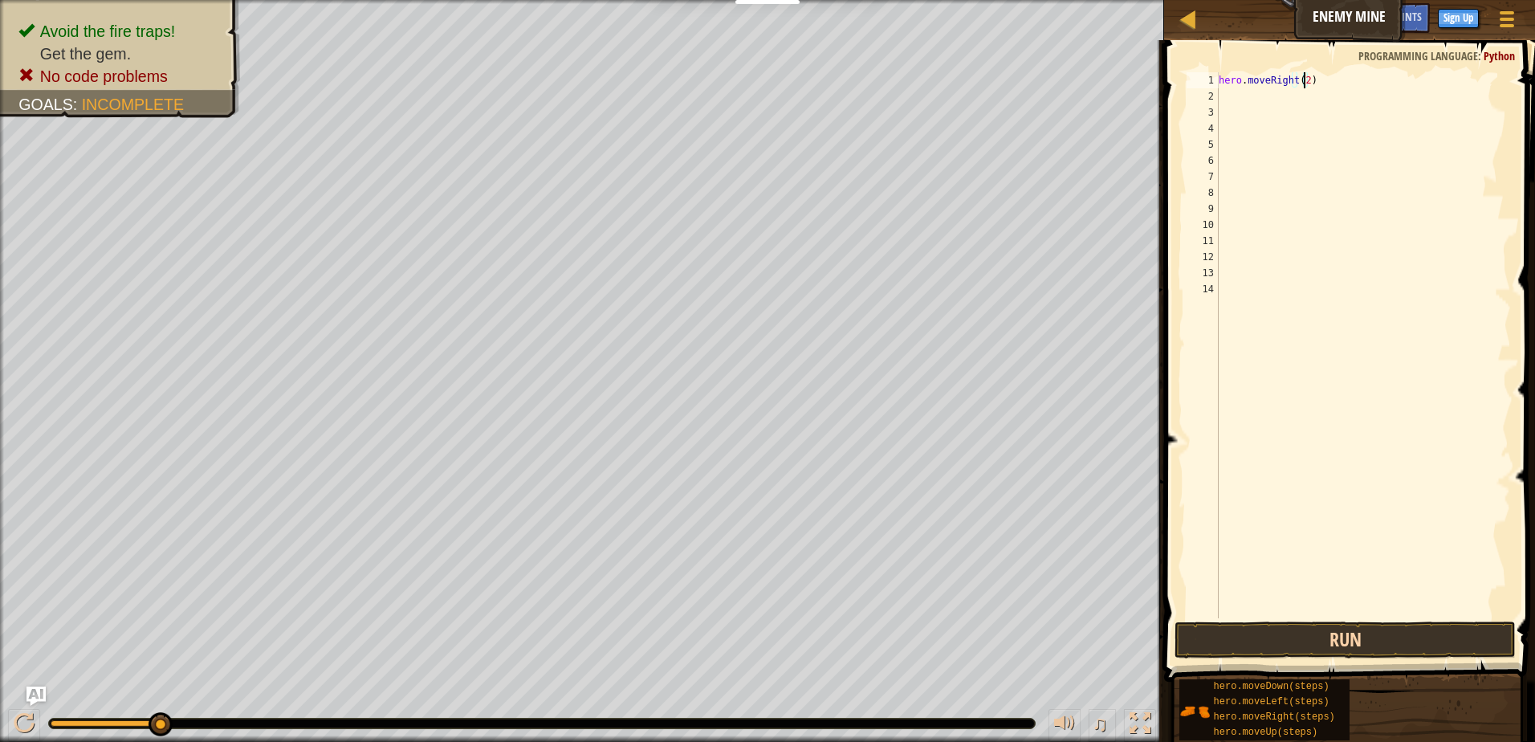
type textarea "hero.moveRight(2)"
click at [1466, 644] on button "Run" at bounding box center [1344, 639] width 341 height 37
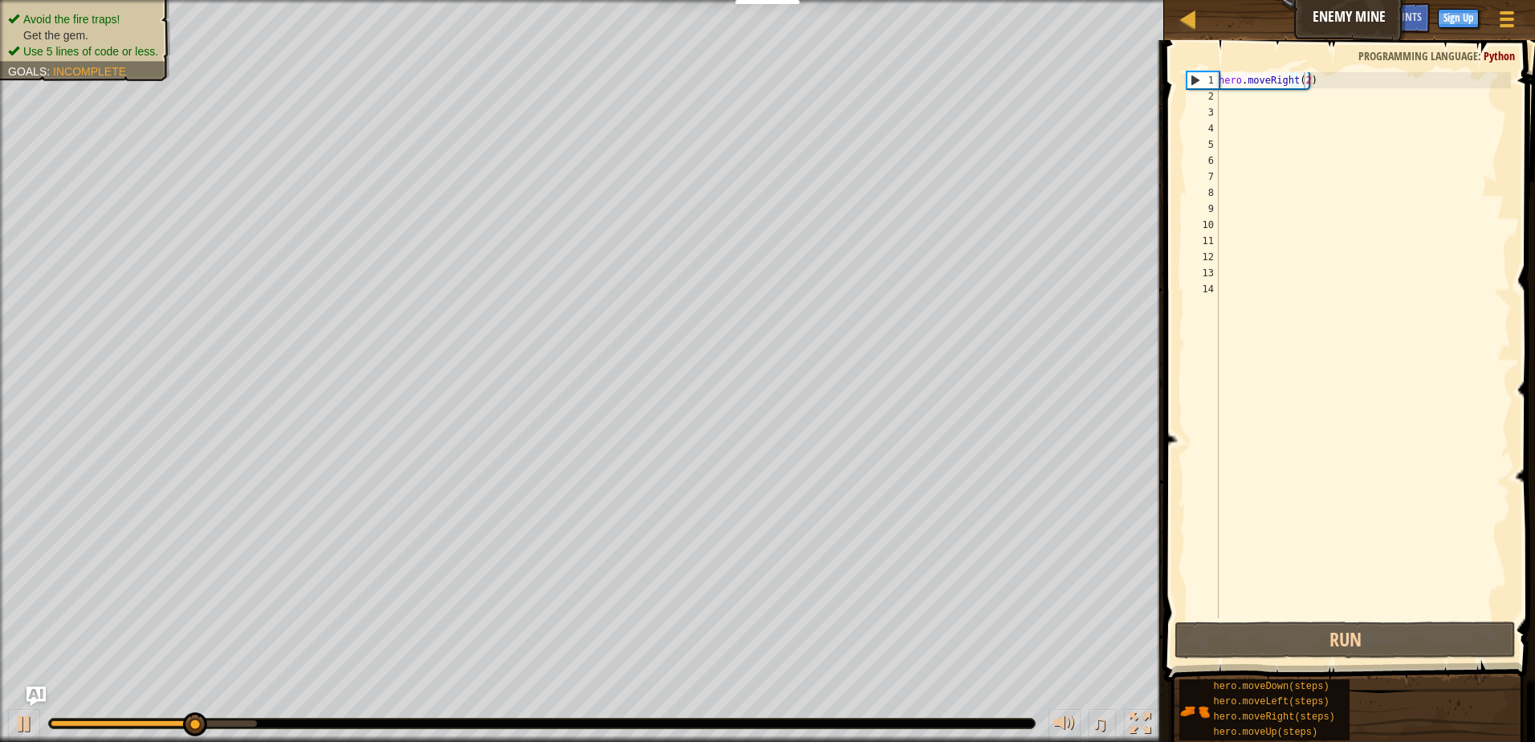
click at [134, 15] on div "Avoid the fire traps! Get the gem. Use 5 lines of code or less. Goals : Incompl…" at bounding box center [76, 36] width 189 height 92
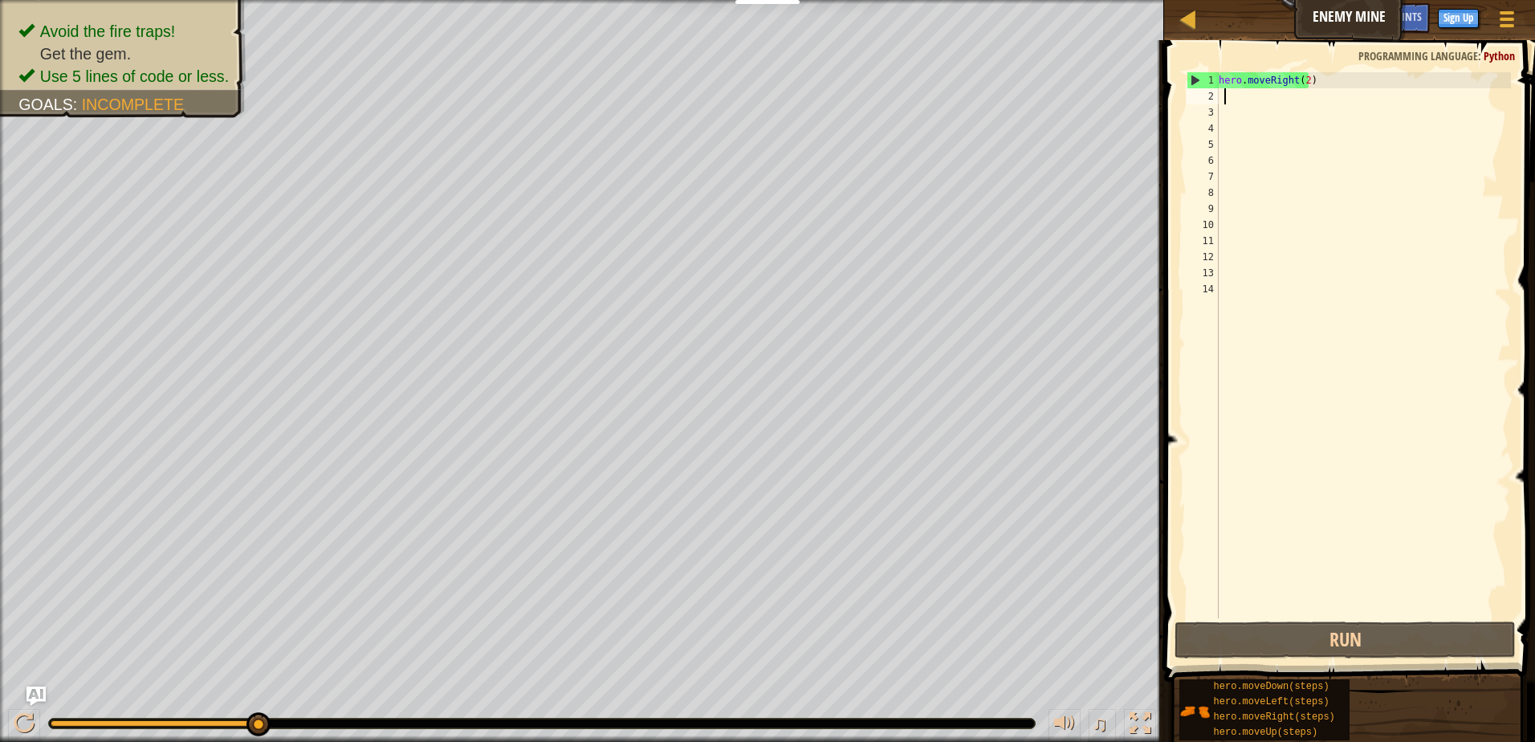
scroll to position [7, 0]
click at [1236, 96] on div "hero . moveRight ( 2 )" at bounding box center [1362, 361] width 295 height 578
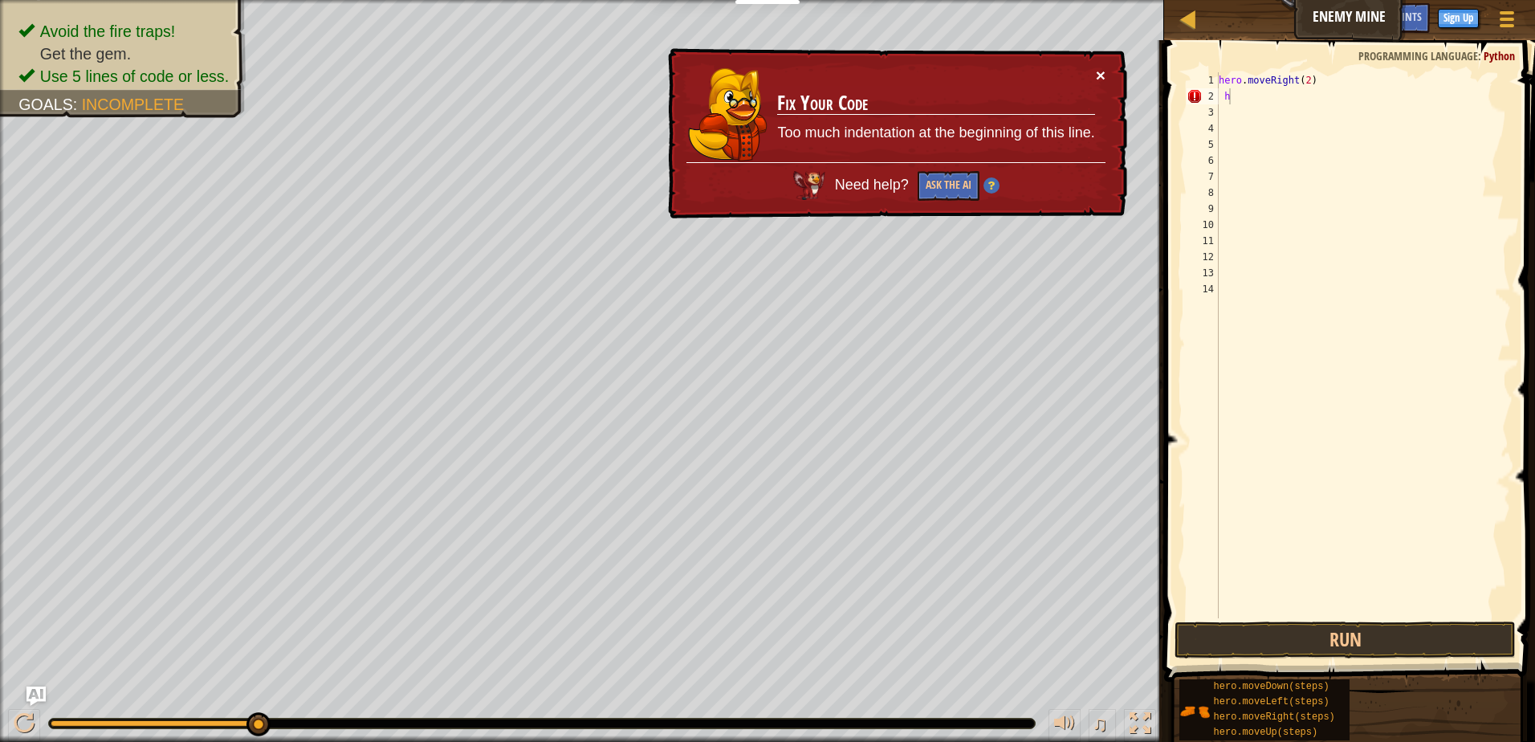
click at [1105, 73] on button "×" at bounding box center [1101, 75] width 10 height 17
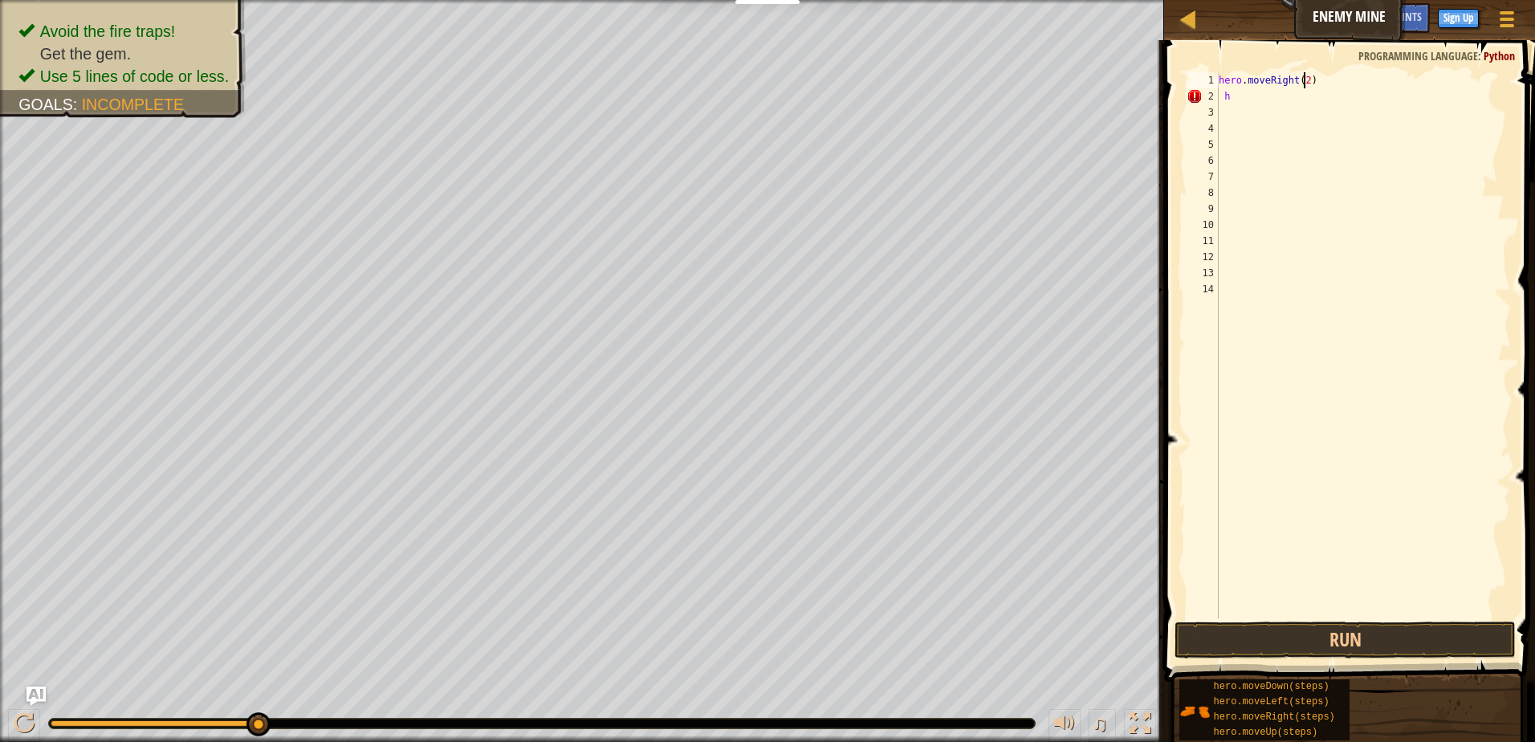
click at [1301, 82] on div "hero . moveRight ( 2 ) h" at bounding box center [1362, 361] width 295 height 578
click at [1306, 651] on button "Run" at bounding box center [1344, 639] width 341 height 37
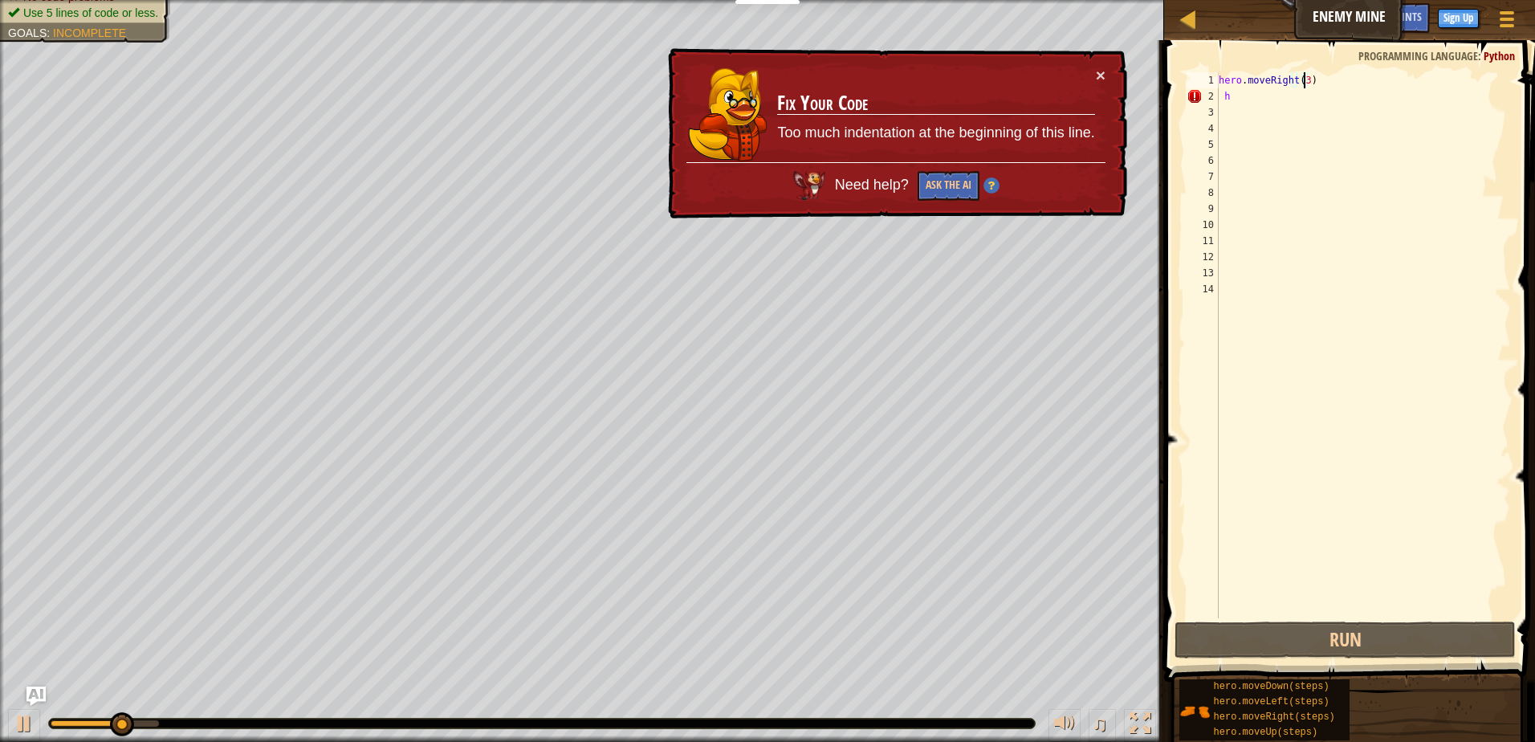
click at [1095, 63] on div "× Fix Your Code Too much indentation at the beginning of this line. Need help? …" at bounding box center [896, 133] width 462 height 171
click at [1231, 93] on div "hero . moveRight ( 3 ) h" at bounding box center [1362, 361] width 295 height 578
type textarea "h"
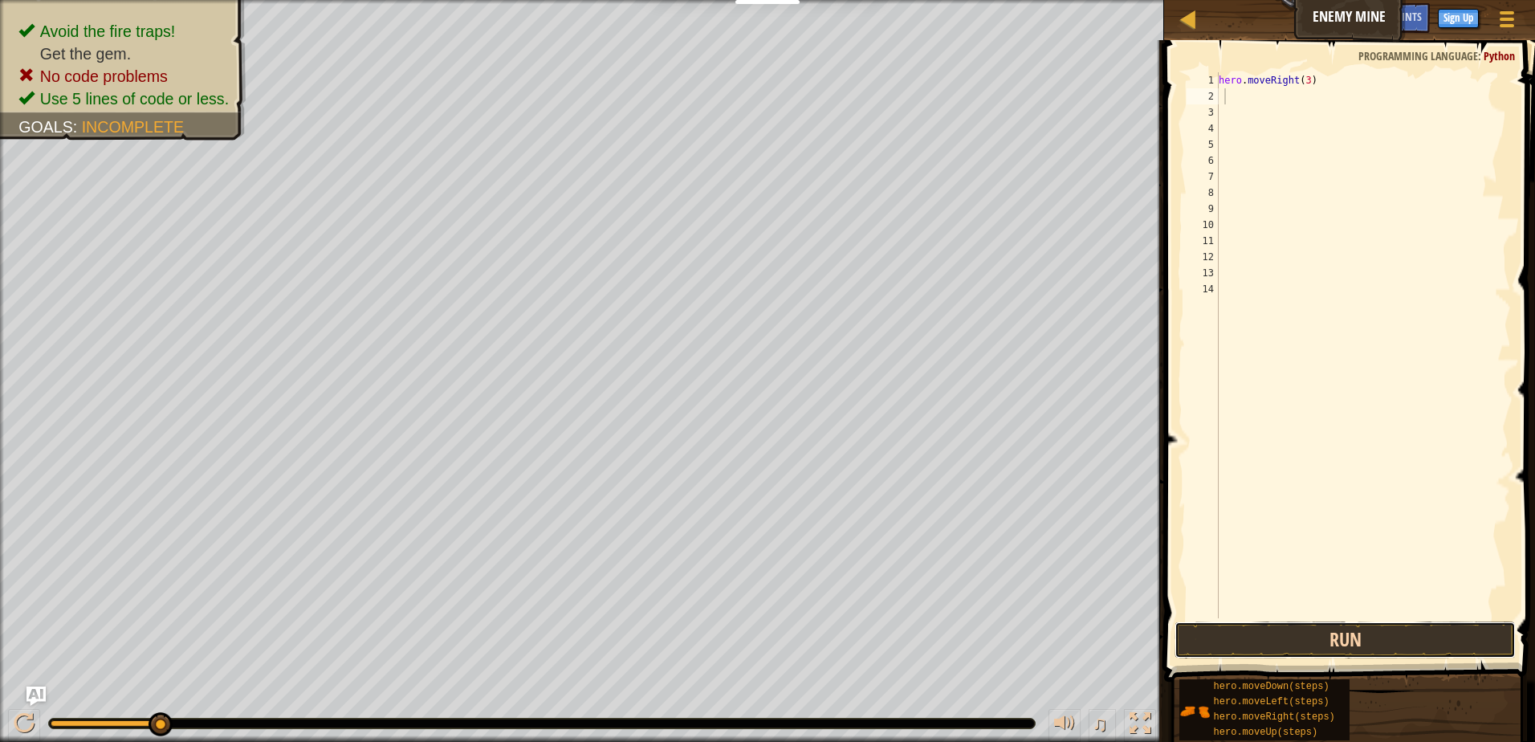
click at [1432, 625] on button "Run" at bounding box center [1344, 639] width 341 height 37
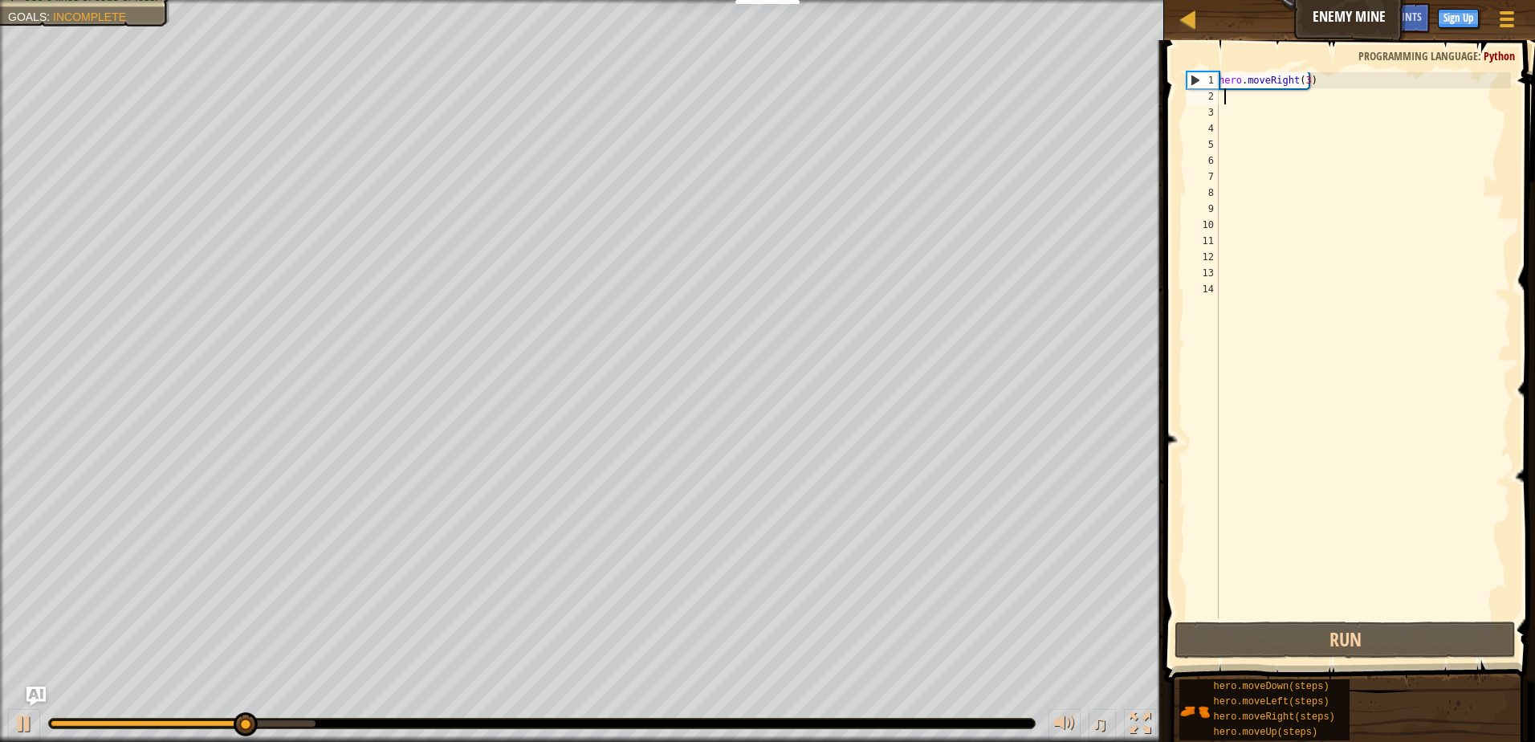
type textarea "h"
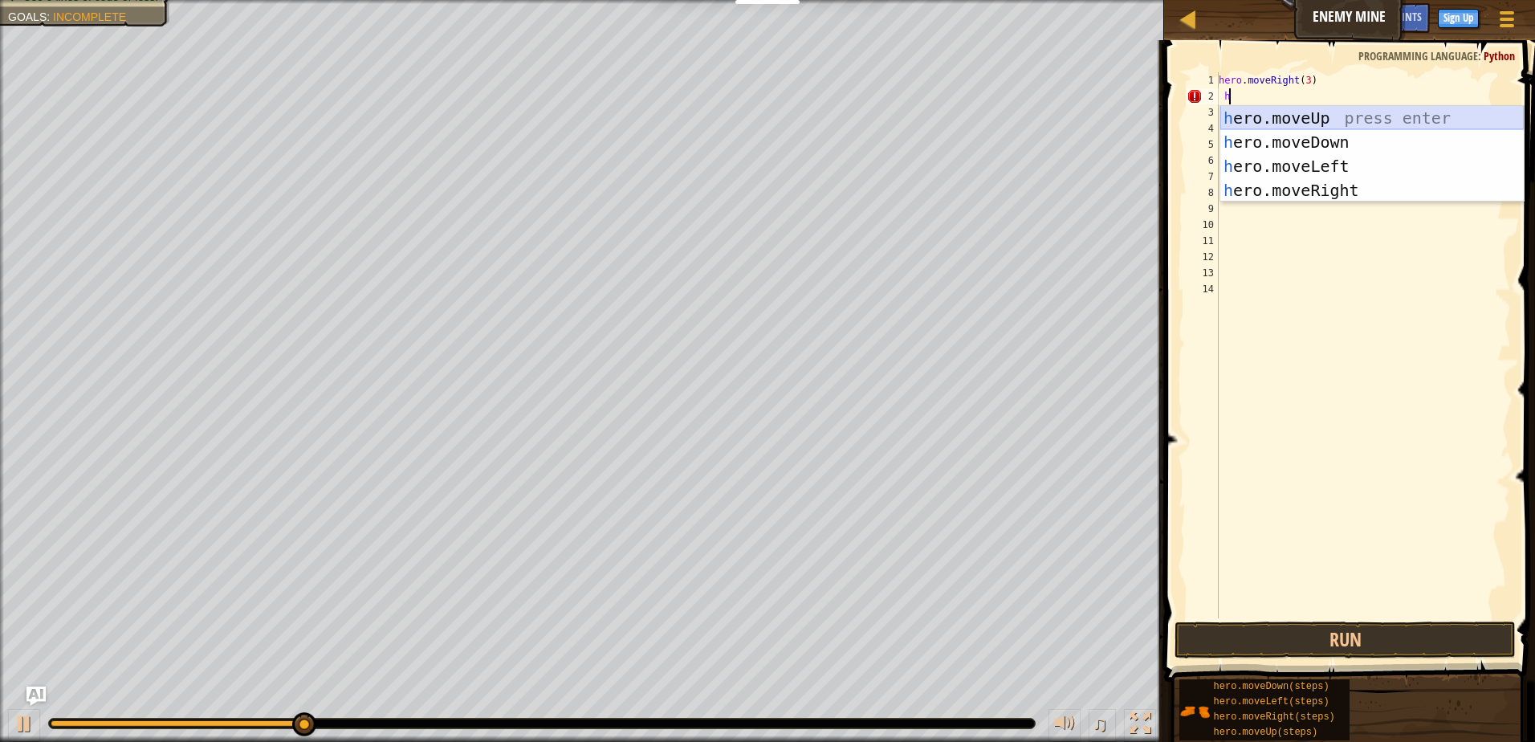
click at [1291, 112] on div "h ero.moveUp press enter h ero.moveDown press enter h ero.moveLeft press enter …" at bounding box center [1371, 178] width 303 height 144
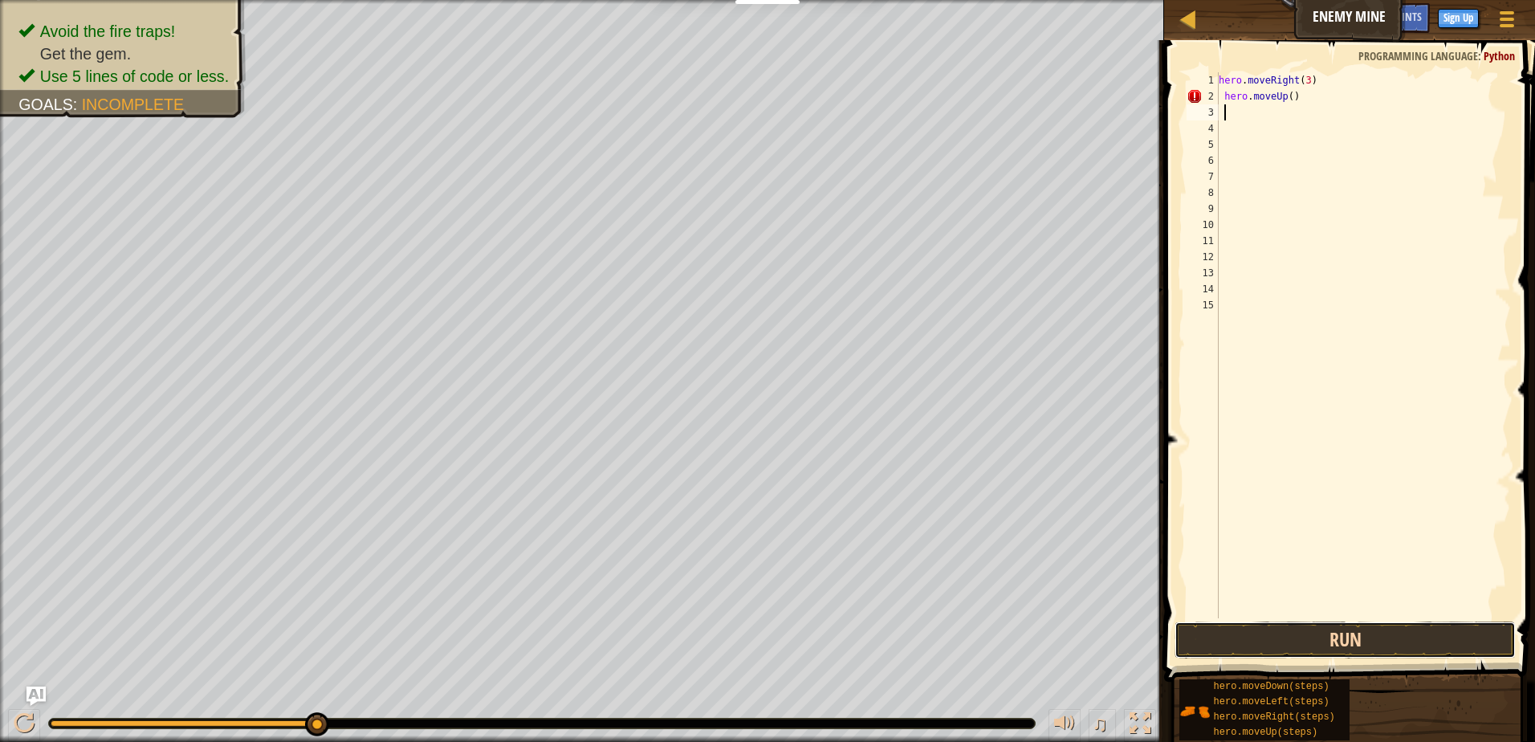
click at [1362, 641] on button "Run" at bounding box center [1344, 639] width 341 height 37
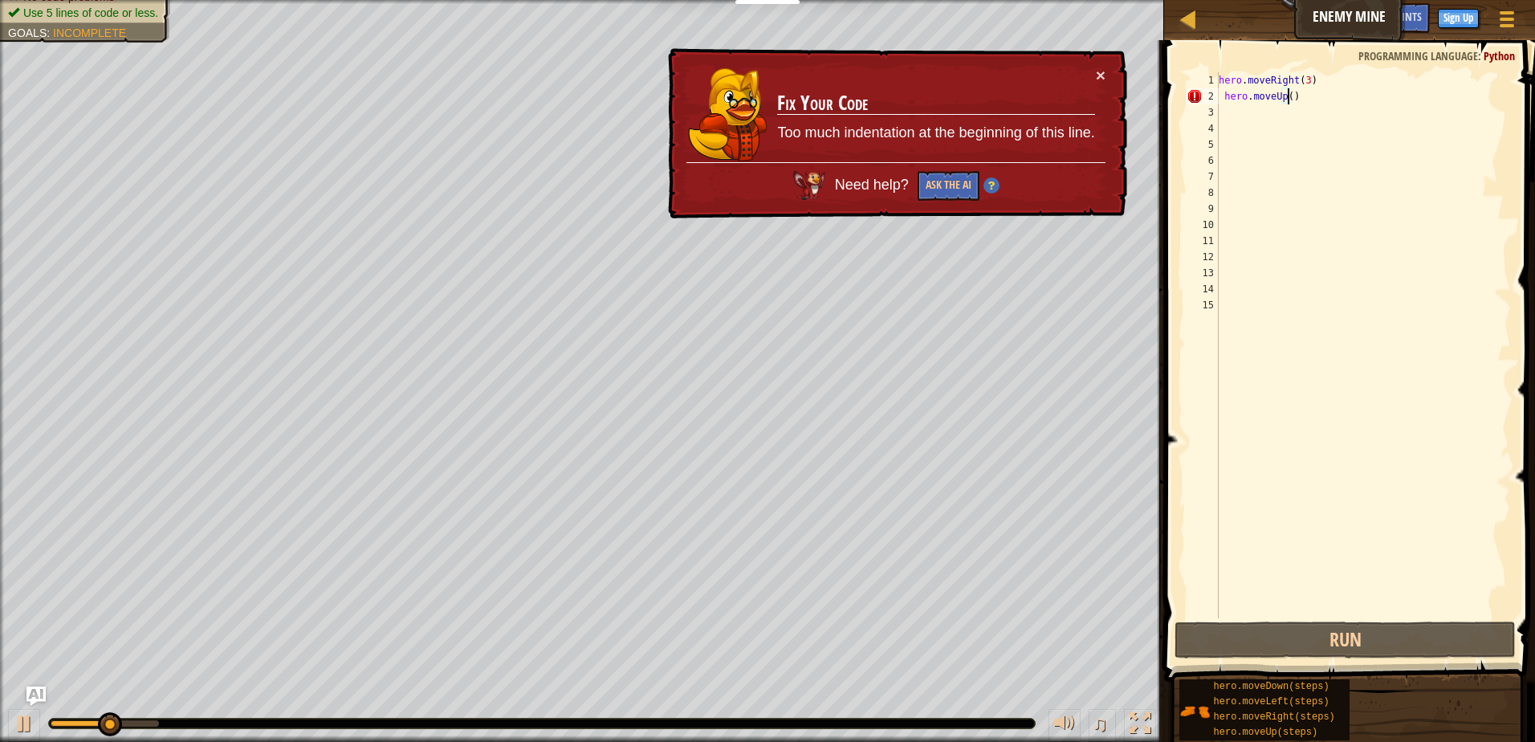
click at [1288, 97] on div "hero . moveRight ( 3 ) hero . moveUp ( )" at bounding box center [1362, 361] width 295 height 578
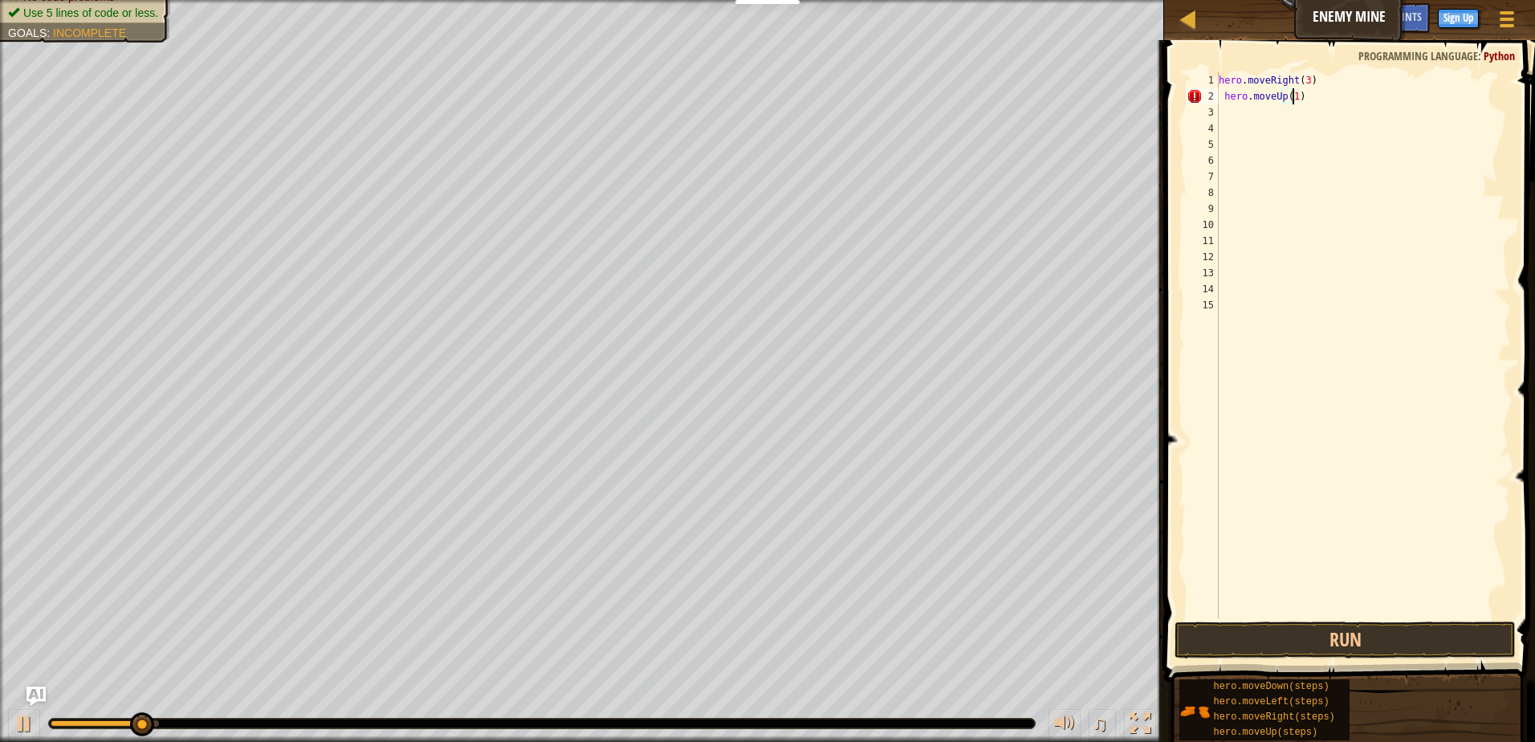
scroll to position [7, 6]
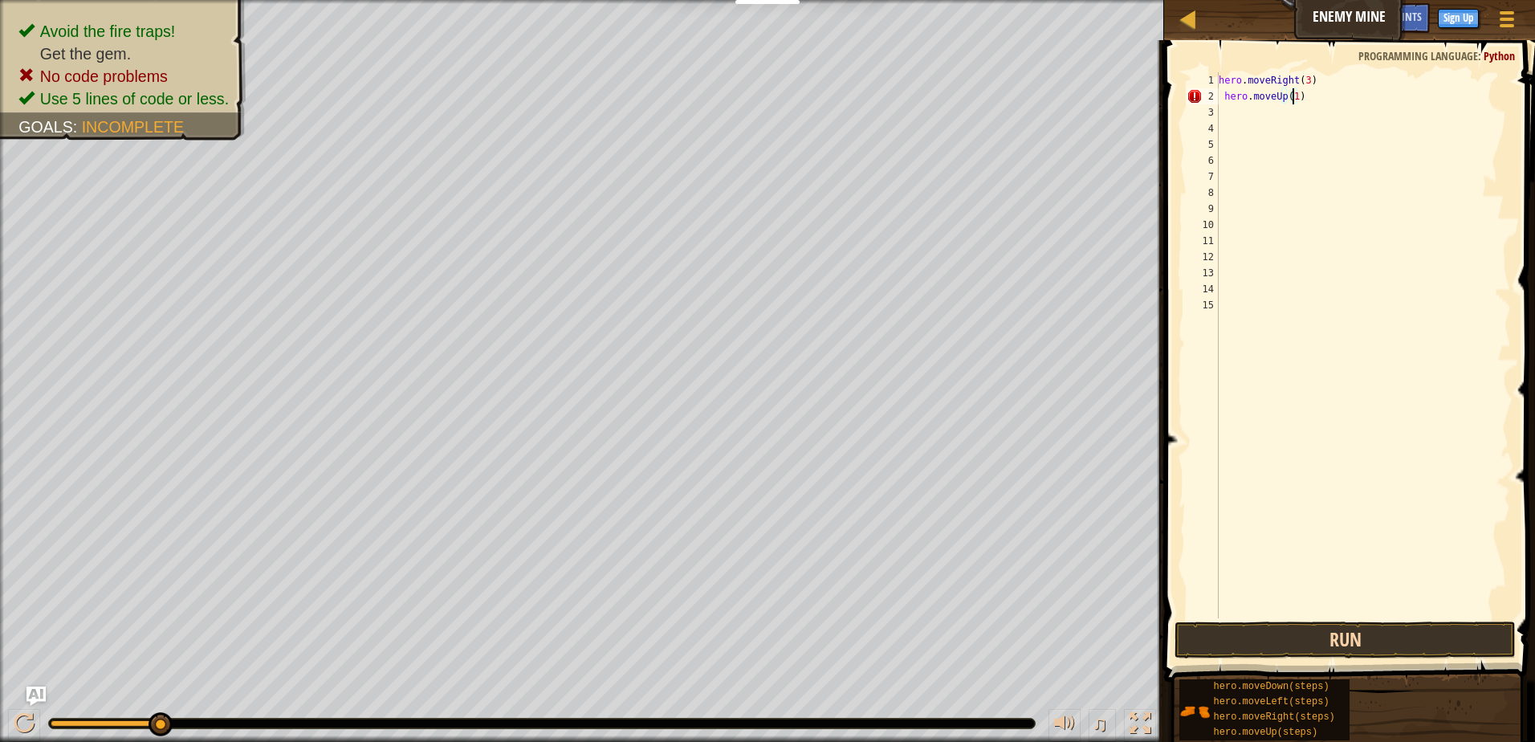
type textarea "hero.moveUp(1)"
click at [1368, 631] on button "Run" at bounding box center [1344, 639] width 341 height 37
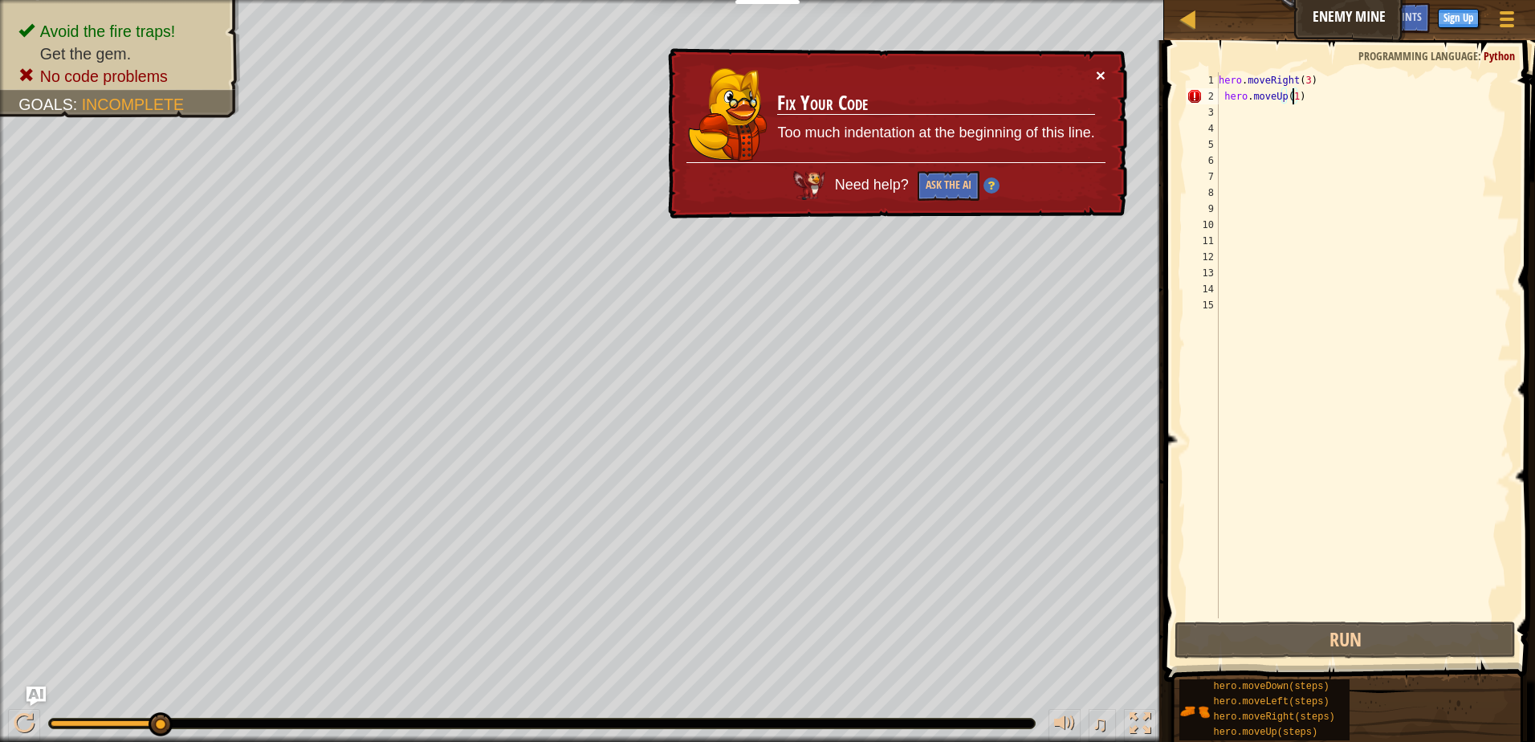
click at [1100, 76] on button "×" at bounding box center [1101, 75] width 10 height 17
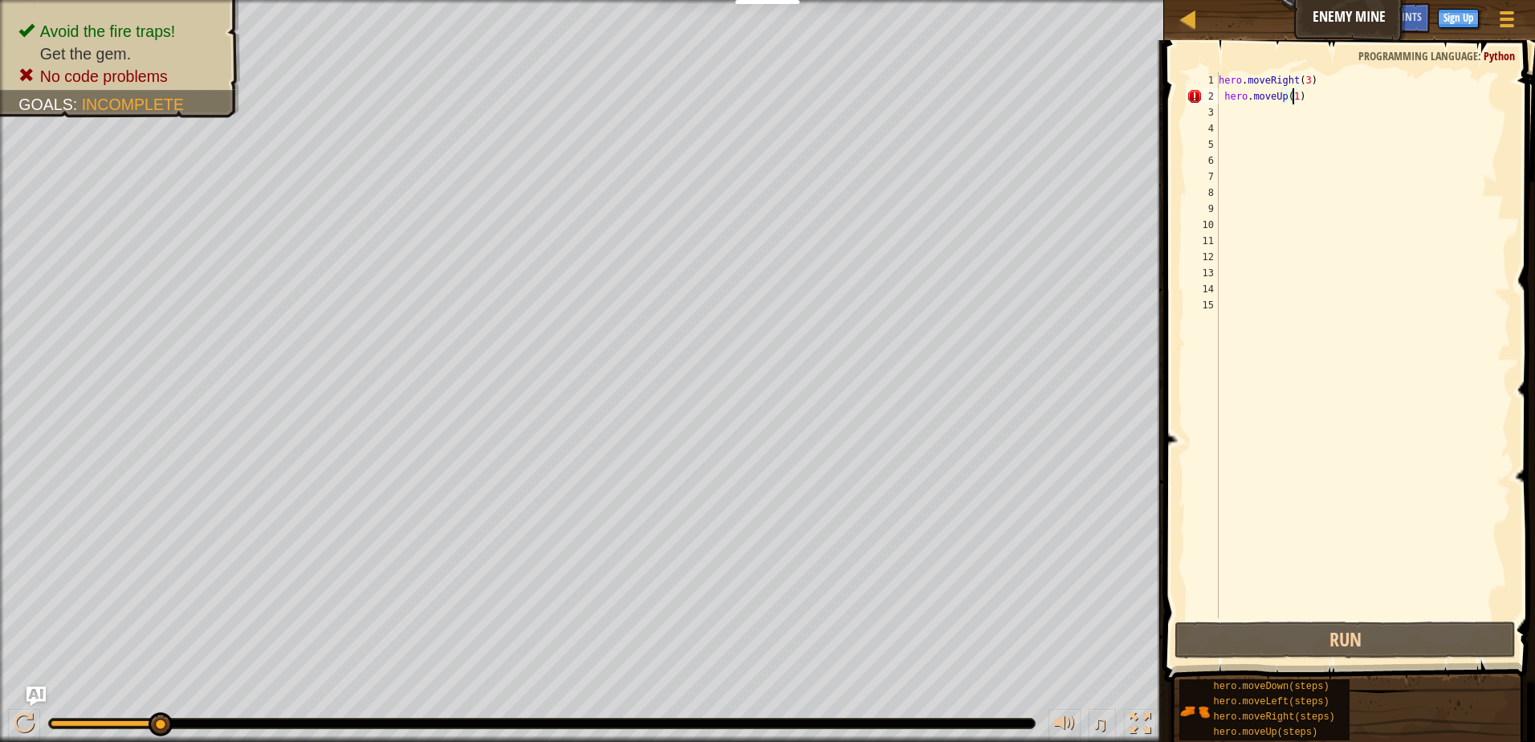
click at [1302, 141] on div "hero . moveRight ( 3 ) hero . moveUp ( 1 )" at bounding box center [1362, 361] width 295 height 578
click at [1222, 112] on div "hero . moveRight ( 3 ) hero . moveUp ( 1 )" at bounding box center [1362, 361] width 295 height 578
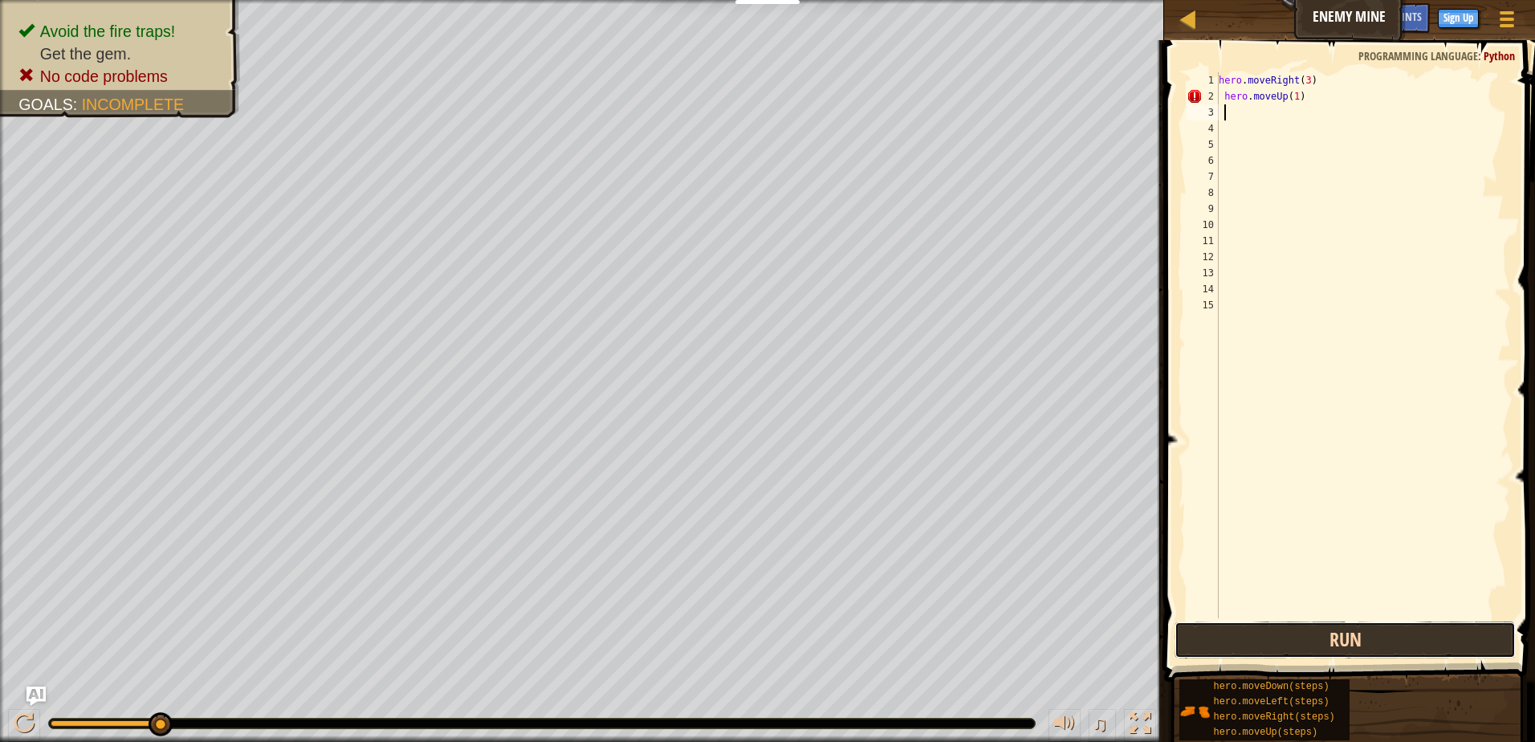
click at [1423, 625] on button "Run" at bounding box center [1344, 639] width 341 height 37
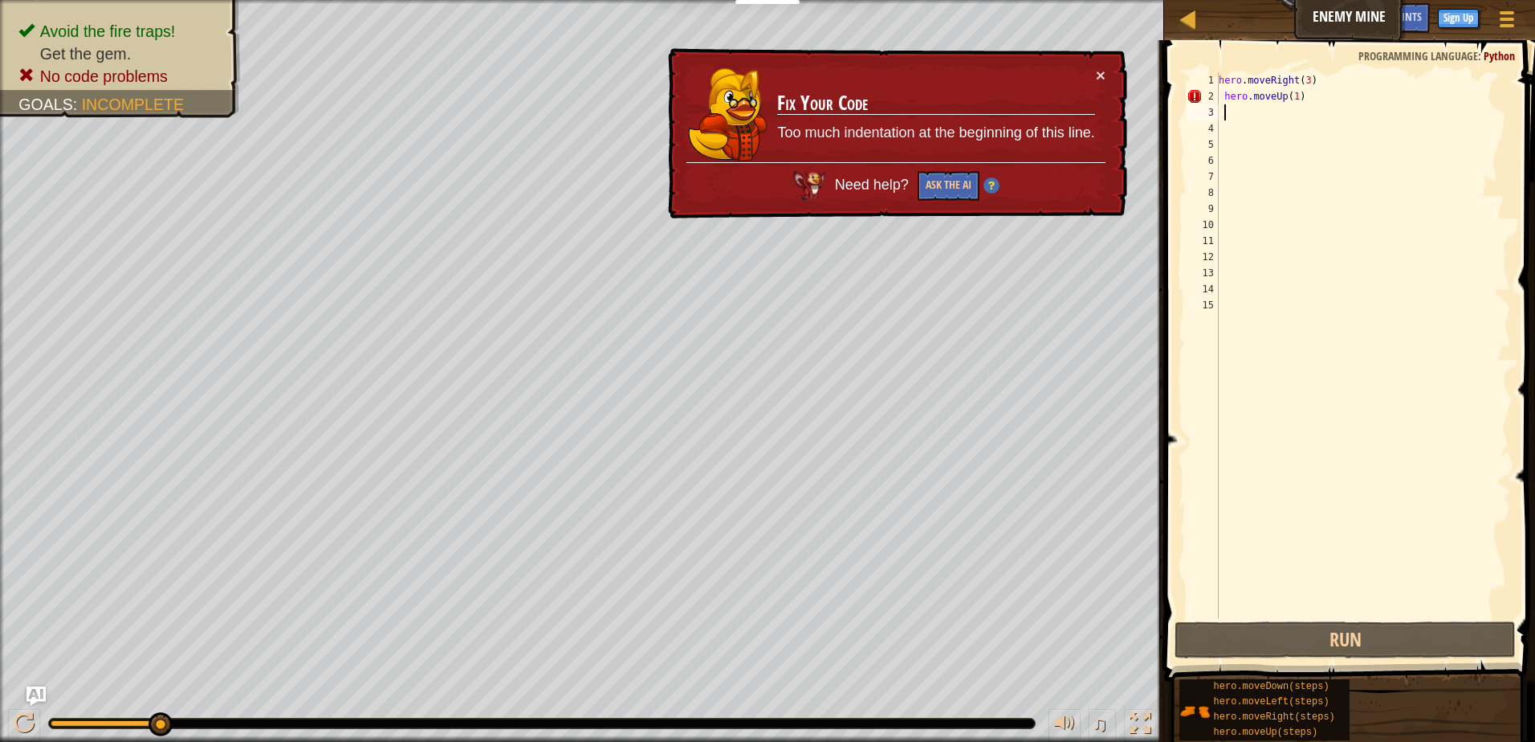
click at [1087, 64] on div "Map Enemy Mine Game Menu Done Sign Up Hints Ask AI 1 הההההההההההההההההההההההההה…" at bounding box center [767, 371] width 1535 height 742
click at [1105, 79] on div "× Fix Your Code Too much indentation at the beginning of this line. Need help? …" at bounding box center [896, 133] width 462 height 171
click at [1100, 75] on button "×" at bounding box center [1101, 75] width 10 height 17
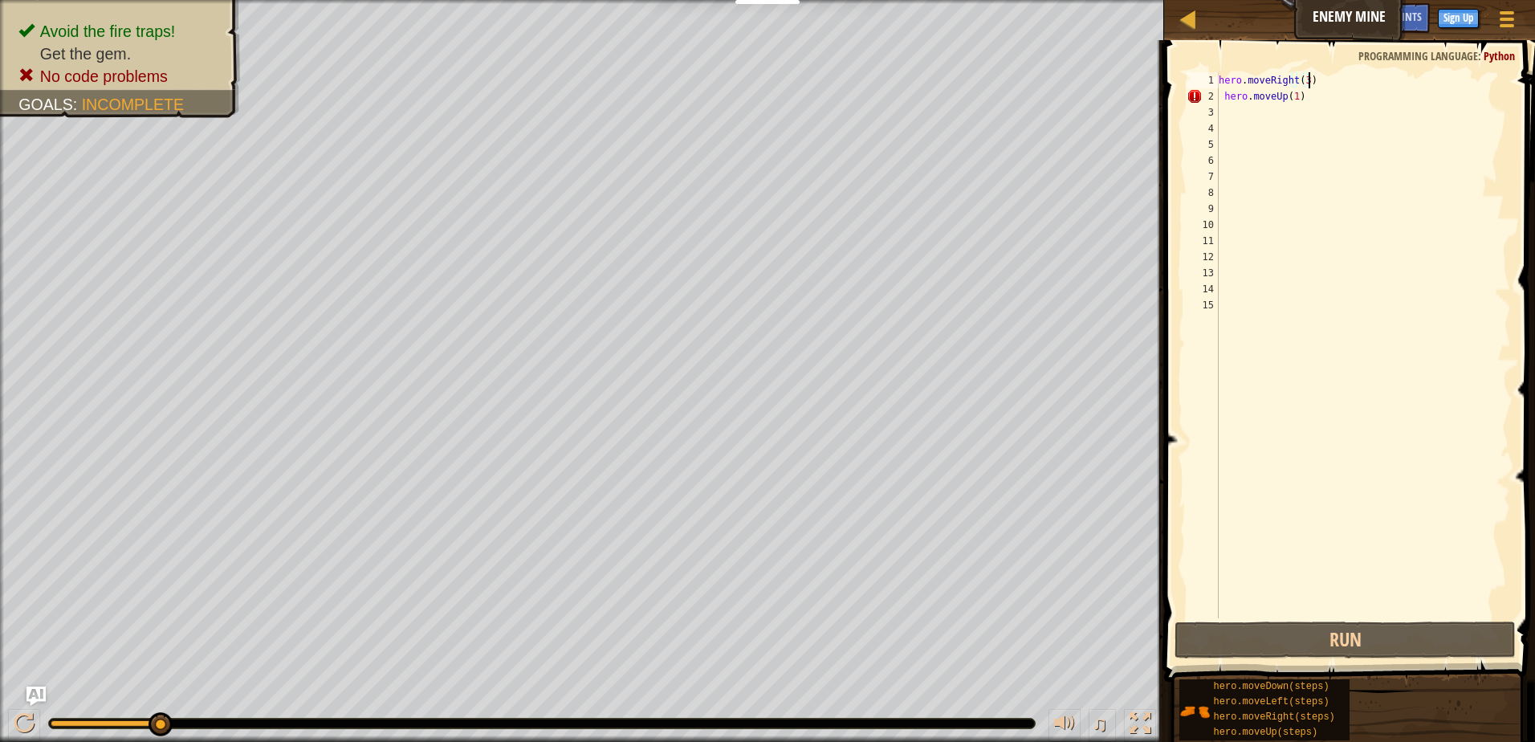
drag, startPoint x: 1330, startPoint y: 83, endPoint x: 1328, endPoint y: 93, distance: 10.7
click at [1328, 91] on div "hero . moveRight ( 3 ) hero . moveUp ( 1 )" at bounding box center [1362, 361] width 295 height 578
type textarea "hero.moveRight(3) hero.moveUp(1)"
click at [1333, 104] on div "hero . moveRight ( 3 ) hero . moveUp ( 1 )" at bounding box center [1362, 361] width 295 height 578
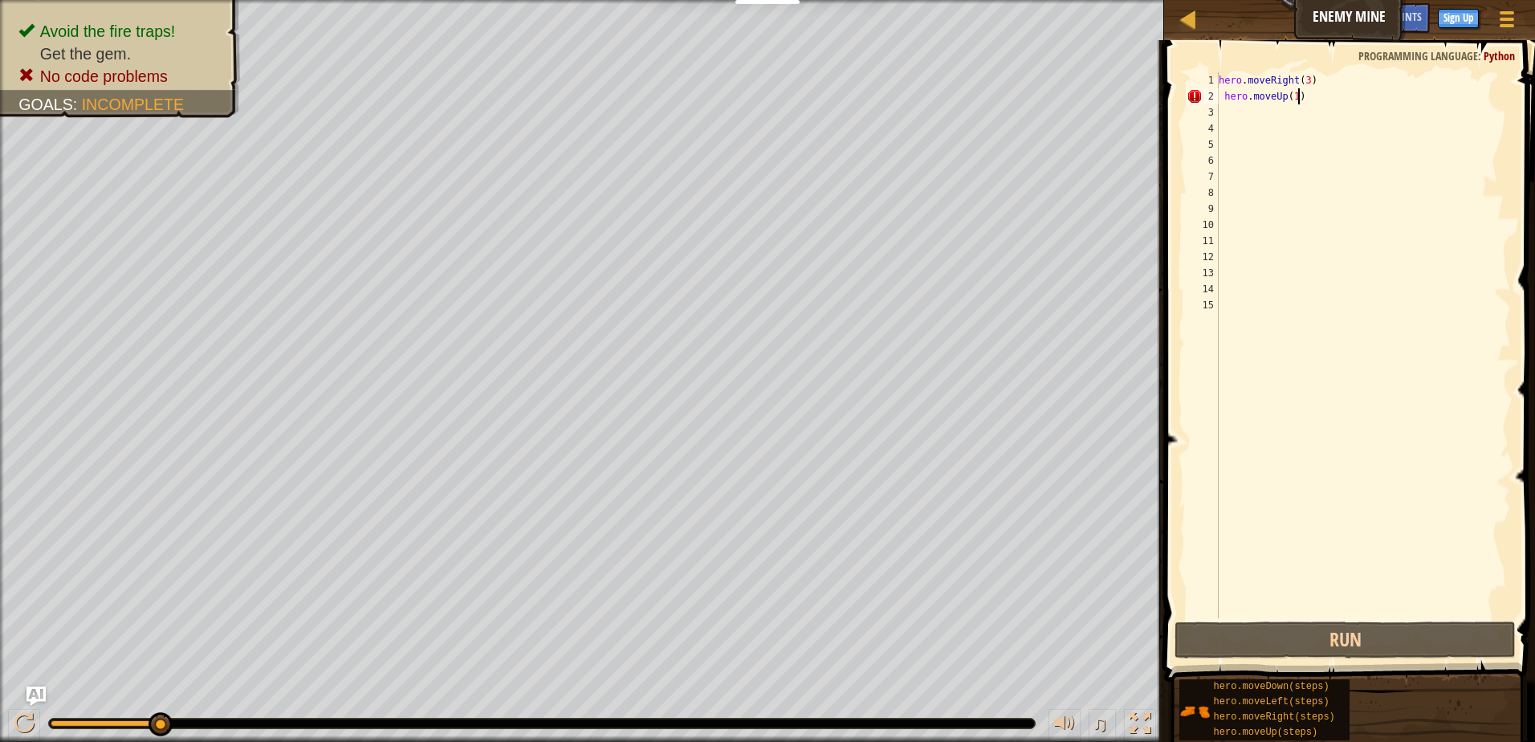
click at [1333, 97] on div "hero . moveRight ( 3 ) hero . moveUp ( 1 )" at bounding box center [1362, 361] width 295 height 578
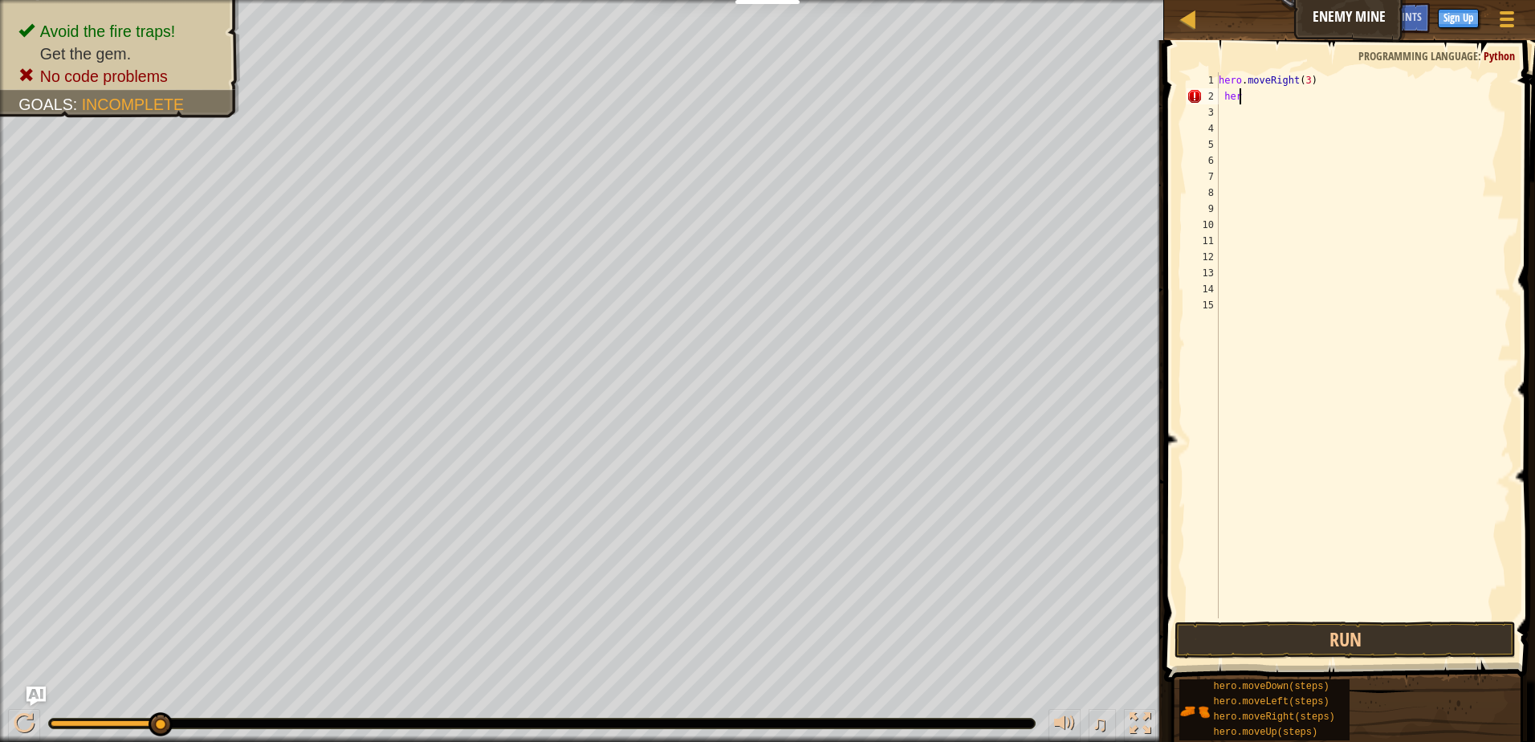
type textarea "h"
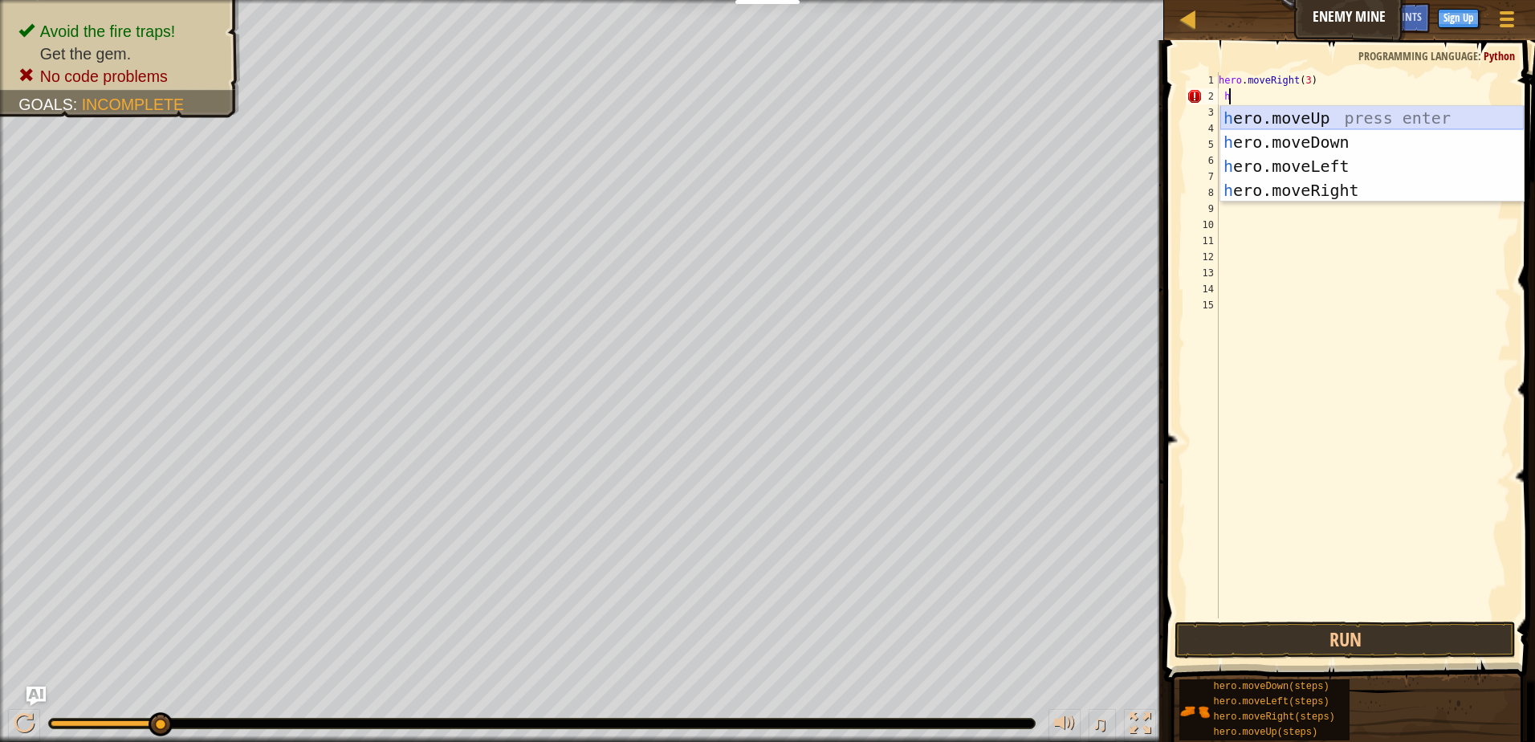
click at [1329, 112] on div "h ero.moveUp press enter h ero.moveDown press enter h ero.moveLeft press enter …" at bounding box center [1371, 178] width 303 height 144
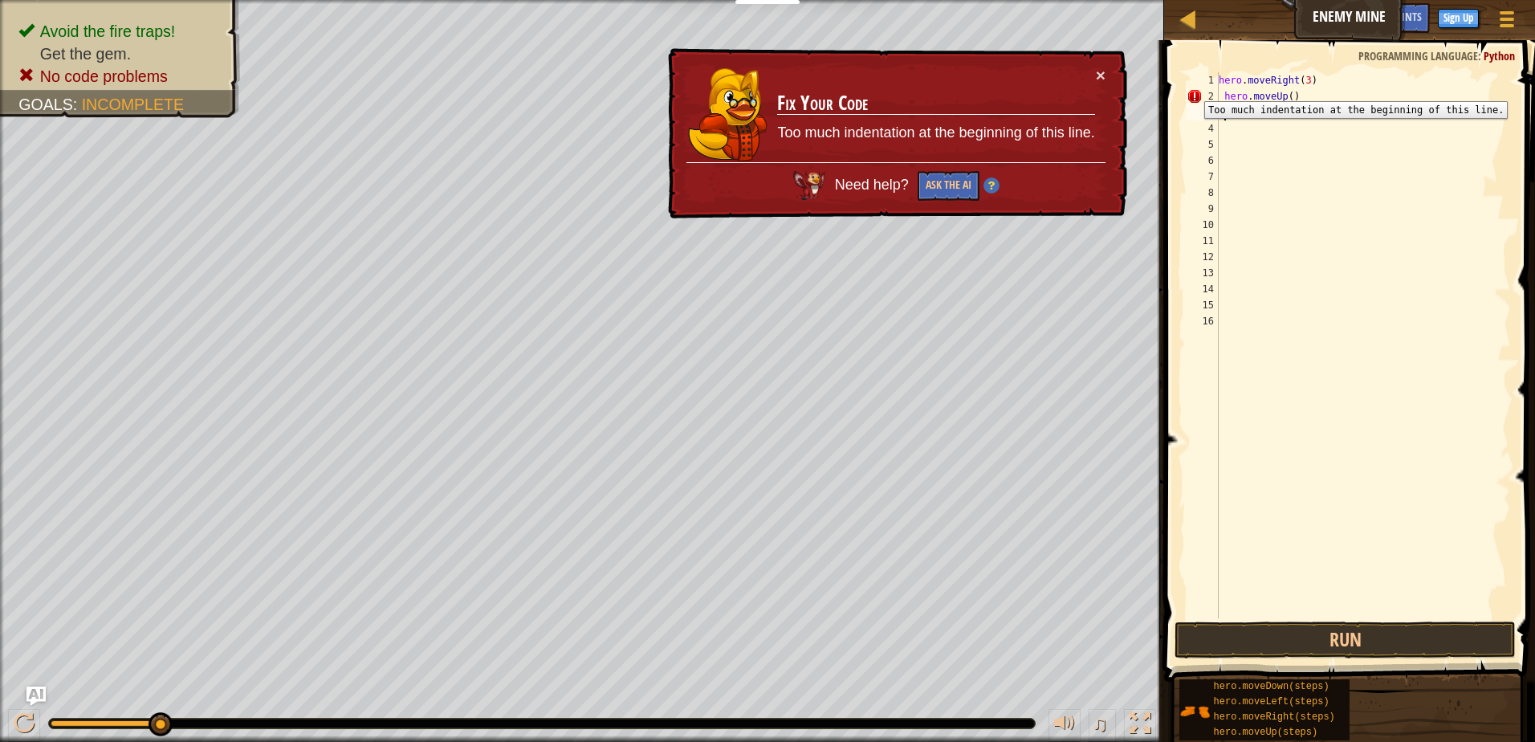
click at [1192, 89] on div "2" at bounding box center [1203, 96] width 32 height 16
drag, startPoint x: 1192, startPoint y: 89, endPoint x: 1201, endPoint y: 103, distance: 16.3
click at [1201, 103] on div "2" at bounding box center [1203, 96] width 32 height 16
click at [1211, 97] on div "2" at bounding box center [1203, 96] width 32 height 16
click at [1217, 103] on div "2" at bounding box center [1203, 96] width 32 height 16
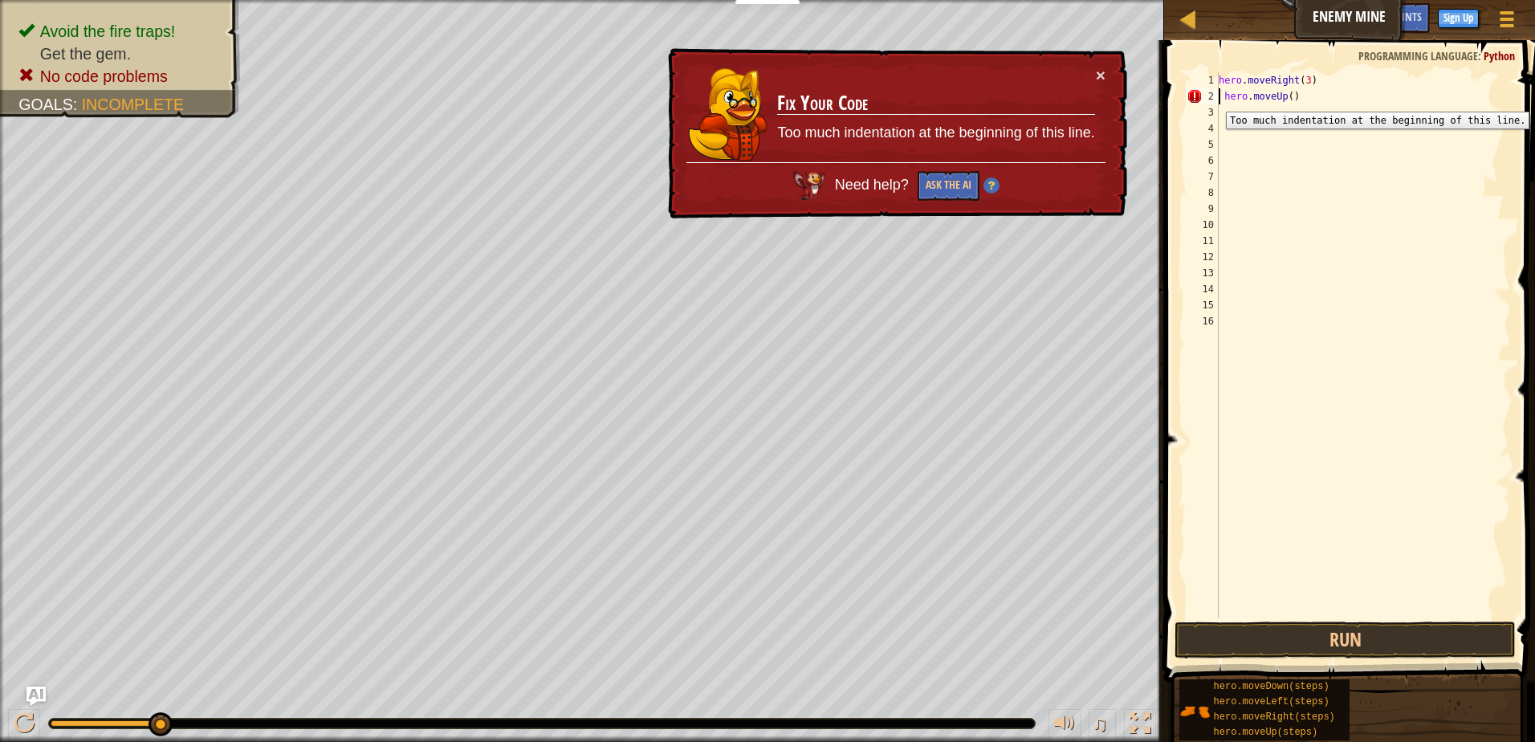
click at [1214, 100] on div "2" at bounding box center [1203, 96] width 32 height 16
click at [1124, 57] on div "× Fix Your Code Too much indentation at the beginning of this line. Need help? …" at bounding box center [896, 133] width 465 height 178
click at [1097, 68] on button "×" at bounding box center [1101, 75] width 10 height 17
drag, startPoint x: 1320, startPoint y: 88, endPoint x: 1311, endPoint y: 90, distance: 9.2
click at [1316, 88] on div "hero . moveRight ( 3 ) hero . moveUp ( )" at bounding box center [1362, 361] width 295 height 578
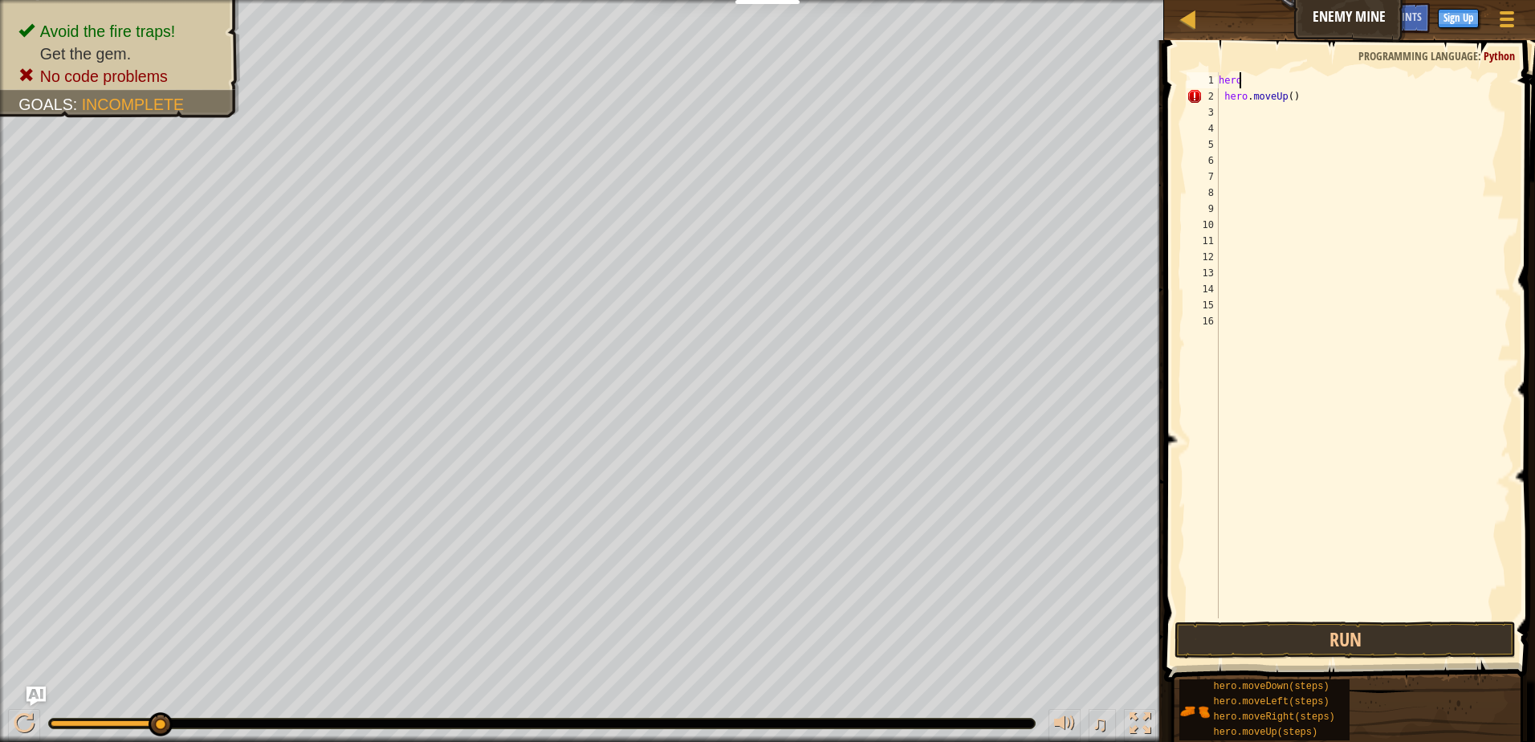
type textarea "her"
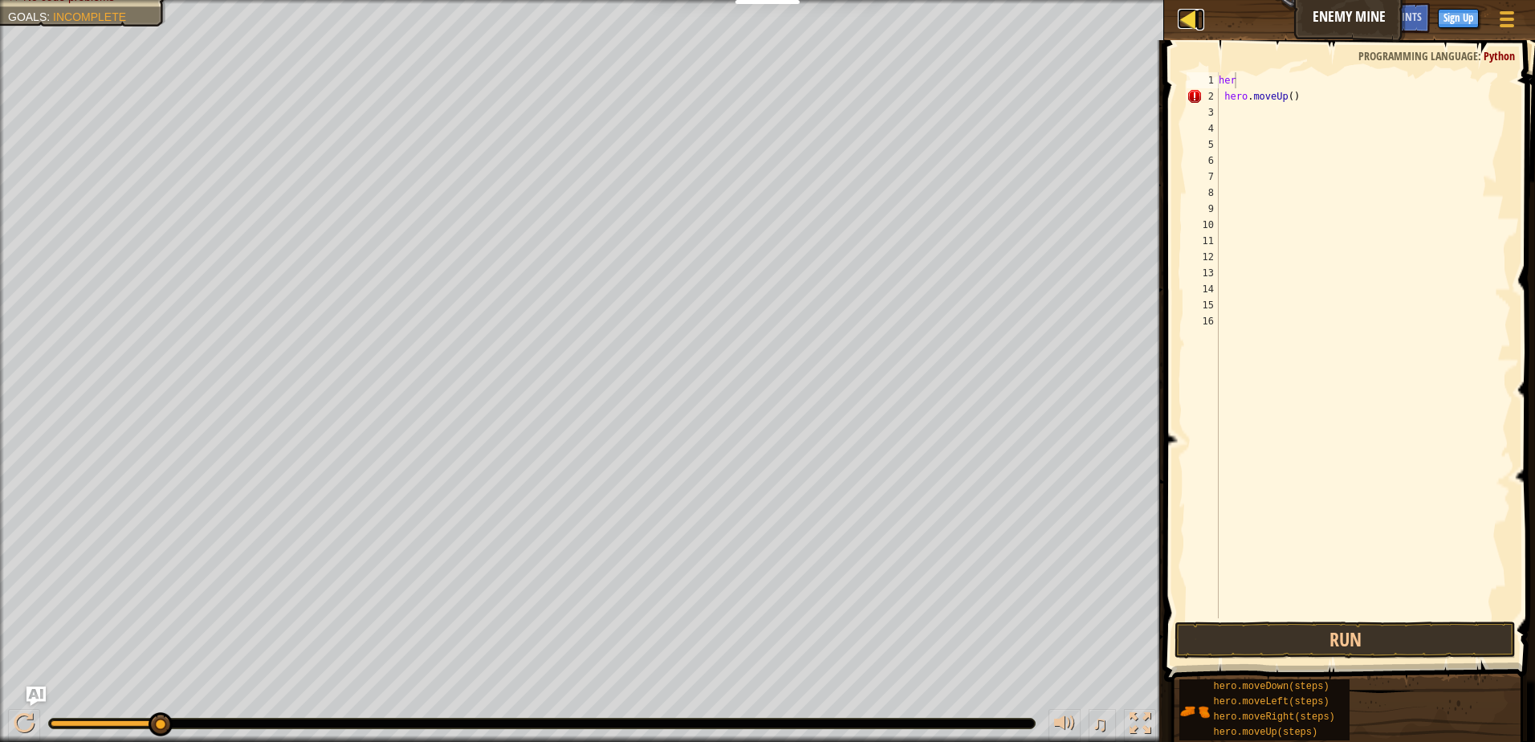
click at [1191, 15] on div at bounding box center [1188, 19] width 20 height 20
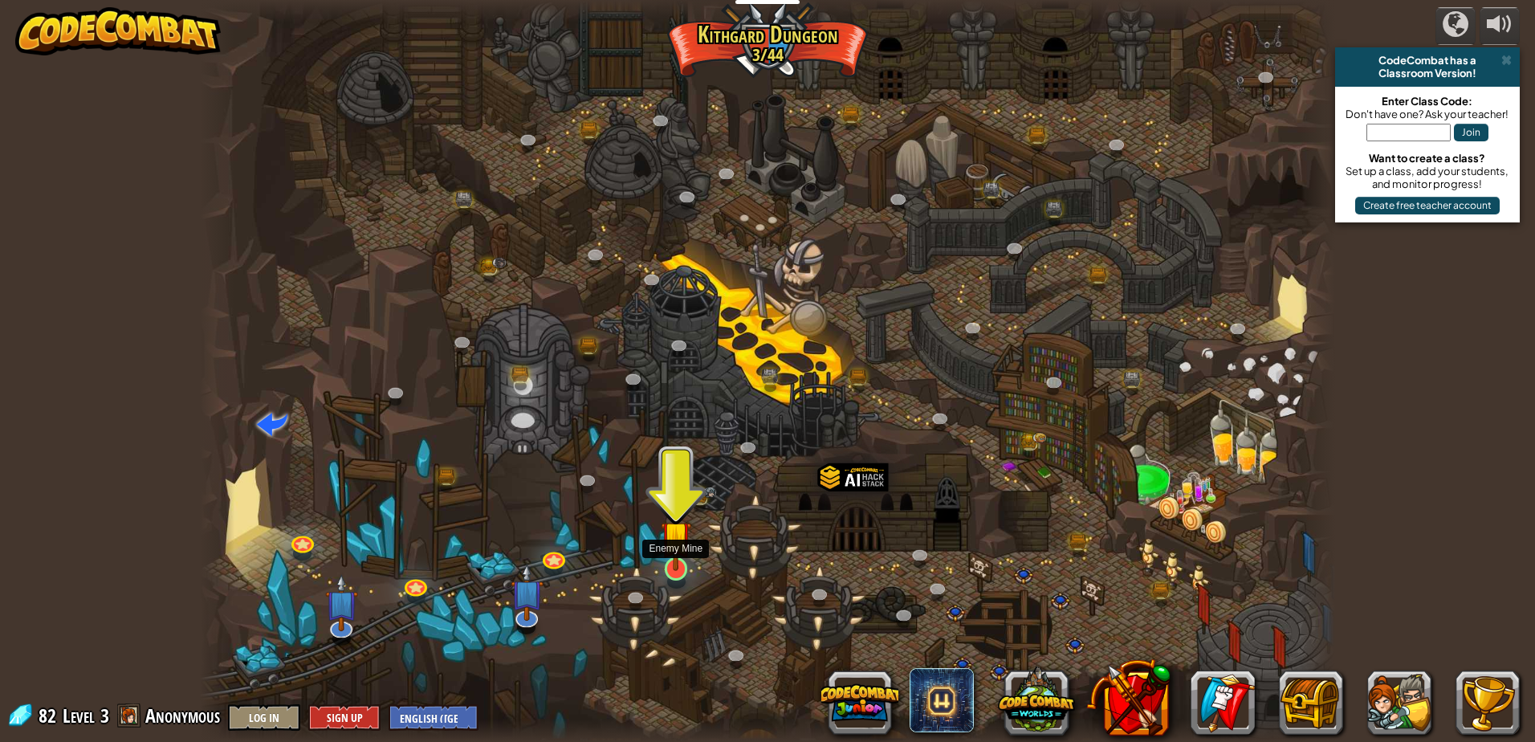
click at [687, 551] on img at bounding box center [676, 536] width 31 height 70
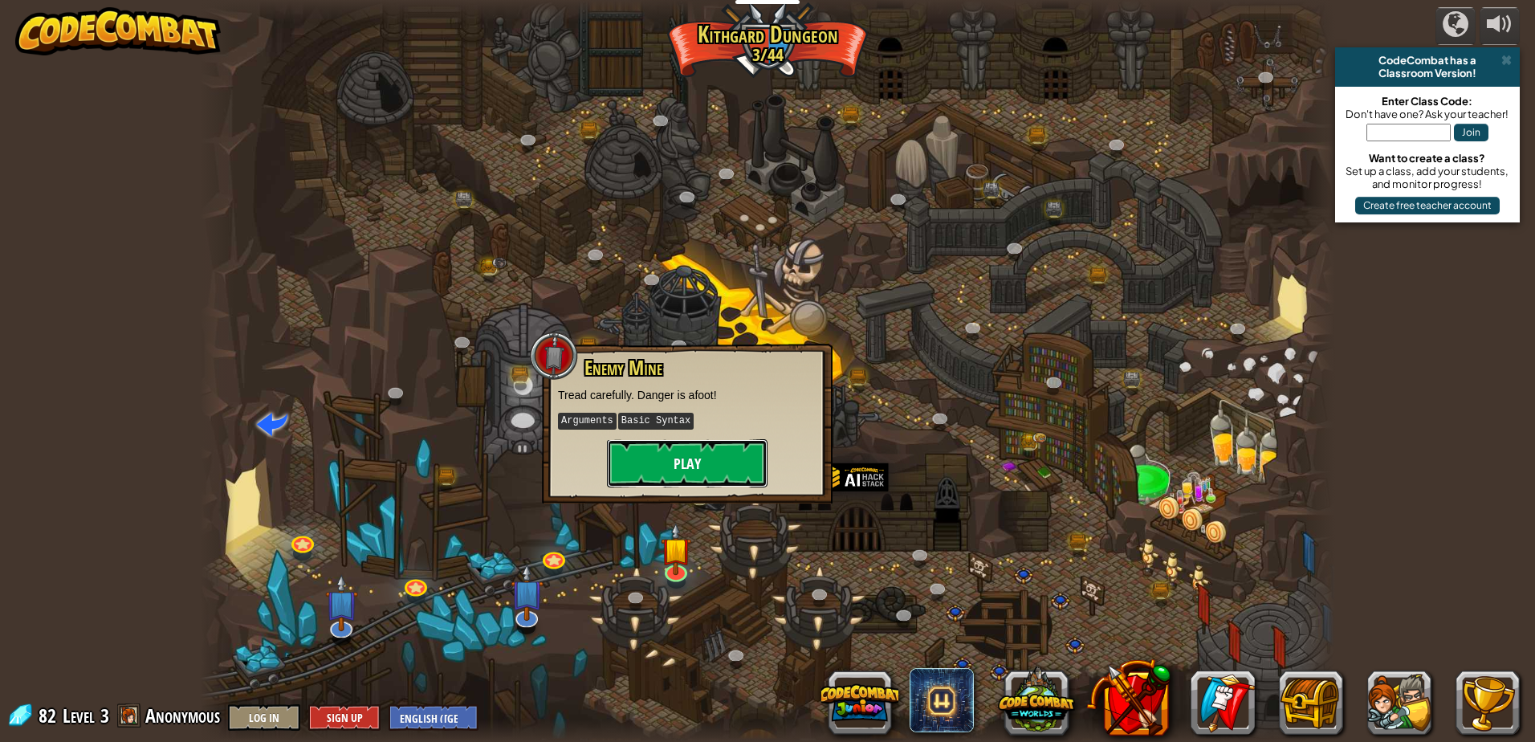
click at [676, 463] on button "Play" at bounding box center [687, 463] width 161 height 48
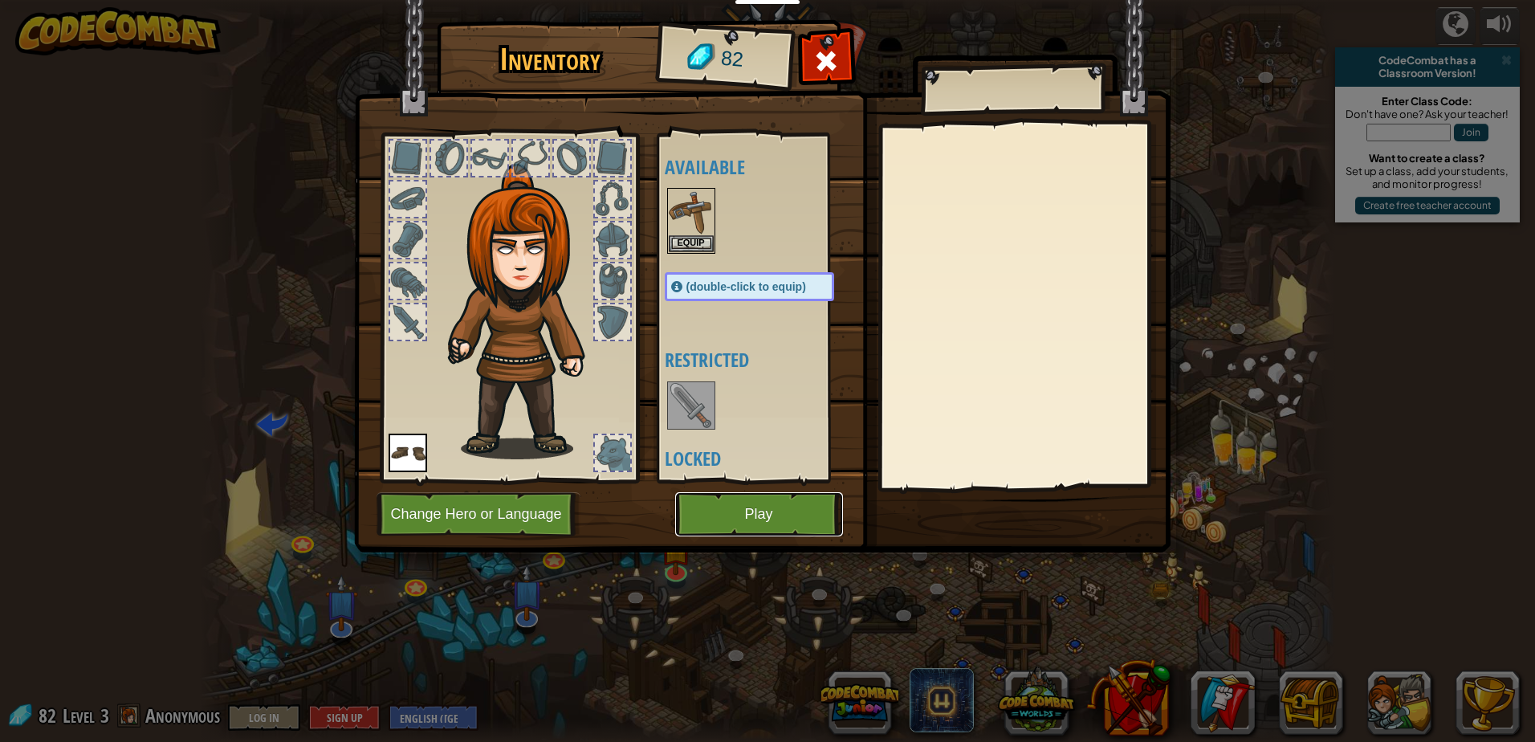
click at [743, 496] on button "Play" at bounding box center [759, 514] width 168 height 44
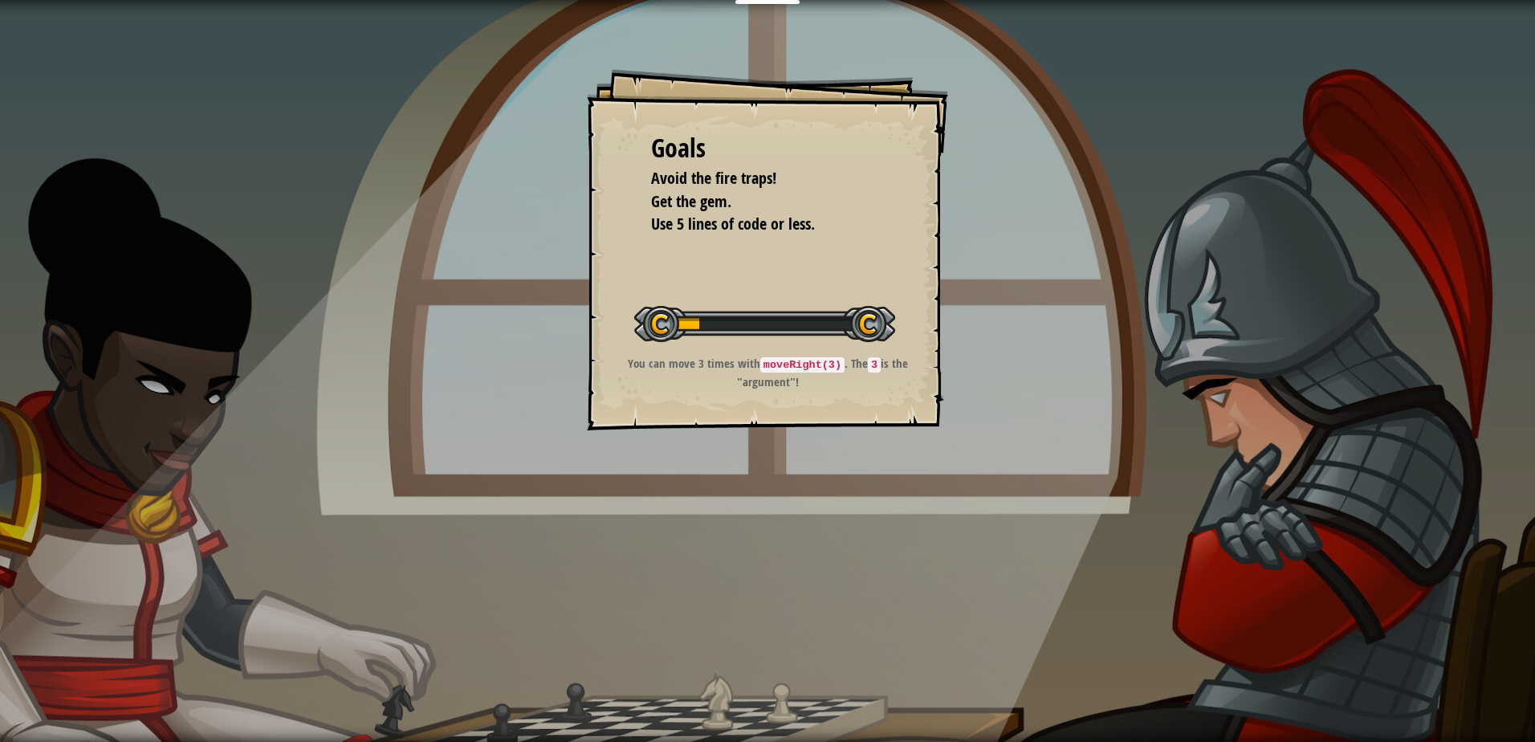
click at [761, 512] on div "Goals Avoid the fire traps! Get the gem. Use 5 lines of code or less. Start Lev…" at bounding box center [767, 371] width 1535 height 742
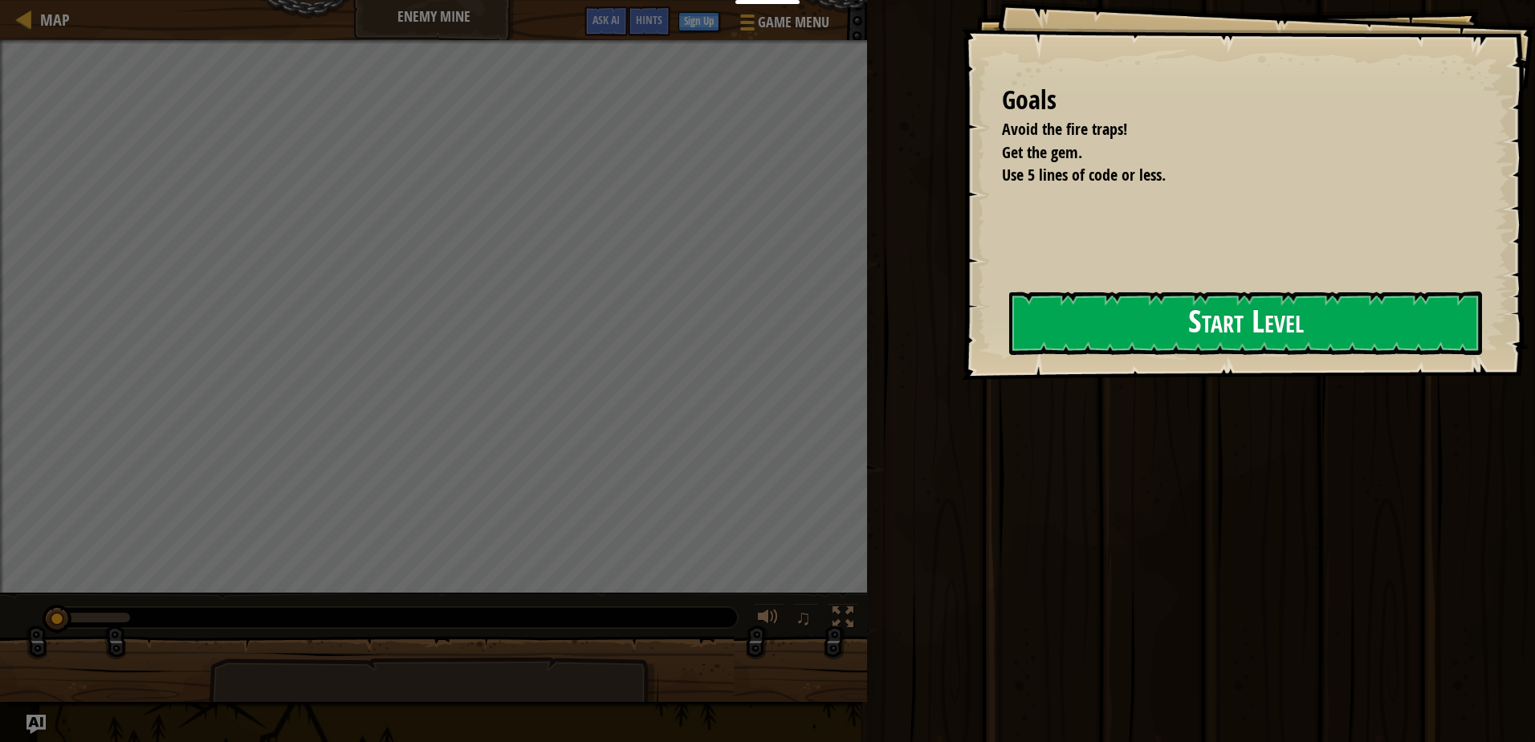
click at [851, 346] on div "Educators Create Free Account School & District Solutions Teacher Toolkit Previ…" at bounding box center [767, 371] width 1535 height 742
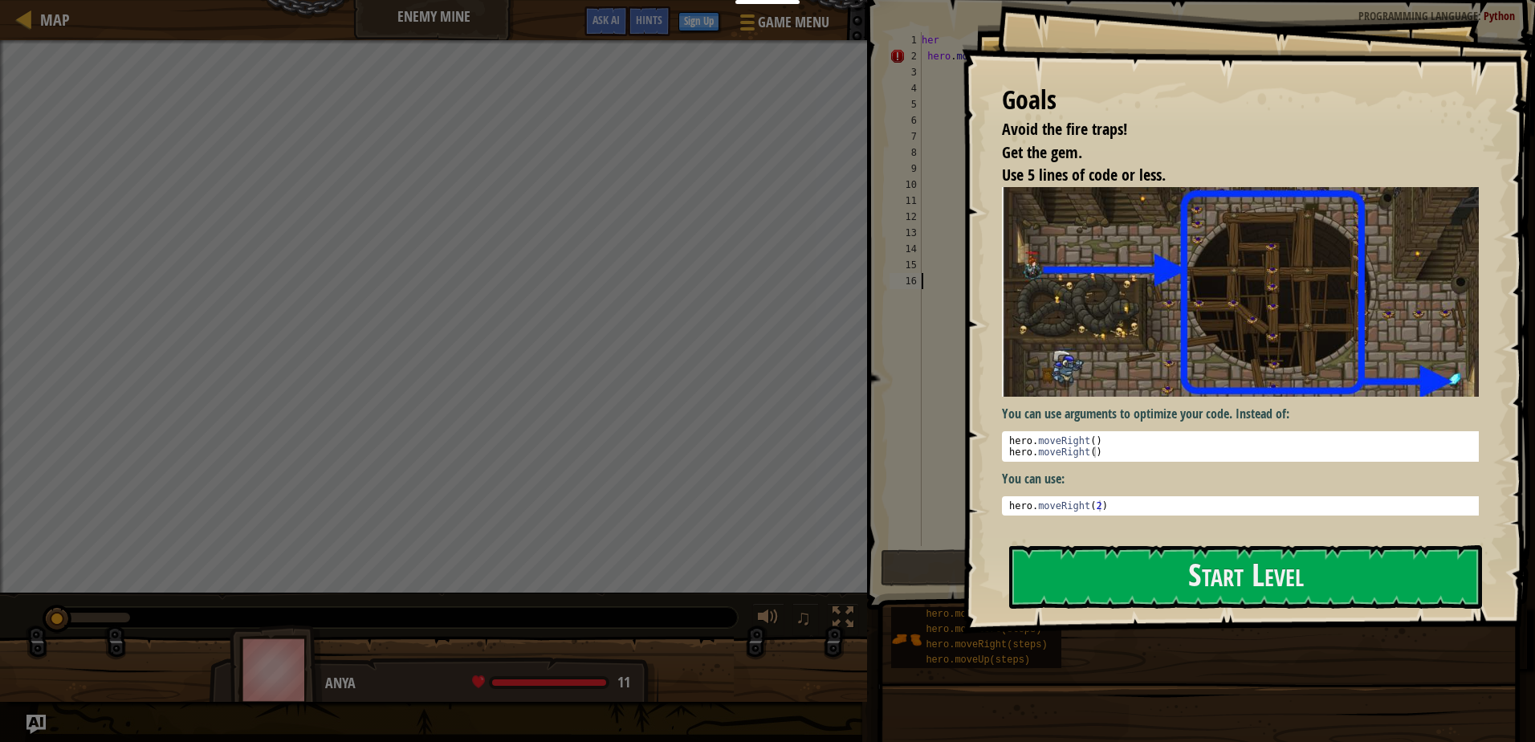
click at [1056, 545] on button "Start Level" at bounding box center [1245, 576] width 473 height 63
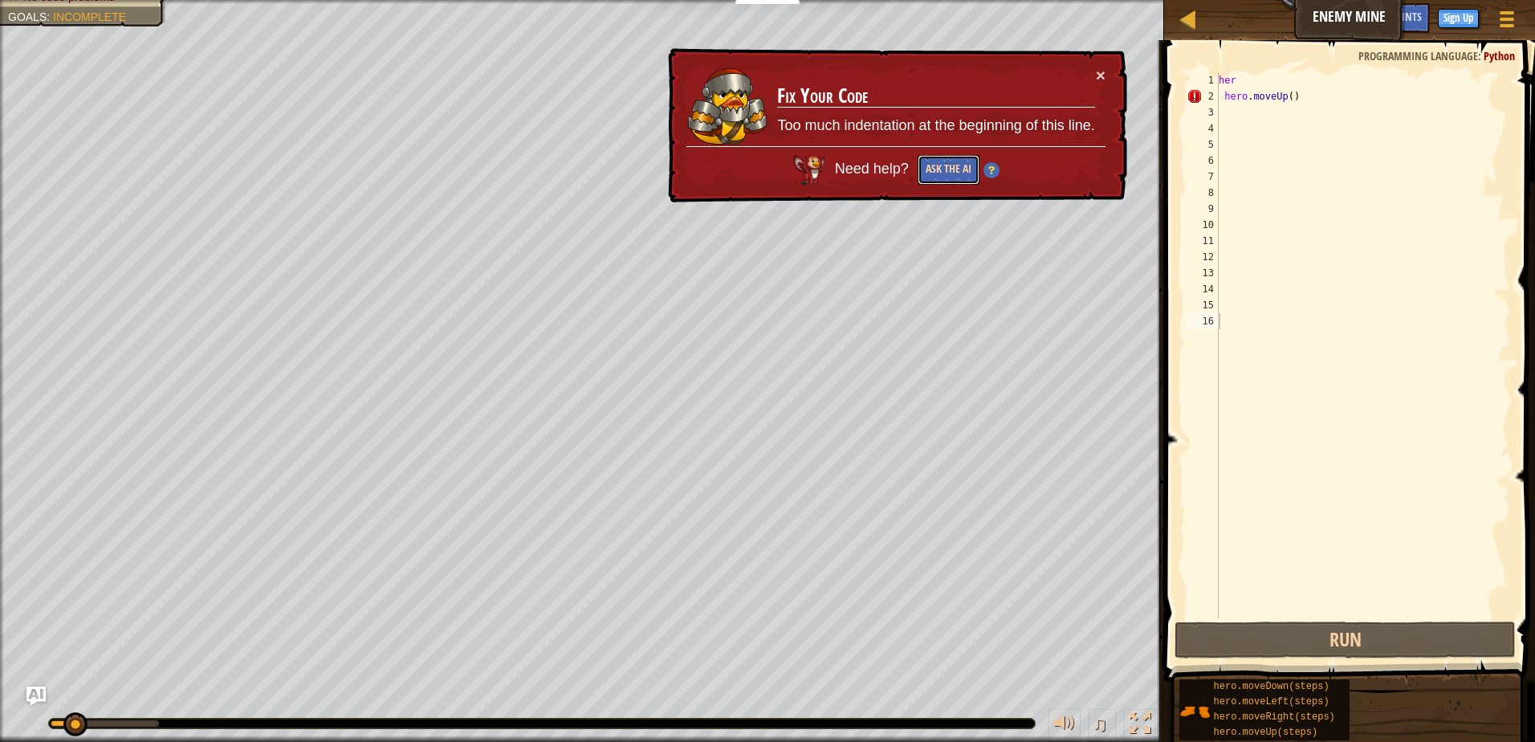
click at [929, 167] on button "Ask the AI" at bounding box center [949, 169] width 62 height 31
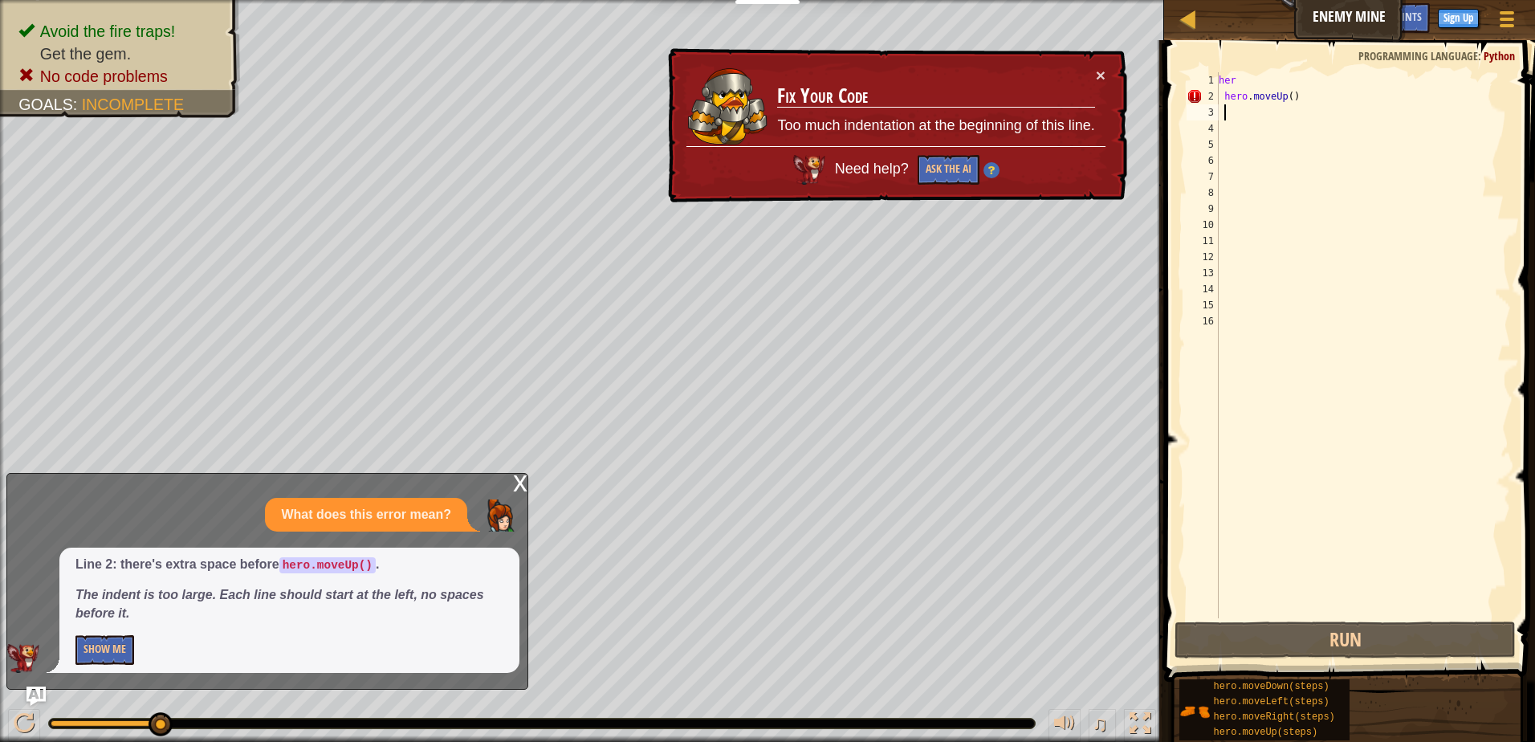
drag, startPoint x: 1309, startPoint y: 109, endPoint x: 1305, endPoint y: 98, distance: 12.2
click at [1308, 104] on div "her hero . moveUp ( )" at bounding box center [1362, 361] width 295 height 578
click at [1303, 97] on div "her hero . moveUp ( )" at bounding box center [1362, 345] width 295 height 546
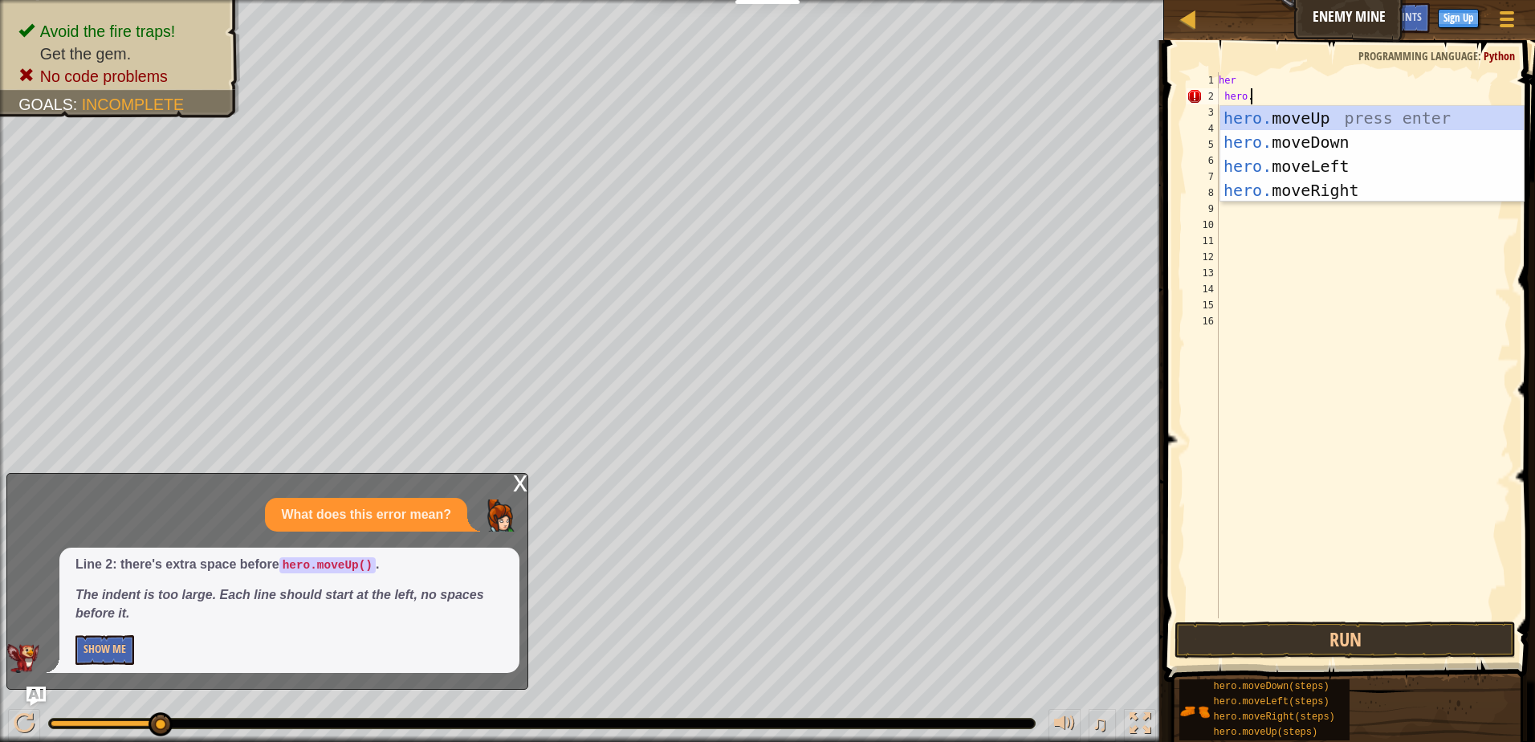
scroll to position [7, 2]
type textarea "hero.m"
click at [1274, 111] on div "hero.m oveUp press enter hero.m oveDown press enter hero.m oveLeft press enter …" at bounding box center [1371, 178] width 303 height 144
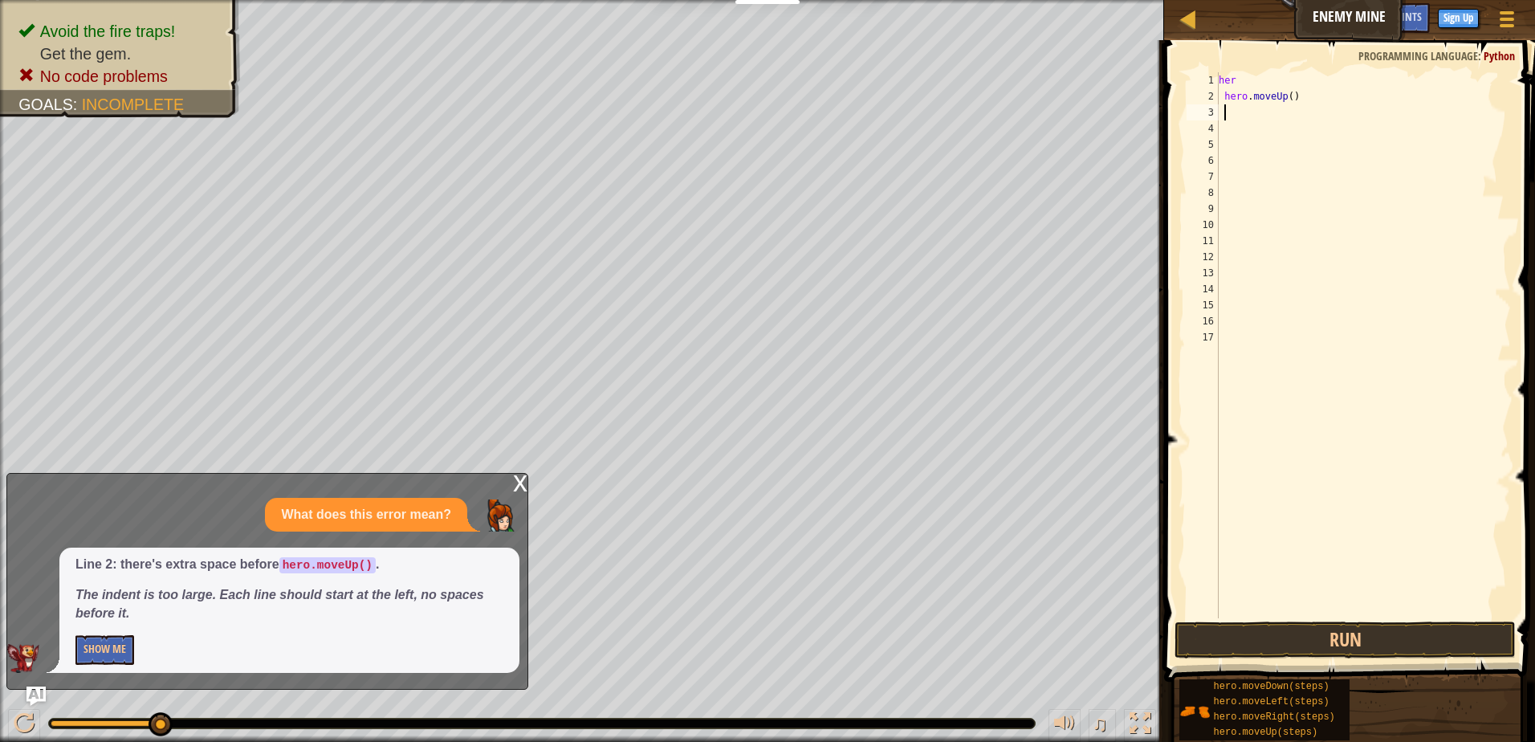
scroll to position [7, 0]
click at [1251, 71] on span at bounding box center [1351, 338] width 384 height 689
click at [1245, 79] on div "her hero . moveUp ( )" at bounding box center [1362, 361] width 295 height 578
type textarea "hero"
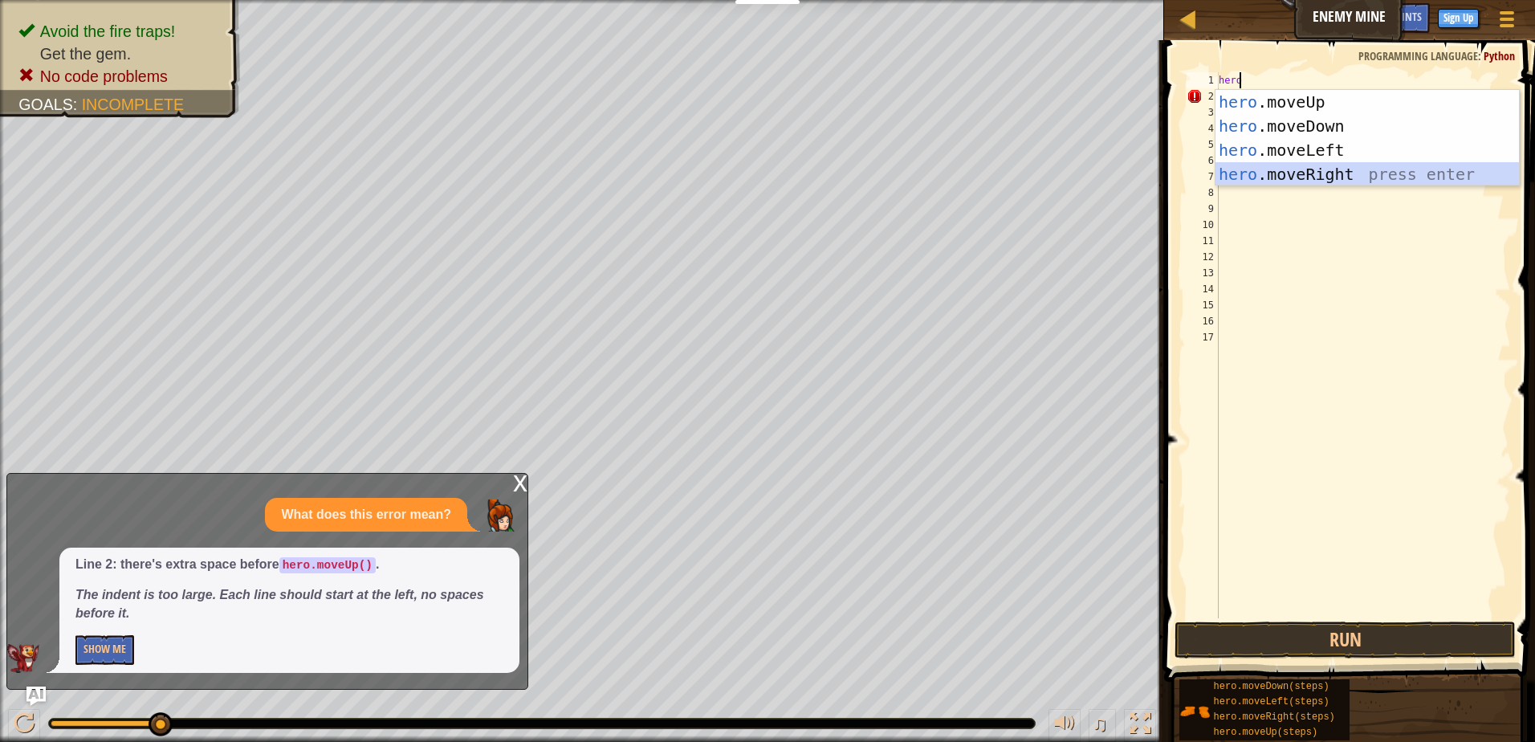
click at [1325, 175] on div "hero .moveUp press enter hero .moveDown press enter hero .moveLeft press enter …" at bounding box center [1366, 162] width 303 height 144
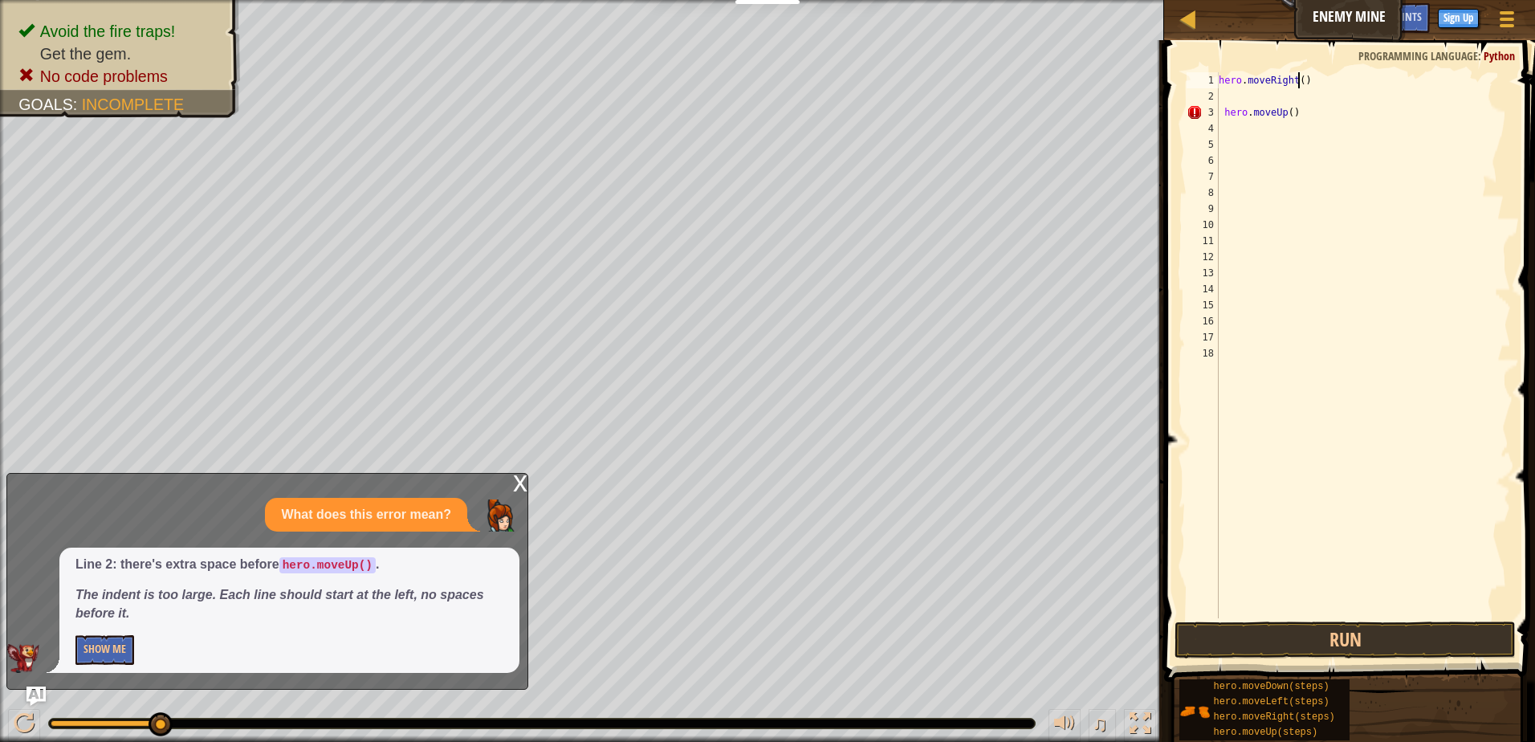
click at [1296, 79] on div "hero . moveRight ( ) hero . moveUp ( )" at bounding box center [1362, 361] width 295 height 578
click at [1416, 649] on button "Run" at bounding box center [1344, 639] width 341 height 37
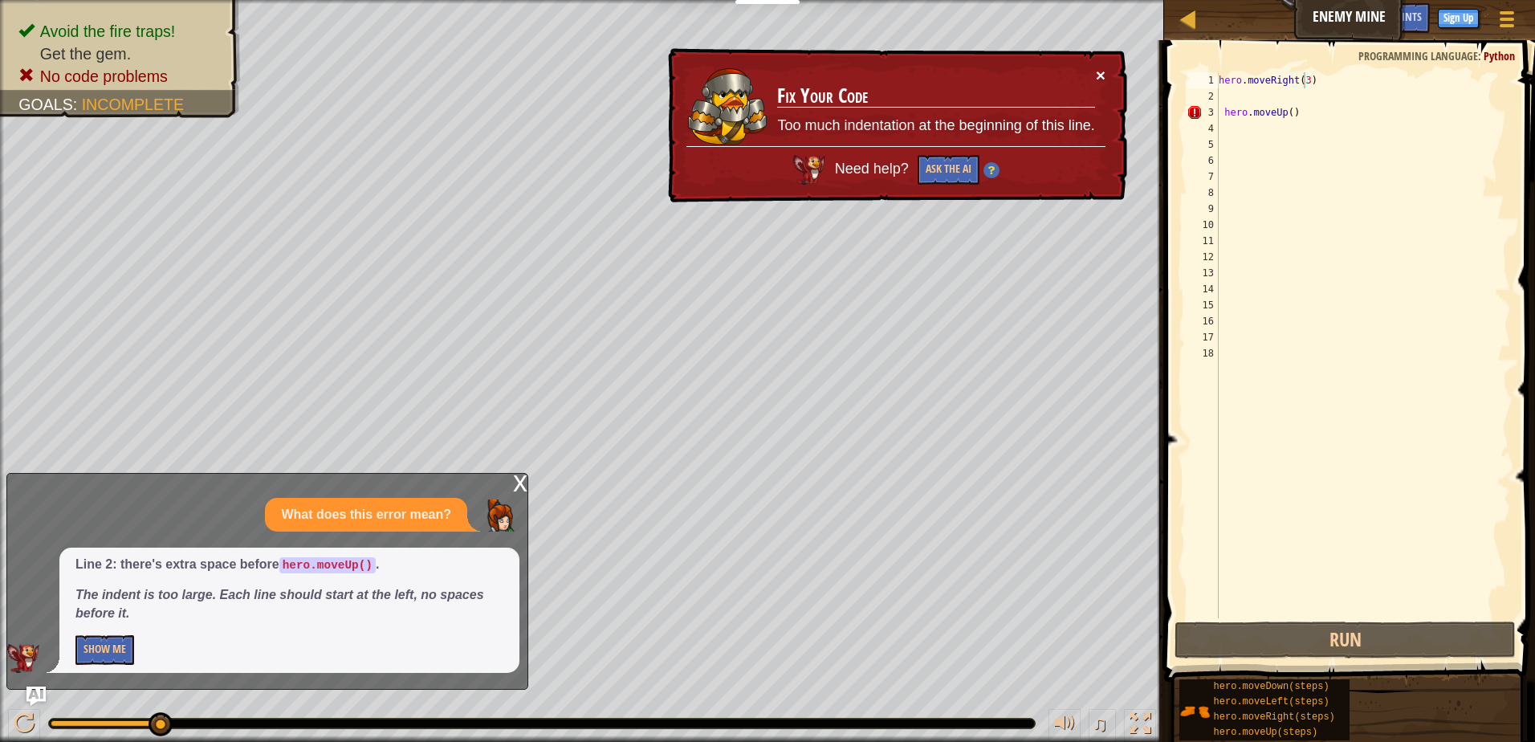
drag, startPoint x: 1105, startPoint y: 63, endPoint x: 1104, endPoint y: 74, distance: 10.6
click at [1104, 74] on div "× Fix Your Code Too much indentation at the beginning of this line. Need help? …" at bounding box center [896, 125] width 465 height 162
click at [1104, 74] on button "×" at bounding box center [1100, 71] width 10 height 17
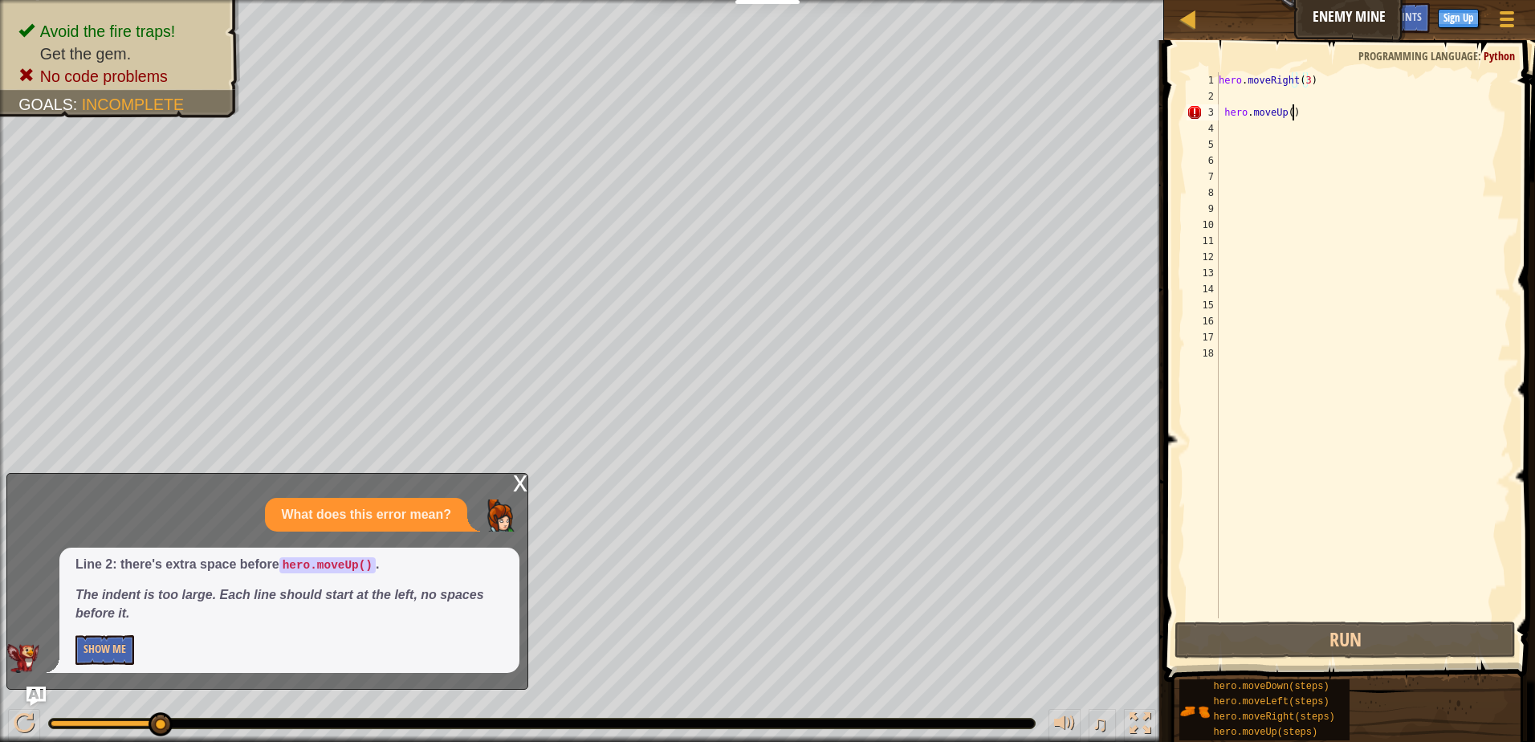
click at [1314, 113] on div "hero . moveRight ( 3 ) hero . moveUp ( )" at bounding box center [1362, 361] width 295 height 578
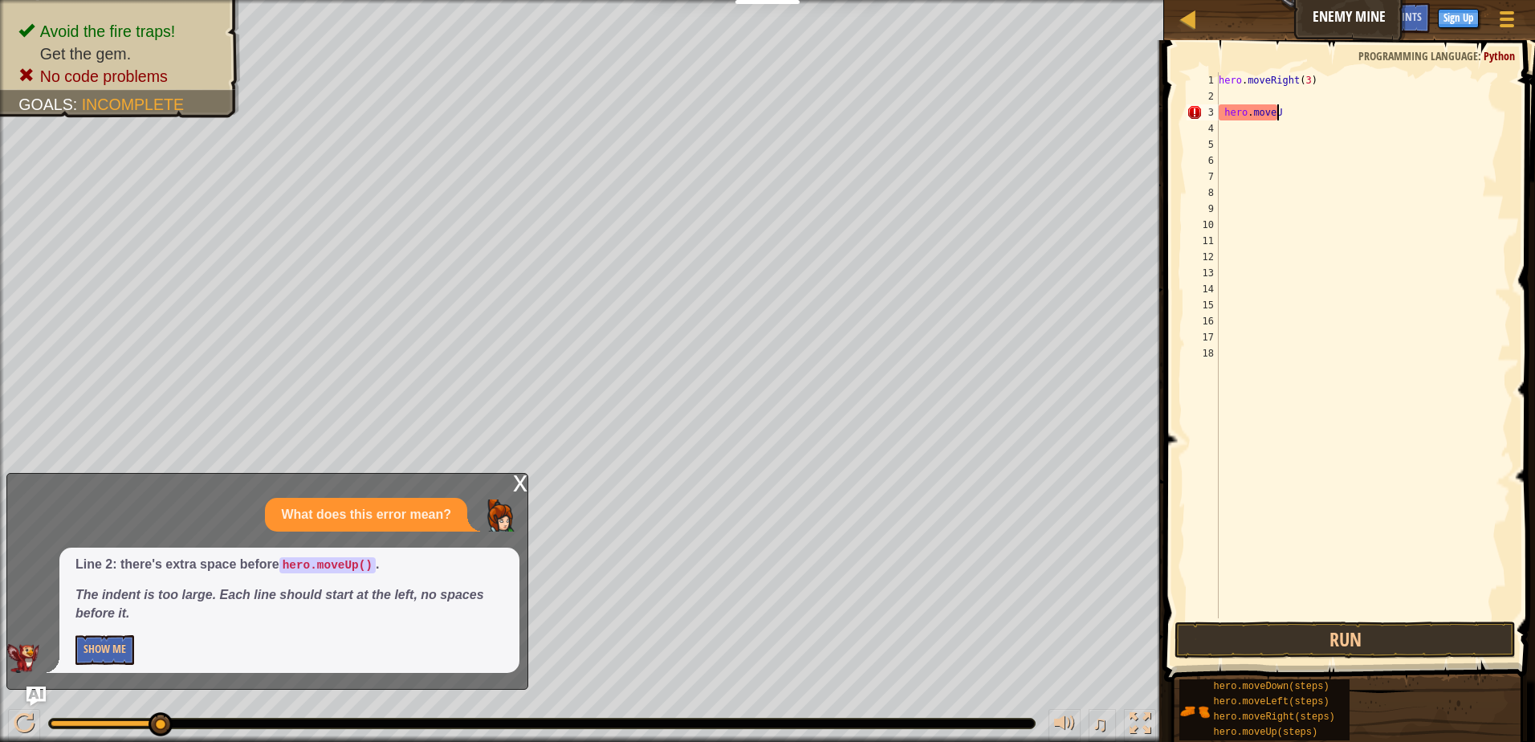
scroll to position [7, 2]
type textarea "h"
click at [1231, 91] on div "hero . moveRight ( 3 )" at bounding box center [1362, 361] width 295 height 578
drag, startPoint x: 1394, startPoint y: 634, endPoint x: 1398, endPoint y: 621, distance: 14.2
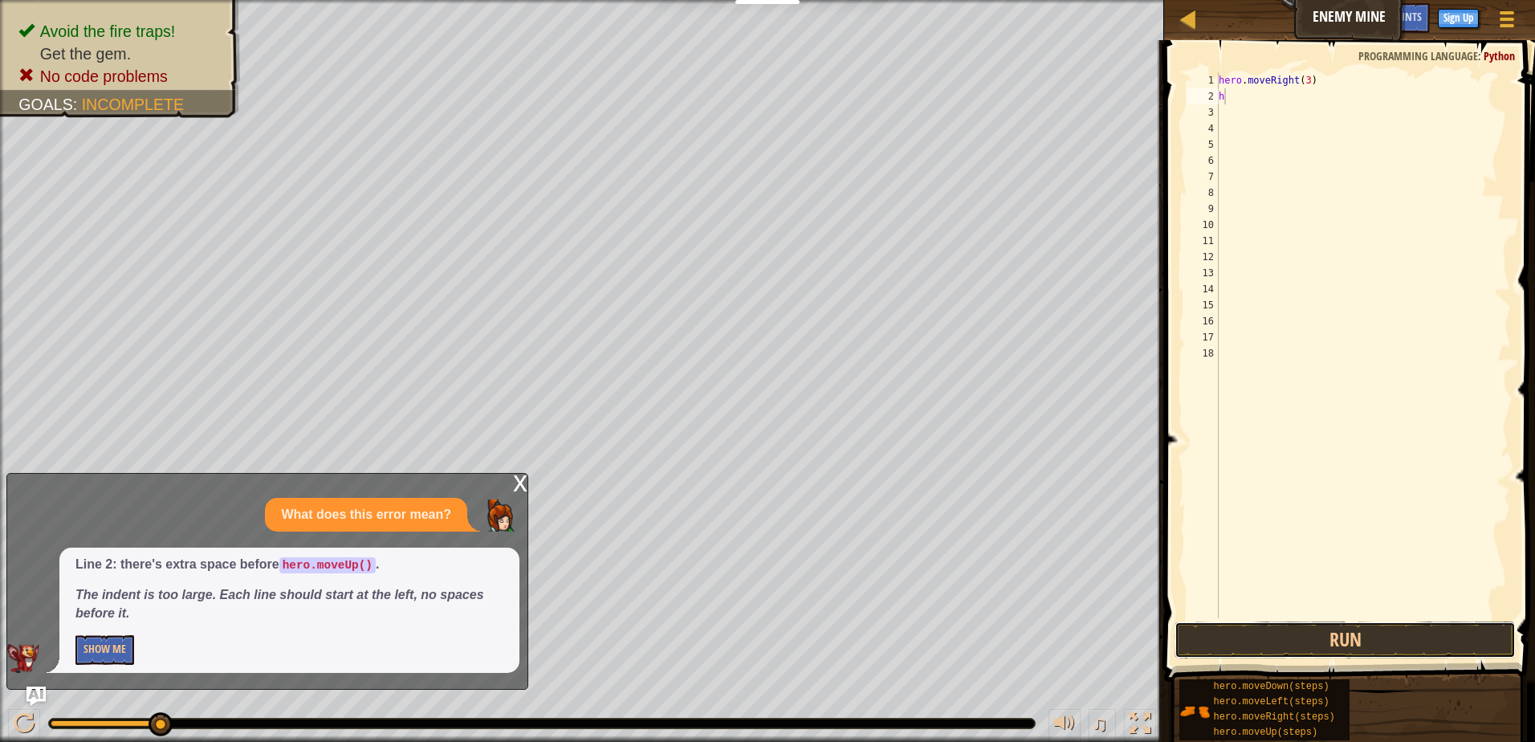
click at [1396, 625] on button "Run" at bounding box center [1344, 639] width 341 height 37
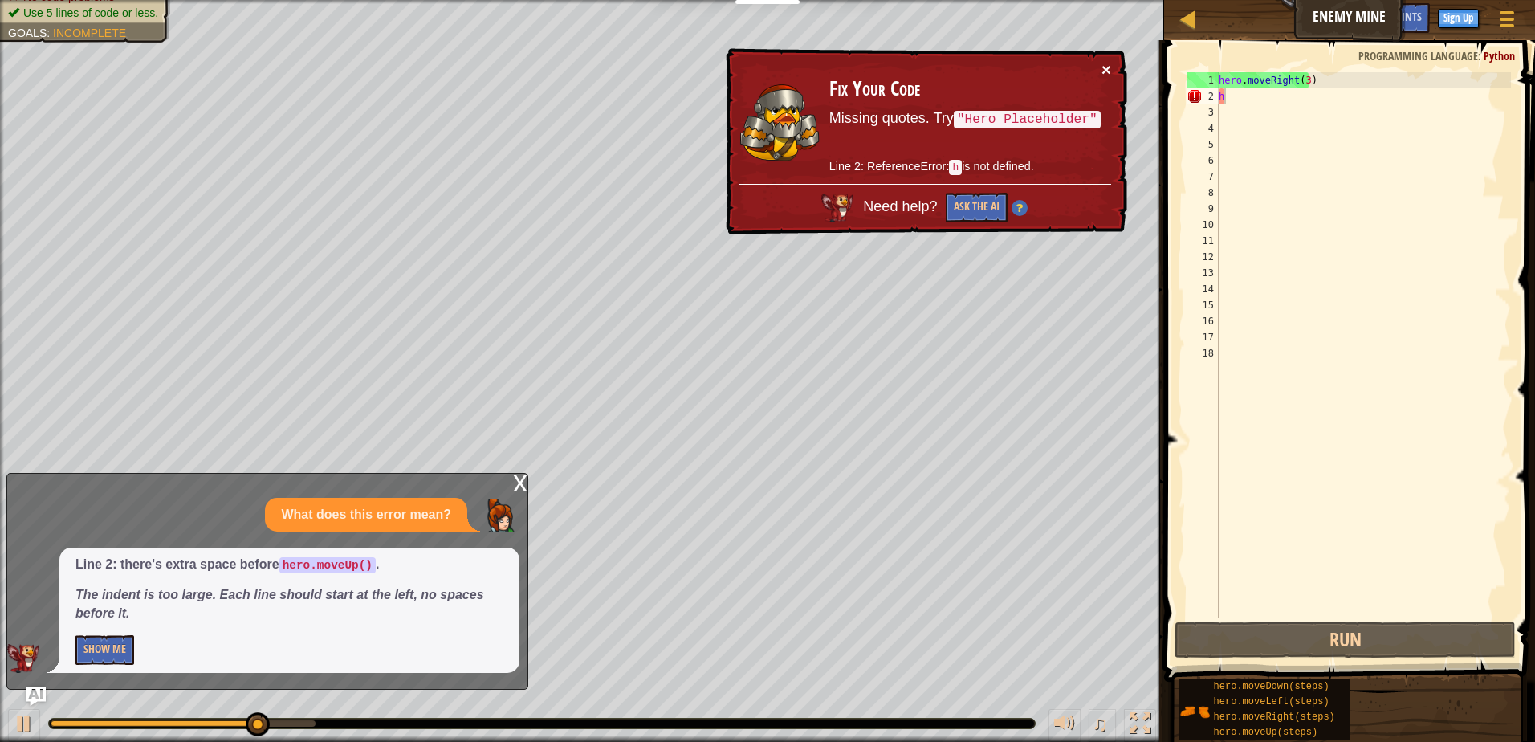
click at [1106, 61] on button "×" at bounding box center [1105, 66] width 10 height 17
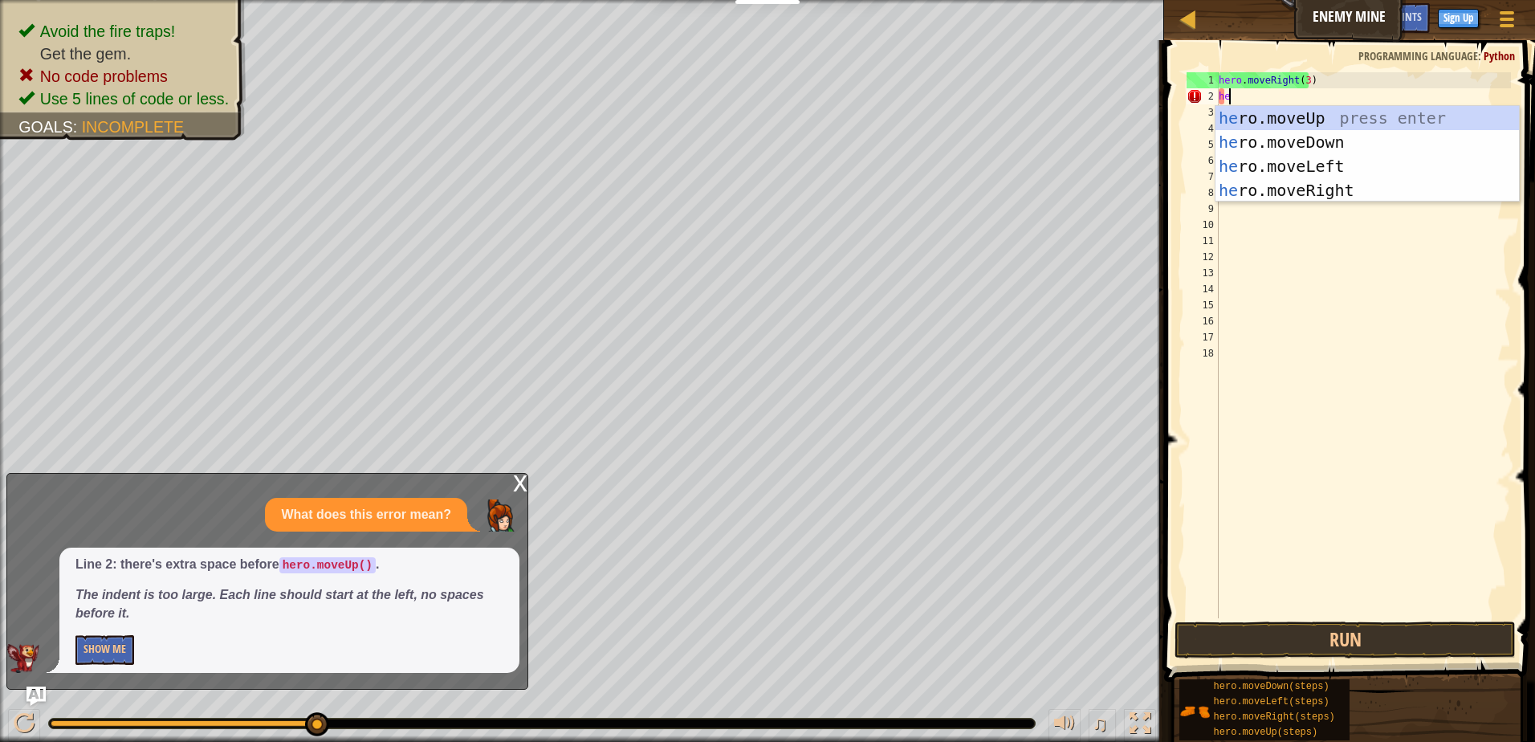
type textarea "her"
click at [1282, 112] on div "her o.moveUp press enter her o.moveDown press enter her o.moveLeft press enter …" at bounding box center [1366, 178] width 303 height 144
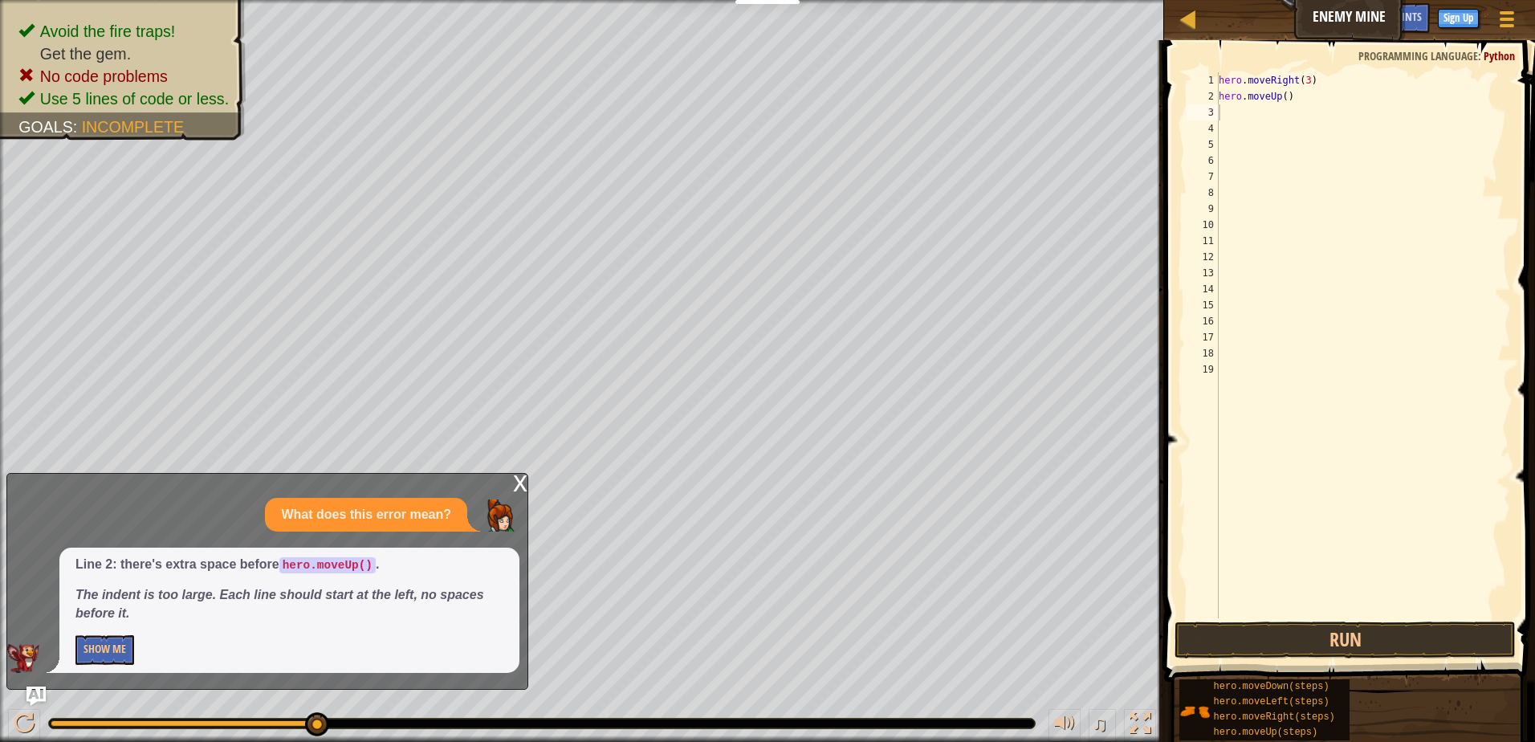
click at [1185, 75] on div "1 2 3 4 5 6 7 8 9 10 11 12 13 14 15 16 17 18 19 hero . moveRight ( 3 ) hero . m…" at bounding box center [1347, 345] width 328 height 546
click at [1305, 88] on div "hero . moveRight ( 3 ) hero . moveUp ( )" at bounding box center [1362, 361] width 295 height 578
click at [1331, 76] on div "hero . moveRight ( 3 ) hero . moveUp ( )" at bounding box center [1362, 345] width 295 height 546
type textarea "hero.moveRight(3)"
click at [299, 596] on em "The indent is too large. Each line should start at the left, no spaces before i…" at bounding box center [279, 604] width 409 height 32
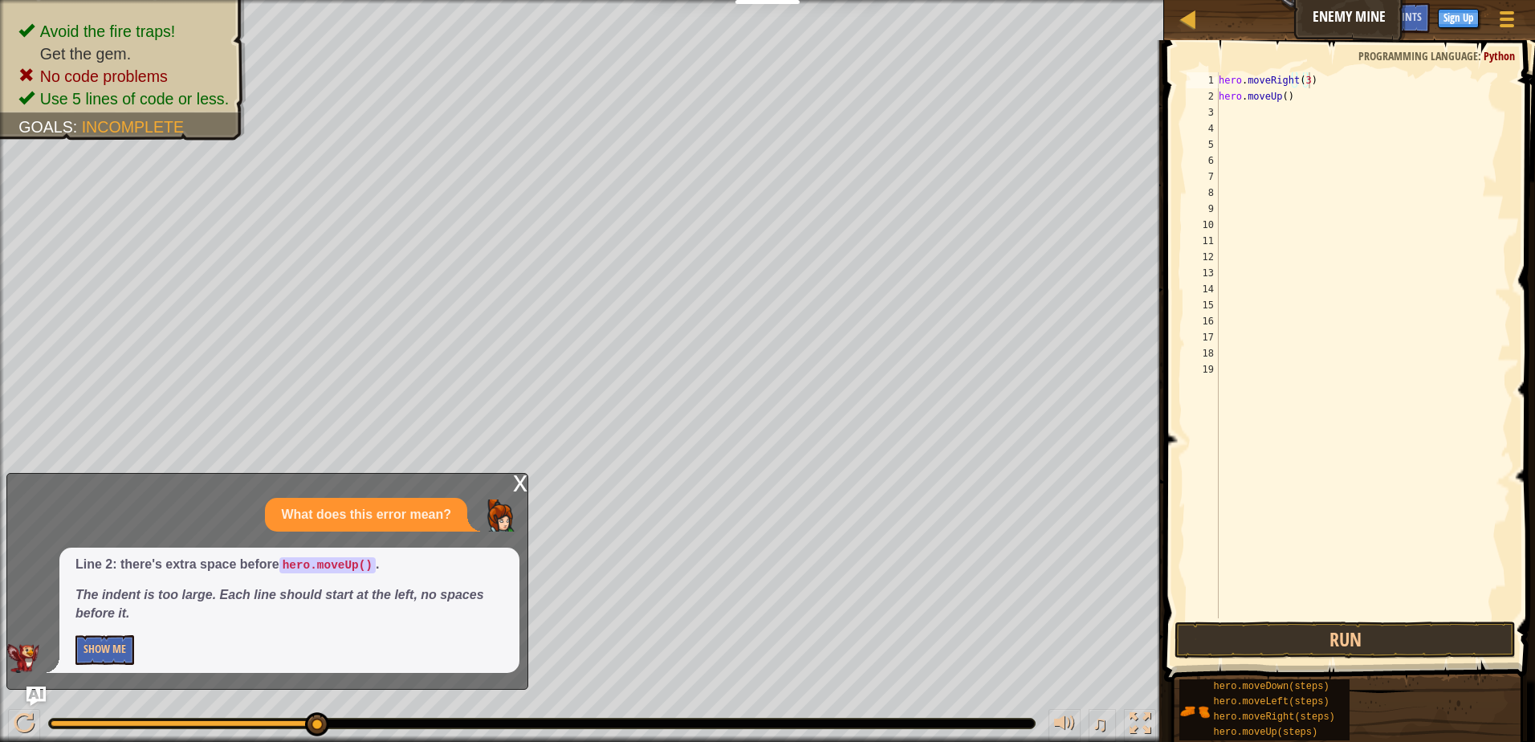
click at [303, 592] on em "The indent is too large. Each line should start at the left, no spaces before i…" at bounding box center [279, 604] width 409 height 32
click at [1189, 635] on button "Run" at bounding box center [1344, 639] width 341 height 37
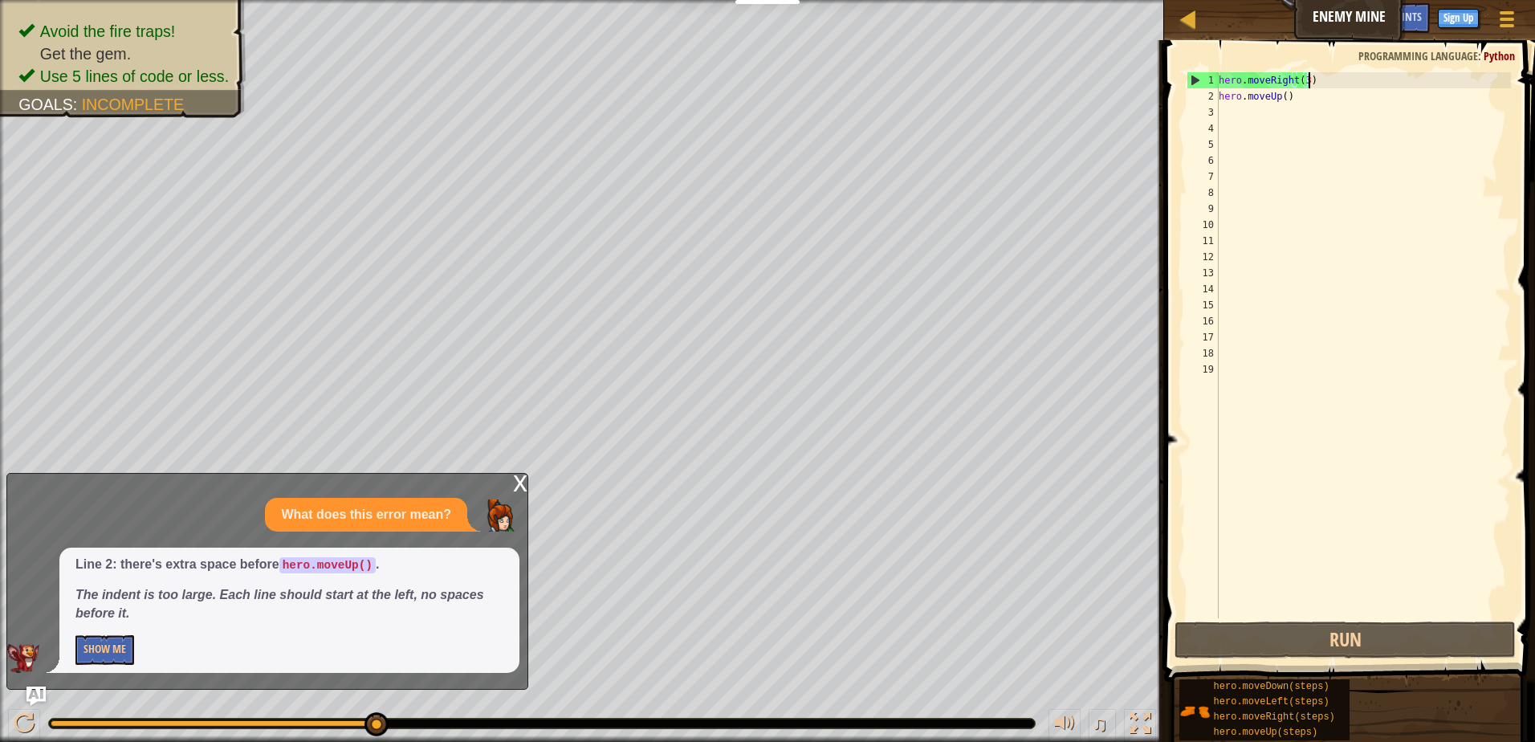
click at [1240, 109] on div "hero . moveRight ( 3 ) hero . moveUp ( )" at bounding box center [1362, 361] width 295 height 578
type textarea "h"
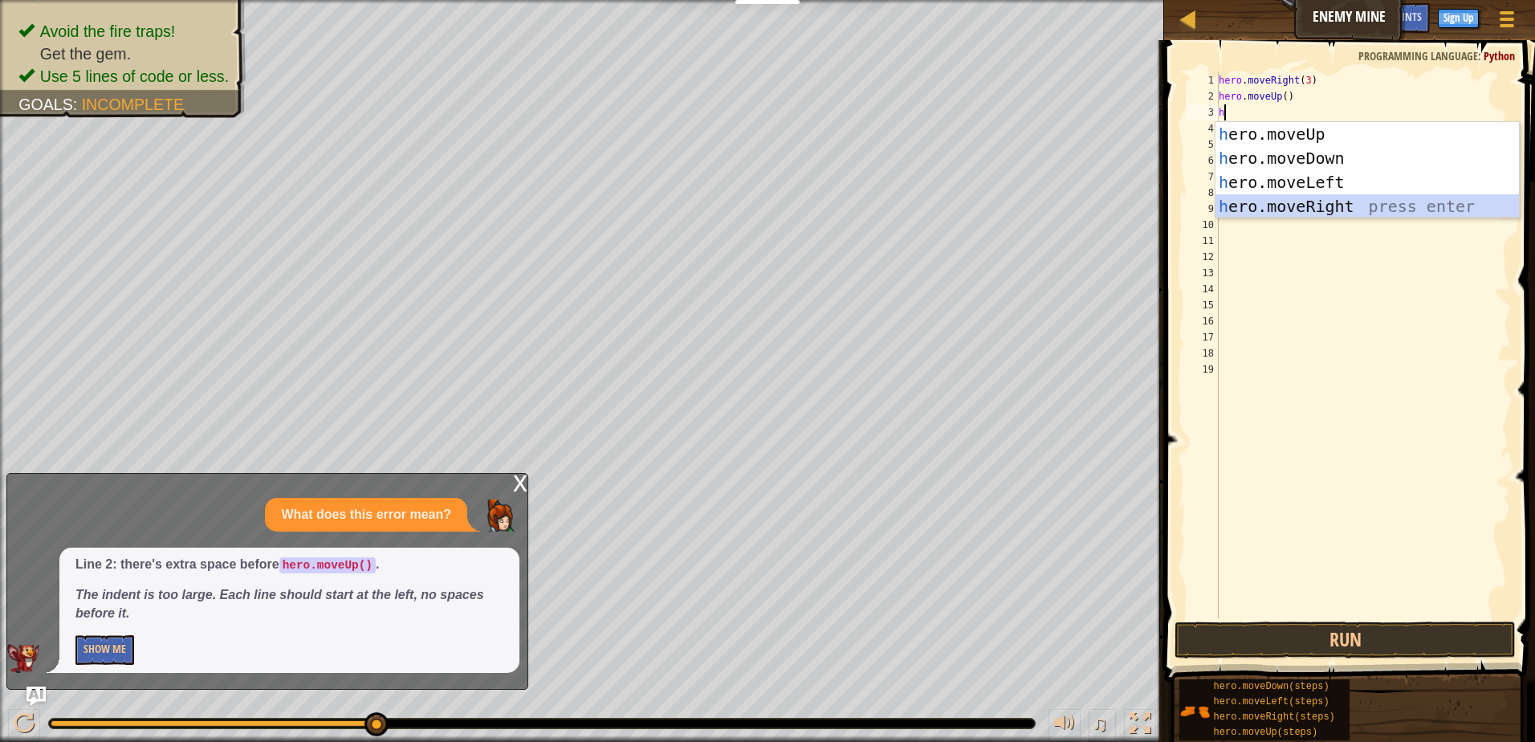
click at [1279, 209] on div "h ero.moveUp press enter h ero.moveDown press enter h ero.moveLeft press enter …" at bounding box center [1366, 194] width 303 height 144
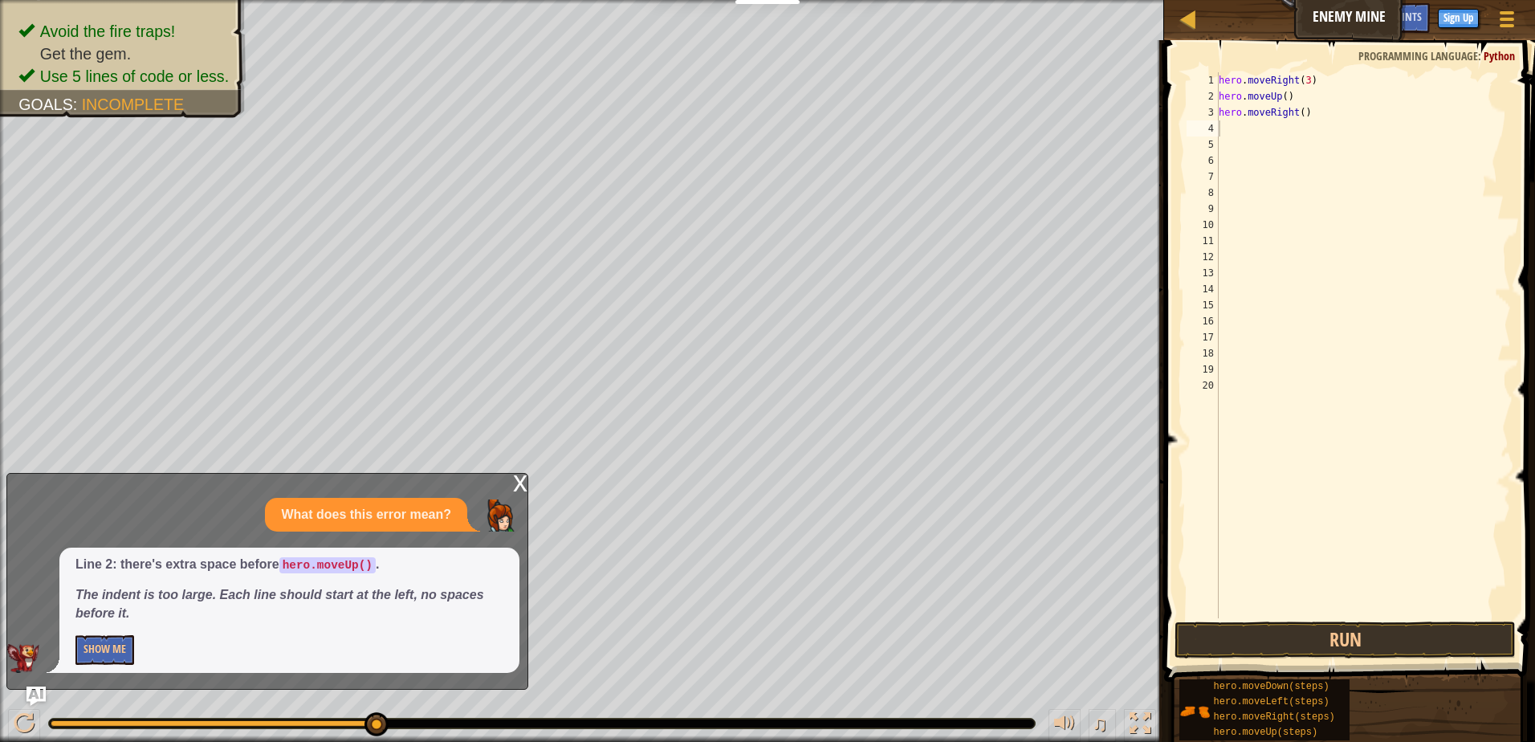
drag, startPoint x: 476, startPoint y: 596, endPoint x: 460, endPoint y: 597, distance: 16.1
click at [460, 597] on p "The indent is too large. Each line should start at the left, no spaces before i…" at bounding box center [289, 604] width 428 height 37
drag, startPoint x: 467, startPoint y: 589, endPoint x: 492, endPoint y: 588, distance: 24.9
click at [471, 588] on em "The indent is too large. Each line should start at the left, no spaces before i…" at bounding box center [279, 604] width 409 height 32
click at [1236, 641] on button "Run" at bounding box center [1344, 639] width 341 height 37
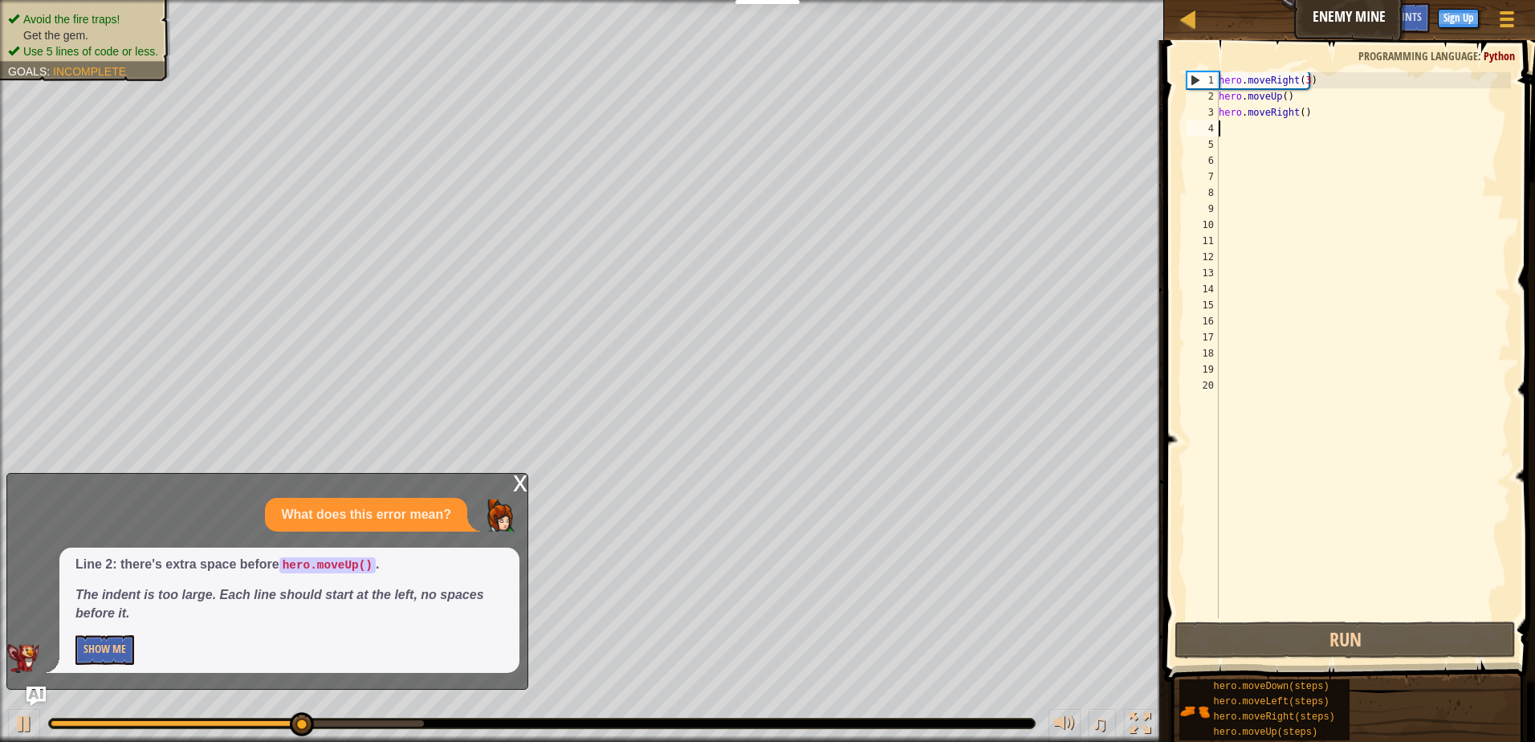
click at [146, 25] on div "Avoid the fire traps! Get the gem. Use 5 lines of code or less. Goals : Incompl…" at bounding box center [582, 371] width 1164 height 742
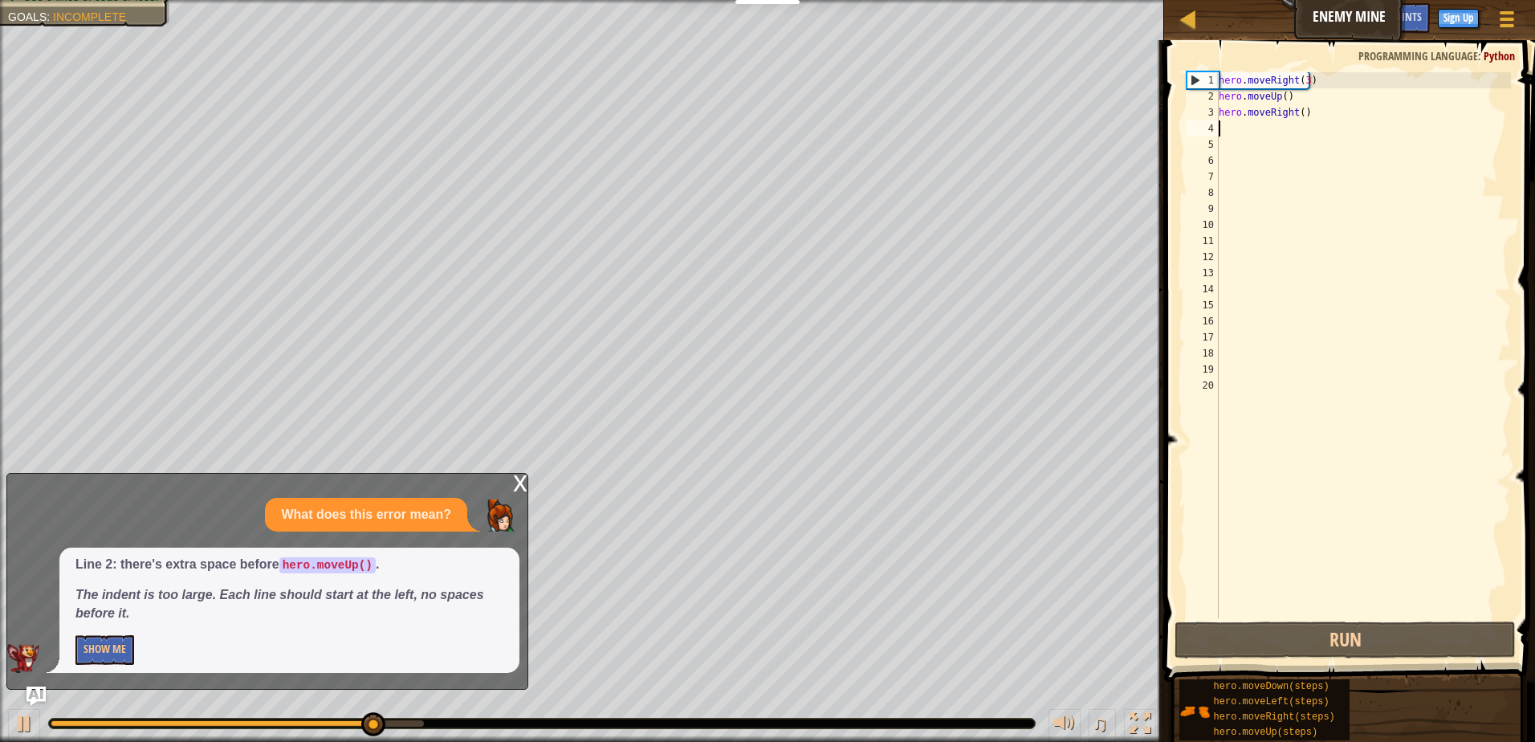
type textarea "h"
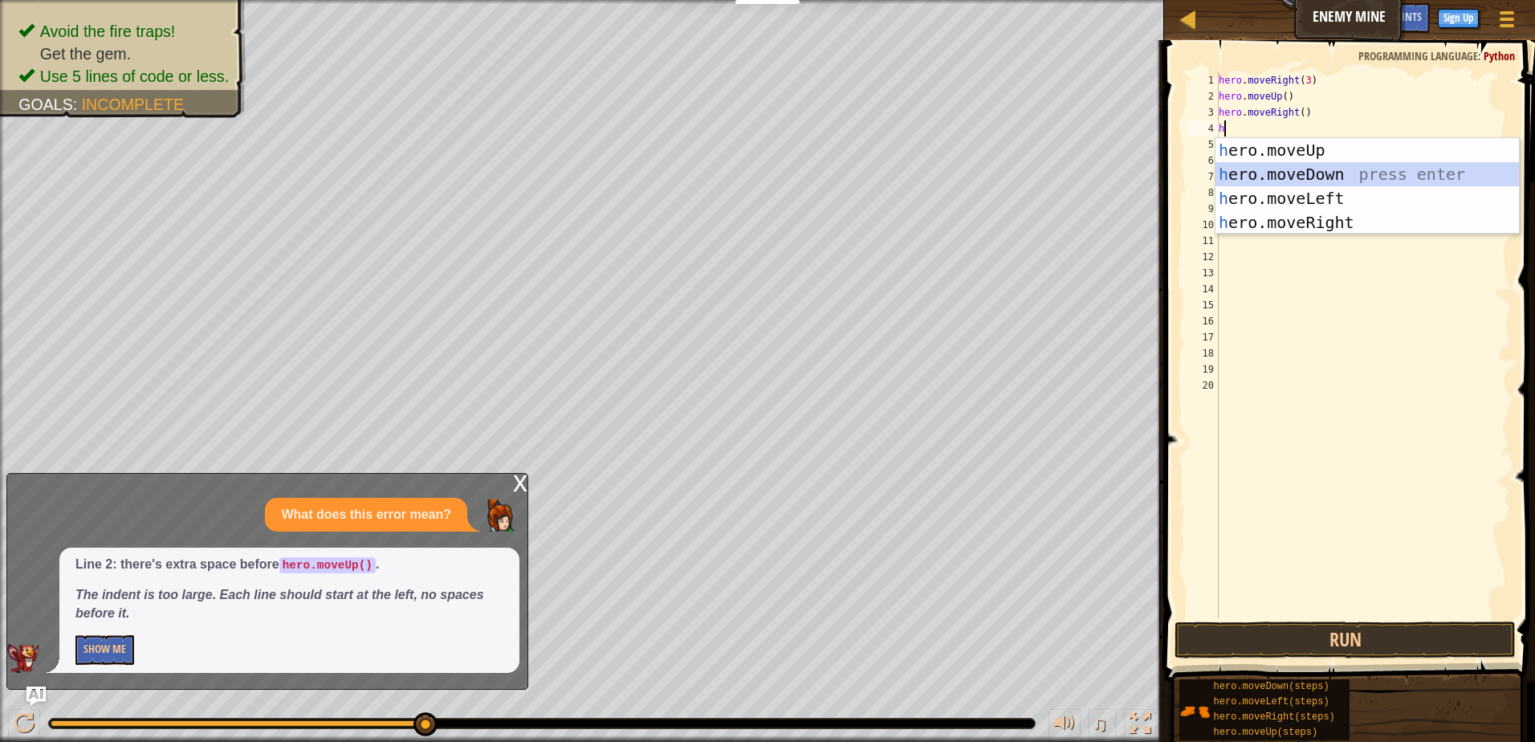
drag, startPoint x: 1288, startPoint y: 168, endPoint x: 1283, endPoint y: 177, distance: 11.2
click at [1288, 168] on div "h ero.moveUp press enter h ero.moveDown press enter h ero.moveLeft press enter …" at bounding box center [1366, 210] width 303 height 144
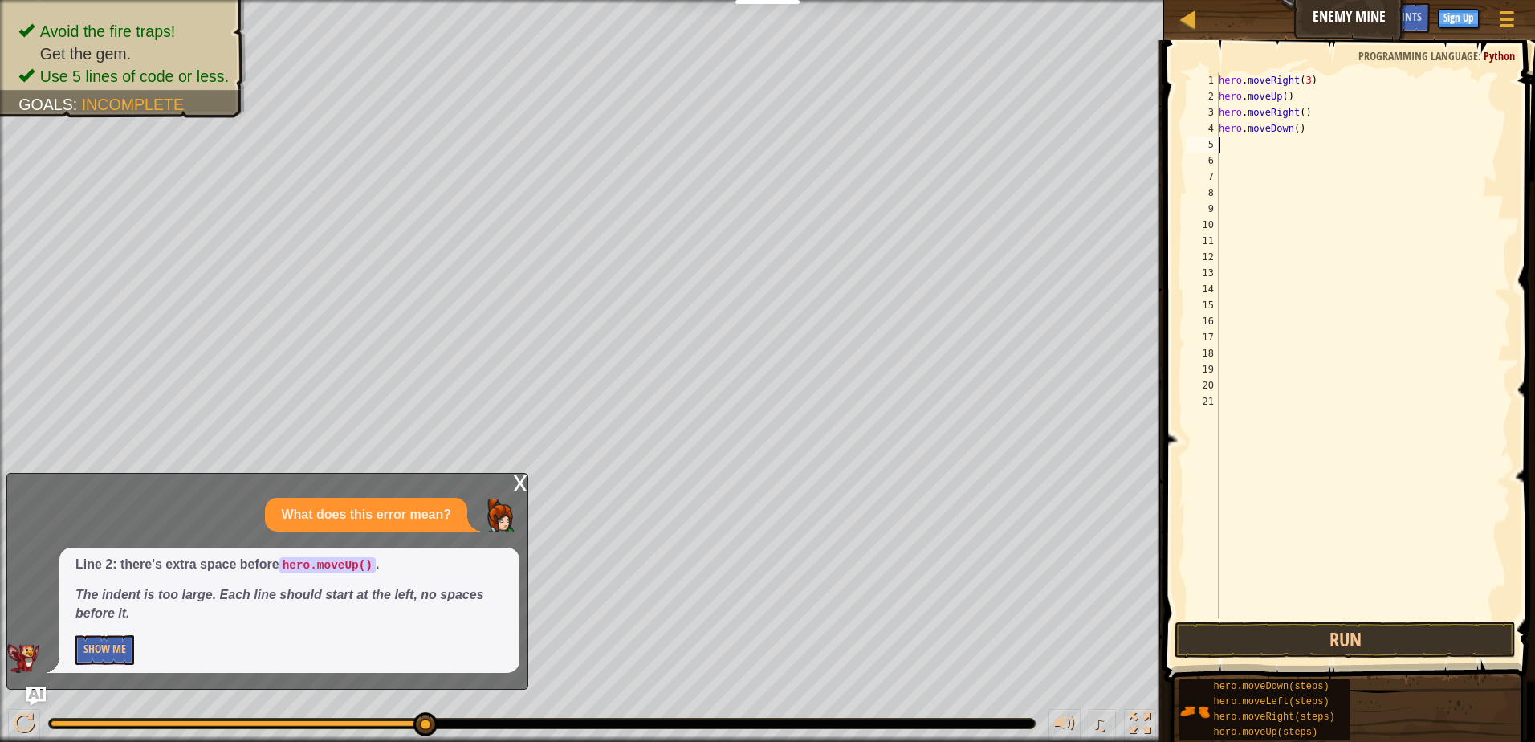
click at [1290, 130] on div "hero . moveRight ( 3 ) hero . moveUp ( ) hero . moveRight ( ) hero . moveDown (…" at bounding box center [1362, 361] width 295 height 578
type textarea "hero.moveDown(3)"
drag, startPoint x: 474, startPoint y: 608, endPoint x: 524, endPoint y: 602, distance: 50.1
click at [474, 607] on p "The indent is too large. Each line should start at the left, no spaces before i…" at bounding box center [289, 604] width 428 height 37
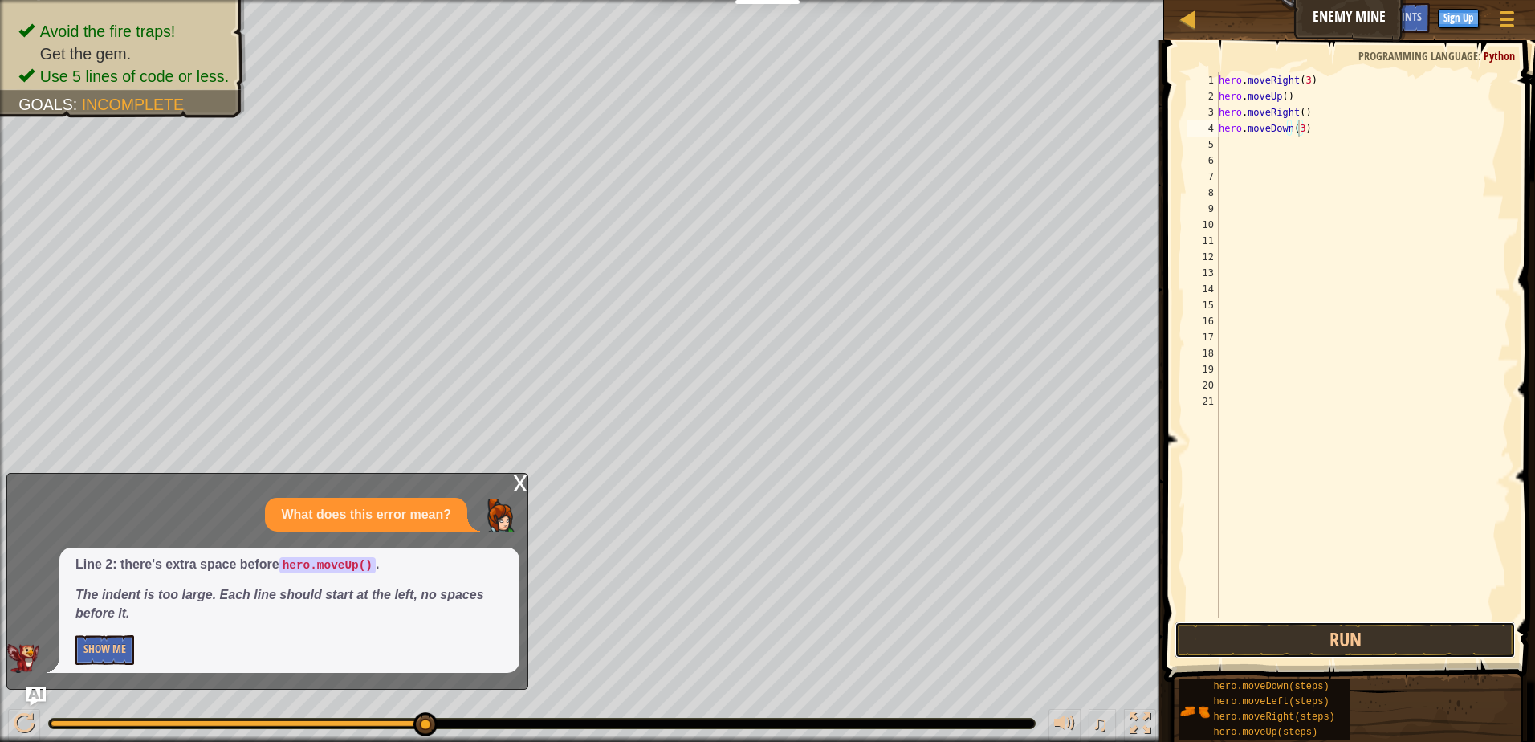
click at [1224, 620] on div "hero.moveDown(3) 1 2 3 4 5 6 7 8 9 10 11 12 13 14 15 16 17 18 19 20 21 hero . m…" at bounding box center [1347, 392] width 376 height 689
click at [1209, 631] on button "Run" at bounding box center [1344, 639] width 341 height 37
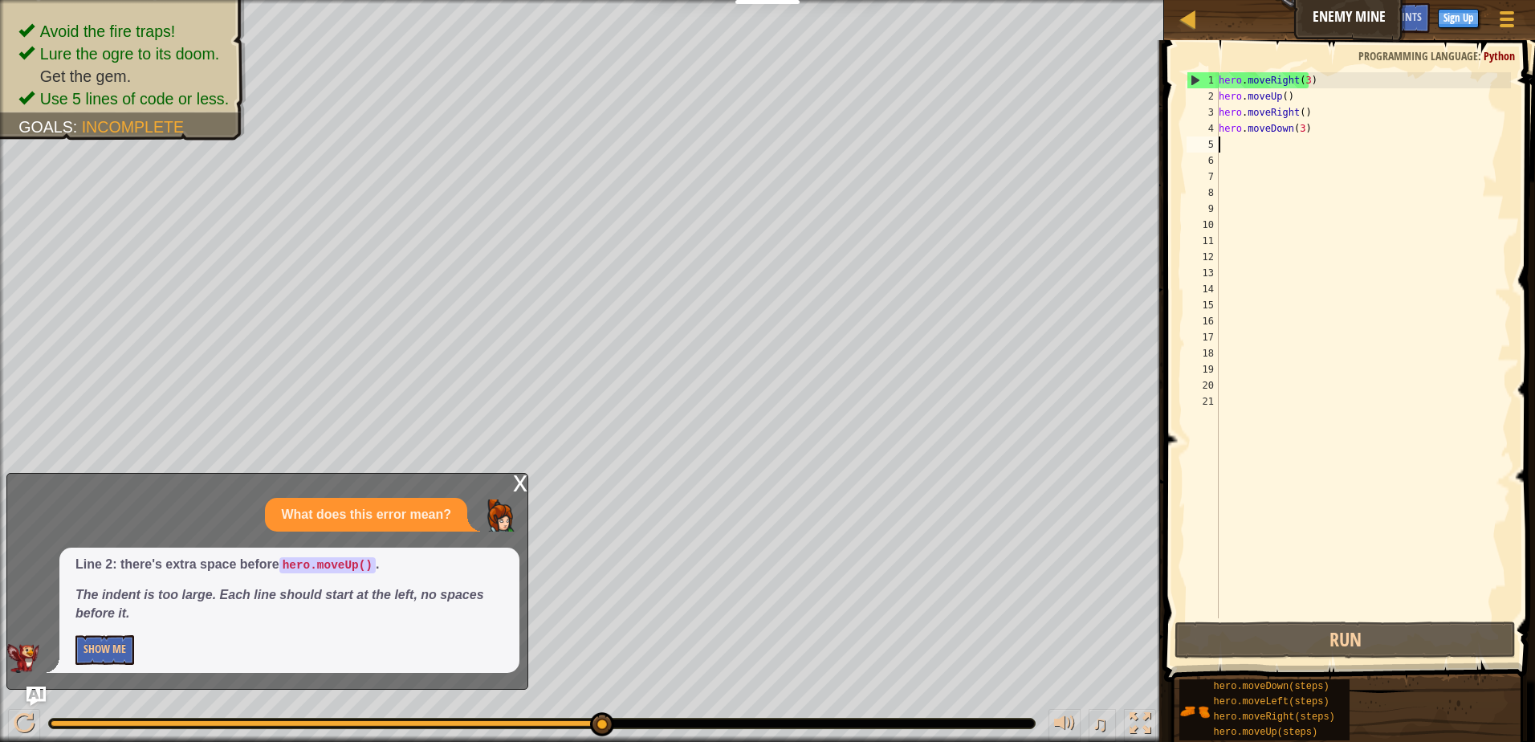
click at [1227, 142] on div "hero . moveRight ( 3 ) hero . moveUp ( ) hero . moveRight ( ) hero . moveDown (…" at bounding box center [1362, 361] width 295 height 578
type textarea "h"
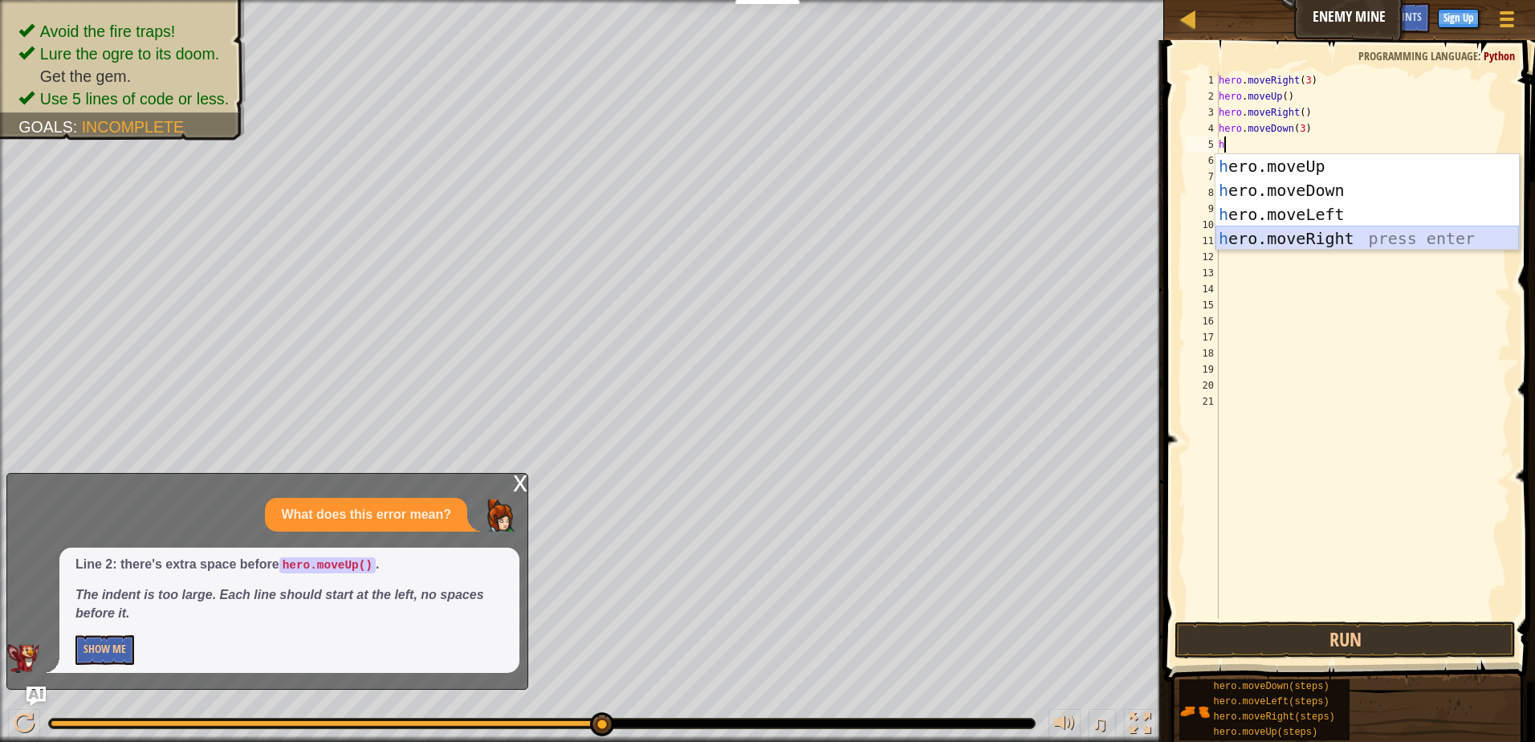
click at [1322, 242] on div "h ero.moveUp press enter h ero.moveDown press enter h ero.moveLeft press enter …" at bounding box center [1366, 226] width 303 height 144
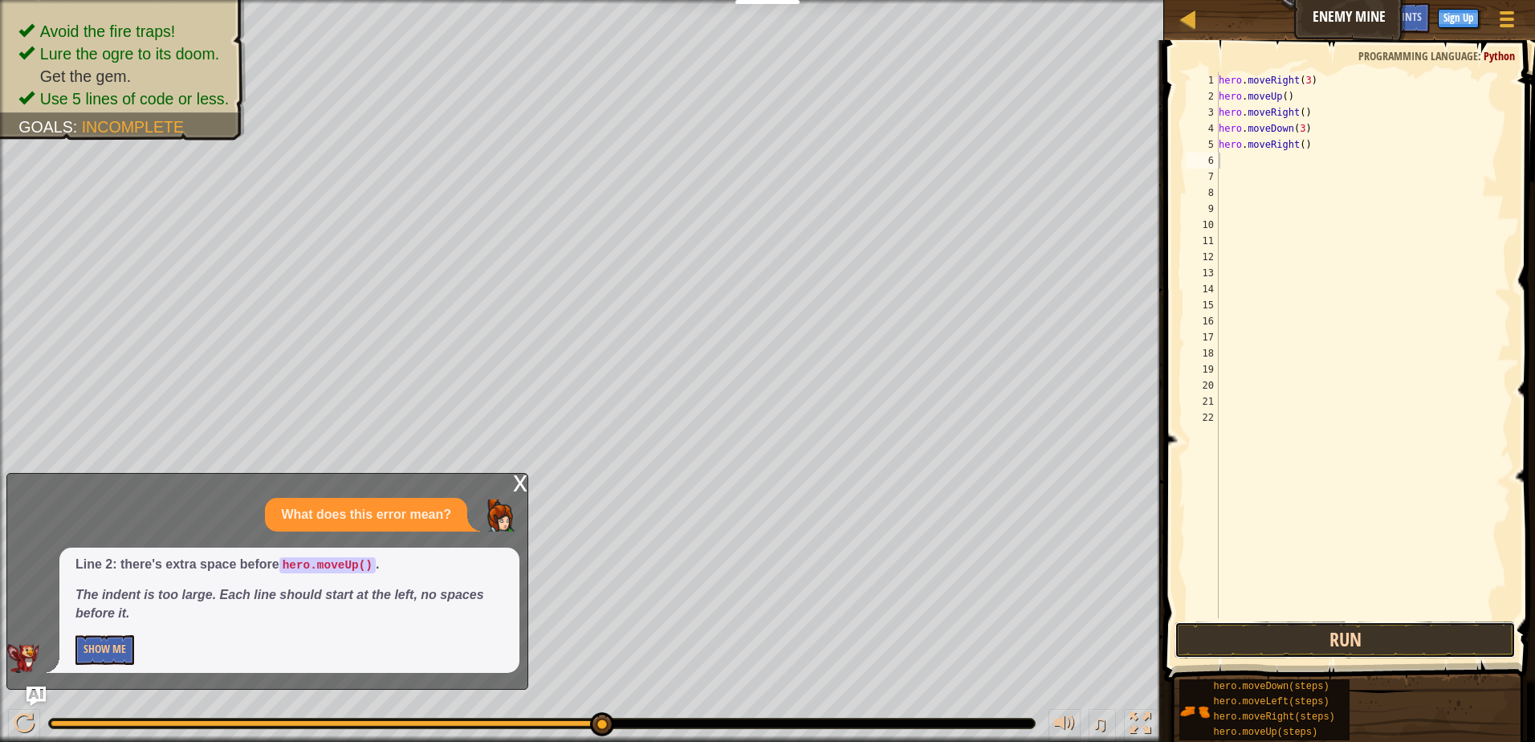
click at [1393, 643] on button "Run" at bounding box center [1344, 639] width 341 height 37
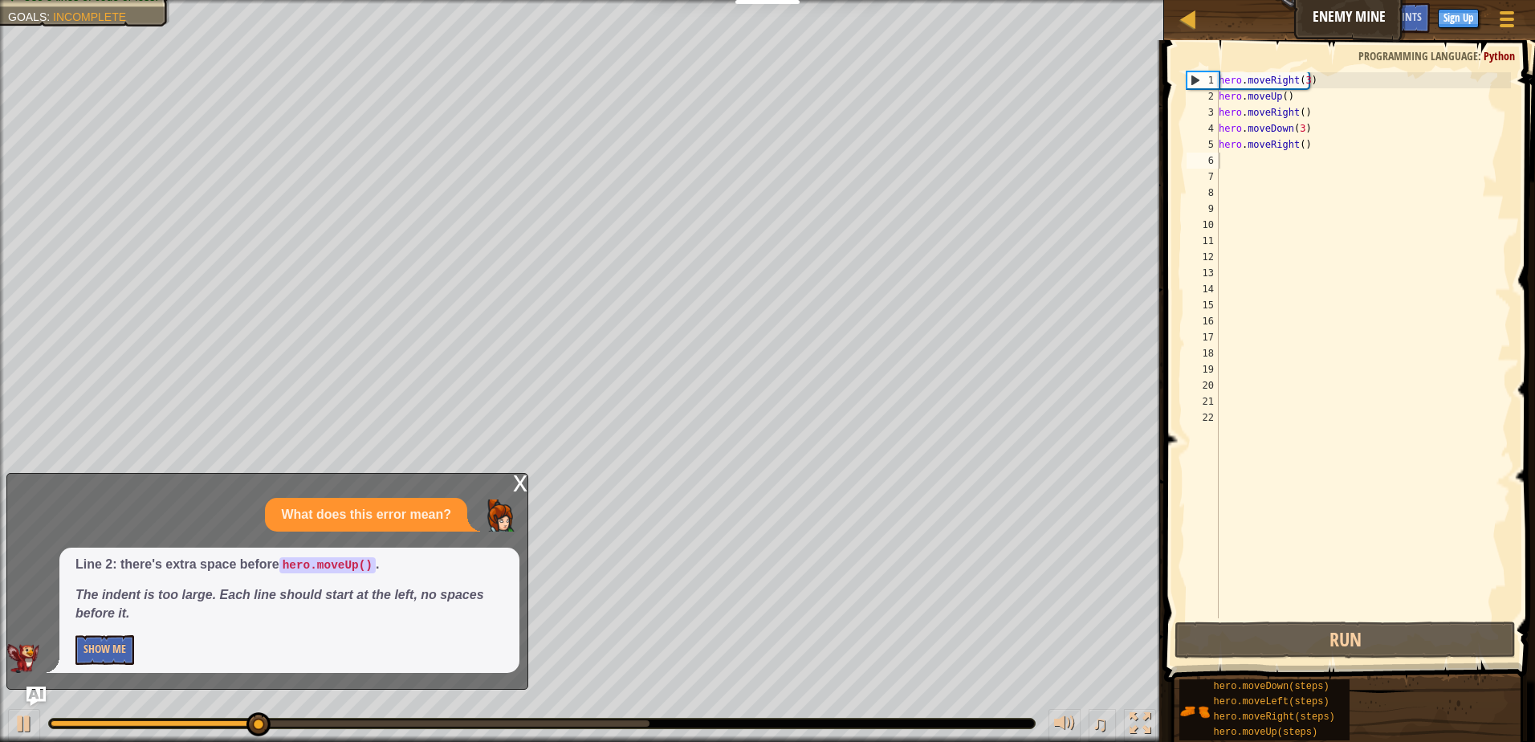
drag, startPoint x: 675, startPoint y: 712, endPoint x: 592, endPoint y: 739, distance: 86.8
click at [599, 738] on div "♫" at bounding box center [582, 719] width 1164 height 48
drag, startPoint x: 572, startPoint y: 740, endPoint x: 579, endPoint y: 731, distance: 11.4
click at [579, 731] on div "♫" at bounding box center [582, 719] width 1164 height 48
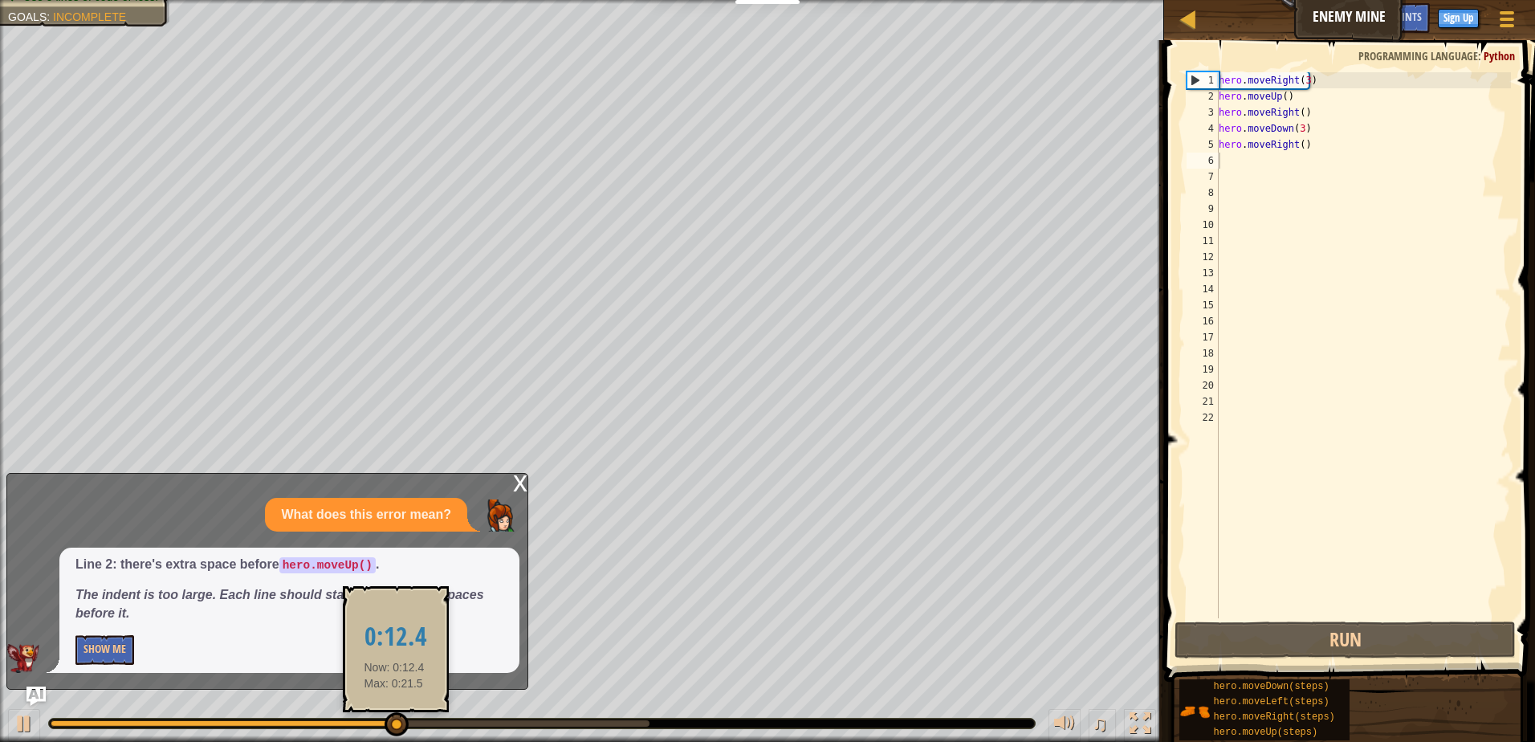
drag, startPoint x: 432, startPoint y: 717, endPoint x: 393, endPoint y: 724, distance: 39.2
click at [393, 724] on div "♫" at bounding box center [582, 719] width 1164 height 48
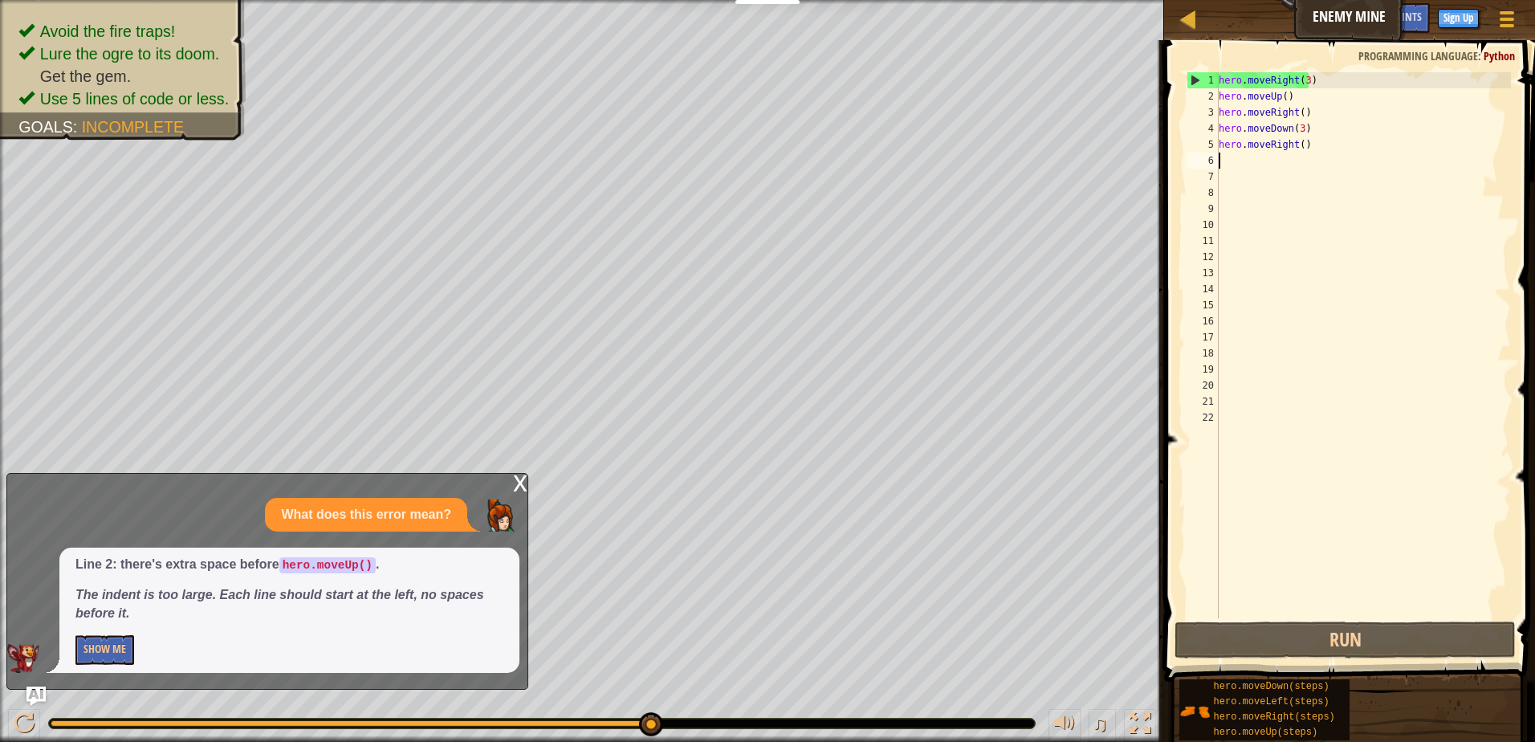
drag, startPoint x: 480, startPoint y: 726, endPoint x: 778, endPoint y: 735, distance: 298.0
click at [770, 739] on div "♫" at bounding box center [582, 719] width 1164 height 48
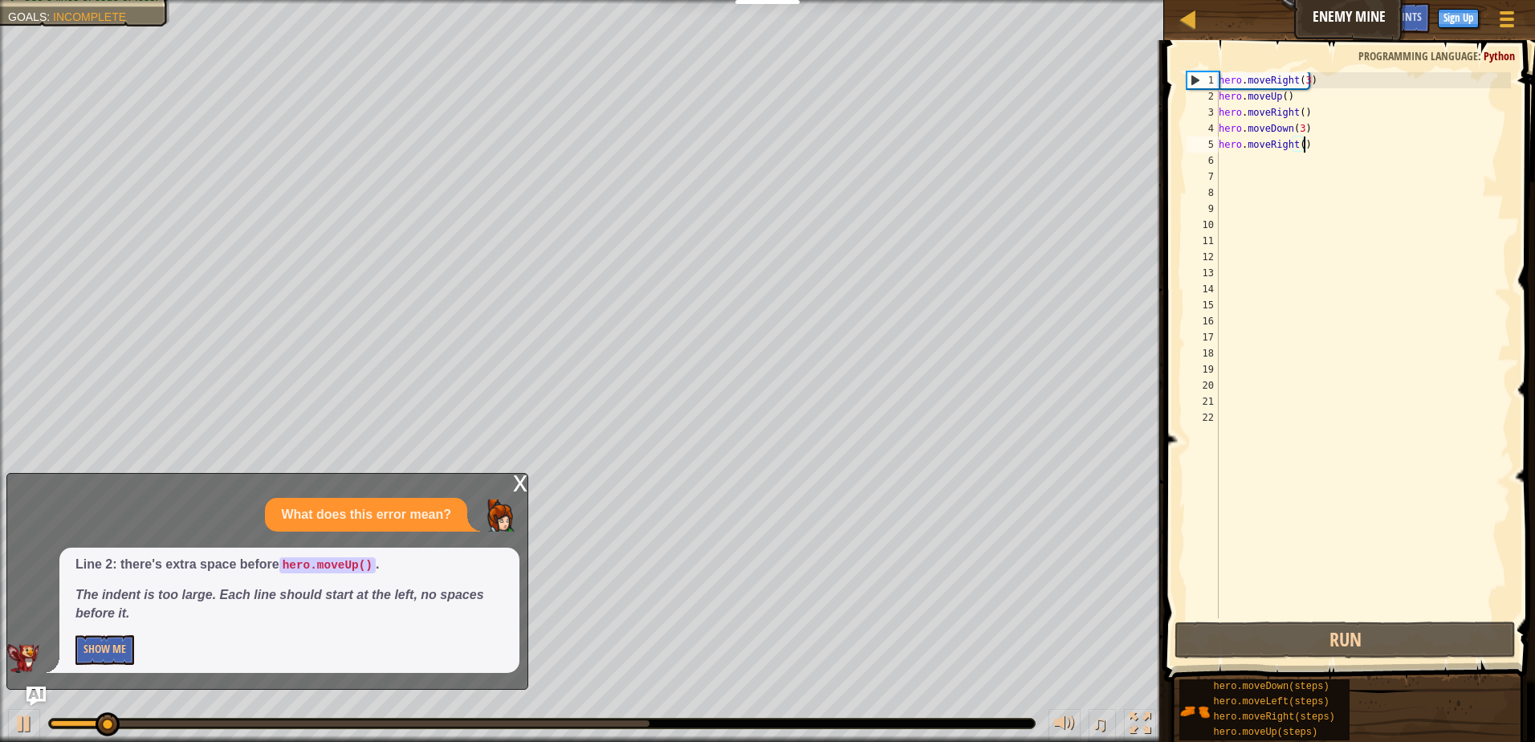
click at [1300, 149] on div "hero . moveRight ( 3 ) hero . moveUp ( ) hero . moveRight ( ) hero . moveDown (…" at bounding box center [1362, 361] width 295 height 578
click at [1296, 150] on div "hero . moveRight ( 3 ) hero . moveUp ( ) hero . moveRight ( ) hero . moveDown (…" at bounding box center [1362, 361] width 295 height 578
click at [1296, 149] on div "hero . moveRight ( 3 ) hero . moveUp ( ) hero . moveRight ( ) hero . moveDown (…" at bounding box center [1362, 345] width 295 height 546
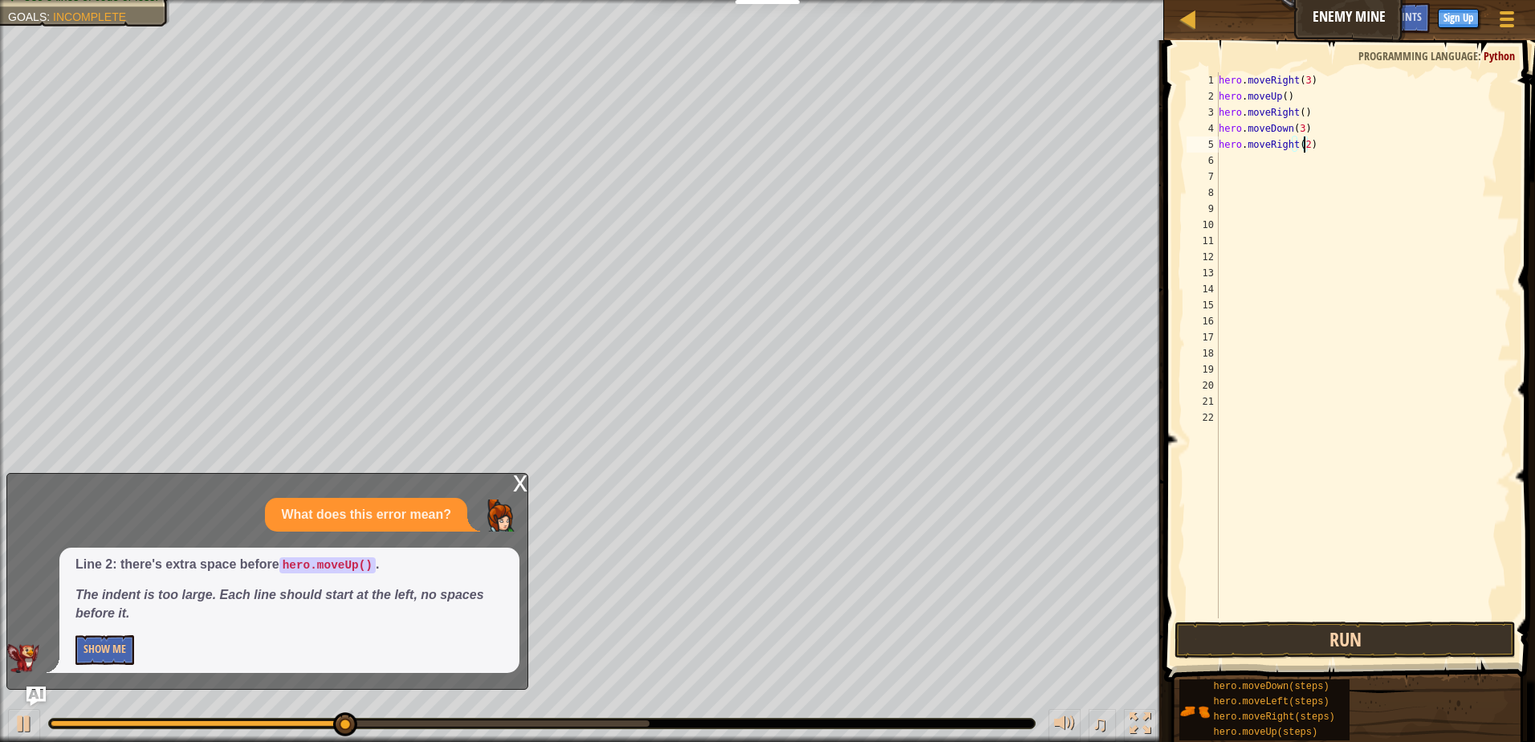
type textarea "hero.moveRight(2)"
click at [1440, 627] on button "Run" at bounding box center [1344, 639] width 341 height 37
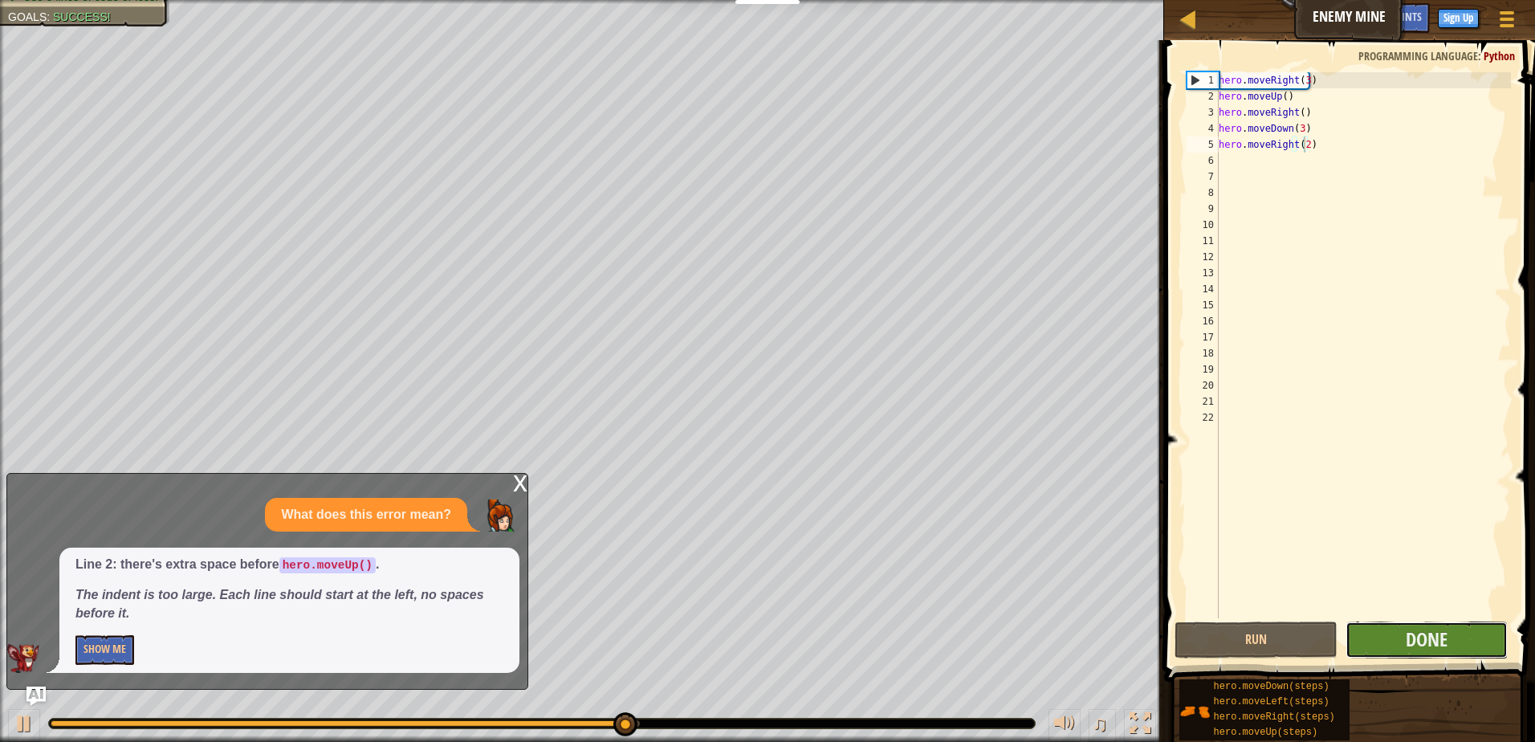
click at [1461, 633] on button "Done" at bounding box center [1426, 639] width 163 height 37
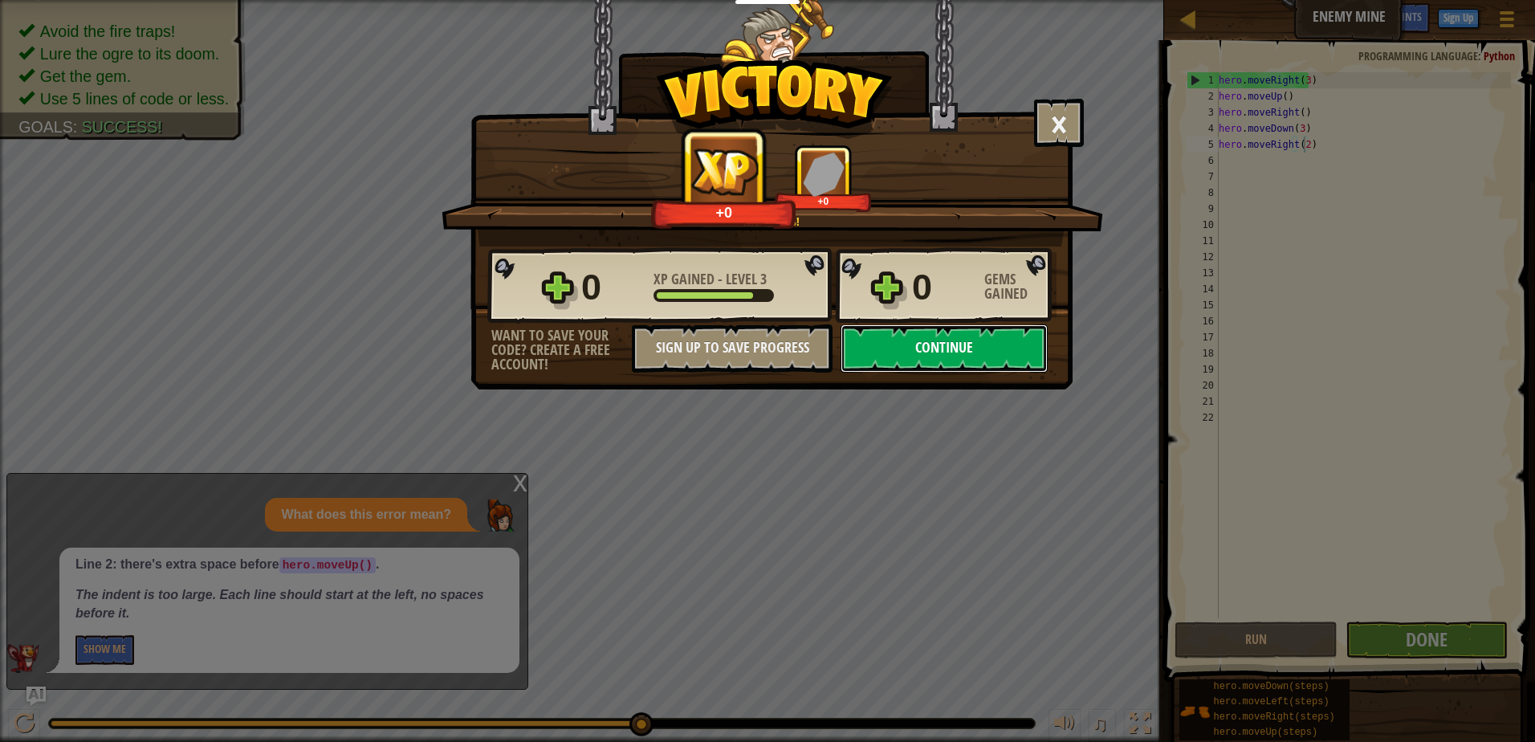
click at [906, 340] on button "Continue" at bounding box center [944, 348] width 207 height 48
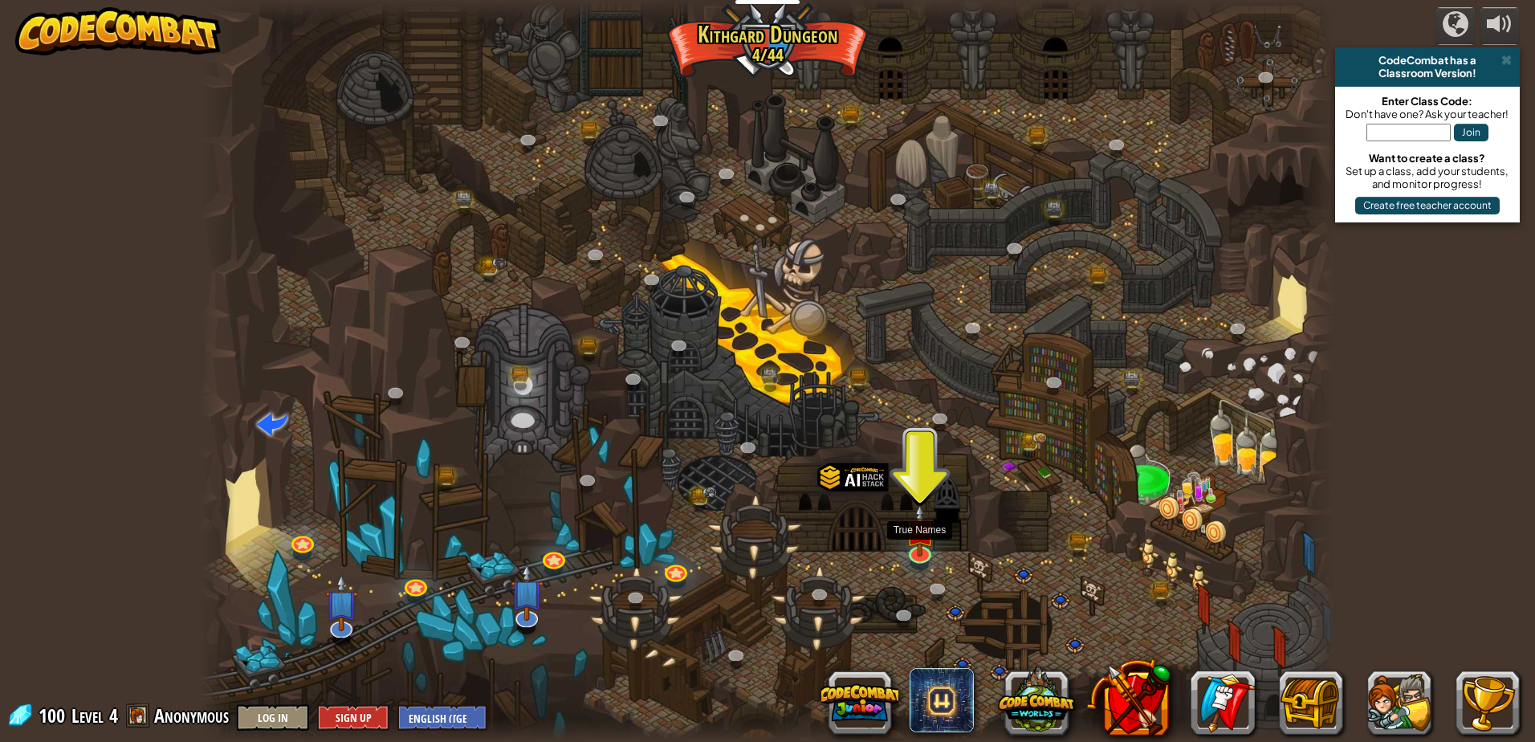
click at [937, 531] on div "Twisted Canyon (Locked) Challenge: collect the most gold using all the programm…" at bounding box center [767, 371] width 1135 height 742
click at [921, 543] on img at bounding box center [920, 517] width 31 height 70
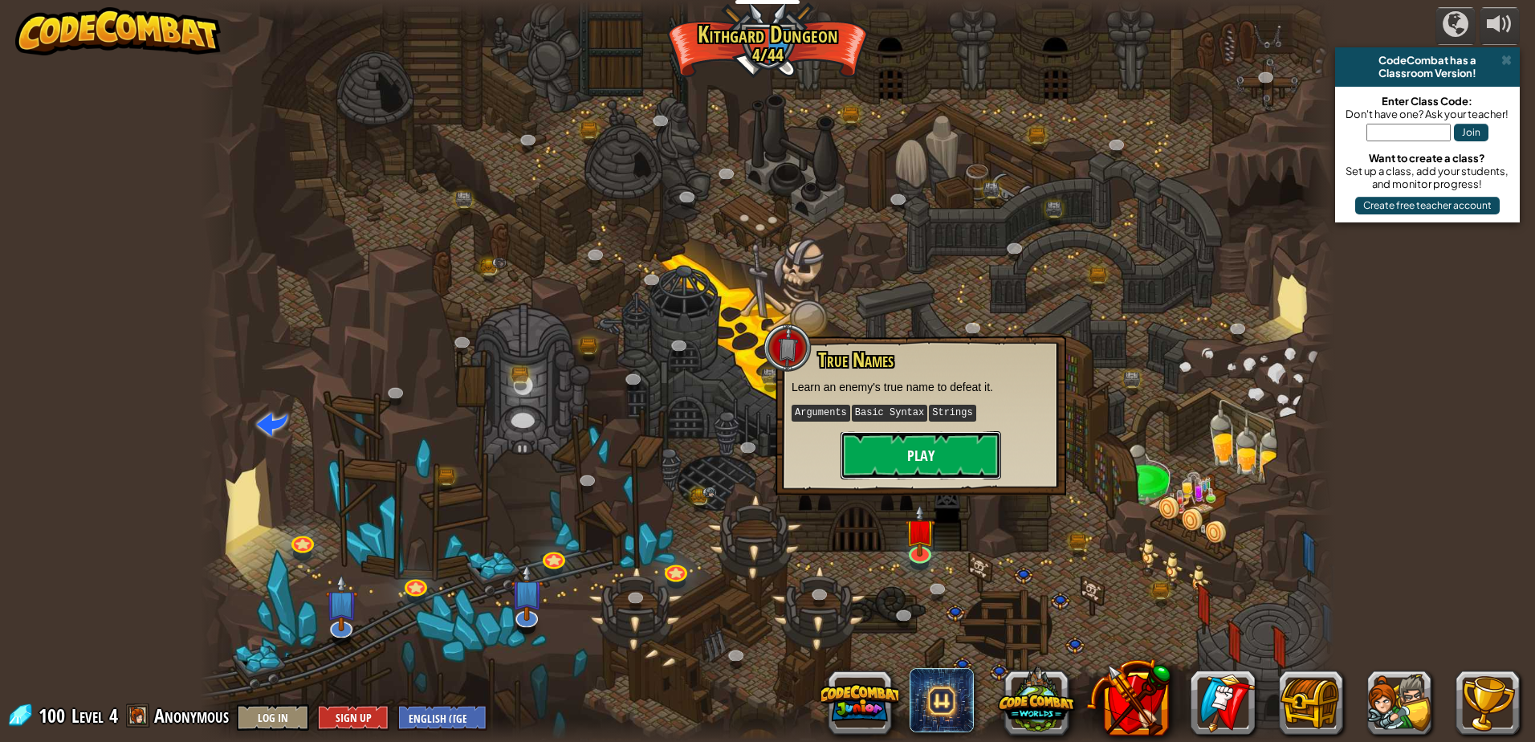
click at [903, 450] on button "Play" at bounding box center [921, 455] width 161 height 48
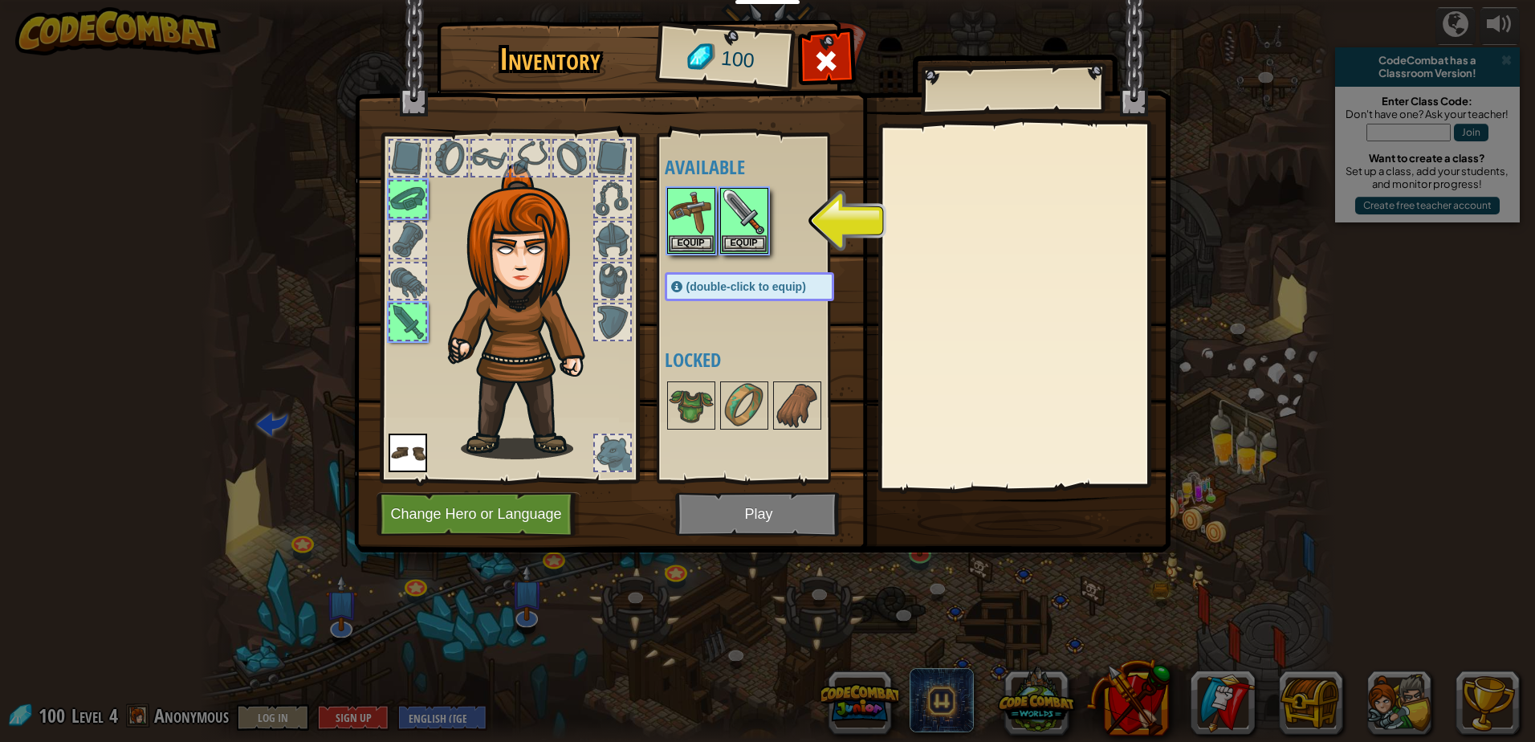
drag, startPoint x: 779, startPoint y: 519, endPoint x: 790, endPoint y: 511, distance: 13.8
click at [790, 511] on img at bounding box center [762, 260] width 816 height 583
click at [751, 516] on img at bounding box center [762, 260] width 816 height 583
click at [718, 487] on img at bounding box center [762, 260] width 816 height 583
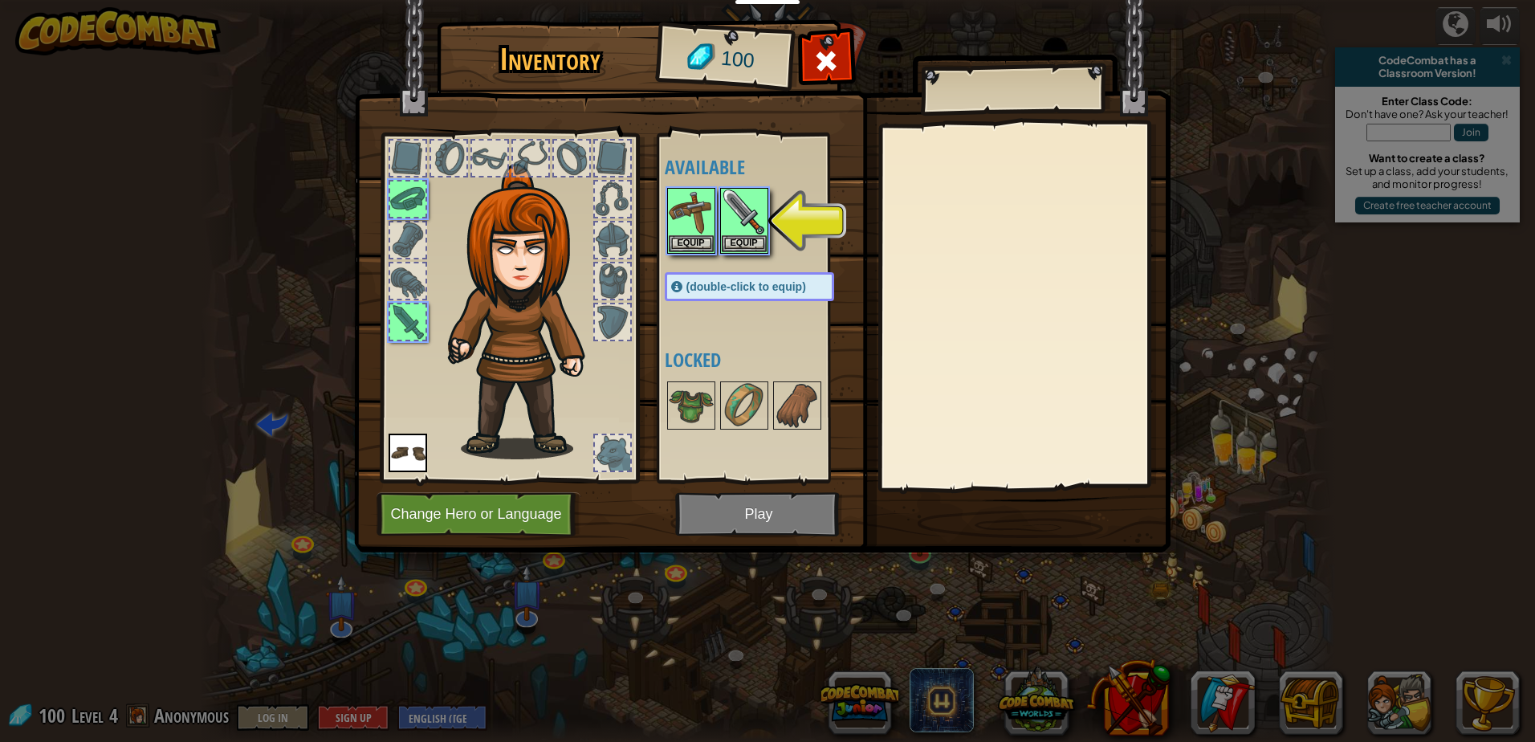
drag, startPoint x: 711, startPoint y: 498, endPoint x: 714, endPoint y: 485, distance: 13.2
click at [714, 485] on img at bounding box center [762, 260] width 816 height 583
drag, startPoint x: 708, startPoint y: 511, endPoint x: 720, endPoint y: 478, distance: 35.0
click at [712, 511] on img at bounding box center [762, 260] width 816 height 583
click at [739, 229] on img at bounding box center [744, 211] width 45 height 45
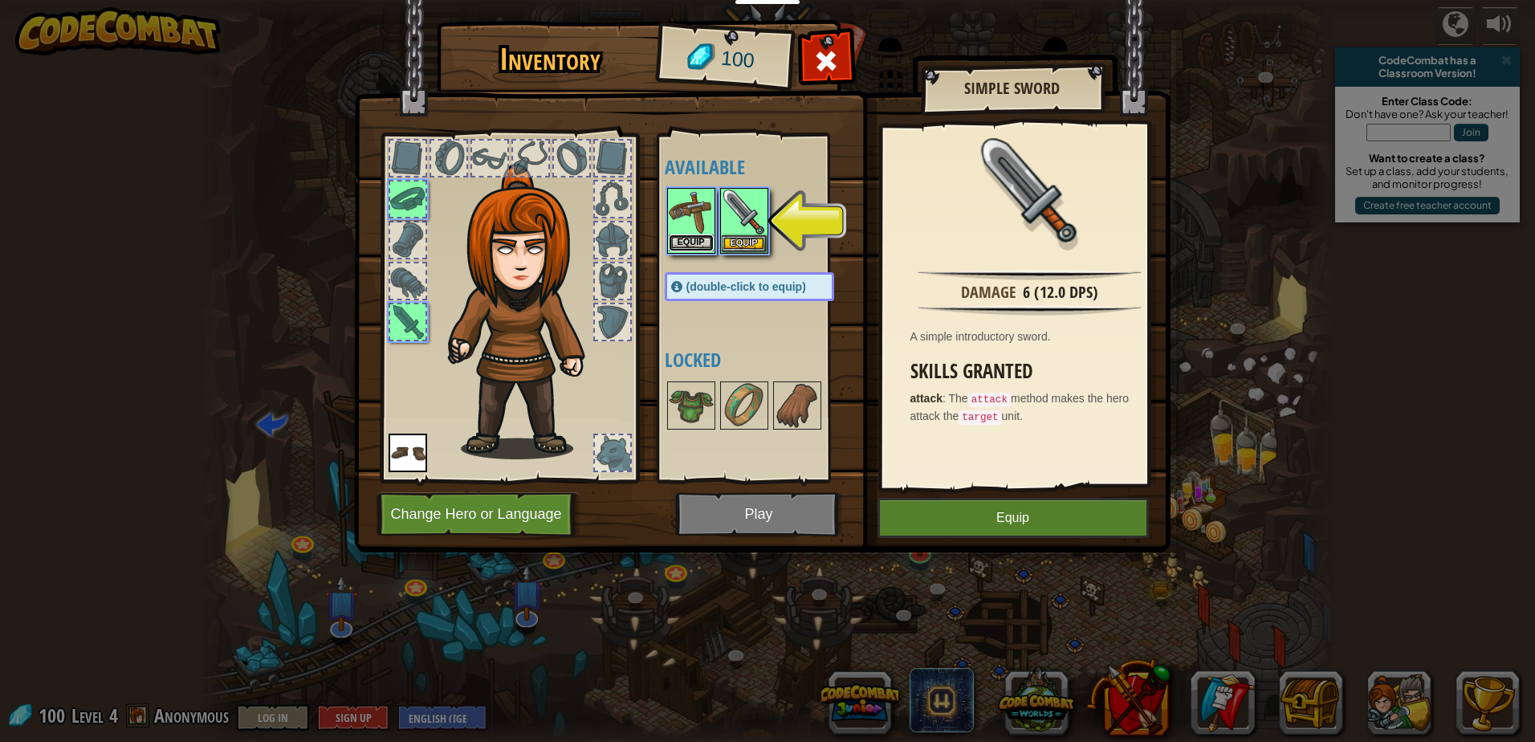
click at [696, 238] on button "Equip" at bounding box center [691, 242] width 45 height 17
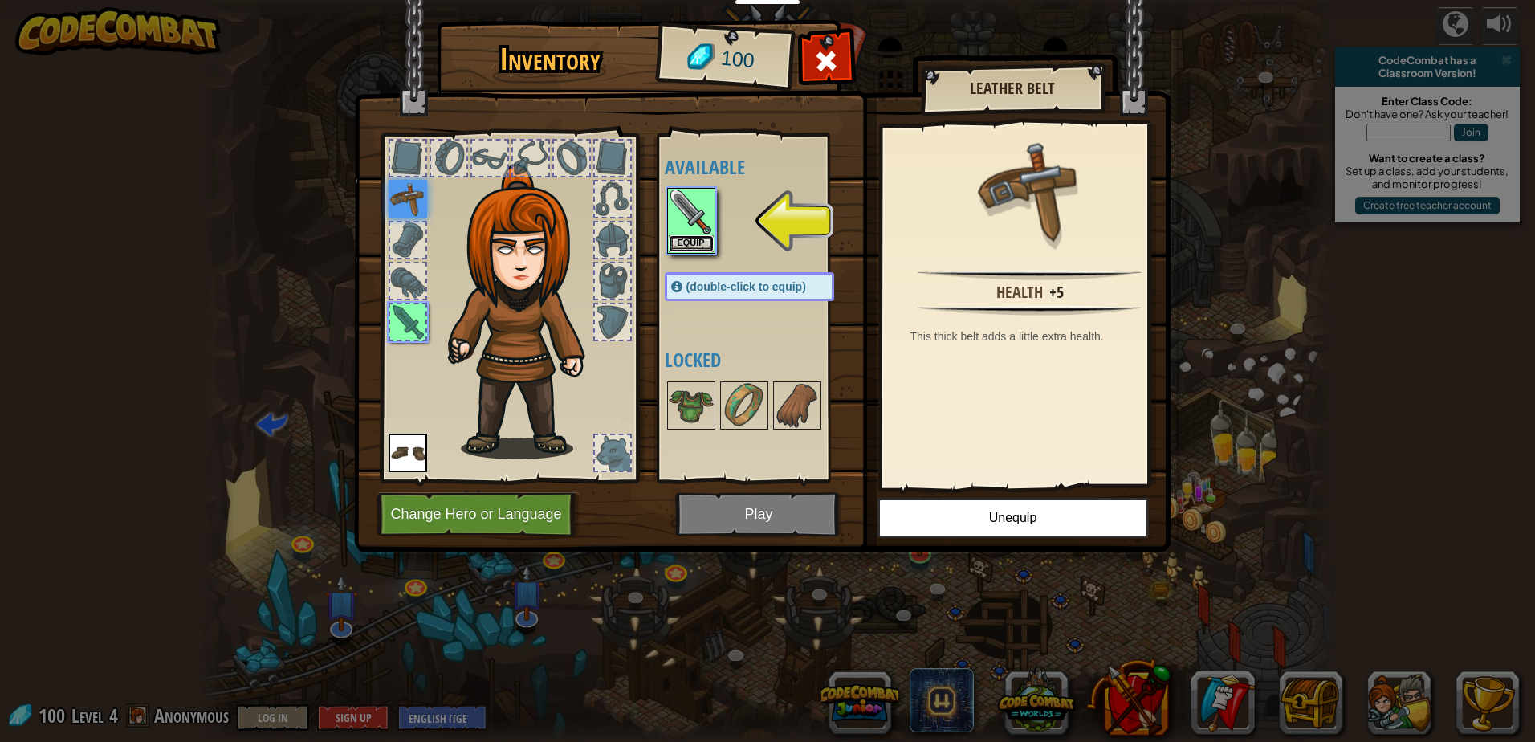
drag, startPoint x: 699, startPoint y: 238, endPoint x: 699, endPoint y: 250, distance: 12.8
click at [699, 250] on button "Equip" at bounding box center [691, 243] width 45 height 17
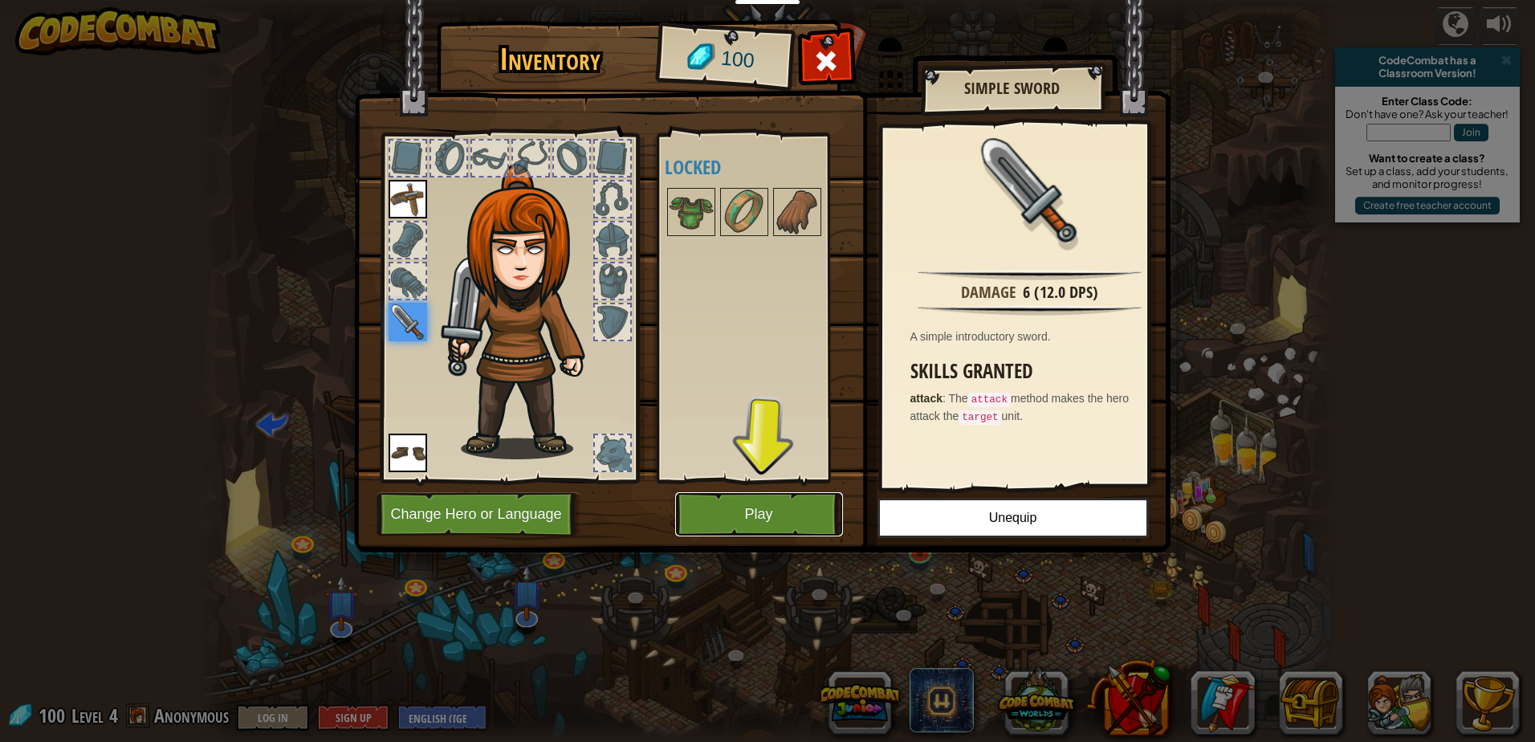
click at [768, 513] on button "Play" at bounding box center [759, 514] width 168 height 44
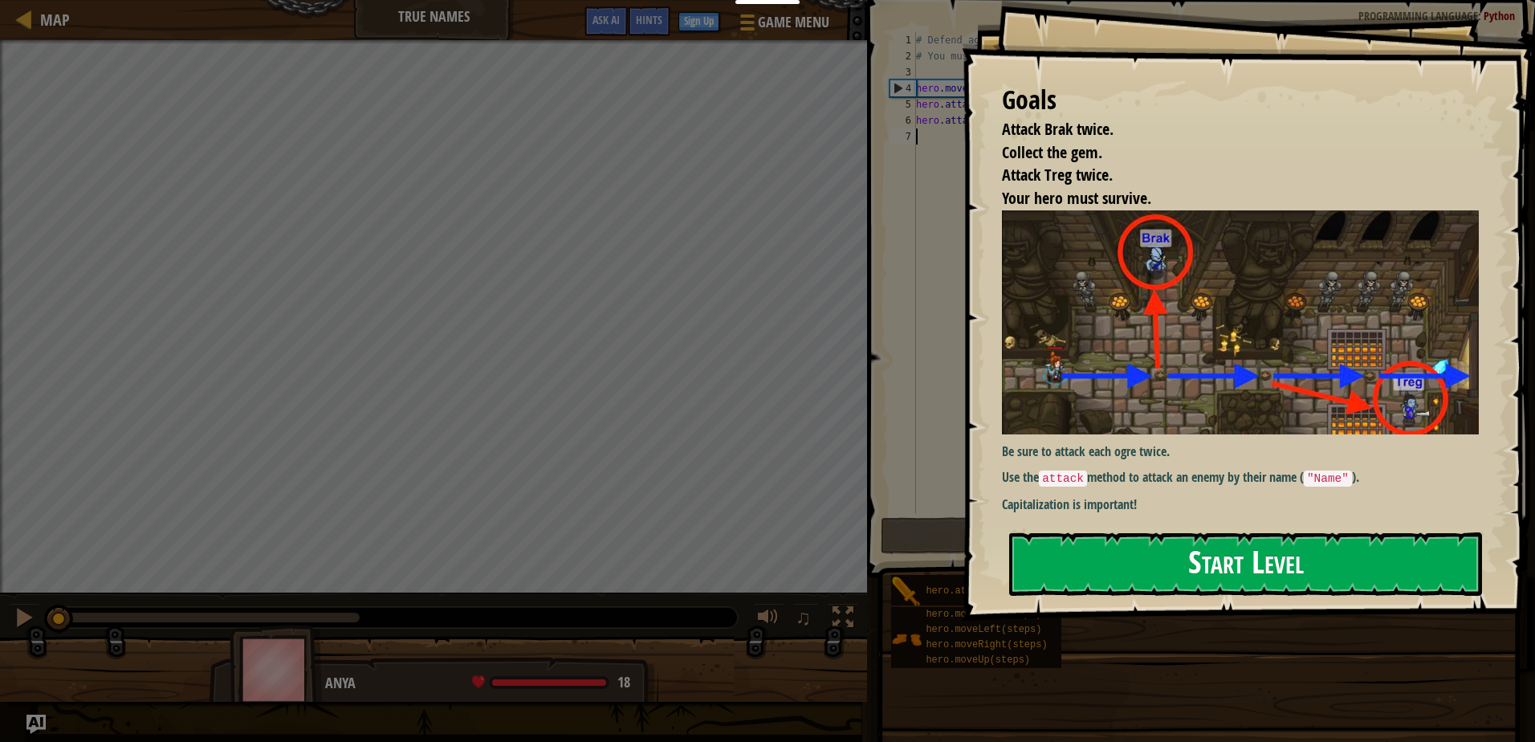
click at [1107, 566] on button "Start Level" at bounding box center [1245, 563] width 473 height 63
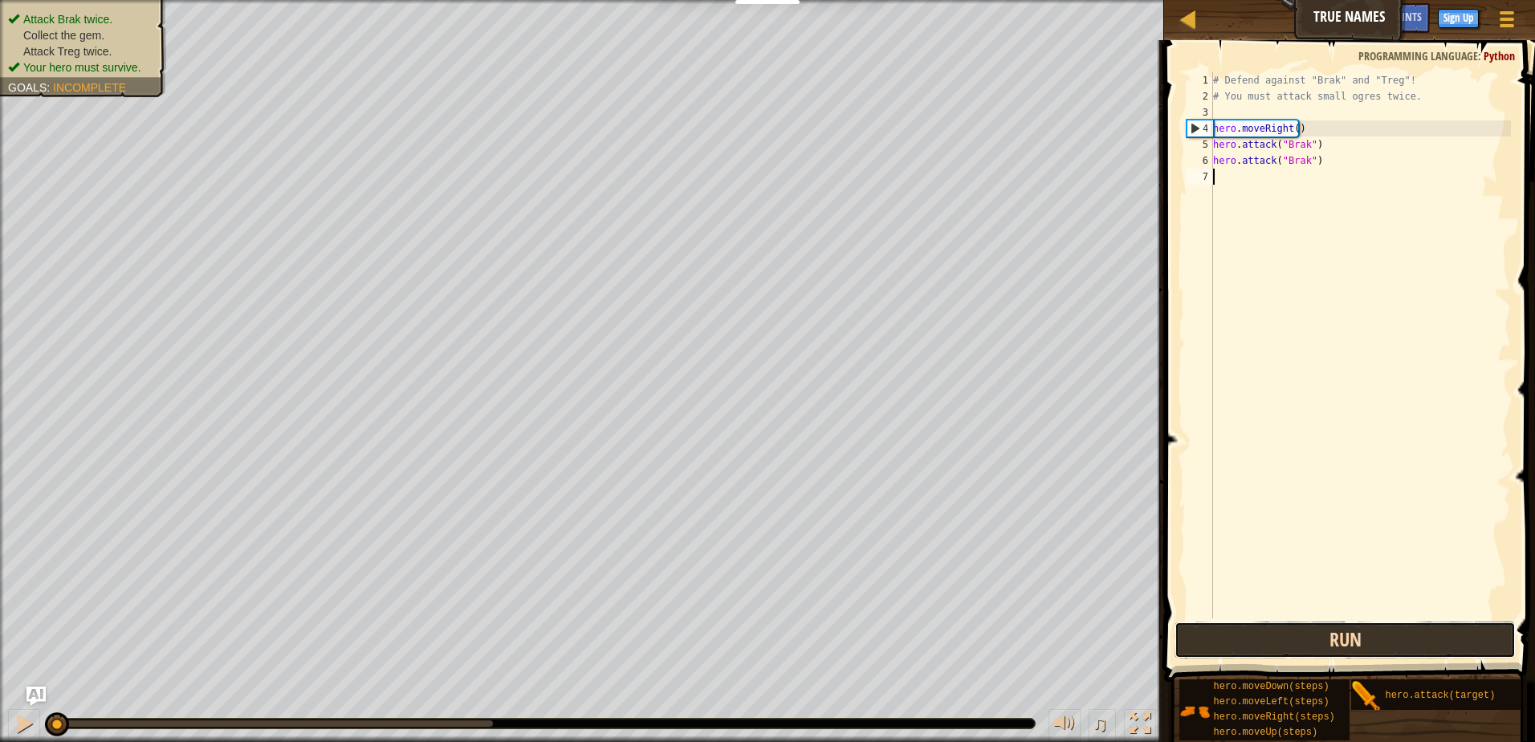
drag, startPoint x: 1249, startPoint y: 649, endPoint x: 1256, endPoint y: 629, distance: 21.3
click at [1256, 635] on button "Run" at bounding box center [1344, 639] width 341 height 37
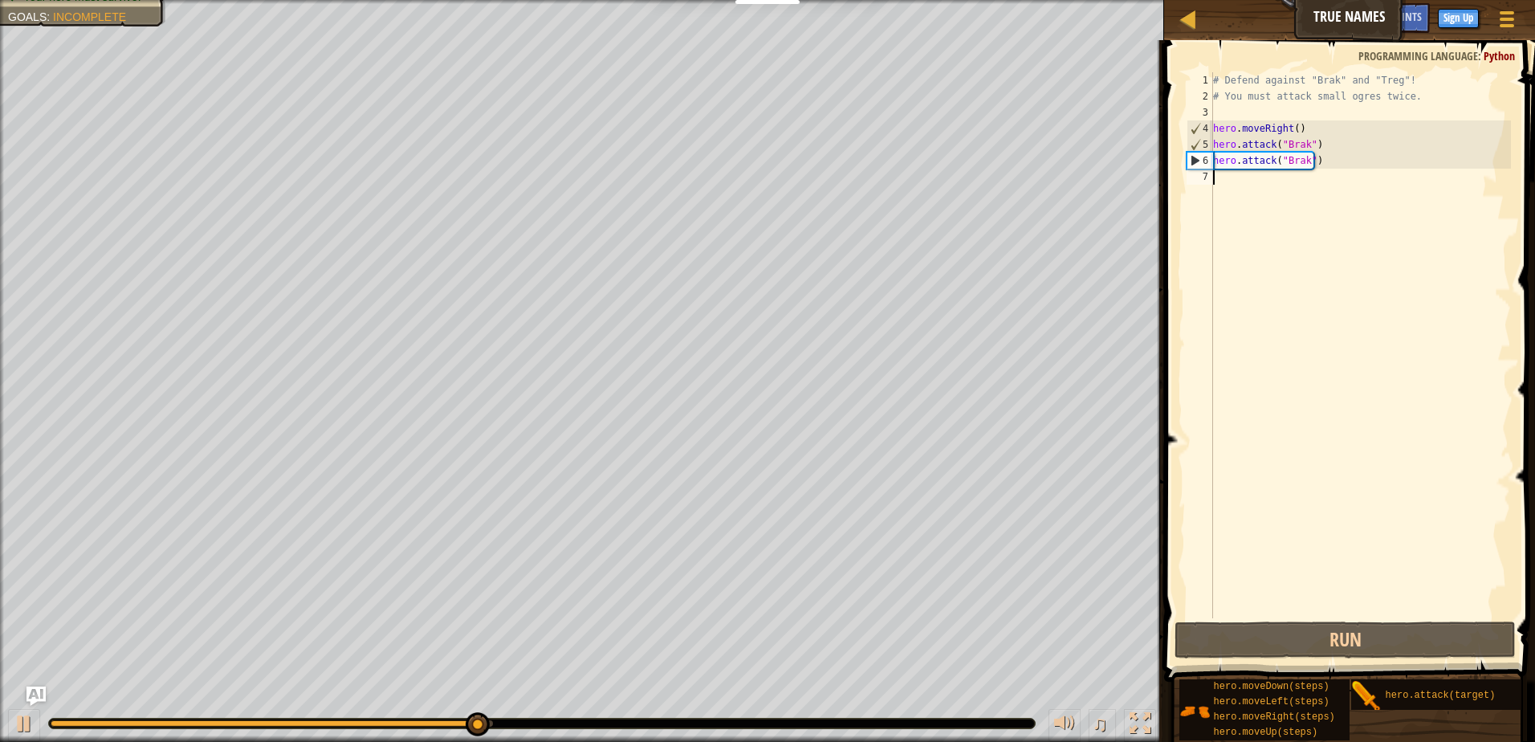
type textarea "h"
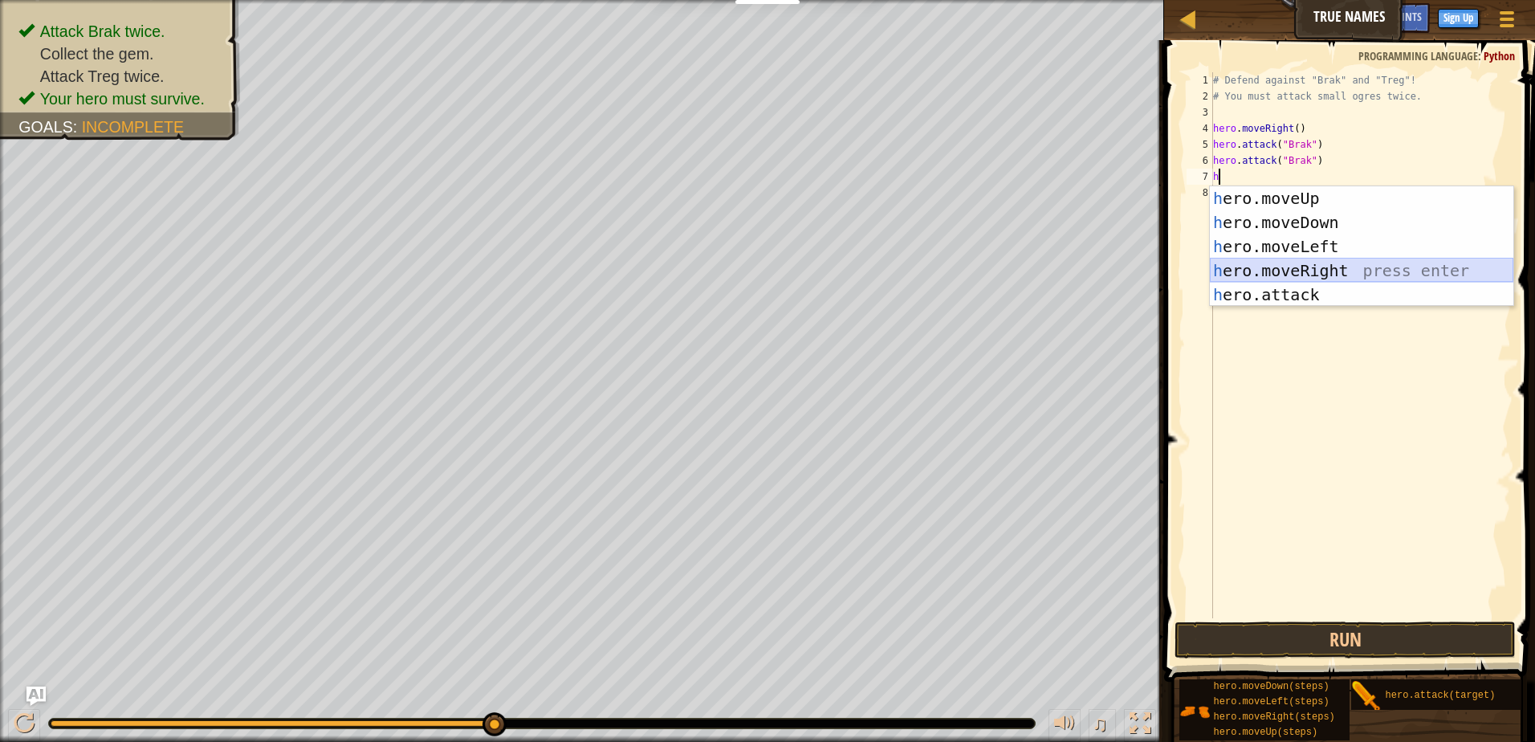
click at [1278, 274] on div "h ero.moveUp press enter h ero.moveDown press enter h ero.moveLeft press enter …" at bounding box center [1361, 270] width 303 height 169
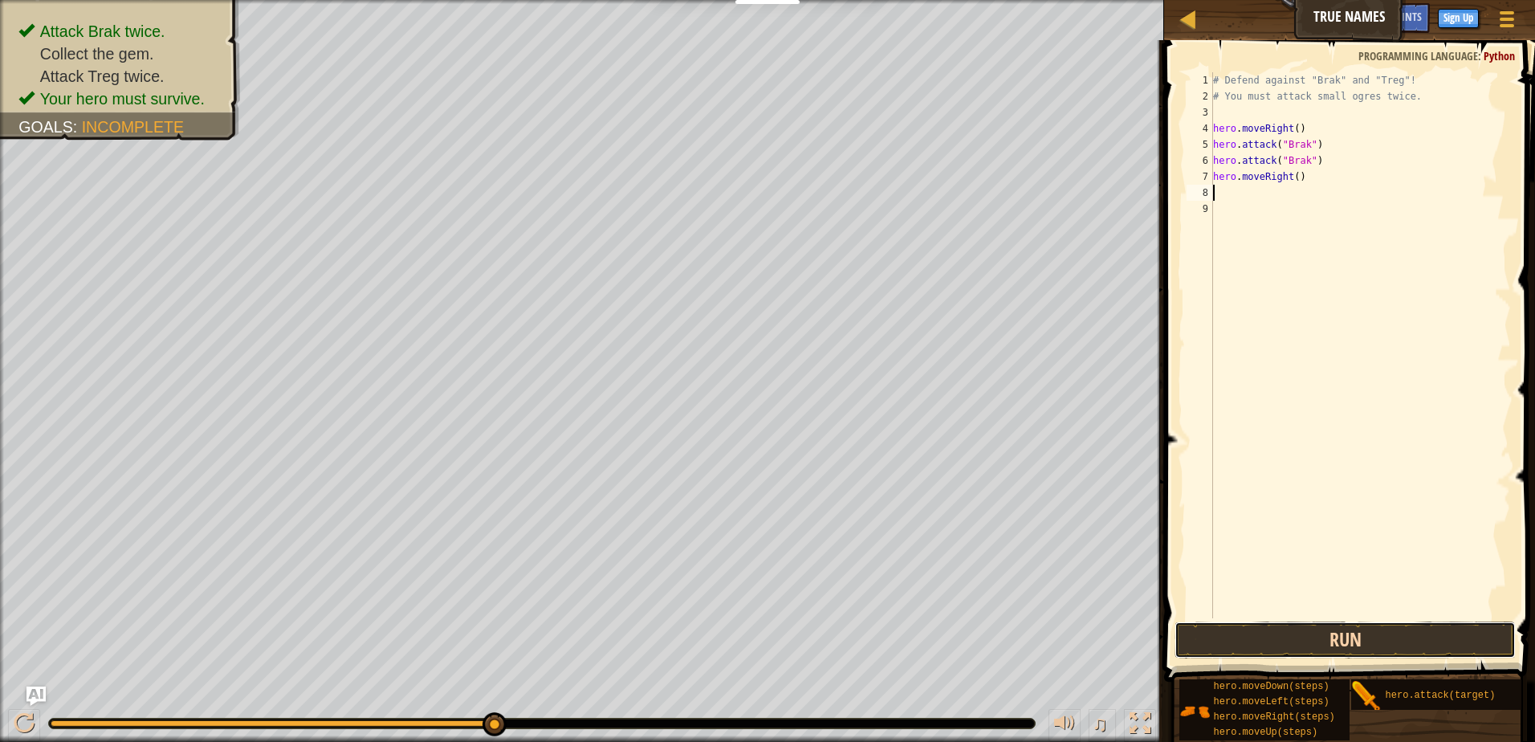
click at [1333, 634] on button "Run" at bounding box center [1344, 639] width 341 height 37
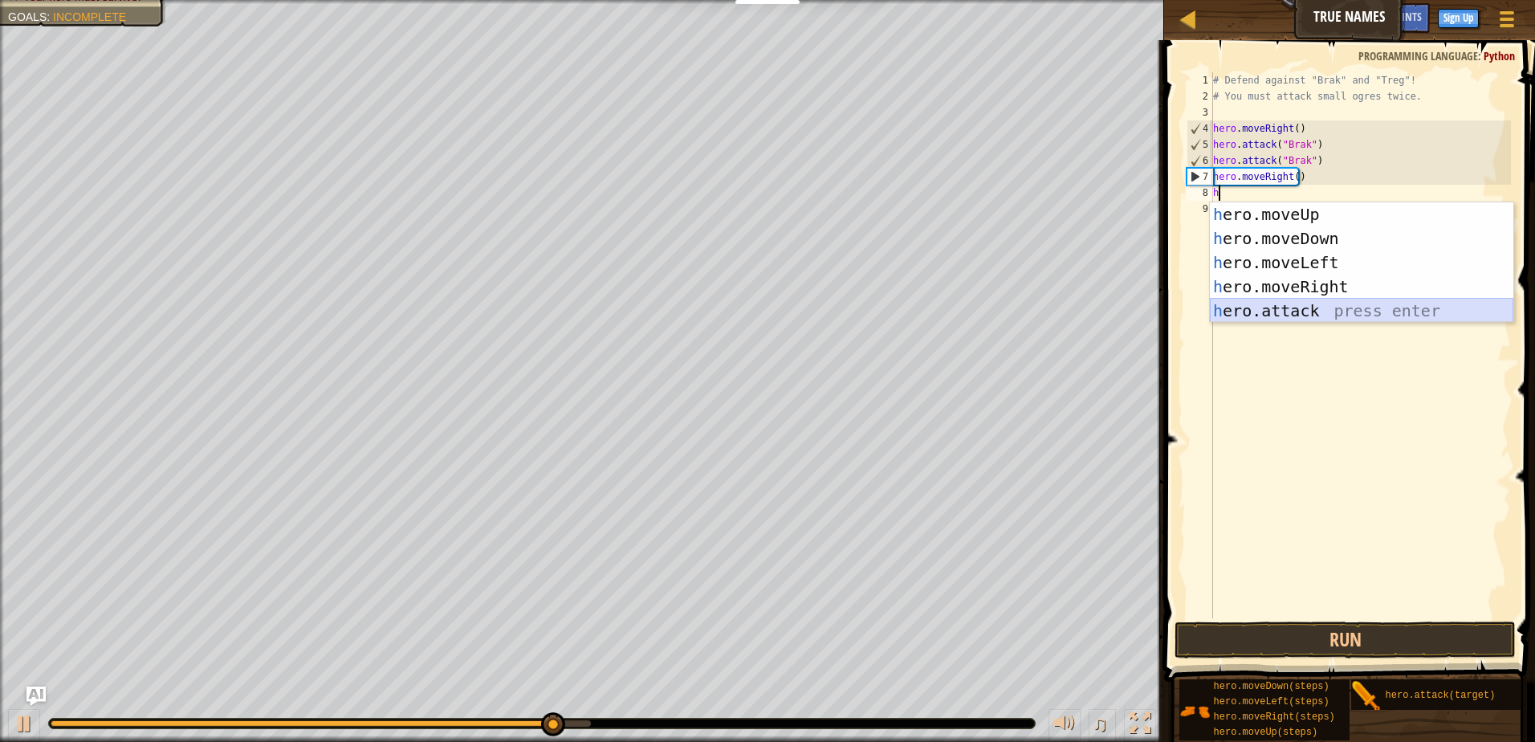
click at [1276, 313] on div "h ero.moveUp press enter h ero.moveDown press enter h ero.moveLeft press enter …" at bounding box center [1361, 286] width 303 height 169
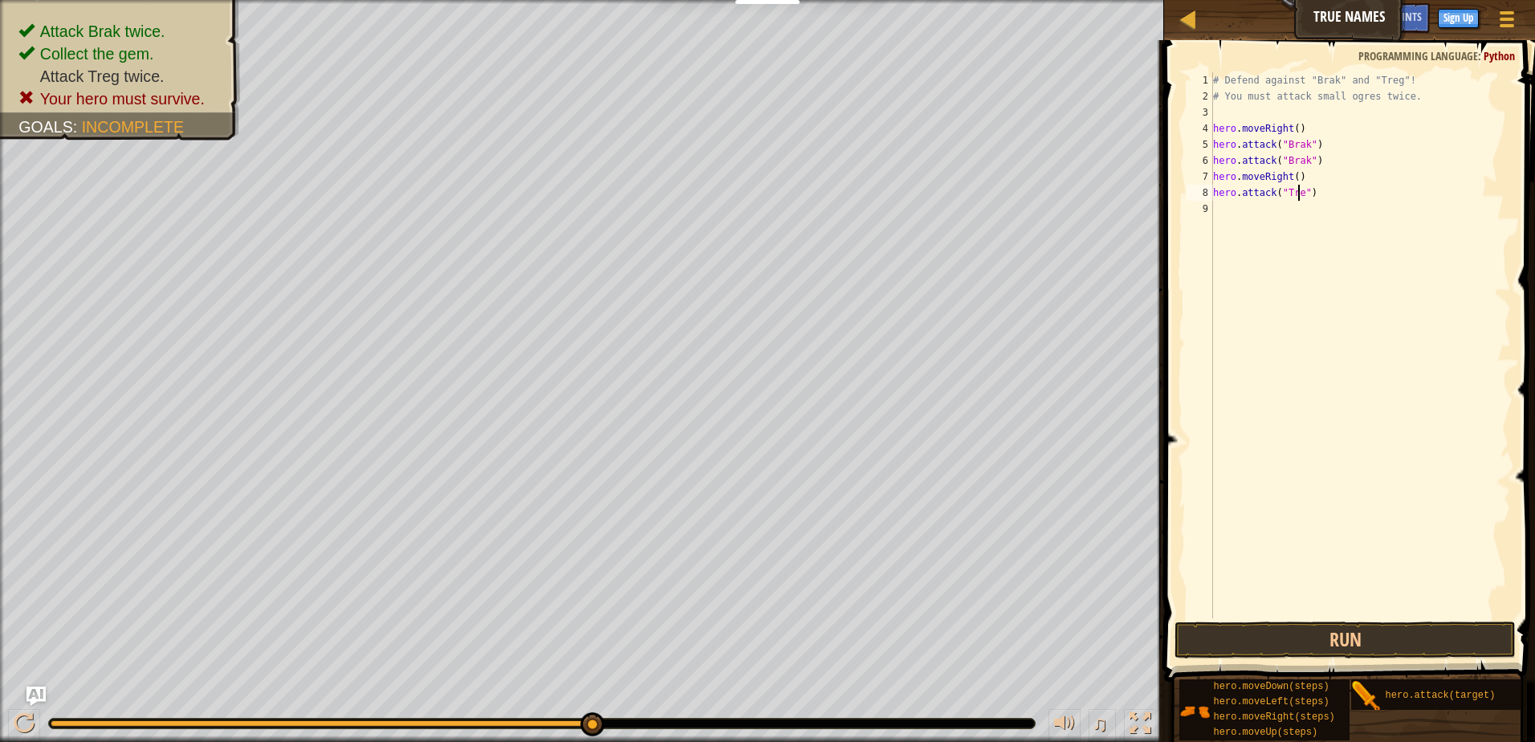
scroll to position [7, 7]
type textarea "hero.attack("Treg")"
click at [1393, 586] on div "hero.attack("Treg") 1 2 3 4 5 6 7 8 9 # Defend against "Brak" and "Treg"! # You…" at bounding box center [1347, 392] width 376 height 689
click at [1410, 617] on div "hero.attack("Treg") 1 2 3 4 5 6 7 8 9 # Defend against "Brak" and "Treg"! # You…" at bounding box center [1347, 392] width 376 height 689
click at [1410, 631] on button "Run" at bounding box center [1344, 639] width 341 height 37
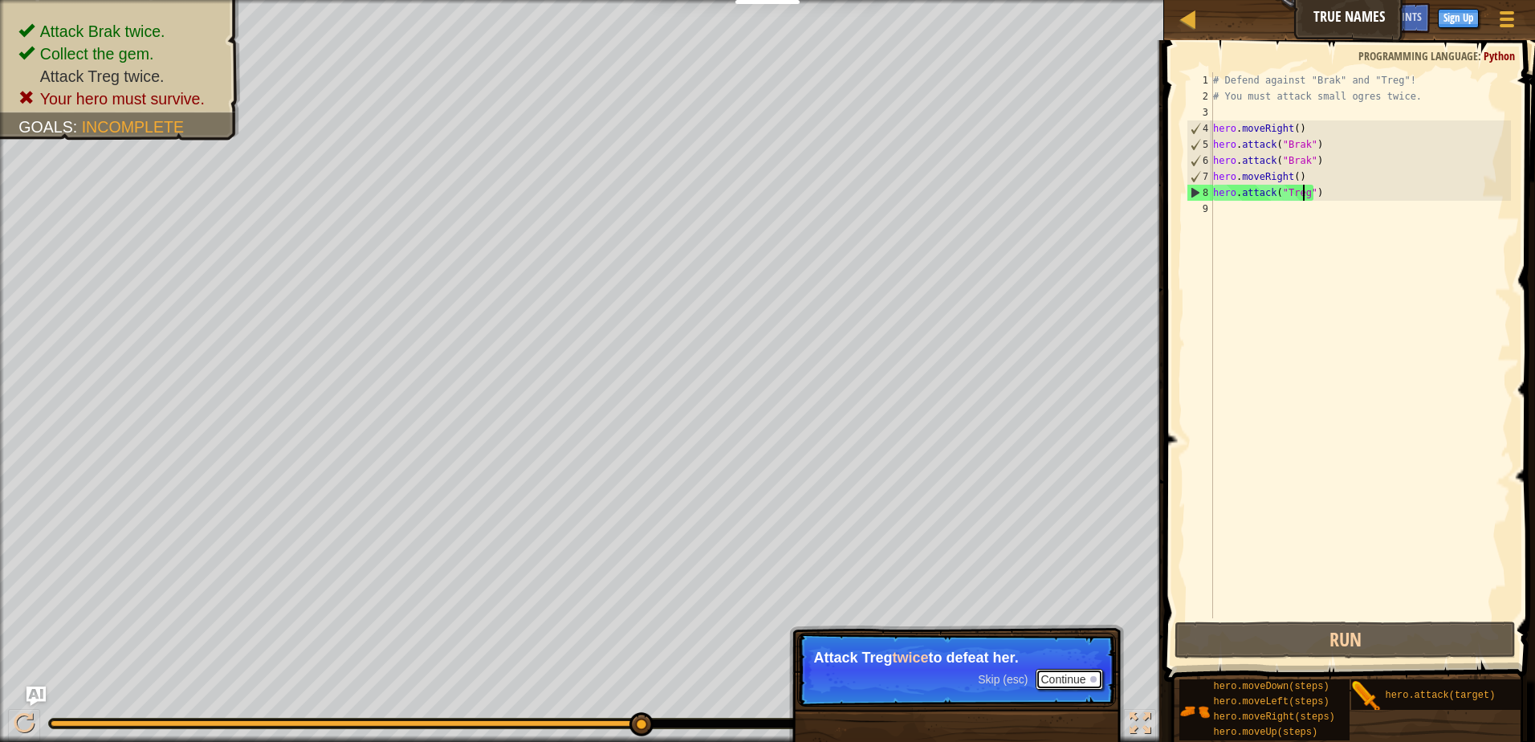
click at [1078, 683] on button "Continue" at bounding box center [1069, 679] width 67 height 21
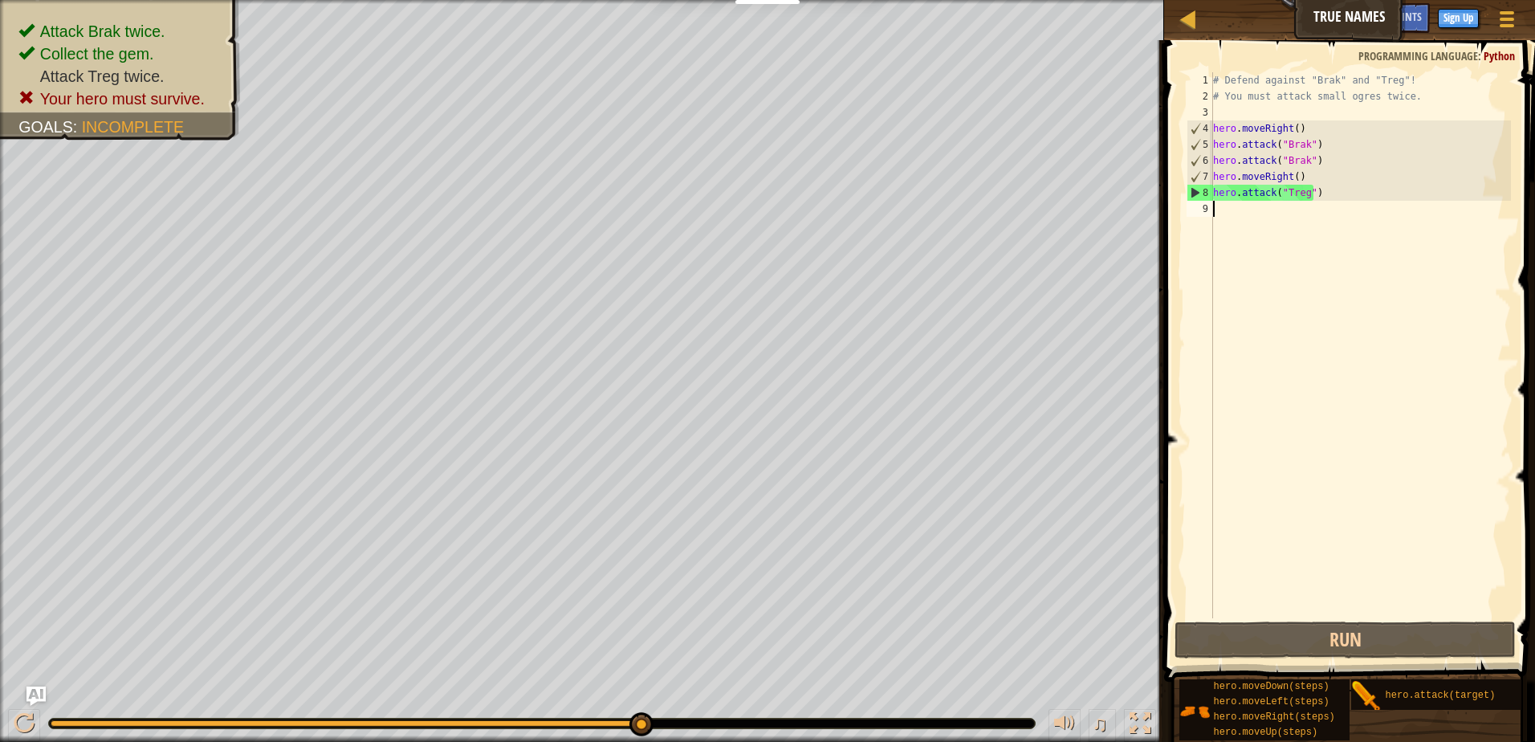
click at [1331, 213] on div "# Defend against "Brak" and "Treg"! # You must attack small ogres twice. hero .…" at bounding box center [1360, 361] width 301 height 578
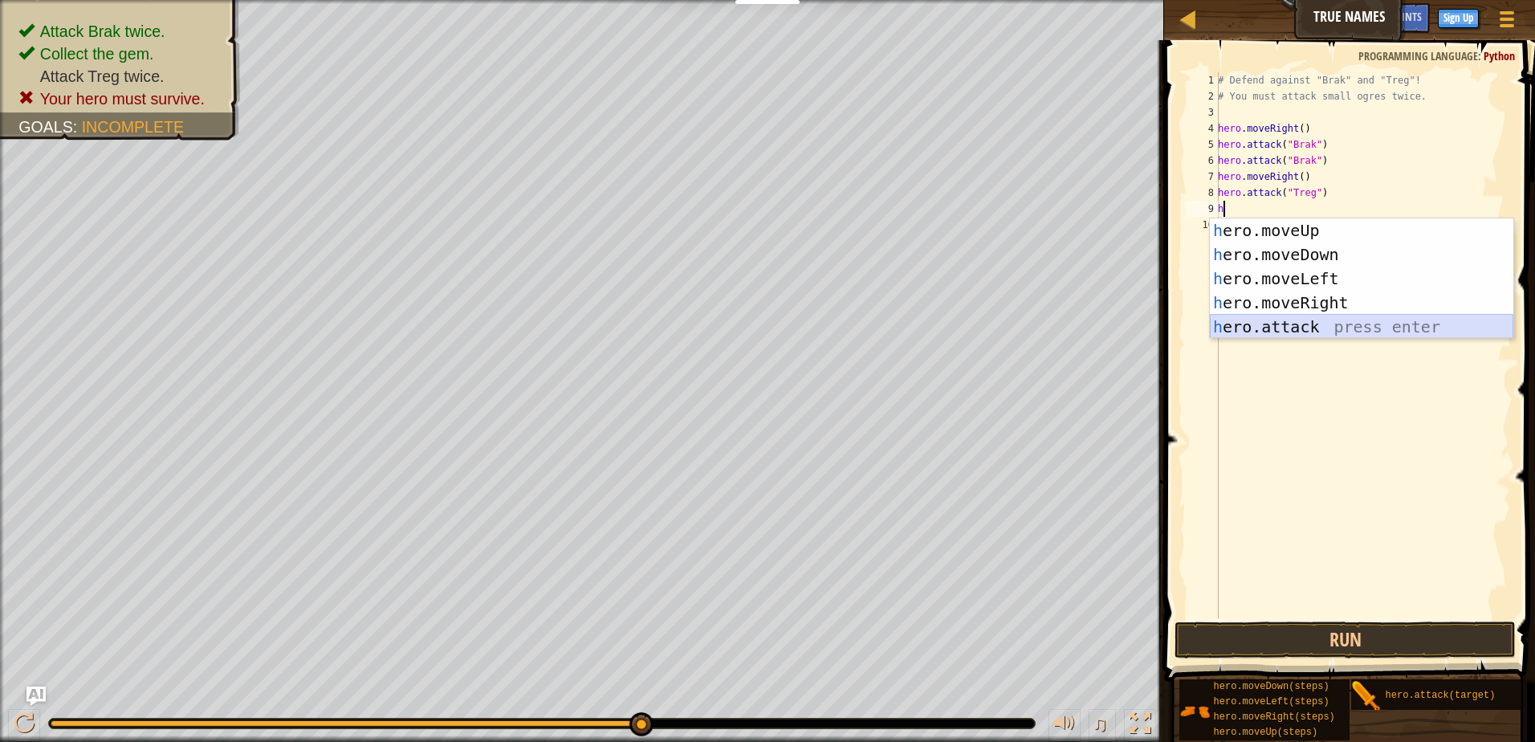
click at [1277, 318] on div "h ero.moveUp press enter h ero.moveDown press enter h ero.moveLeft press enter …" at bounding box center [1361, 302] width 303 height 169
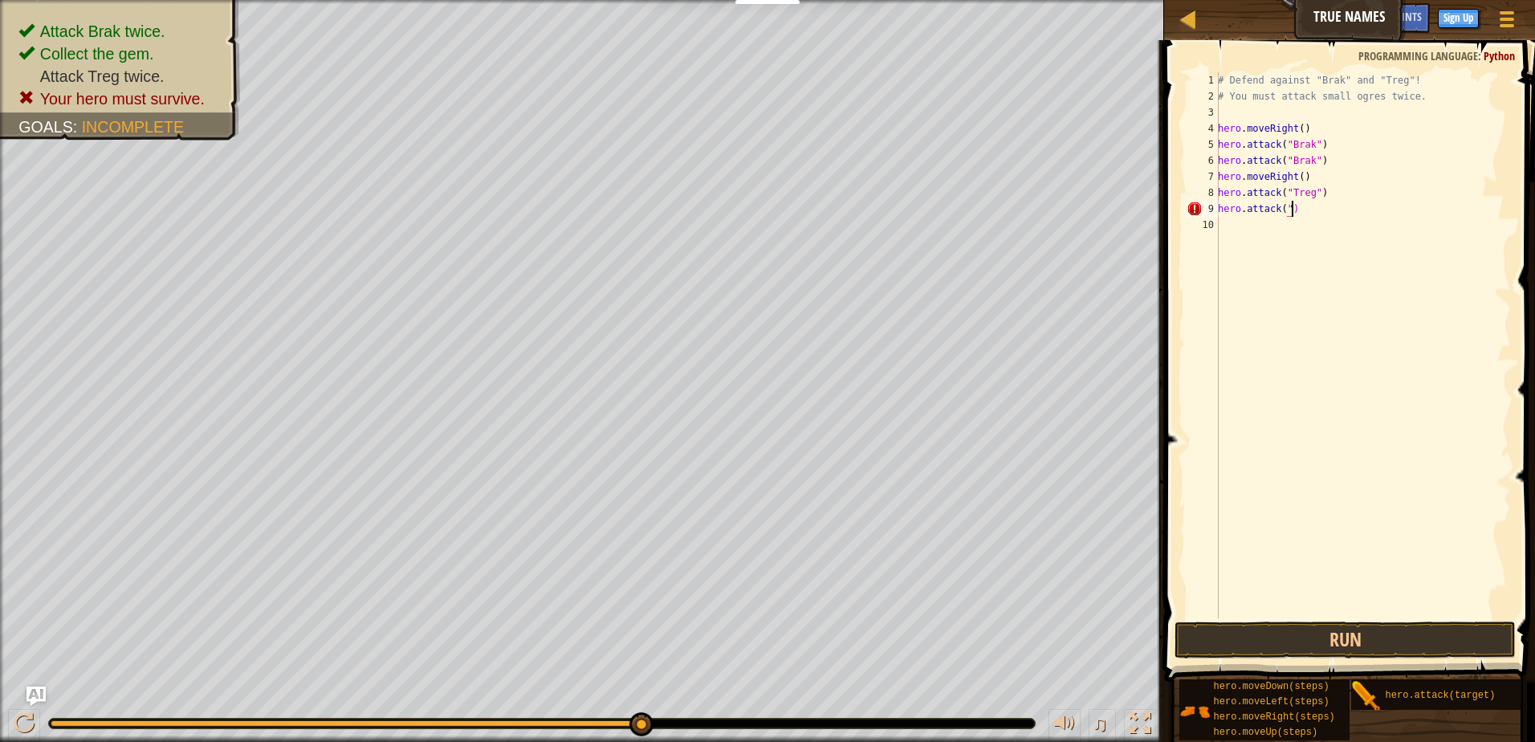
click at [1297, 211] on div "# Defend against "Brak" and "Treg"! # You must attack small ogres twice. hero .…" at bounding box center [1363, 361] width 296 height 578
type textarea "h"
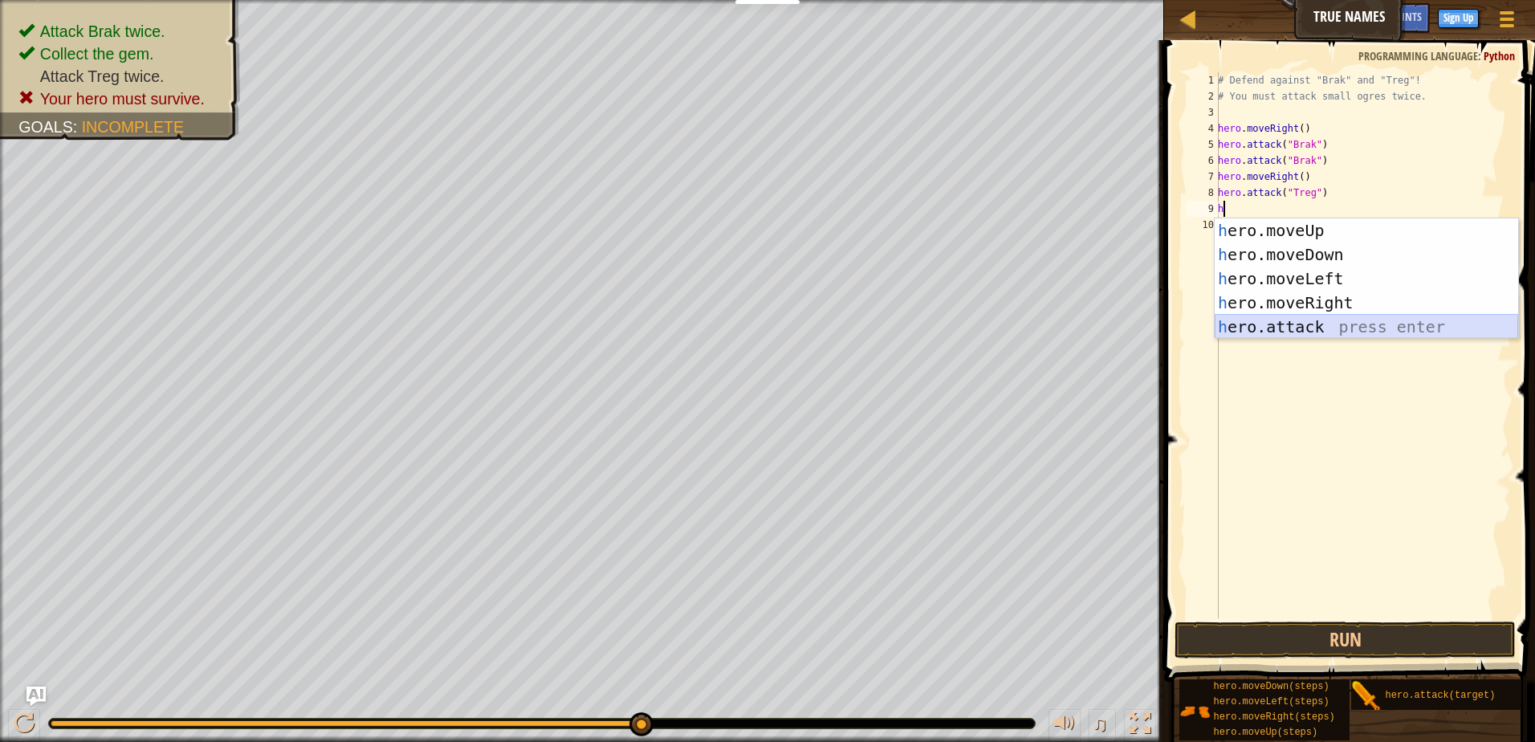
click at [1321, 331] on div "h ero.moveUp press enter h ero.moveDown press enter h ero.moveLeft press enter …" at bounding box center [1366, 302] width 303 height 169
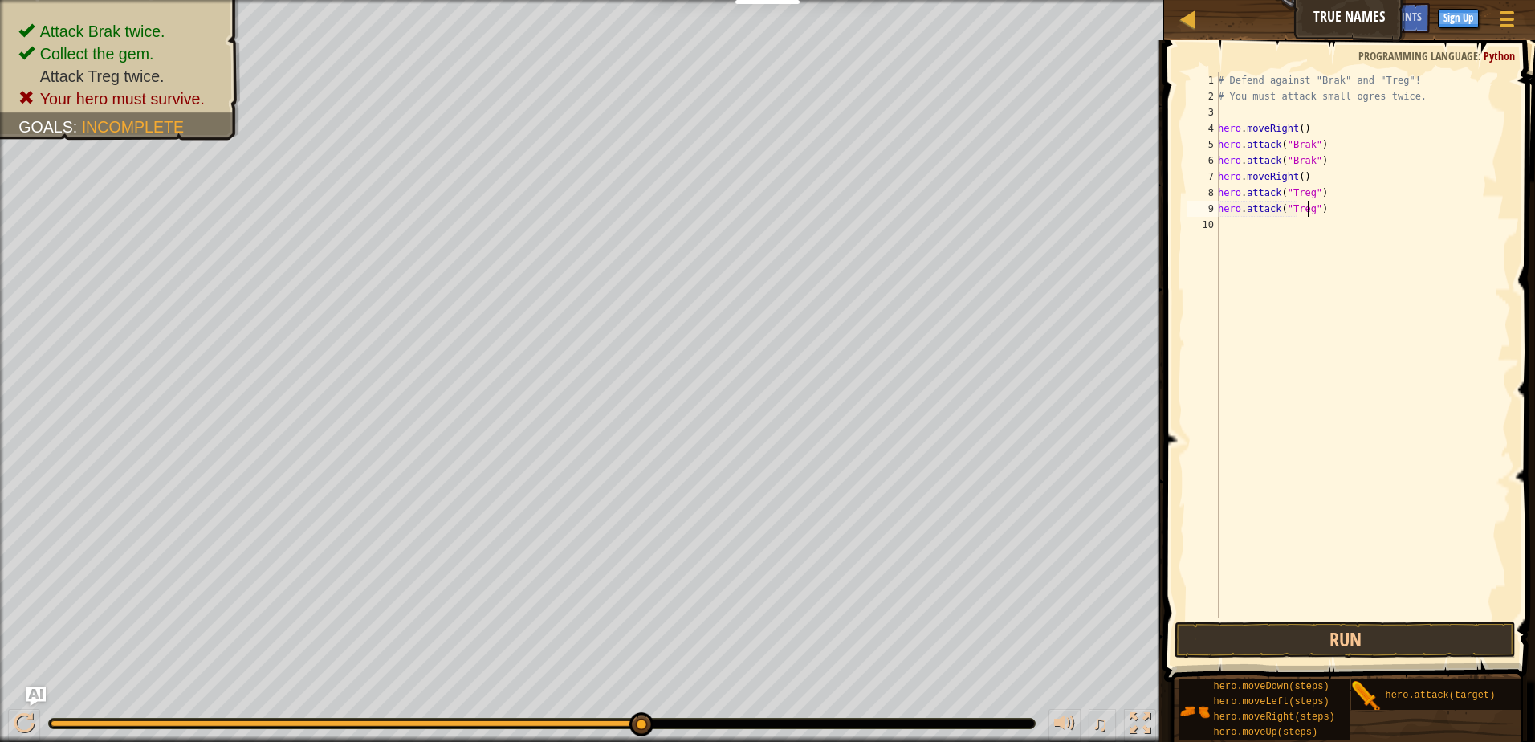
scroll to position [7, 7]
type textarea "hero.attack("Treg")"
drag, startPoint x: 1424, startPoint y: 644, endPoint x: 1435, endPoint y: 661, distance: 20.9
click at [1435, 661] on div "hero.attack("Treg") 1 2 3 4 5 6 7 8 9 10 # Defend against "Brak" and "Treg"! # …" at bounding box center [1347, 392] width 376 height 689
drag, startPoint x: 1436, startPoint y: 652, endPoint x: 1439, endPoint y: 644, distance: 8.4
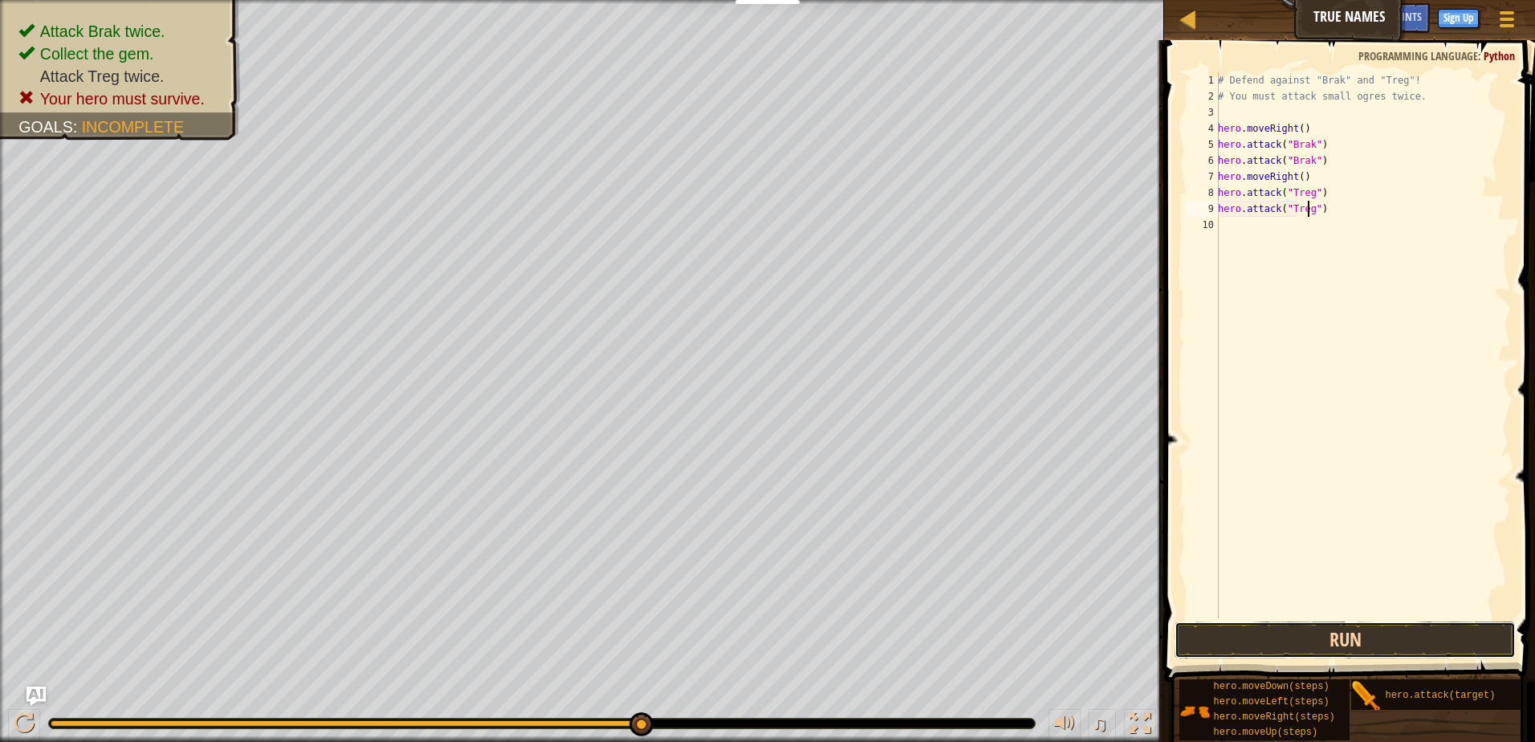
click at [1439, 644] on button "Run" at bounding box center [1344, 639] width 341 height 37
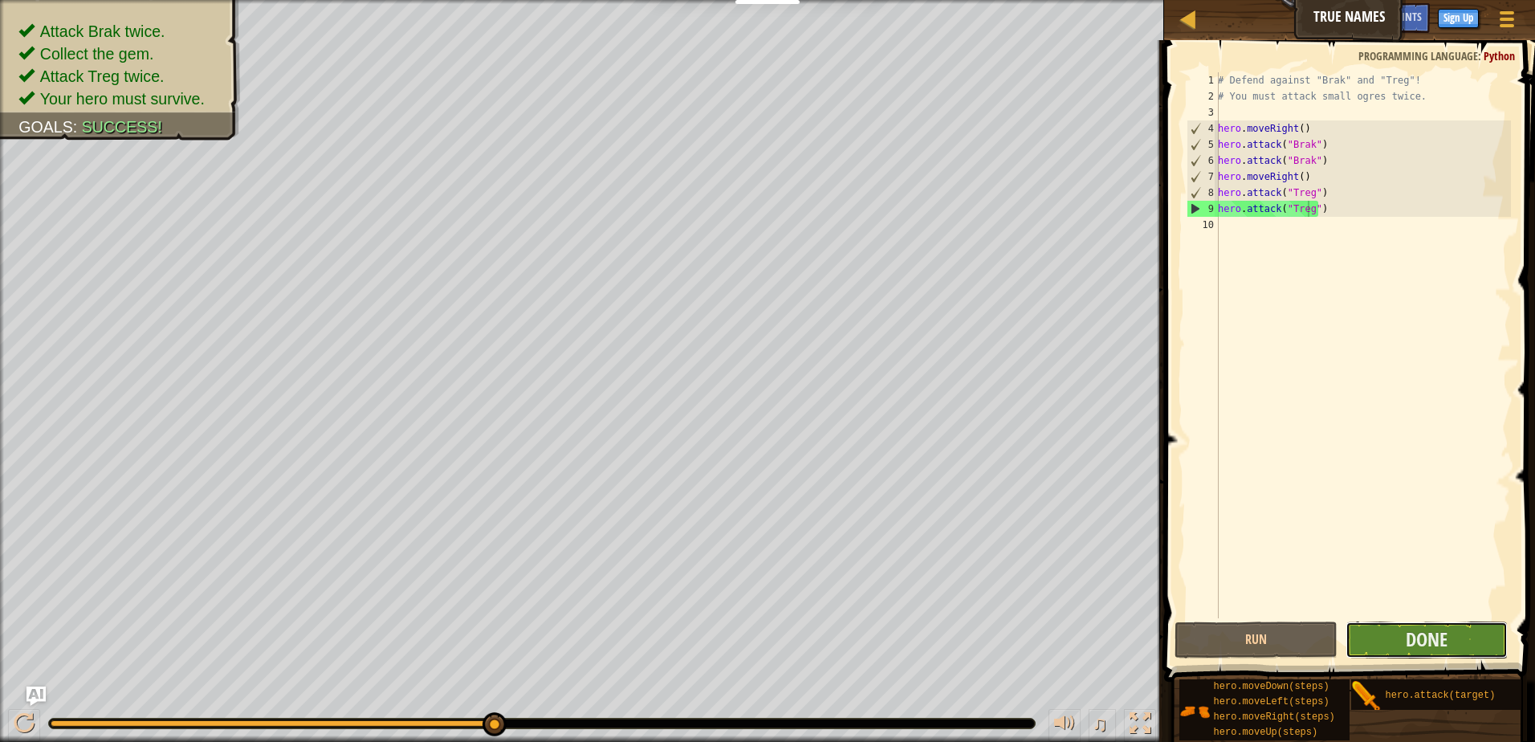
click at [1476, 626] on button "Done" at bounding box center [1426, 639] width 163 height 37
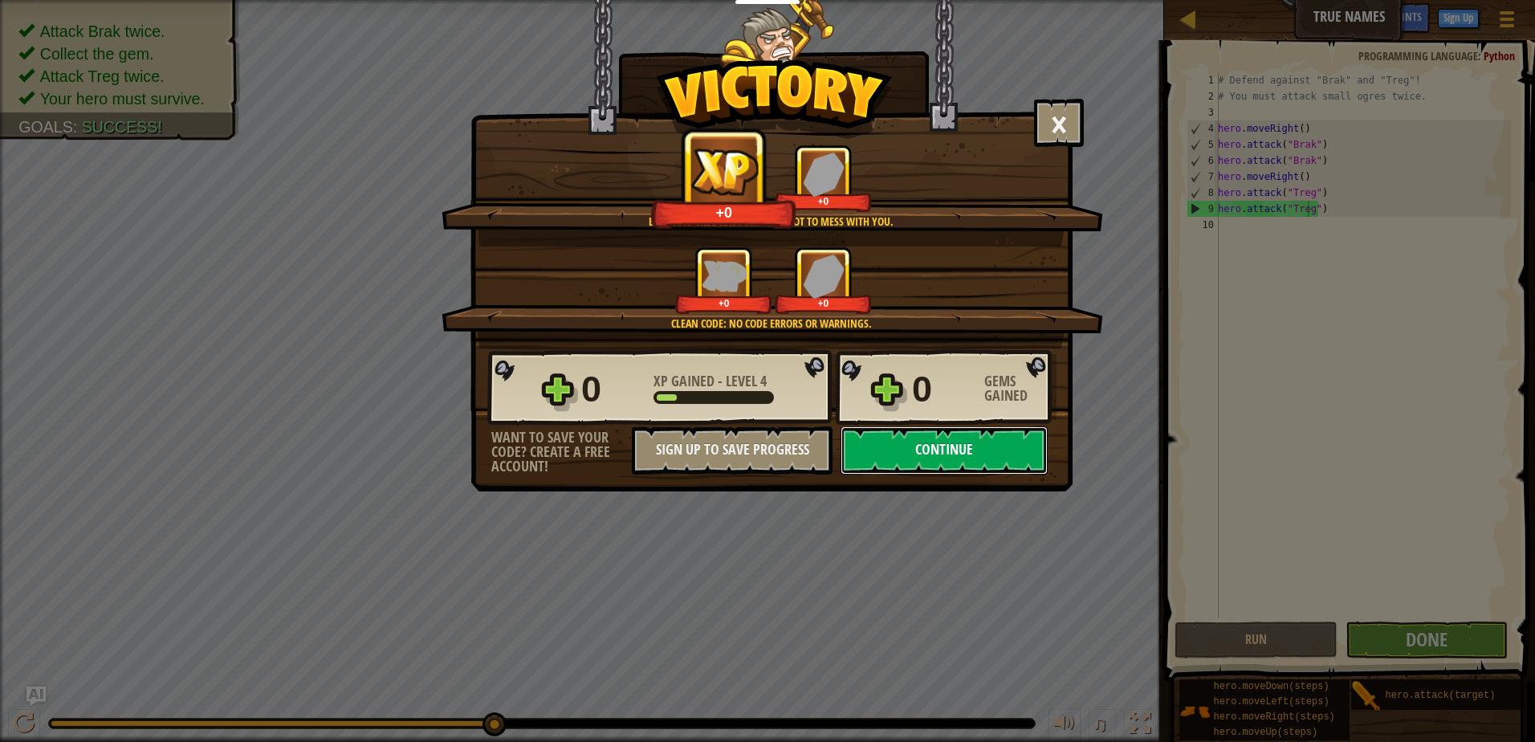
click at [977, 458] on button "Continue" at bounding box center [944, 450] width 207 height 48
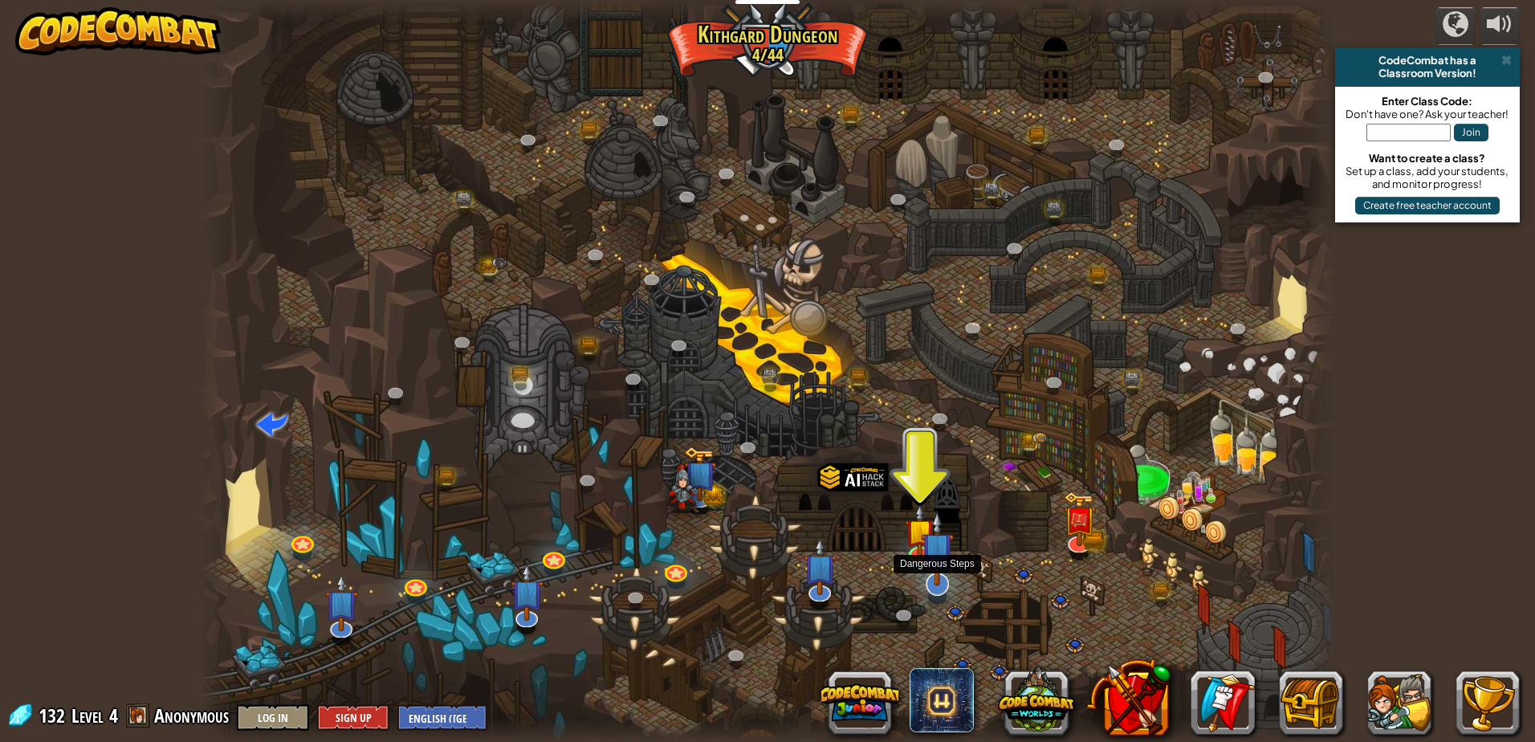
click at [930, 580] on img at bounding box center [937, 549] width 33 height 76
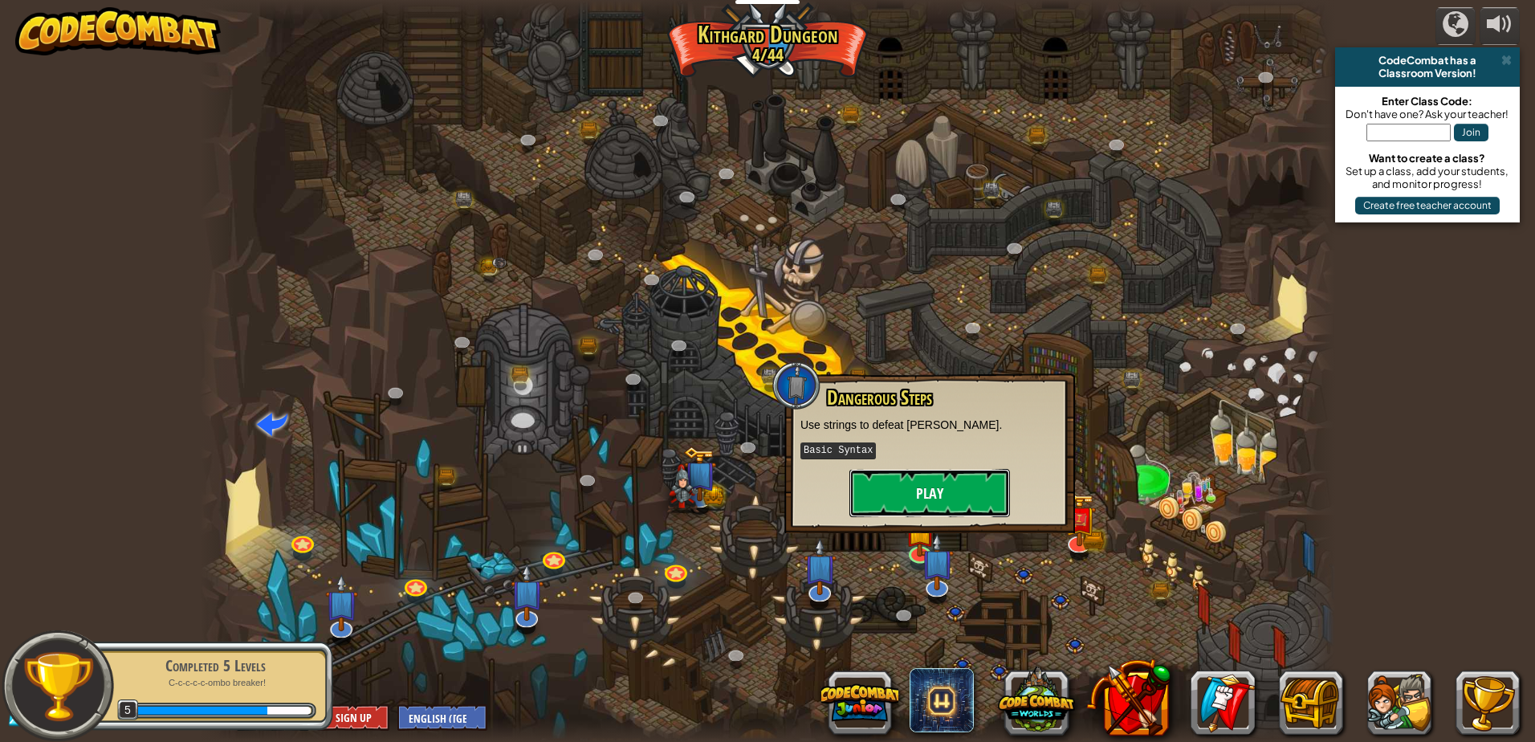
click at [927, 470] on button "Play" at bounding box center [929, 493] width 161 height 48
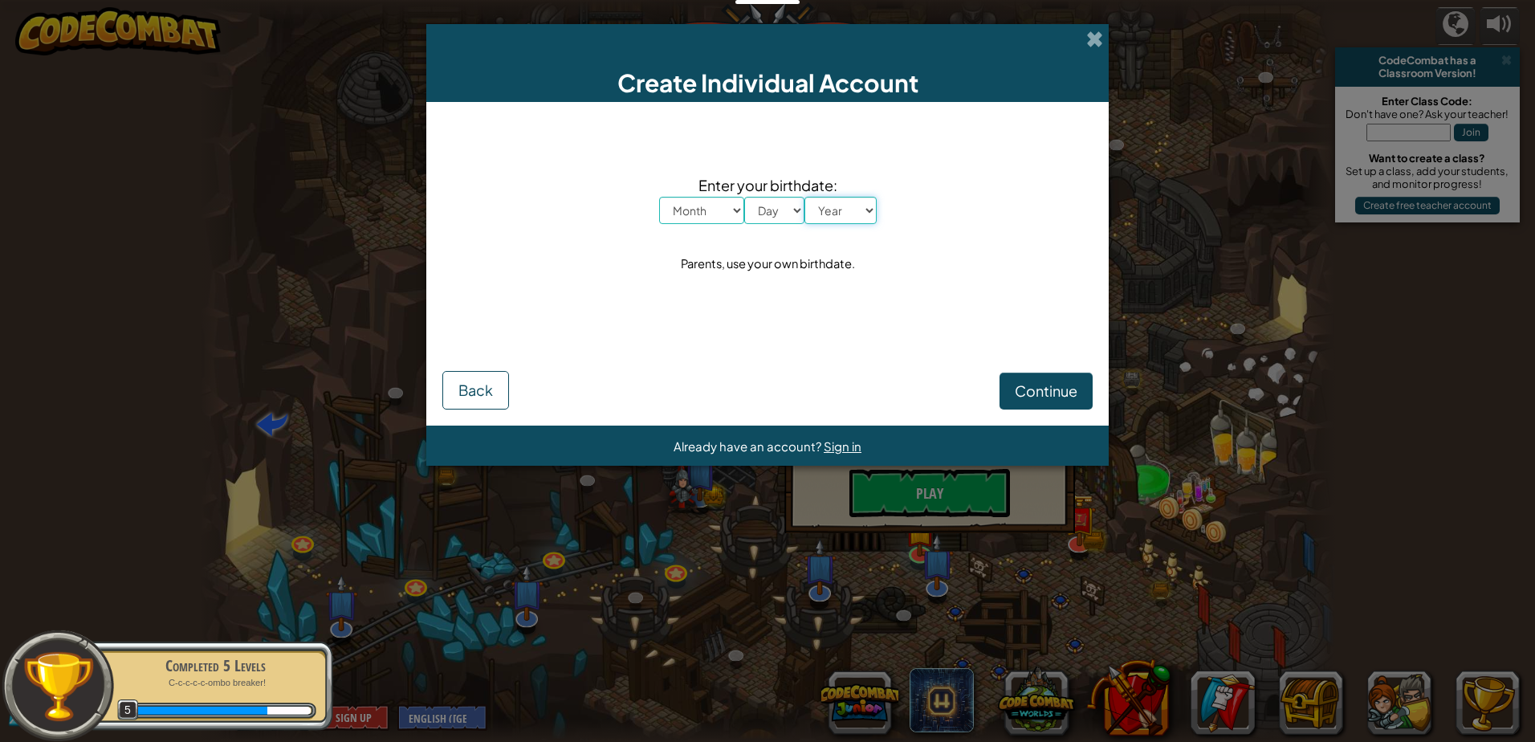
click at [848, 203] on select "Year [DATE] 2024 2023 2022 2021 2020 2019 2018 2017 2016 2015 2014 2013 2012 20…" at bounding box center [840, 210] width 72 height 27
click at [804, 197] on select "Year [DATE] 2024 2023 2022 2021 2020 2019 2018 2017 2016 2015 2014 2013 2012 20…" at bounding box center [840, 210] width 72 height 27
click at [811, 205] on select "Year [DATE] 2024 2023 2022 2021 2020 2019 2018 2017 2016 2015 2014 2013 2012 20…" at bounding box center [840, 210] width 72 height 27
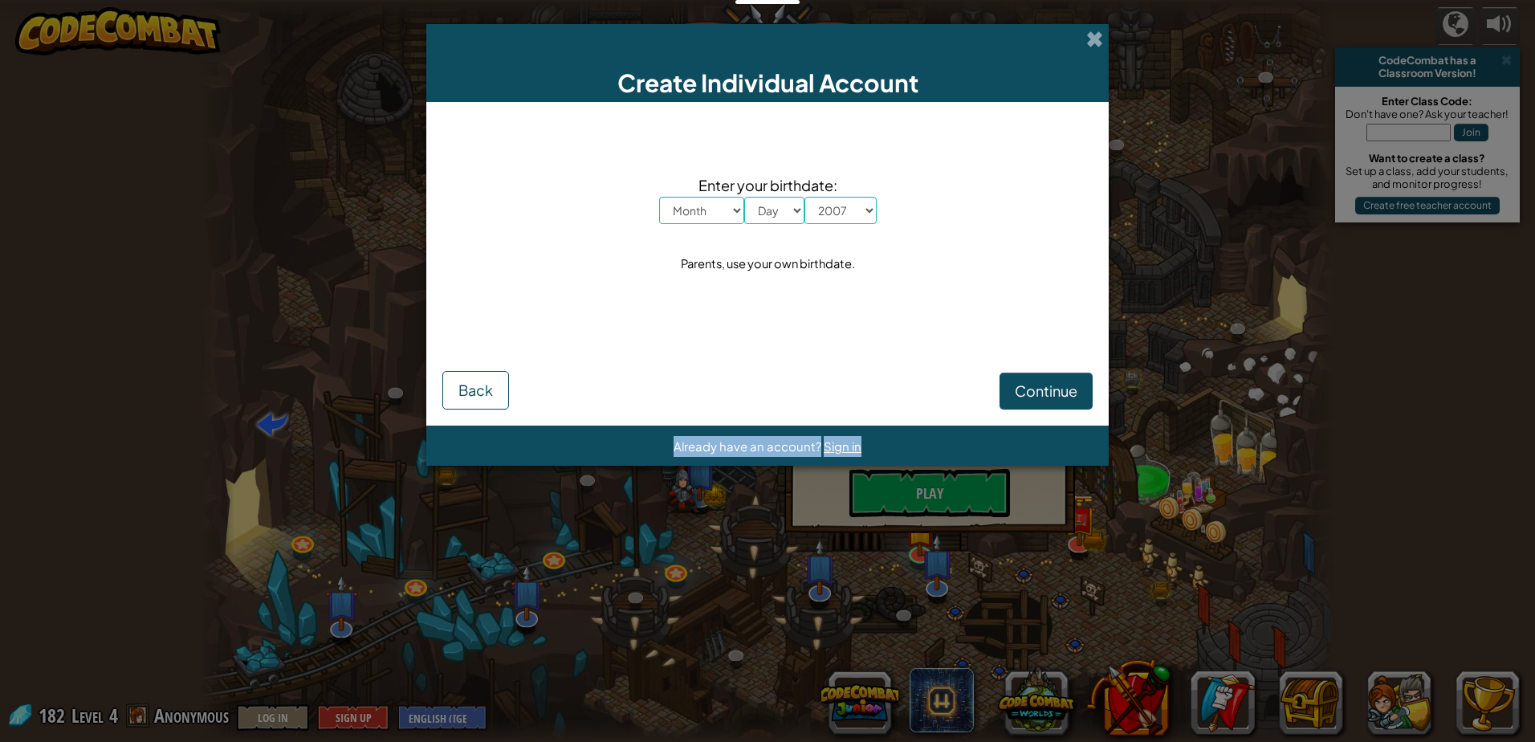
drag, startPoint x: 881, startPoint y: 445, endPoint x: 824, endPoint y: 298, distance: 157.6
click at [849, 349] on div "Create Individual Account Enter your birthdate: Month January February March Ap…" at bounding box center [767, 245] width 682 height 442
click at [851, 218] on select "Year [DATE] 2024 2023 2022 2021 2020 2019 2018 2017 2016 2015 2014 2013 2012 20…" at bounding box center [840, 210] width 72 height 27
select select "1998"
click at [804, 197] on select "Year [DATE] 2024 2023 2022 2021 2020 2019 2018 2017 2016 2015 2014 2013 2012 20…" at bounding box center [840, 210] width 72 height 27
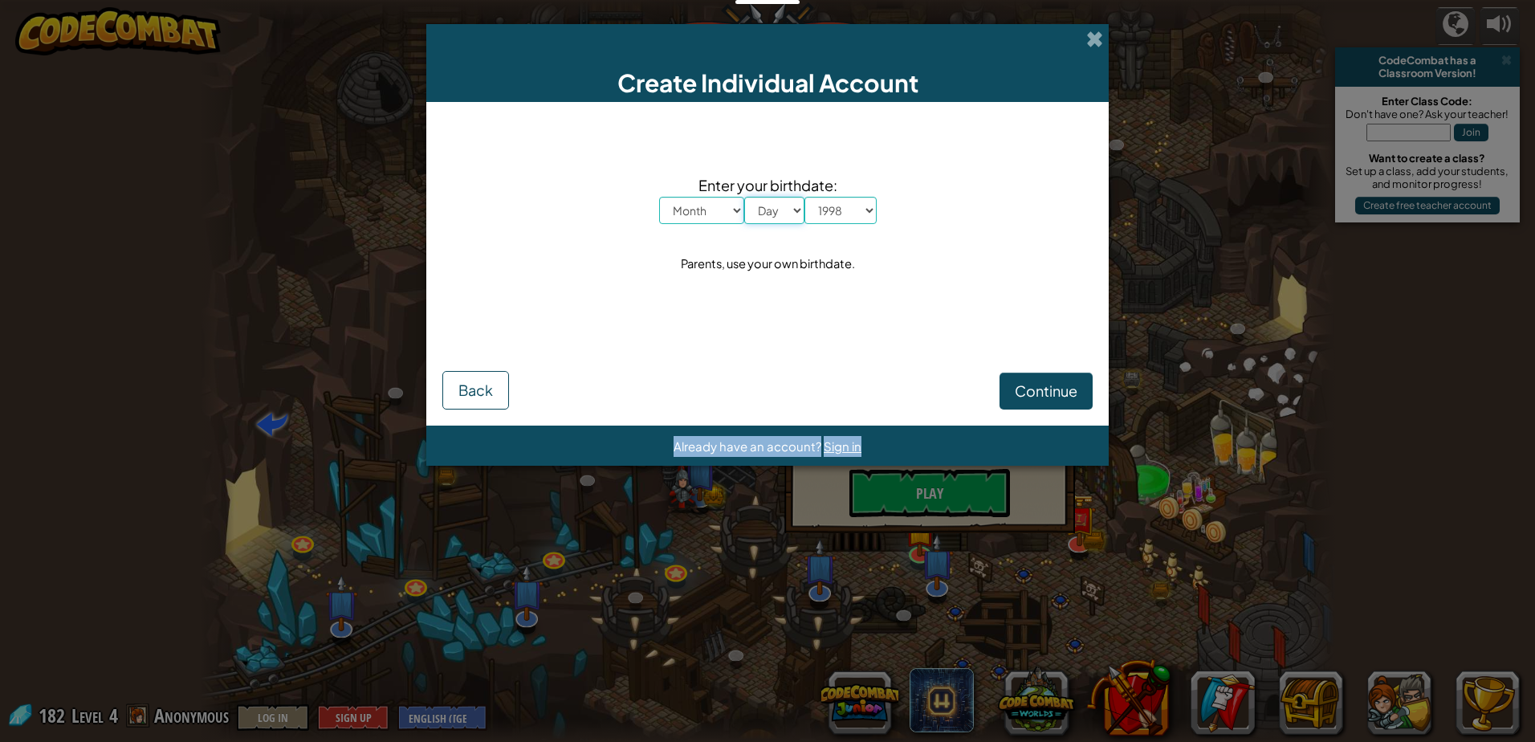
click at [760, 214] on select "Day 1 2 3 4 5 6 7 8 9 10 11 12 13 14 15 16 17 18 19 20 21 22 23 24 25 26 27 28 …" at bounding box center [774, 210] width 60 height 27
select select "3"
click at [744, 197] on select "Day 1 2 3 4 5 6 7 8 9 10 11 12 13 14 15 16 17 18 19 20 21 22 23 24 25 26 27 28 …" at bounding box center [774, 210] width 60 height 27
drag, startPoint x: 704, startPoint y: 210, endPoint x: 702, endPoint y: 226, distance: 17.0
click at [702, 213] on select "Month January February March April May June July August September October Novem…" at bounding box center [701, 210] width 85 height 27
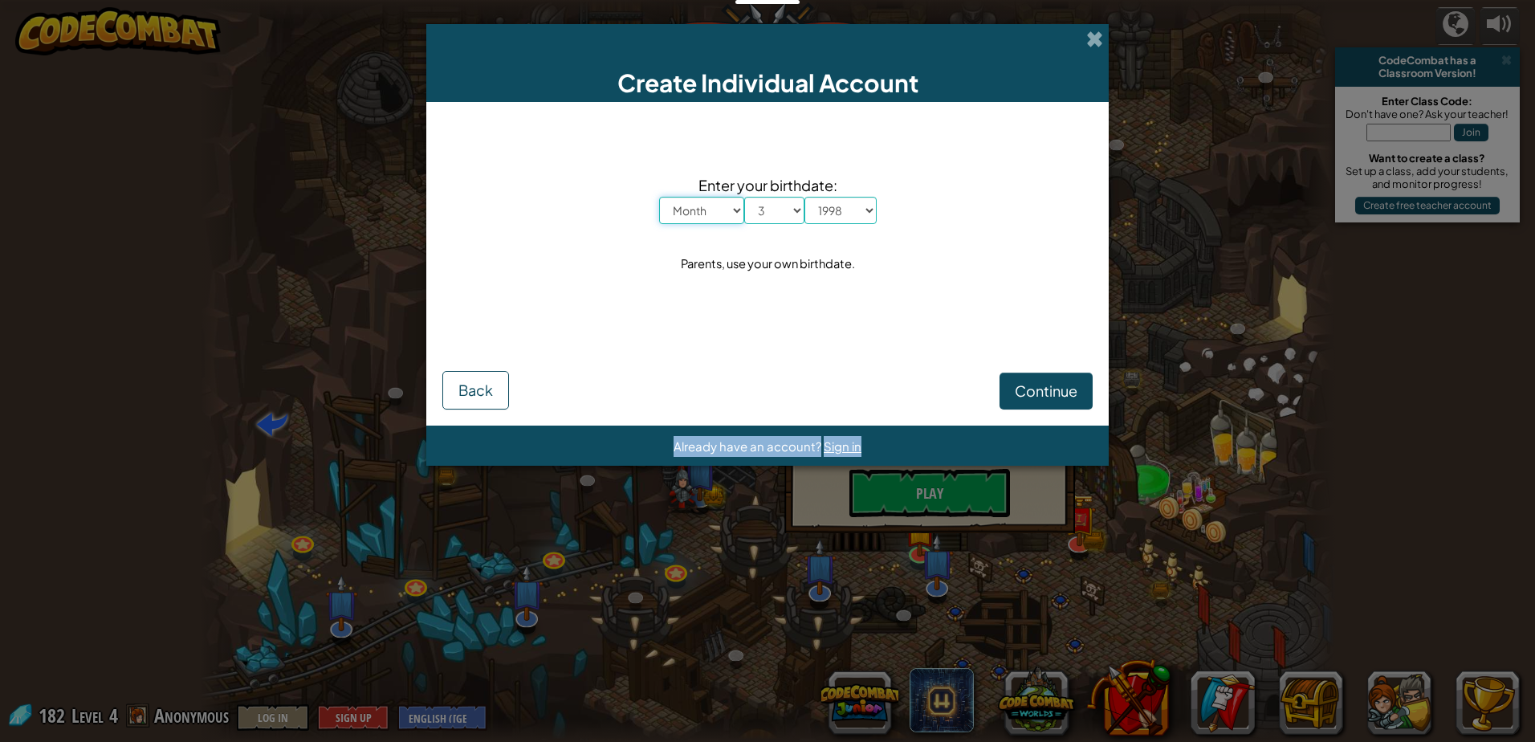
select select "10"
click at [659, 197] on select "Month January February March April May June July August September October Novem…" at bounding box center [701, 210] width 85 height 27
click at [1028, 376] on button "Continue" at bounding box center [1045, 390] width 93 height 37
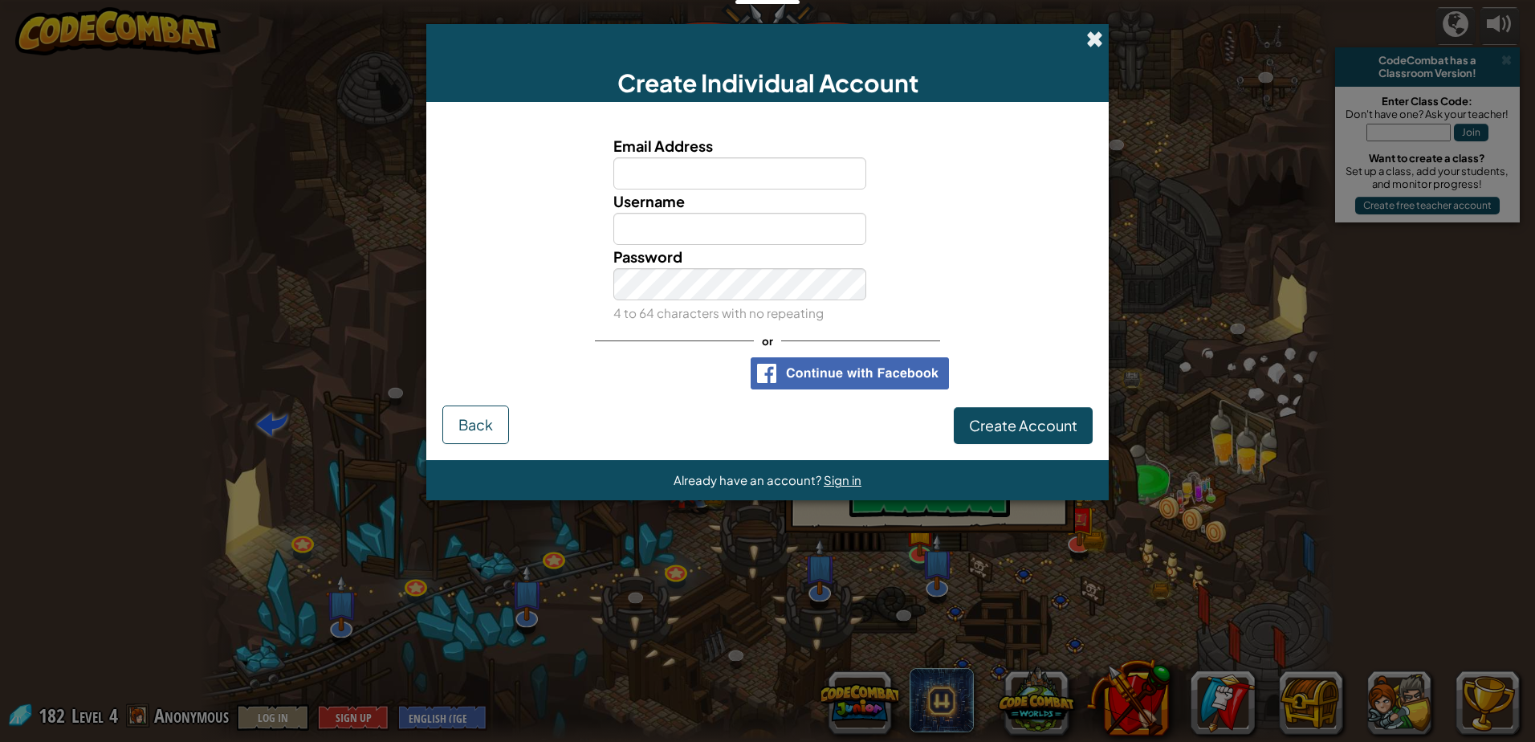
click at [1091, 35] on span at bounding box center [1094, 39] width 17 height 17
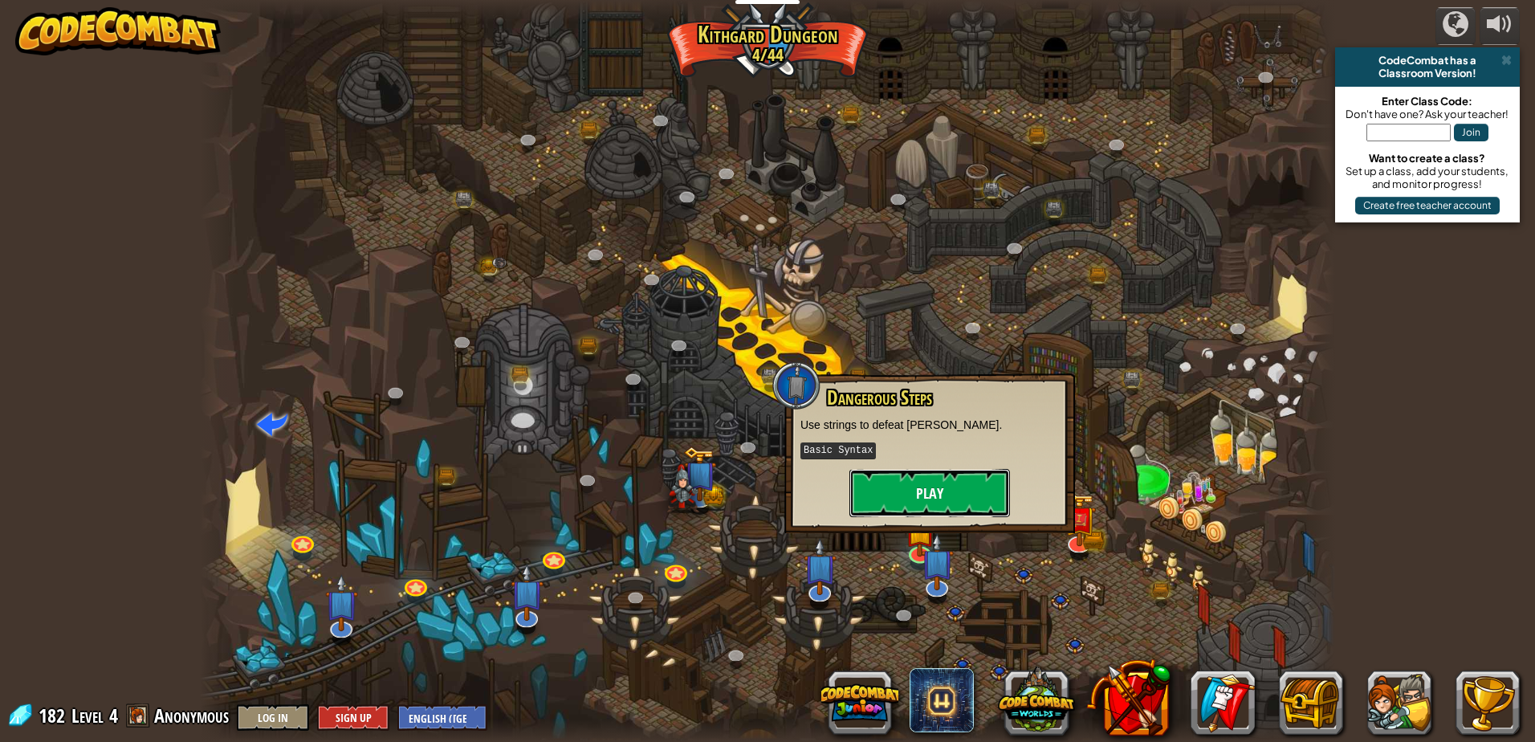
click at [971, 491] on button "Play" at bounding box center [929, 493] width 161 height 48
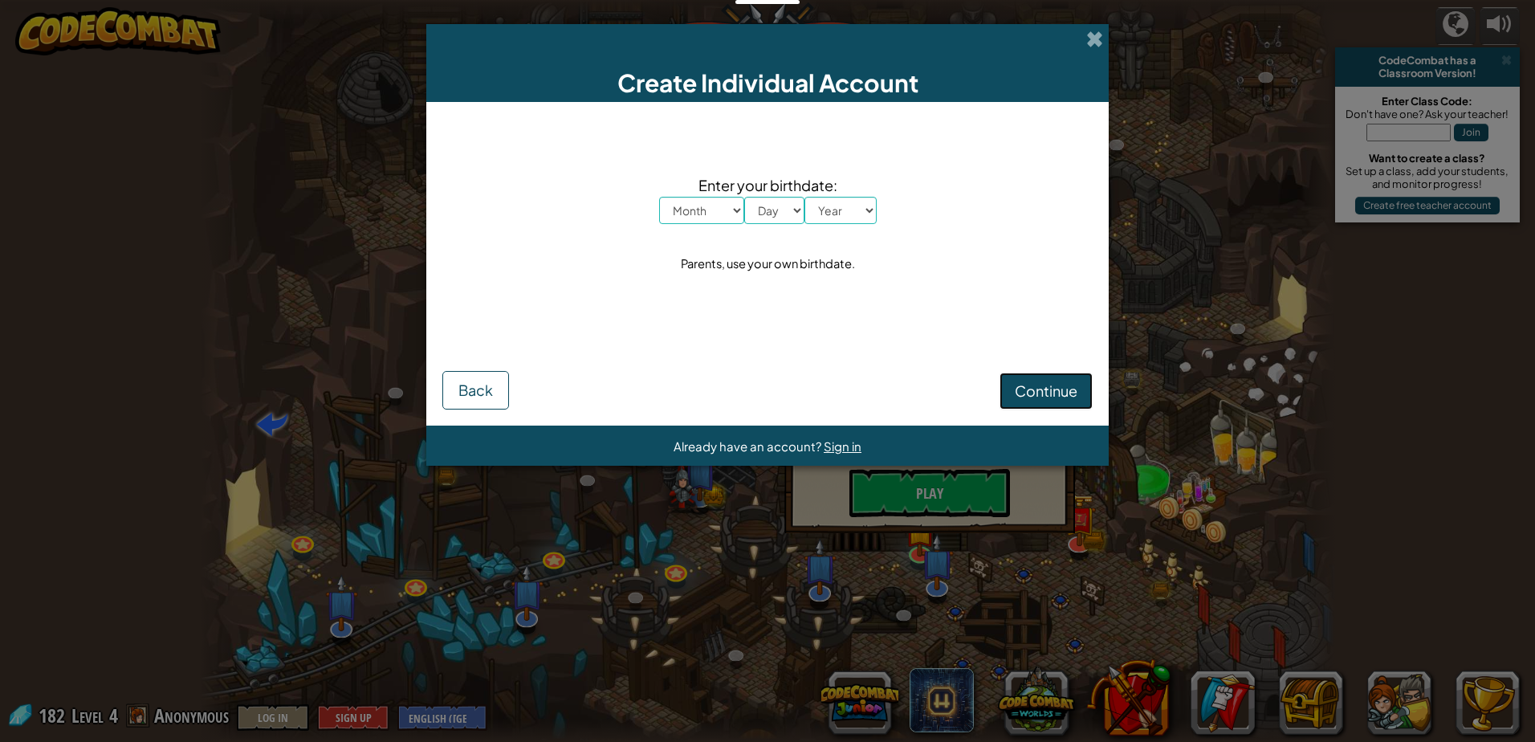
click at [1020, 390] on span "Continue" at bounding box center [1046, 390] width 63 height 18
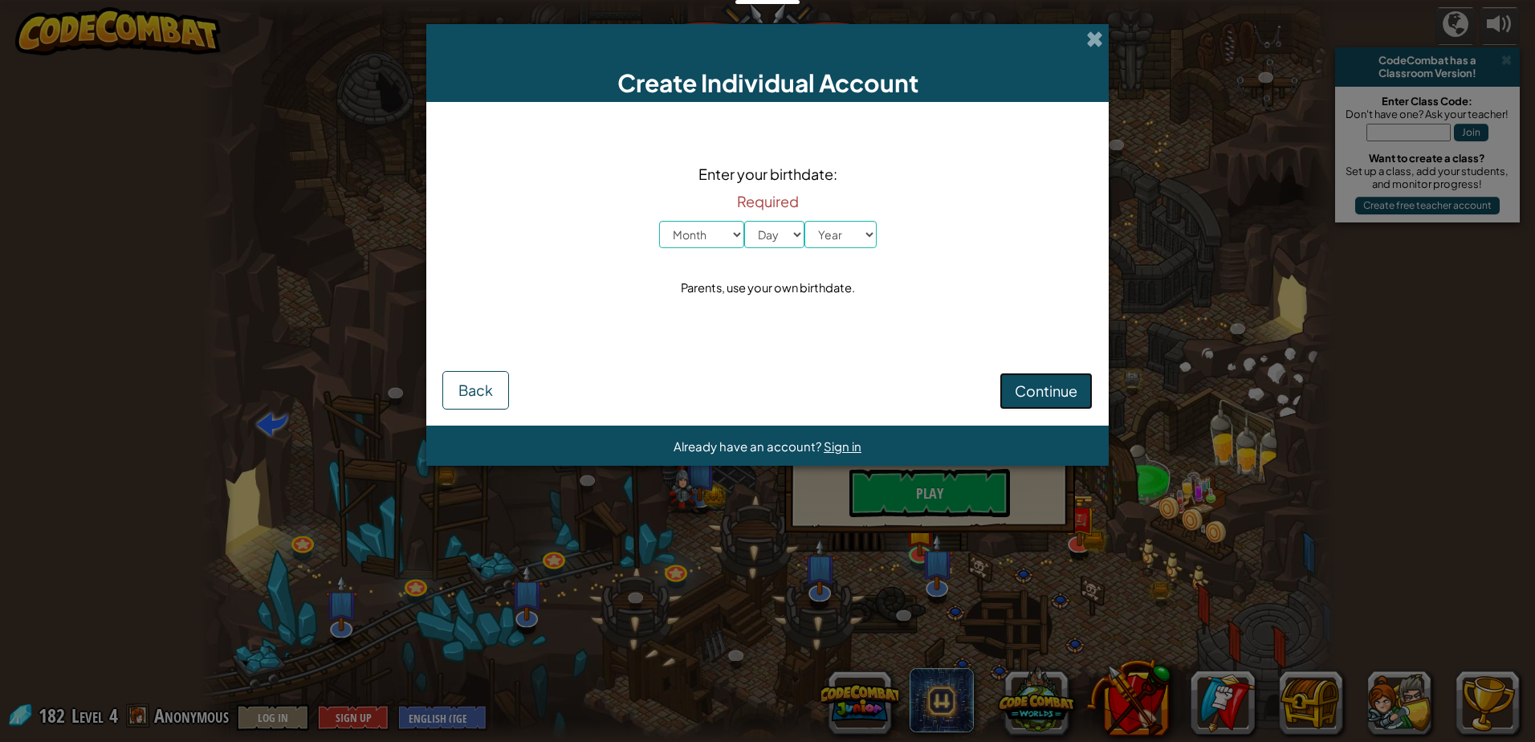
drag, startPoint x: 1015, startPoint y: 387, endPoint x: 785, endPoint y: 351, distance: 232.4
click at [1001, 383] on button "Continue" at bounding box center [1045, 390] width 93 height 37
click at [444, 399] on button "Back" at bounding box center [475, 390] width 67 height 39
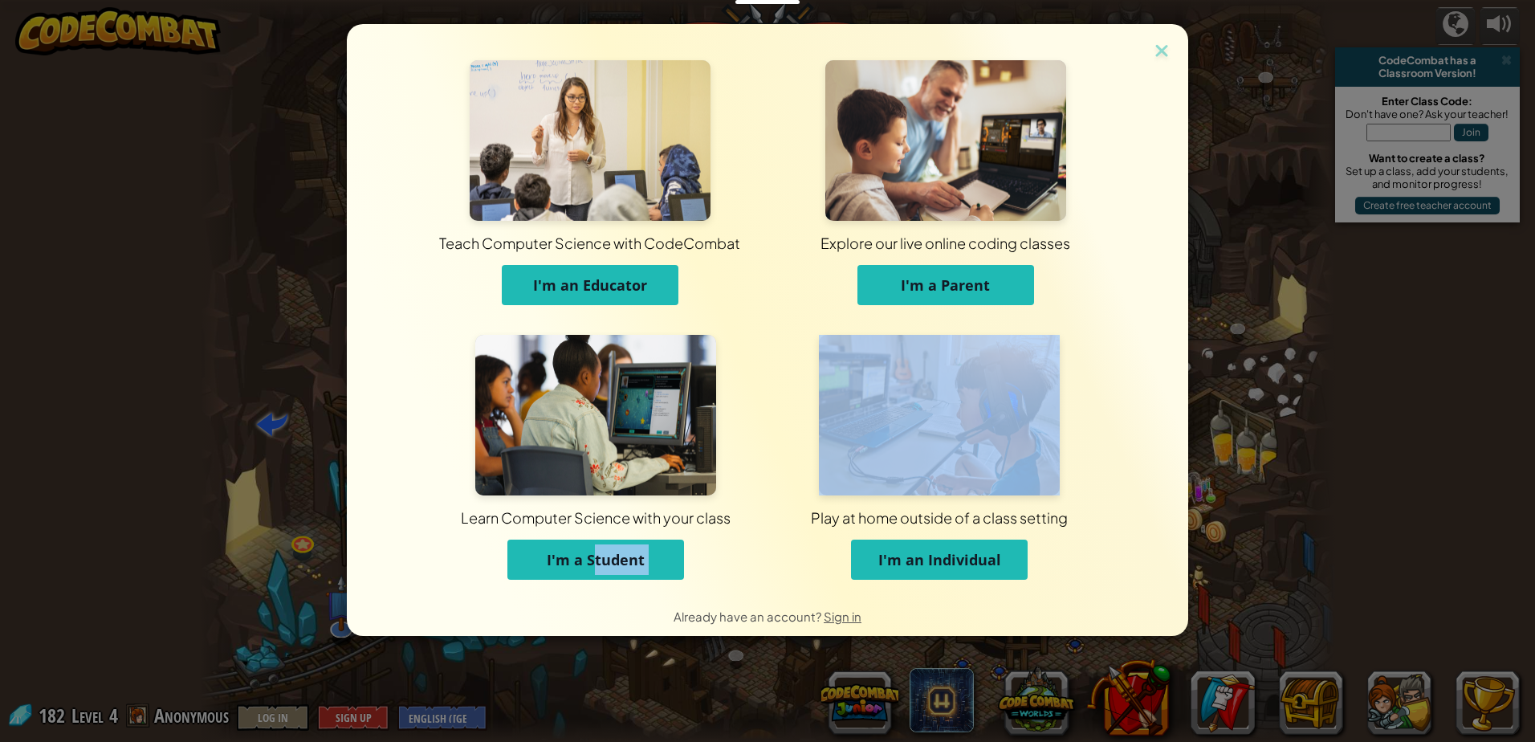
drag, startPoint x: 592, startPoint y: 532, endPoint x: 603, endPoint y: 551, distance: 21.6
click at [602, 550] on div "Learn Computer Science with your class I'm a Student Play at home outside of a …" at bounding box center [767, 465] width 687 height 261
click at [557, 556] on span "I'm a Student" at bounding box center [596, 559] width 98 height 19
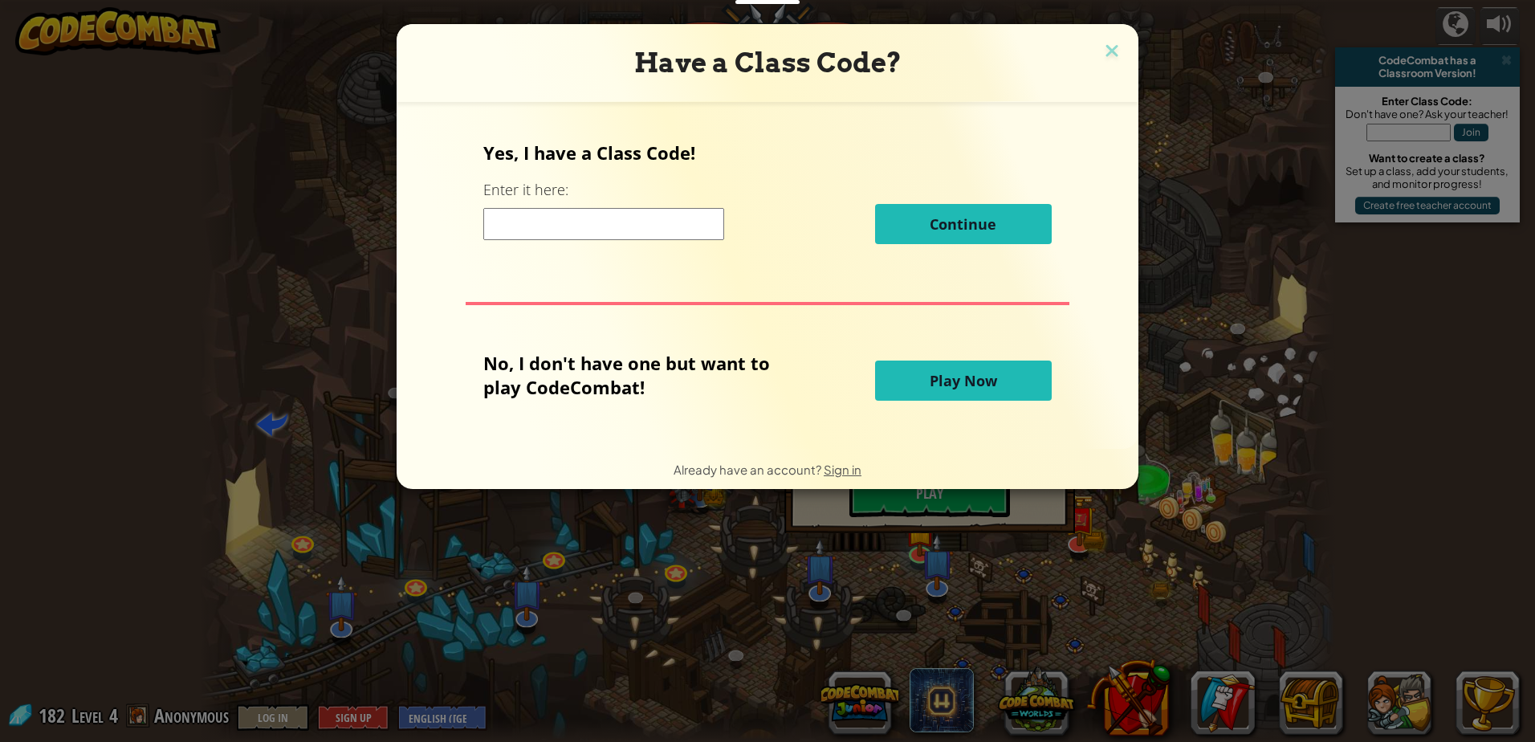
click at [915, 380] on button "Play Now" at bounding box center [963, 380] width 177 height 40
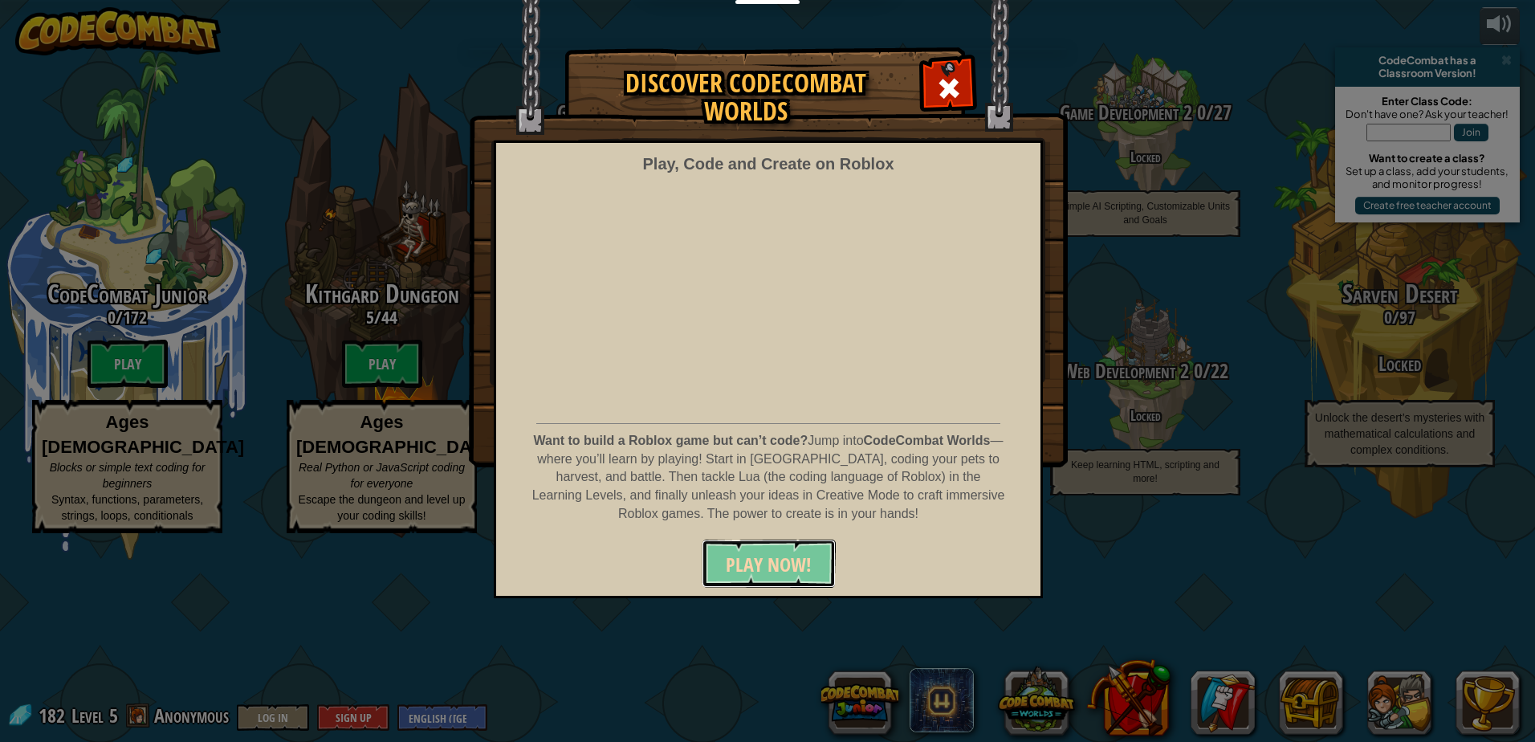
click at [804, 546] on button "PLAY NOW!" at bounding box center [769, 563] width 134 height 48
